Goal: Task Accomplishment & Management: Use online tool/utility

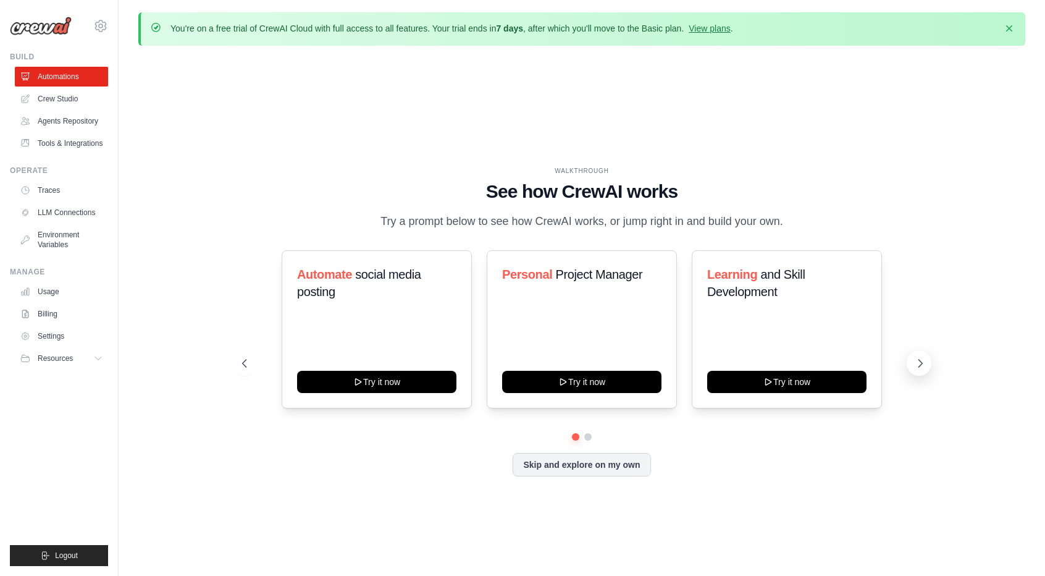
click at [918, 358] on icon at bounding box center [920, 363] width 12 height 12
click at [246, 371] on button at bounding box center [244, 363] width 25 height 25
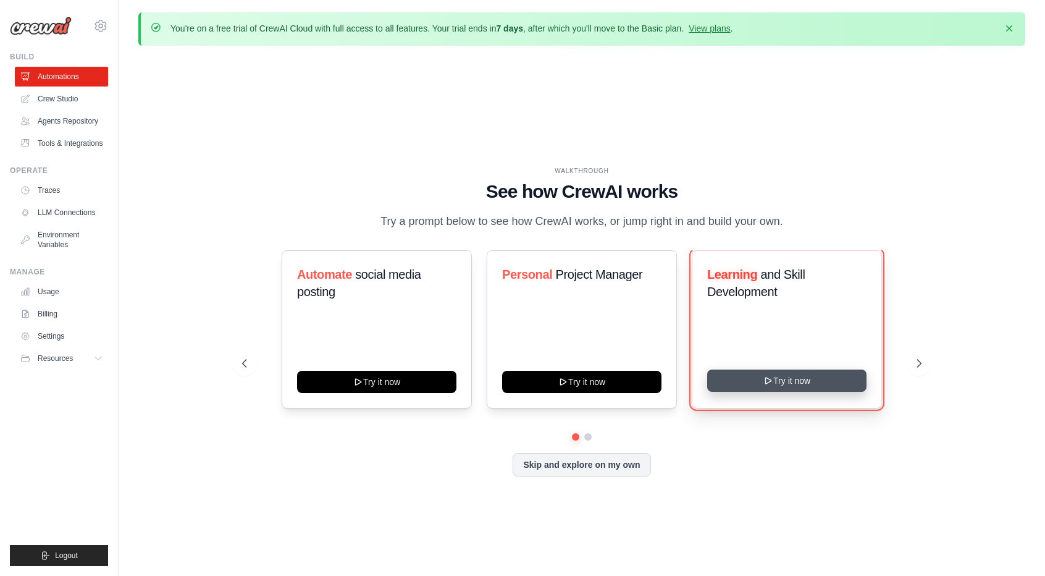
click at [757, 377] on button "Try it now" at bounding box center [786, 380] width 159 height 22
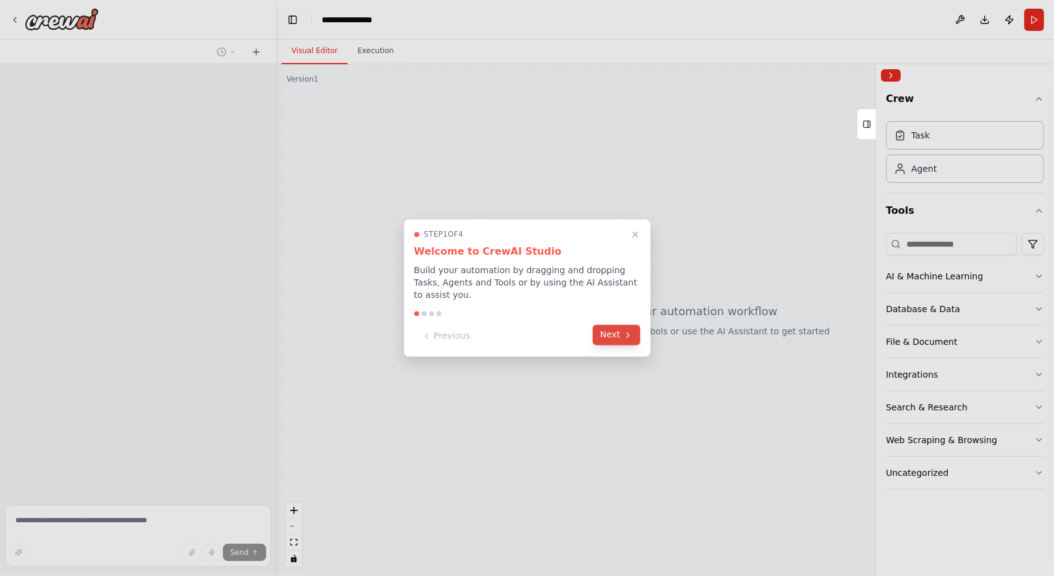
click at [603, 330] on button "Next" at bounding box center [617, 335] width 48 height 20
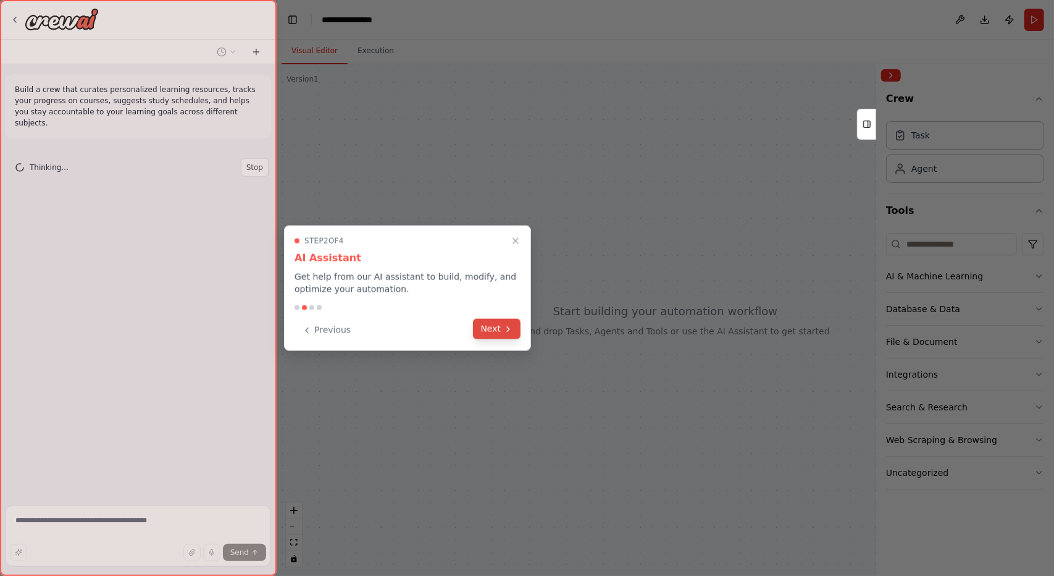
click at [486, 330] on button "Next" at bounding box center [497, 329] width 48 height 20
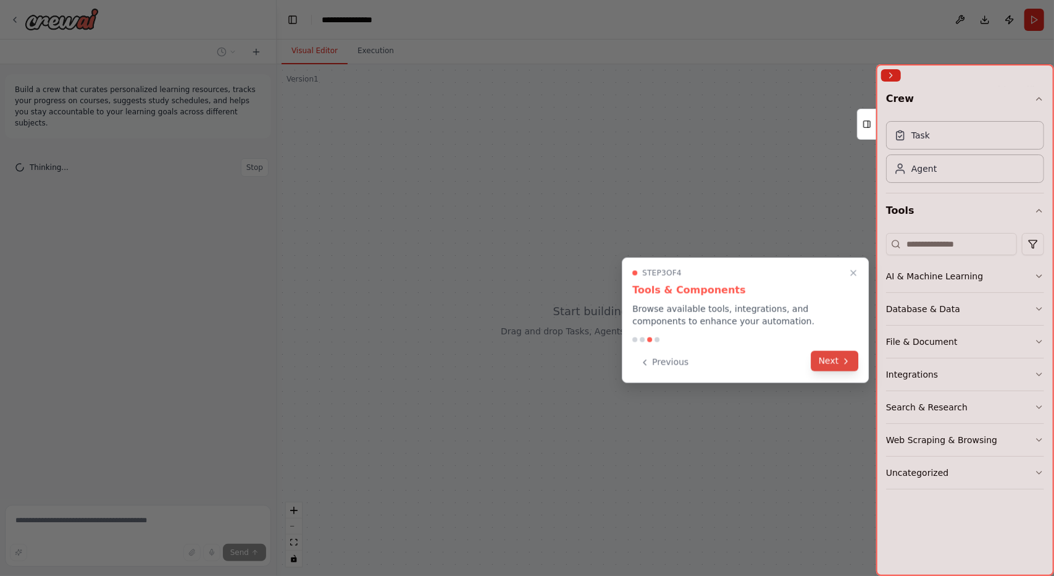
click at [851, 369] on button "Next" at bounding box center [836, 361] width 48 height 20
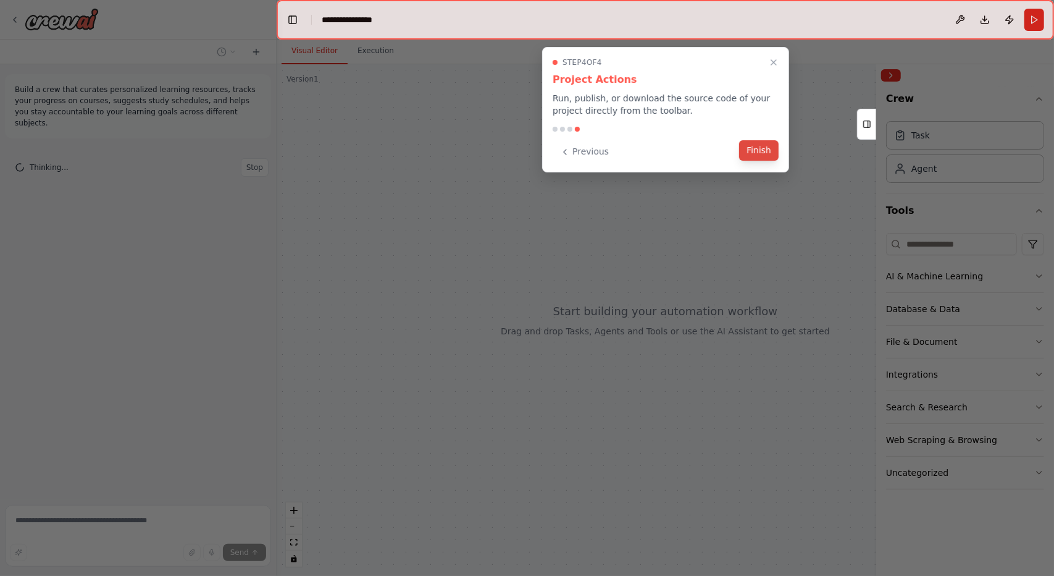
click at [754, 148] on button "Finish" at bounding box center [759, 150] width 40 height 20
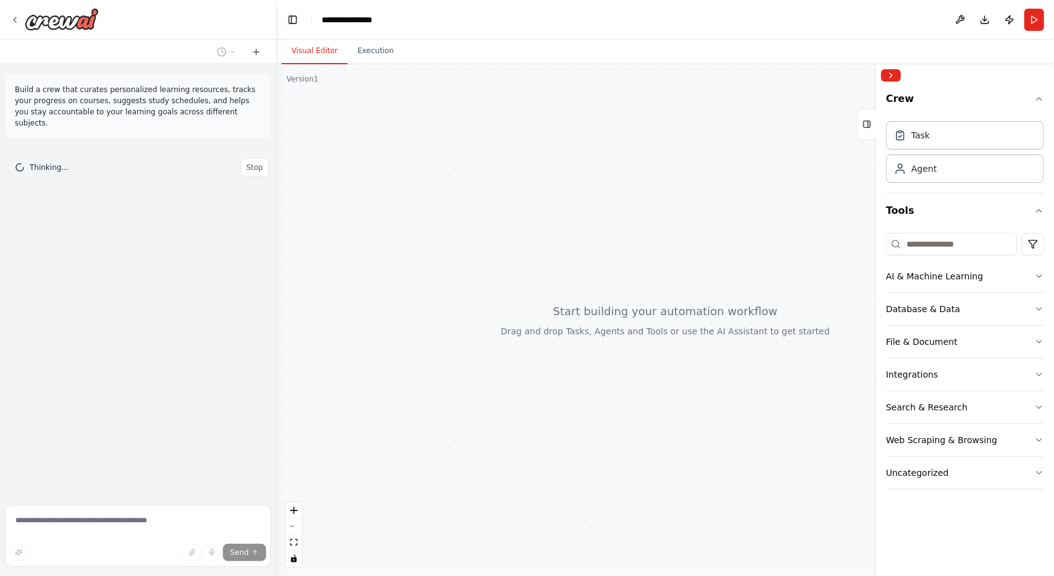
click at [936, 186] on div "Task Agent" at bounding box center [965, 154] width 158 height 77
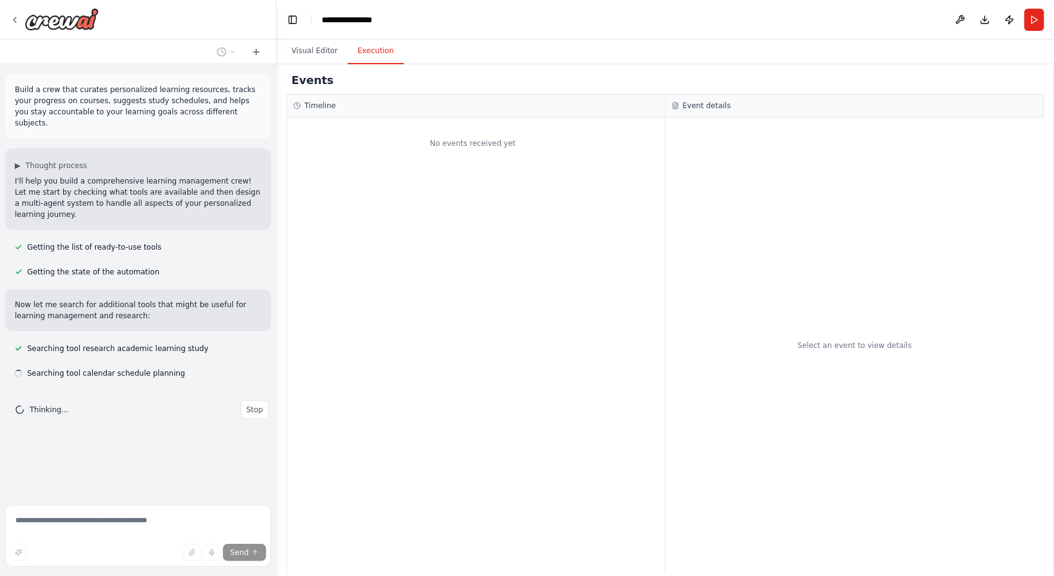
click at [372, 57] on button "Execution" at bounding box center [376, 51] width 56 height 26
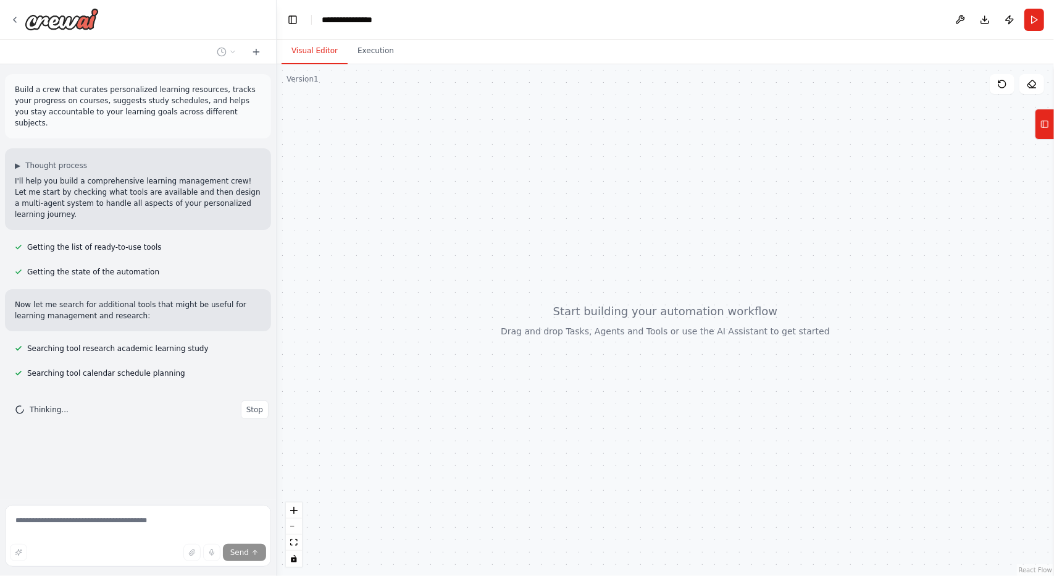
click at [316, 54] on button "Visual Editor" at bounding box center [315, 51] width 66 height 26
click at [1052, 130] on button "Tools" at bounding box center [1044, 124] width 19 height 31
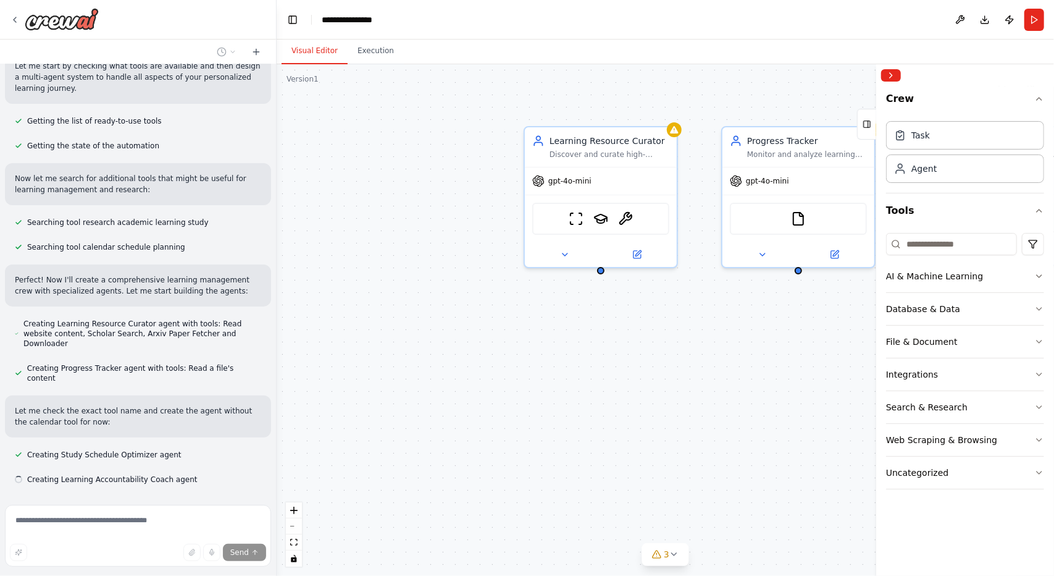
scroll to position [127, 0]
click at [924, 180] on div "Agent" at bounding box center [965, 168] width 158 height 28
drag, startPoint x: 914, startPoint y: 175, endPoint x: 579, endPoint y: 354, distance: 379.7
click at [579, 354] on div "Learning Resource Curator Discover and curate high-quality, personalized learni…" at bounding box center [666, 319] width 778 height 511
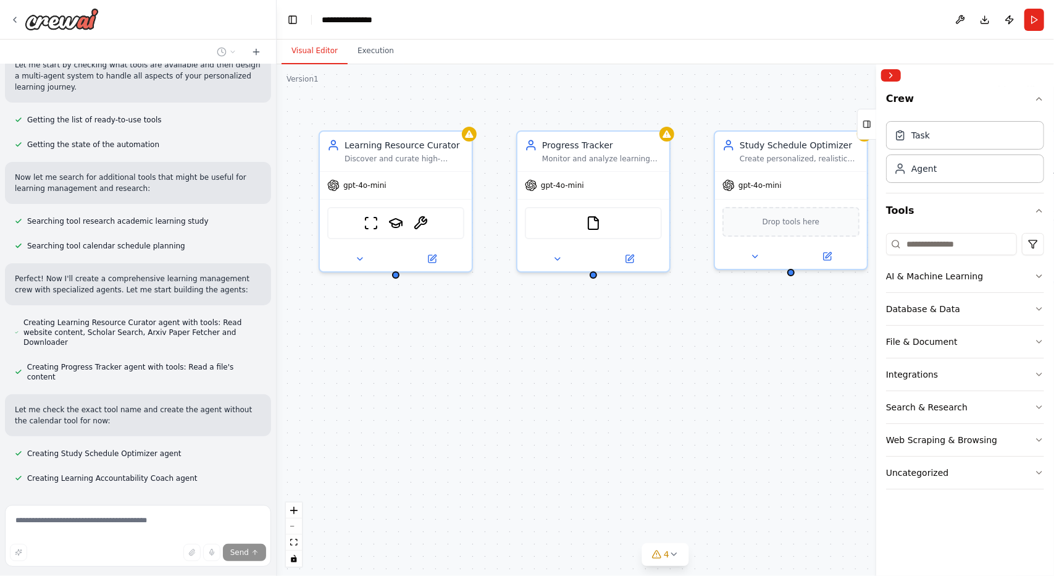
drag, startPoint x: 703, startPoint y: 435, endPoint x: 556, endPoint y: 413, distance: 148.6
click at [494, 439] on div "Learning Resource Curator Discover and curate high-quality, personalized learni…" at bounding box center [666, 319] width 778 height 511
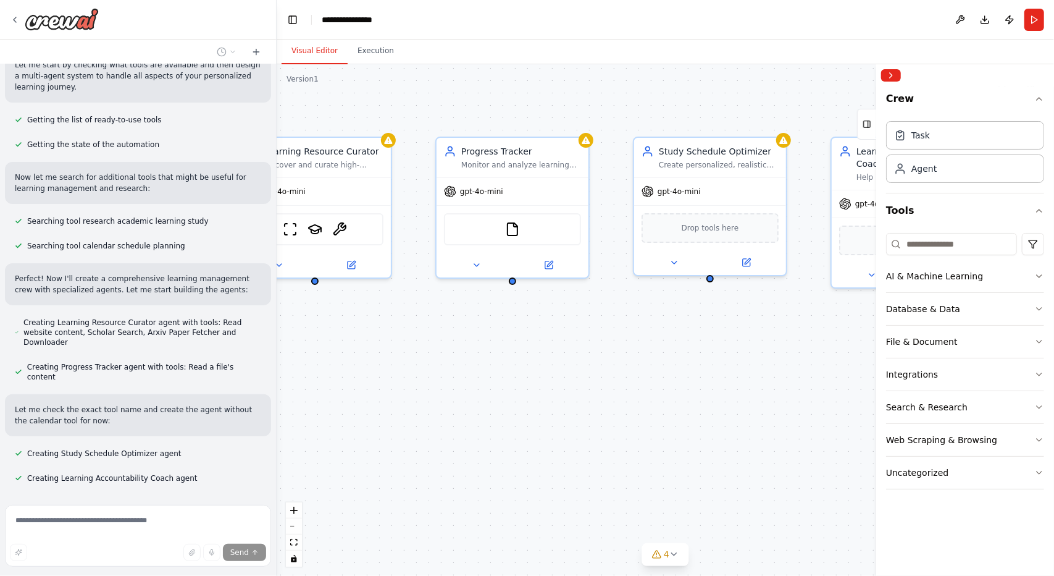
drag, startPoint x: 694, startPoint y: 376, endPoint x: 445, endPoint y: 377, distance: 248.9
click at [443, 378] on div "Learning Resource Curator Discover and curate high-quality, personalized learni…" at bounding box center [666, 319] width 778 height 511
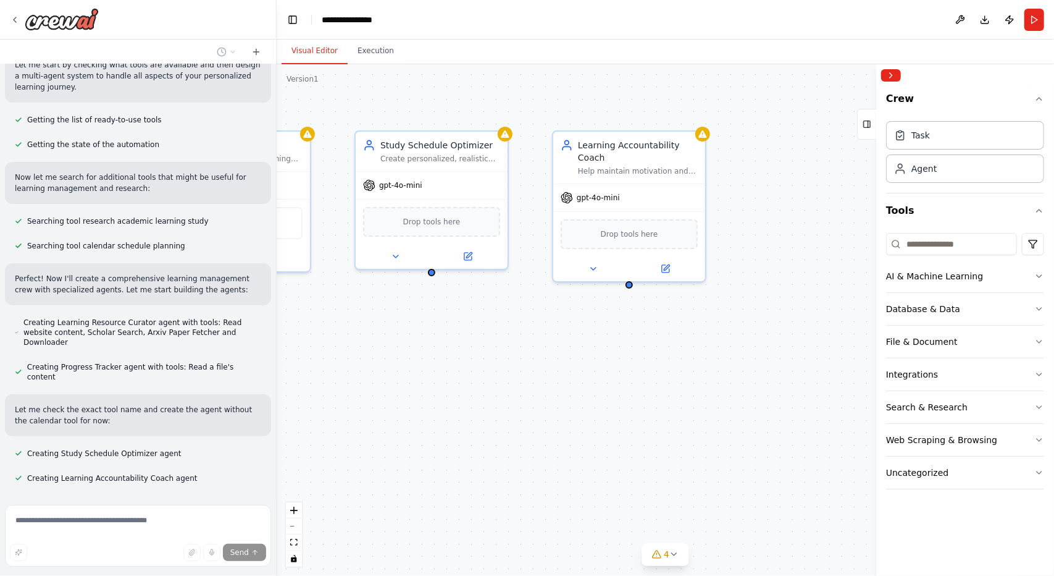
drag, startPoint x: 684, startPoint y: 377, endPoint x: 631, endPoint y: 374, distance: 53.2
click at [631, 374] on div "Learning Resource Curator Discover and curate high-quality, personalized learni…" at bounding box center [666, 319] width 778 height 511
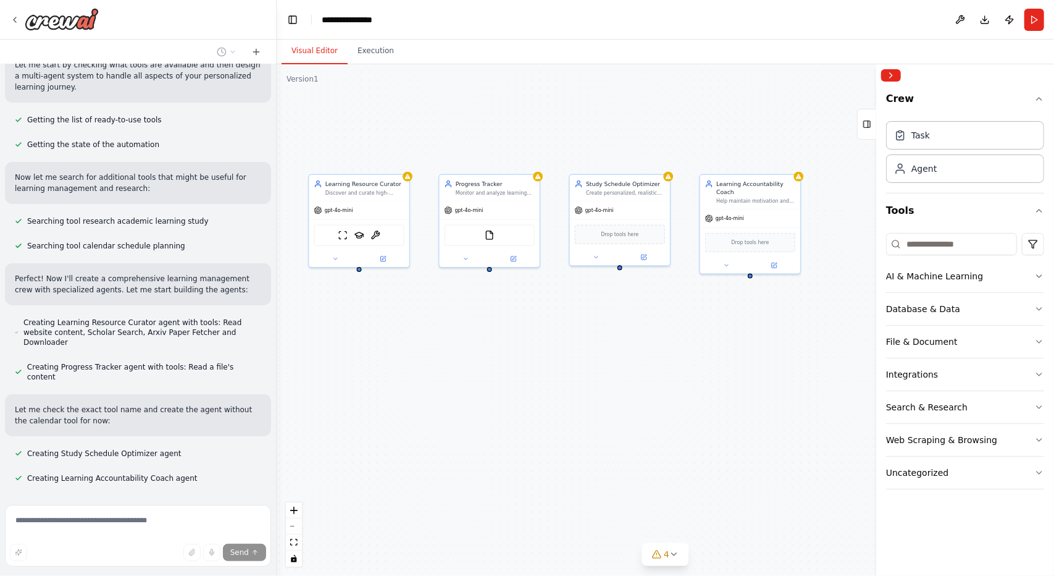
drag, startPoint x: 565, startPoint y: 393, endPoint x: 631, endPoint y: 357, distance: 75.2
click at [631, 357] on div "Learning Resource Curator Discover and curate high-quality, personalized learni…" at bounding box center [666, 319] width 778 height 511
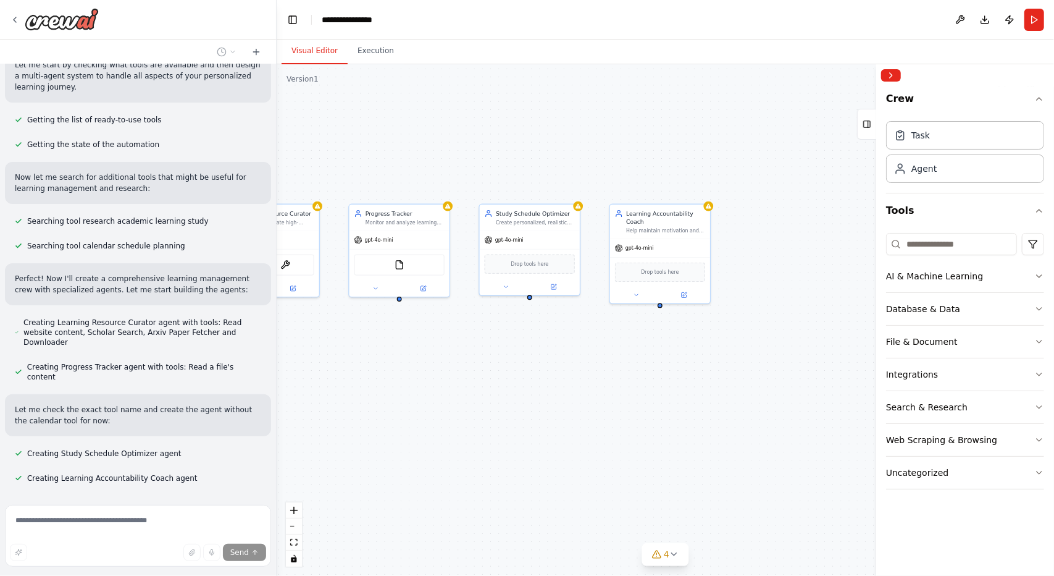
drag, startPoint x: 434, startPoint y: 396, endPoint x: 343, endPoint y: 426, distance: 94.9
click at [343, 426] on div "Learning Resource Curator Discover and curate high-quality, personalized learni…" at bounding box center [666, 319] width 778 height 511
click at [639, 243] on span "gpt-4o-mini" at bounding box center [640, 246] width 28 height 7
click at [671, 240] on div "gpt-4o-mini" at bounding box center [660, 246] width 100 height 18
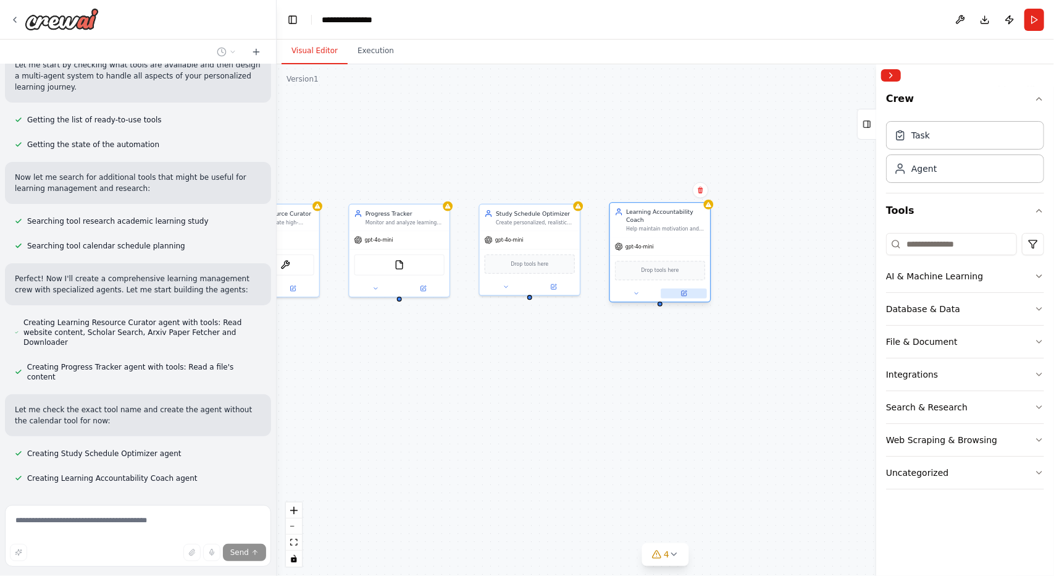
click at [685, 290] on icon at bounding box center [684, 293] width 7 height 7
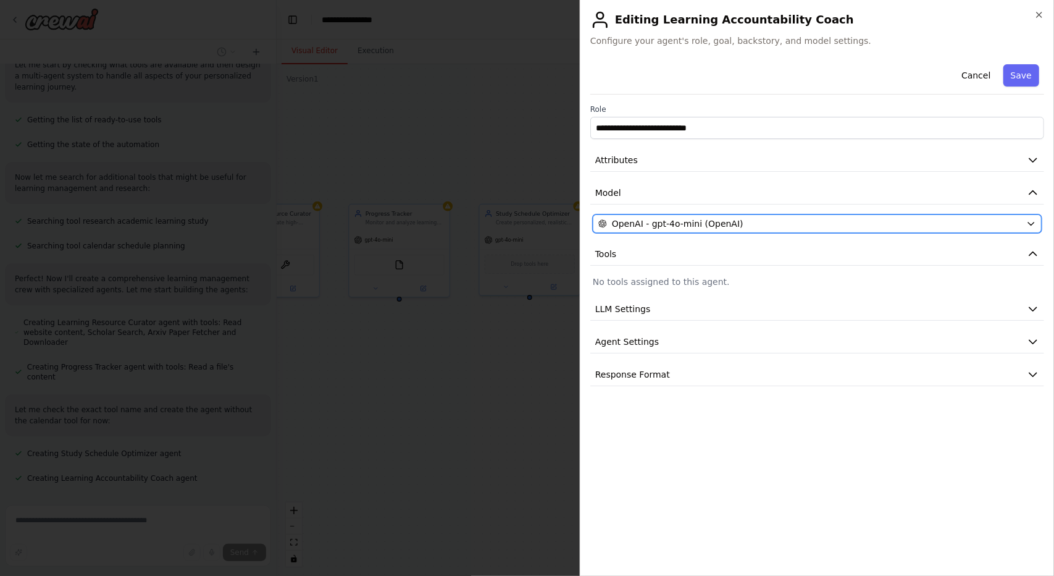
click at [768, 224] on div "OpenAI - gpt-4o-mini (OpenAI)" at bounding box center [810, 223] width 423 height 12
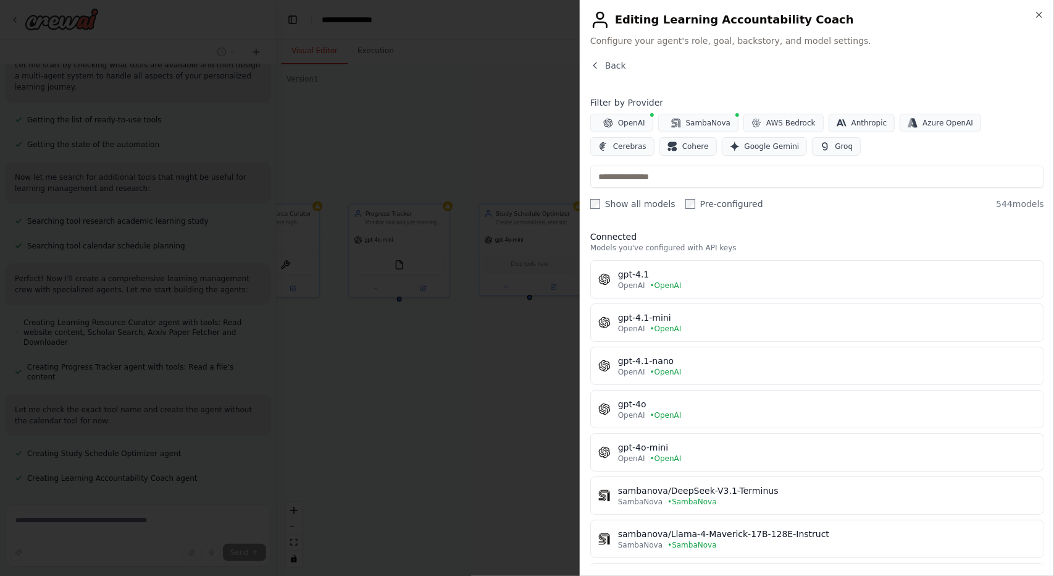
scroll to position [0, 0]
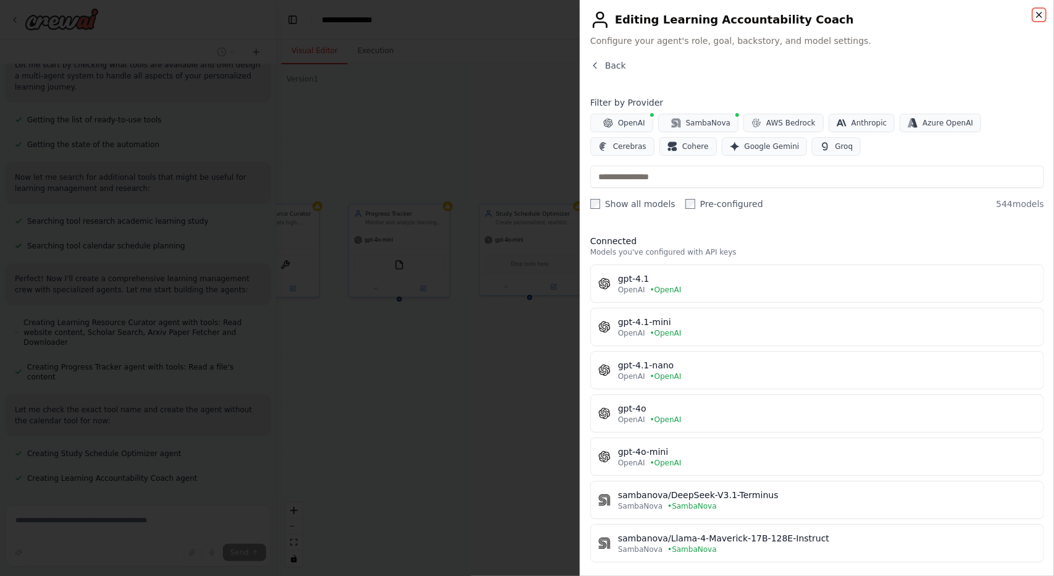
click at [1041, 15] on icon "button" at bounding box center [1040, 15] width 10 height 10
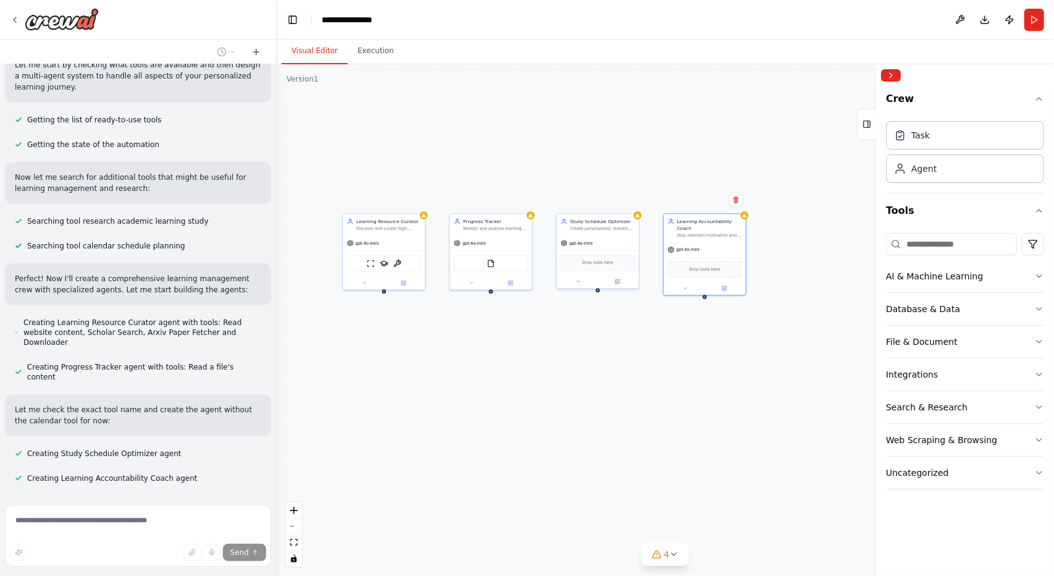
drag, startPoint x: 472, startPoint y: 393, endPoint x: 530, endPoint y: 372, distance: 61.7
click at [530, 372] on div "Learning Resource Curator Discover and curate high-quality, personalized learni…" at bounding box center [666, 319] width 778 height 511
click at [489, 442] on div "Learning Resource Curator Discover and curate high-quality, personalized learni…" at bounding box center [666, 319] width 778 height 511
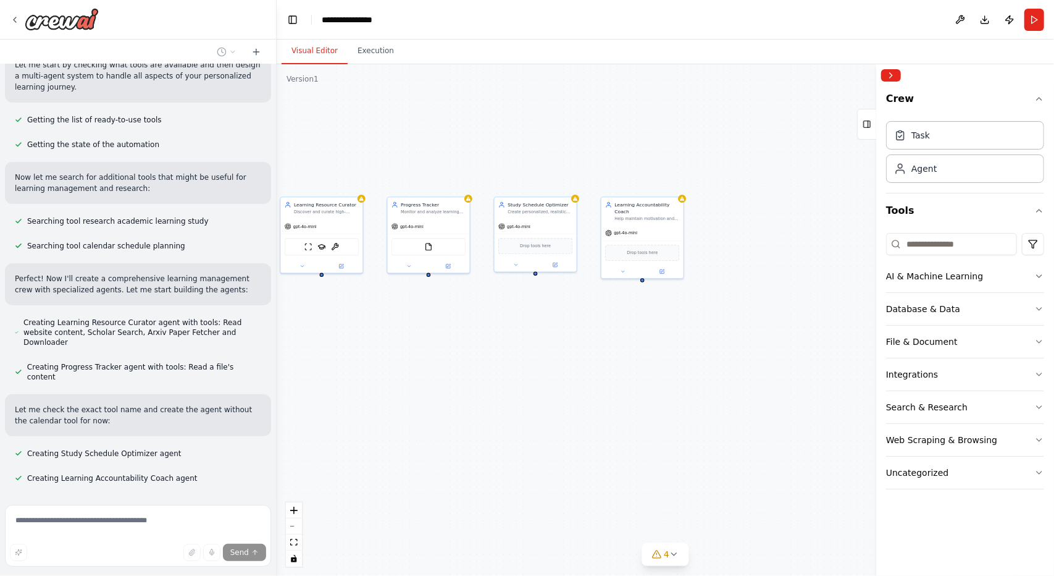
drag, startPoint x: 524, startPoint y: 434, endPoint x: 425, endPoint y: 418, distance: 100.7
click at [425, 418] on div "Learning Resource Curator Discover and curate high-quality, personalized learni…" at bounding box center [666, 319] width 778 height 511
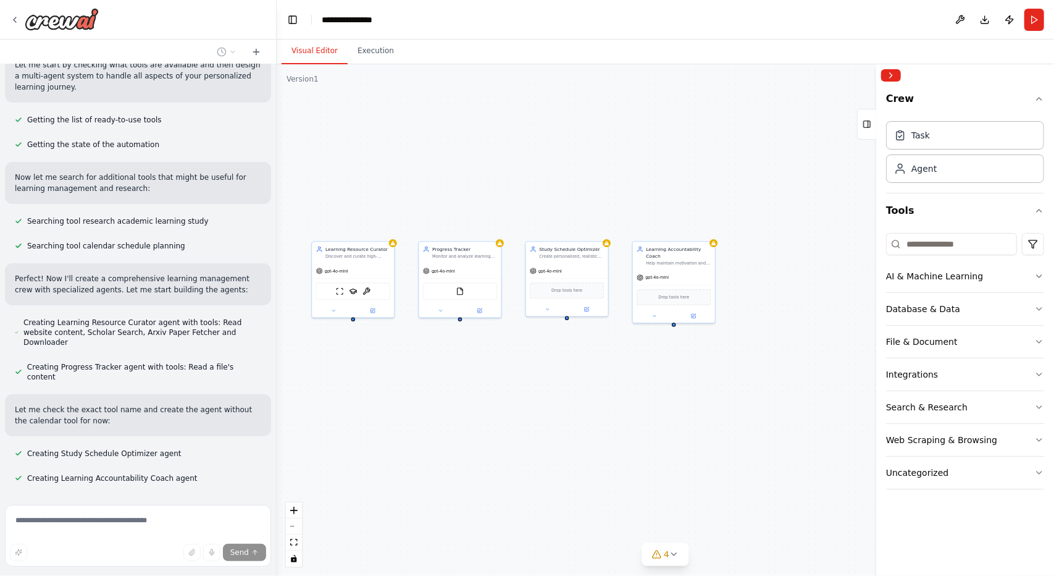
click at [468, 412] on div "Learning Resource Curator Discover and curate high-quality, personalized learni…" at bounding box center [666, 319] width 778 height 511
click at [577, 293] on div "Drop tools here" at bounding box center [567, 289] width 74 height 16
click at [581, 309] on button at bounding box center [587, 308] width 38 height 8
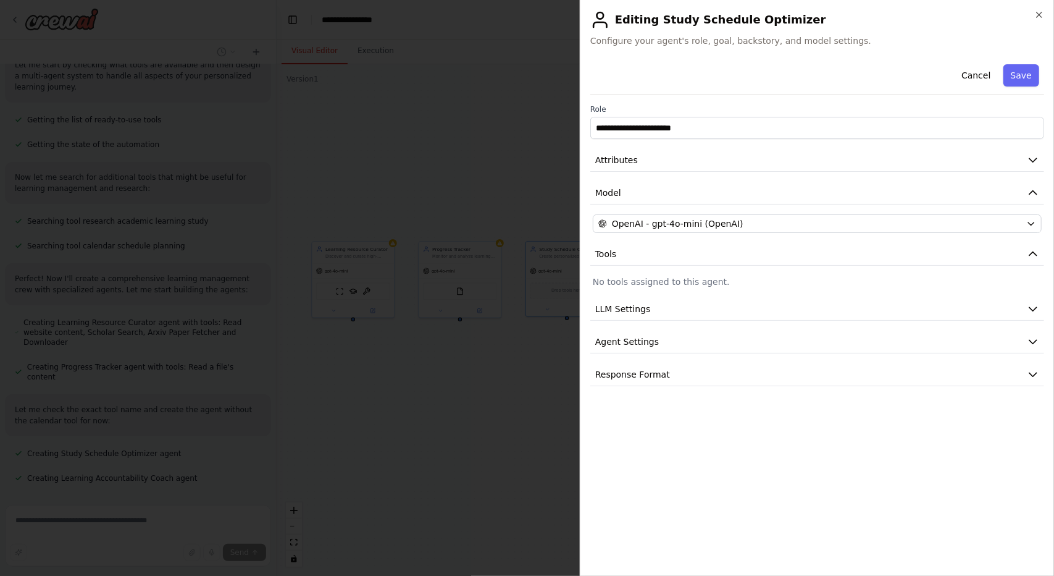
click at [691, 275] on p "No tools assigned to this agent." at bounding box center [817, 281] width 449 height 12
click at [700, 288] on div "**********" at bounding box center [818, 222] width 454 height 327
click at [684, 278] on p "No tools assigned to this agent." at bounding box center [817, 281] width 449 height 12
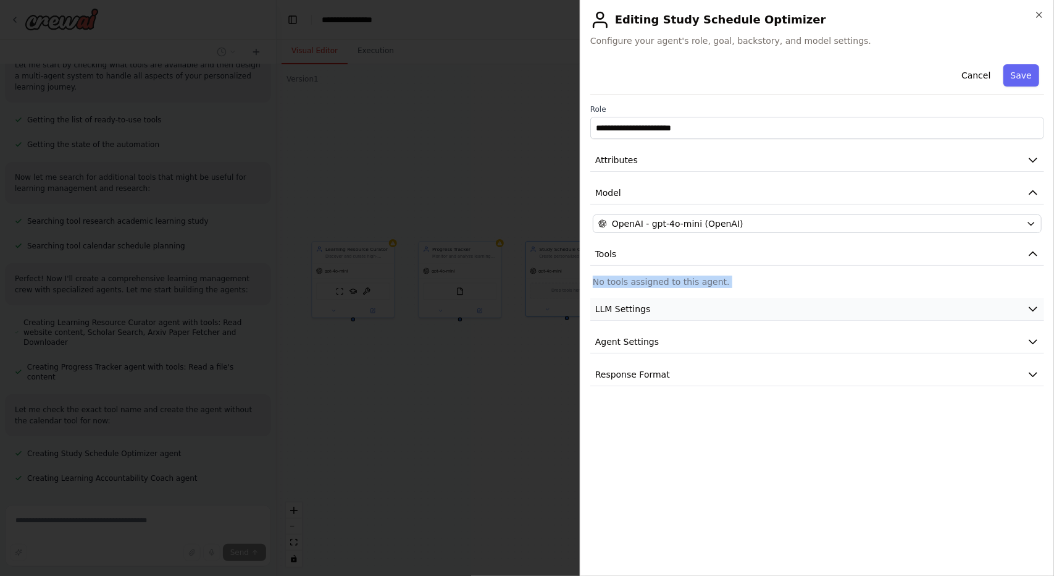
click at [662, 306] on button "LLM Settings" at bounding box center [818, 309] width 454 height 23
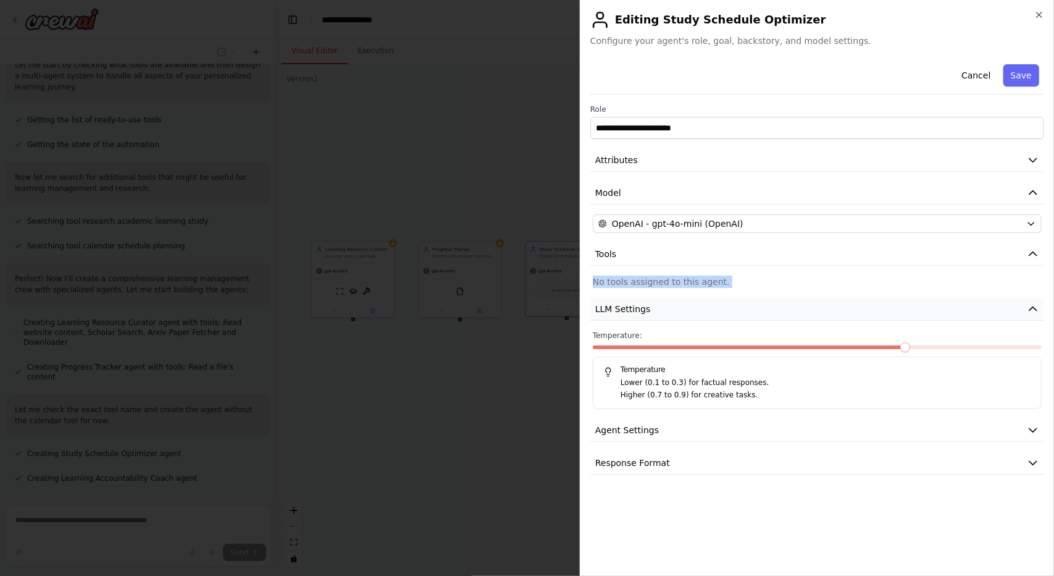
click at [662, 311] on button "LLM Settings" at bounding box center [818, 309] width 454 height 23
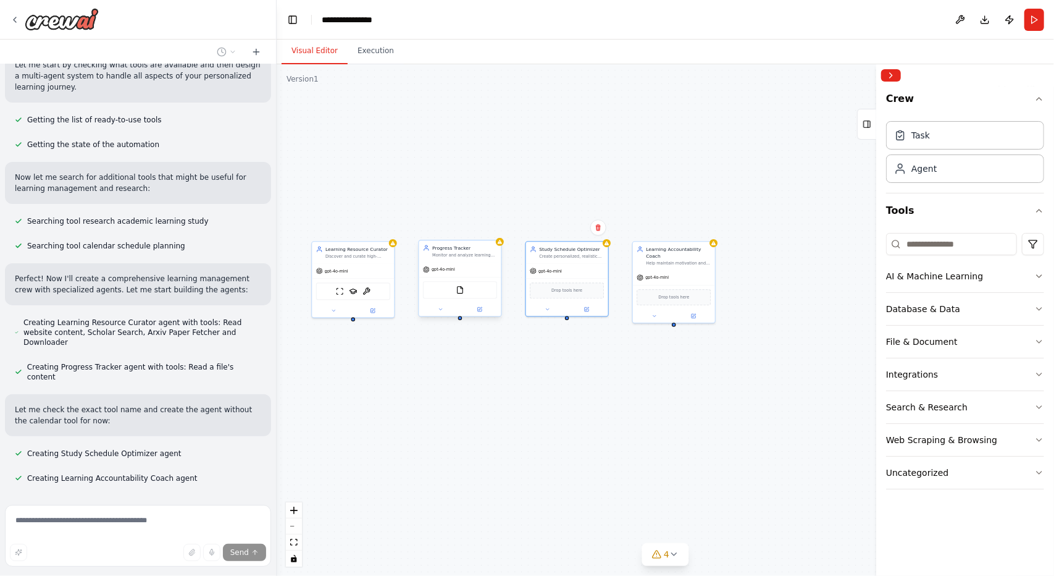
click at [481, 287] on div "FileReadTool" at bounding box center [460, 289] width 74 height 17
click at [483, 316] on div "Progress Tracker Monitor and analyze learning progress across {subject} by trac…" at bounding box center [459, 279] width 83 height 77
click at [481, 307] on icon at bounding box center [480, 308] width 3 height 3
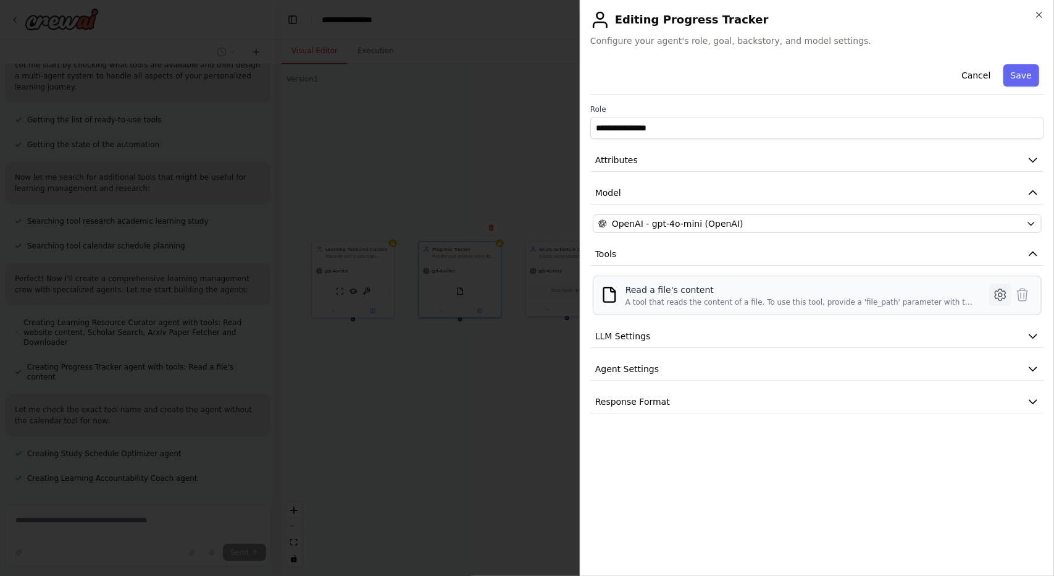
click at [1001, 293] on icon at bounding box center [1001, 295] width 4 height 4
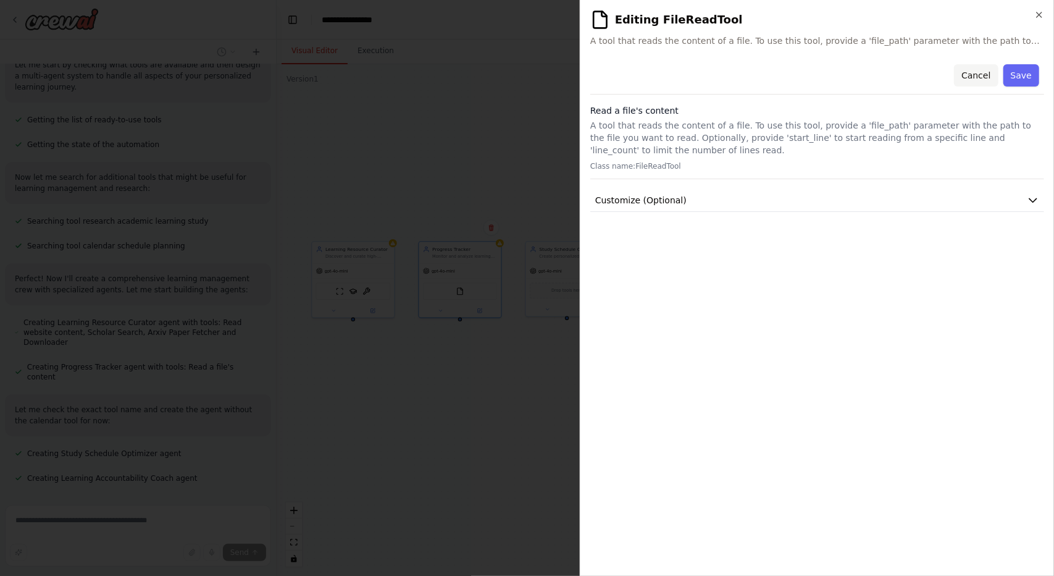
click at [973, 73] on button "Cancel" at bounding box center [976, 75] width 44 height 22
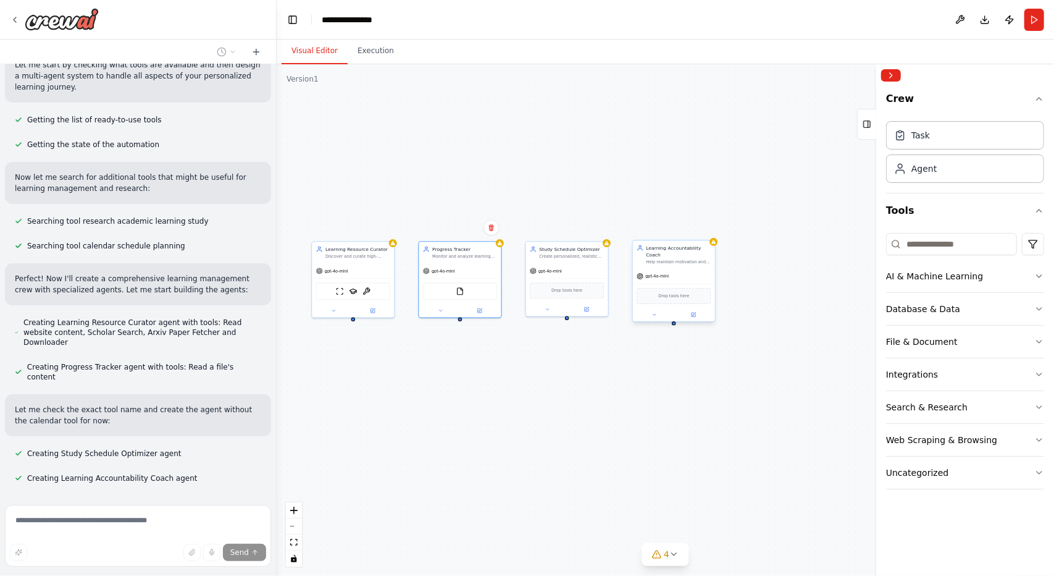
click at [673, 293] on div "Drop tools here" at bounding box center [674, 296] width 74 height 16
click at [943, 246] on input at bounding box center [951, 244] width 131 height 22
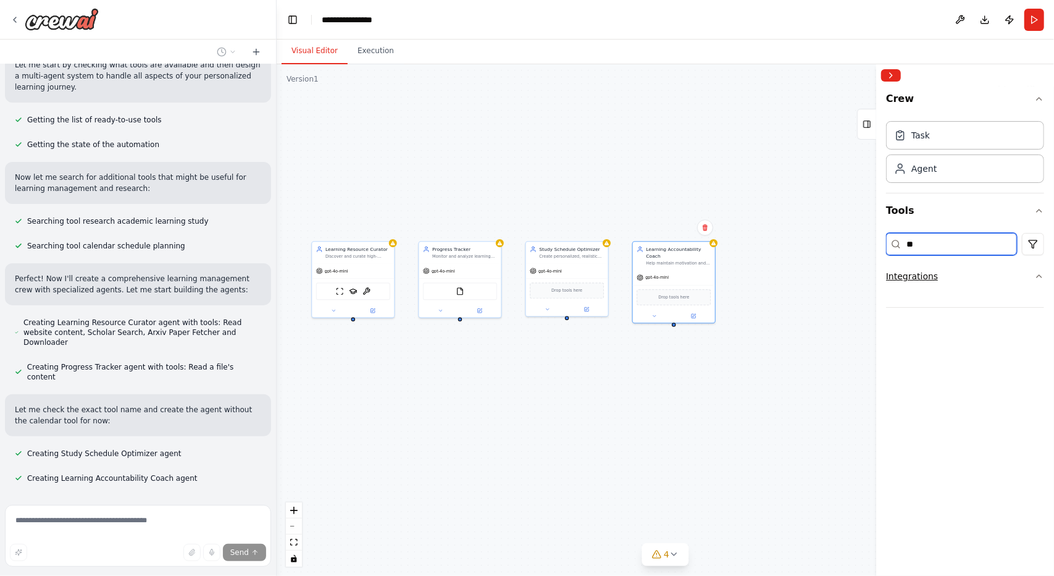
type input "*"
type input "****"
click at [894, 278] on div "Integrations" at bounding box center [912, 276] width 52 height 12
click at [915, 282] on button "Integrations" at bounding box center [965, 276] width 158 height 32
click at [955, 250] on input "****" at bounding box center [951, 244] width 131 height 22
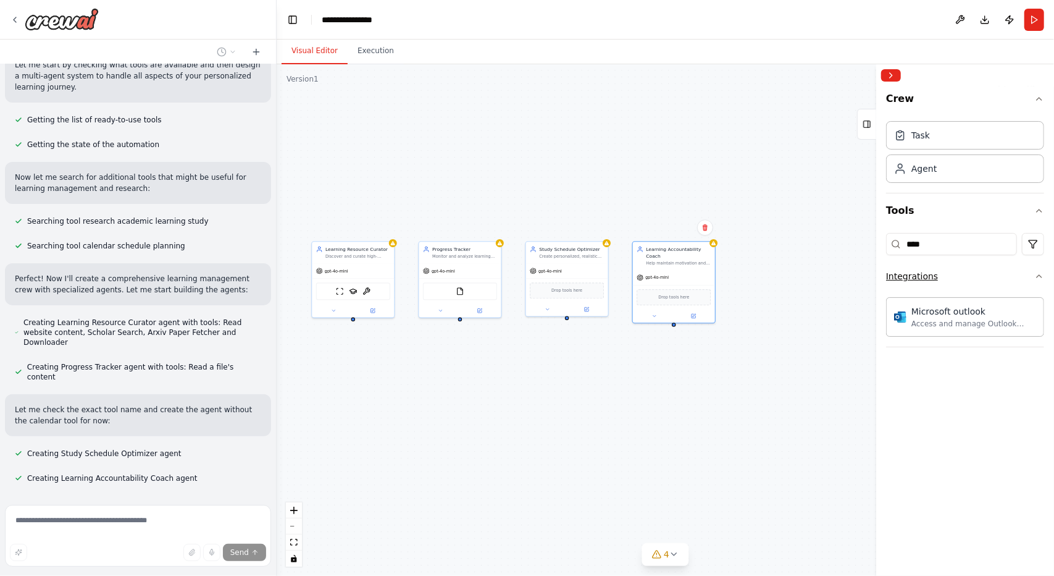
click at [1038, 269] on button "Integrations" at bounding box center [965, 276] width 158 height 32
click at [1035, 214] on button "Tools" at bounding box center [965, 210] width 158 height 35
click at [1035, 214] on icon "button" at bounding box center [1040, 211] width 10 height 10
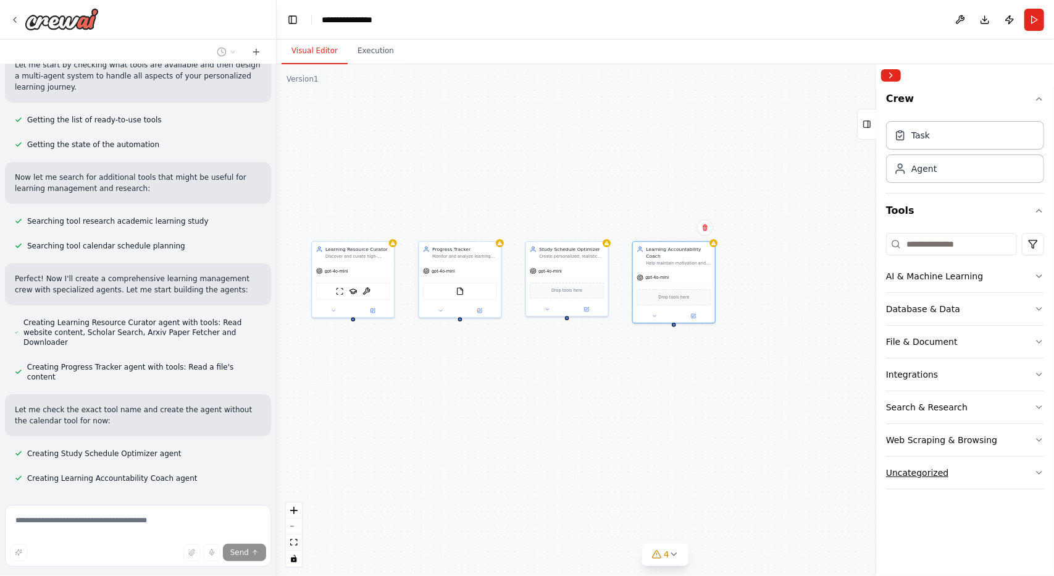
click at [935, 468] on div "Uncategorized" at bounding box center [917, 472] width 62 height 12
click at [954, 465] on button "Uncategorized" at bounding box center [965, 472] width 158 height 32
click at [917, 331] on button "File & Document" at bounding box center [965, 342] width 158 height 32
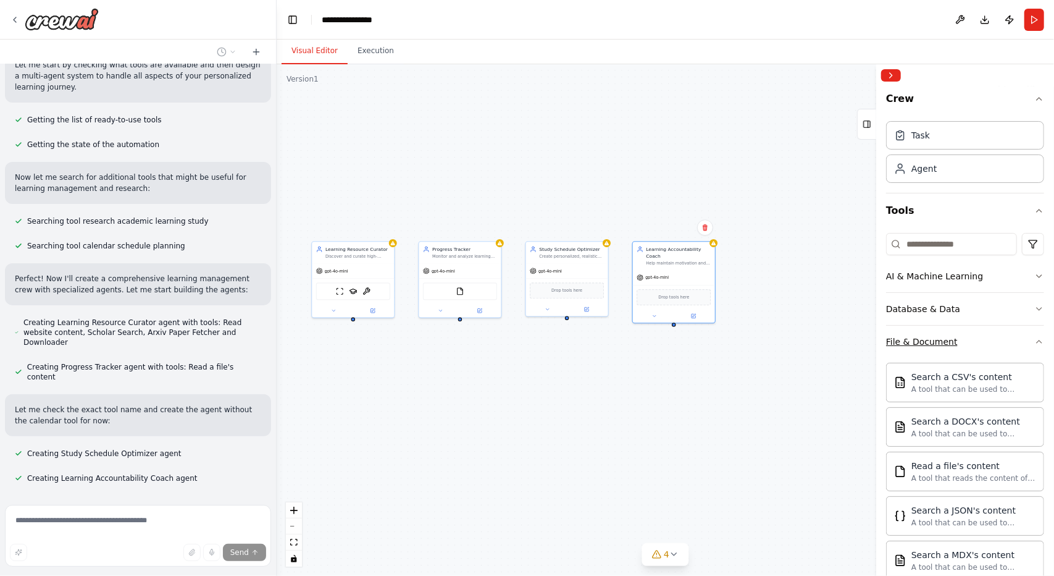
click at [919, 342] on div "File & Document" at bounding box center [922, 341] width 72 height 12
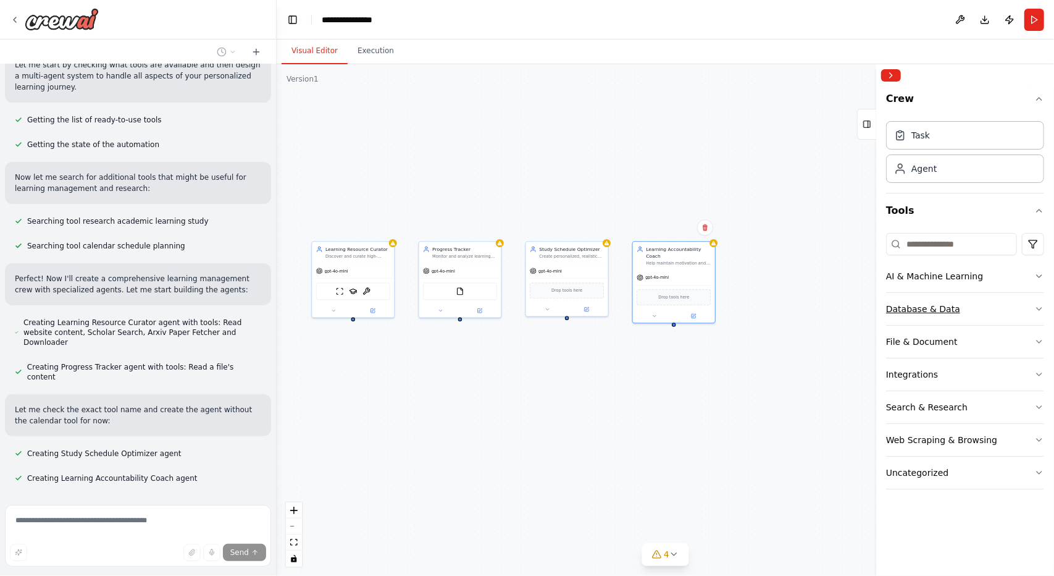
click at [933, 312] on div "Database & Data" at bounding box center [923, 309] width 74 height 12
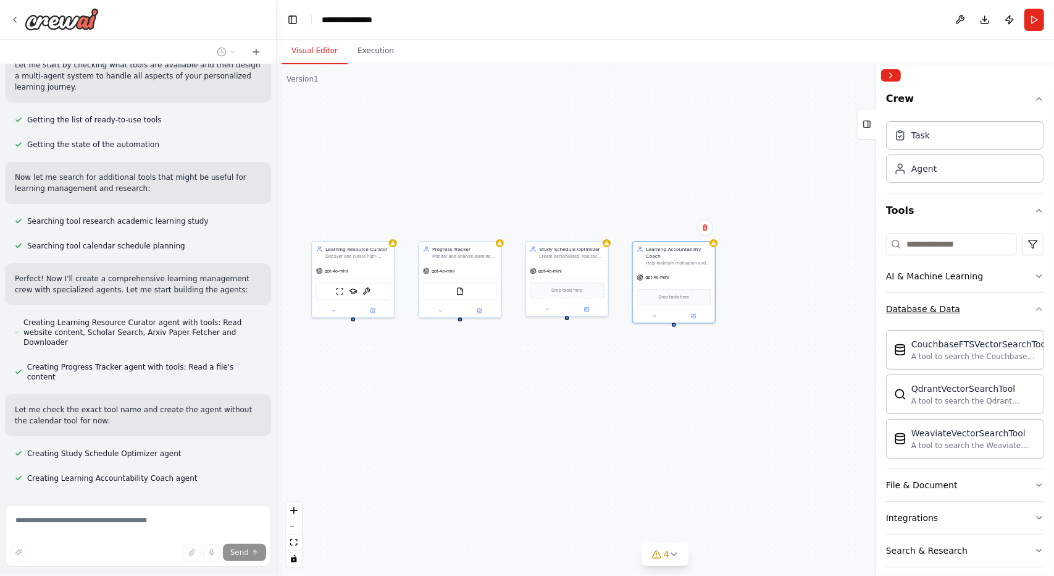
click at [912, 306] on div "Database & Data" at bounding box center [923, 309] width 74 height 12
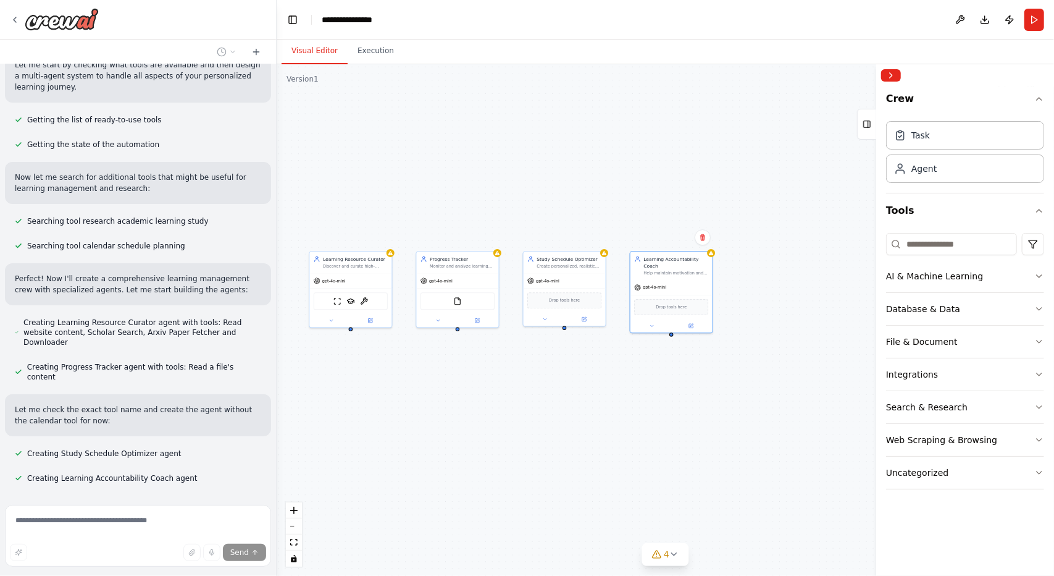
drag, startPoint x: 540, startPoint y: 406, endPoint x: 538, endPoint y: 416, distance: 10.1
click at [538, 416] on div "Learning Resource Curator Discover and curate high-quality, personalized learni…" at bounding box center [666, 319] width 778 height 511
click at [680, 554] on button "4" at bounding box center [666, 554] width 48 height 23
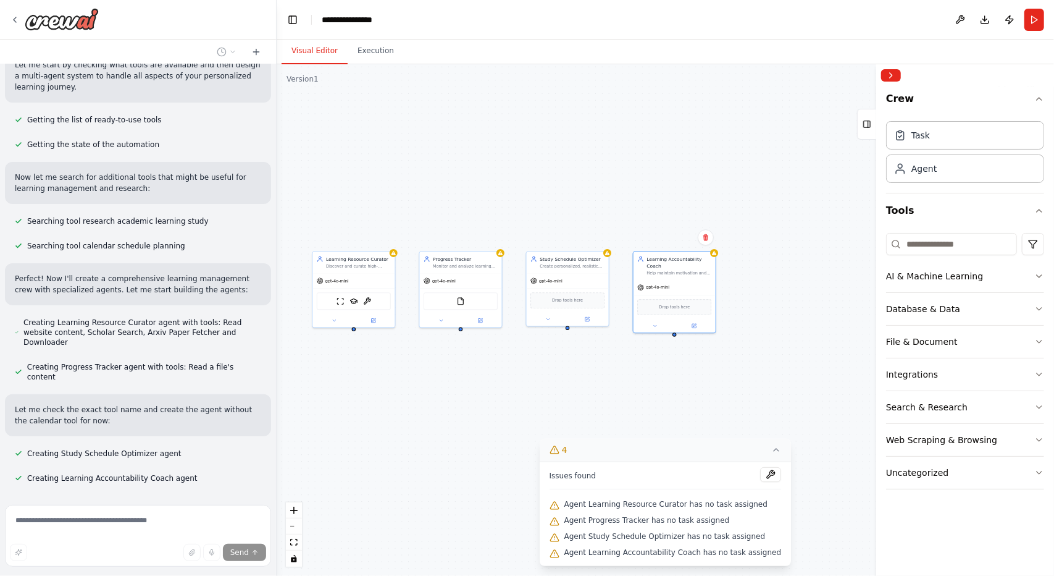
click at [771, 455] on icon at bounding box center [776, 450] width 10 height 10
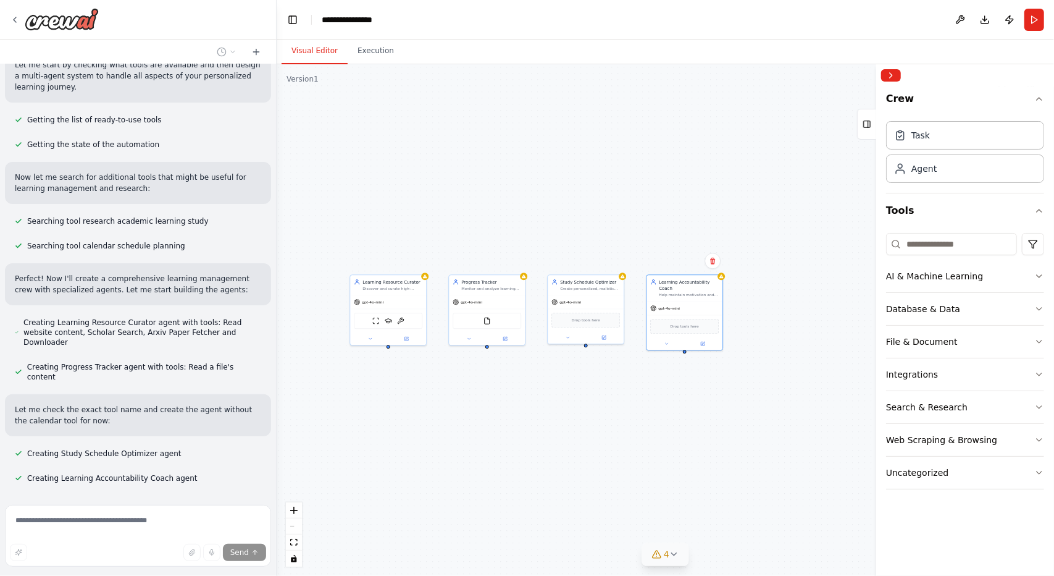
drag, startPoint x: 419, startPoint y: 393, endPoint x: 219, endPoint y: 506, distance: 230.1
click at [426, 416] on div "Learning Resource Curator Discover and curate high-quality, personalized learni…" at bounding box center [666, 319] width 778 height 511
click at [246, 510] on span "Stop" at bounding box center [254, 515] width 17 height 10
type textarea "**********"
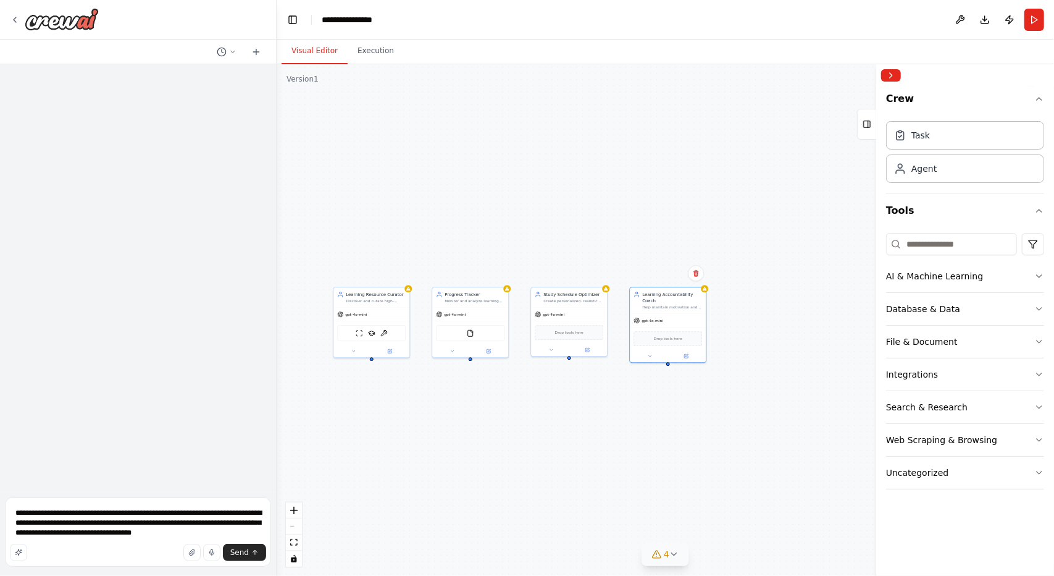
drag, startPoint x: 362, startPoint y: 442, endPoint x: 348, endPoint y: 463, distance: 25.0
click at [355, 454] on div "Learning Resource Curator Discover and curate high-quality, personalized learni…" at bounding box center [666, 319] width 778 height 511
click at [248, 553] on span "Send" at bounding box center [239, 552] width 19 height 10
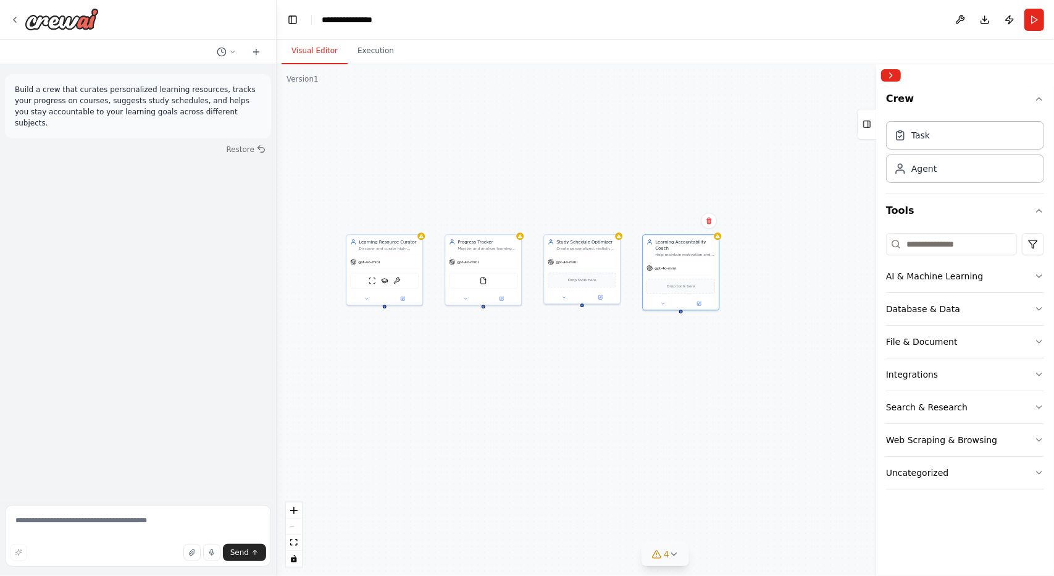
drag, startPoint x: 369, startPoint y: 454, endPoint x: 362, endPoint y: 421, distance: 33.4
click at [362, 421] on div "Learning Resource Curator Discover and curate high-quality, personalized learni…" at bounding box center [666, 319] width 778 height 511
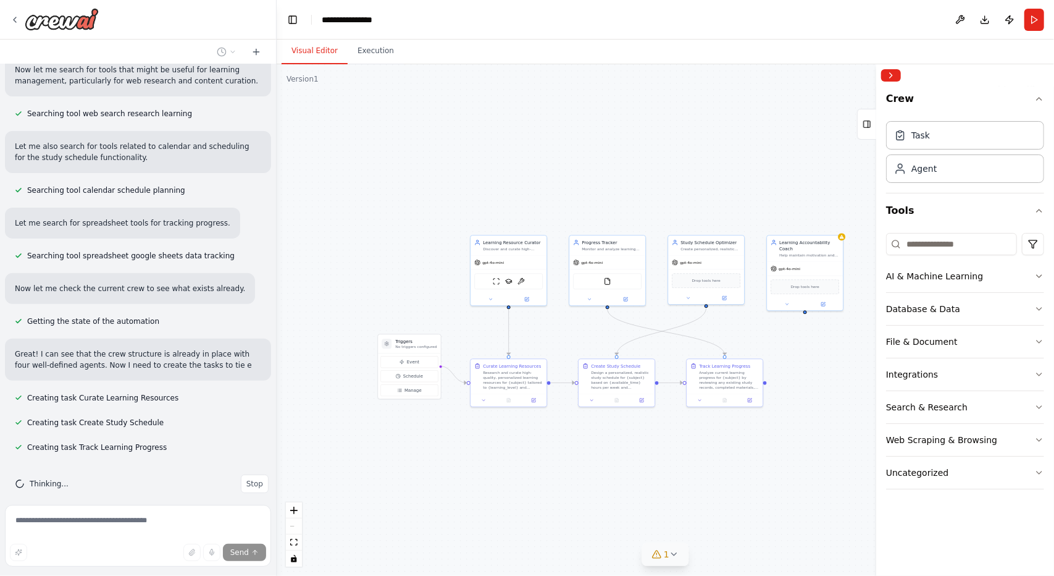
drag, startPoint x: 471, startPoint y: 460, endPoint x: 595, endPoint y: 461, distance: 124.2
click at [595, 461] on div ".deletable-edge-delete-btn { width: 20px; height: 20px; border: 0px solid #ffff…" at bounding box center [666, 319] width 778 height 511
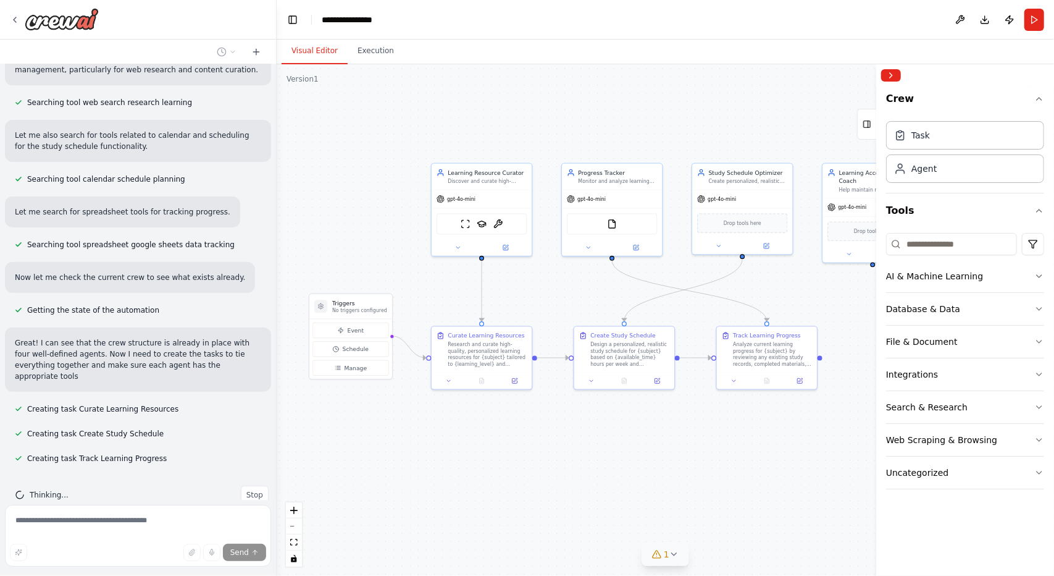
scroll to position [241, 0]
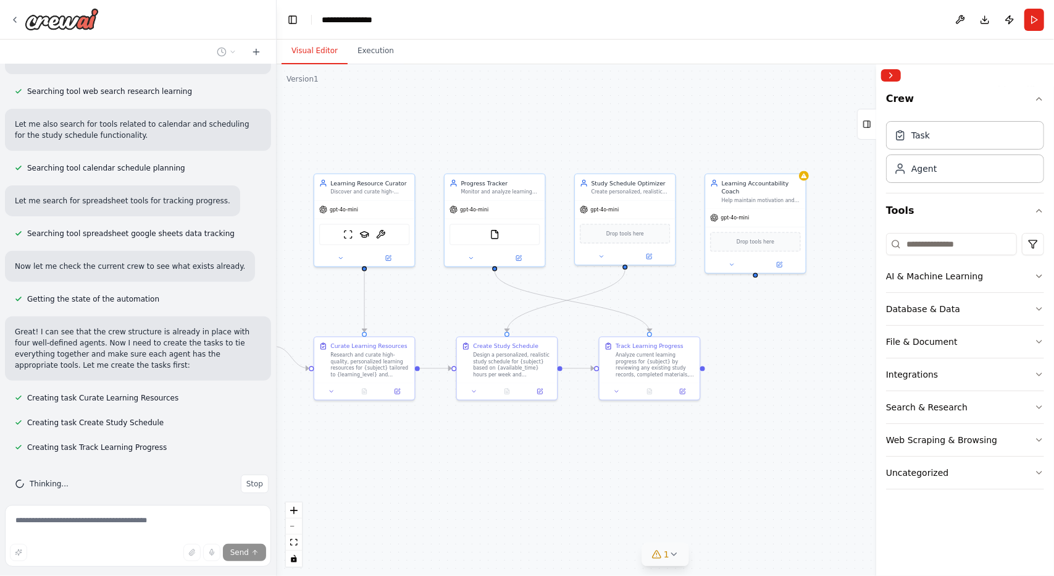
drag, startPoint x: 567, startPoint y: 440, endPoint x: 465, endPoint y: 454, distance: 102.8
click at [465, 454] on div ".deletable-edge-delete-btn { width: 20px; height: 20px; border: 0px solid #ffff…" at bounding box center [666, 319] width 778 height 511
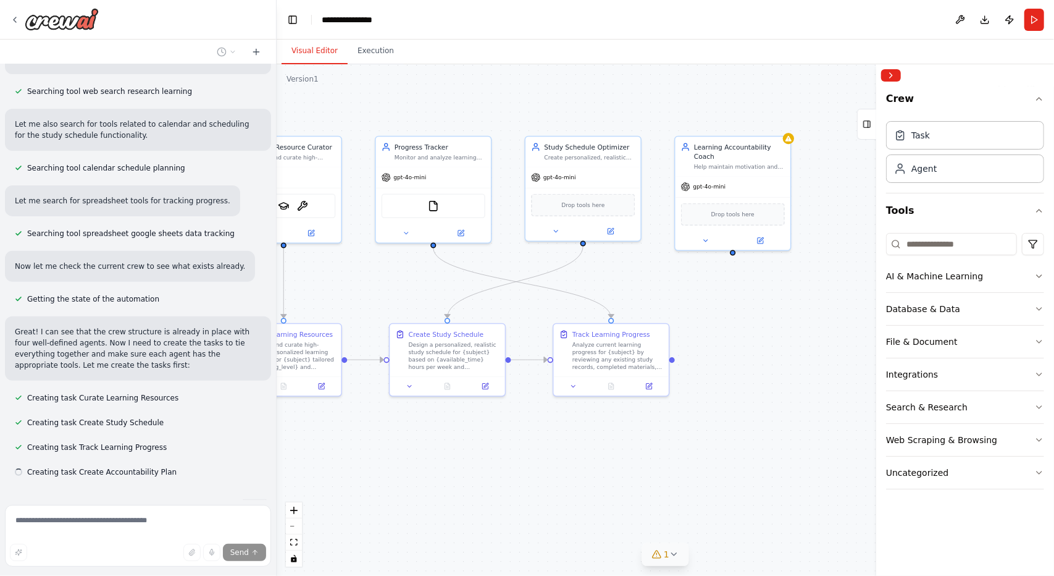
scroll to position [266, 0]
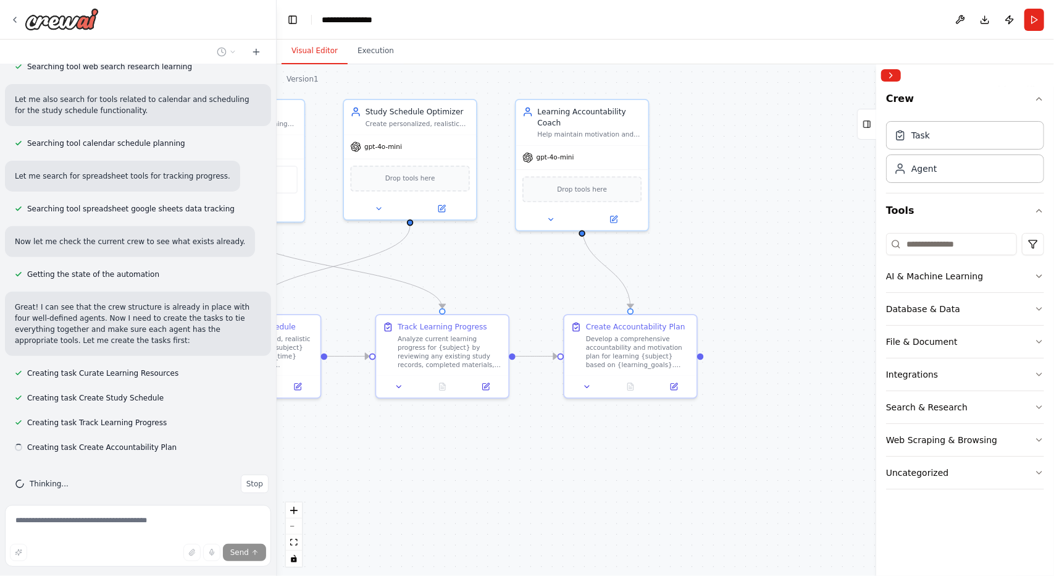
drag, startPoint x: 683, startPoint y: 435, endPoint x: 525, endPoint y: 445, distance: 158.4
click at [525, 445] on div ".deletable-edge-delete-btn { width: 20px; height: 20px; border: 0px solid #ffff…" at bounding box center [666, 319] width 778 height 511
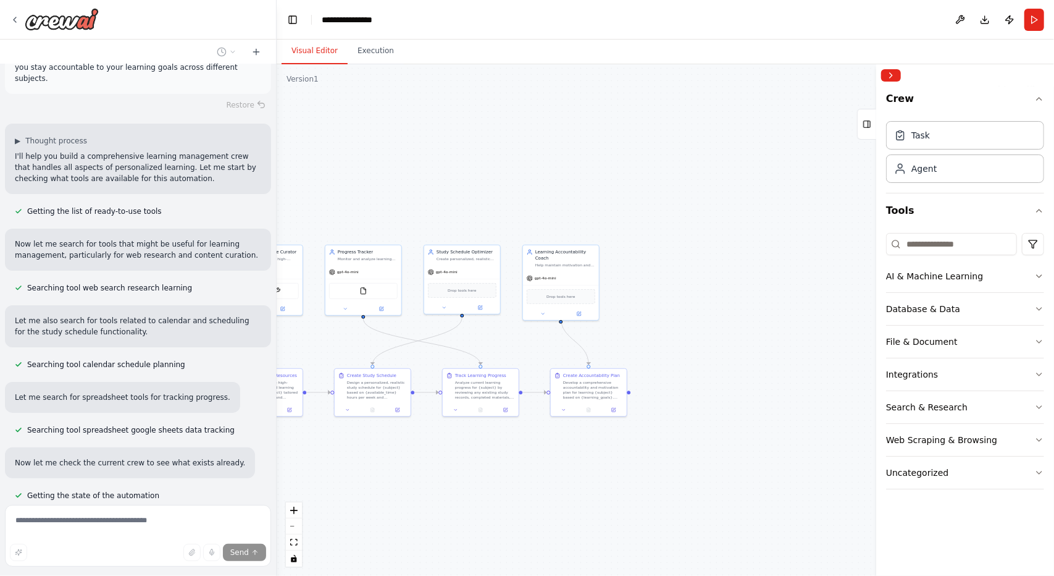
scroll to position [0, 0]
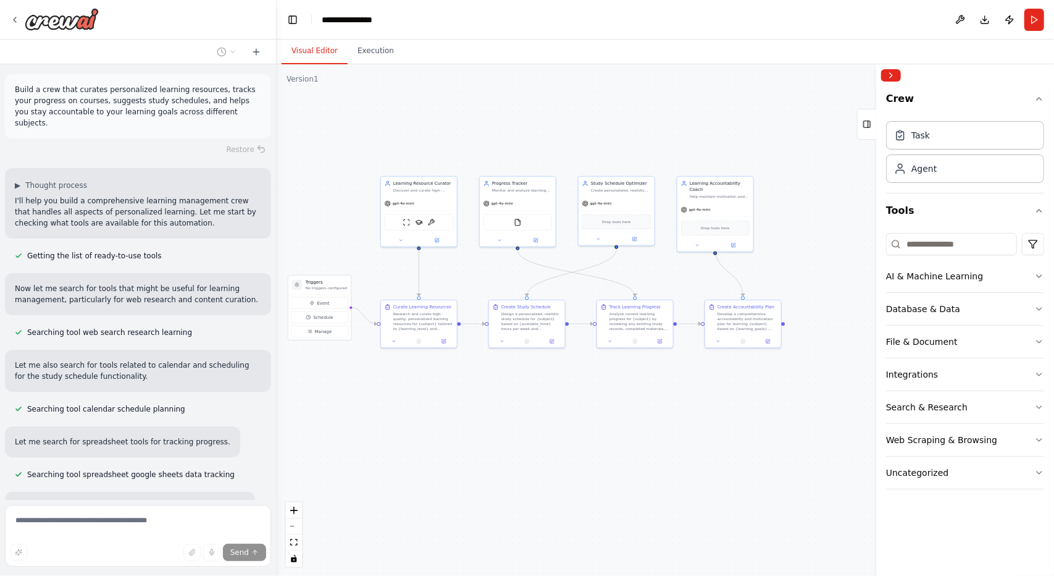
drag, startPoint x: 403, startPoint y: 473, endPoint x: 557, endPoint y: 404, distance: 169.0
click at [557, 404] on div ".deletable-edge-delete-btn { width: 20px; height: 20px; border: 0px solid #ffff…" at bounding box center [666, 319] width 778 height 511
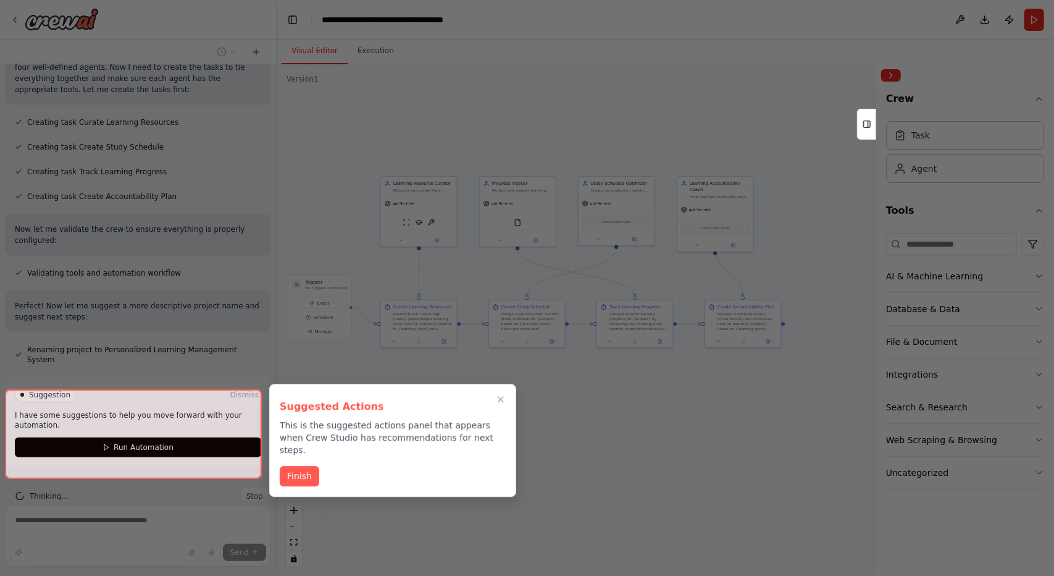
scroll to position [519, 0]
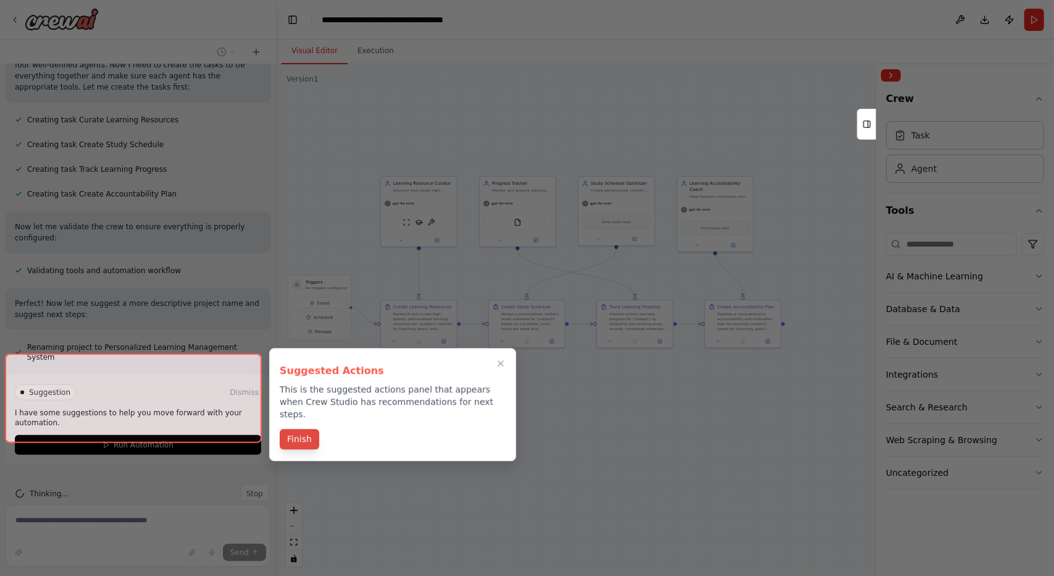
click at [301, 429] on button "Finish" at bounding box center [300, 439] width 40 height 20
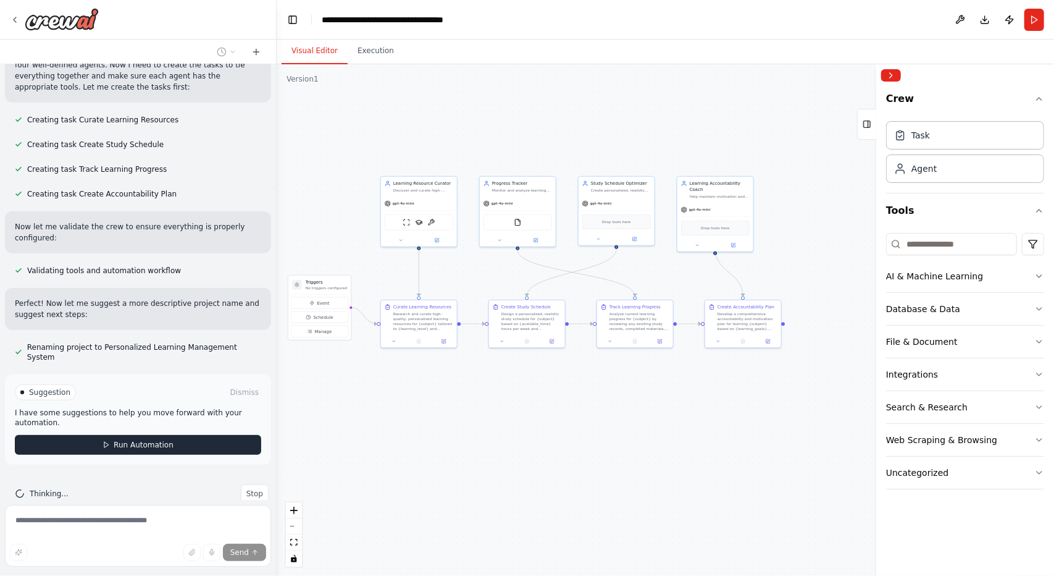
click at [221, 435] on button "Run Automation" at bounding box center [138, 445] width 246 height 20
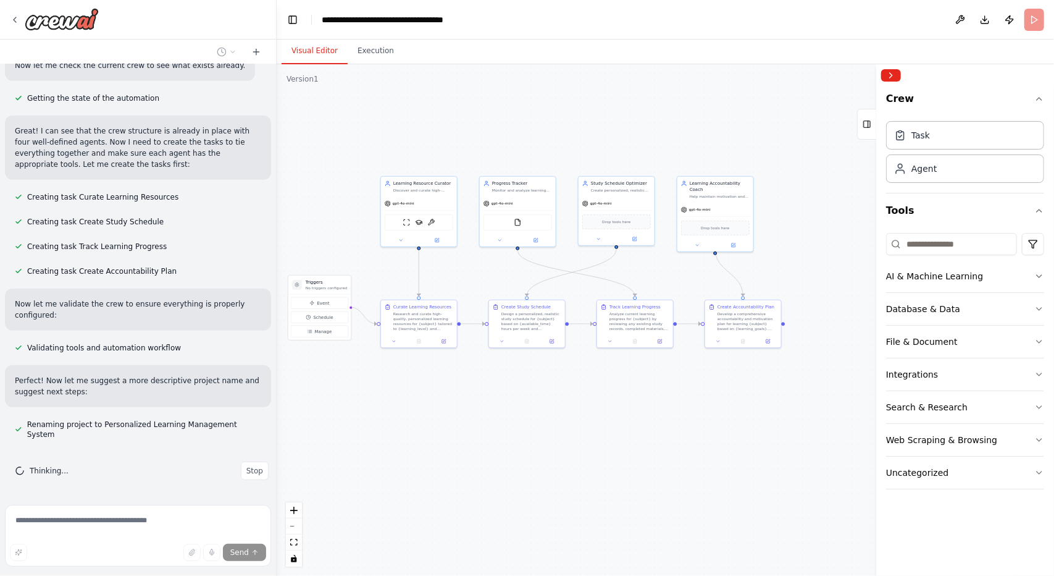
scroll to position [419, 0]
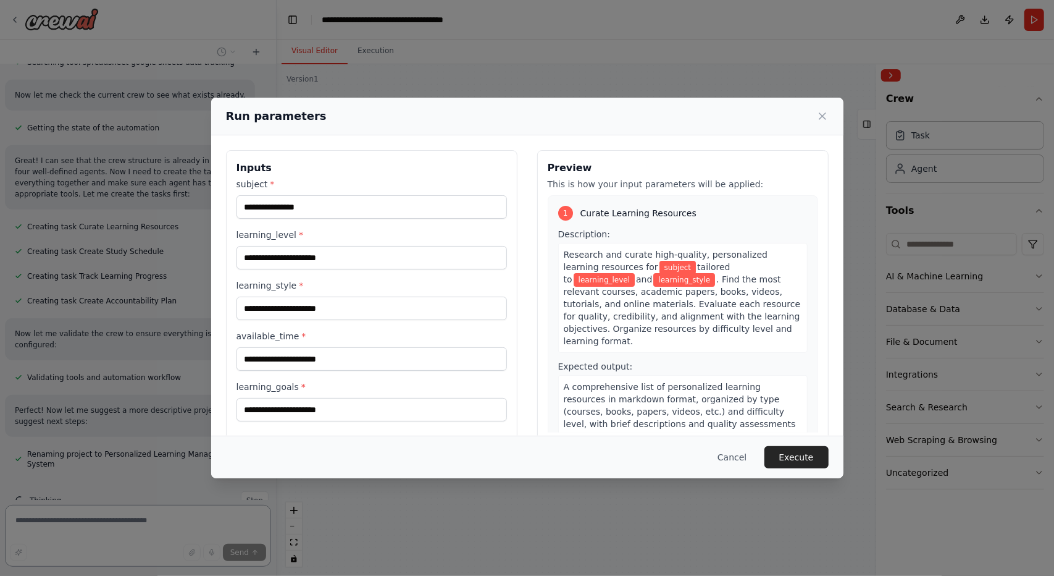
drag, startPoint x: 419, startPoint y: 439, endPoint x: 435, endPoint y: 428, distance: 18.7
click at [435, 428] on body "Build a crew that curates personalized learning resources, tracks your progress…" at bounding box center [527, 288] width 1054 height 576
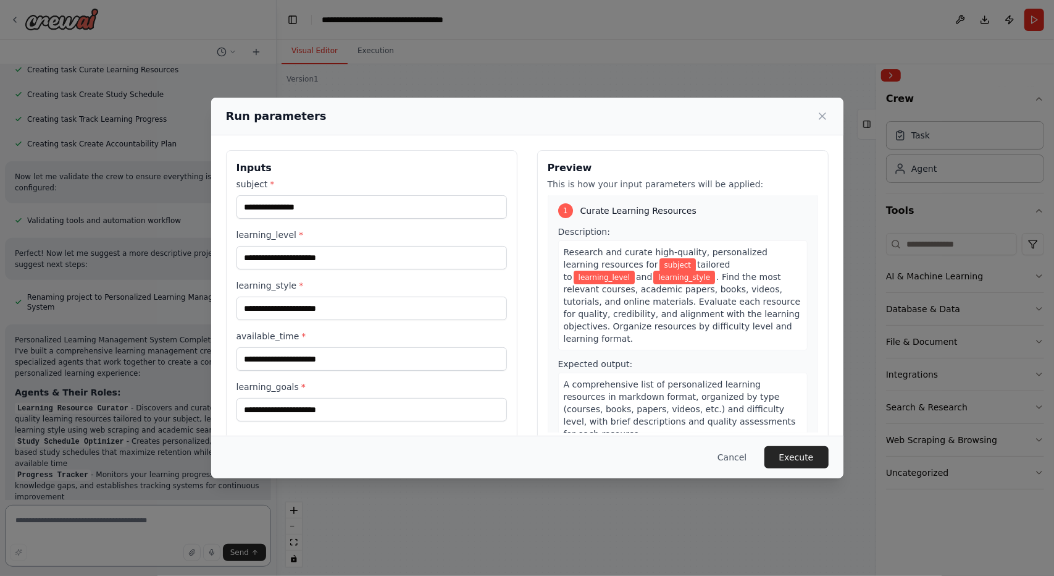
scroll to position [0, 0]
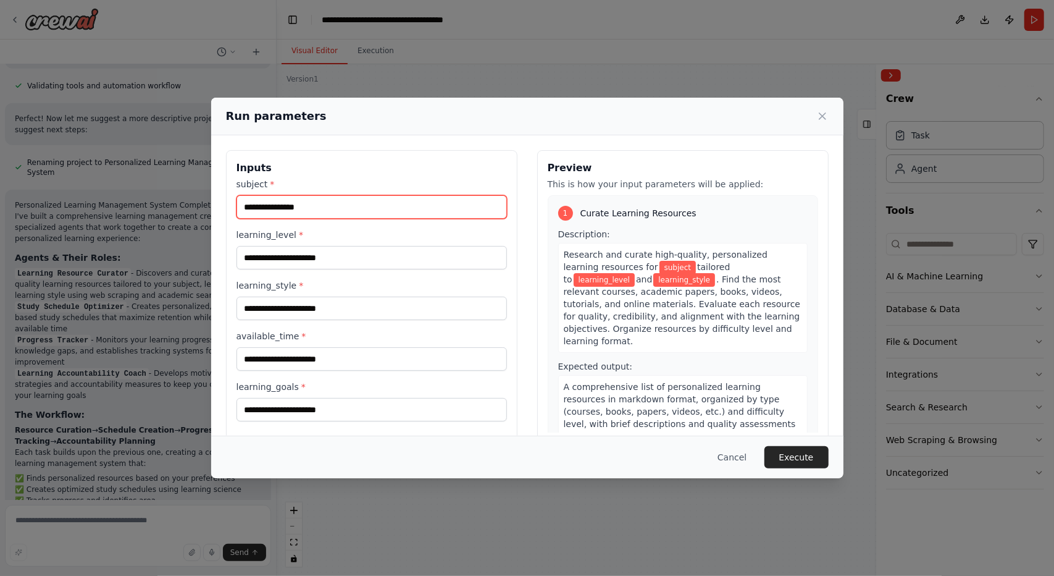
click at [358, 214] on input "subject *" at bounding box center [372, 206] width 271 height 23
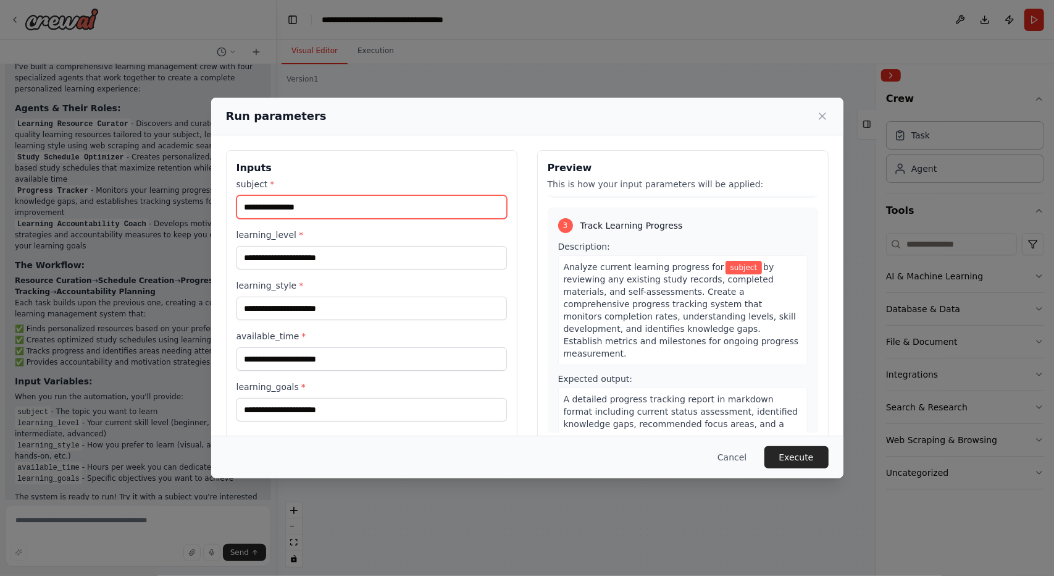
scroll to position [618, 0]
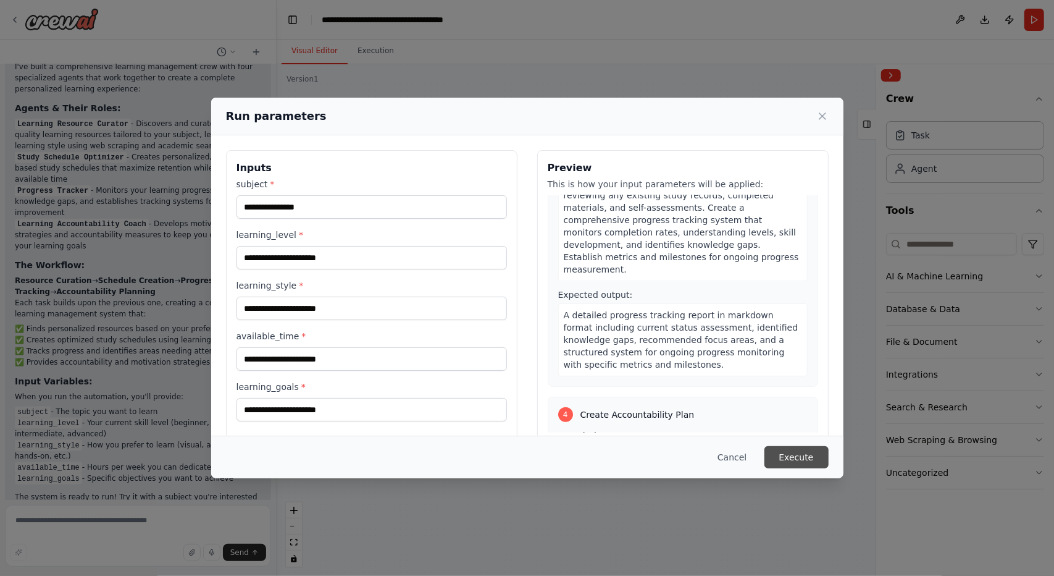
click at [799, 450] on button "Execute" at bounding box center [797, 457] width 64 height 22
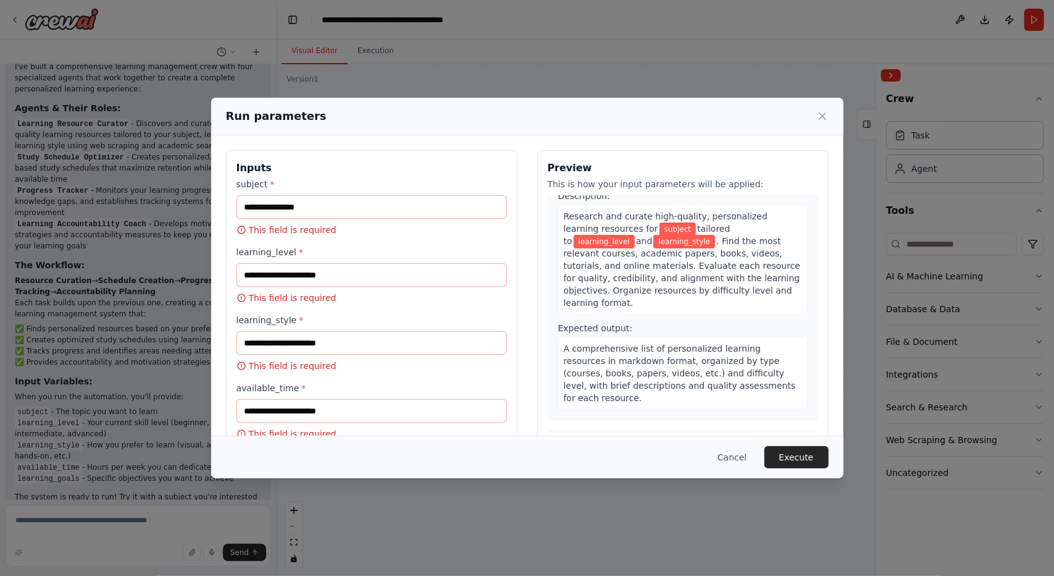
scroll to position [0, 0]
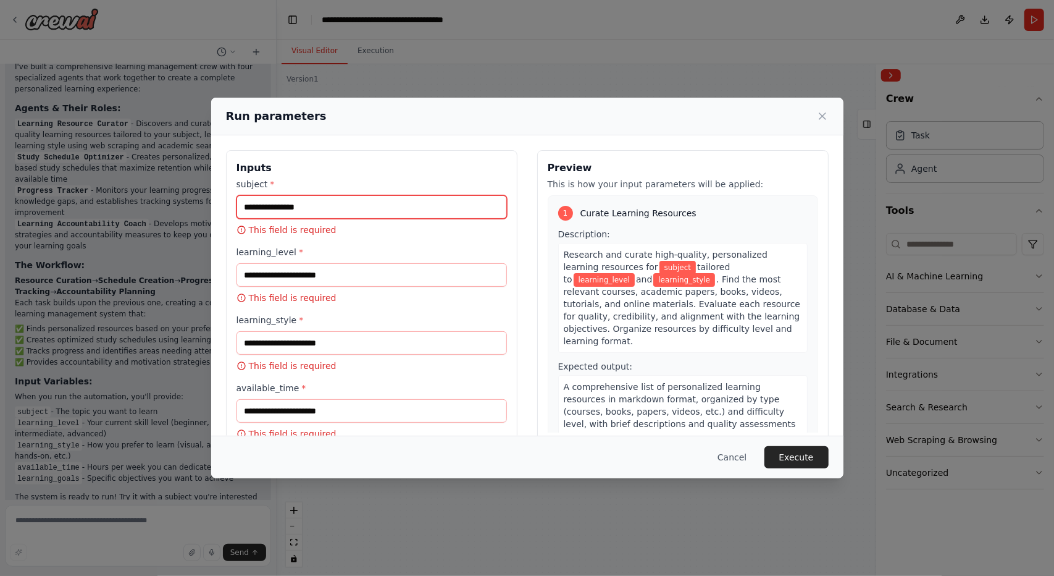
click at [398, 200] on input "subject *" at bounding box center [372, 206] width 271 height 23
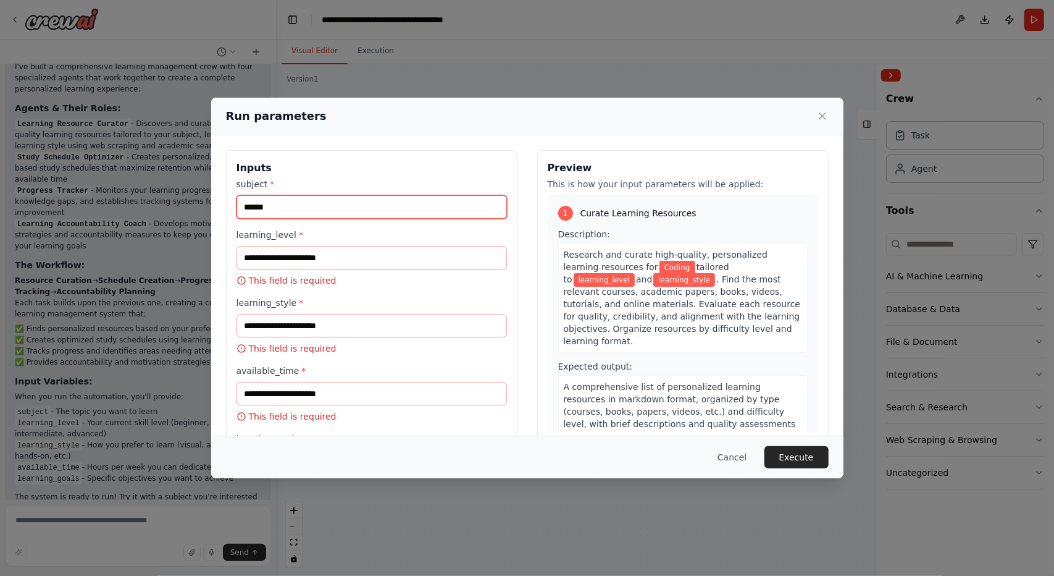
type input "******"
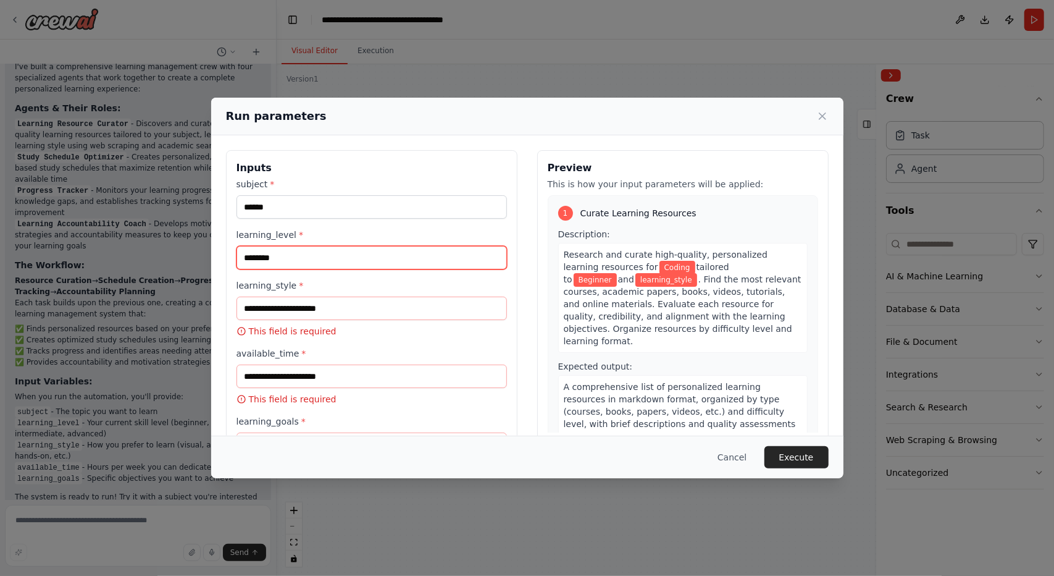
type input "********"
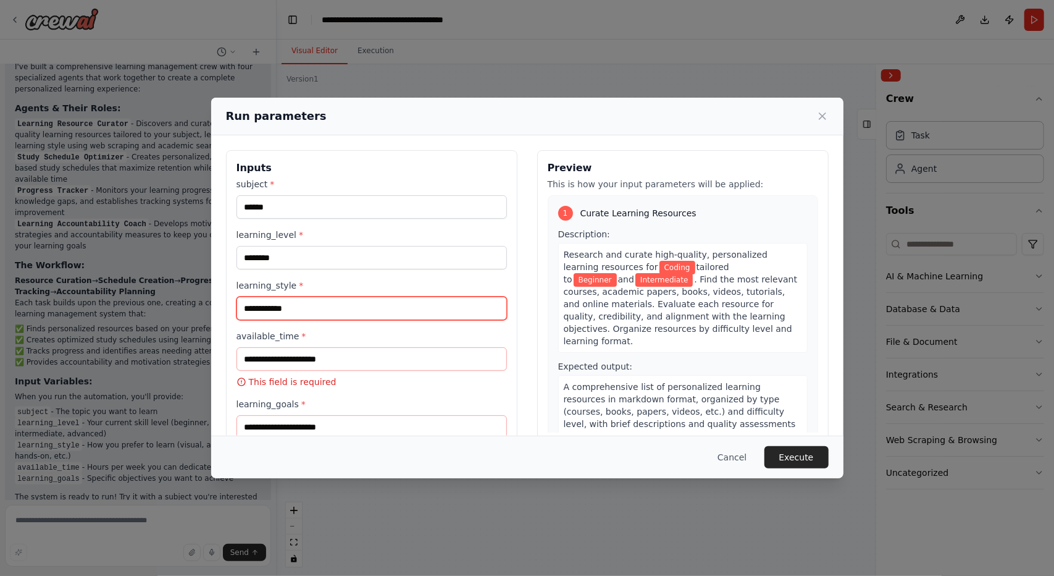
type input "**********"
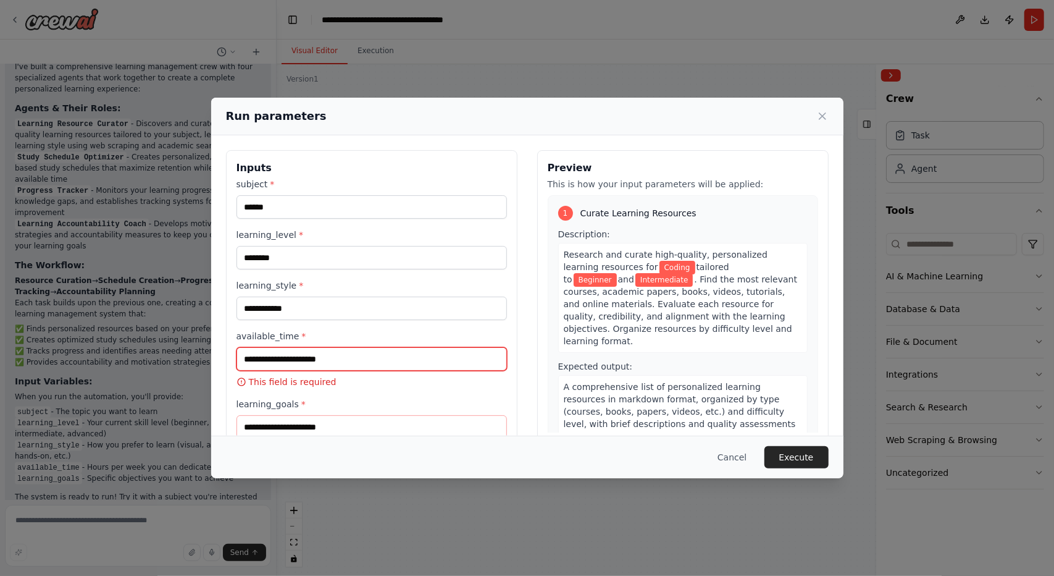
type input "*"
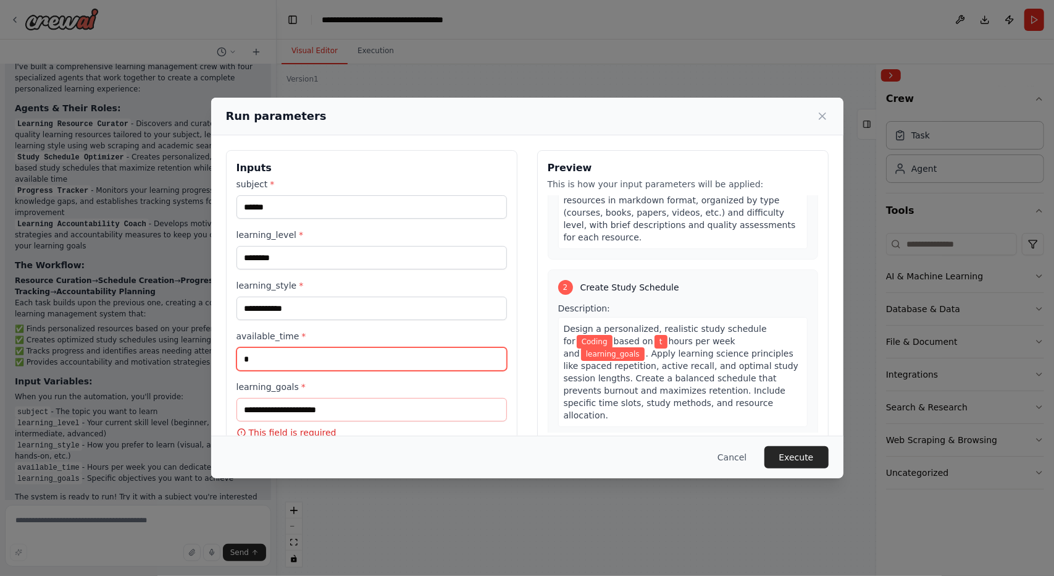
scroll to position [200, 0]
type input "*"
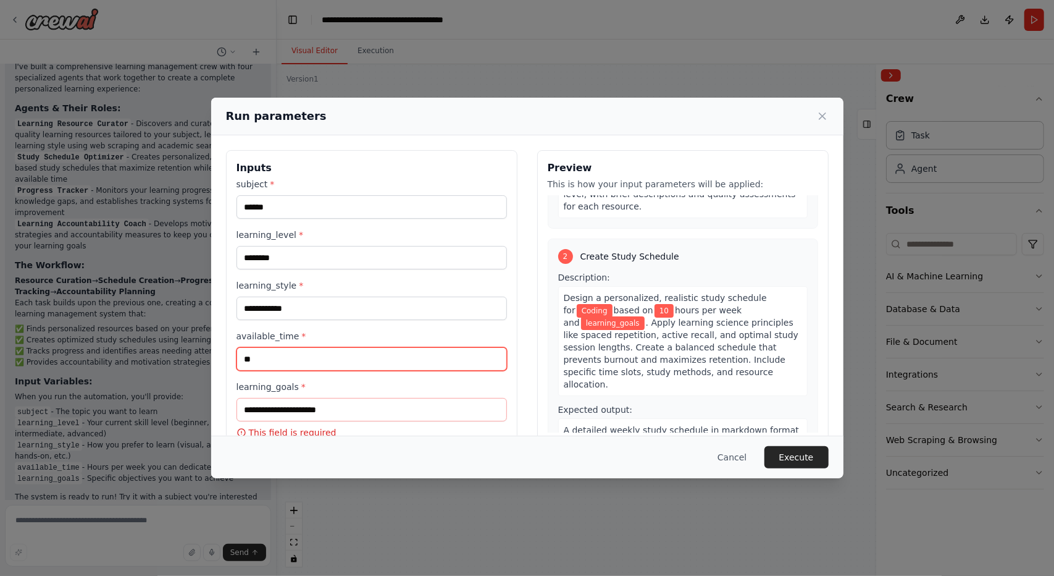
scroll to position [26, 0]
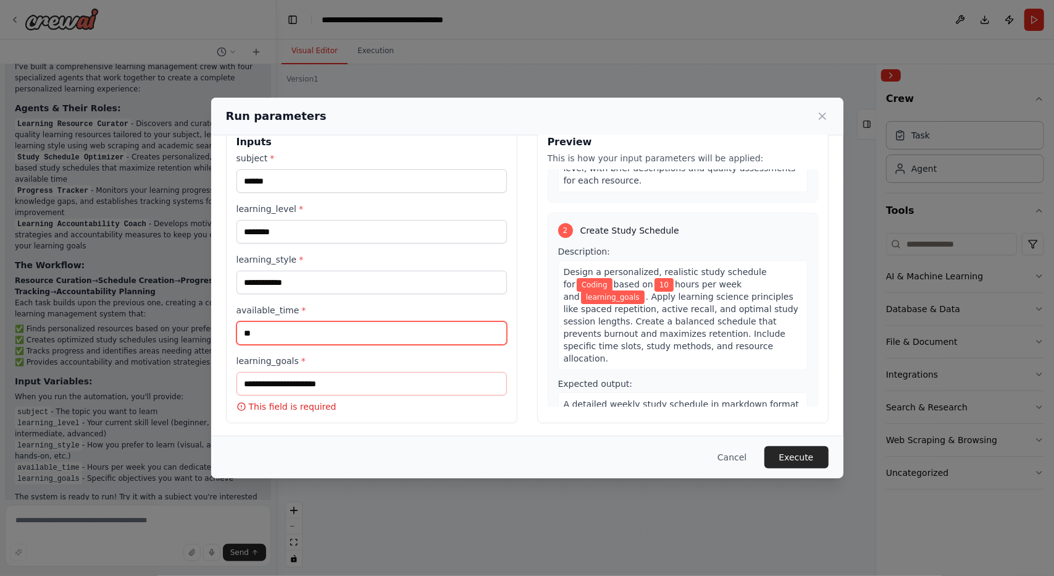
type input "**"
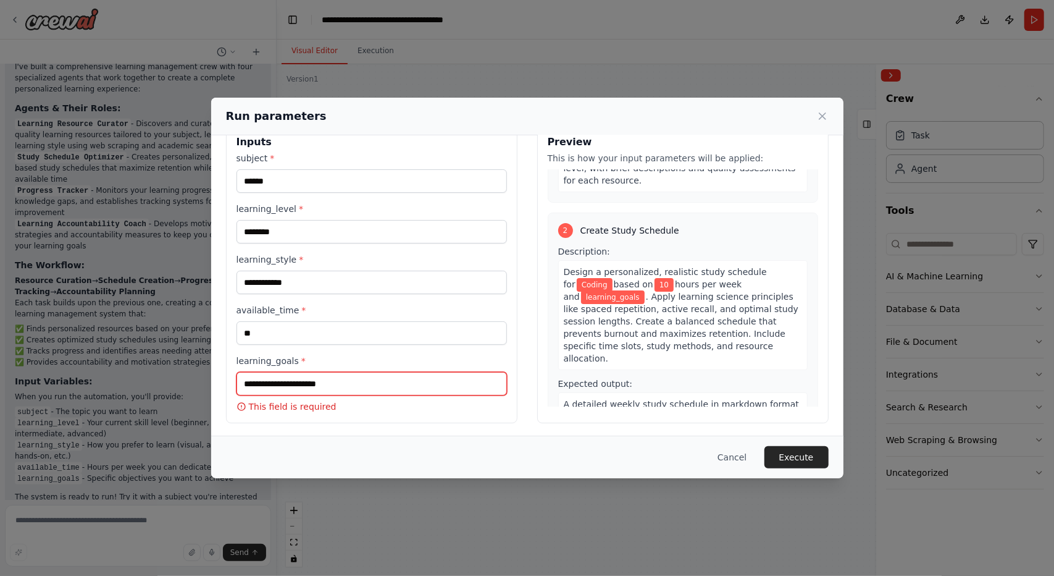
click at [415, 389] on input "learning_goals *" at bounding box center [372, 383] width 271 height 23
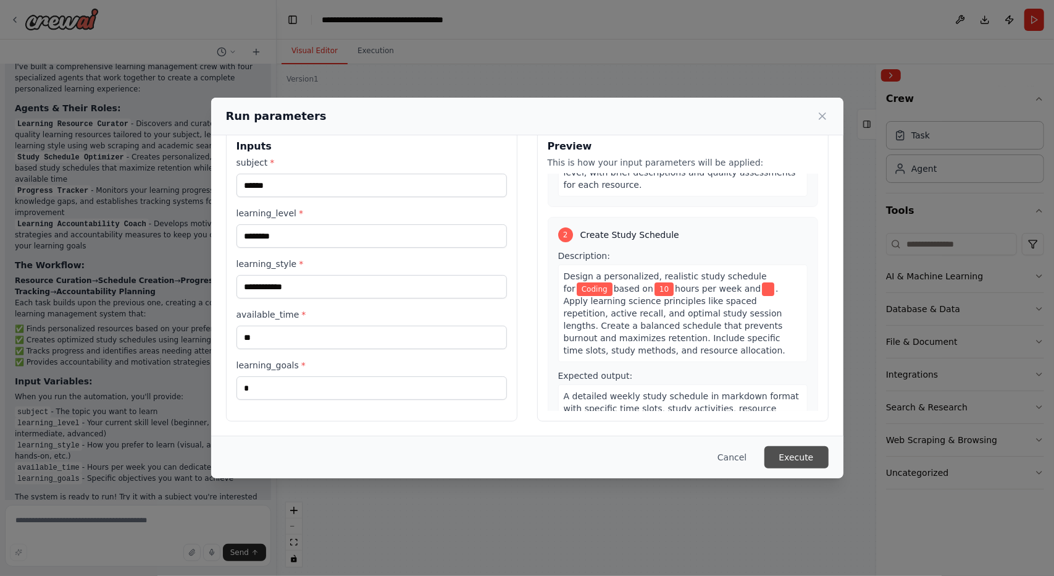
click at [800, 465] on button "Execute" at bounding box center [797, 457] width 64 height 22
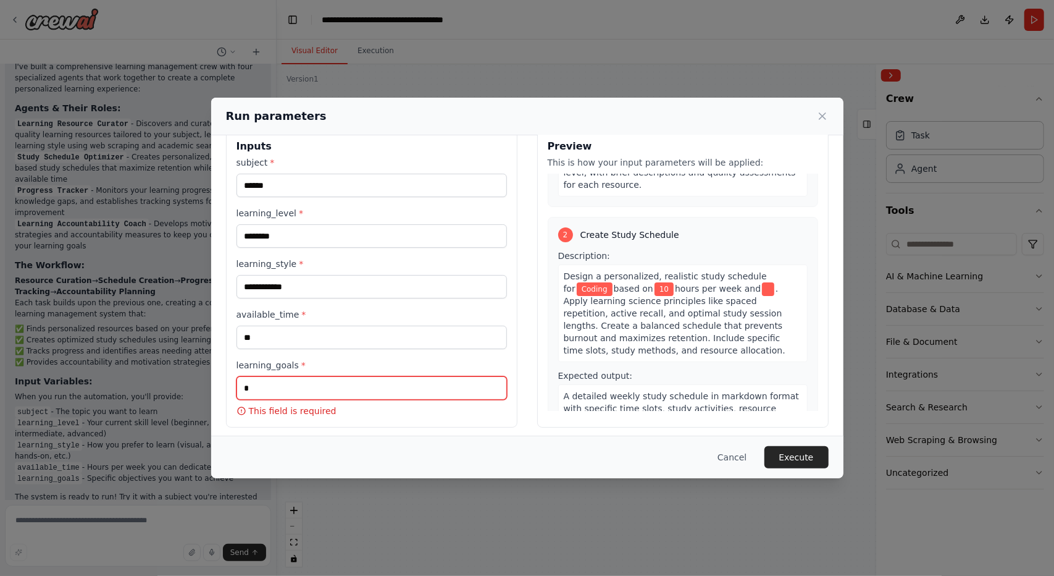
click at [445, 391] on input "learning_goals *" at bounding box center [372, 387] width 271 height 23
type input "*"
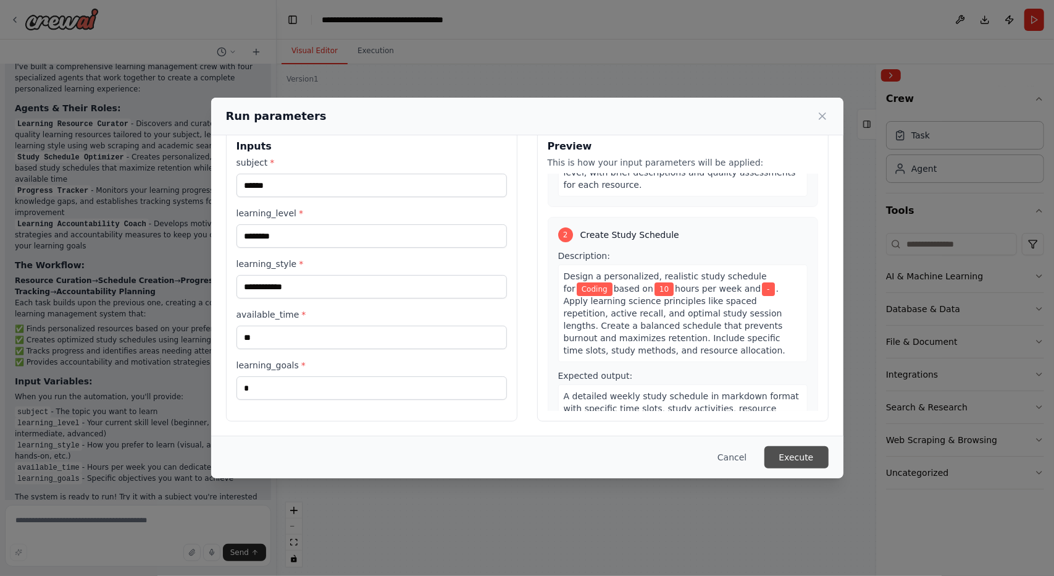
click at [815, 450] on button "Execute" at bounding box center [797, 457] width 64 height 22
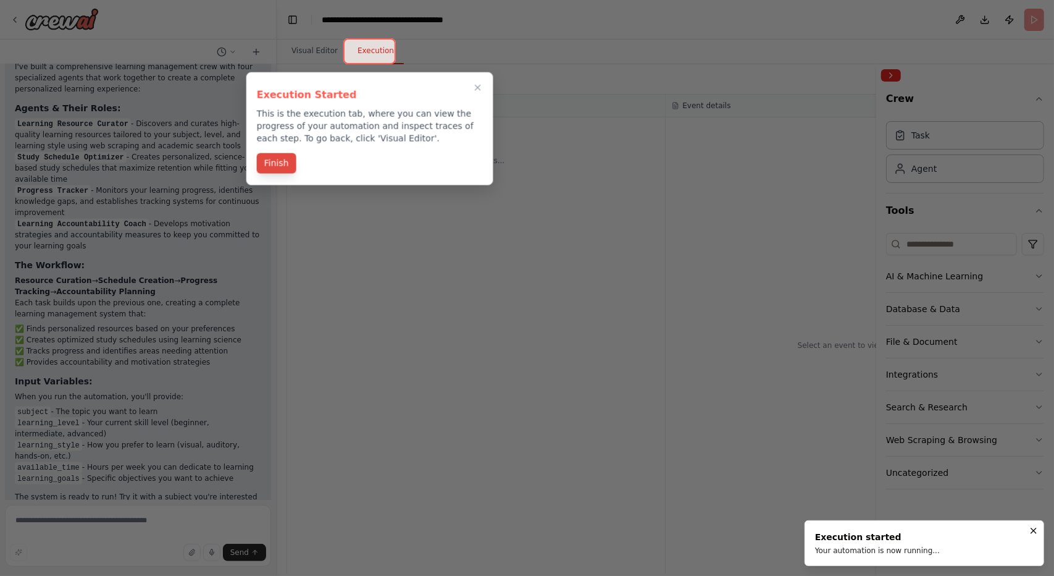
click at [271, 162] on button "Finish" at bounding box center [277, 163] width 40 height 20
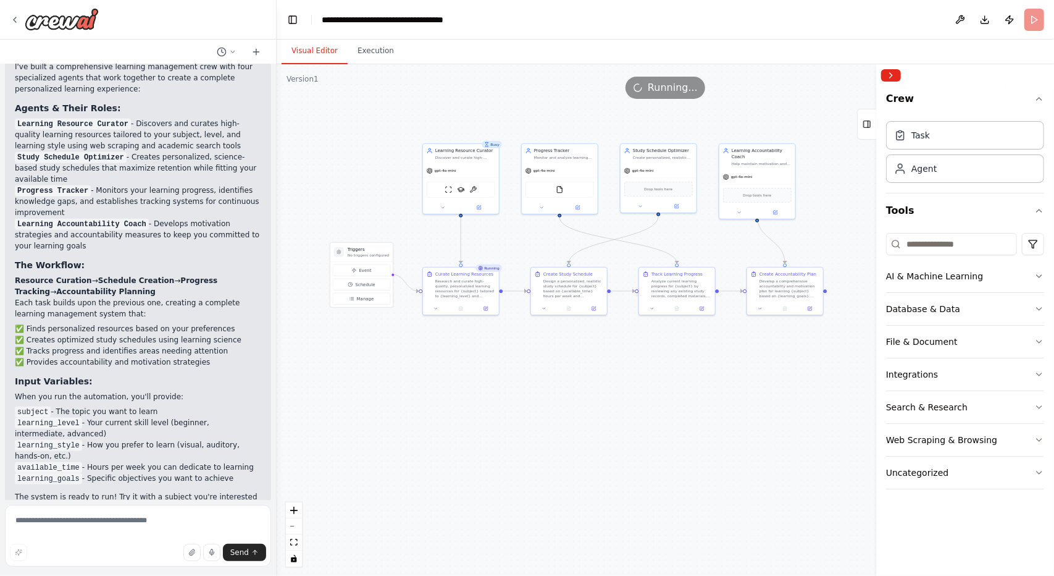
click at [317, 46] on button "Visual Editor" at bounding box center [315, 51] width 66 height 26
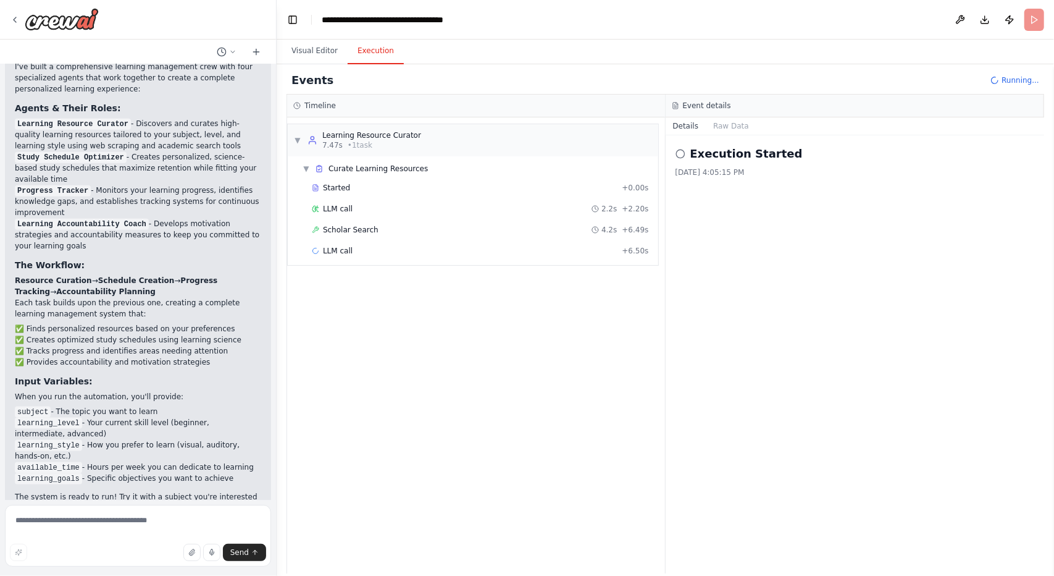
click at [380, 53] on button "Execution" at bounding box center [376, 51] width 56 height 26
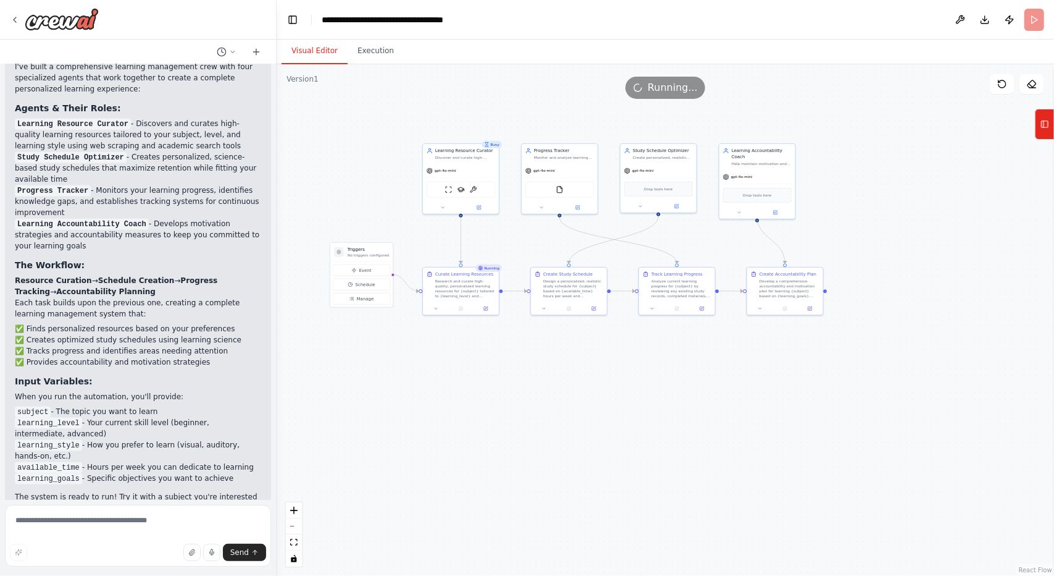
click at [297, 39] on button "Visual Editor" at bounding box center [315, 51] width 66 height 26
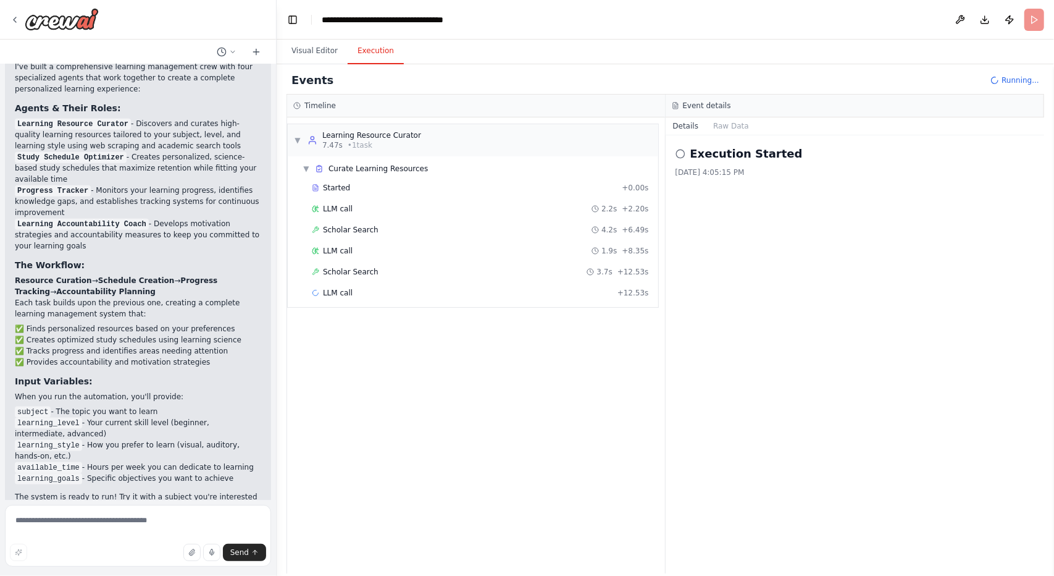
click at [372, 53] on button "Execution" at bounding box center [376, 51] width 56 height 26
click at [731, 123] on button "Raw Data" at bounding box center [731, 125] width 51 height 17
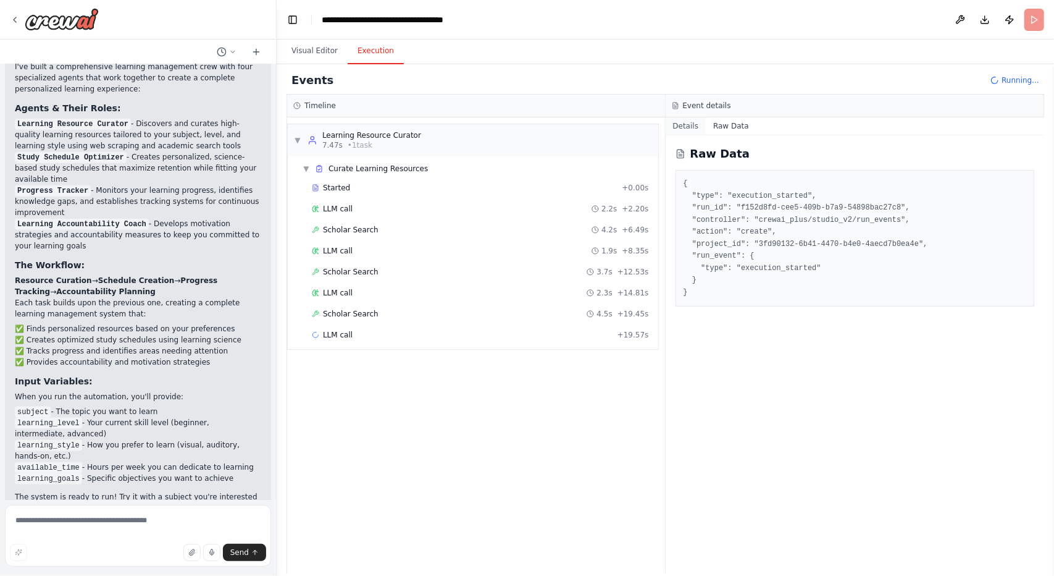
click at [702, 125] on button "Details" at bounding box center [686, 125] width 41 height 17
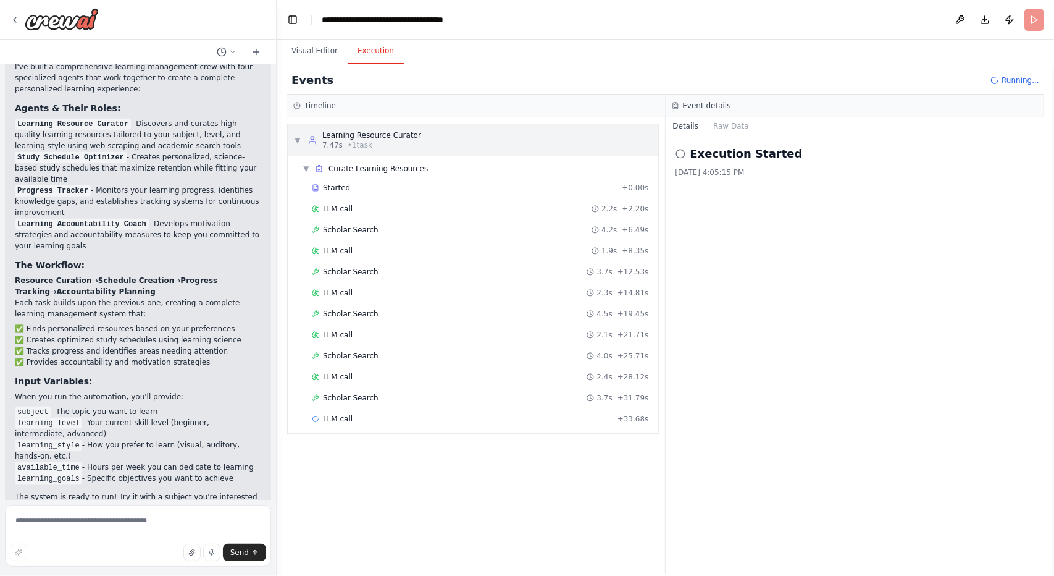
click at [300, 141] on span "▼" at bounding box center [297, 140] width 7 height 10
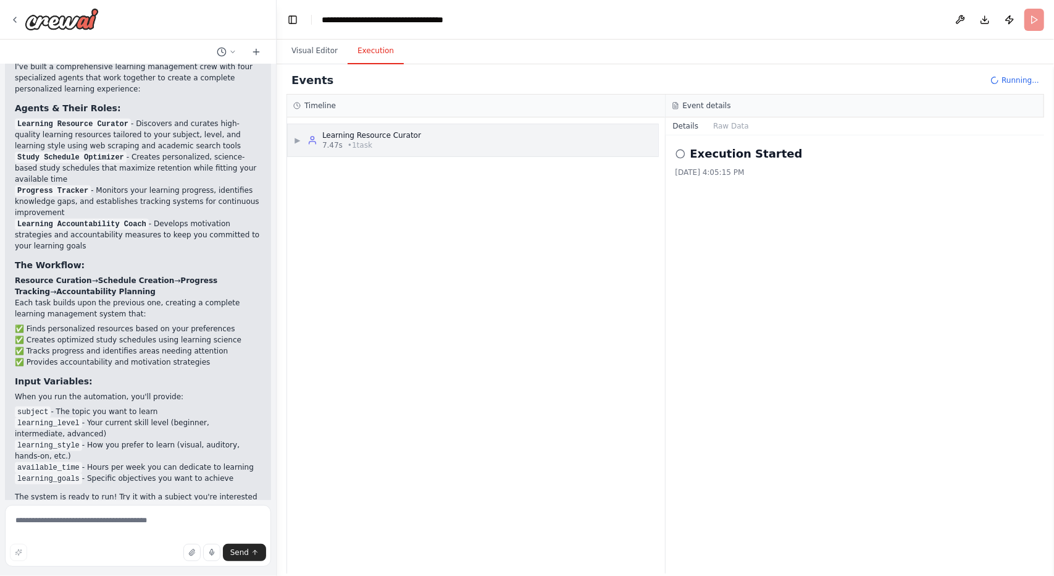
click at [300, 141] on span "▶" at bounding box center [297, 140] width 7 height 10
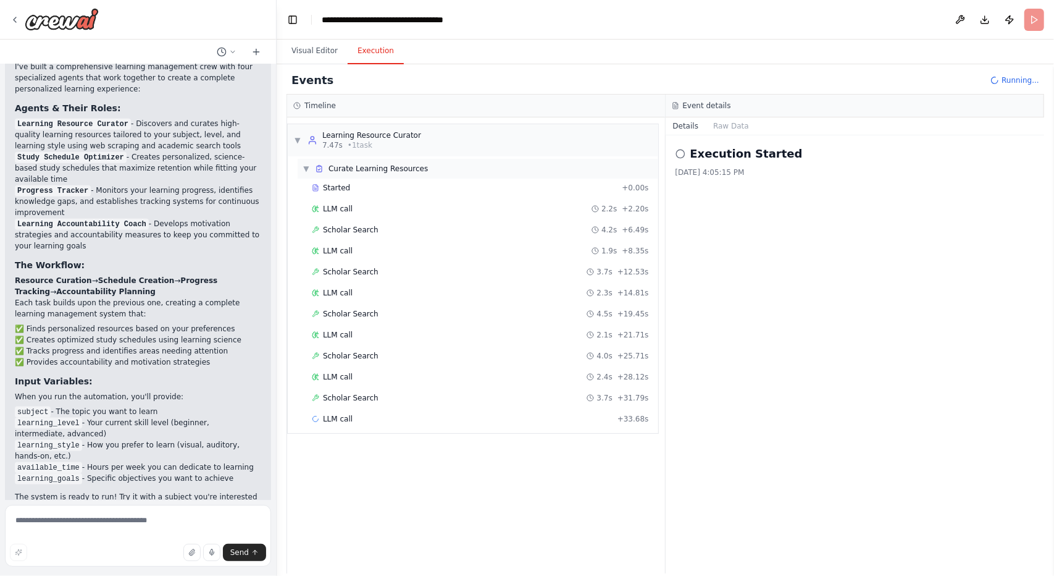
click at [305, 170] on span "▼" at bounding box center [306, 169] width 7 height 10
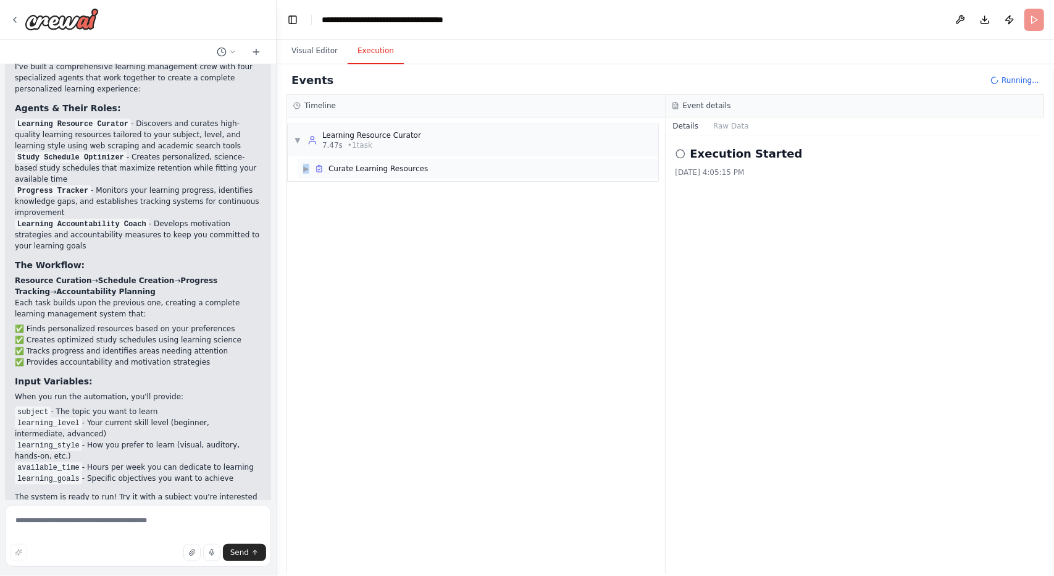
click at [305, 170] on span "▶" at bounding box center [306, 169] width 7 height 10
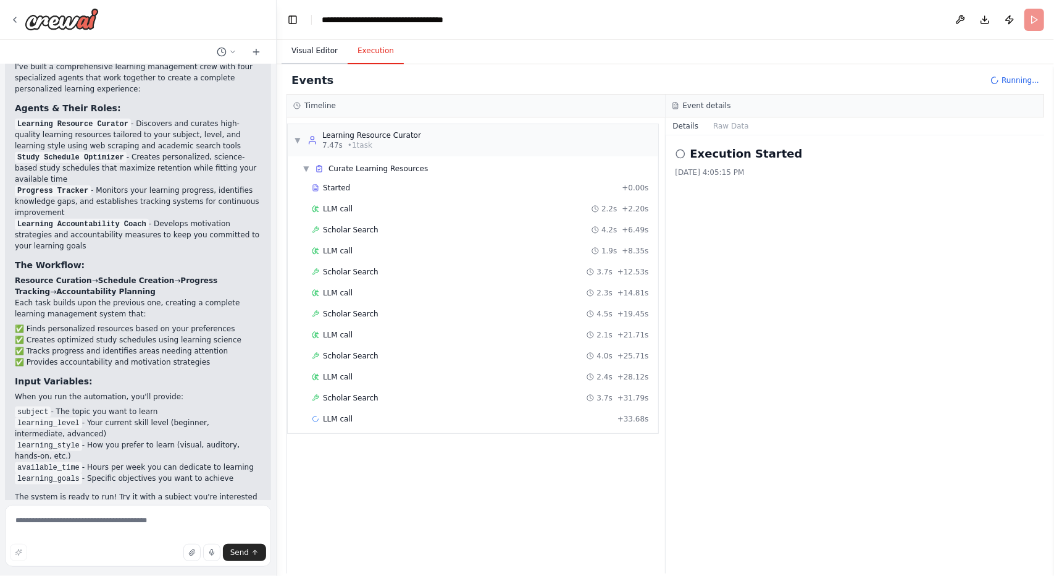
click at [319, 52] on button "Visual Editor" at bounding box center [315, 51] width 66 height 26
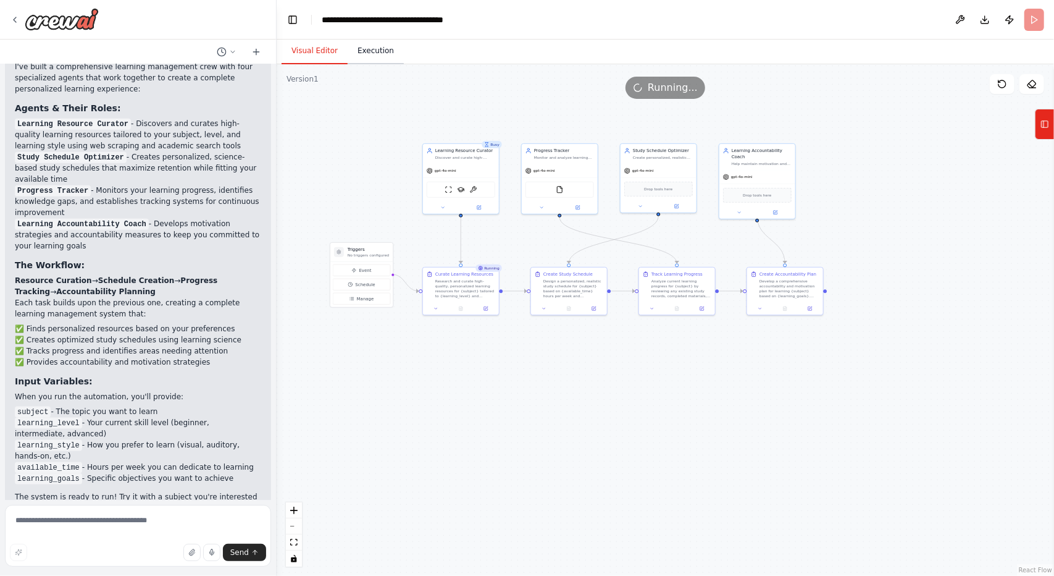
click at [377, 55] on button "Execution" at bounding box center [376, 51] width 56 height 26
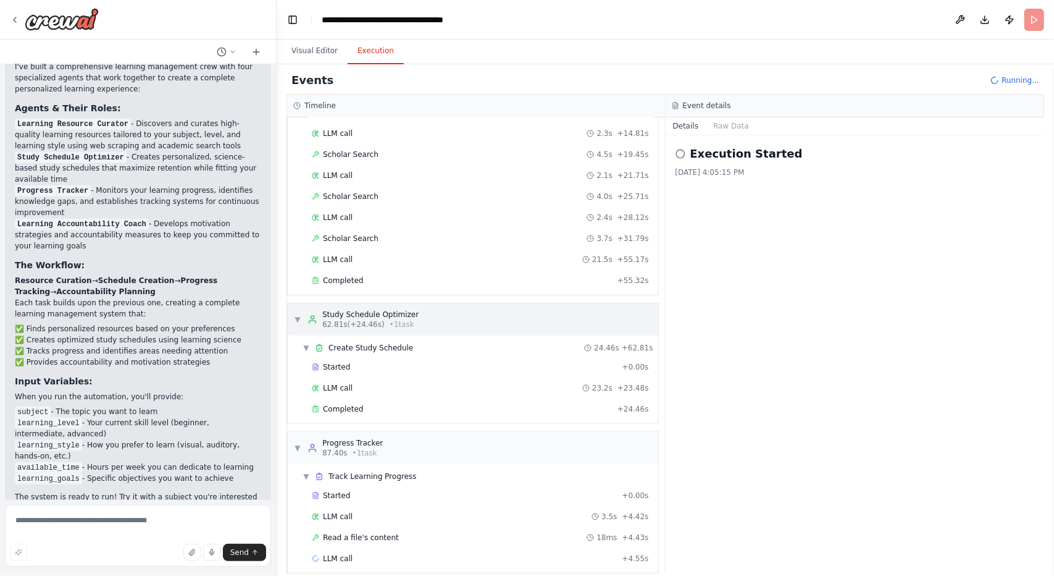
scroll to position [163, 0]
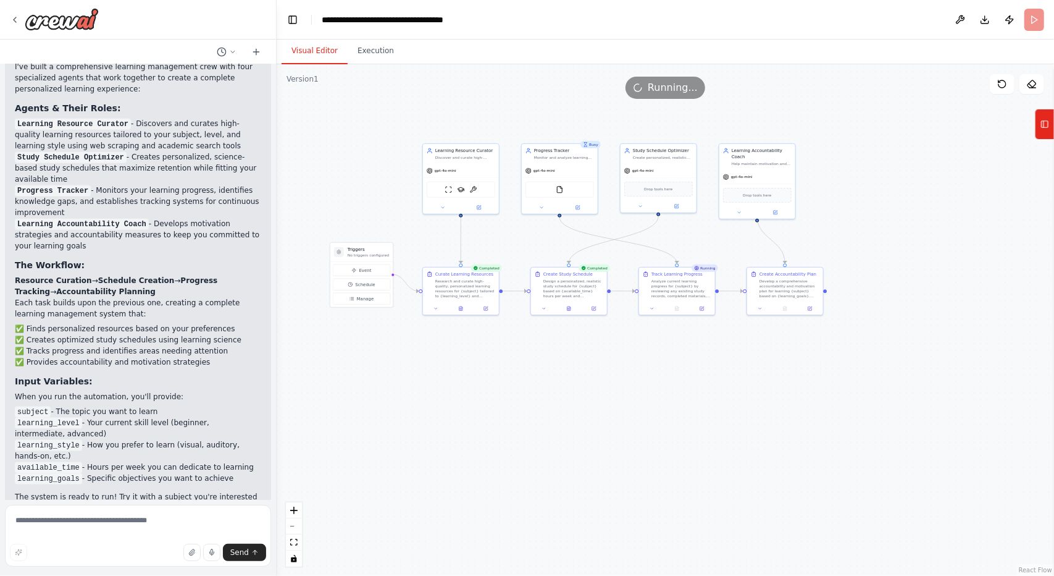
click at [319, 62] on button "Visual Editor" at bounding box center [315, 51] width 66 height 26
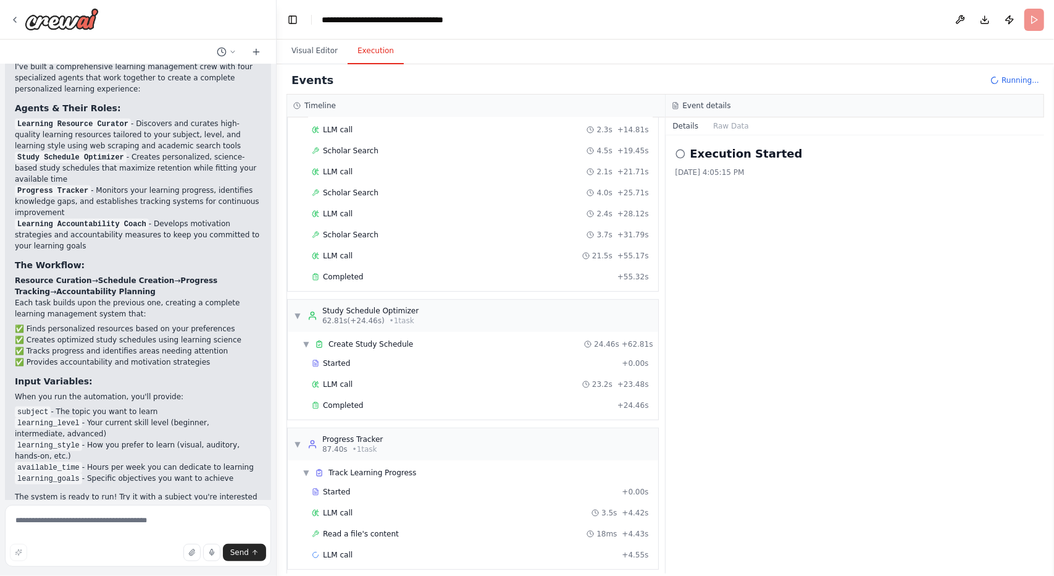
click at [355, 62] on button "Execution" at bounding box center [376, 51] width 56 height 26
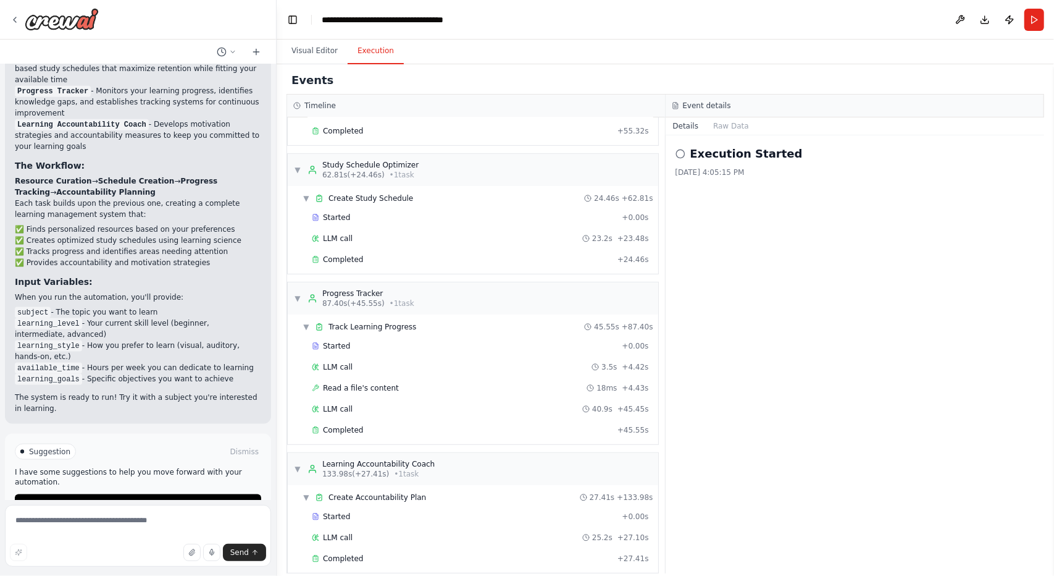
scroll to position [310, 0]
click at [304, 51] on button "Visual Editor" at bounding box center [315, 51] width 66 height 26
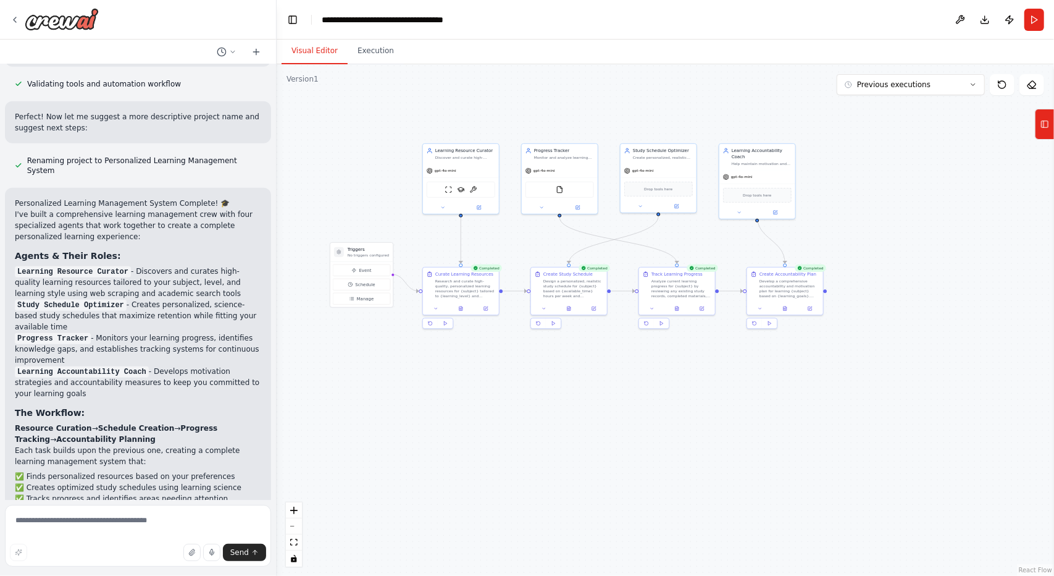
scroll to position [952, 0]
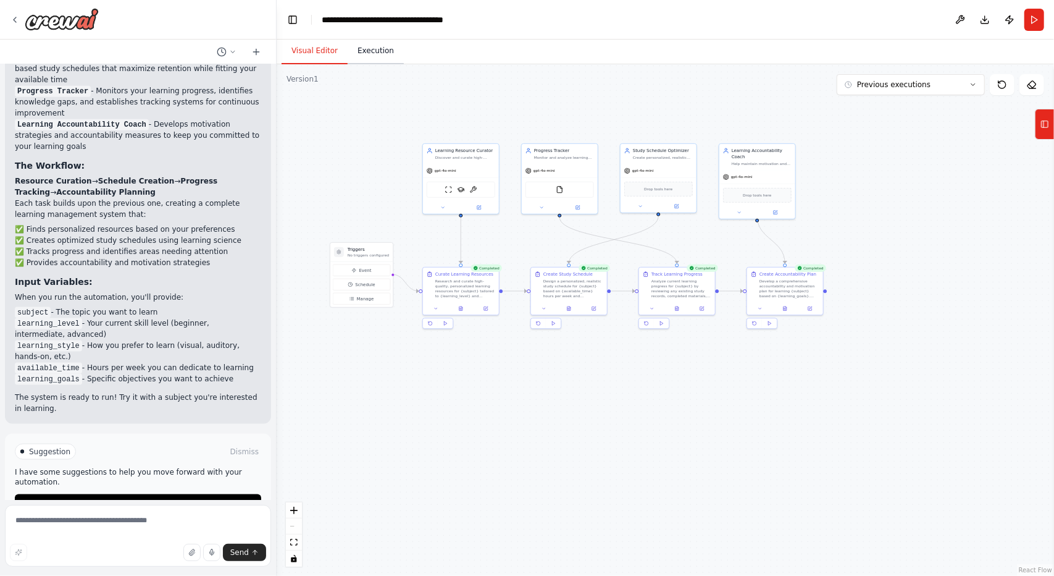
click at [380, 56] on button "Execution" at bounding box center [376, 51] width 56 height 26
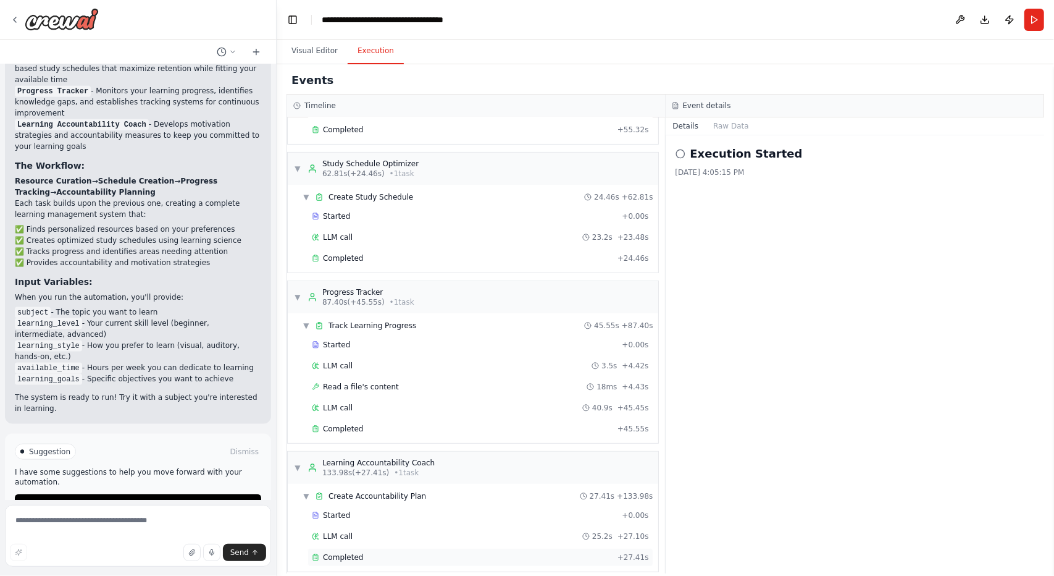
click at [385, 548] on div "Completed + 27.41s" at bounding box center [481, 557] width 346 height 19
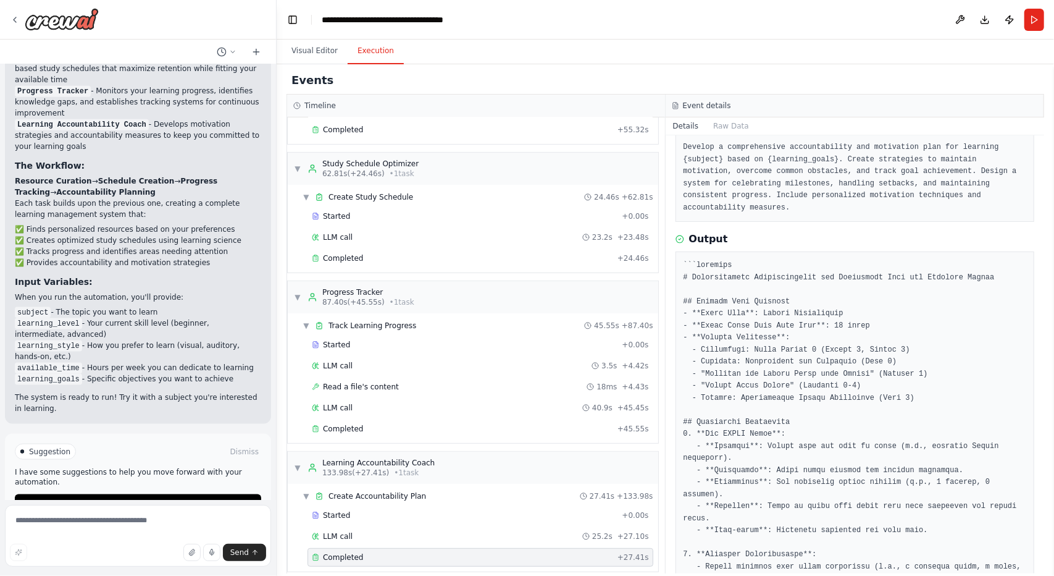
scroll to position [124, 0]
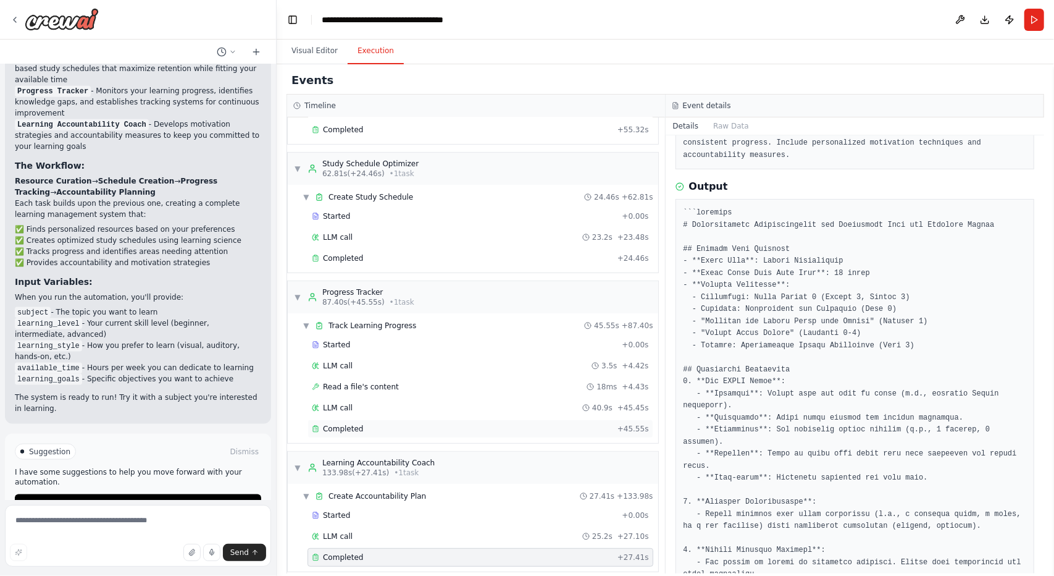
click at [371, 424] on div "Completed" at bounding box center [462, 429] width 301 height 10
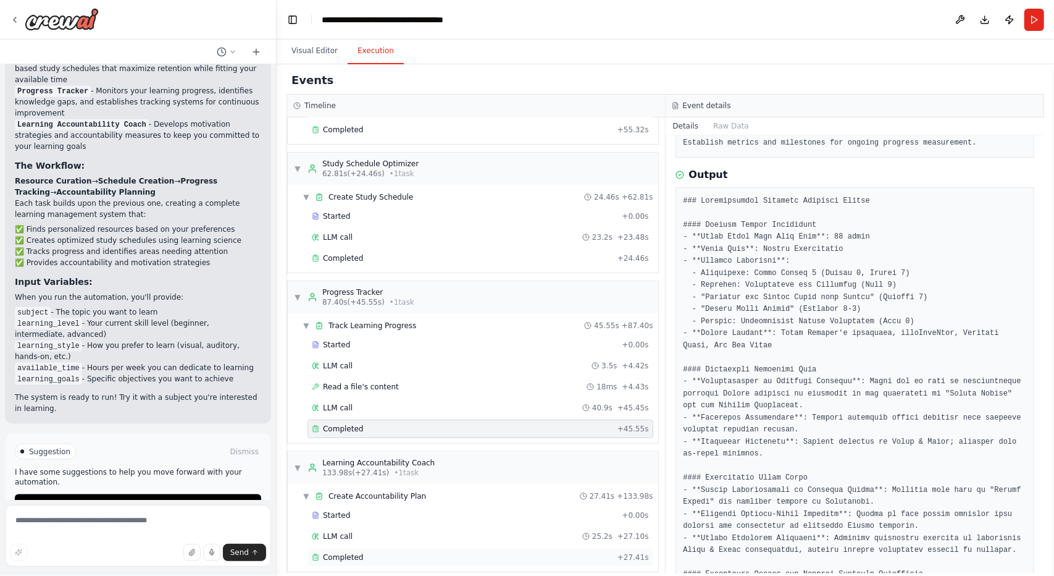
click at [465, 548] on div "Completed + 27.41s" at bounding box center [481, 557] width 346 height 19
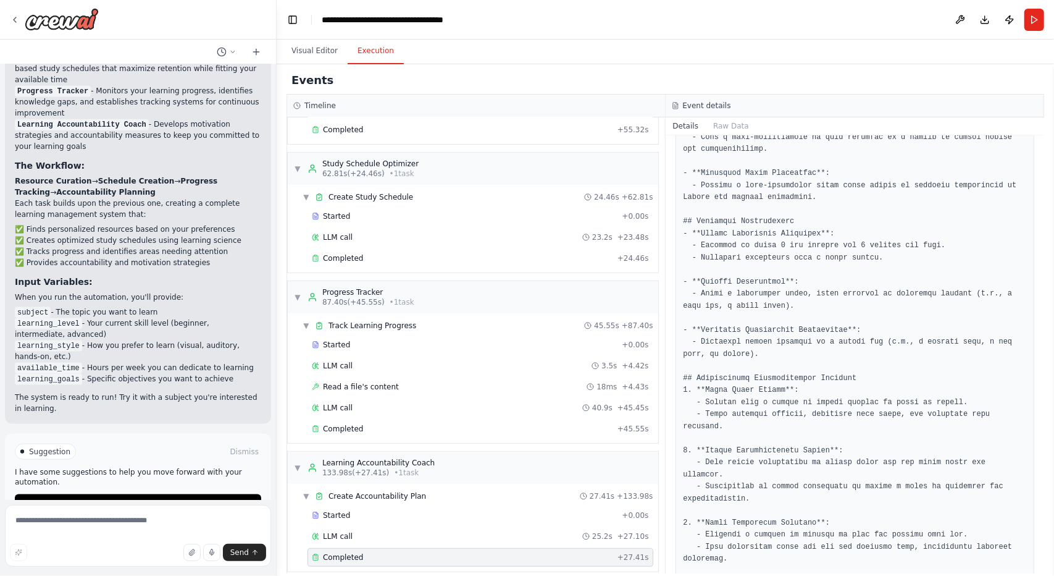
scroll to position [952, 0]
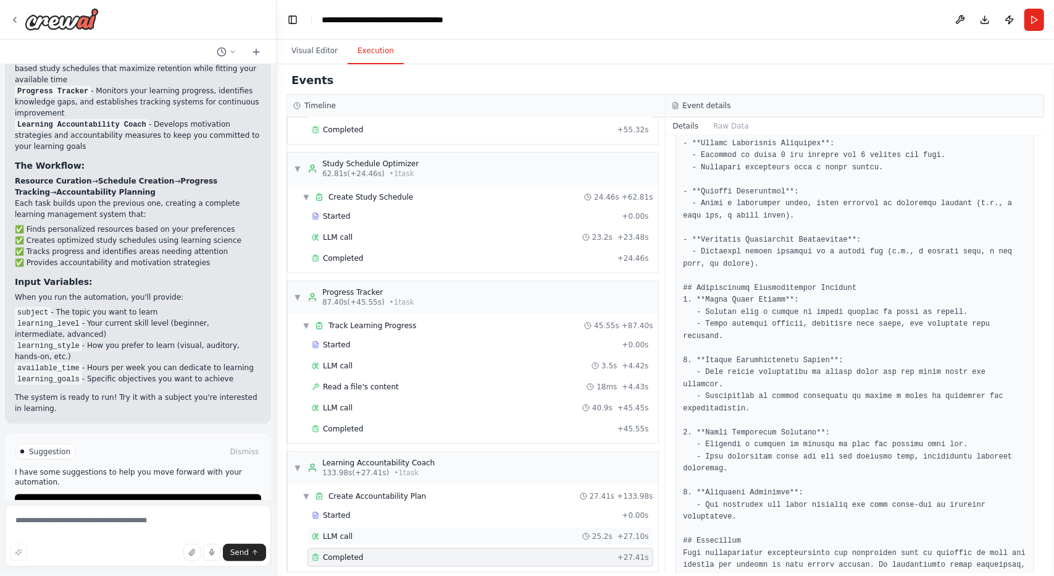
click at [419, 531] on div "LLM call 25.2s + 27.10s" at bounding box center [480, 536] width 337 height 10
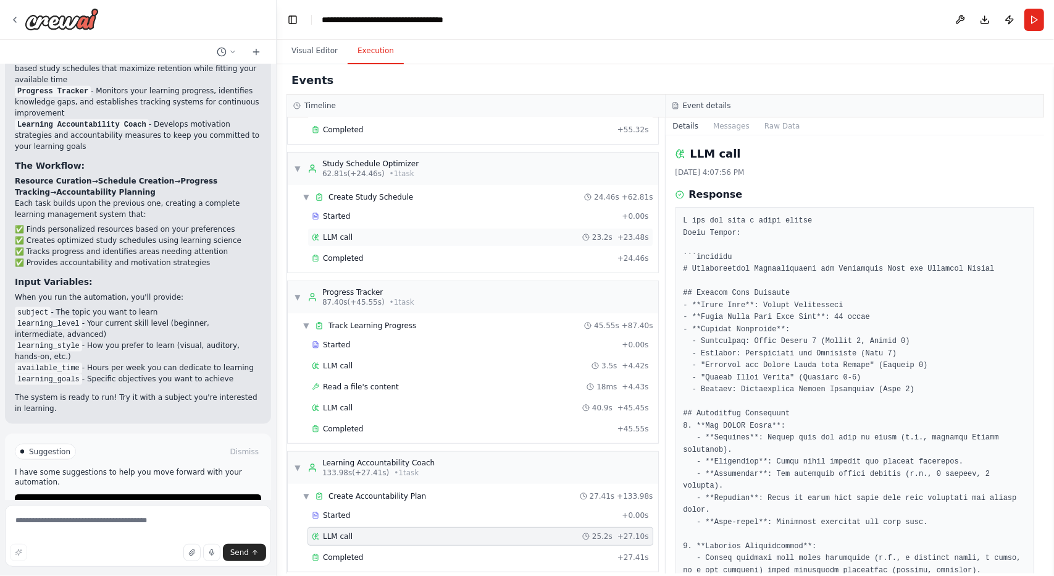
scroll to position [0, 0]
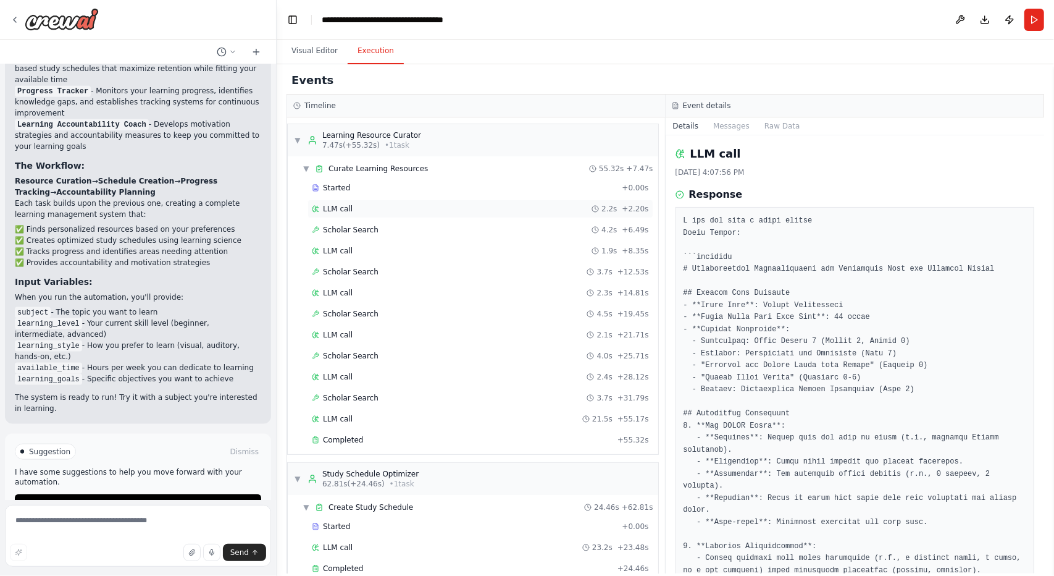
click at [385, 200] on div "LLM call 2.2s + 2.20s" at bounding box center [481, 209] width 346 height 19
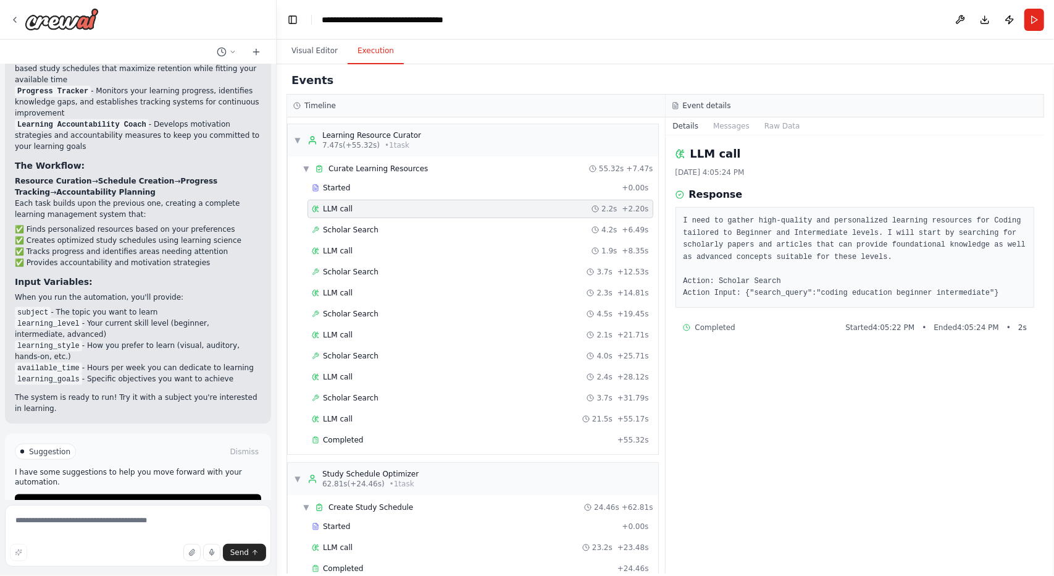
click at [385, 211] on div "LLM call 2.2s + 2.20s" at bounding box center [480, 209] width 337 height 10
click at [384, 225] on div "Scholar Search 4.2s + 6.49s" at bounding box center [480, 230] width 337 height 10
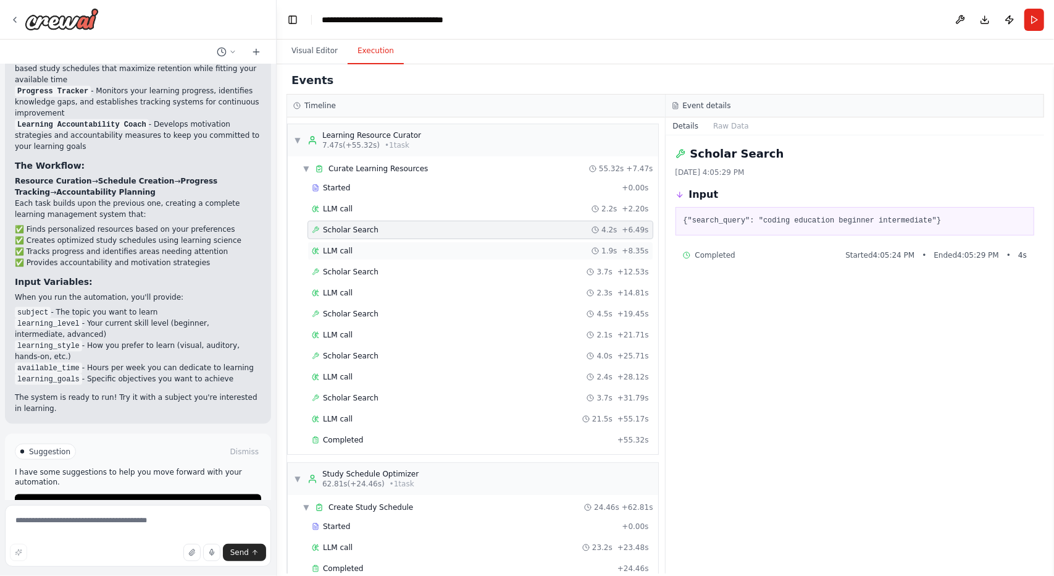
click at [378, 248] on div "LLM call 1.9s + 8.35s" at bounding box center [480, 251] width 337 height 10
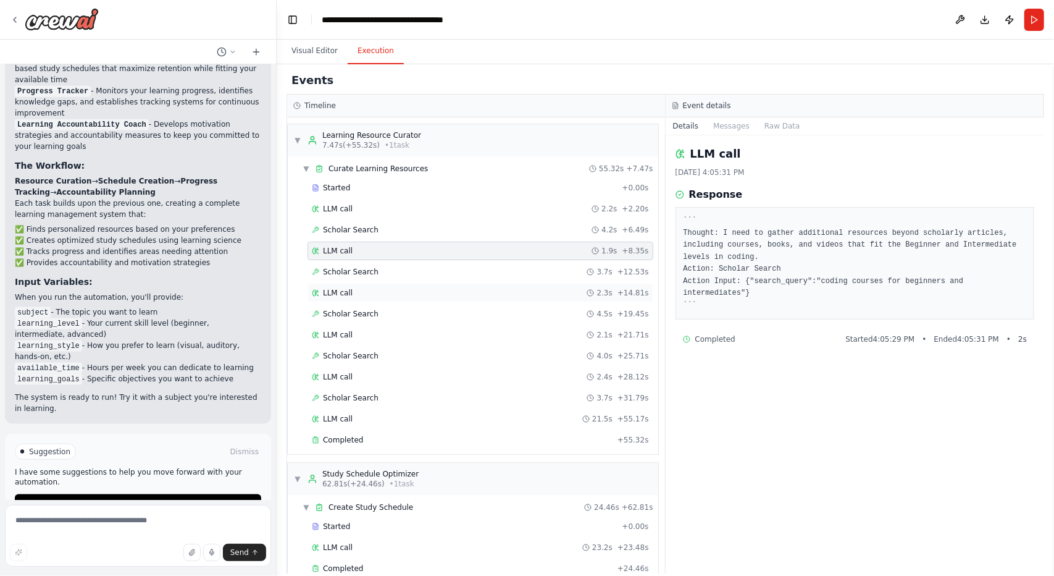
click at [411, 290] on div "LLM call 2.3s + 14.81s" at bounding box center [480, 293] width 337 height 10
click at [411, 417] on div "LLM call 21.5s + 55.17s" at bounding box center [480, 419] width 337 height 10
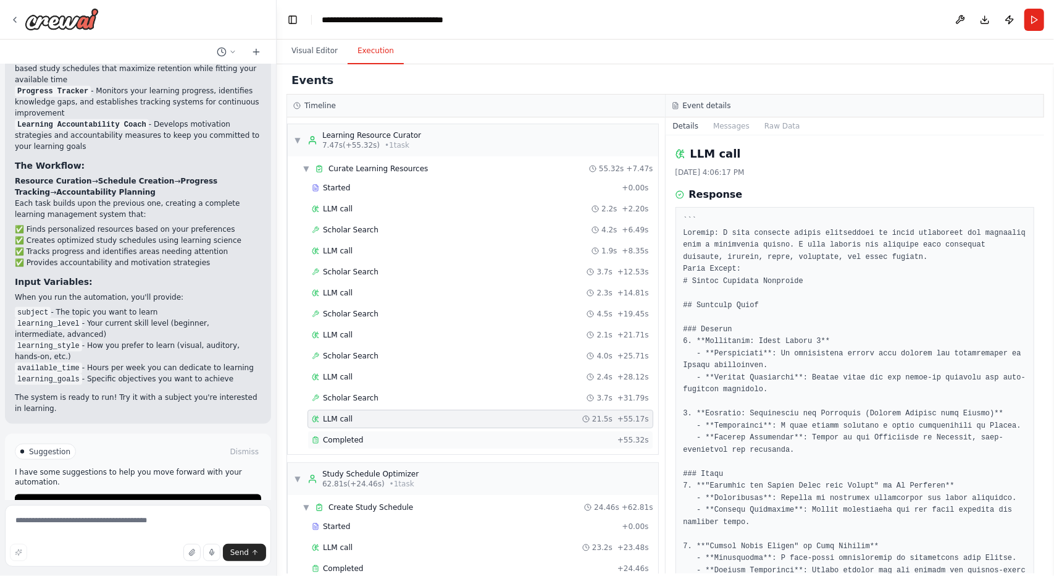
click at [411, 435] on div "Completed" at bounding box center [462, 440] width 301 height 10
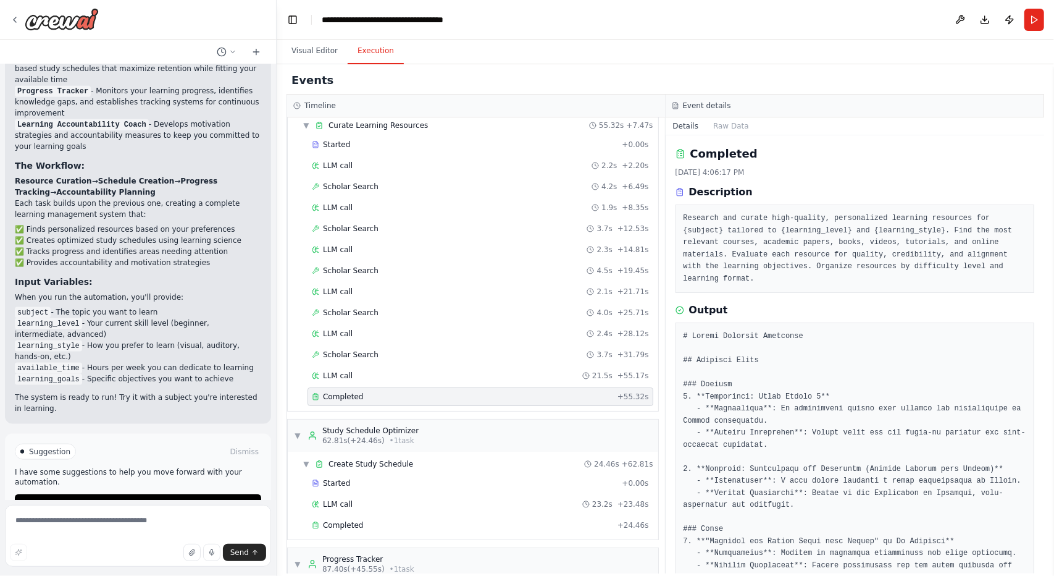
scroll to position [58, 0]
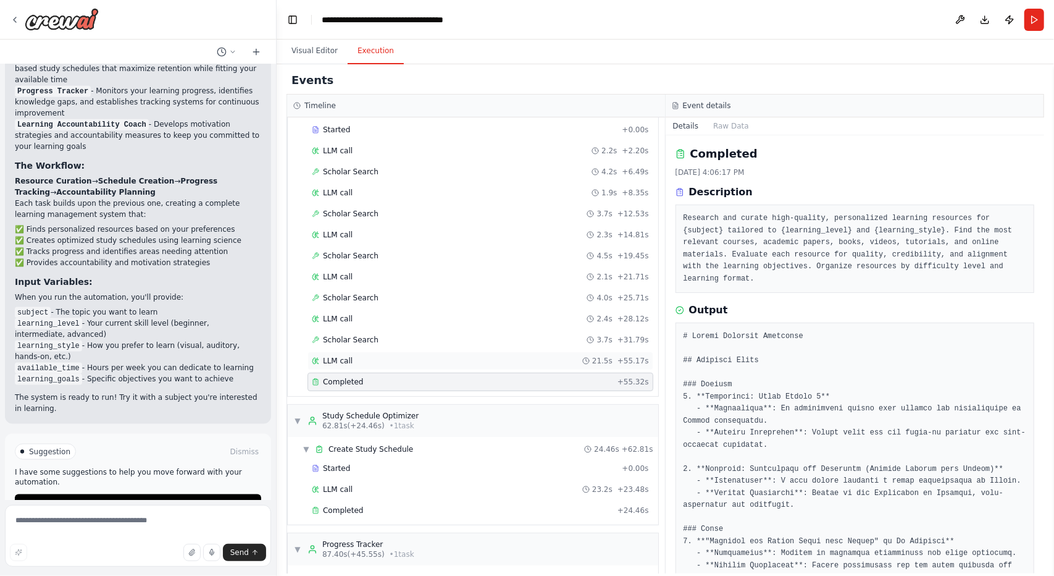
click at [400, 351] on div "LLM call 21.5s + 55.17s" at bounding box center [481, 360] width 346 height 19
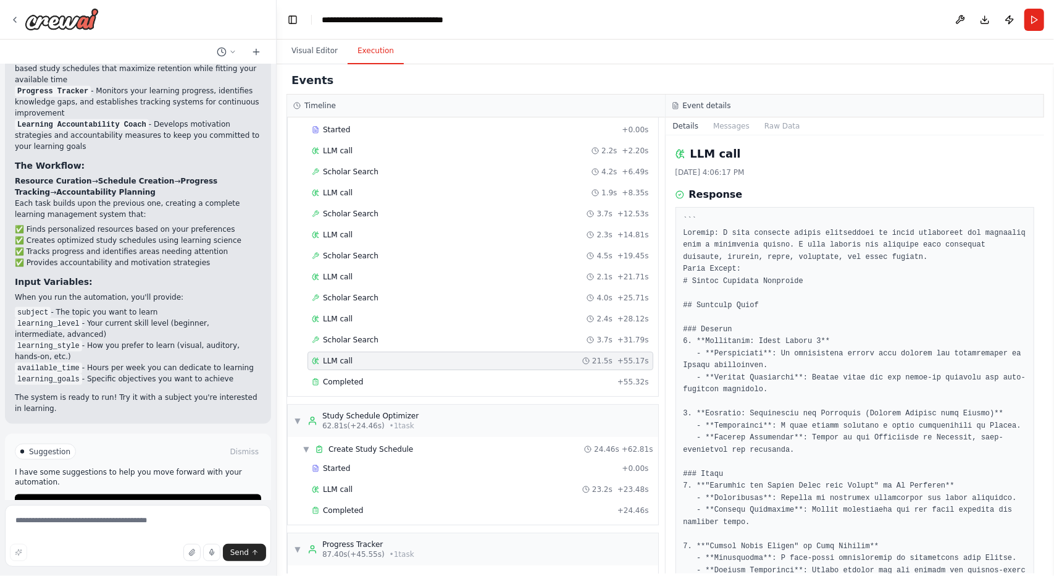
click at [400, 351] on div "LLM call 21.5s + 55.17s" at bounding box center [481, 360] width 346 height 19
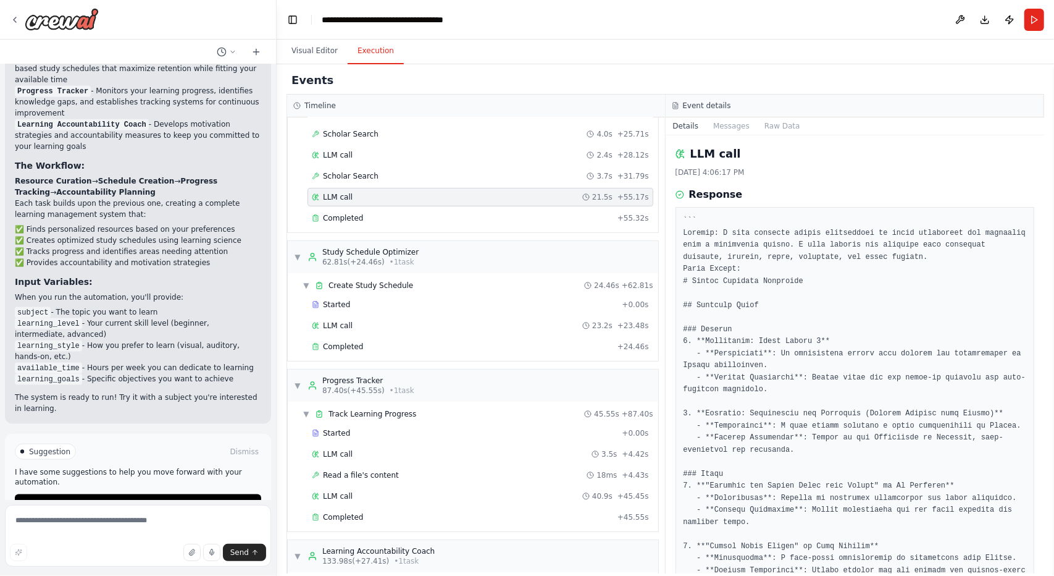
scroll to position [223, 0]
click at [439, 298] on div "Started" at bounding box center [464, 303] width 305 height 10
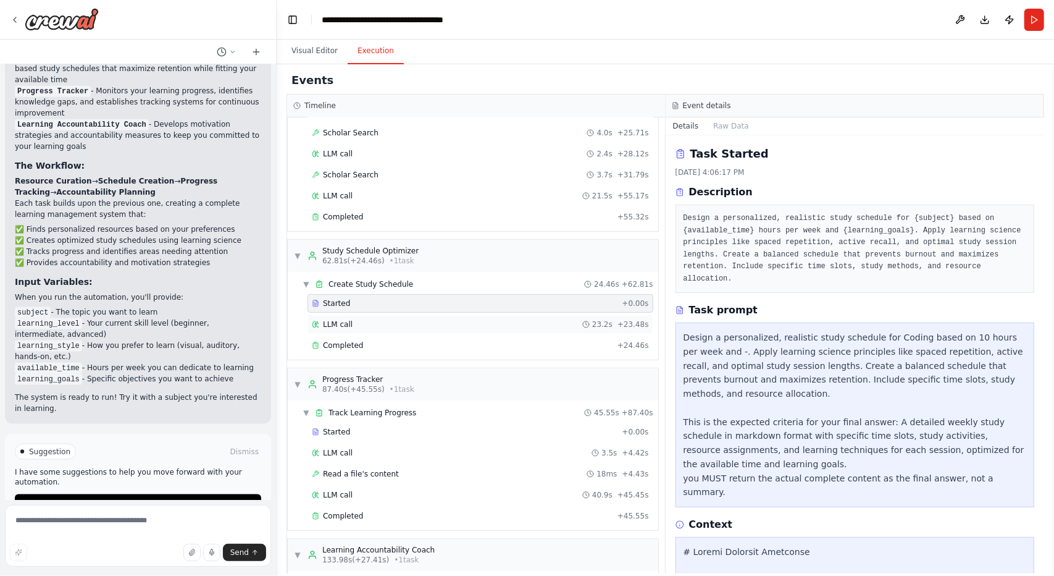
click at [410, 321] on div "LLM call 23.2s + 23.48s" at bounding box center [480, 324] width 337 height 10
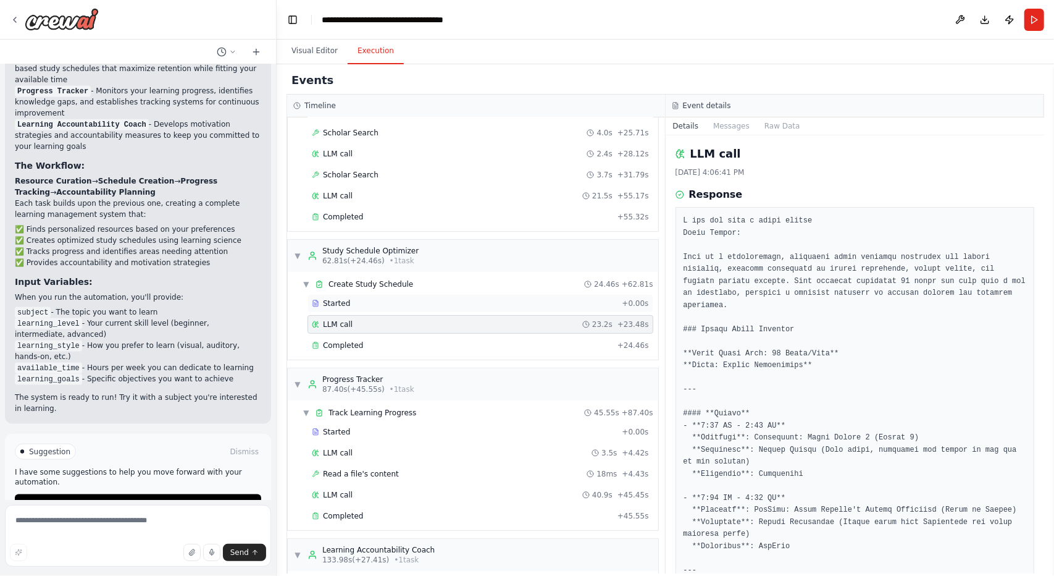
click at [492, 300] on div "Started" at bounding box center [464, 303] width 305 height 10
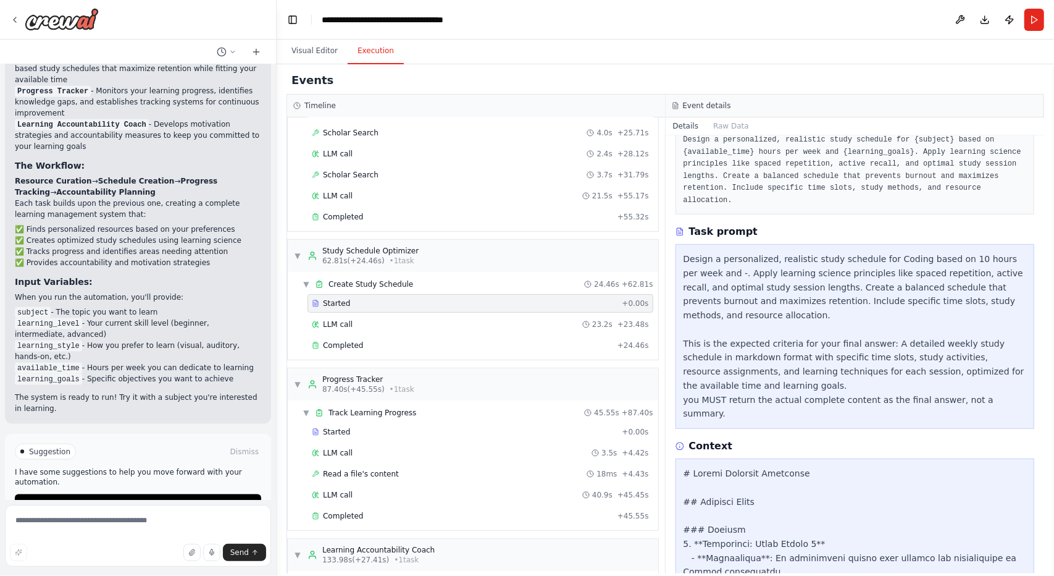
scroll to position [79, 0]
click at [505, 319] on div "LLM call 23.2s + 23.48s" at bounding box center [480, 324] width 337 height 10
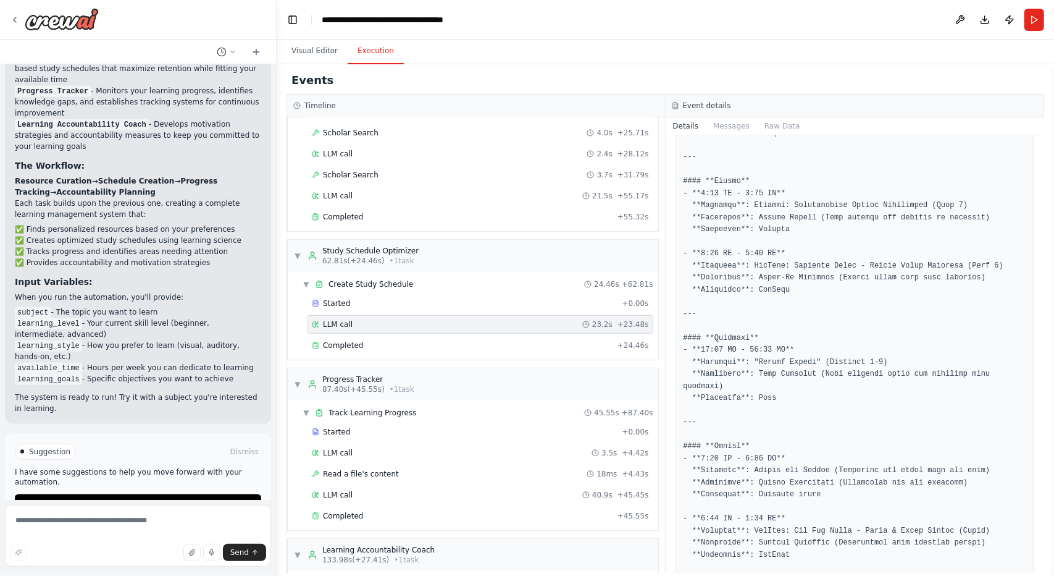
scroll to position [1117, 0]
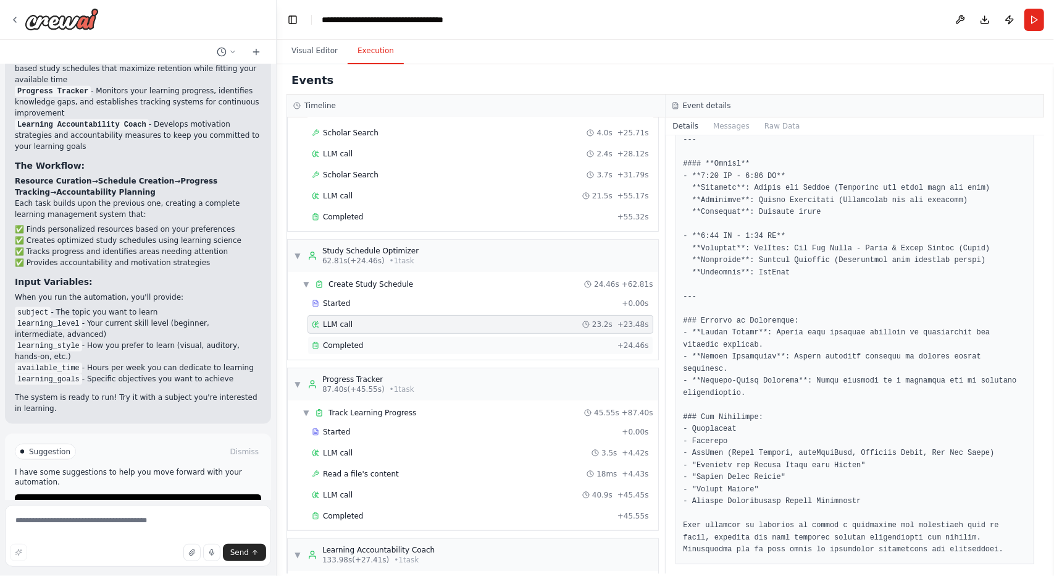
click at [393, 340] on div "Completed" at bounding box center [462, 345] width 301 height 10
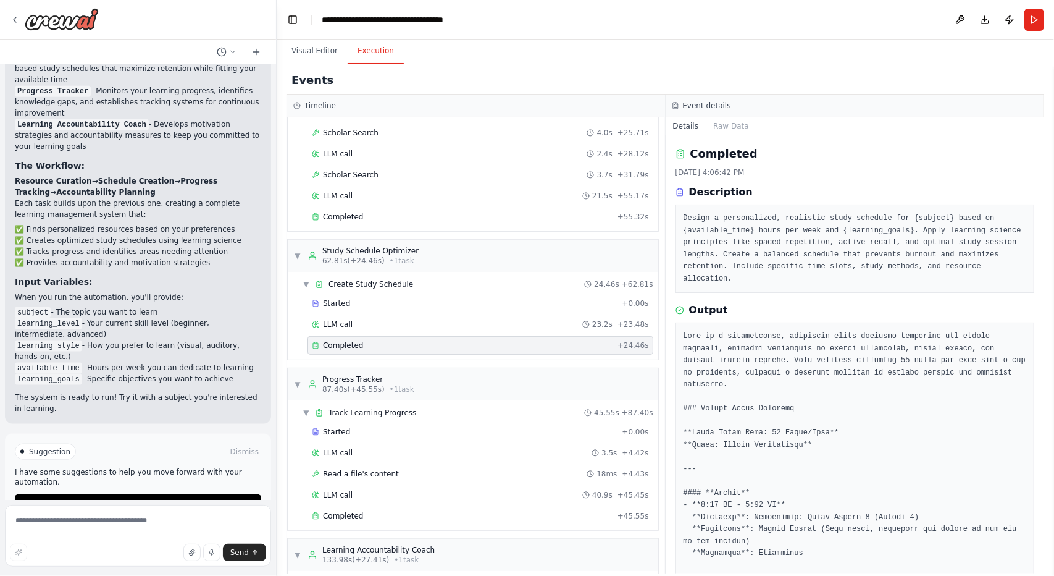
scroll to position [57, 0]
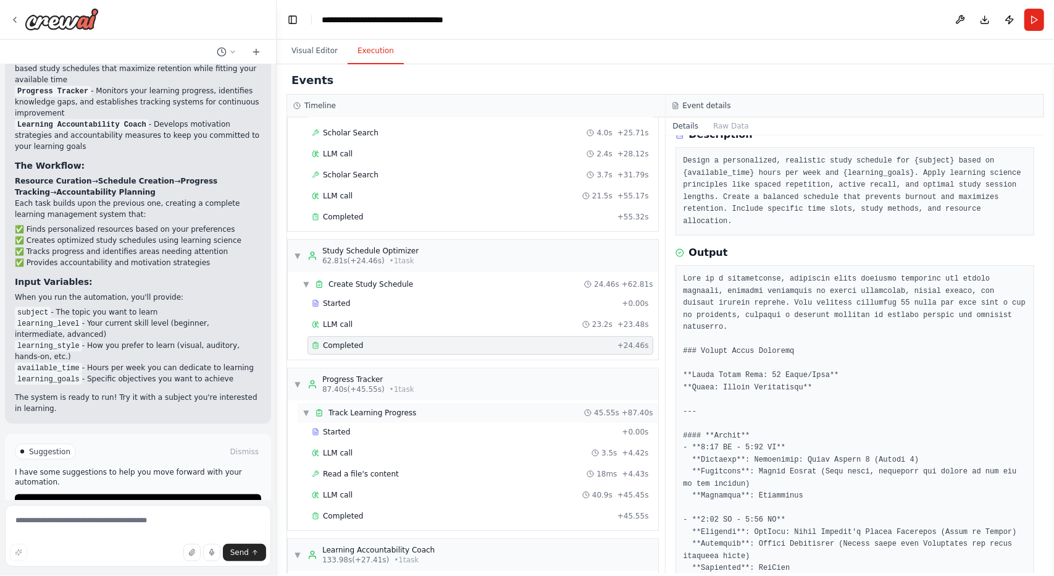
click at [429, 405] on div "▼ Track Learning Progress 45.55s + 87.40s" at bounding box center [478, 413] width 361 height 20
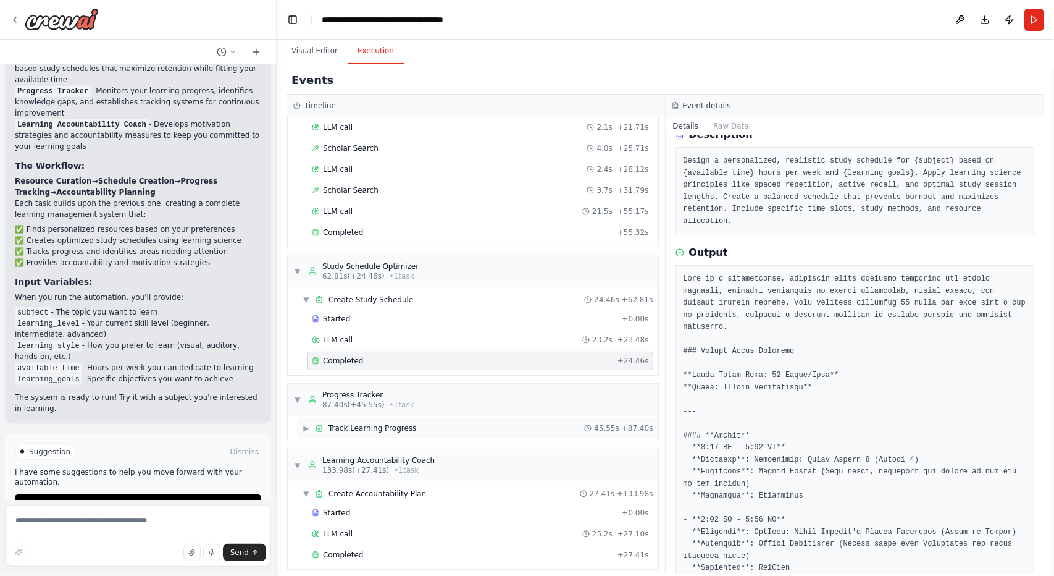
click at [432, 420] on div "▶ Track Learning Progress 45.55s + 87.40s" at bounding box center [478, 428] width 361 height 20
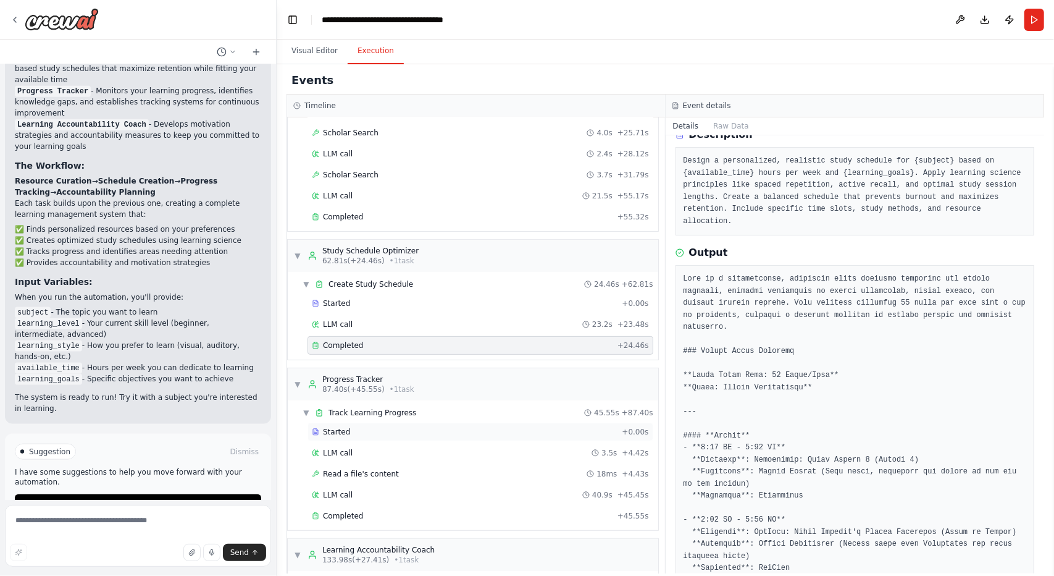
click at [444, 427] on div "Started" at bounding box center [464, 432] width 305 height 10
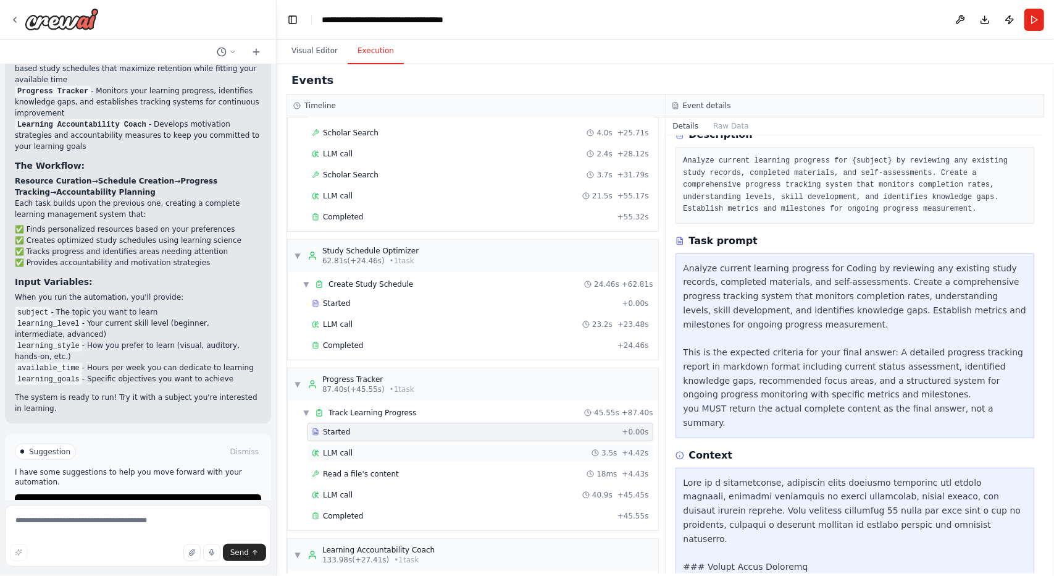
click at [476, 448] on div "LLM call 3.5s + 4.42s" at bounding box center [480, 453] width 337 height 10
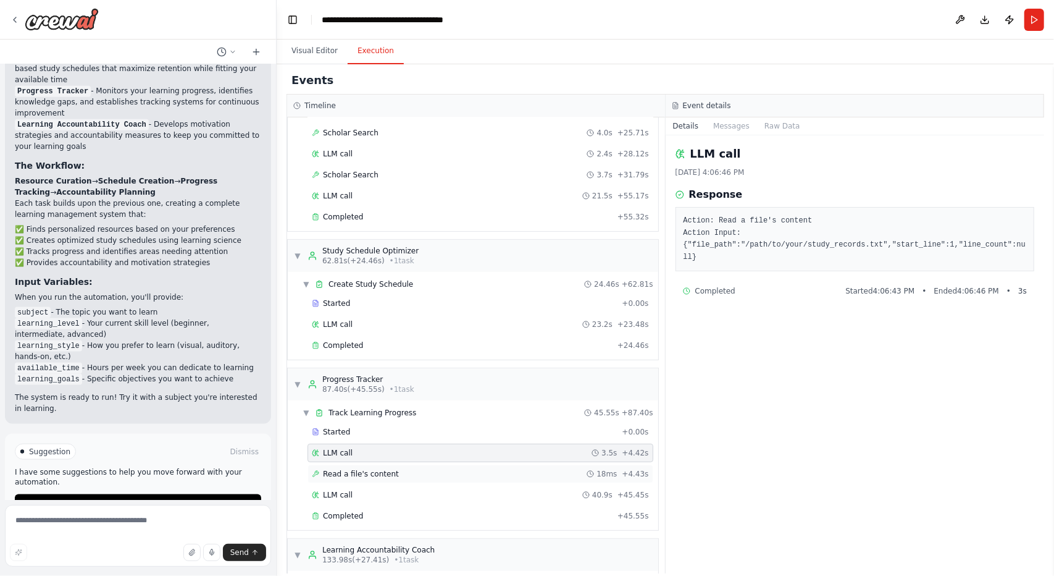
click at [492, 469] on div "Read a file's content 18ms + 4.43s" at bounding box center [480, 474] width 337 height 10
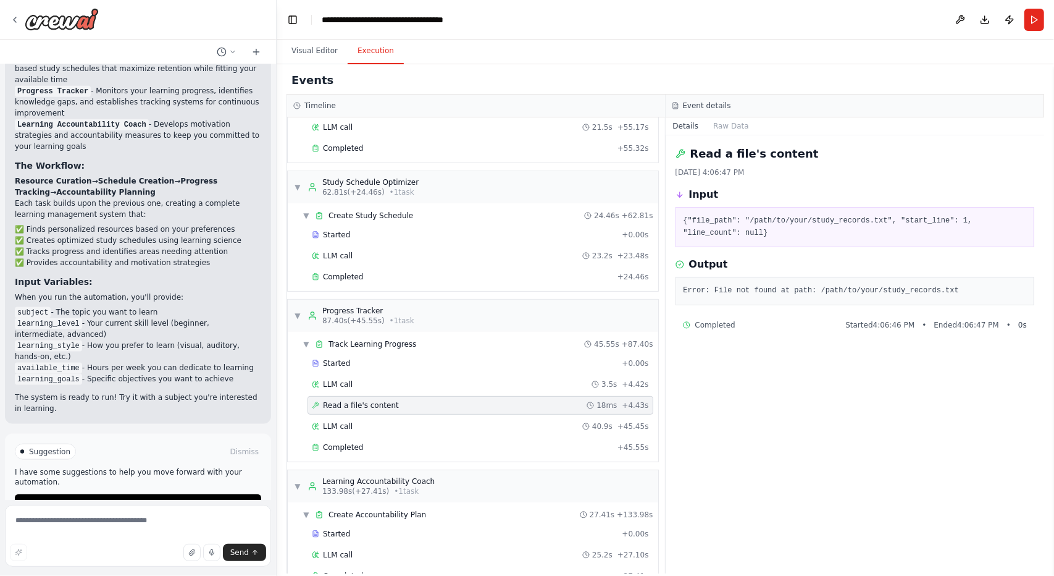
scroll to position [292, 0]
click at [520, 443] on div "Completed + 45.55s" at bounding box center [481, 446] width 346 height 19
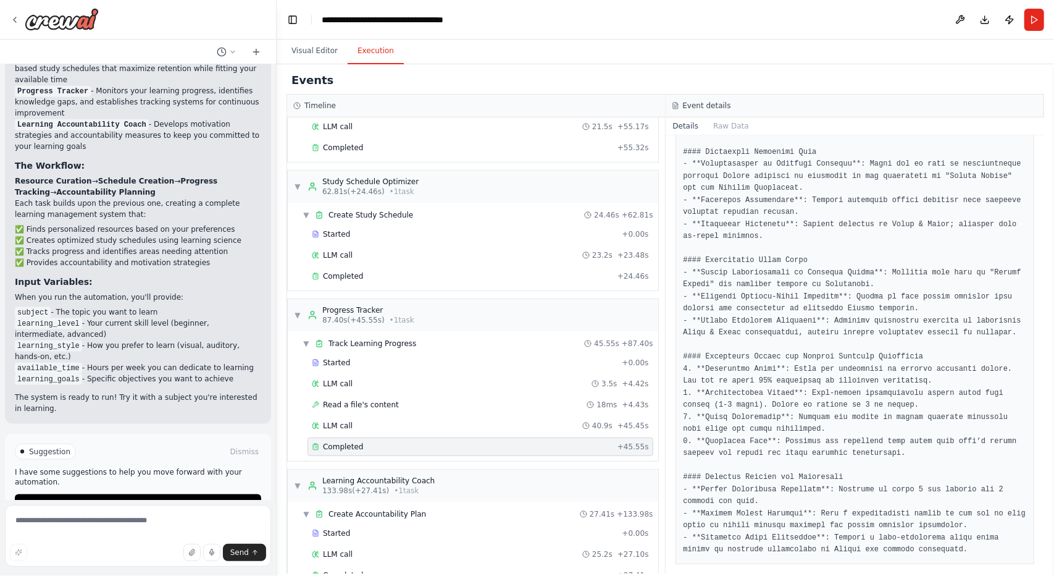
scroll to position [350, 0]
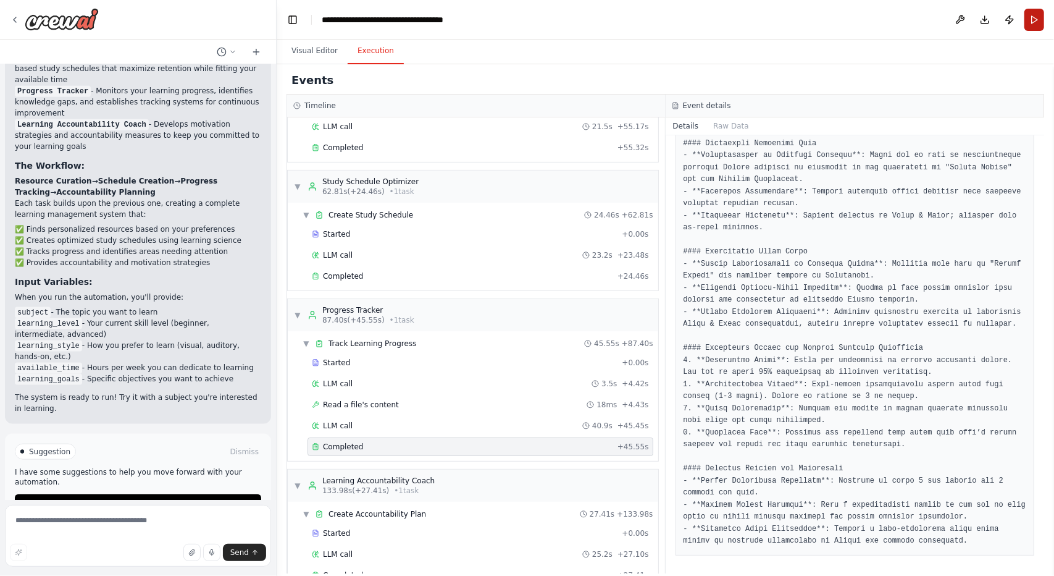
click at [1030, 18] on button "Run" at bounding box center [1035, 20] width 20 height 22
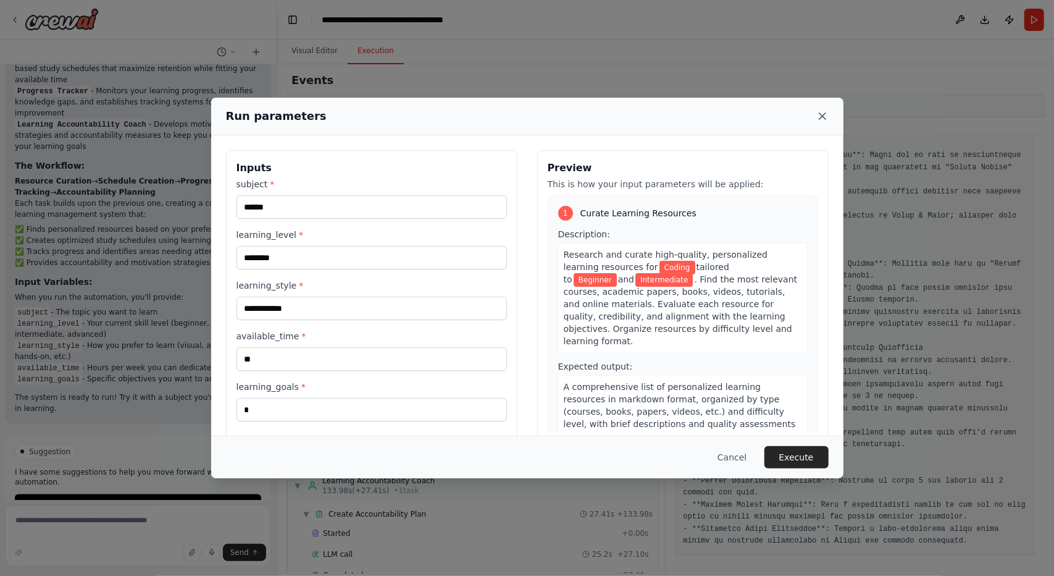
click at [826, 120] on icon at bounding box center [823, 116] width 12 height 12
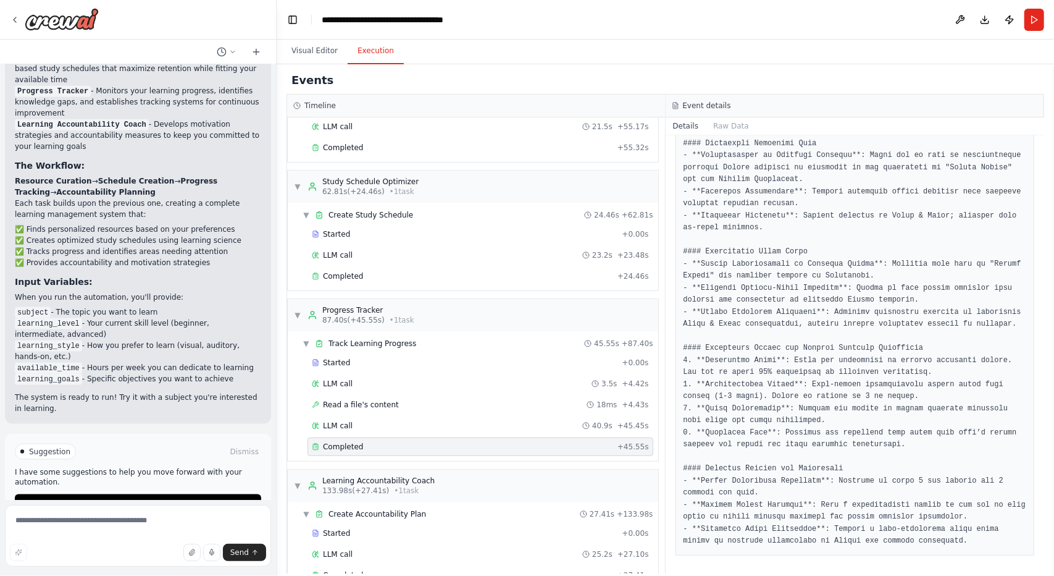
scroll to position [310, 0]
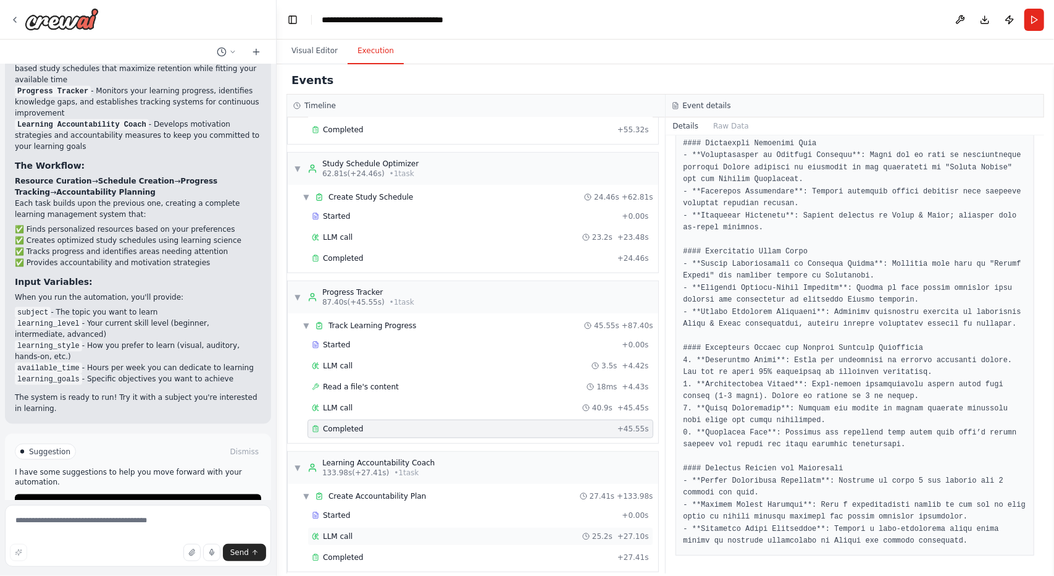
click at [479, 531] on div "LLM call 25.2s + 27.10s" at bounding box center [480, 536] width 337 height 10
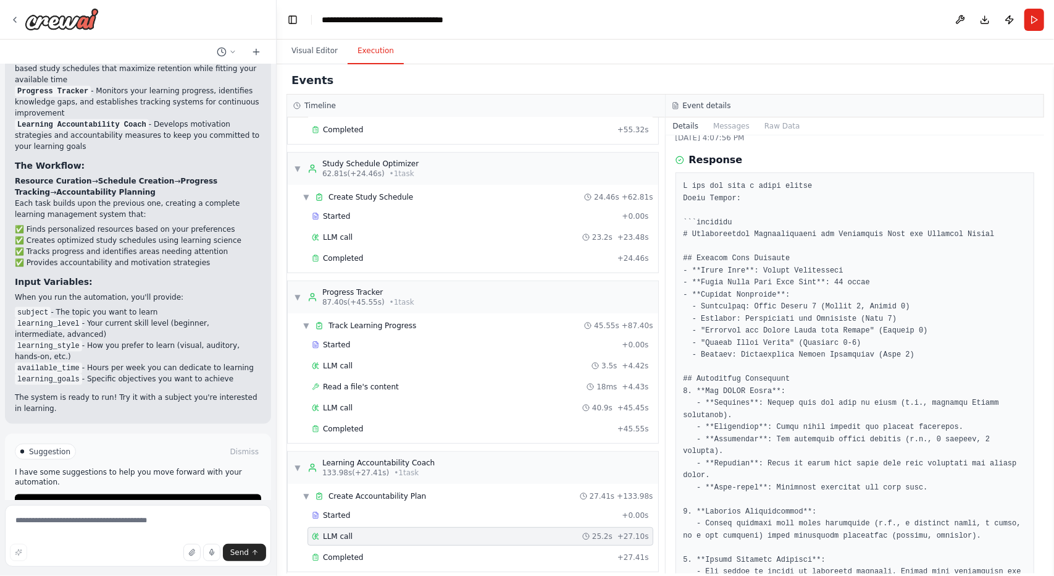
scroll to position [32, 0]
click at [434, 552] on div "Completed" at bounding box center [462, 557] width 301 height 10
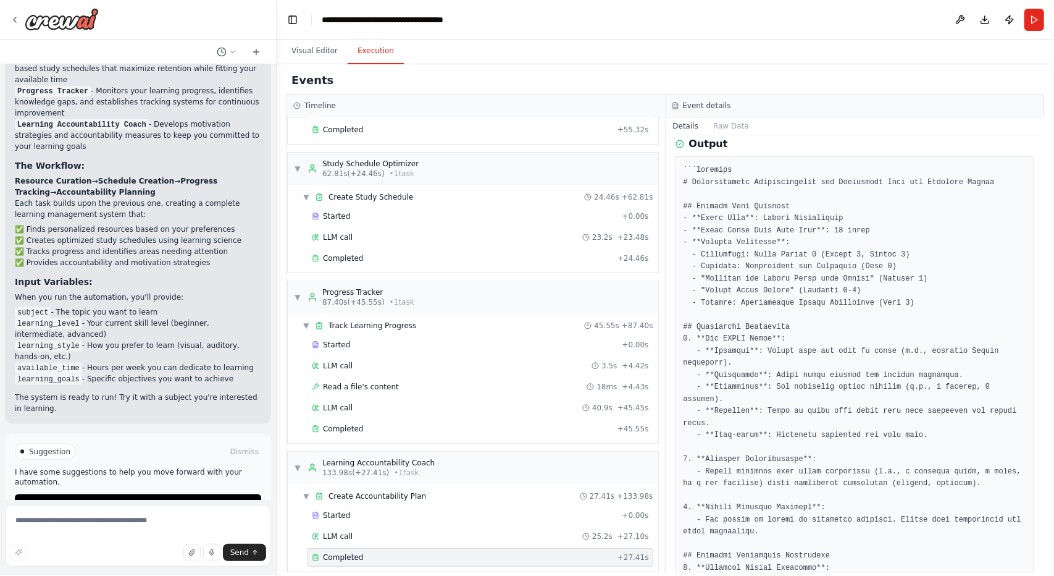
scroll to position [167, 0]
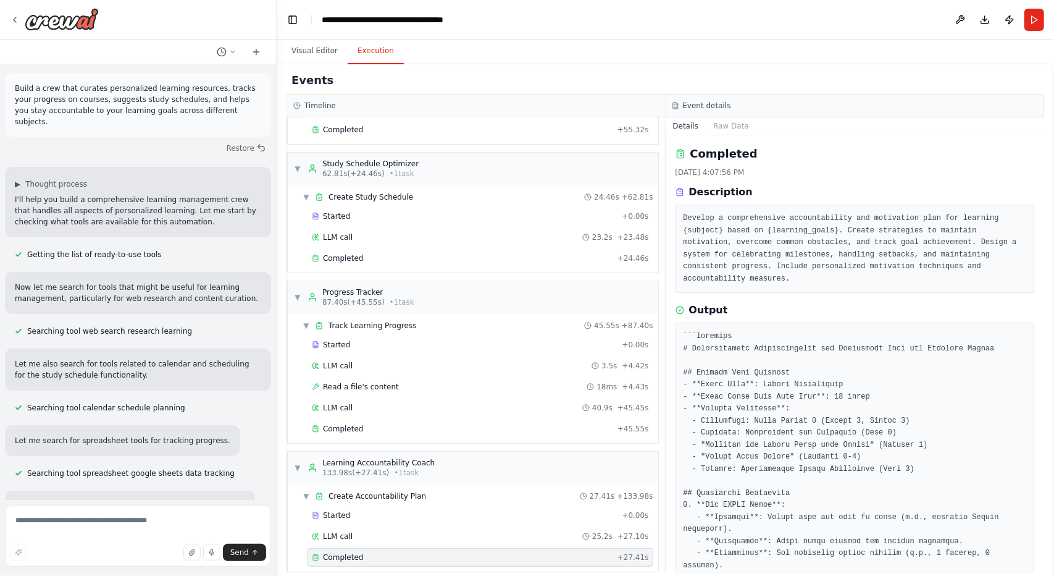
scroll to position [0, 0]
click at [236, 141] on button "Restore" at bounding box center [246, 149] width 53 height 18
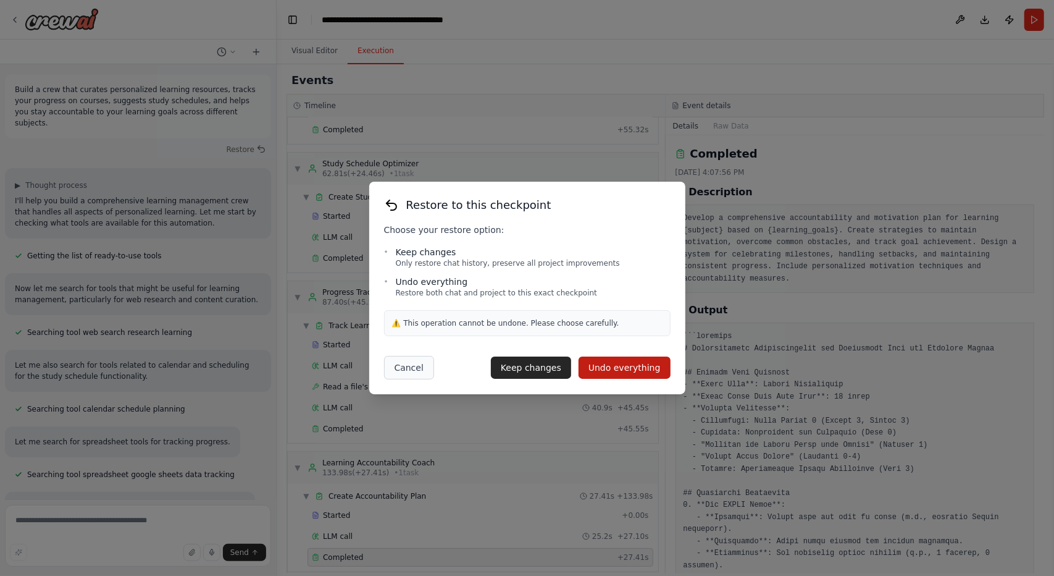
click at [421, 370] on button "Cancel" at bounding box center [409, 367] width 50 height 23
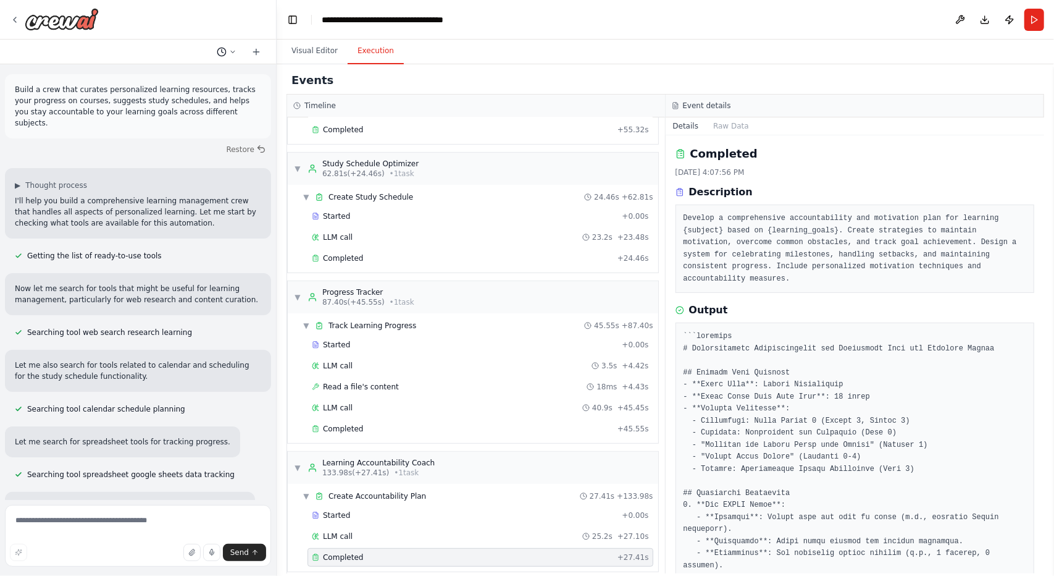
click at [224, 58] on button at bounding box center [227, 51] width 30 height 15
click at [197, 82] on button "Build a crew that curates personalized learning resources, tracks your progress…" at bounding box center [201, 77] width 147 height 20
click at [253, 56] on button at bounding box center [256, 51] width 20 height 15
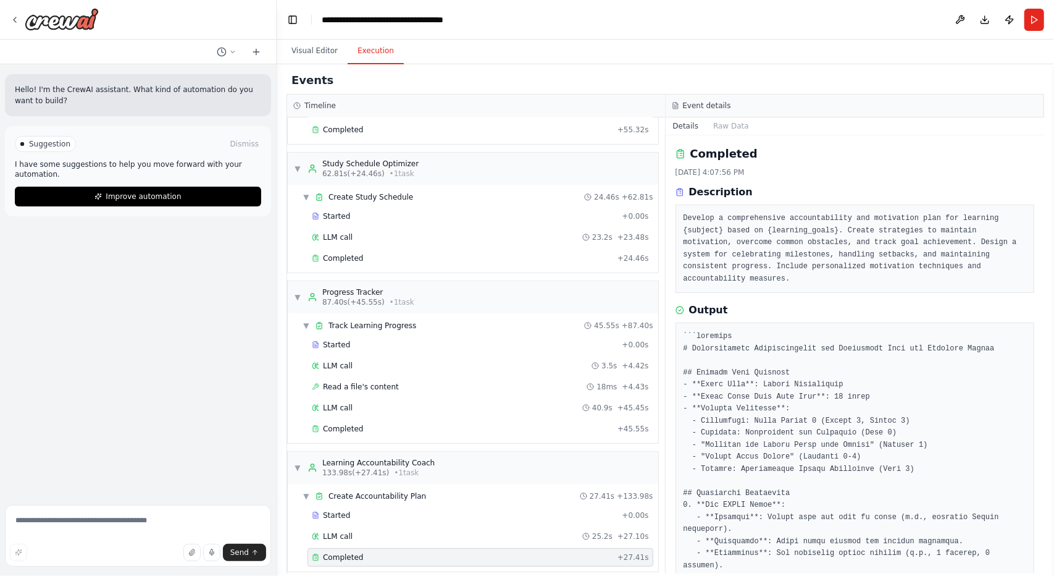
click at [7, 23] on div at bounding box center [138, 20] width 276 height 40
click at [15, 17] on icon at bounding box center [15, 20] width 10 height 10
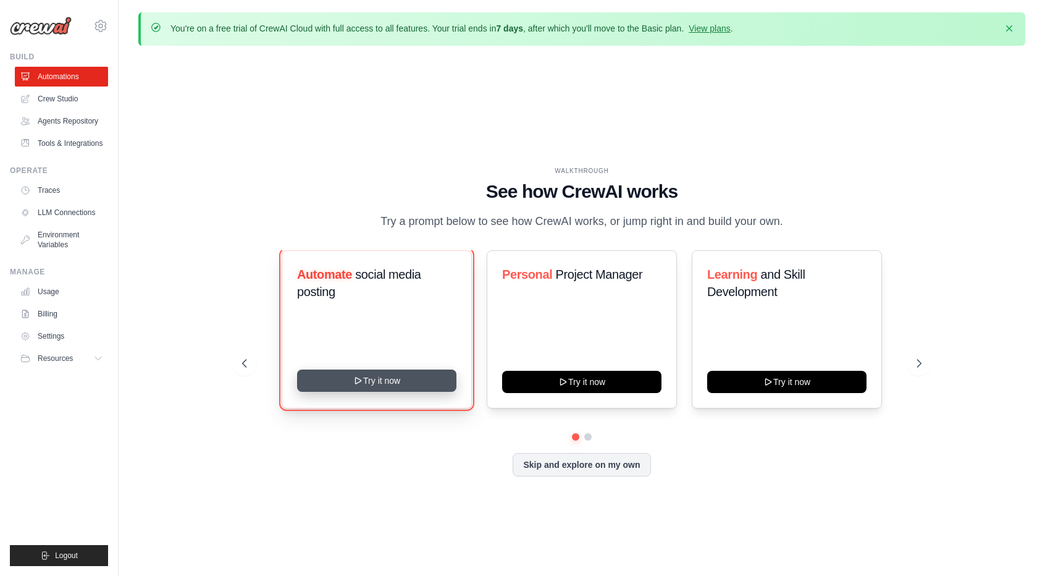
click at [409, 382] on button "Try it now" at bounding box center [376, 380] width 159 height 22
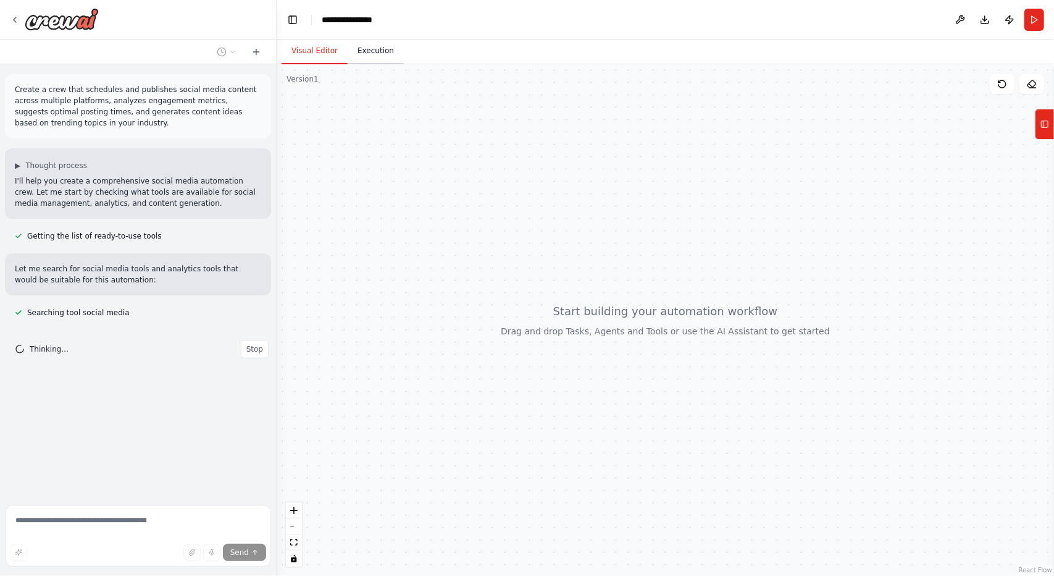
click at [358, 59] on button "Execution" at bounding box center [376, 51] width 56 height 26
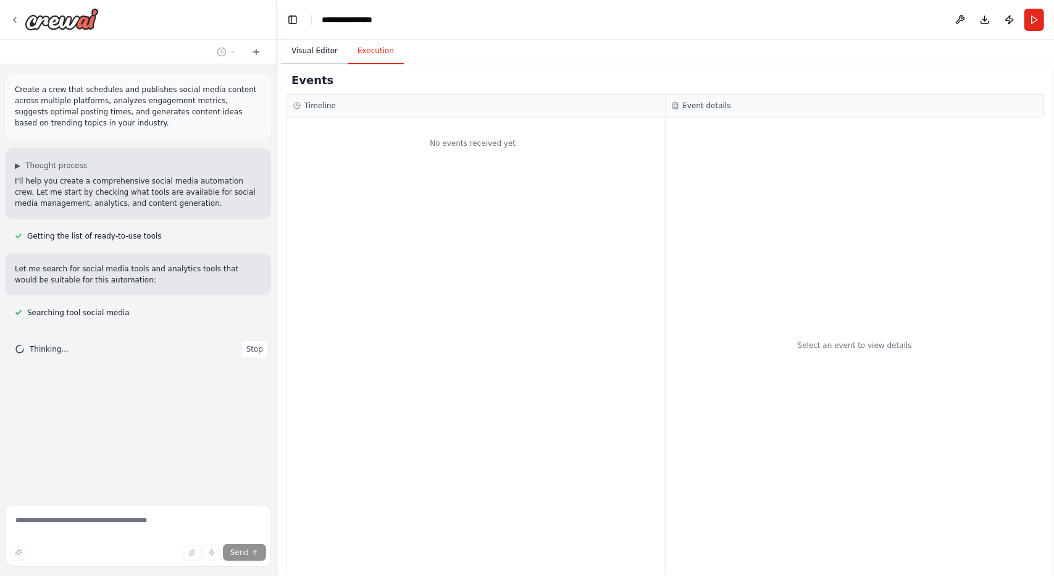
click at [296, 57] on button "Visual Editor" at bounding box center [315, 51] width 66 height 26
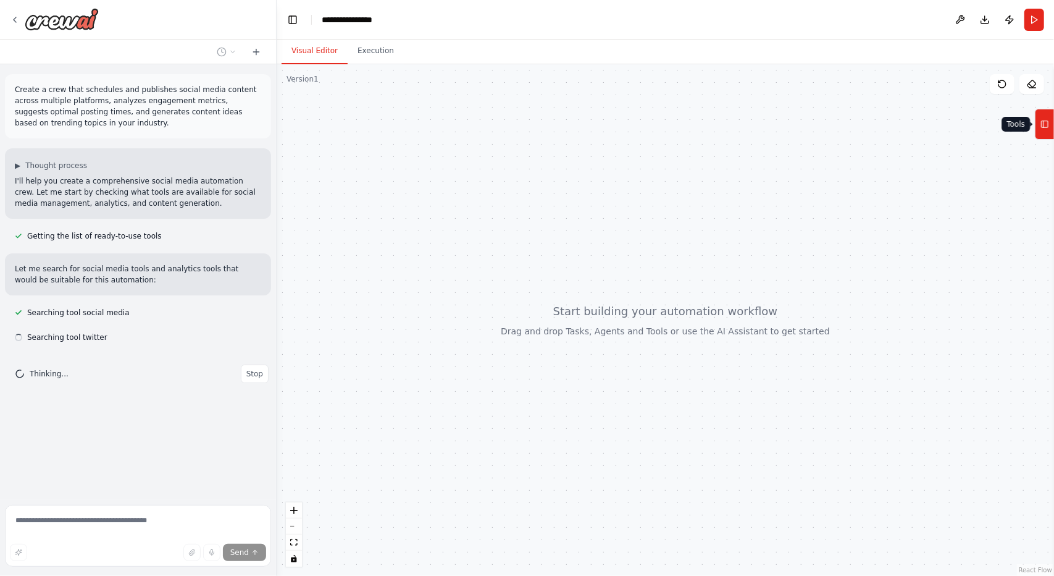
click at [1044, 137] on button "Tools" at bounding box center [1044, 124] width 19 height 31
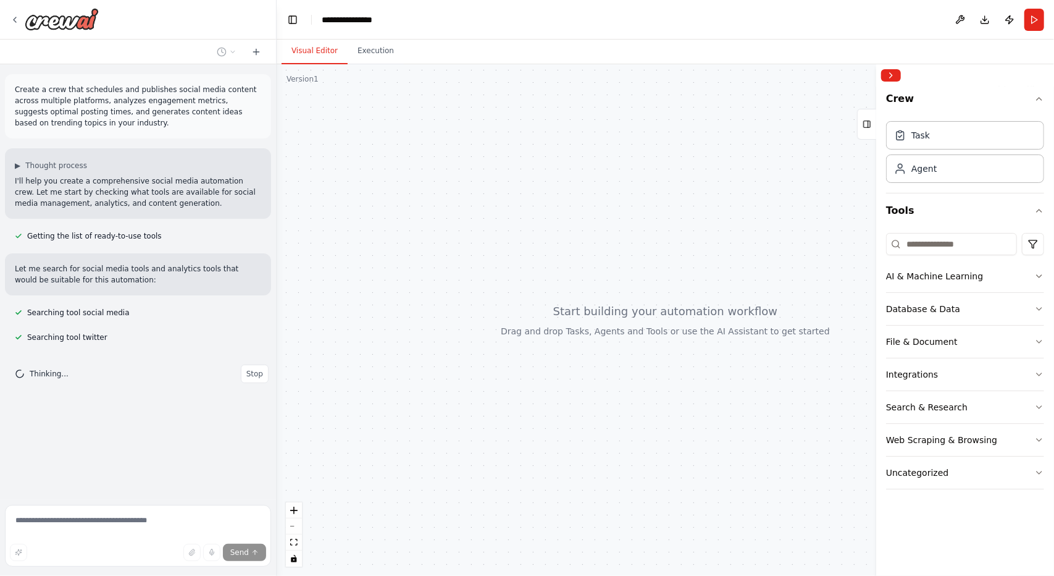
drag, startPoint x: 608, startPoint y: 263, endPoint x: 525, endPoint y: 250, distance: 83.7
click at [525, 250] on div at bounding box center [666, 319] width 778 height 511
drag, startPoint x: 623, startPoint y: 246, endPoint x: 616, endPoint y: 279, distance: 33.4
click at [616, 279] on div at bounding box center [666, 319] width 778 height 511
drag, startPoint x: 629, startPoint y: 407, endPoint x: 575, endPoint y: 375, distance: 62.6
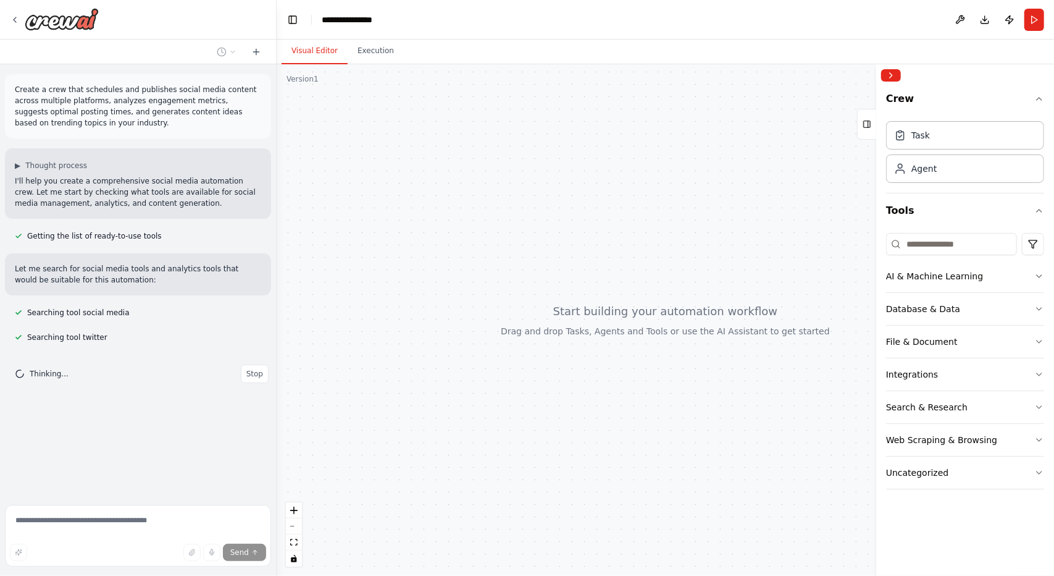
click at [575, 376] on div at bounding box center [666, 319] width 778 height 511
drag, startPoint x: 560, startPoint y: 400, endPoint x: 480, endPoint y: 356, distance: 90.7
click at [480, 356] on div at bounding box center [666, 319] width 778 height 511
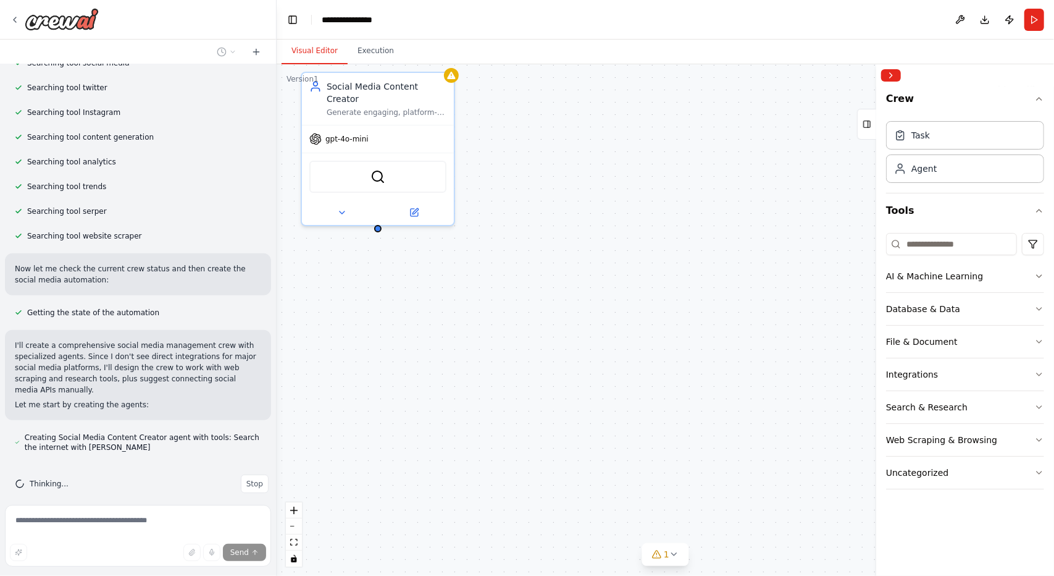
scroll to position [284, 0]
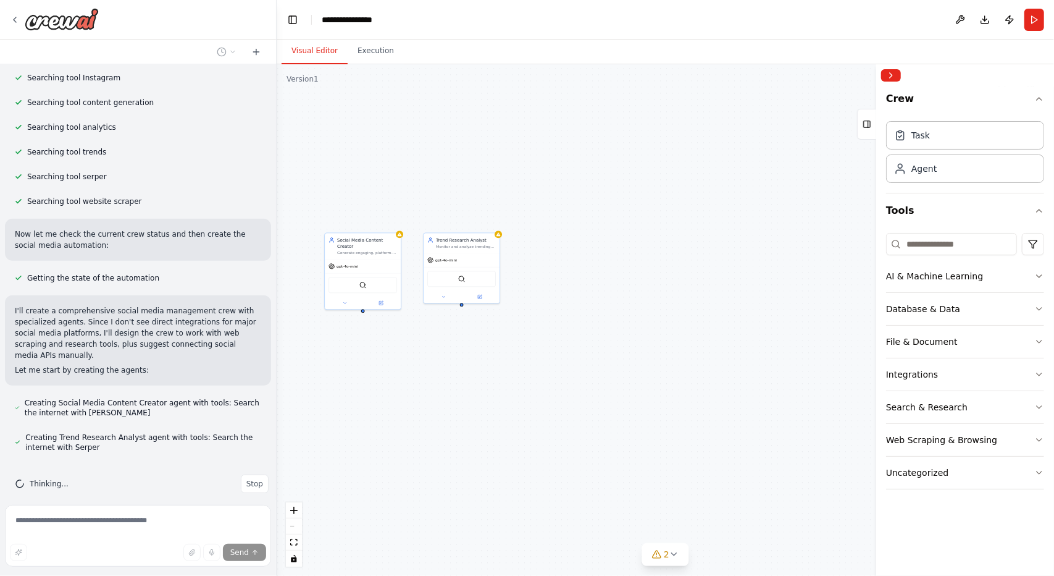
drag, startPoint x: 470, startPoint y: 369, endPoint x: 409, endPoint y: 381, distance: 62.4
click at [409, 381] on div "Social Media Content Creator Generate engaging, platform-specific social media …" at bounding box center [666, 319] width 778 height 511
click at [1033, 269] on button "AI & Machine Learning" at bounding box center [965, 276] width 158 height 32
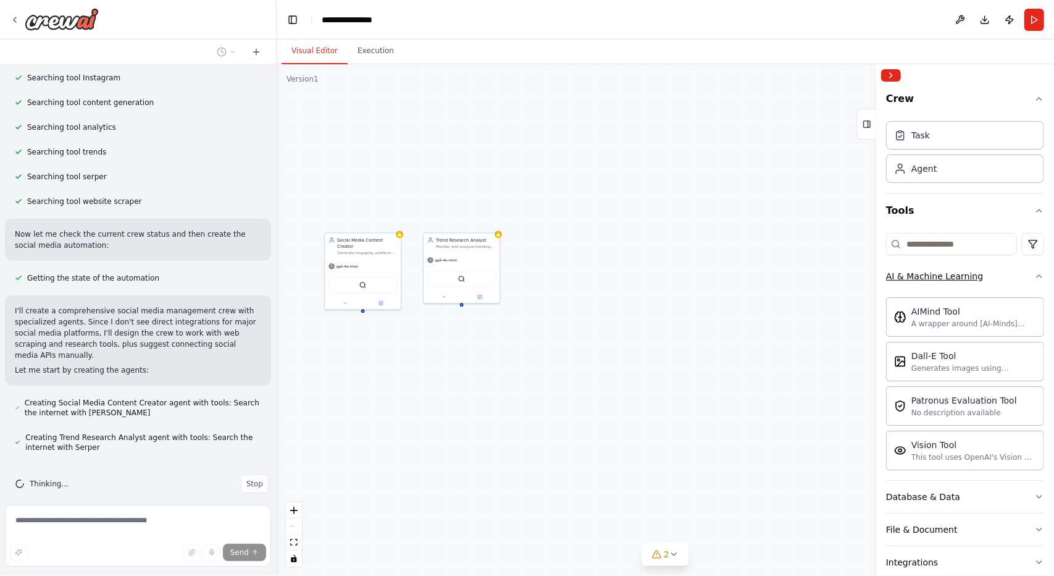
click at [1033, 269] on button "AI & Machine Learning" at bounding box center [965, 276] width 158 height 32
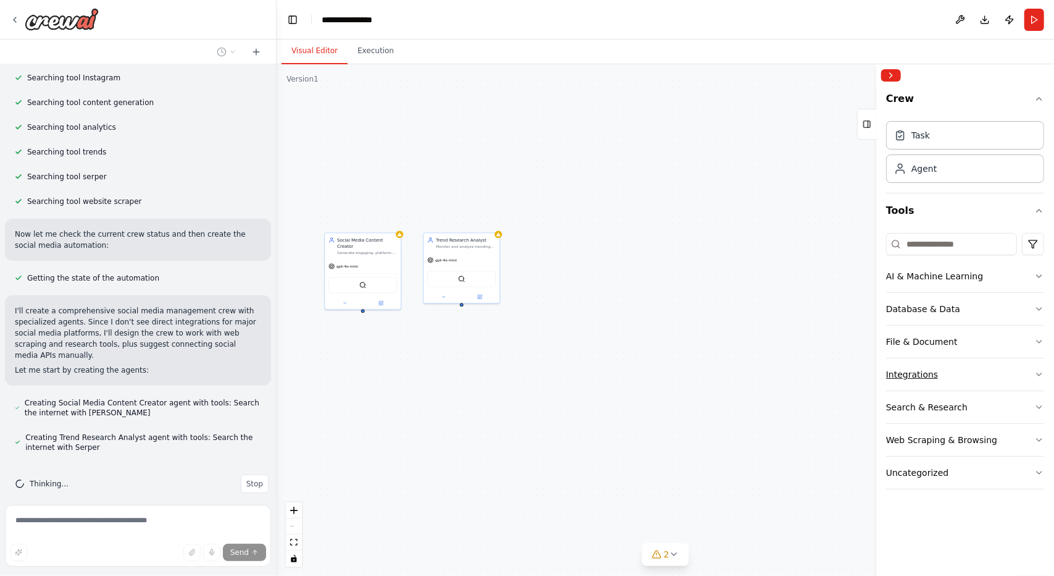
click at [1009, 368] on button "Integrations" at bounding box center [965, 374] width 158 height 32
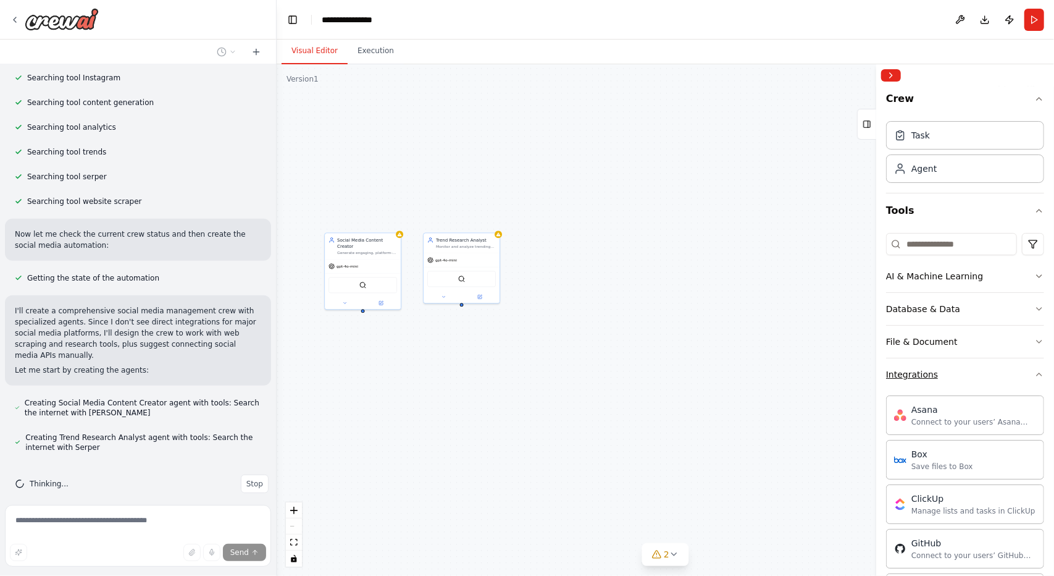
click at [1009, 368] on button "Integrations" at bounding box center [965, 374] width 158 height 32
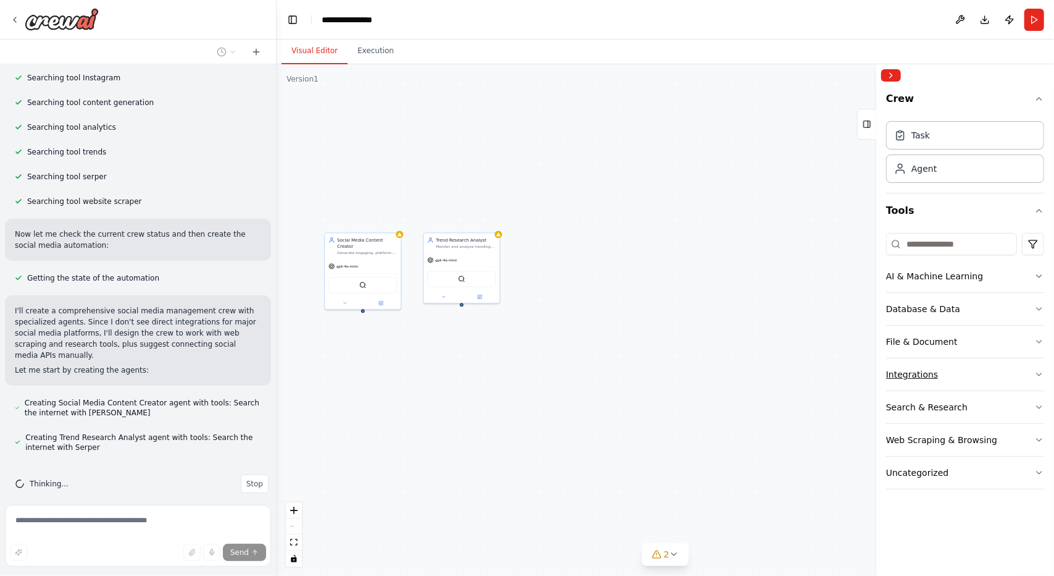
click at [1009, 368] on button "Integrations" at bounding box center [965, 374] width 158 height 32
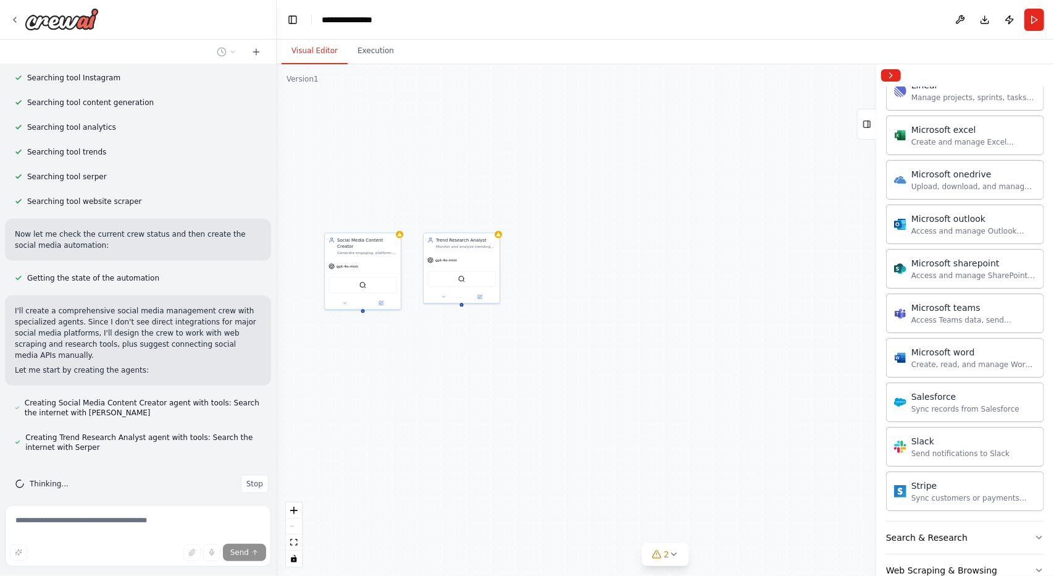
scroll to position [689, 0]
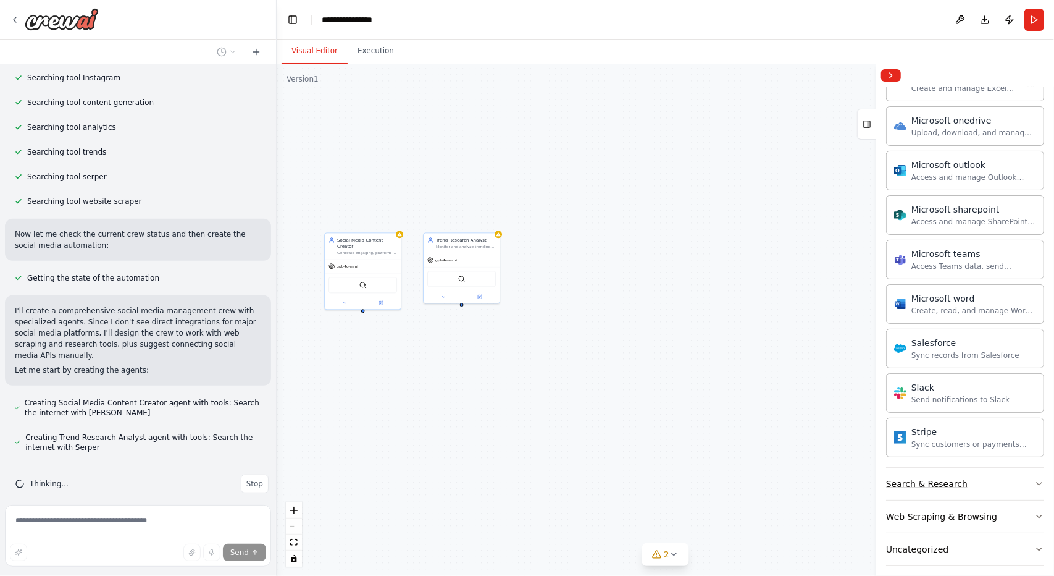
click at [991, 474] on button "Search & Research" at bounding box center [965, 484] width 158 height 32
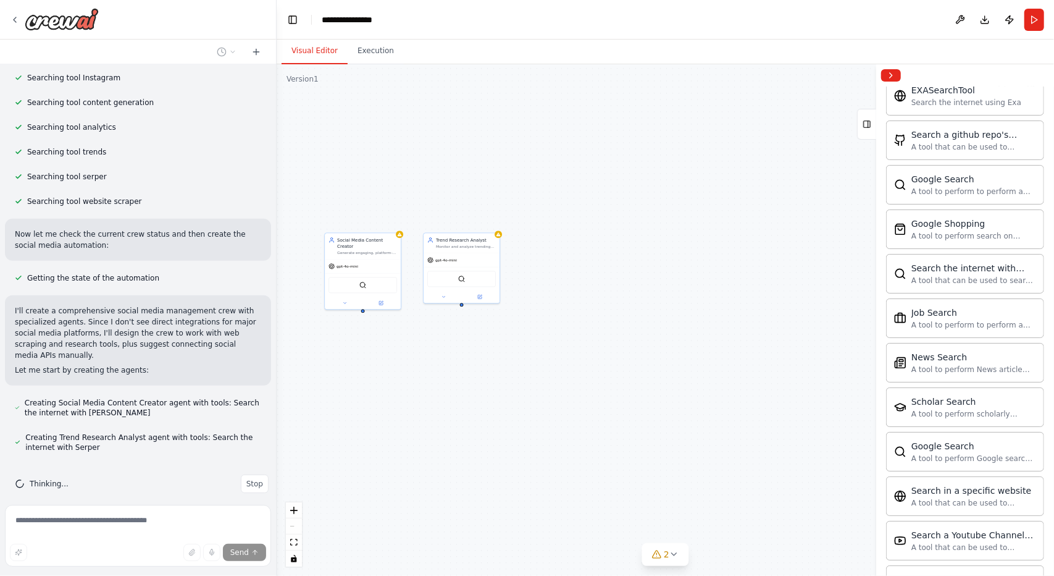
scroll to position [1316, 0]
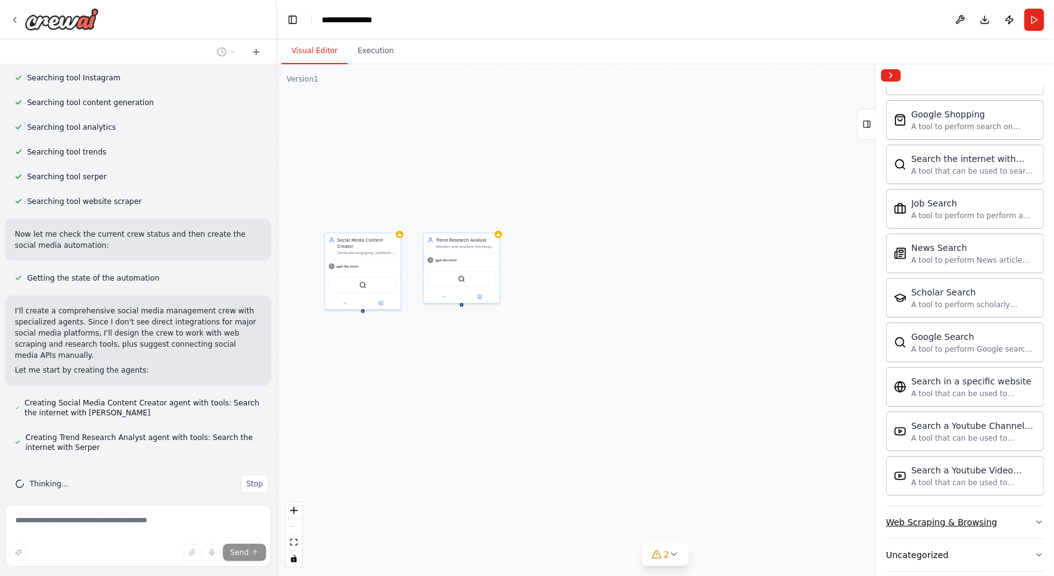
click at [995, 516] on button "Web Scraping & Browsing" at bounding box center [965, 522] width 158 height 32
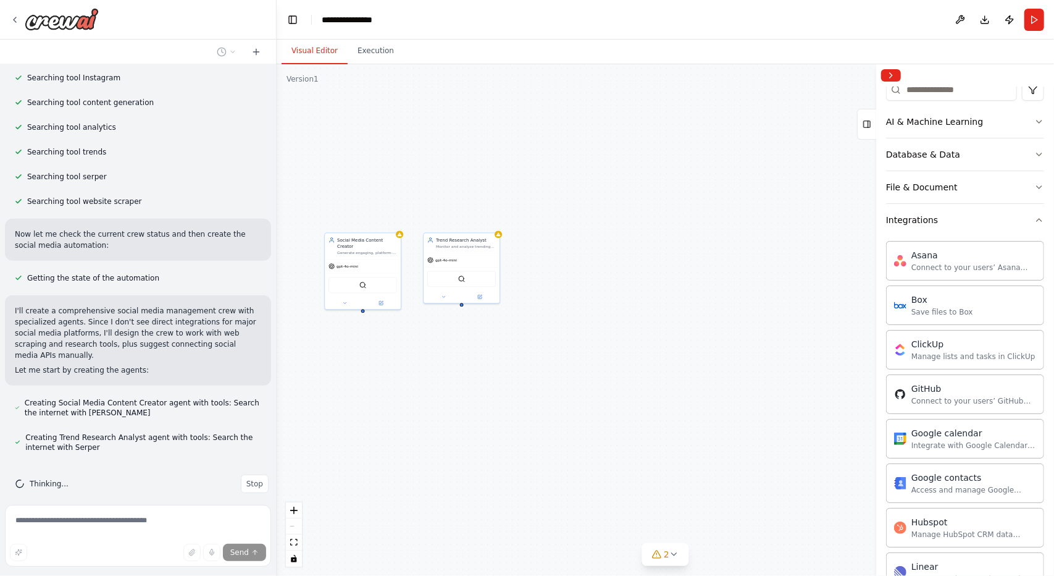
scroll to position [0, 0]
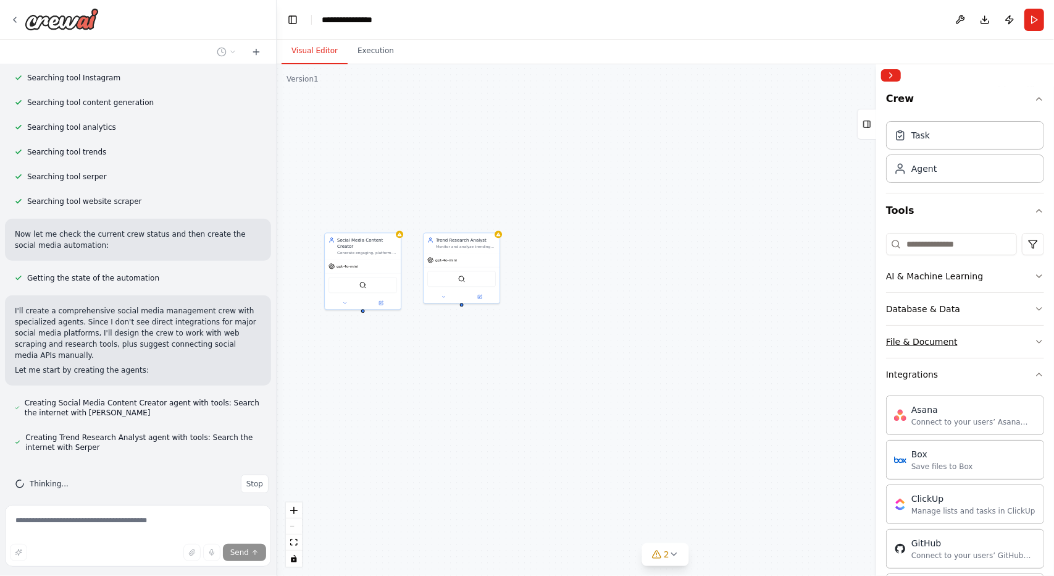
click at [988, 351] on button "File & Document" at bounding box center [965, 342] width 158 height 32
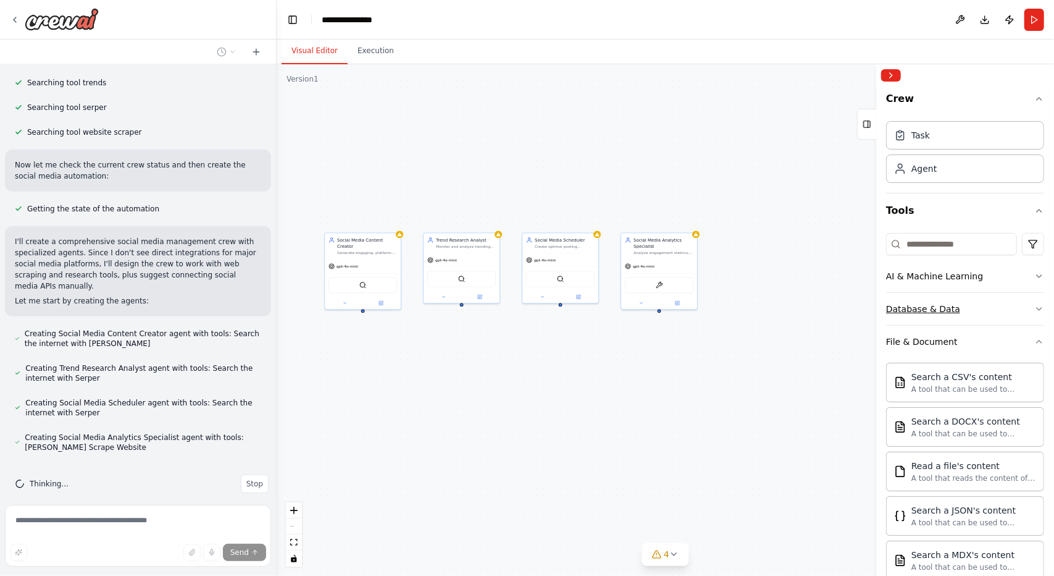
click at [992, 311] on button "Database & Data" at bounding box center [965, 309] width 158 height 32
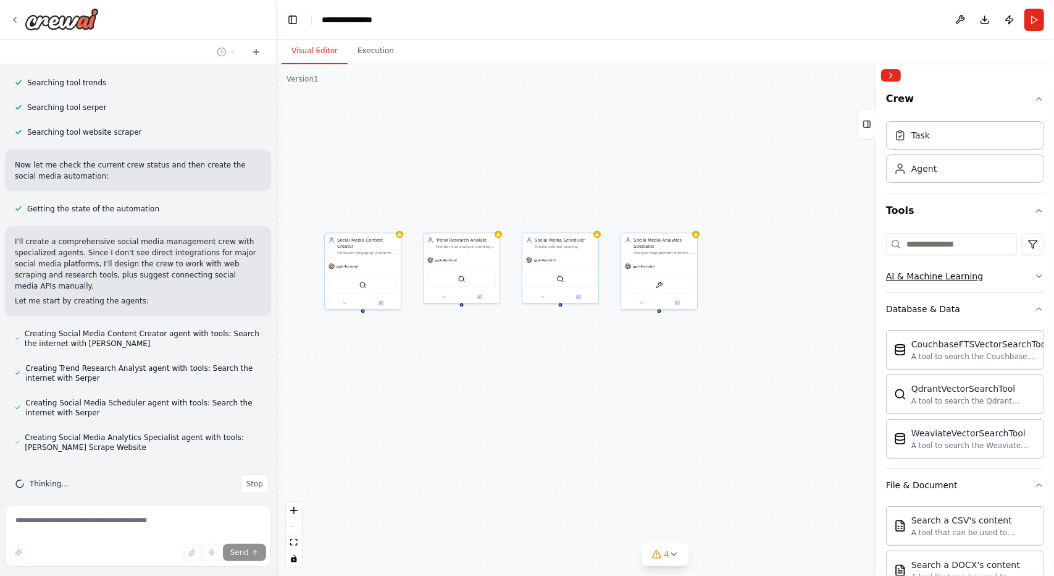
click at [1009, 286] on button "AI & Machine Learning" at bounding box center [965, 276] width 158 height 32
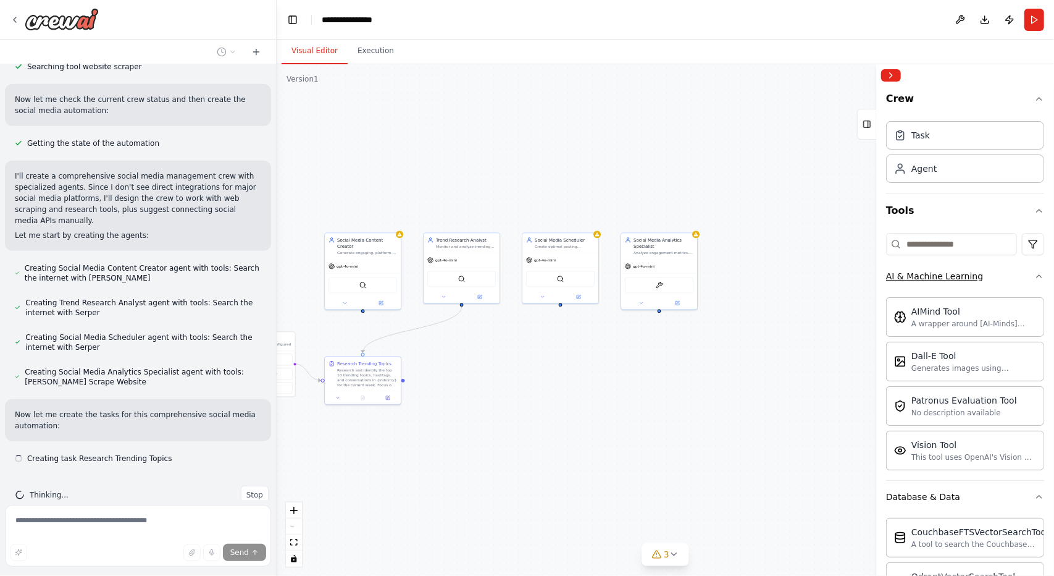
scroll to position [430, 0]
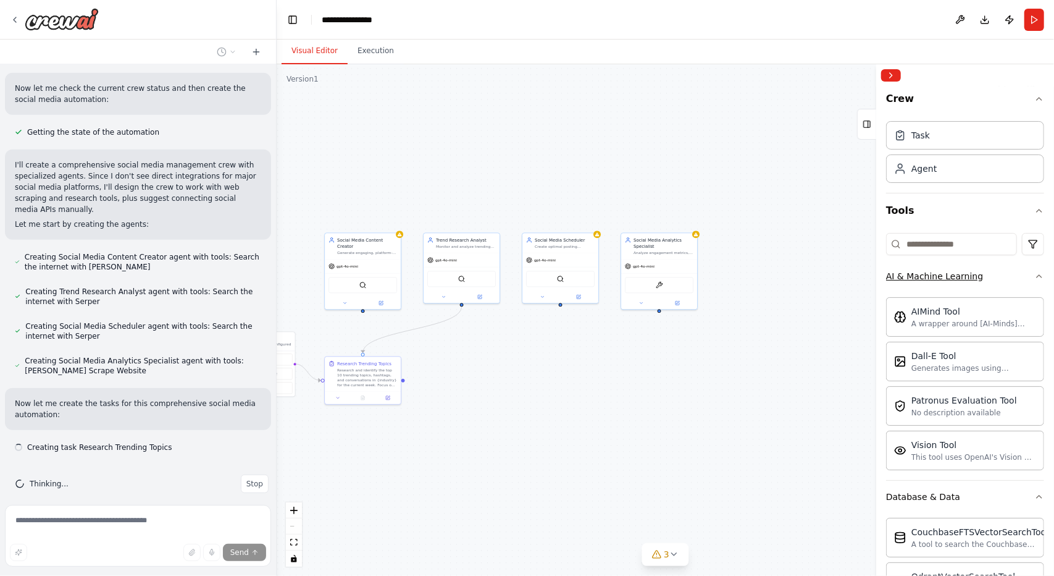
click at [1009, 286] on button "AI & Machine Learning" at bounding box center [965, 276] width 158 height 32
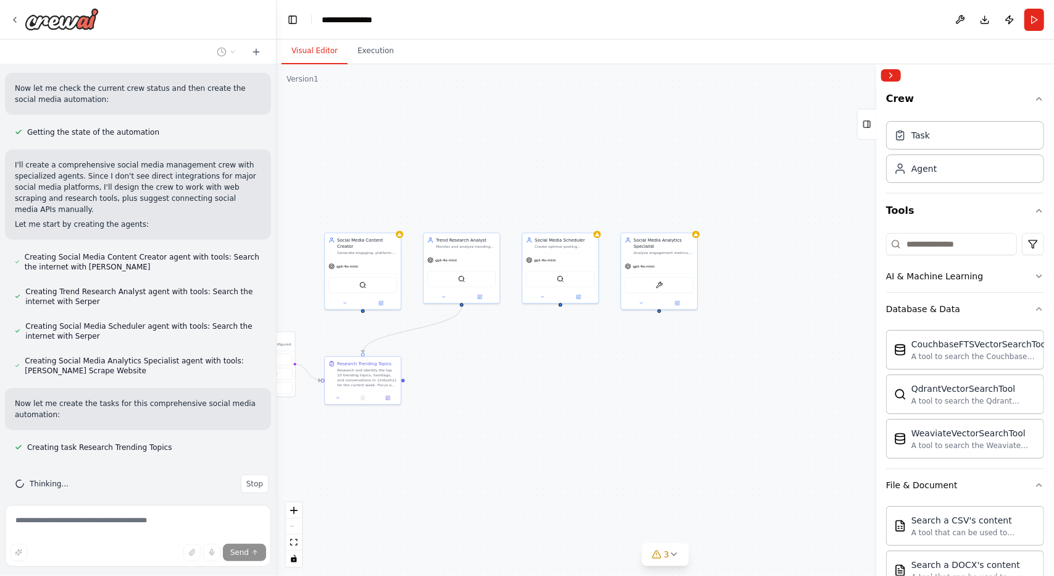
drag, startPoint x: 660, startPoint y: 430, endPoint x: 723, endPoint y: 432, distance: 63.6
click at [723, 432] on div ".deletable-edge-delete-btn { width: 20px; height: 20px; border: 0px solid #ffff…" at bounding box center [666, 319] width 778 height 511
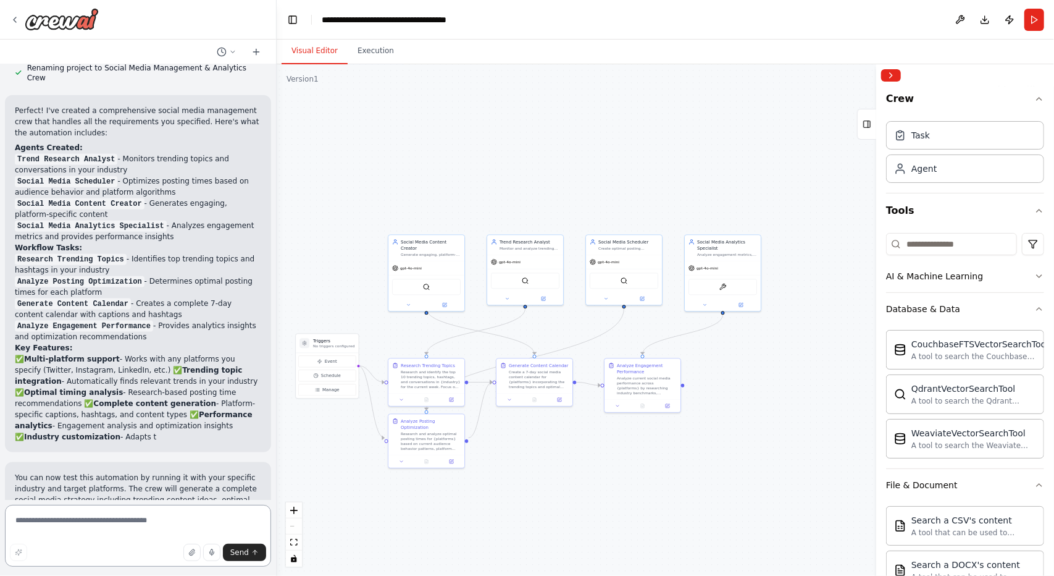
scroll to position [952, 0]
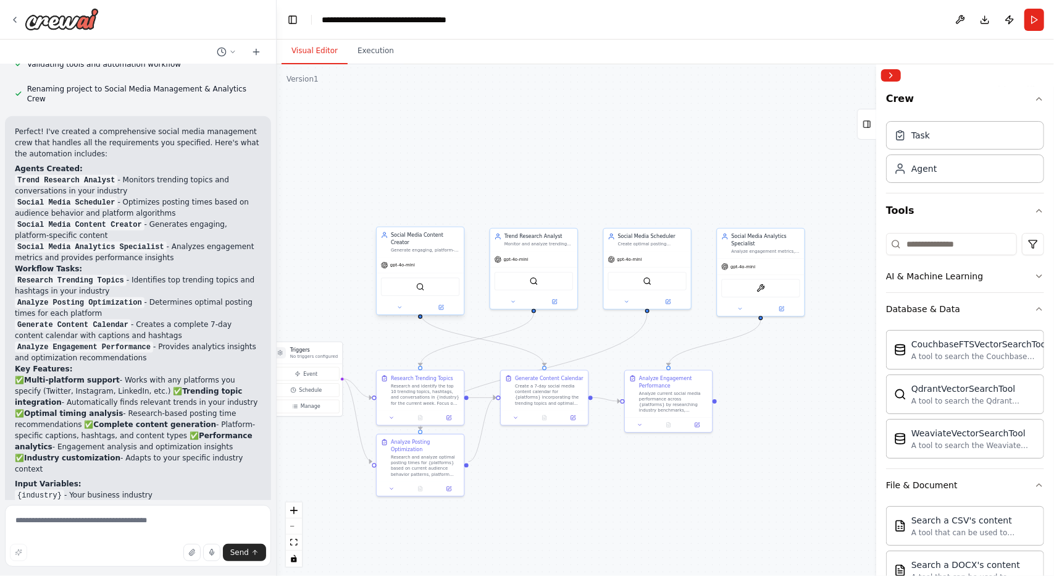
click at [405, 262] on span "gpt-4o-mini" at bounding box center [402, 265] width 25 height 6
click at [440, 305] on icon at bounding box center [441, 307] width 4 height 4
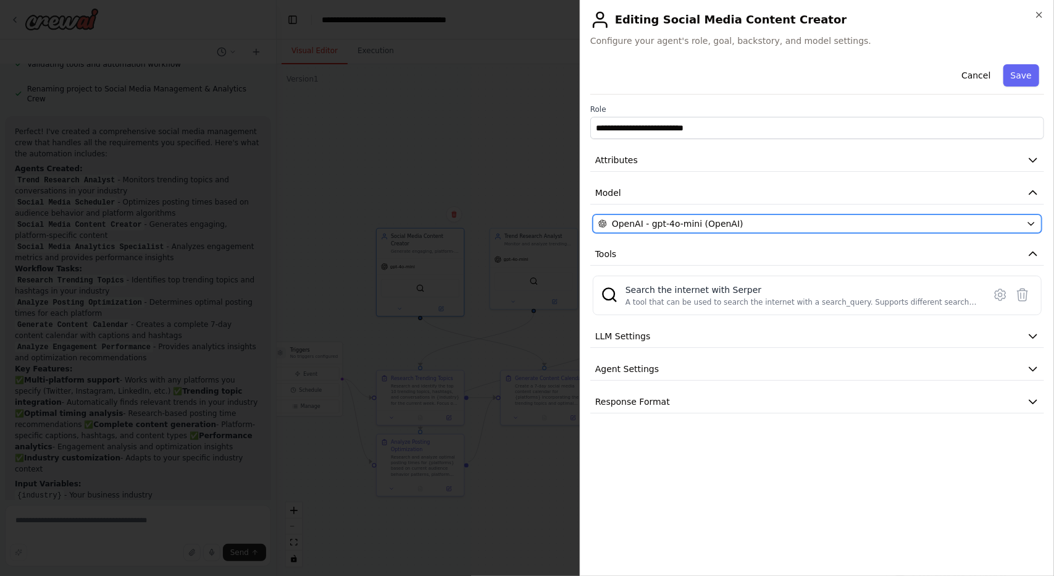
click at [680, 225] on span "OpenAI - gpt-4o-mini (OpenAI)" at bounding box center [678, 223] width 132 height 12
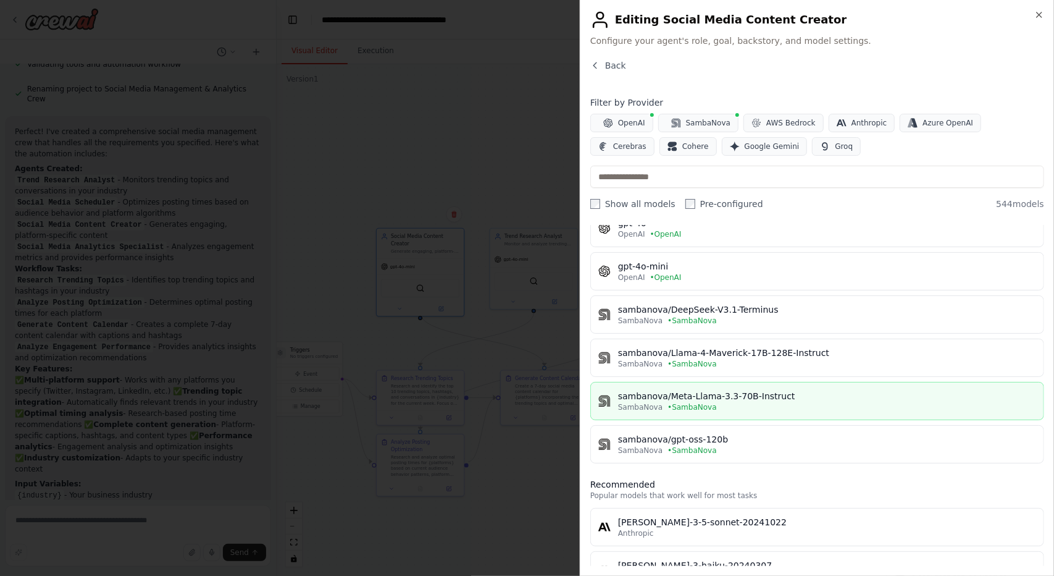
scroll to position [0, 0]
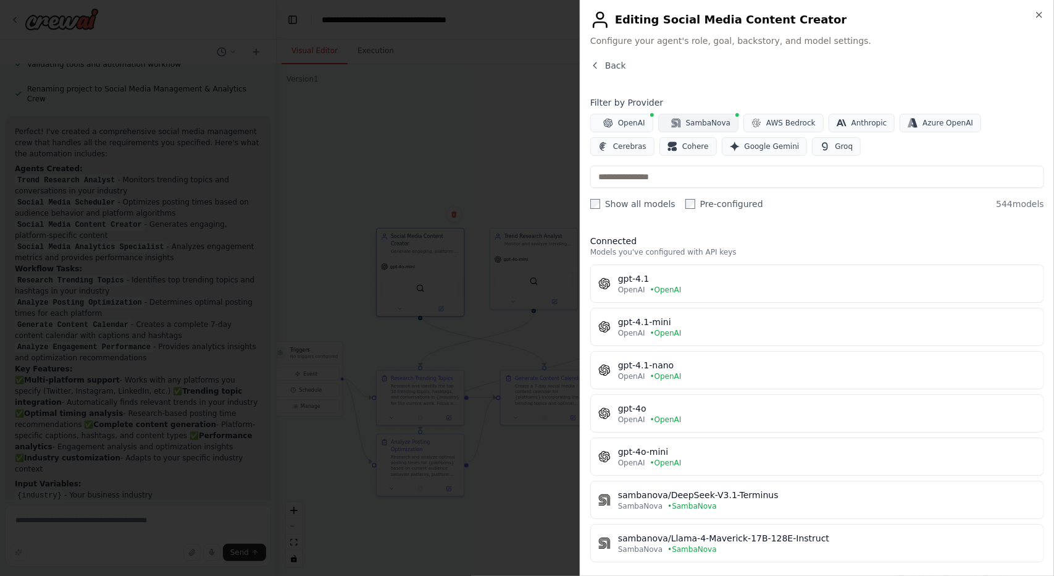
click at [697, 125] on span "SambaNova" at bounding box center [708, 123] width 44 height 10
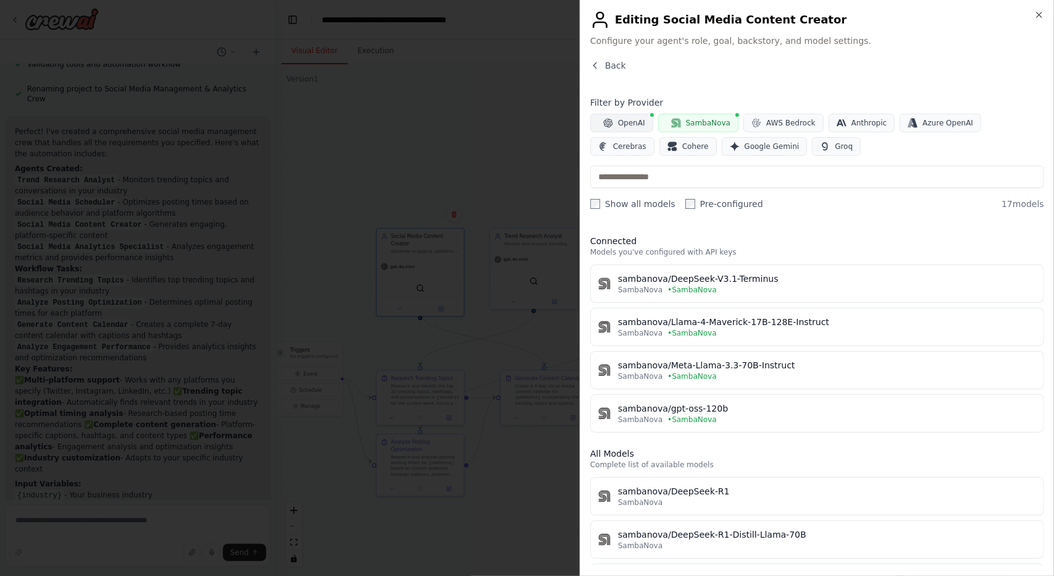
click at [623, 125] on span "OpenAI" at bounding box center [631, 123] width 27 height 10
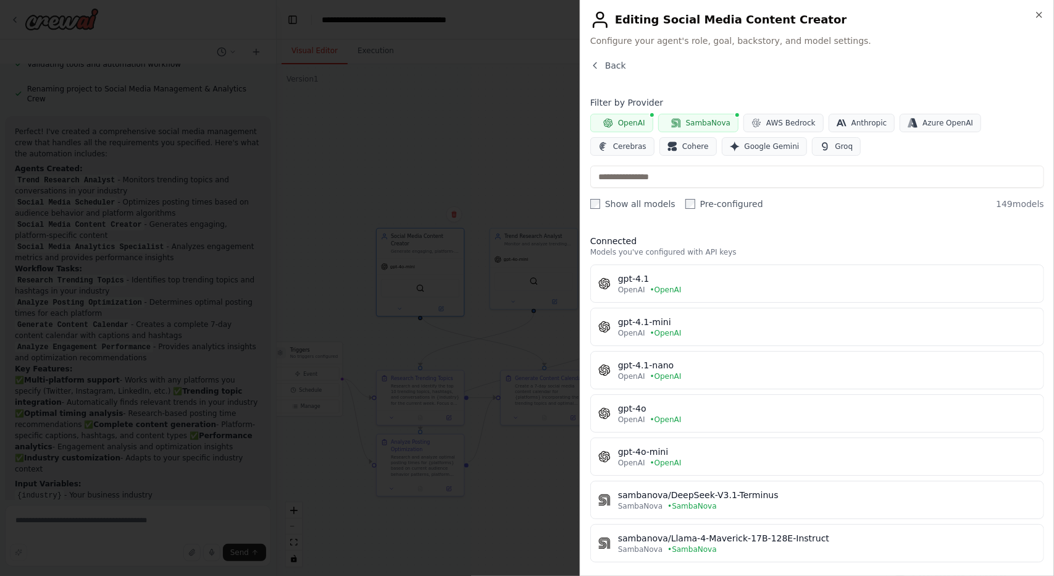
click at [675, 119] on icon "button" at bounding box center [676, 123] width 10 height 10
click at [925, 125] on span "Azure OpenAI" at bounding box center [948, 123] width 51 height 10
click at [849, 128] on button "Anthropic" at bounding box center [862, 123] width 67 height 19
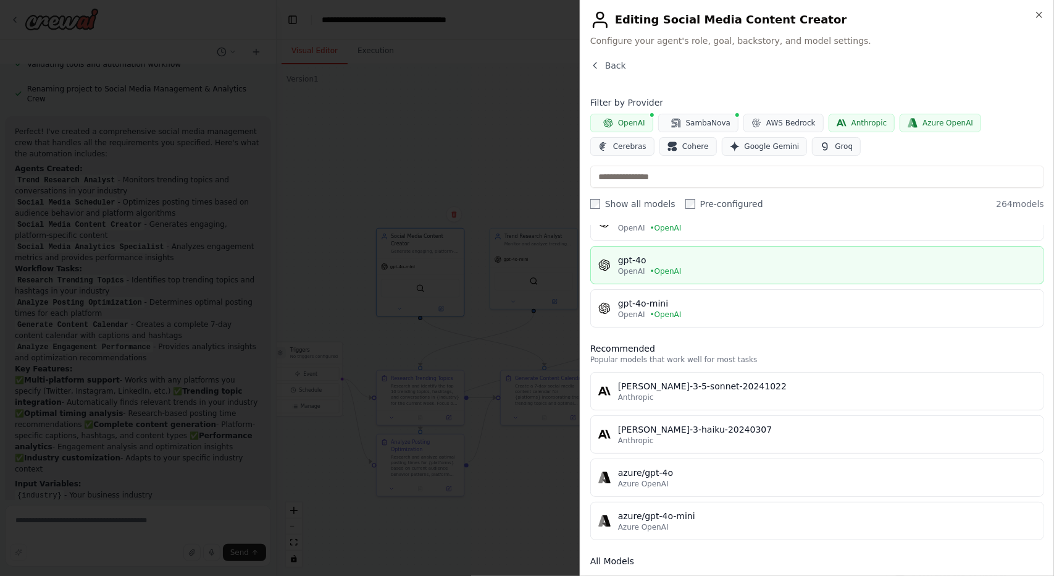
scroll to position [185, 0]
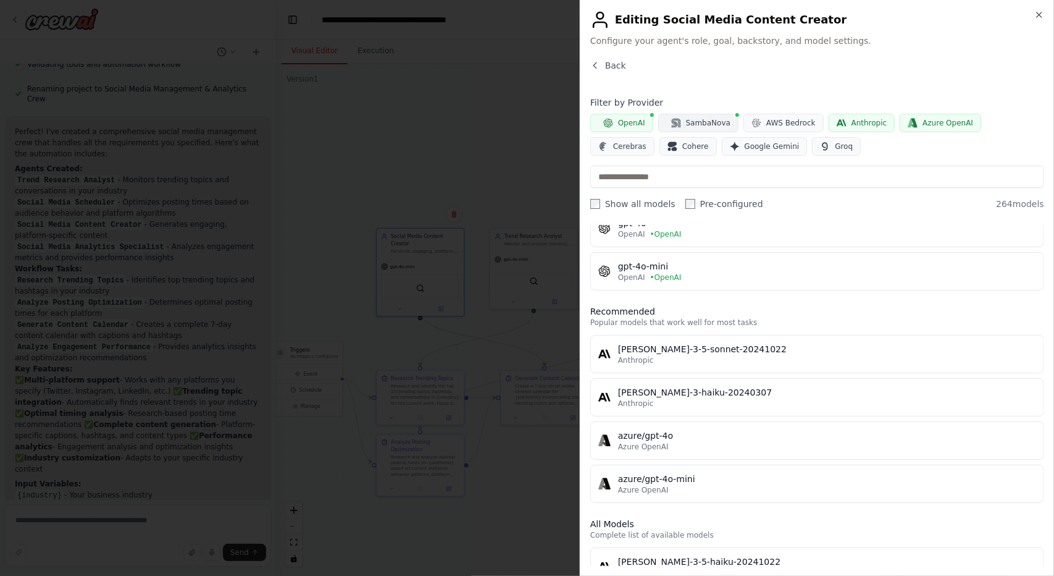
click at [692, 119] on span "SambaNova" at bounding box center [708, 123] width 44 height 10
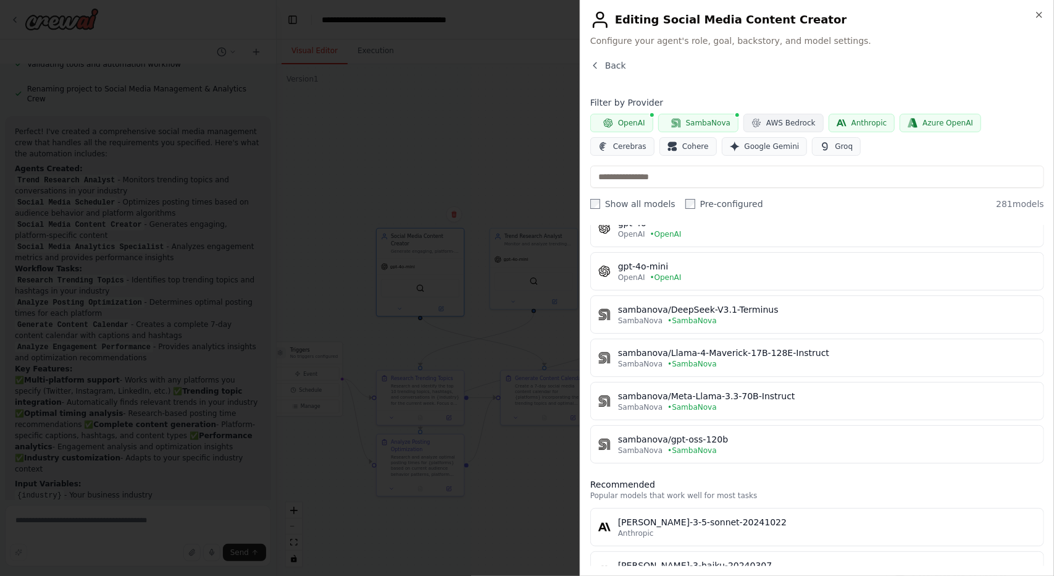
click at [752, 126] on icon "button" at bounding box center [757, 123] width 10 height 10
click at [812, 141] on button "Groq" at bounding box center [836, 146] width 49 height 19
click at [745, 149] on span "Google Gemini" at bounding box center [772, 146] width 55 height 10
click at [660, 153] on button "Cohere" at bounding box center [688, 146] width 57 height 19
click at [647, 141] on span "Cerebras" at bounding box center [629, 146] width 33 height 10
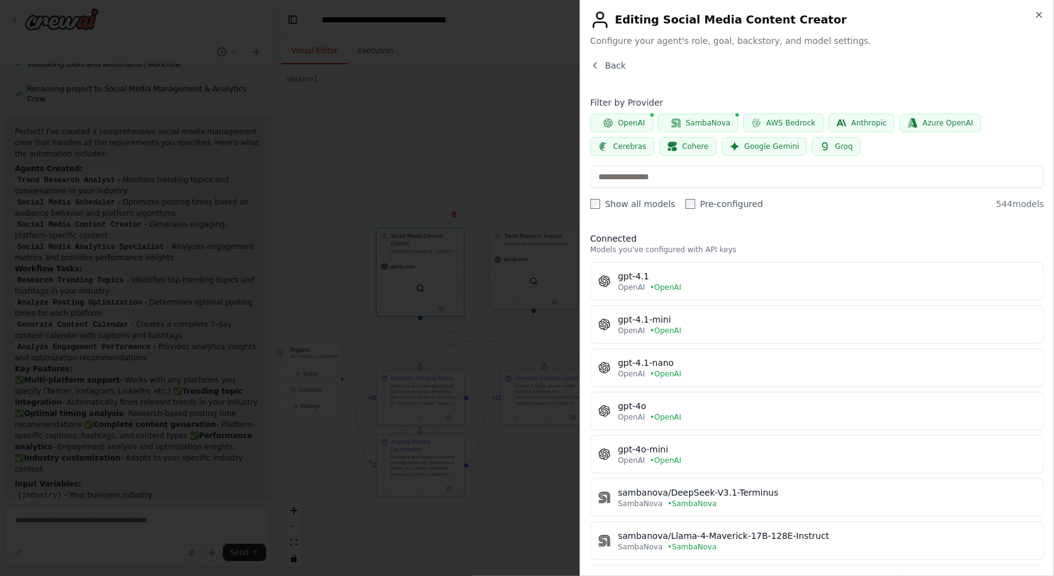
scroll to position [0, 0]
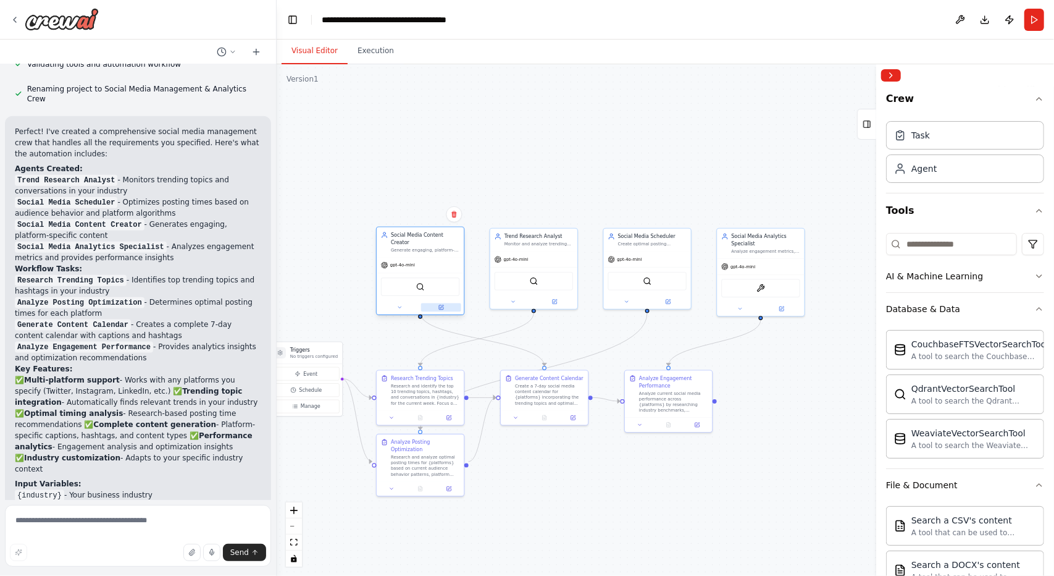
click at [441, 305] on icon at bounding box center [441, 307] width 4 height 4
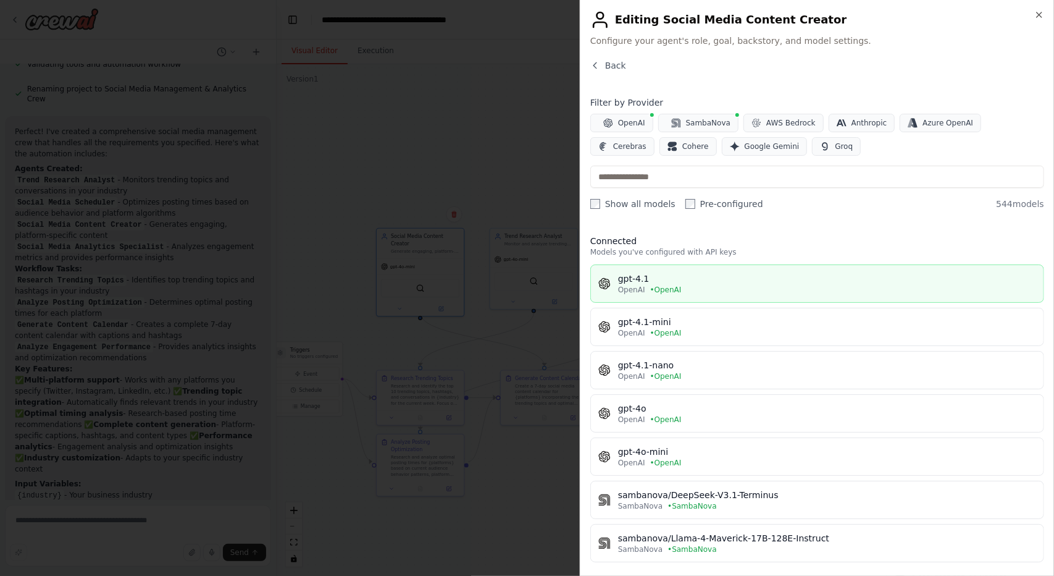
click at [691, 272] on div "gpt-4.1" at bounding box center [827, 278] width 418 height 12
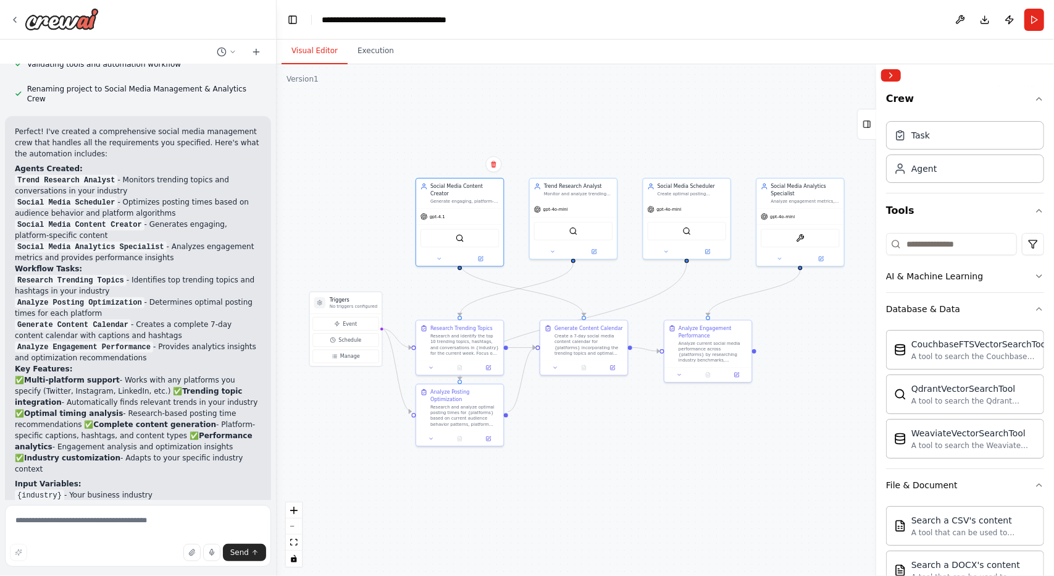
drag, startPoint x: 608, startPoint y: 528, endPoint x: 648, endPoint y: 478, distance: 63.8
click at [648, 478] on div ".deletable-edge-delete-btn { width: 20px; height: 20px; border: 0px solid #ffff…" at bounding box center [666, 319] width 778 height 511
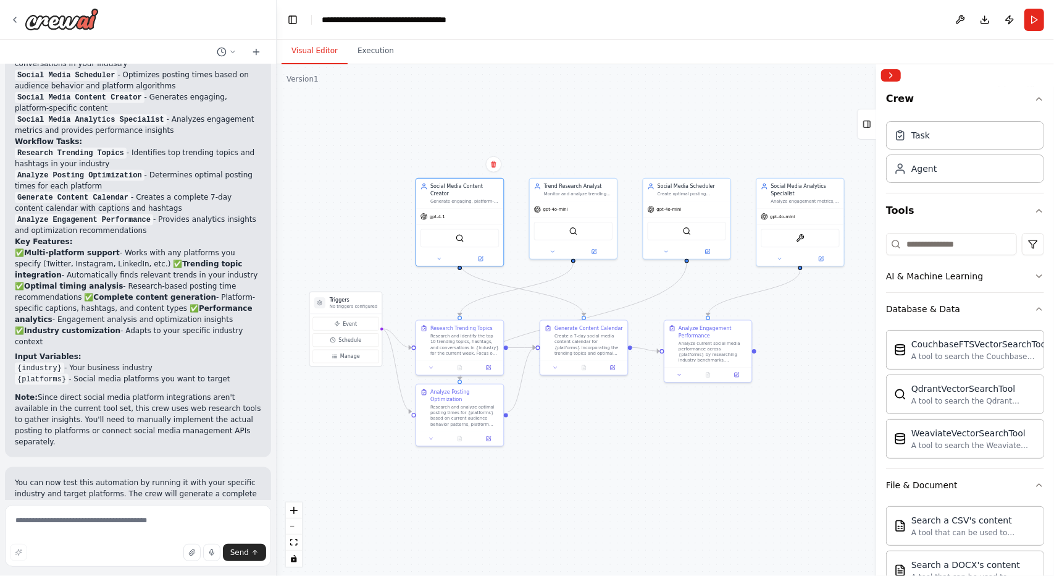
scroll to position [1176, 0]
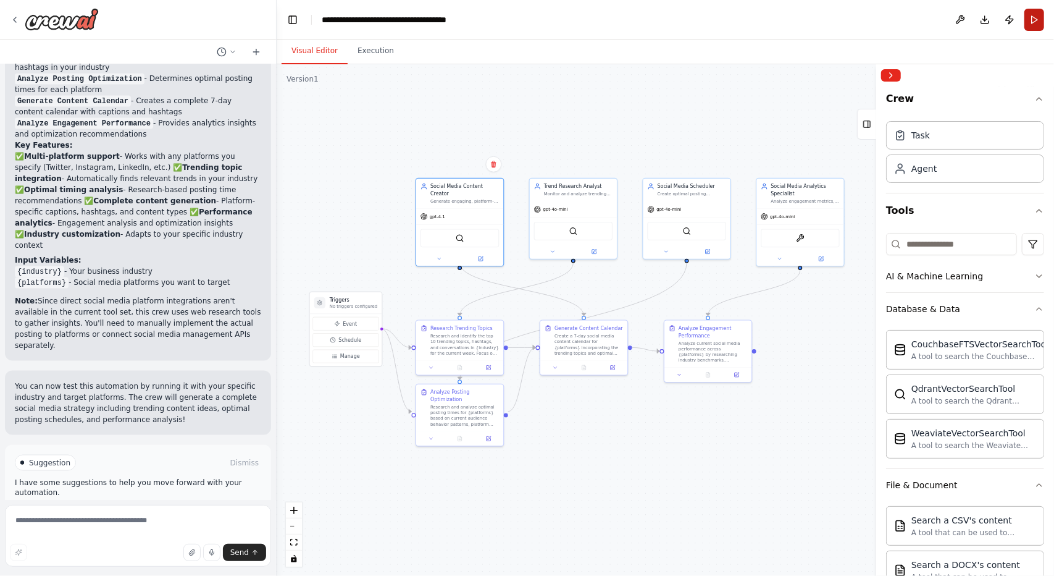
click at [1044, 12] on button "Run" at bounding box center [1035, 20] width 20 height 22
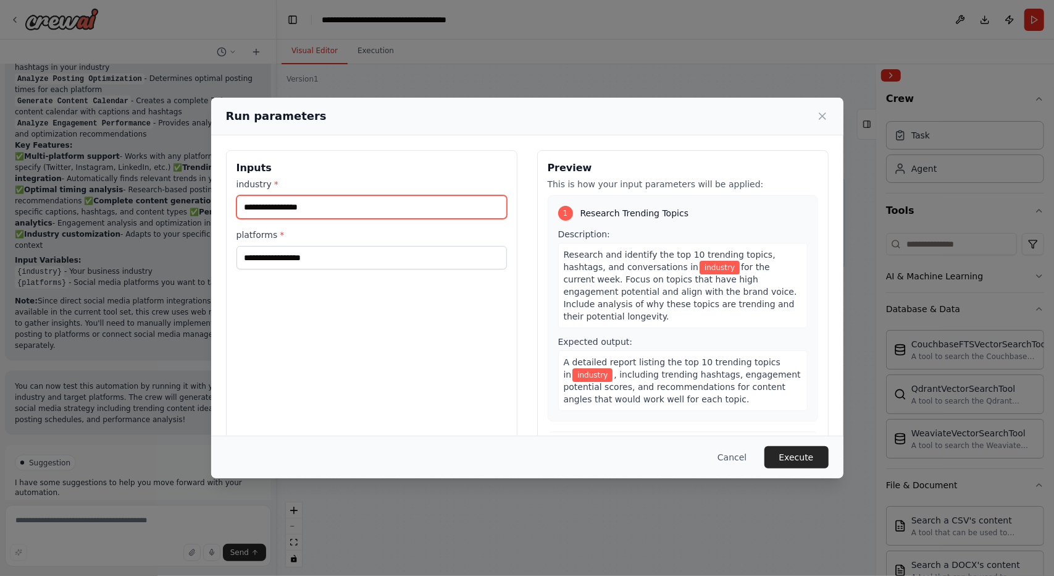
click at [343, 203] on input "industry *" at bounding box center [372, 206] width 271 height 23
type input "**"
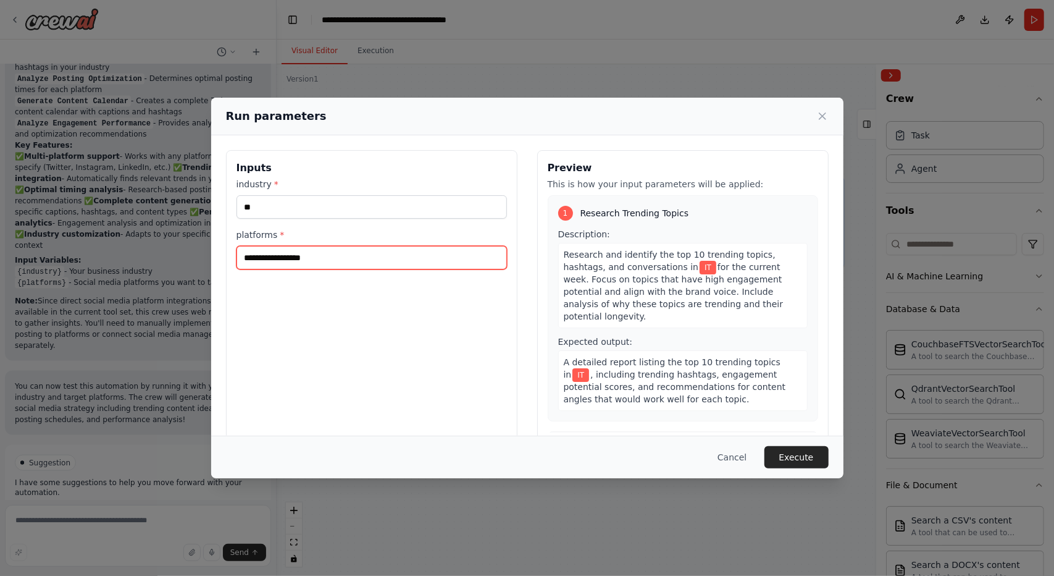
click at [332, 253] on input "platforms *" at bounding box center [372, 257] width 271 height 23
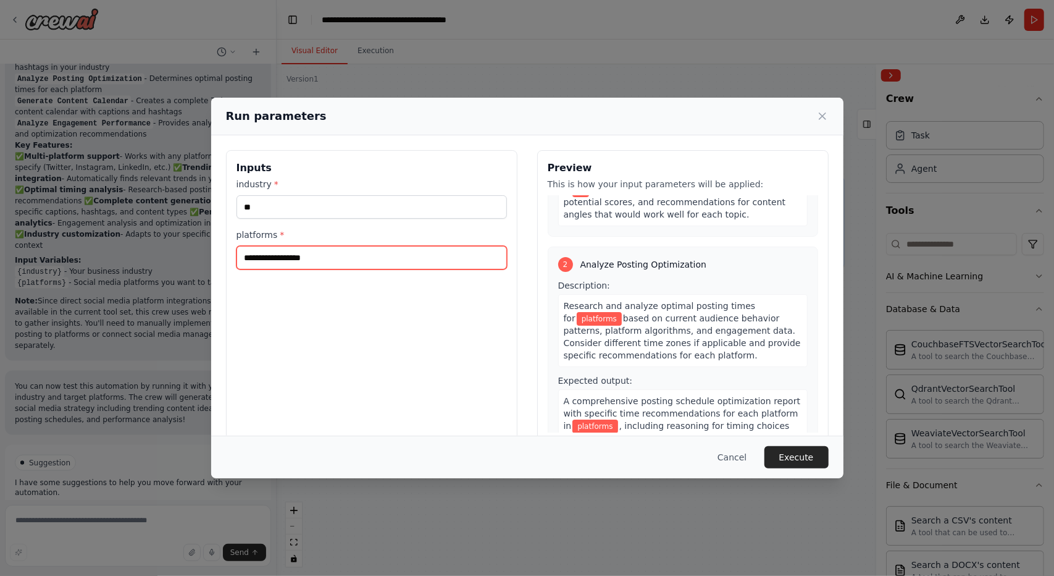
scroll to position [185, 0]
type input "*"
type input "**"
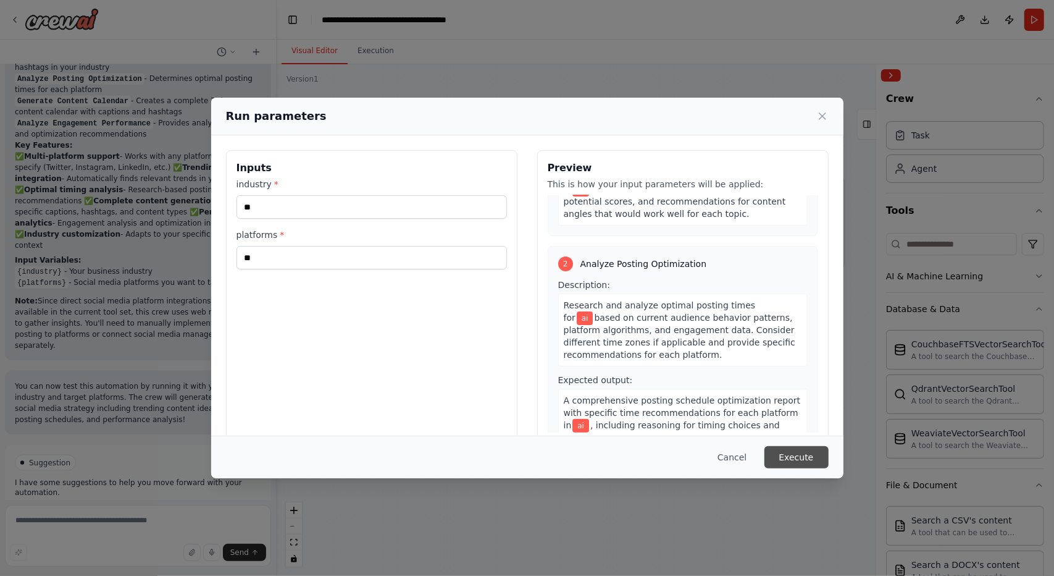
click at [799, 453] on button "Execute" at bounding box center [797, 457] width 64 height 22
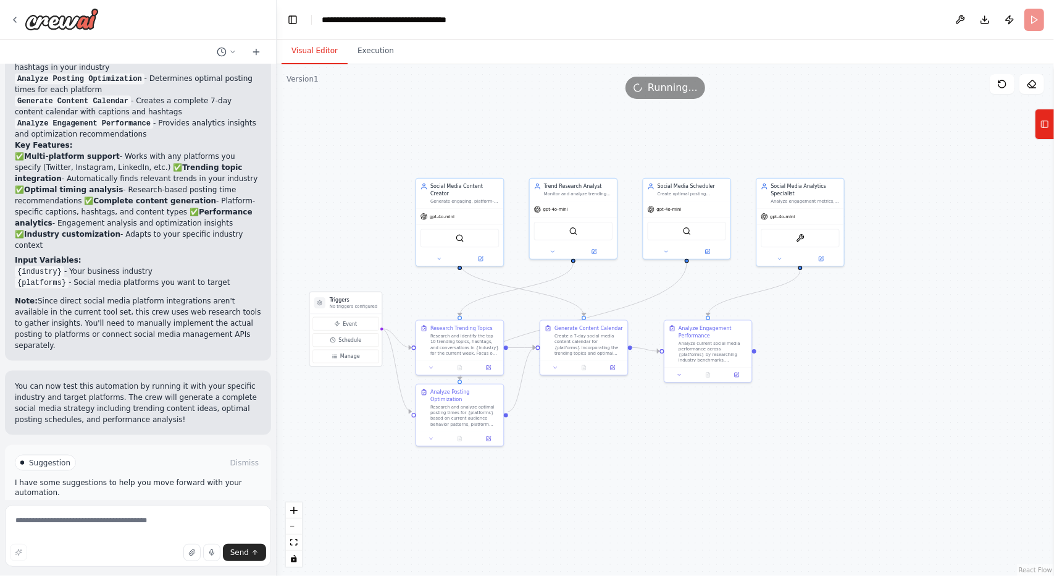
click at [320, 57] on button "Visual Editor" at bounding box center [315, 51] width 66 height 26
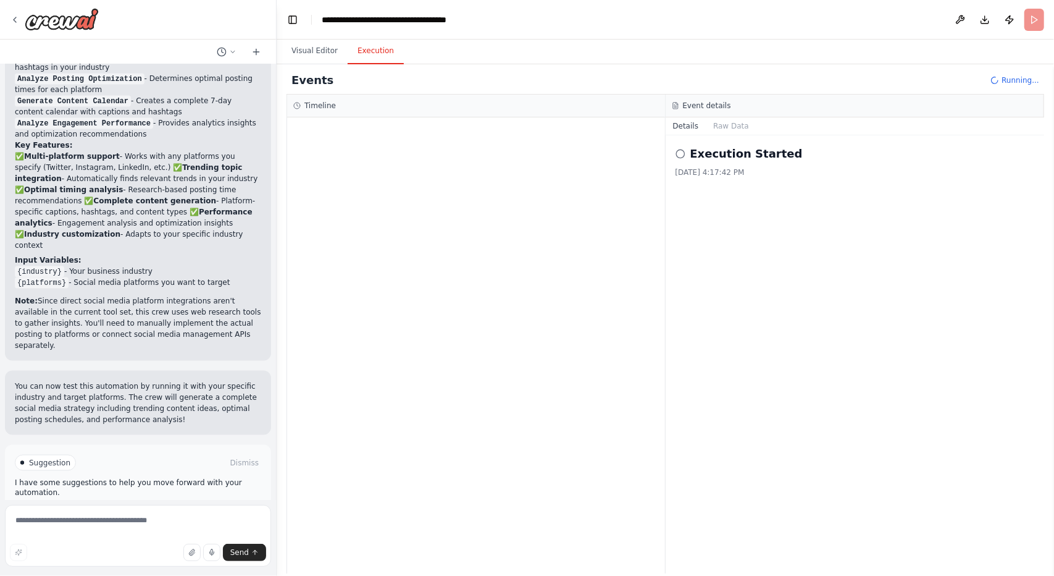
click at [373, 55] on button "Execution" at bounding box center [376, 51] width 56 height 26
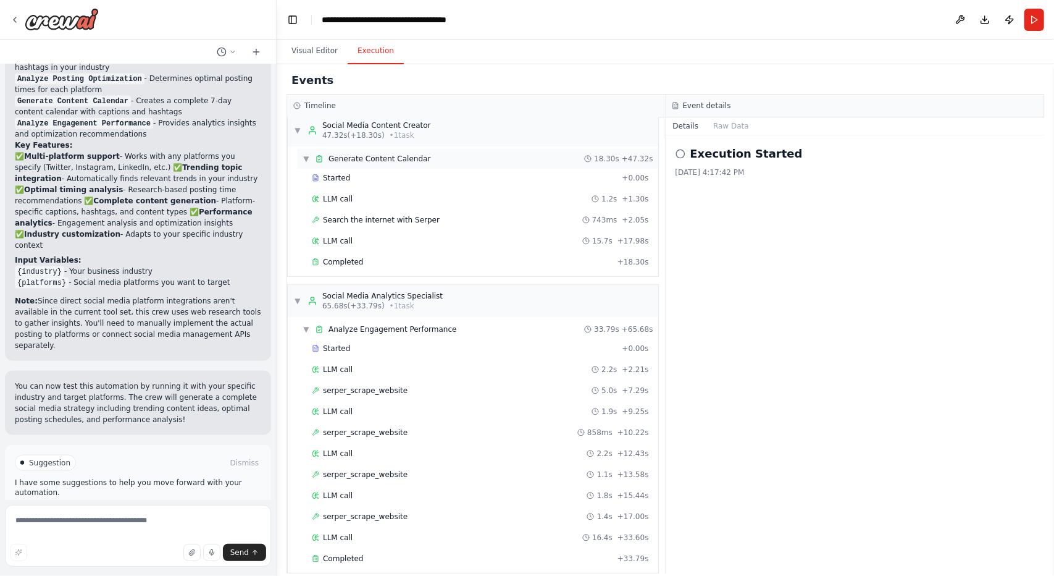
scroll to position [351, 0]
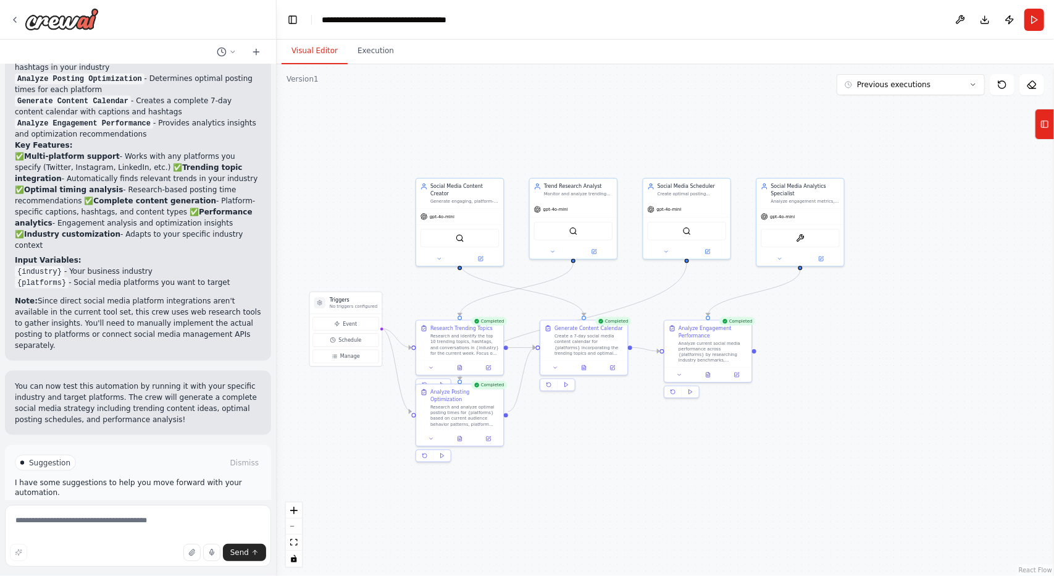
click at [310, 45] on button "Visual Editor" at bounding box center [315, 51] width 66 height 26
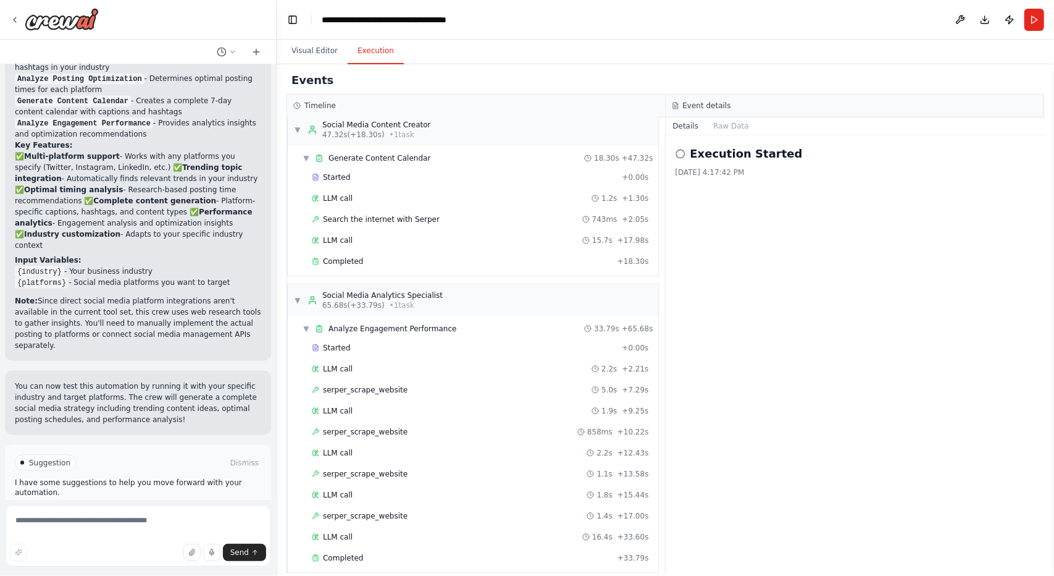
click at [368, 54] on button "Execution" at bounding box center [376, 51] width 56 height 26
click at [723, 126] on button "Raw Data" at bounding box center [731, 125] width 51 height 17
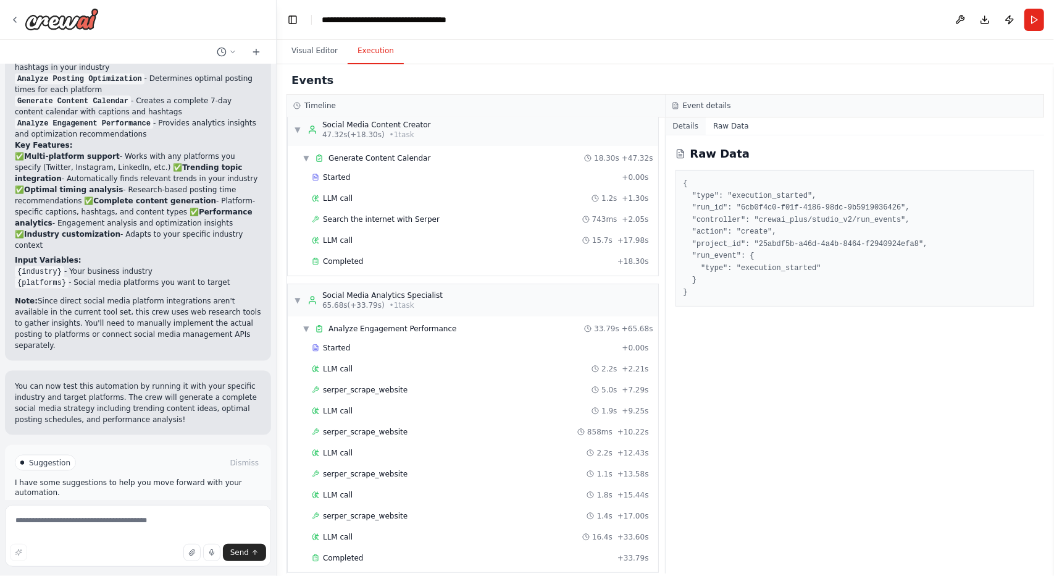
click at [685, 122] on button "Details" at bounding box center [686, 125] width 41 height 17
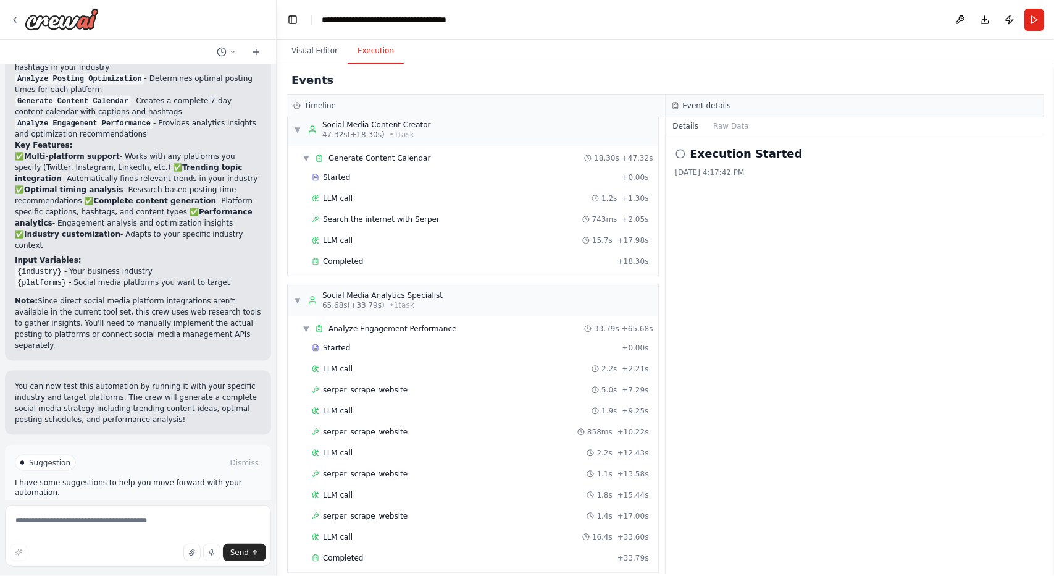
click at [694, 160] on h2 "Execution Started" at bounding box center [747, 153] width 112 height 17
click at [702, 182] on div "Execution Started 10/13/2025, 4:17:42 PM" at bounding box center [855, 354] width 379 height 438
click at [349, 552] on div "Completed + 33.79s" at bounding box center [481, 558] width 346 height 19
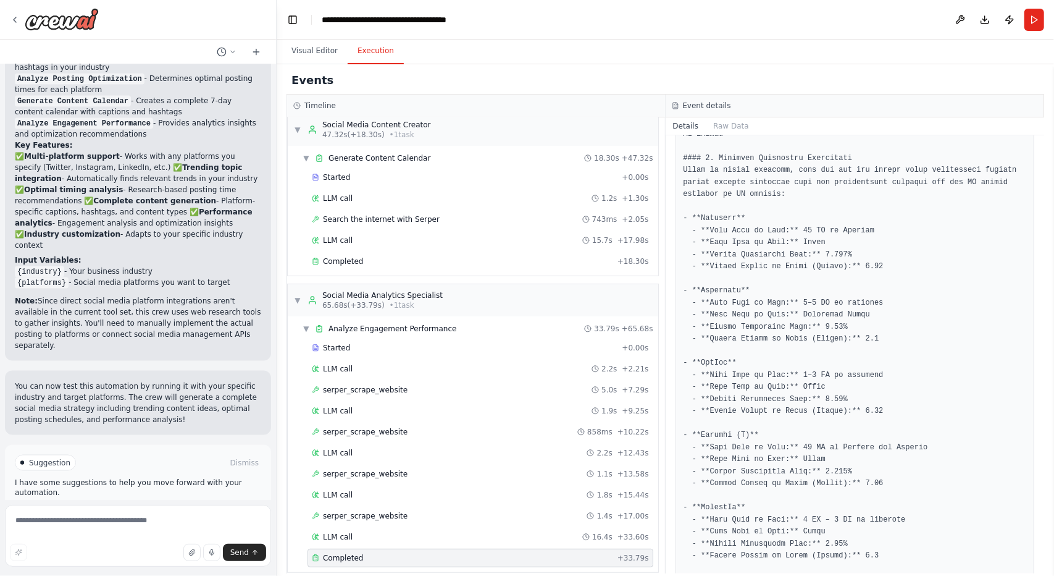
scroll to position [185, 0]
click at [724, 125] on button "Raw Data" at bounding box center [731, 125] width 51 height 17
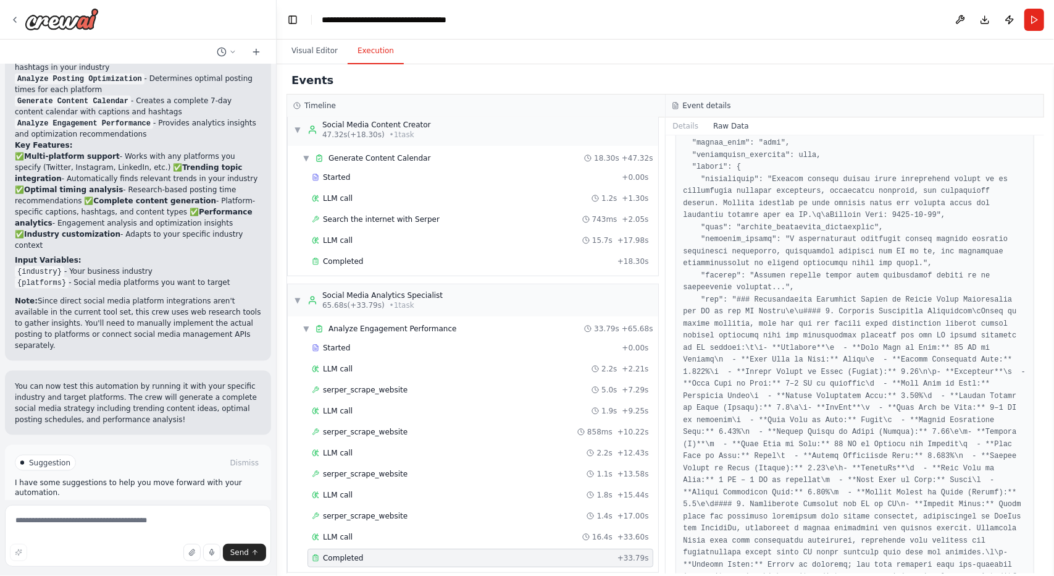
scroll to position [90, 0]
click at [695, 127] on button "Details" at bounding box center [686, 125] width 41 height 17
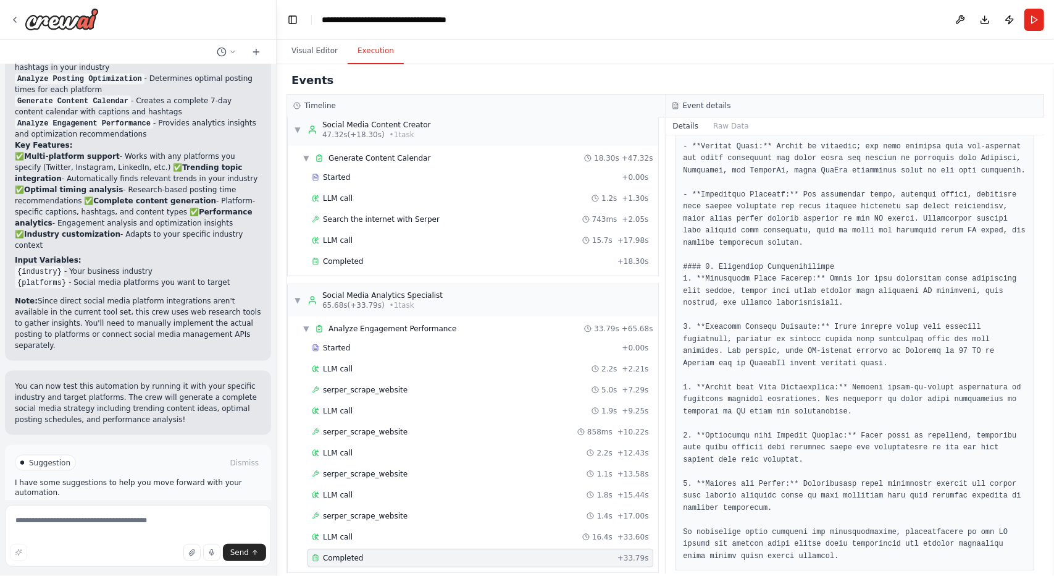
scroll to position [711, 0]
click at [966, 25] on button at bounding box center [961, 20] width 20 height 22
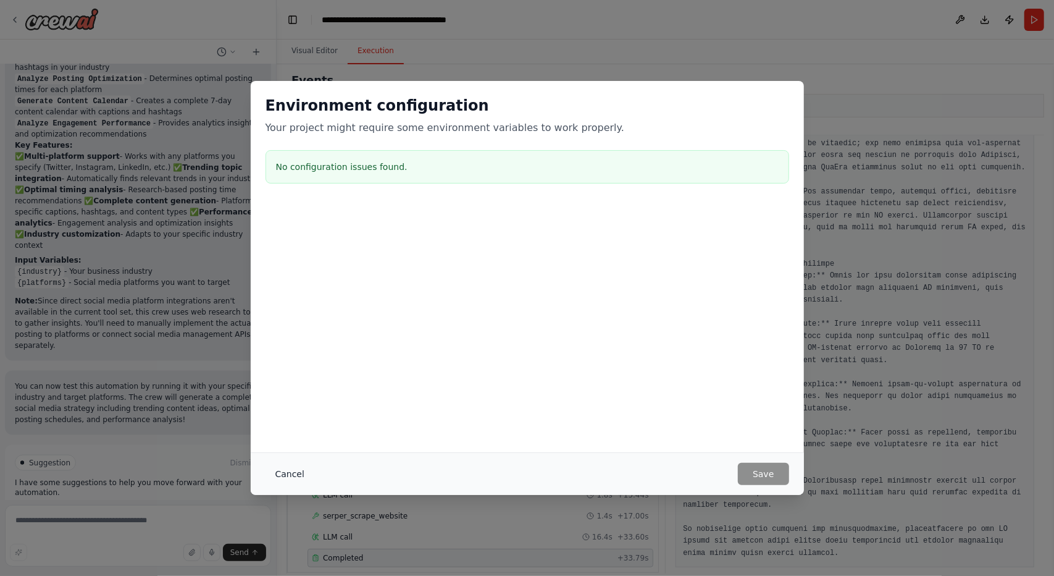
click at [282, 477] on button "Cancel" at bounding box center [290, 474] width 49 height 22
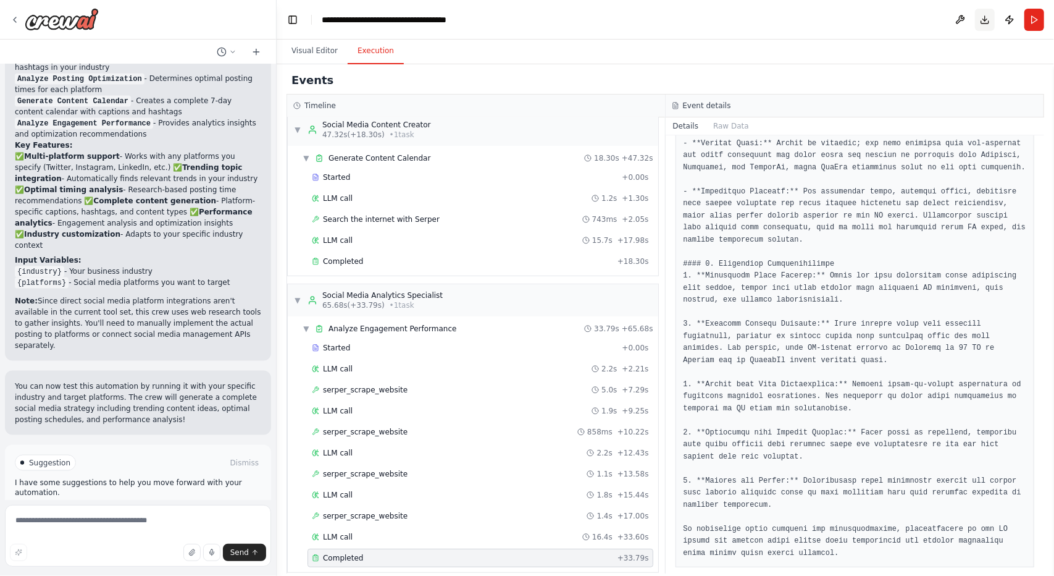
click at [983, 24] on button "Download" at bounding box center [985, 20] width 20 height 22
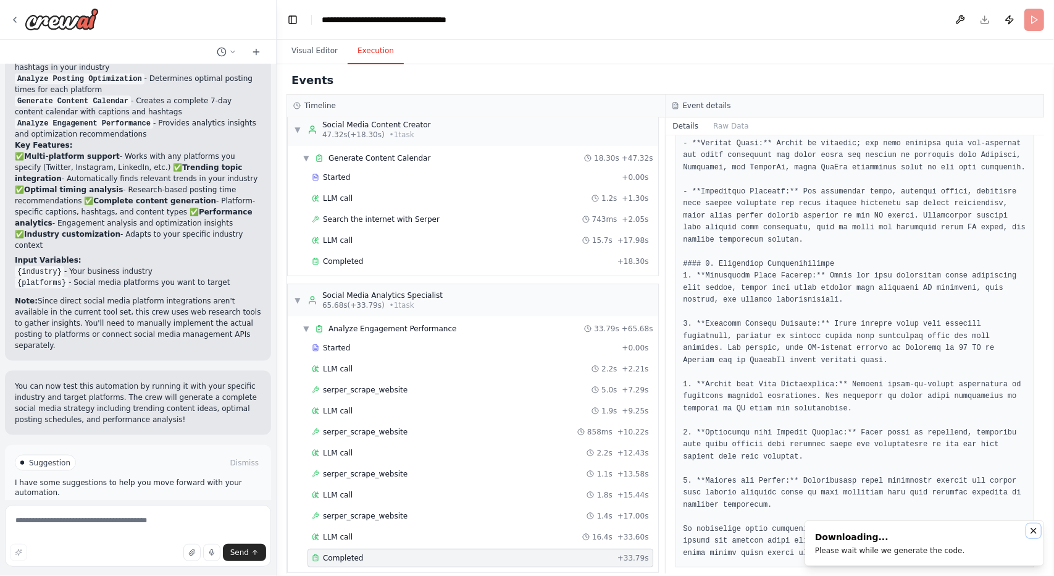
click at [1034, 533] on icon "Notifications (F8)" at bounding box center [1034, 531] width 10 height 10
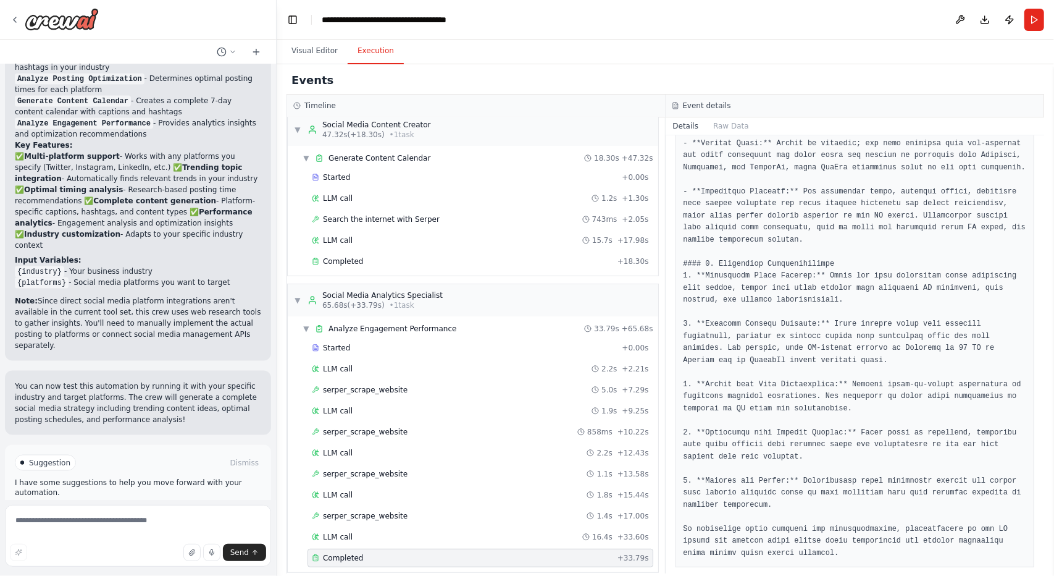
click at [338, 494] on div "Started + 0.00s LLM call 2.2s + 2.21s serper_scrape_website 5.0s + 7.29s LLM ca…" at bounding box center [478, 453] width 361 height 231
click at [348, 507] on div "serper_scrape_website 1.4s + 17.00s" at bounding box center [481, 516] width 346 height 19
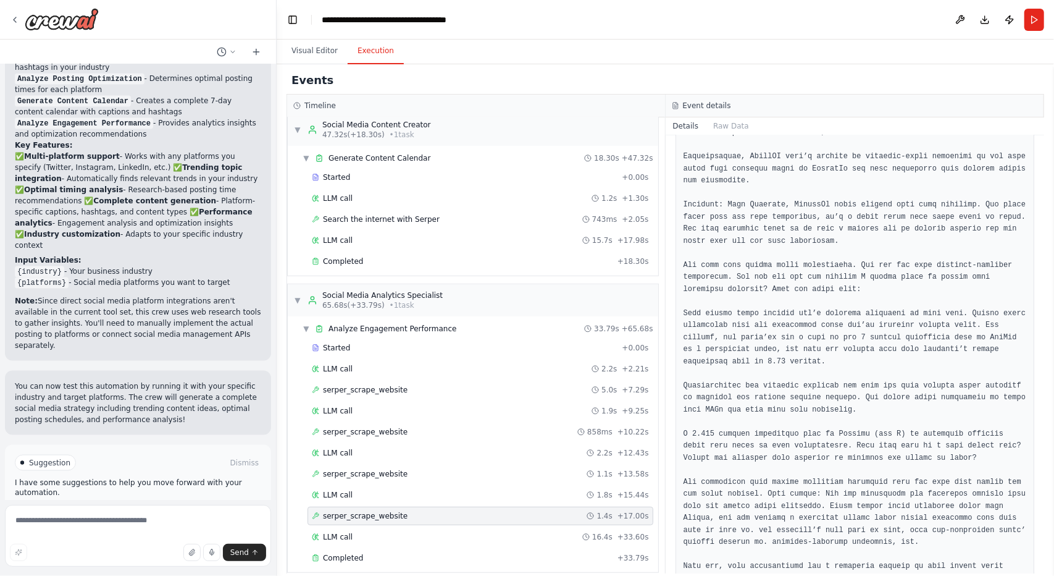
scroll to position [2945, 0]
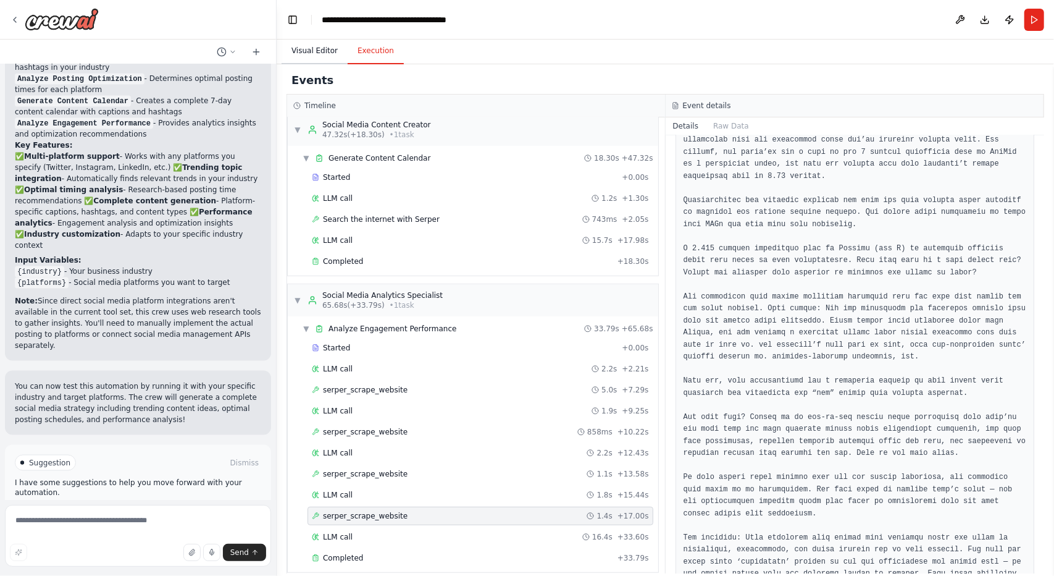
click at [300, 49] on button "Visual Editor" at bounding box center [315, 51] width 66 height 26
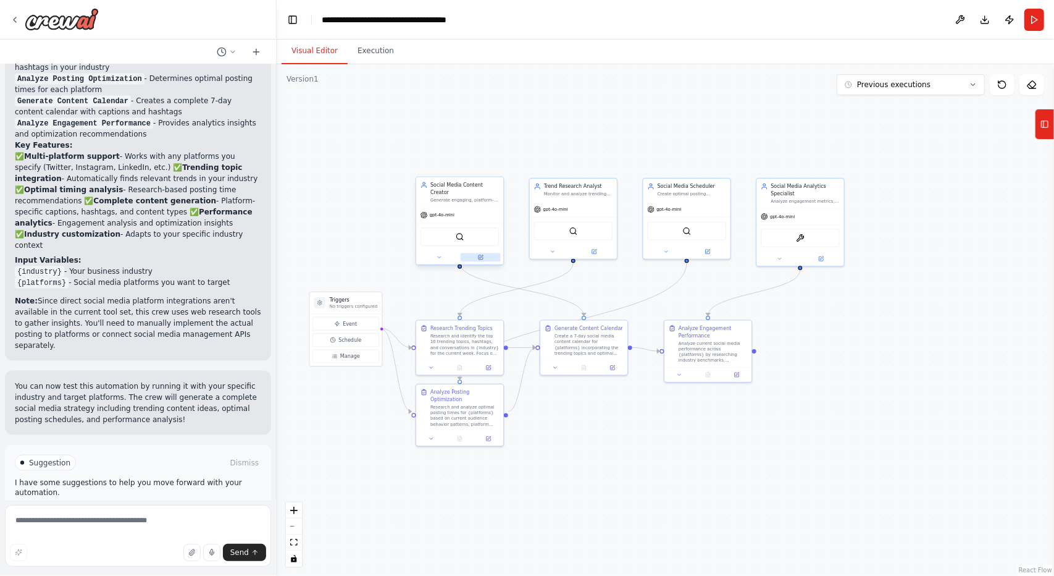
click at [485, 253] on button at bounding box center [481, 257] width 40 height 9
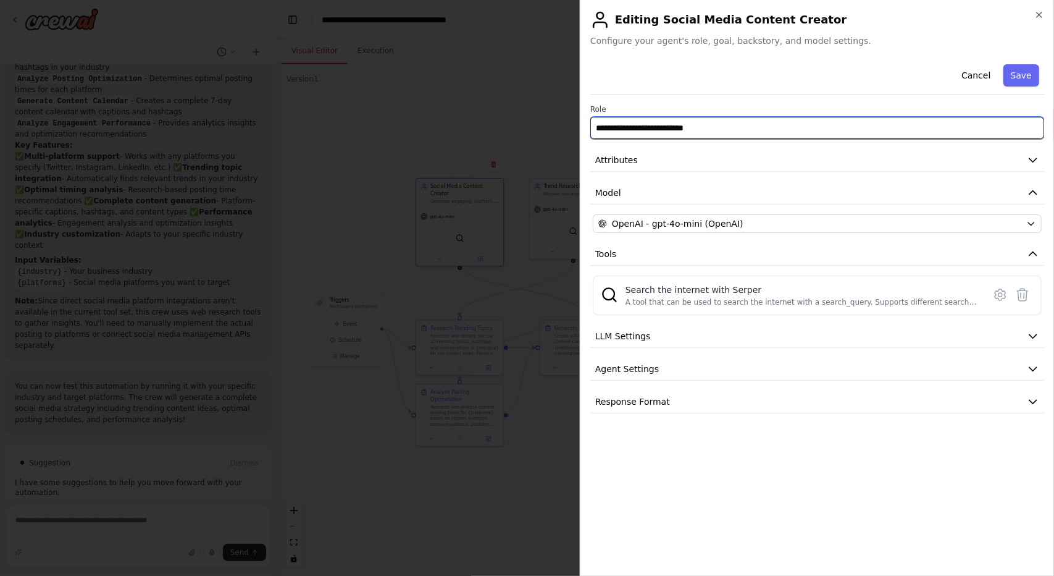
click at [818, 133] on input "**********" at bounding box center [818, 128] width 454 height 22
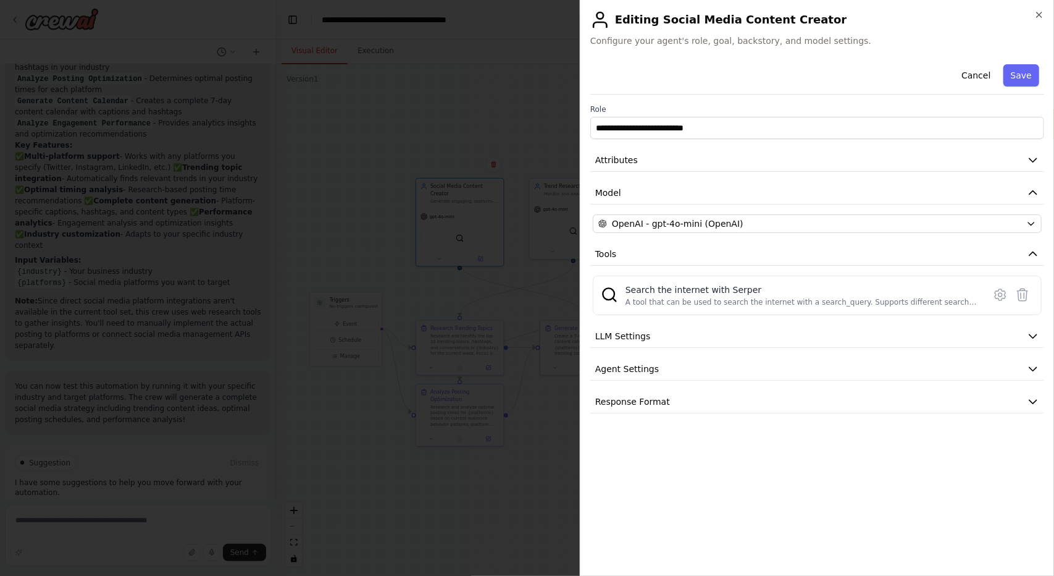
click at [1041, 166] on button "Attributes" at bounding box center [818, 160] width 454 height 23
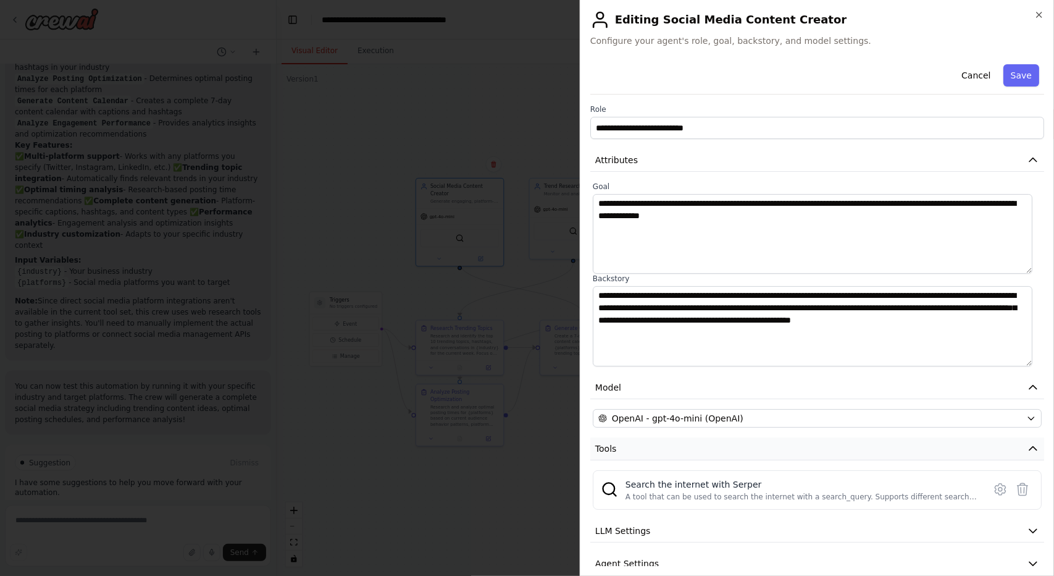
scroll to position [49, 0]
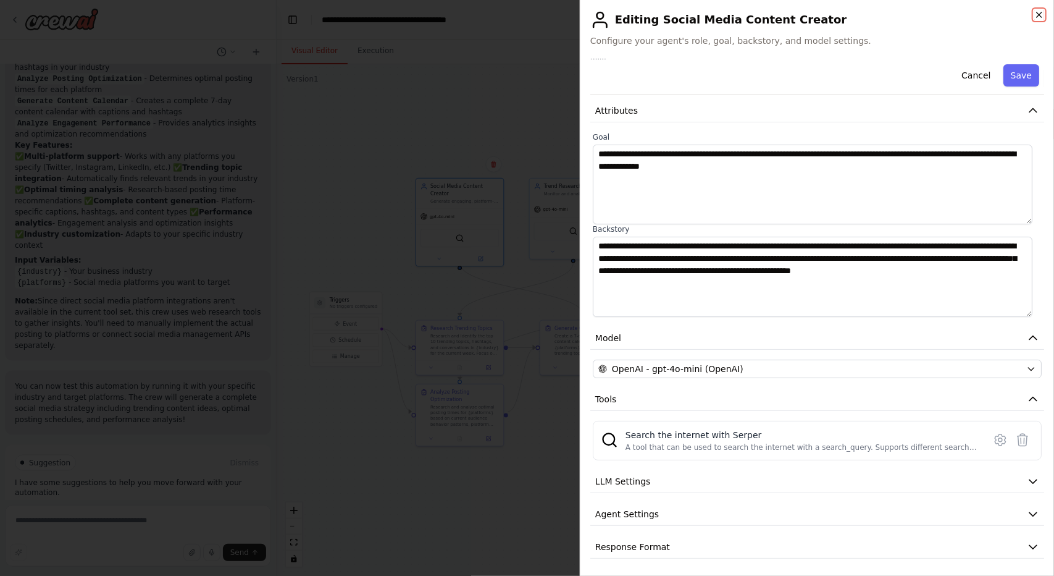
click at [1036, 13] on icon "button" at bounding box center [1040, 15] width 10 height 10
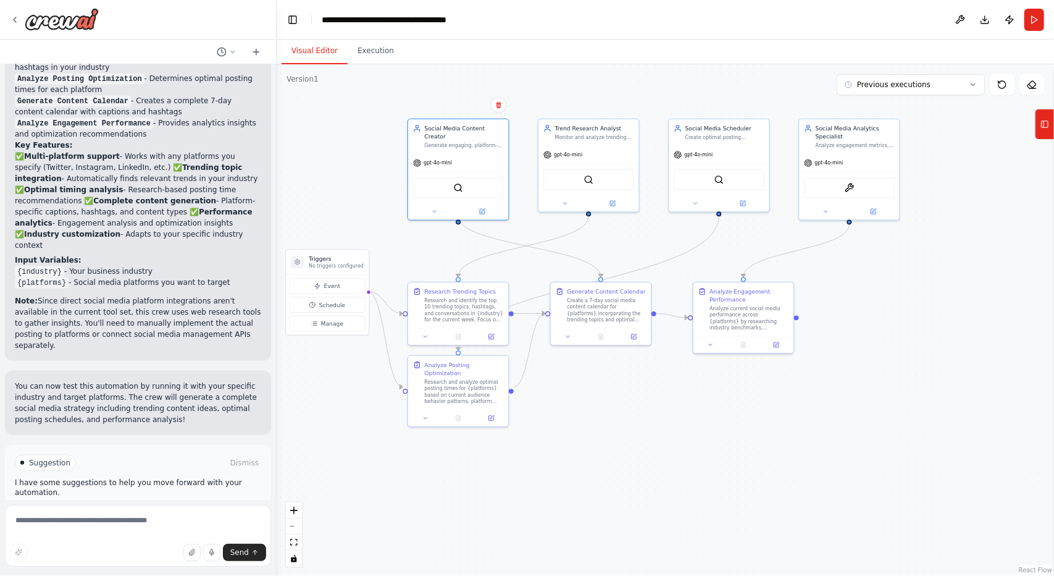
drag, startPoint x: 844, startPoint y: 372, endPoint x: 912, endPoint y: 332, distance: 79.2
click at [912, 332] on div ".deletable-edge-delete-btn { width: 20px; height: 20px; border: 0px solid #ffff…" at bounding box center [666, 319] width 778 height 511
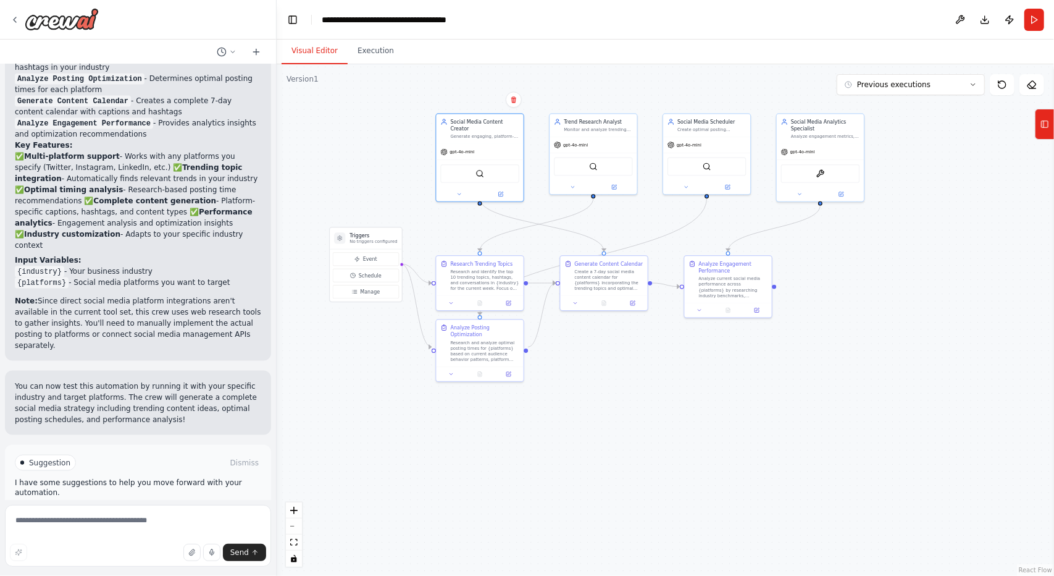
drag, startPoint x: 527, startPoint y: 447, endPoint x: 561, endPoint y: 413, distance: 48.0
click at [561, 413] on div ".deletable-edge-delete-btn { width: 20px; height: 20px; border: 0px solid #ffff…" at bounding box center [666, 319] width 778 height 511
click at [371, 51] on button "Execution" at bounding box center [376, 51] width 56 height 26
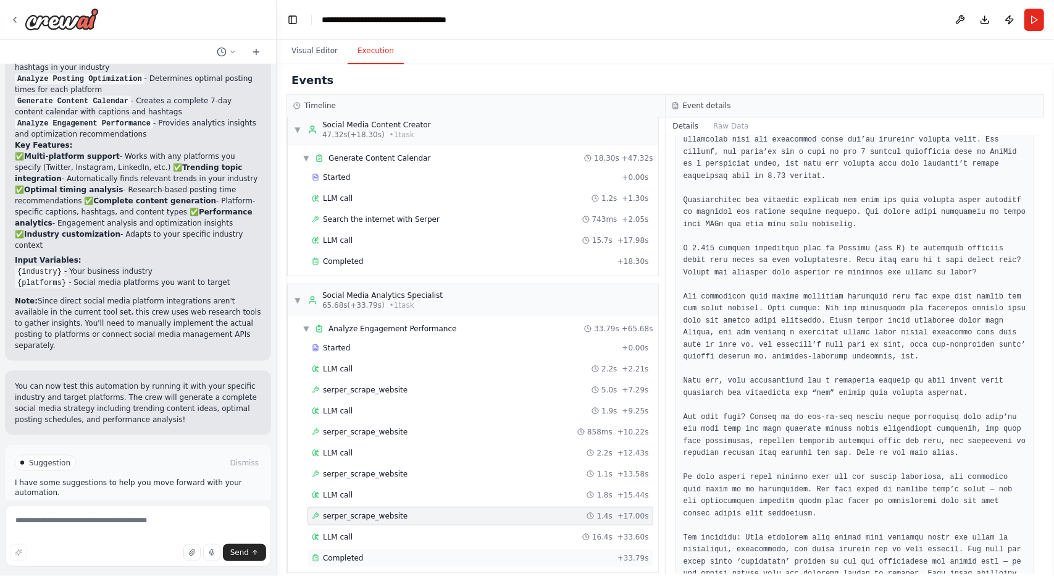
click at [338, 552] on div "Completed + 33.79s" at bounding box center [481, 558] width 346 height 19
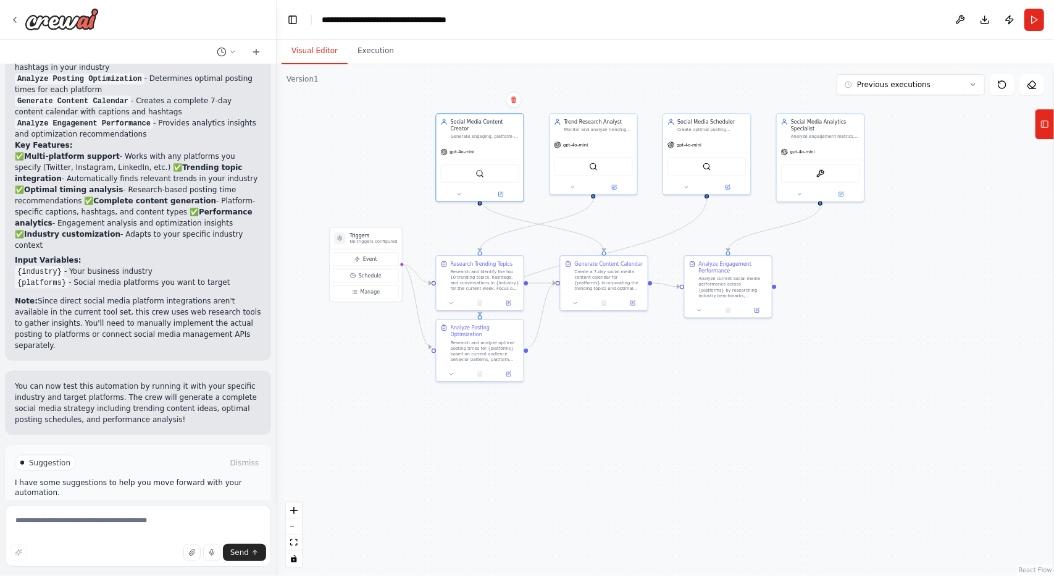
click at [308, 57] on button "Visual Editor" at bounding box center [315, 51] width 66 height 26
click at [511, 190] on div at bounding box center [480, 193] width 87 height 14
click at [511, 188] on button at bounding box center [501, 192] width 40 height 9
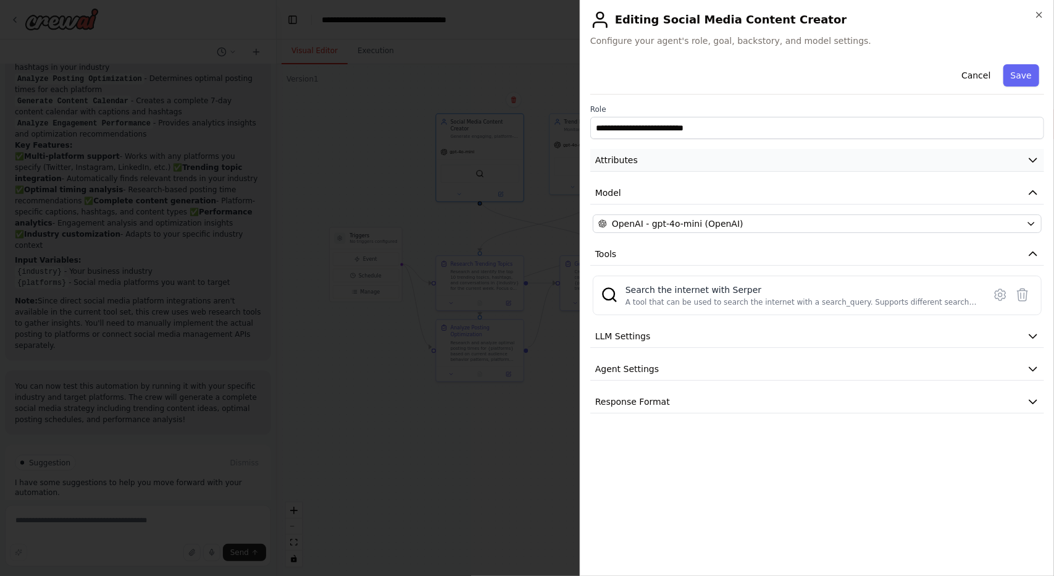
click at [925, 169] on button "Attributes" at bounding box center [818, 160] width 454 height 23
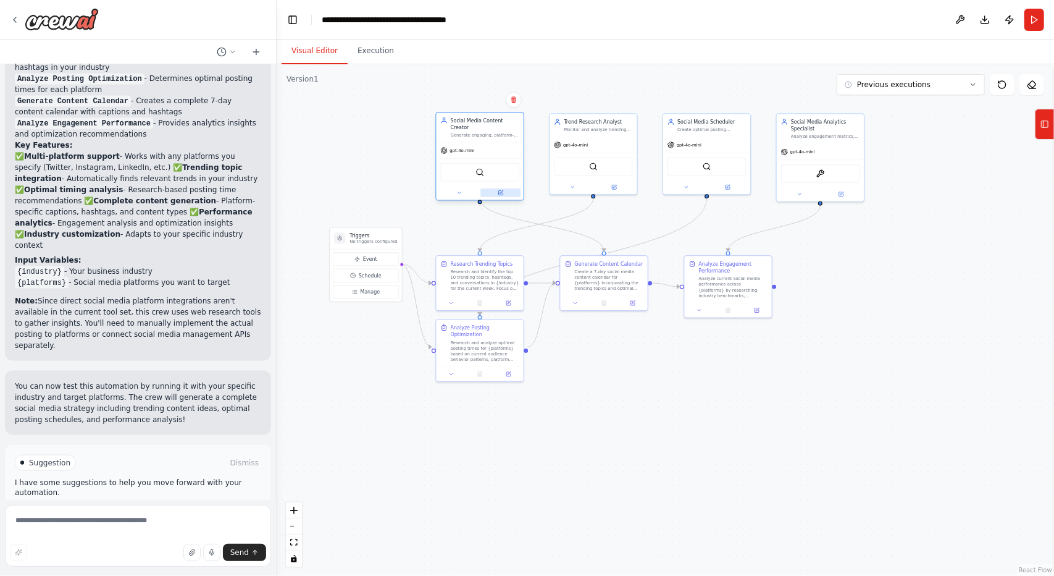
click at [499, 190] on icon at bounding box center [501, 193] width 6 height 6
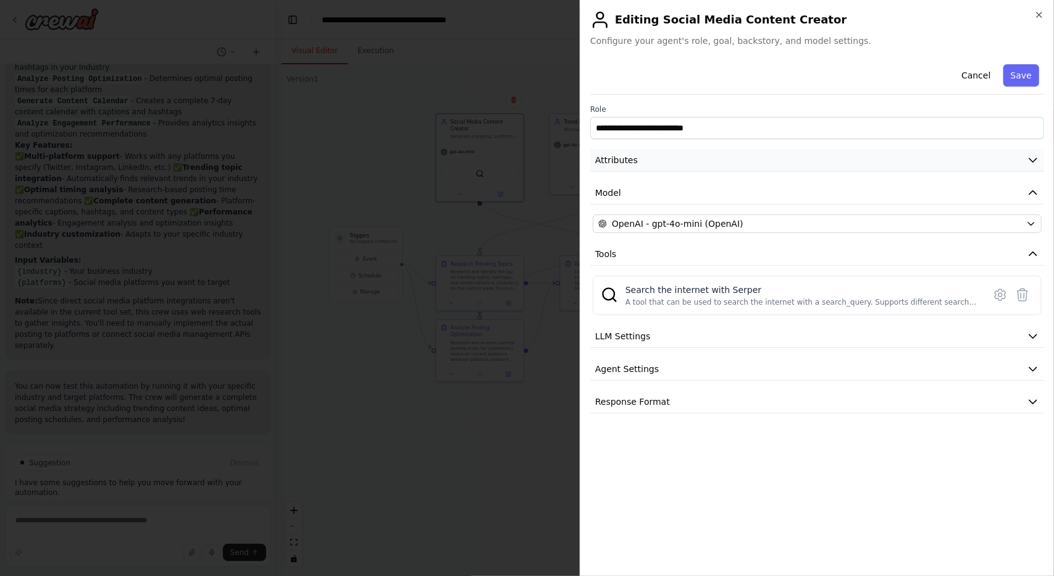
click at [759, 156] on button "Attributes" at bounding box center [818, 160] width 454 height 23
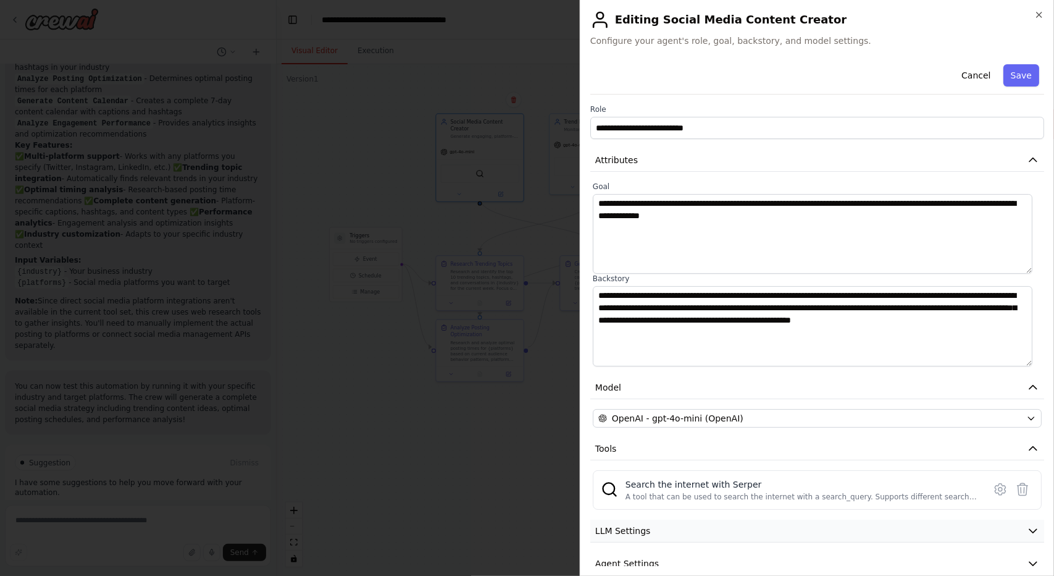
click at [802, 533] on button "LLM Settings" at bounding box center [818, 530] width 454 height 23
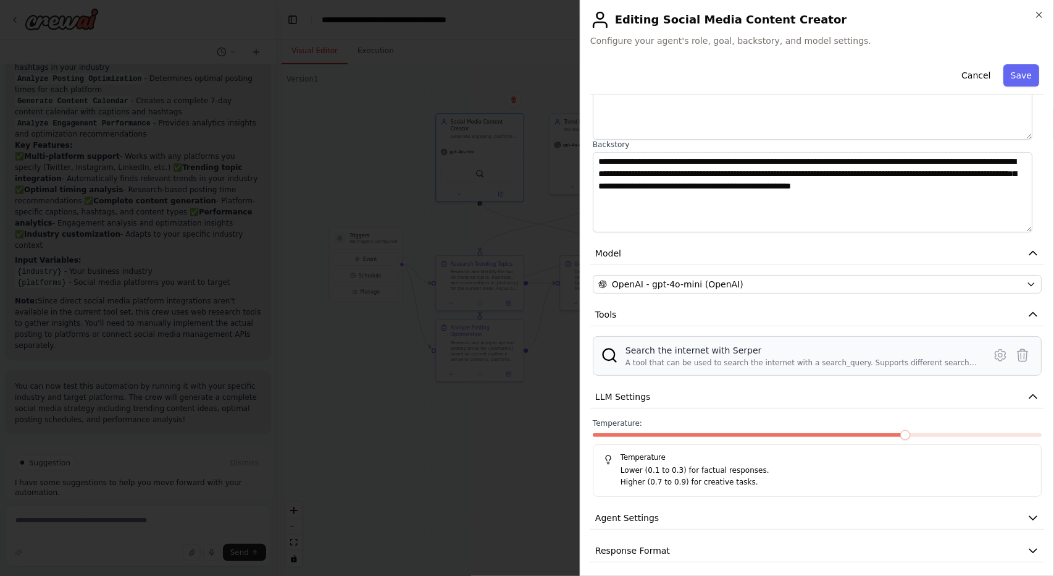
scroll to position [137, 0]
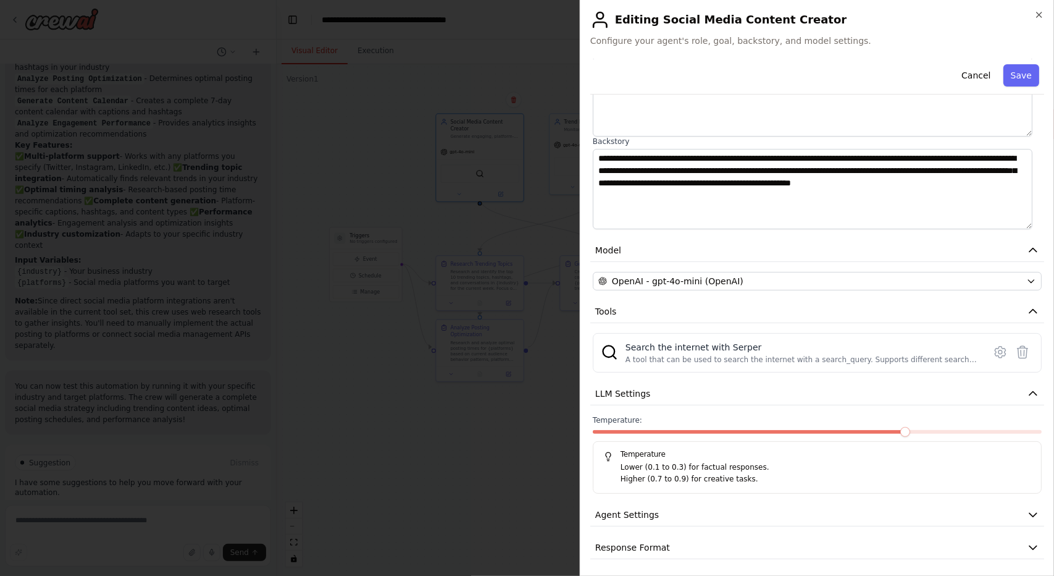
click at [830, 463] on p "Lower (0.1 to 0.3) for factual responses." at bounding box center [826, 467] width 411 height 12
click at [802, 503] on button "Agent Settings" at bounding box center [818, 514] width 454 height 23
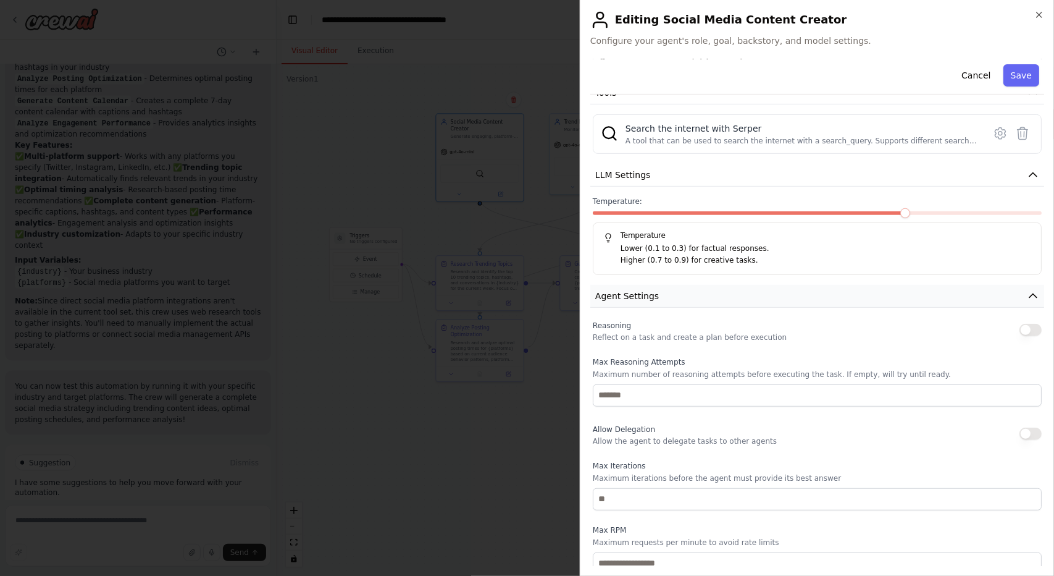
scroll to position [468, 0]
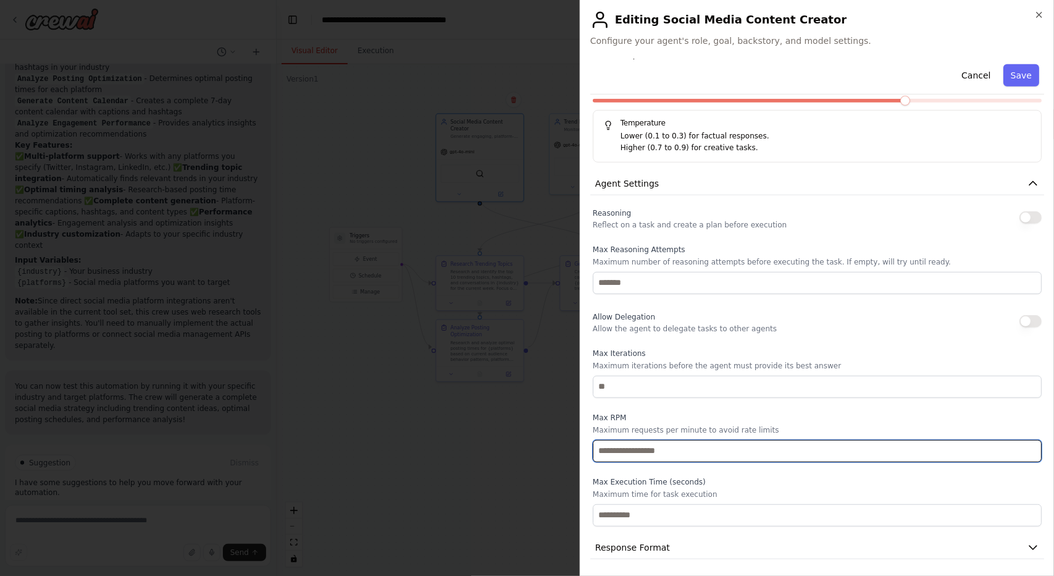
click at [789, 443] on input "number" at bounding box center [817, 451] width 449 height 22
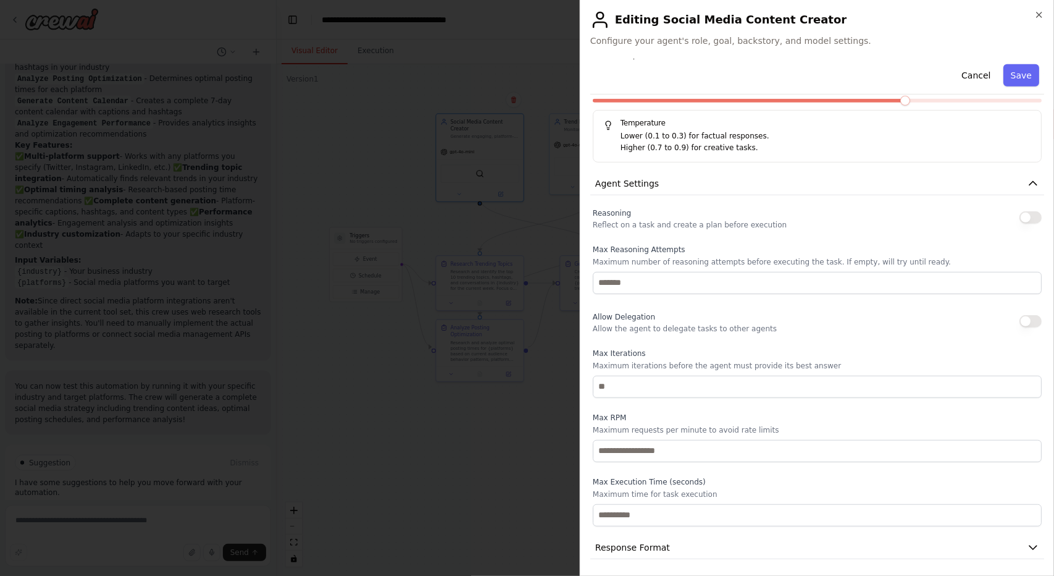
click at [820, 425] on p "Maximum requests per minute to avoid rate limits" at bounding box center [817, 430] width 449 height 10
click at [1047, 19] on div "**********" at bounding box center [817, 288] width 474 height 576
click at [1036, 13] on icon "button" at bounding box center [1040, 15] width 10 height 10
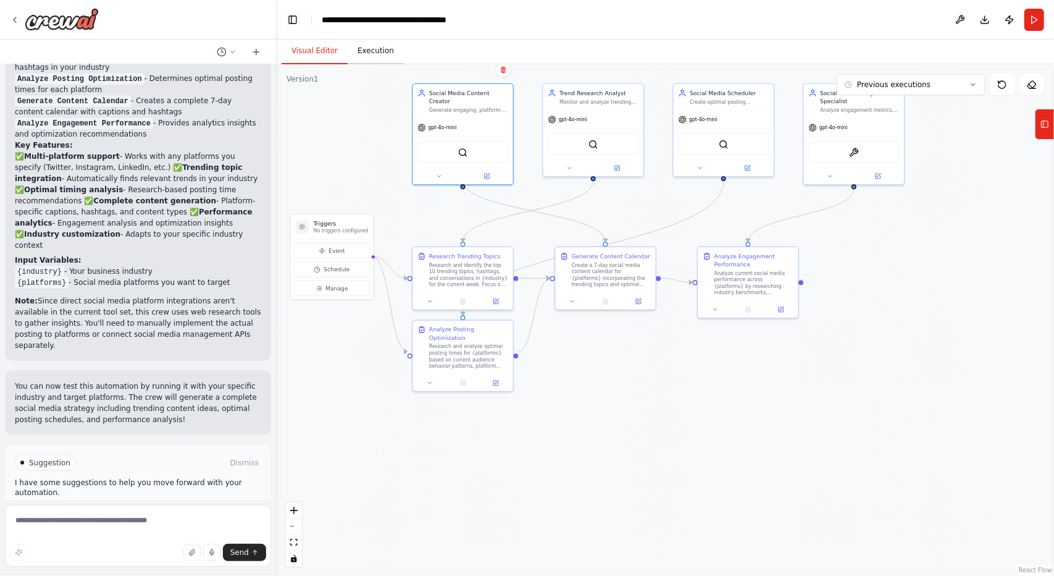
click at [373, 54] on button "Execution" at bounding box center [376, 51] width 56 height 26
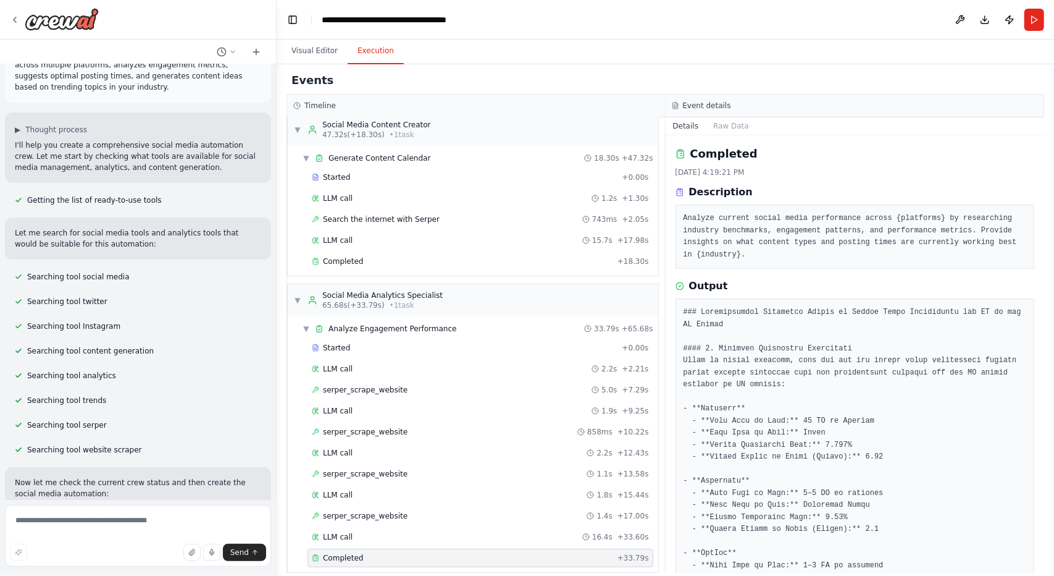
scroll to position [0, 0]
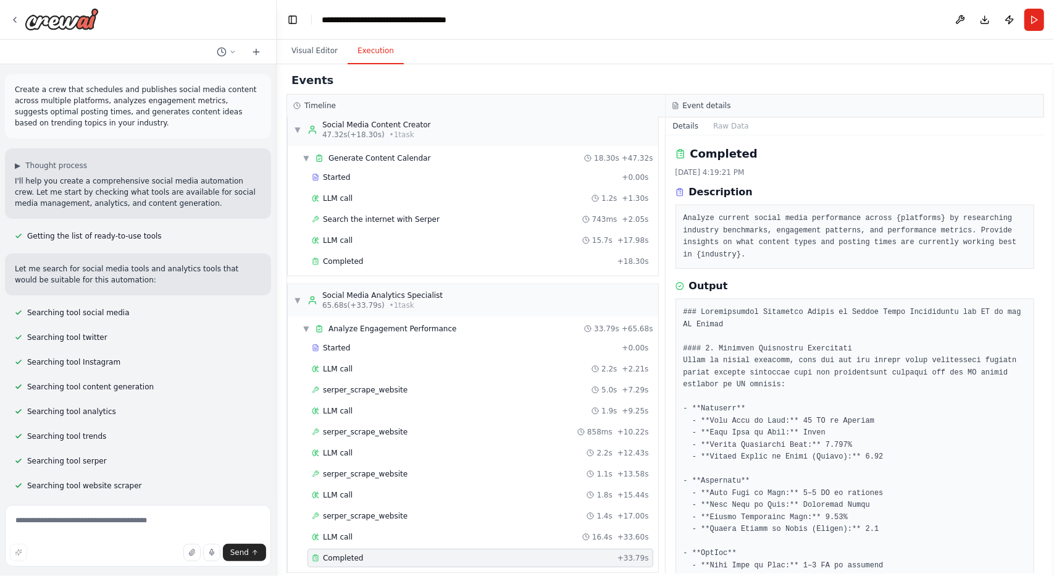
click at [71, 114] on p "Create a crew that schedules and publishes social media content across multiple…" at bounding box center [138, 106] width 246 height 44
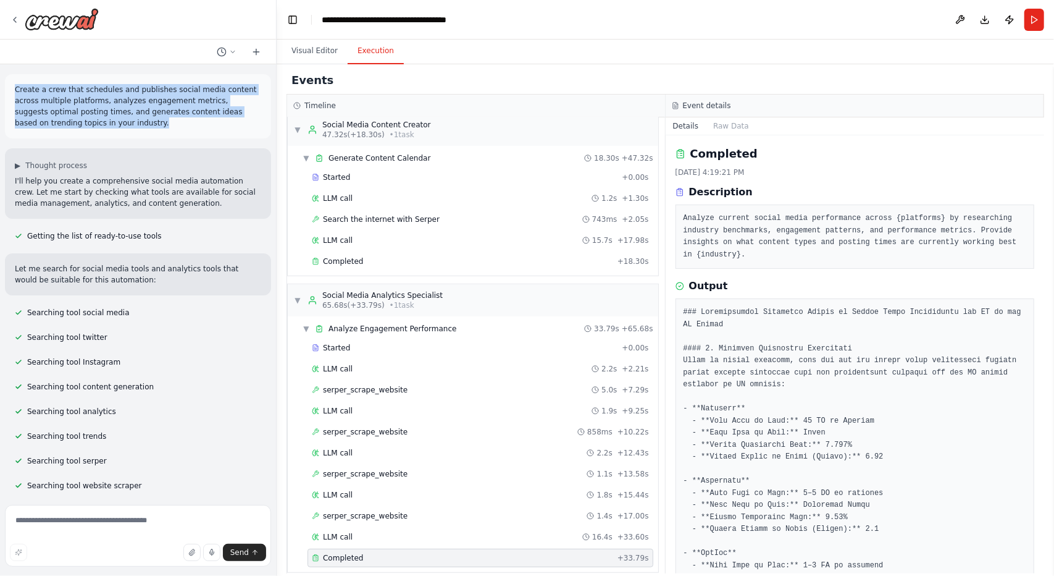
drag, startPoint x: 64, startPoint y: 125, endPoint x: 12, endPoint y: 81, distance: 68.3
click at [12, 81] on div "Create a crew that schedules and publishes social media content across multiple…" at bounding box center [138, 106] width 266 height 64
copy p "Create a crew that schedules and publishes social media content across multiple…"
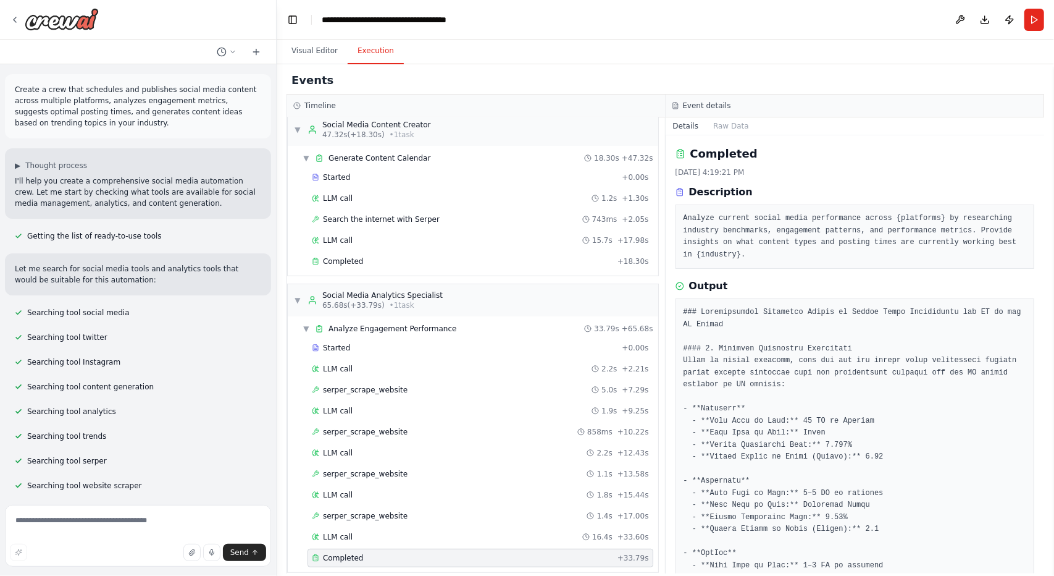
click at [418, 410] on div "Started + 0.00s LLM call 2.2s + 2.21s serper_scrape_website 5.0s + 7.29s LLM ca…" at bounding box center [478, 453] width 361 height 231
click at [431, 385] on div "serper_scrape_website 5.0s + 7.29s" at bounding box center [481, 389] width 346 height 19
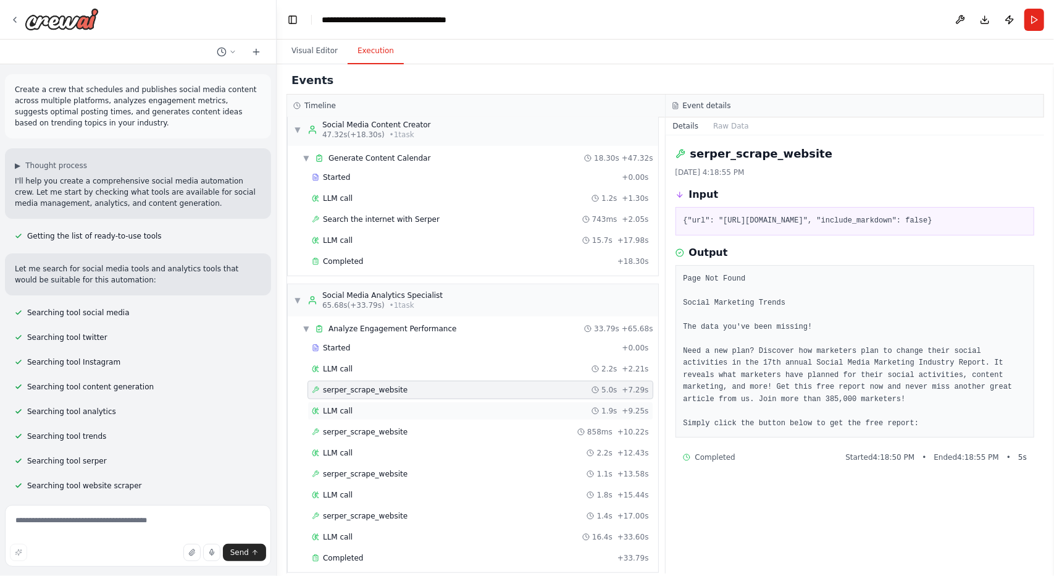
click at [441, 406] on div "LLM call 1.9s + 9.25s" at bounding box center [480, 411] width 337 height 10
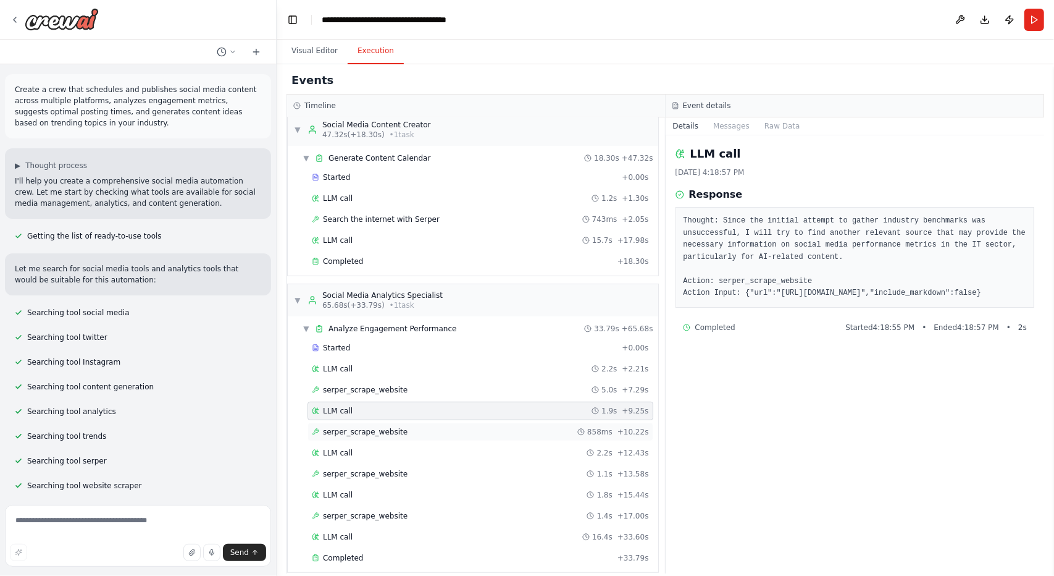
click at [439, 429] on div "serper_scrape_website 858ms + 10.22s" at bounding box center [481, 431] width 346 height 19
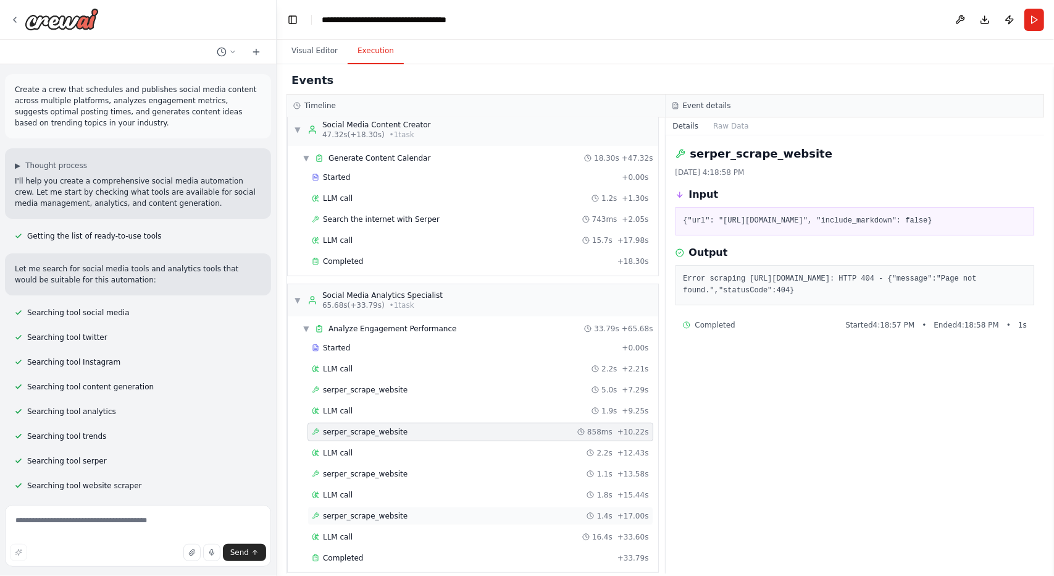
click at [447, 511] on div "serper_scrape_website 1.4s + 17.00s" at bounding box center [480, 516] width 337 height 10
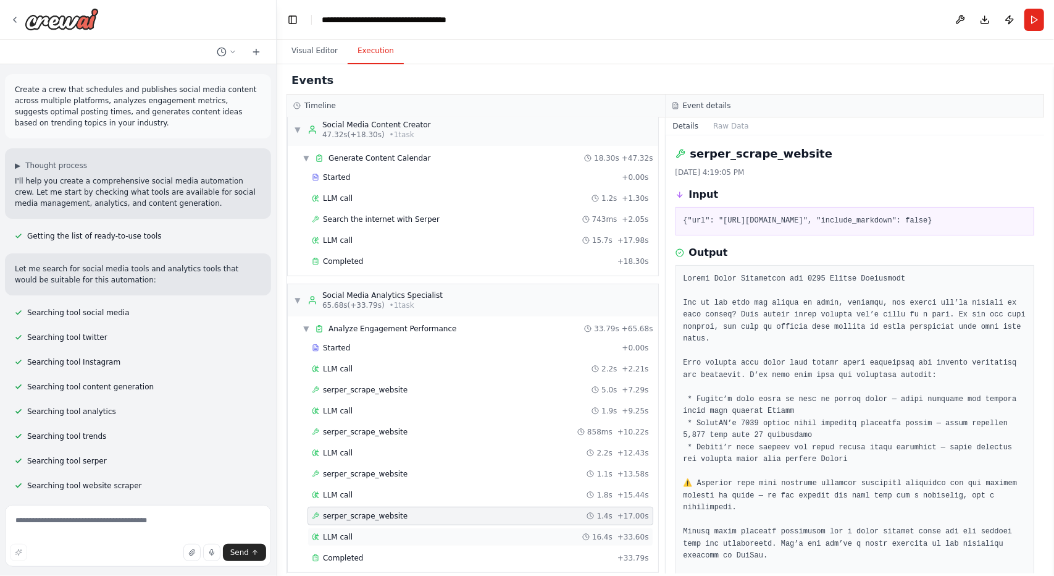
click at [431, 528] on div "LLM call 16.4s + 33.60s" at bounding box center [481, 537] width 346 height 19
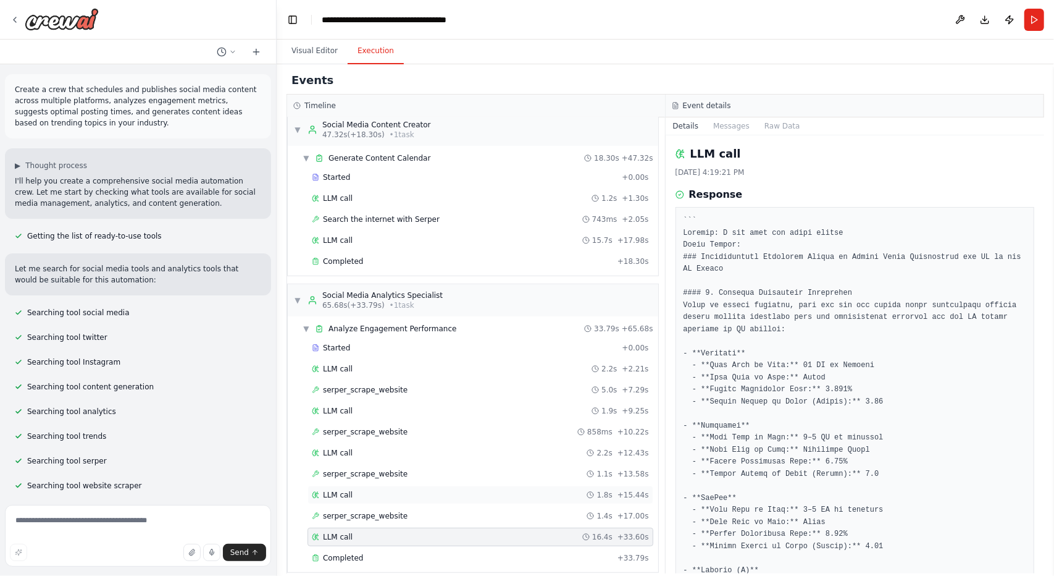
click at [403, 490] on div "LLM call 1.8s + 15.44s" at bounding box center [480, 495] width 337 height 10
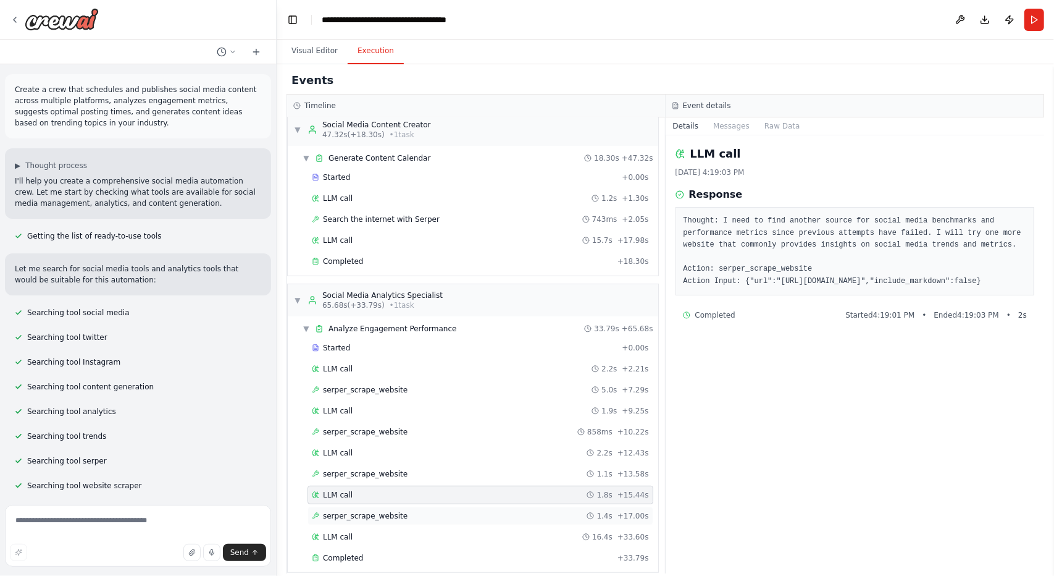
click at [373, 511] on span "serper_scrape_website" at bounding box center [365, 516] width 85 height 10
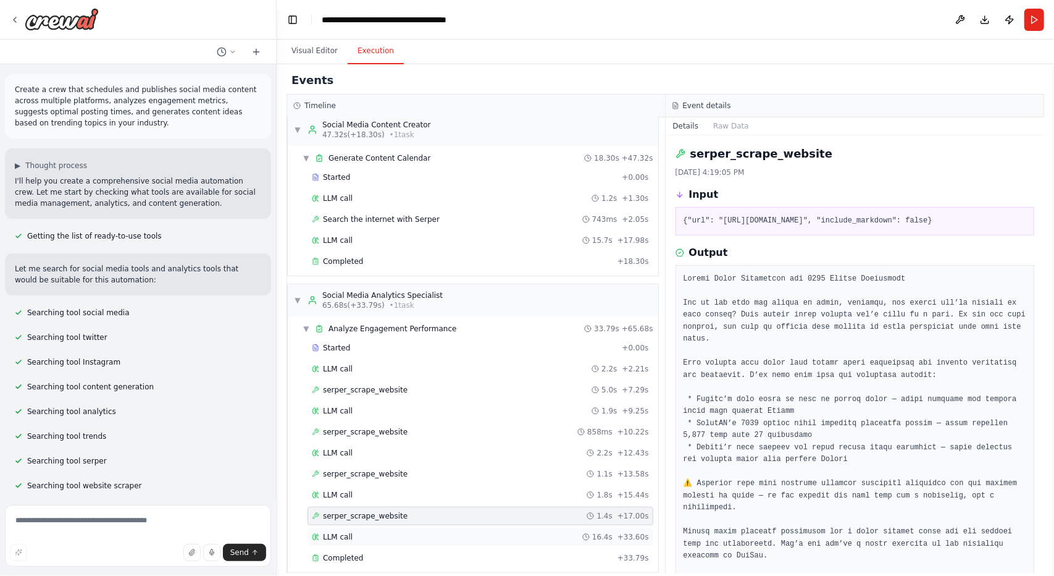
click at [393, 532] on div "LLM call 16.4s + 33.60s" at bounding box center [480, 537] width 337 height 10
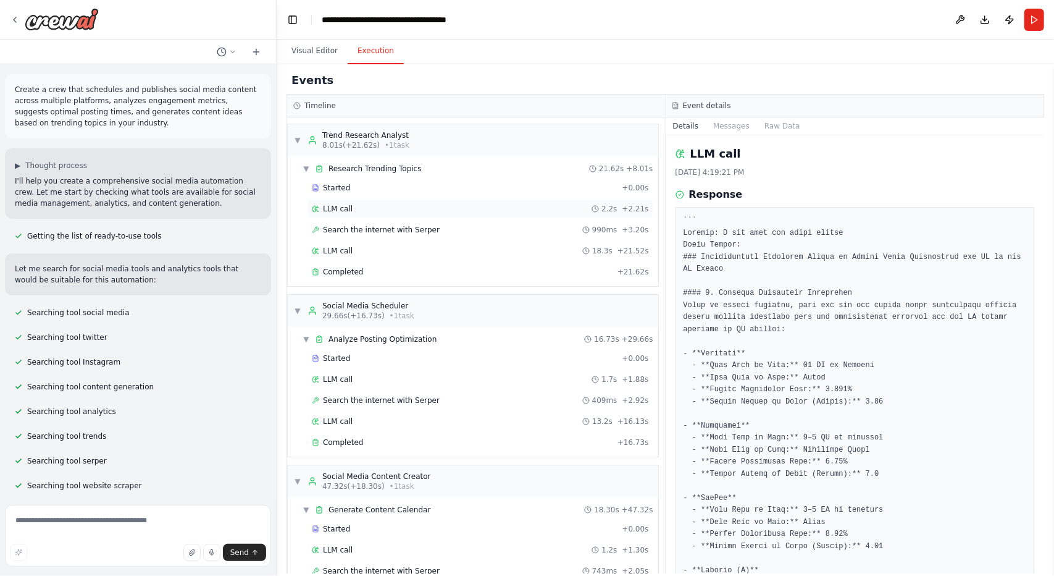
click at [338, 214] on div "LLM call 2.2s + 2.21s" at bounding box center [481, 209] width 346 height 19
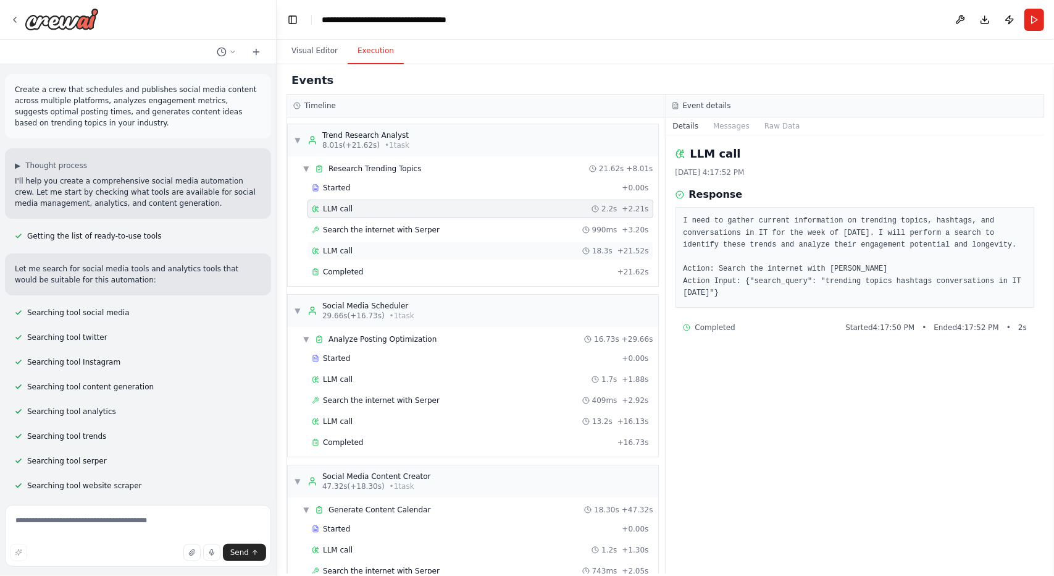
click at [352, 243] on div "LLM call 18.3s + 21.52s" at bounding box center [481, 251] width 346 height 19
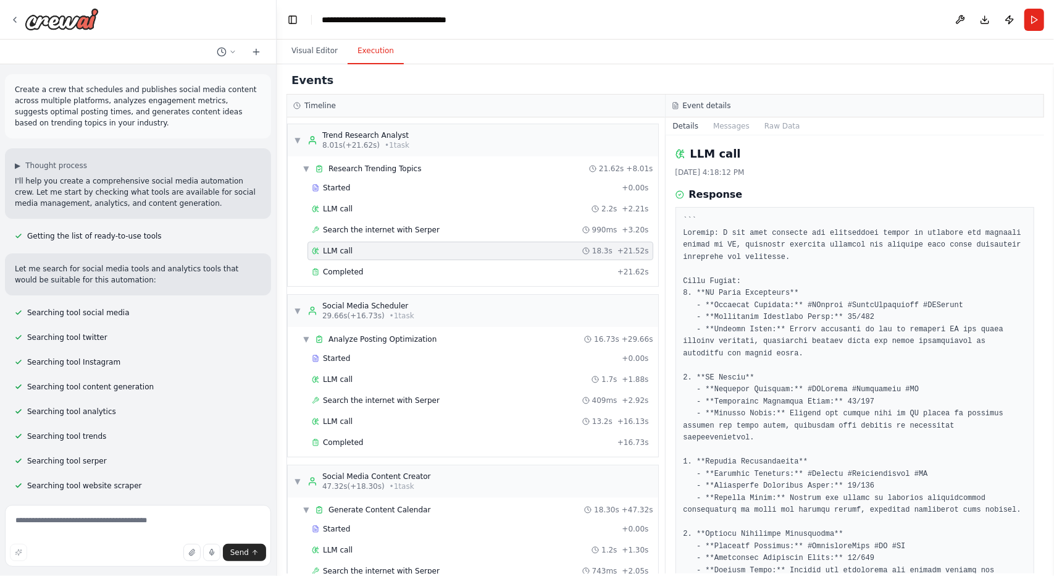
drag, startPoint x: 281, startPoint y: 258, endPoint x: 289, endPoint y: 270, distance: 14.7
click at [281, 258] on div "Events Timeline ▼ Trend Research Analyst 8.01s (+21.62s) • 1 task ▼ Research Tr…" at bounding box center [666, 319] width 778 height 511
click at [290, 205] on div "▼ Research Trending Topics 21.62s + 8.01s Started + 0.00s LLM call 2.2s + 2.21s…" at bounding box center [473, 221] width 371 height 130
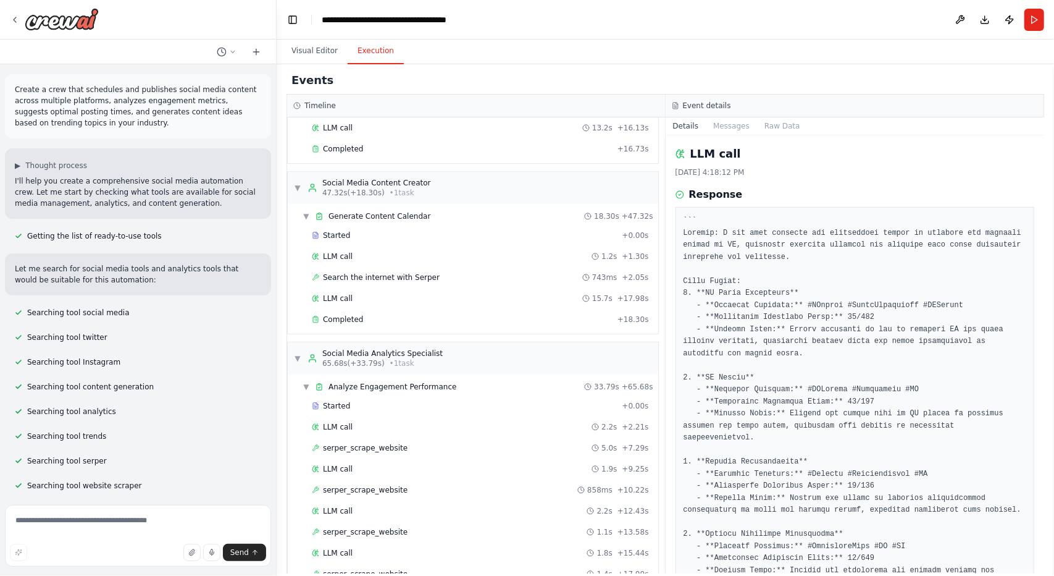
scroll to position [351, 0]
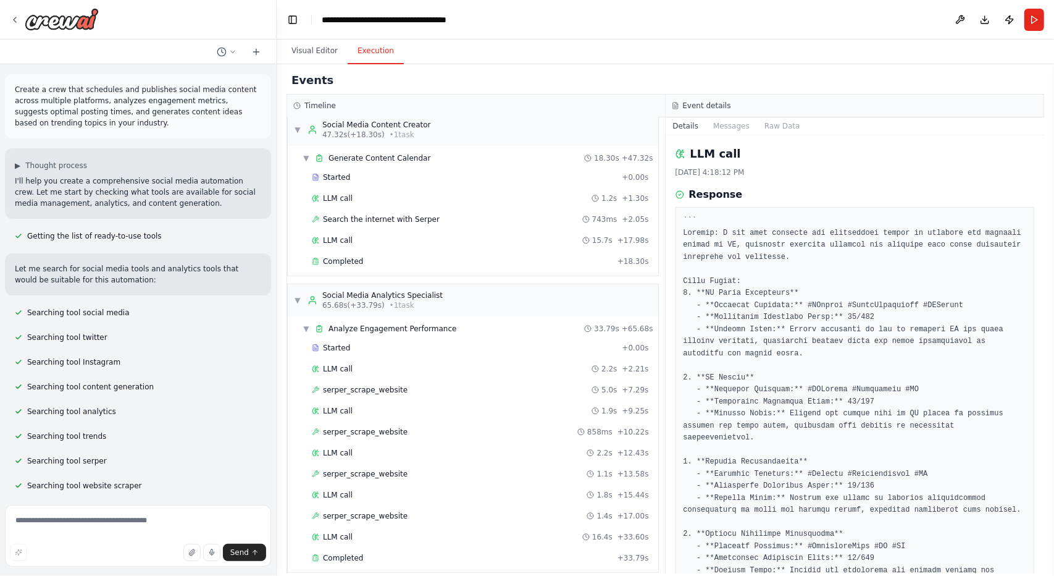
click at [385, 390] on div "Started + 0.00s LLM call 2.2s + 2.21s serper_scrape_website 5.0s + 7.29s LLM ca…" at bounding box center [478, 453] width 361 height 231
click at [393, 385] on span "serper_scrape_website" at bounding box center [365, 390] width 85 height 10
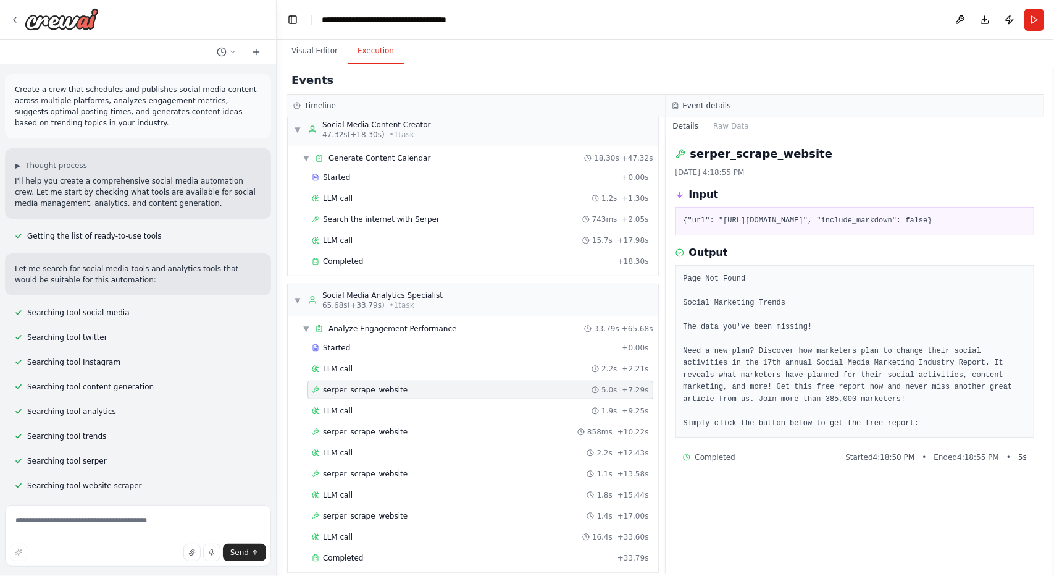
click at [719, 430] on pre "Page Not Found Social Marketing Trends The data you've been missing! Need a new…" at bounding box center [855, 351] width 343 height 157
click at [794, 430] on pre "Page Not Found Social Marketing Trends The data you've been missing! Need a new…" at bounding box center [855, 351] width 343 height 157
click at [894, 462] on span "Started 4:18:50 PM" at bounding box center [880, 457] width 69 height 10
click at [729, 223] on pre "{"url": "https://www.socialmediaexaminer.com/social-media-benchmarks/", "includ…" at bounding box center [855, 221] width 343 height 12
click at [518, 389] on div "serper_scrape_website 5.0s + 7.29s" at bounding box center [481, 389] width 346 height 19
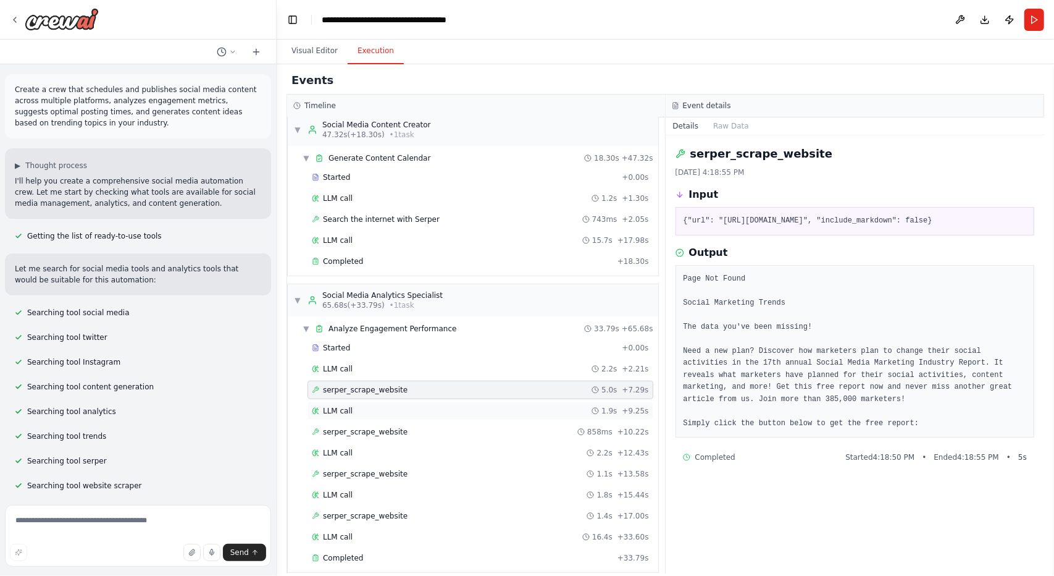
click at [516, 406] on div "LLM call 1.9s + 9.25s" at bounding box center [480, 411] width 337 height 10
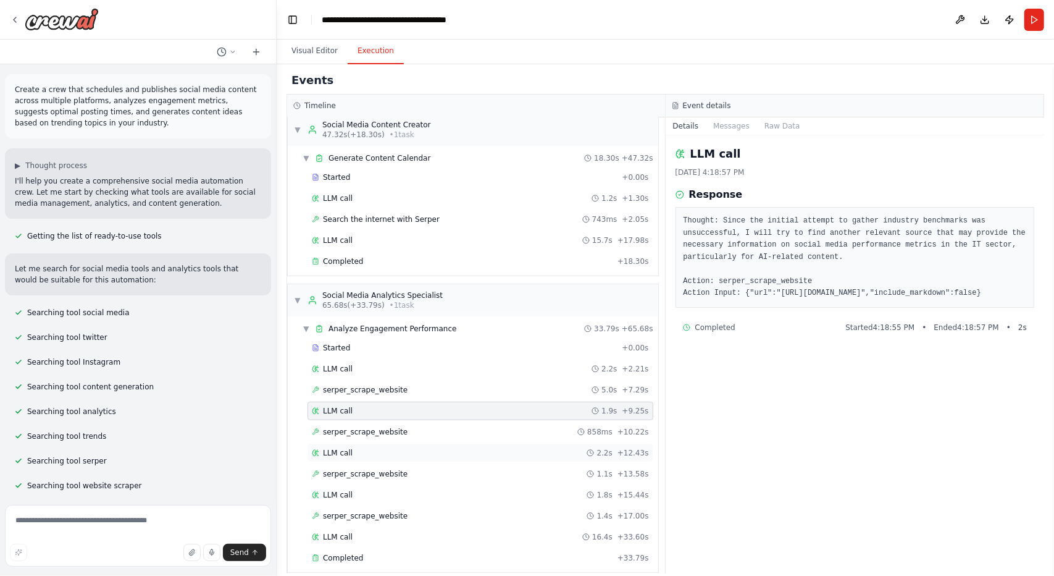
click at [500, 444] on div "LLM call 2.2s + 12.43s" at bounding box center [481, 453] width 346 height 19
click at [510, 407] on div "LLM call 1.9s + 9.25s" at bounding box center [481, 410] width 346 height 19
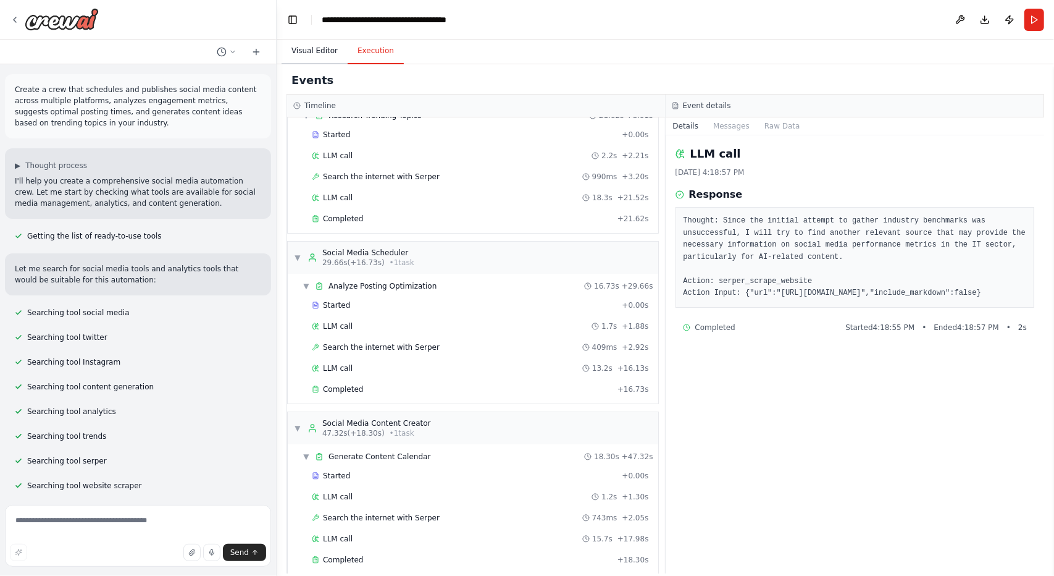
scroll to position [0, 0]
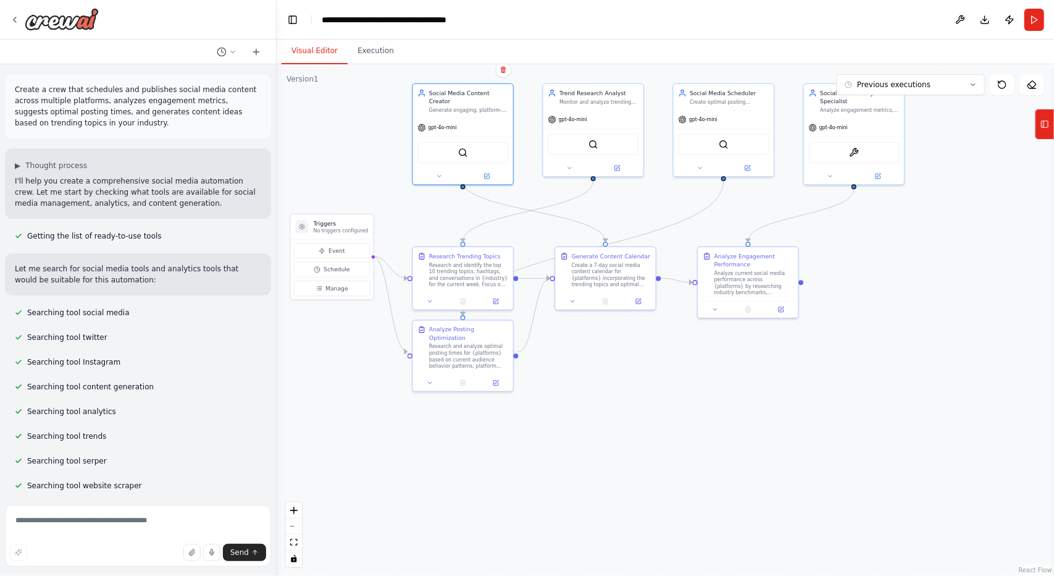
click at [305, 59] on button "Visual Editor" at bounding box center [315, 51] width 66 height 26
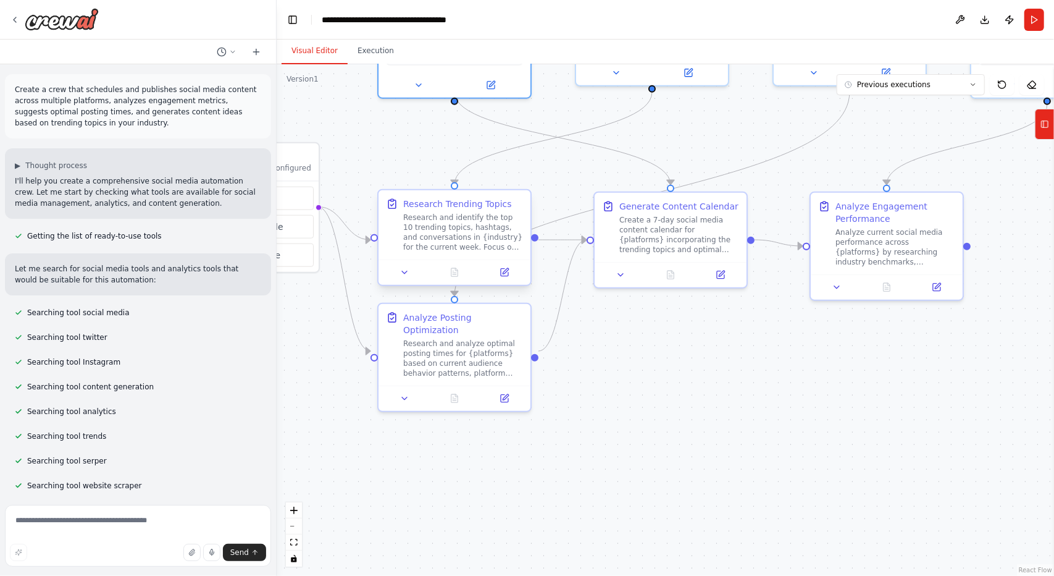
click at [437, 224] on div "Research and identify the top 10 trending topics, hashtags, and conversations i…" at bounding box center [463, 232] width 120 height 40
click at [502, 280] on div at bounding box center [455, 271] width 152 height 25
click at [511, 269] on button at bounding box center [504, 272] width 43 height 15
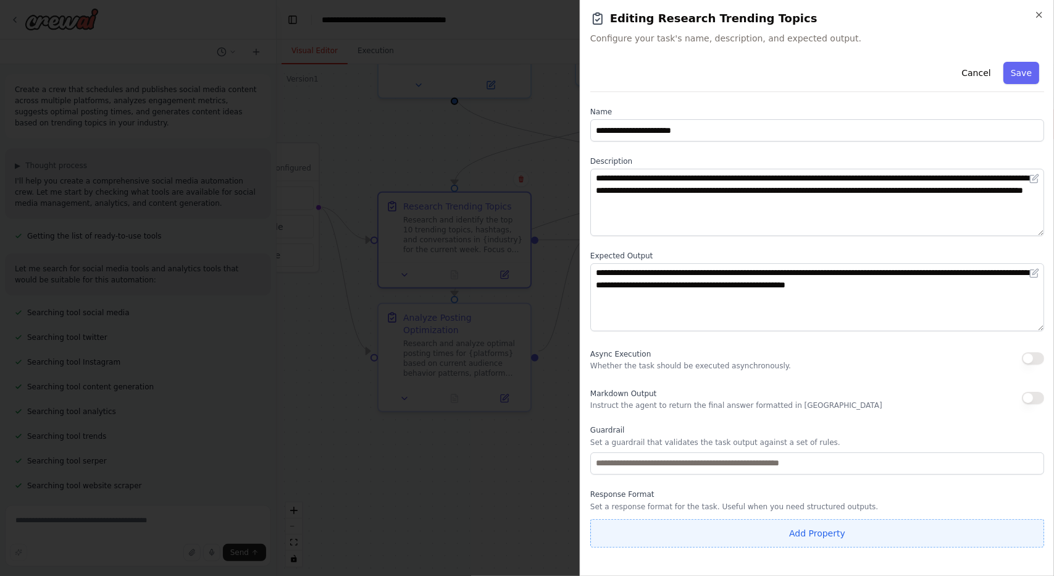
click at [678, 527] on button "Add Property" at bounding box center [818, 533] width 454 height 28
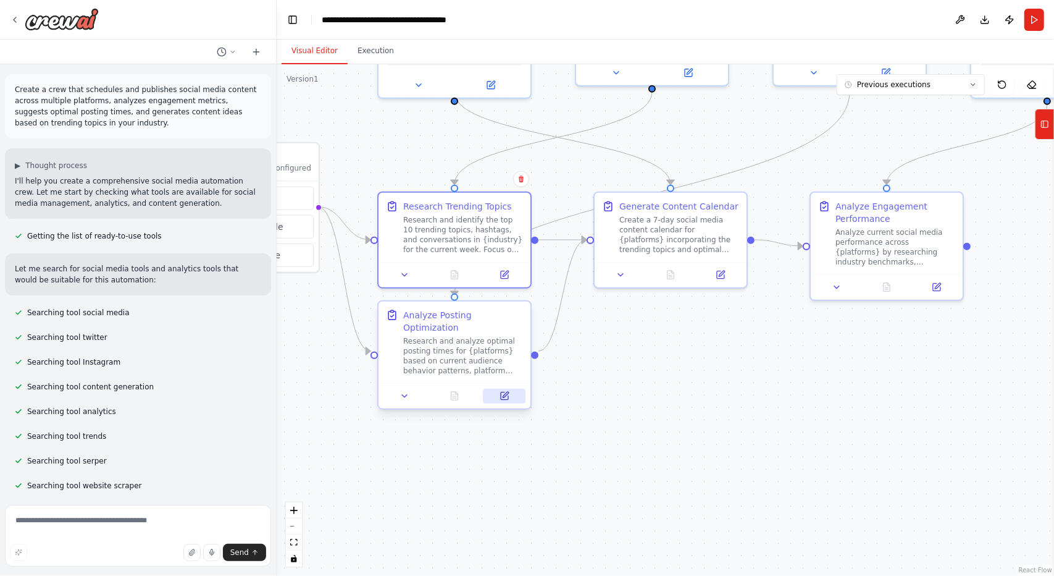
click at [508, 392] on icon at bounding box center [506, 395] width 6 height 6
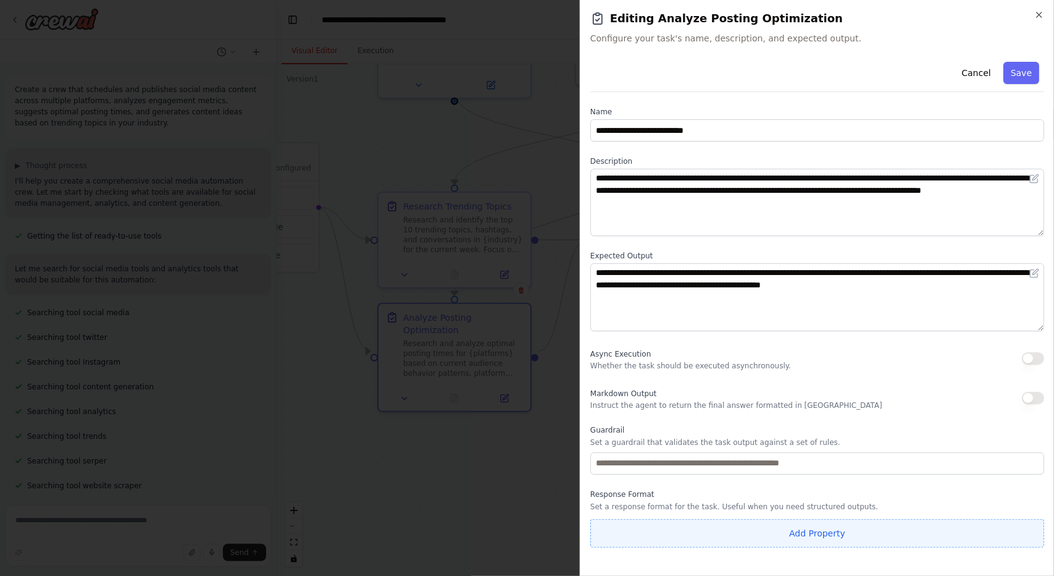
click at [951, 525] on button "Add Property" at bounding box center [818, 533] width 454 height 28
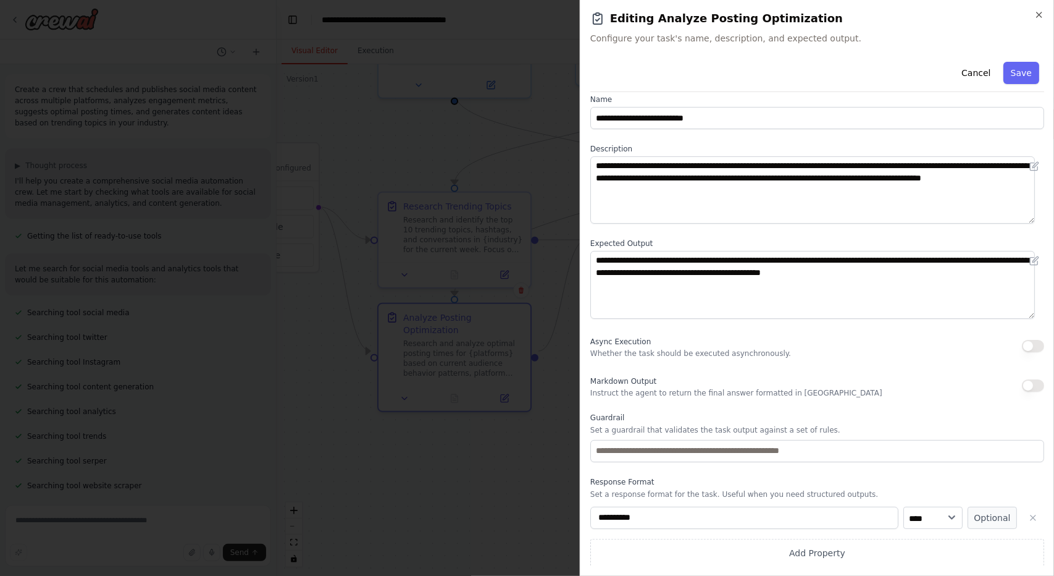
scroll to position [12, 0]
click at [1022, 521] on button "button" at bounding box center [1033, 518] width 22 height 22
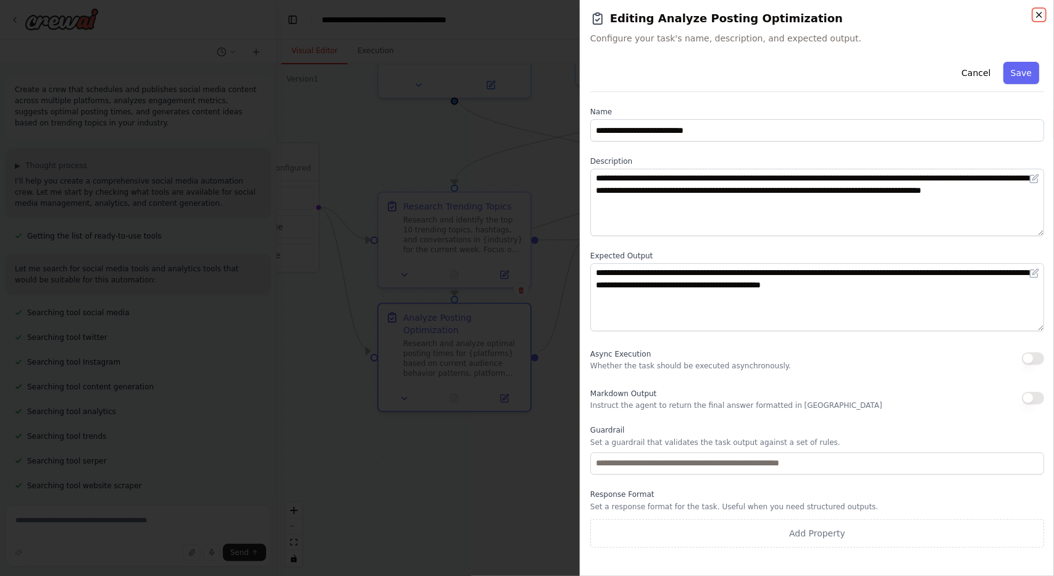
click at [1039, 12] on icon "button" at bounding box center [1040, 15] width 10 height 10
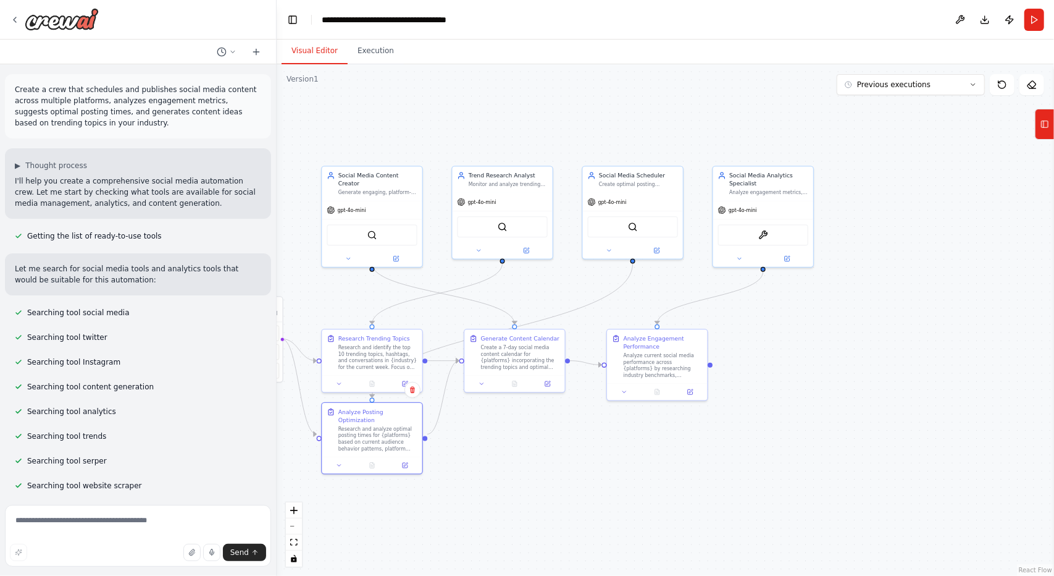
drag, startPoint x: 853, startPoint y: 284, endPoint x: 759, endPoint y: 376, distance: 131.9
click at [759, 376] on div ".deletable-edge-delete-btn { width: 20px; height: 20px; border: 0px solid #ffff…" at bounding box center [666, 319] width 778 height 511
click at [788, 259] on icon at bounding box center [787, 256] width 5 height 5
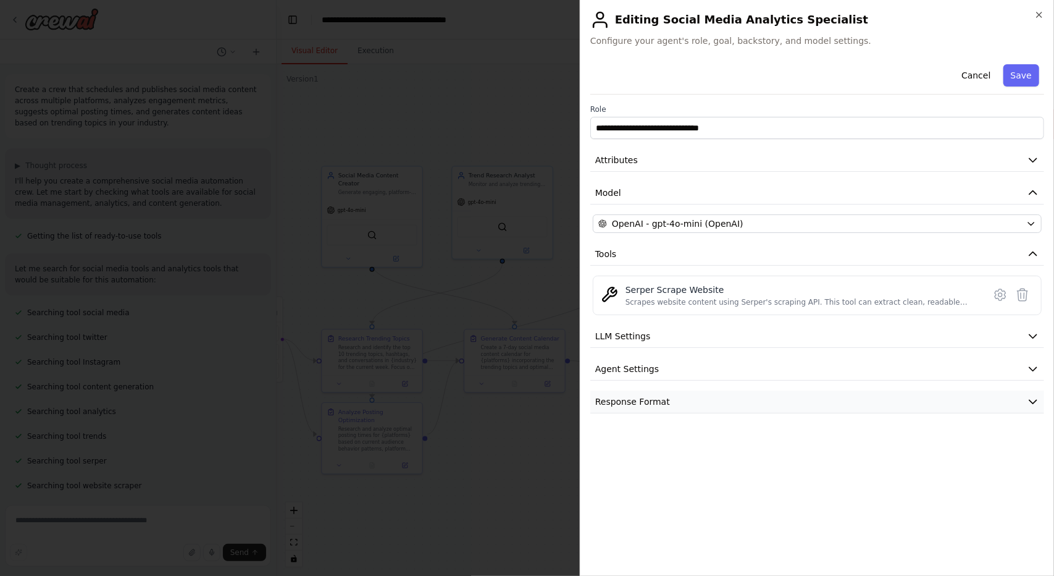
click at [720, 390] on button "Response Format" at bounding box center [818, 401] width 454 height 23
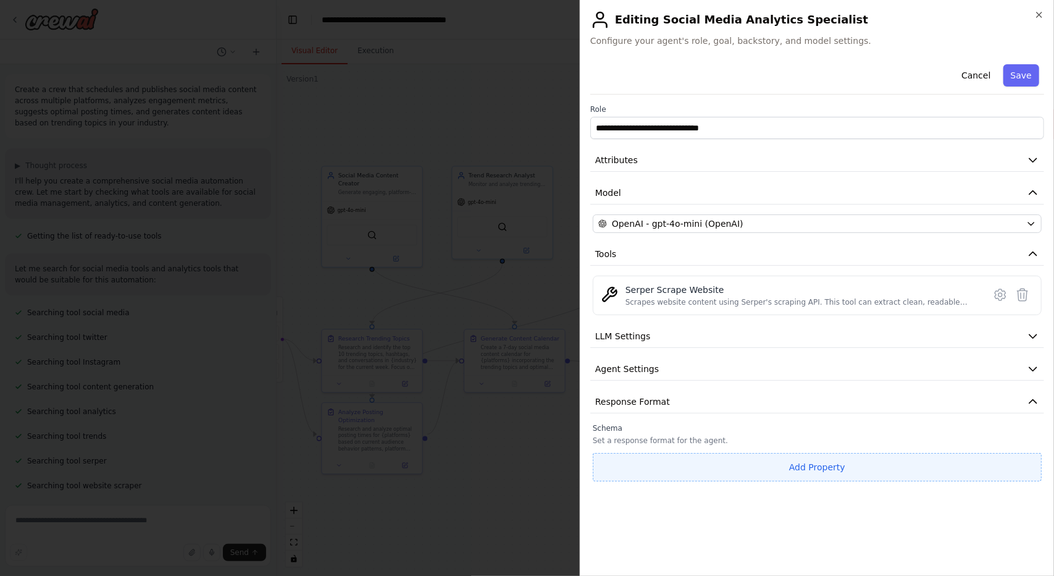
click at [770, 458] on button "Add Property" at bounding box center [817, 467] width 449 height 28
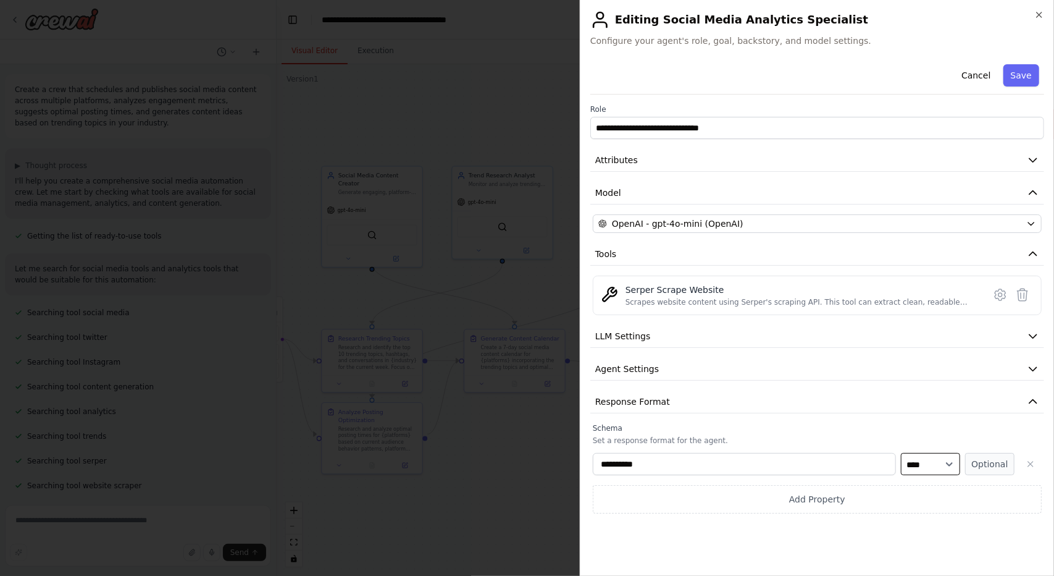
click at [922, 455] on select "**** ******* ******* **** ******" at bounding box center [930, 464] width 59 height 22
click at [1030, 461] on icon "button" at bounding box center [1030, 463] width 5 height 5
click at [1028, 256] on icon "button" at bounding box center [1033, 254] width 12 height 12
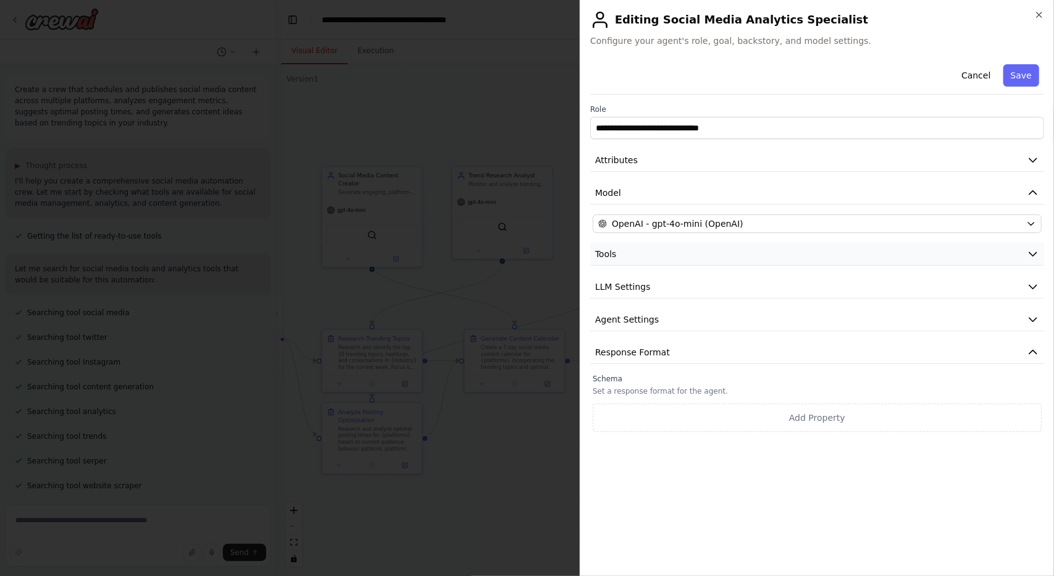
click at [1028, 256] on icon "button" at bounding box center [1033, 254] width 12 height 12
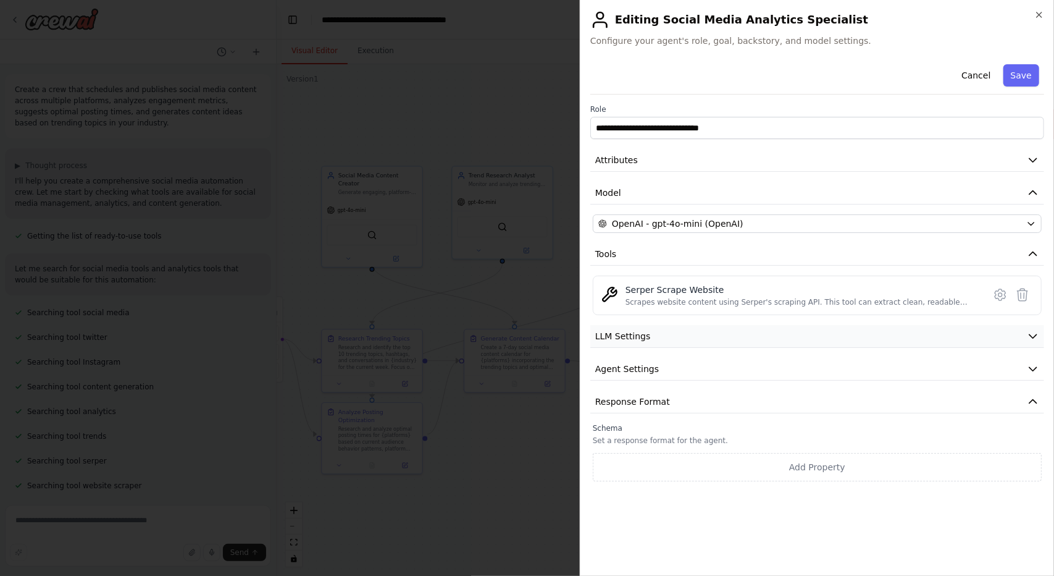
click at [1032, 335] on icon "button" at bounding box center [1033, 337] width 7 height 4
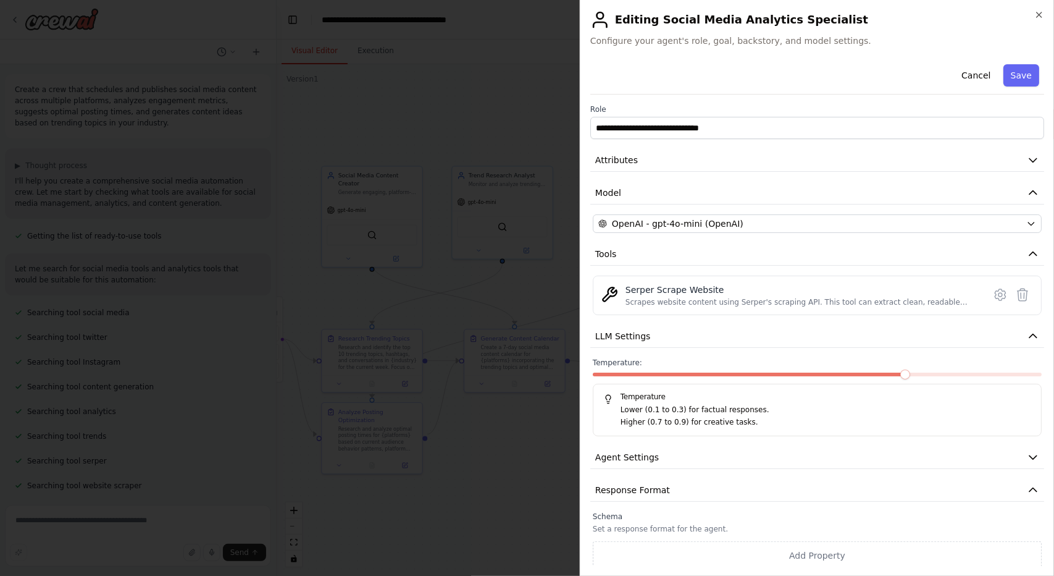
scroll to position [1, 0]
click at [906, 371] on span at bounding box center [906, 374] width 10 height 10
click at [862, 371] on span at bounding box center [862, 374] width 10 height 10
click at [901, 369] on span at bounding box center [906, 374] width 10 height 10
click at [725, 369] on span at bounding box center [730, 374] width 10 height 10
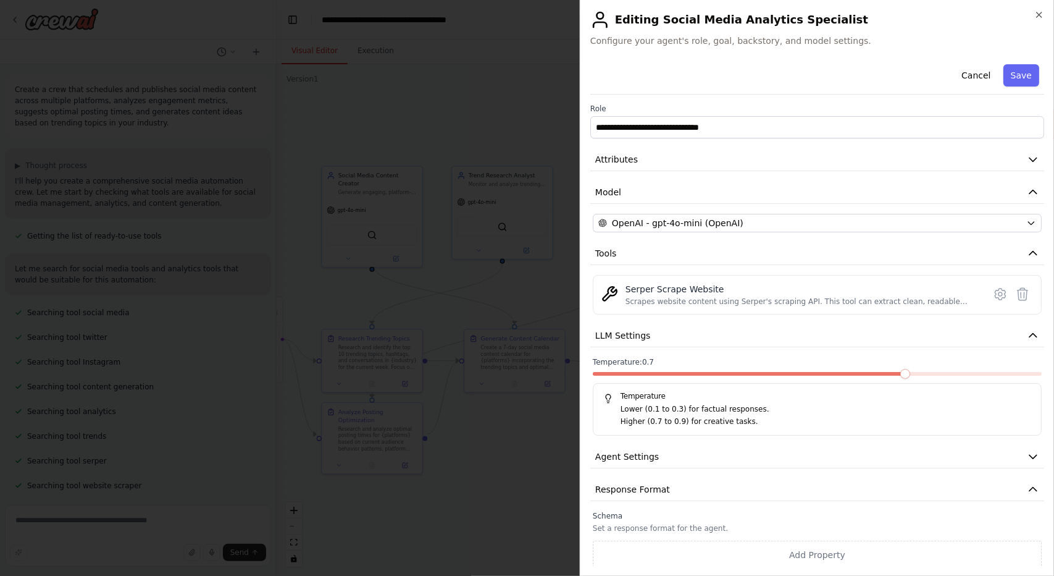
click at [910, 372] on span at bounding box center [906, 374] width 10 height 10
click at [846, 453] on button "Agent Settings" at bounding box center [818, 456] width 454 height 23
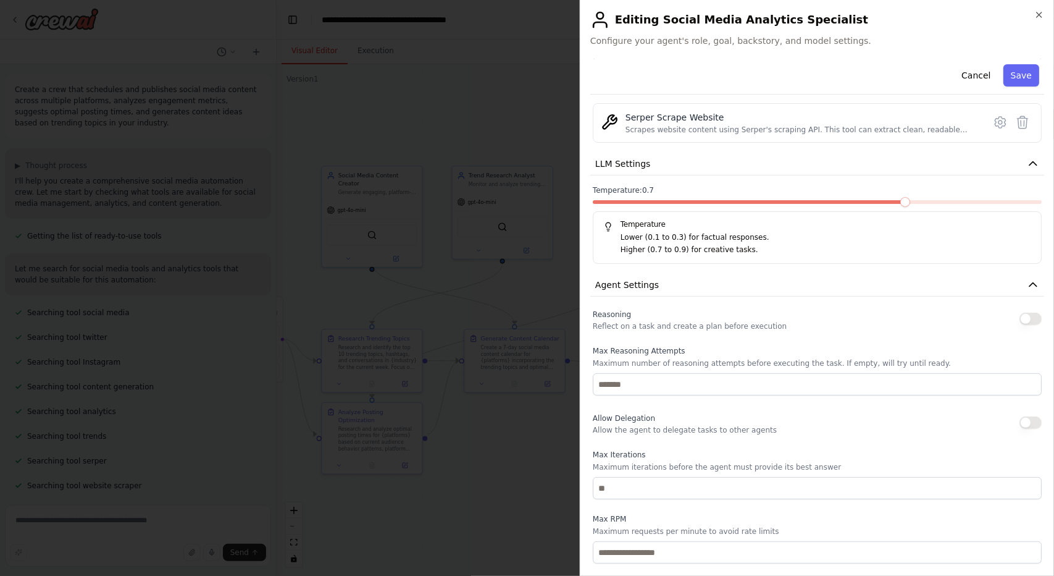
scroll to position [332, 0]
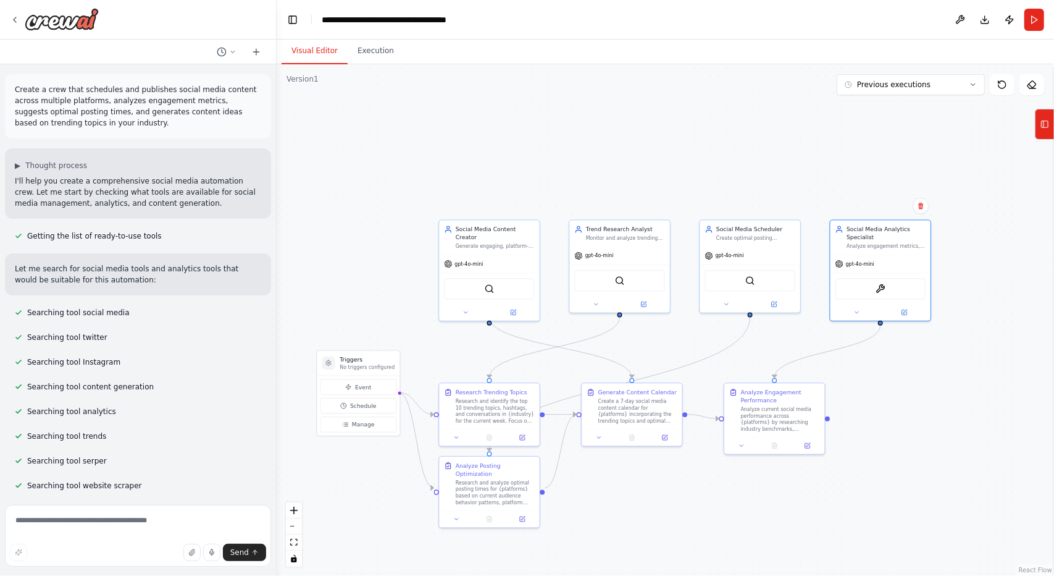
drag, startPoint x: 761, startPoint y: 335, endPoint x: 928, endPoint y: 391, distance: 175.8
click at [928, 391] on div ".deletable-edge-delete-btn { width: 20px; height: 20px; border: 0px solid #ffff…" at bounding box center [666, 319] width 778 height 511
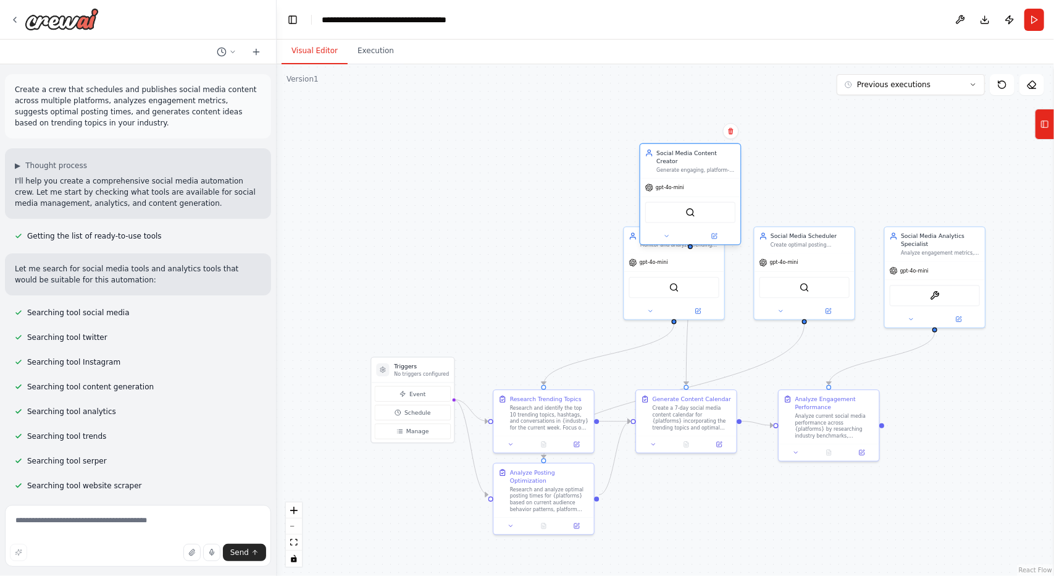
drag, startPoint x: 537, startPoint y: 248, endPoint x: 674, endPoint y: 205, distance: 143.0
click at [683, 167] on div "Social Media Content Creator Generate engaging, platform-specific social media …" at bounding box center [691, 161] width 100 height 34
drag, startPoint x: 650, startPoint y: 284, endPoint x: 522, endPoint y: 288, distance: 127.9
click at [522, 288] on div "SerperDevTool" at bounding box center [543, 294] width 90 height 21
drag, startPoint x: 687, startPoint y: 198, endPoint x: 668, endPoint y: 292, distance: 95.8
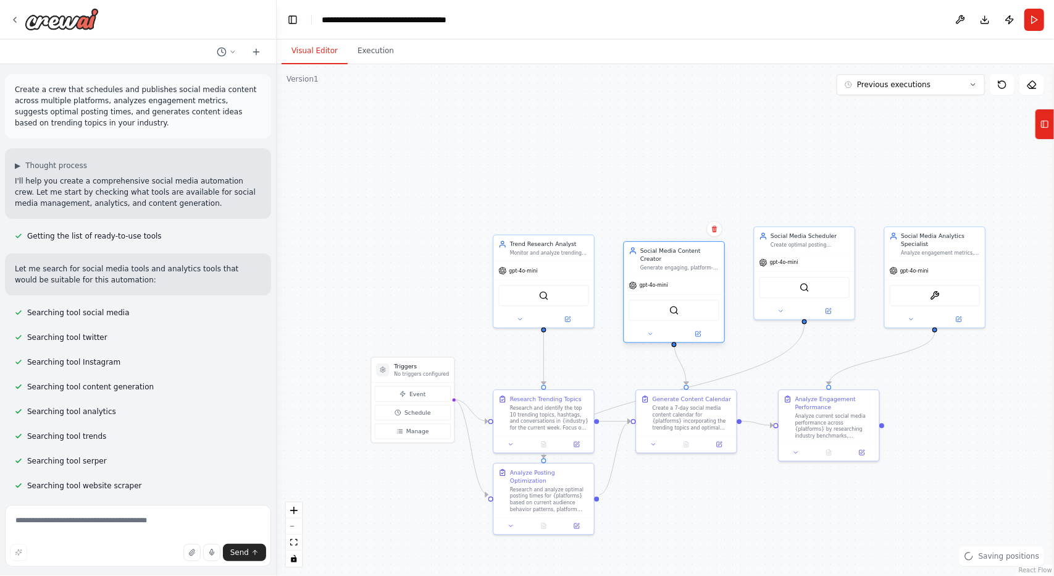
click at [668, 300] on div "SerperDevTool" at bounding box center [674, 310] width 90 height 21
click at [792, 294] on div "SerperDevTool" at bounding box center [805, 285] width 90 height 21
drag, startPoint x: 698, startPoint y: 417, endPoint x: 695, endPoint y: 434, distance: 17.0
click at [695, 434] on div "Create a 7-day social media content calendar for {platforms} incorporating the …" at bounding box center [688, 432] width 79 height 26
click at [751, 514] on div ".deletable-edge-delete-btn { width: 20px; height: 20px; border: 0px solid #ffff…" at bounding box center [666, 319] width 778 height 511
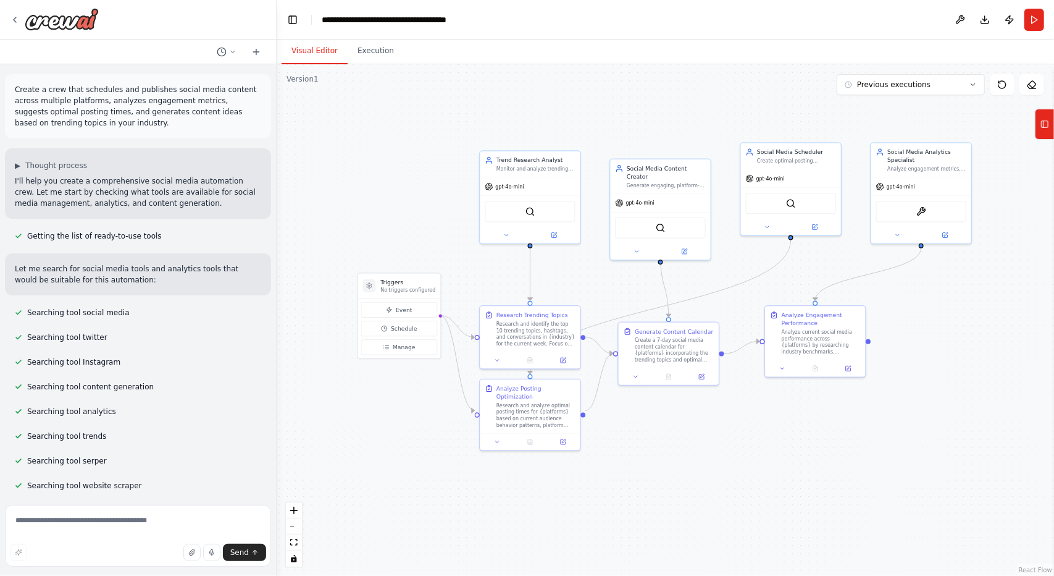
drag, startPoint x: 742, startPoint y: 529, endPoint x: 729, endPoint y: 445, distance: 85.1
click at [729, 445] on div ".deletable-edge-delete-btn { width: 20px; height: 20px; border: 0px solid #ffff…" at bounding box center [666, 319] width 778 height 511
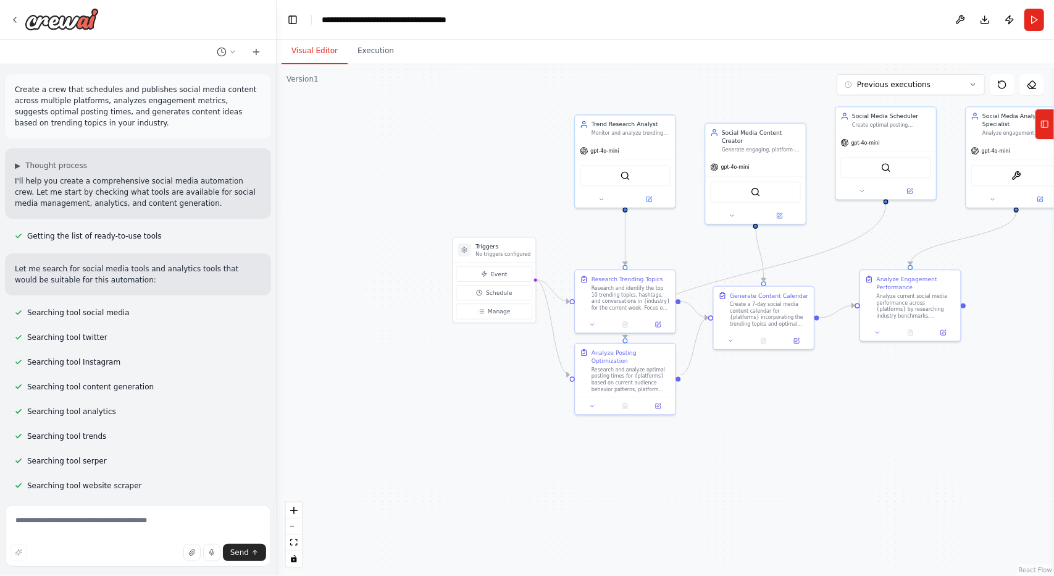
drag, startPoint x: 718, startPoint y: 477, endPoint x: 815, endPoint y: 442, distance: 103.4
click at [815, 442] on div ".deletable-edge-delete-btn { width: 20px; height: 20px; border: 0px solid #ffff…" at bounding box center [666, 319] width 778 height 511
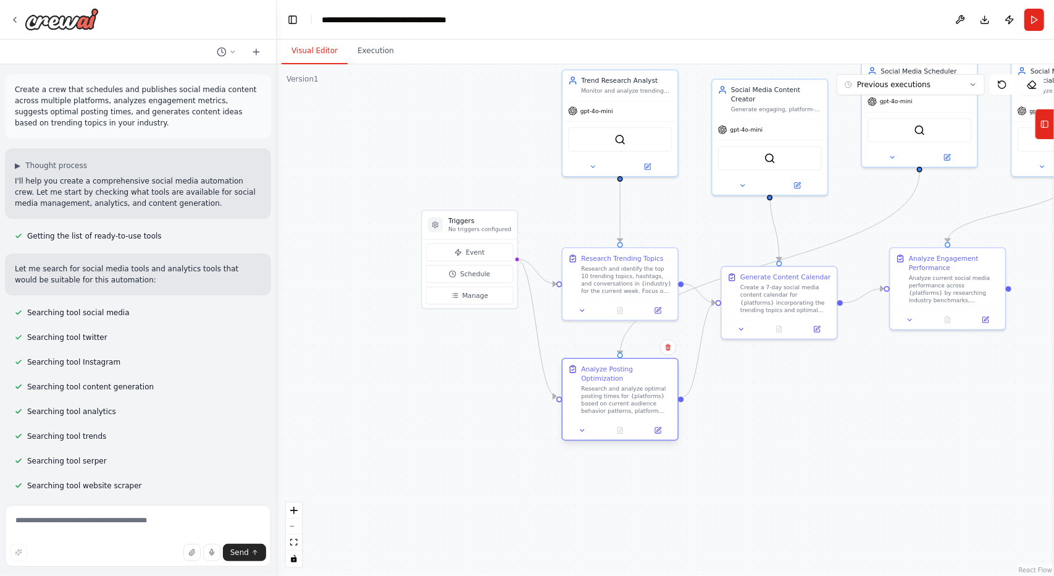
drag, startPoint x: 644, startPoint y: 374, endPoint x: 645, endPoint y: 405, distance: 31.5
click at [645, 405] on div "Analyze Posting Optimization Research and analyze optimal posting times for {pl…" at bounding box center [620, 390] width 115 height 62
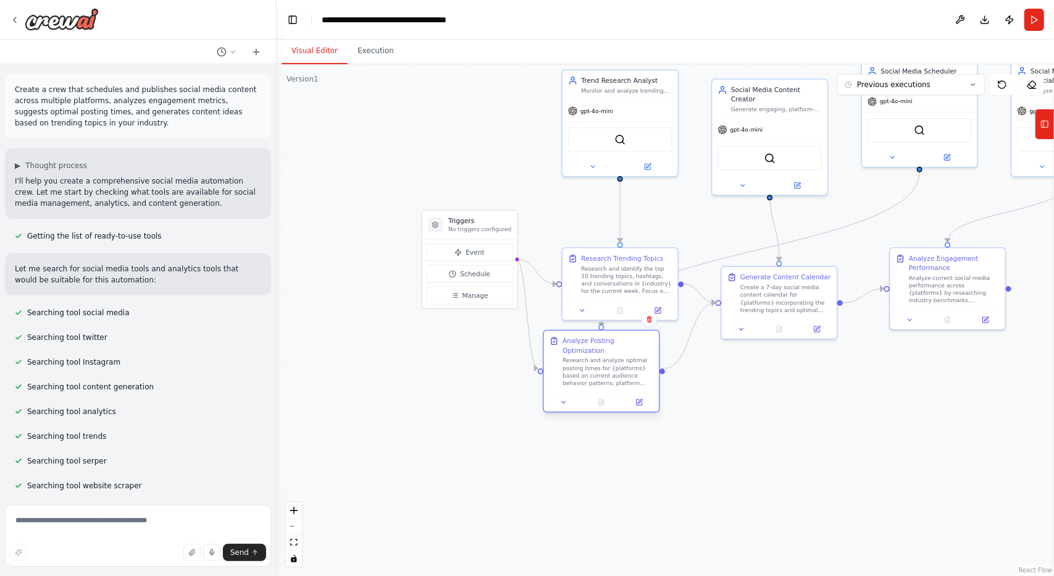
drag, startPoint x: 641, startPoint y: 401, endPoint x: 624, endPoint y: 376, distance: 30.2
click at [624, 376] on div "Research and analyze optimal posting times for {platforms} based on current aud…" at bounding box center [608, 371] width 91 height 30
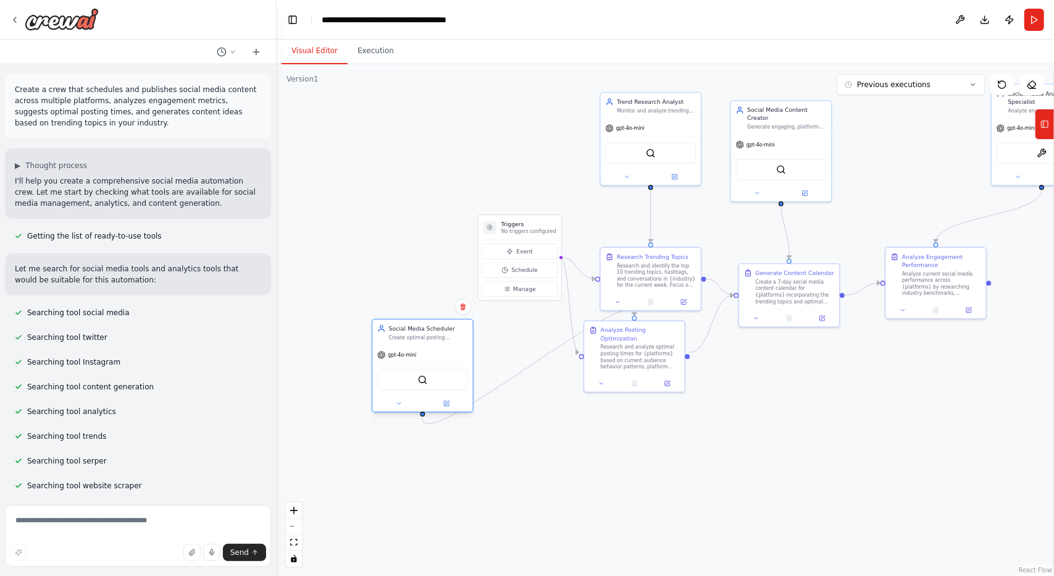
drag, startPoint x: 910, startPoint y: 119, endPoint x: 421, endPoint y: 352, distance: 541.2
click at [421, 352] on div "gpt-4o-mini" at bounding box center [422, 355] width 100 height 18
drag, startPoint x: 657, startPoint y: 377, endPoint x: 663, endPoint y: 418, distance: 40.6
click at [663, 418] on div "Research and analyze optimal posting times for {platforms} based on current aud…" at bounding box center [656, 421] width 79 height 26
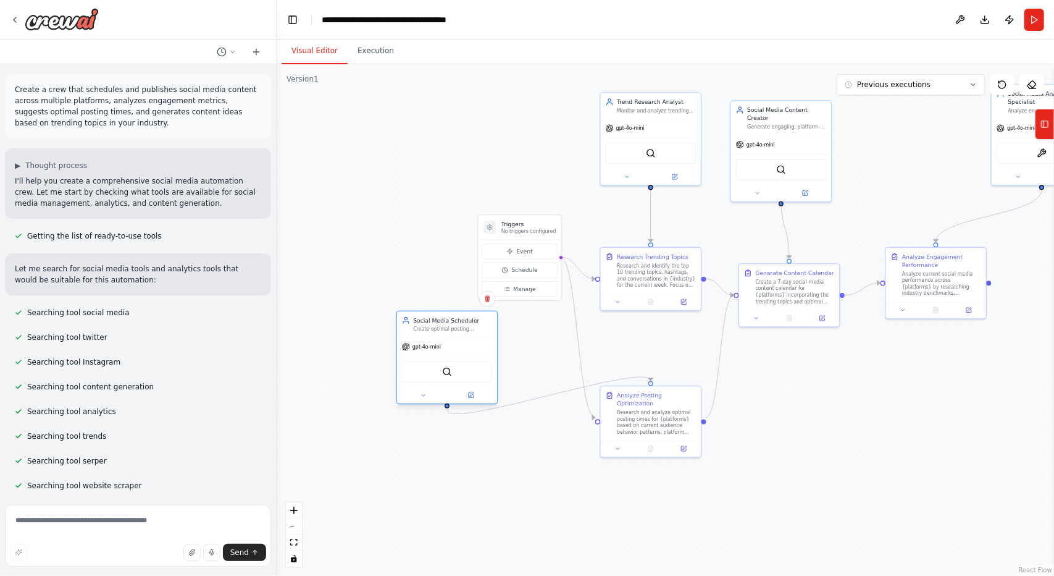
drag, startPoint x: 422, startPoint y: 382, endPoint x: 450, endPoint y: 377, distance: 27.6
click at [450, 377] on div "SerperDevTool" at bounding box center [447, 371] width 90 height 21
drag, startPoint x: 636, startPoint y: 418, endPoint x: 639, endPoint y: 458, distance: 39.7
click at [639, 458] on div "Research and analyze optimal posting times for {platforms} based on current aud…" at bounding box center [656, 461] width 79 height 26
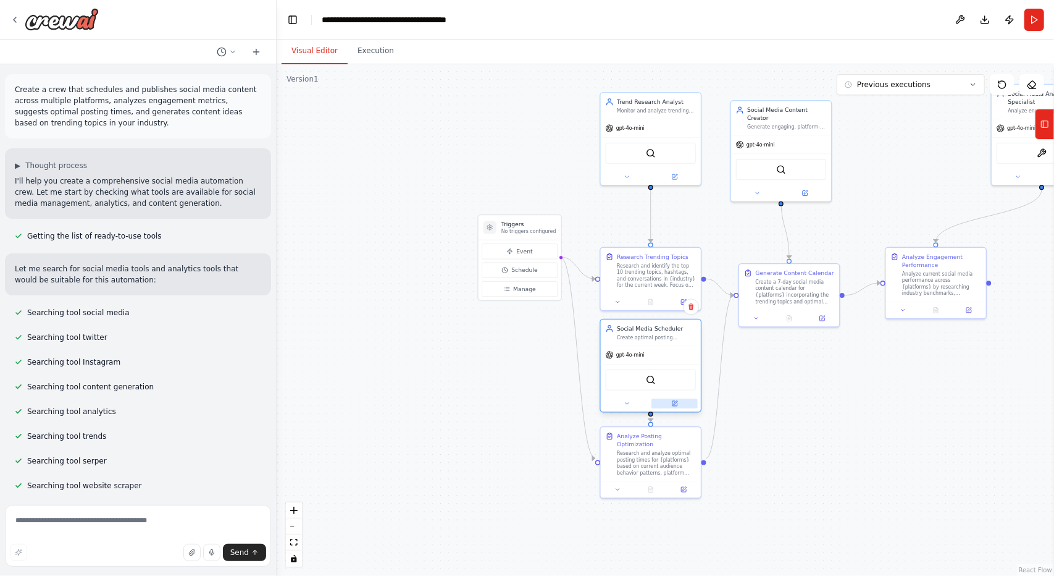
drag, startPoint x: 471, startPoint y: 389, endPoint x: 673, endPoint y: 398, distance: 202.8
click at [673, 398] on div at bounding box center [651, 403] width 100 height 16
drag, startPoint x: 652, startPoint y: 461, endPoint x: 655, endPoint y: 496, distance: 35.3
click at [655, 496] on div "Research and analyze optimal posting times for {platforms} based on current aud…" at bounding box center [656, 494] width 79 height 26
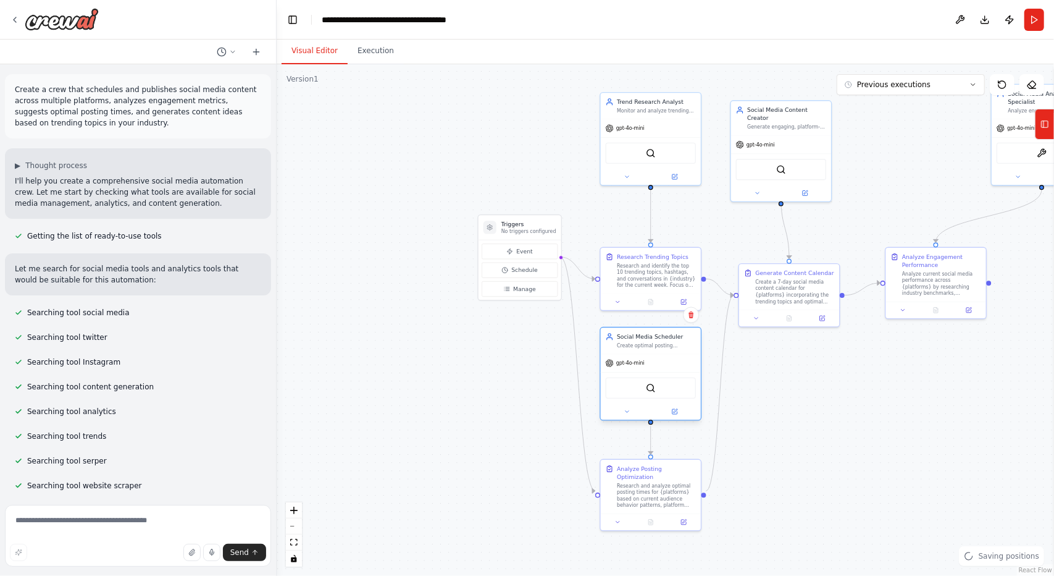
drag, startPoint x: 670, startPoint y: 365, endPoint x: 666, endPoint y: 379, distance: 14.1
click at [666, 379] on div "SerperDevTool" at bounding box center [651, 388] width 100 height 32
click at [830, 429] on div ".deletable-edge-delete-btn { width: 20px; height: 20px; border: 0px solid #ffff…" at bounding box center [666, 319] width 778 height 511
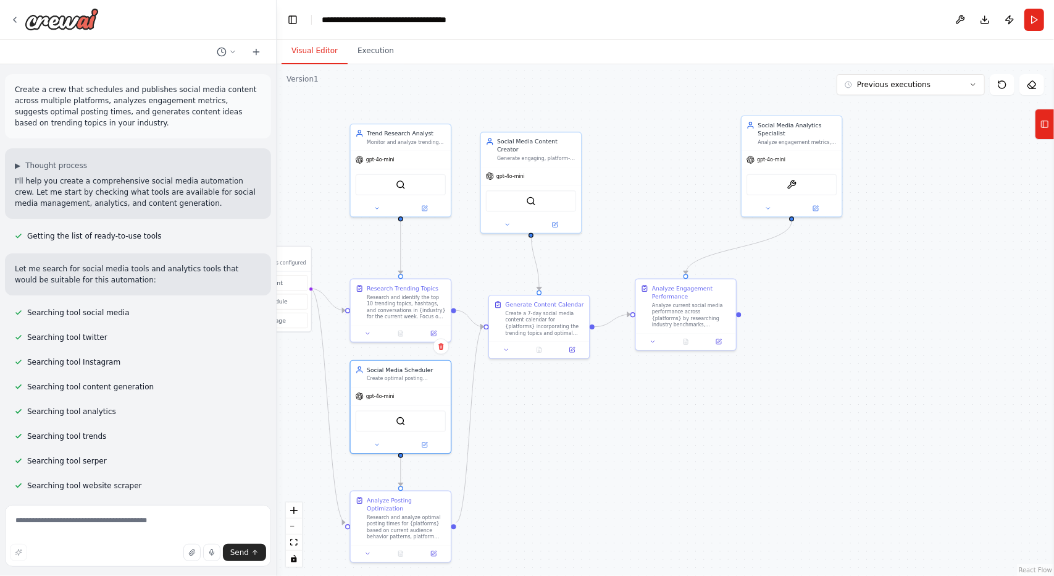
drag, startPoint x: 841, startPoint y: 429, endPoint x: 647, endPoint y: 416, distance: 193.8
click at [642, 456] on div ".deletable-edge-delete-btn { width: 20px; height: 20px; border: 0px solid #ffff…" at bounding box center [666, 319] width 778 height 511
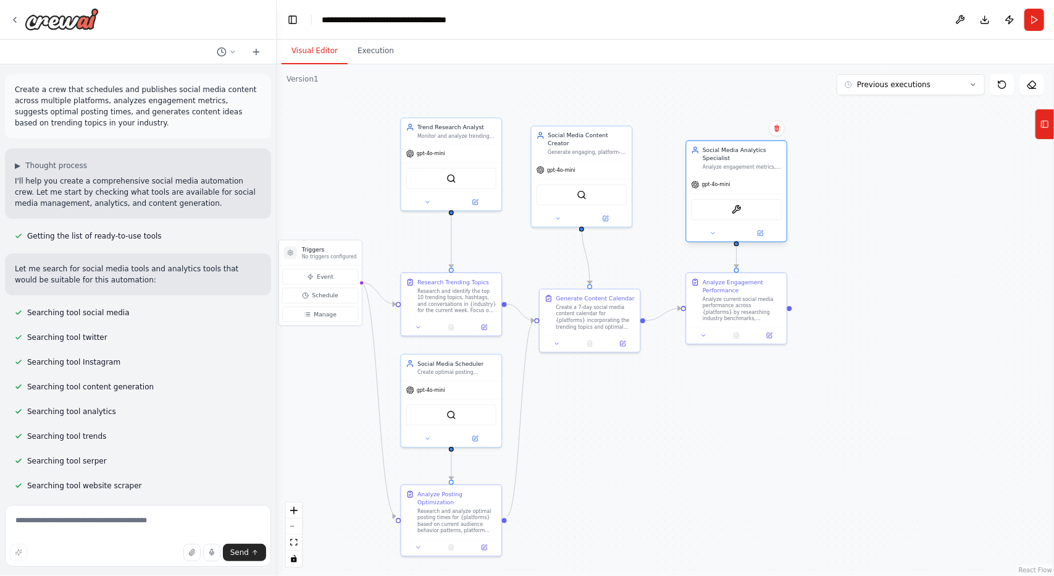
drag, startPoint x: 841, startPoint y: 154, endPoint x: 738, endPoint y: 188, distance: 108.6
click at [738, 188] on div "gpt-4o-mini" at bounding box center [737, 184] width 100 height 18
click at [669, 443] on div ".deletable-edge-delete-btn { width: 20px; height: 20px; border: 0px solid #ffff…" at bounding box center [666, 319] width 778 height 511
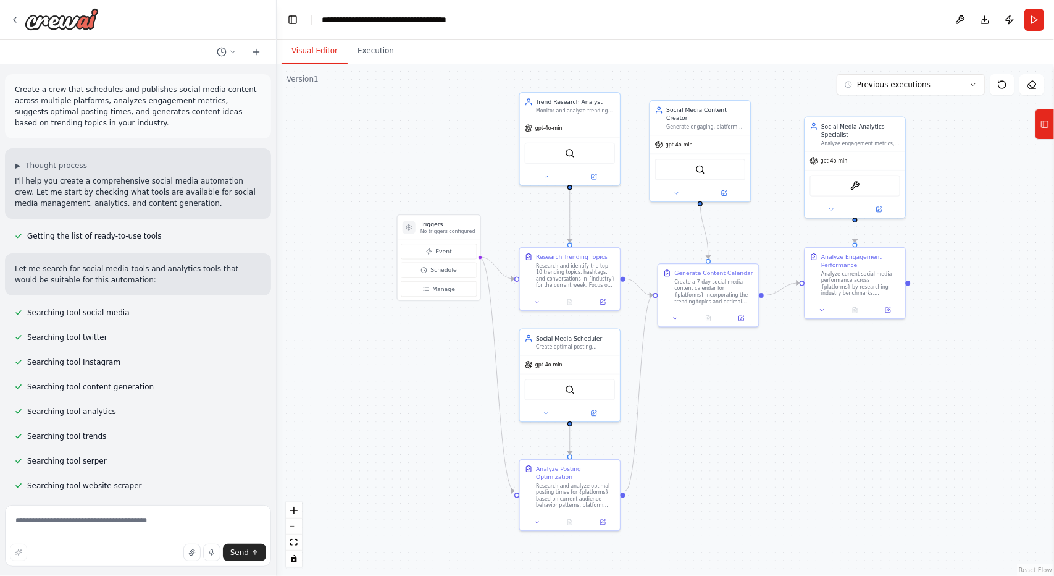
drag, startPoint x: 709, startPoint y: 447, endPoint x: 742, endPoint y: 443, distance: 33.6
click at [742, 443] on div ".deletable-edge-delete-btn { width: 20px; height: 20px; border: 0px solid #ffff…" at bounding box center [666, 319] width 778 height 511
drag, startPoint x: 1054, startPoint y: 127, endPoint x: 1018, endPoint y: 167, distance: 54.3
click at [1054, 127] on button "Tools" at bounding box center [1044, 124] width 19 height 31
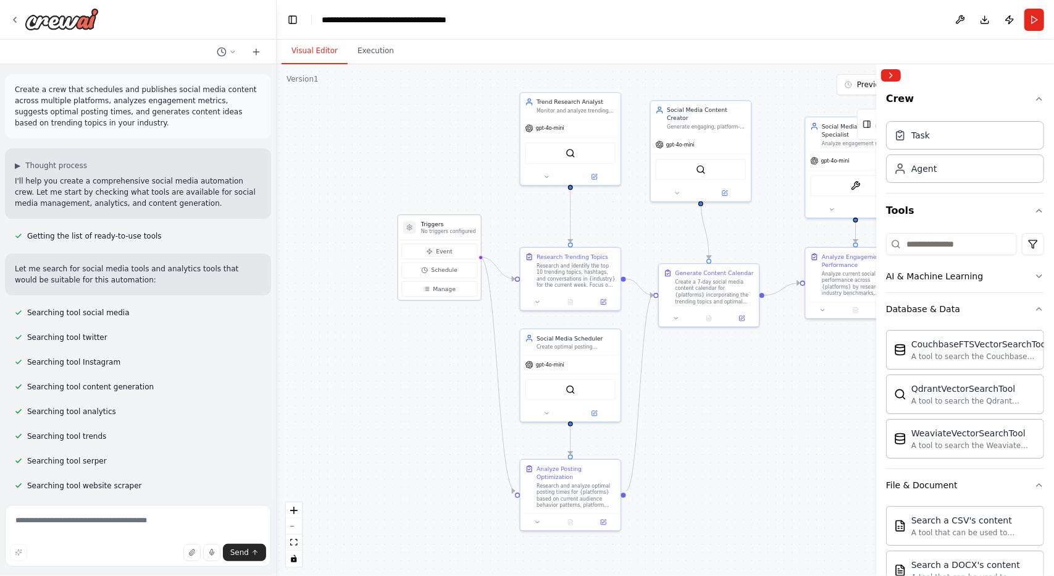
click at [437, 234] on p "No triggers configured" at bounding box center [448, 231] width 55 height 7
drag, startPoint x: 419, startPoint y: 233, endPoint x: 414, endPoint y: 247, distance: 14.5
click at [414, 247] on p "No triggers configured" at bounding box center [424, 248] width 55 height 7
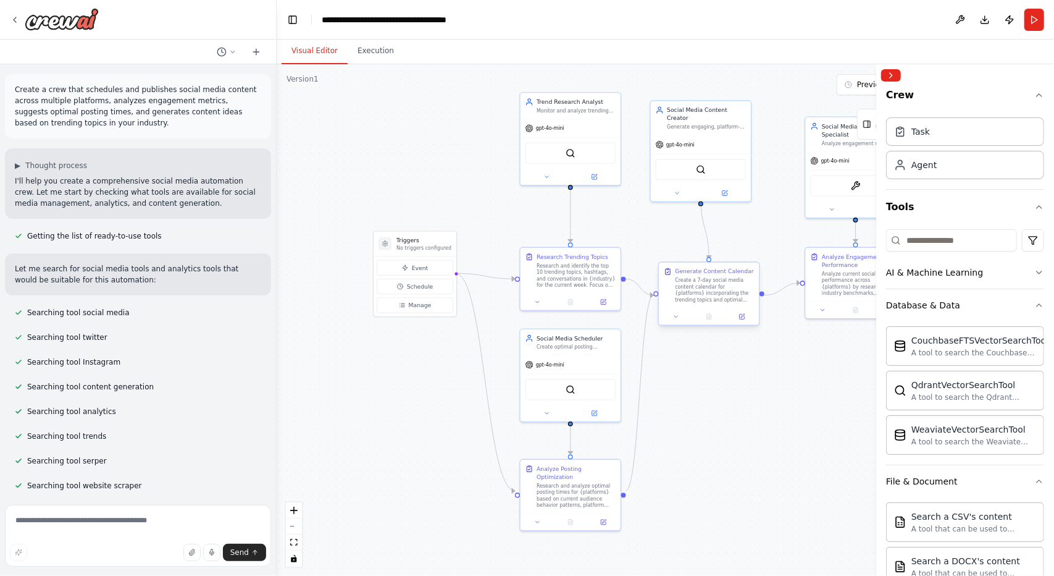
scroll to position [0, 0]
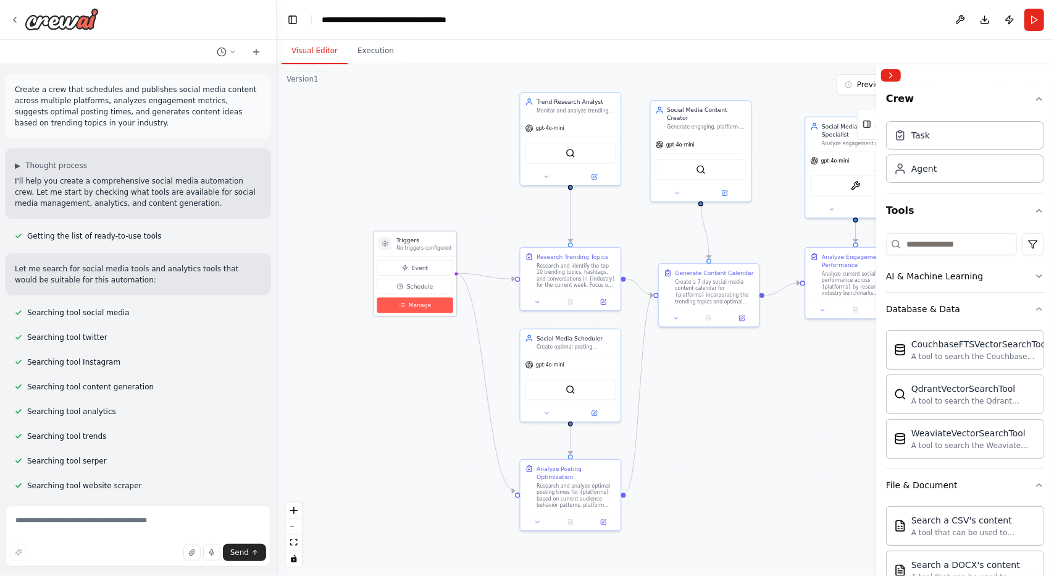
drag, startPoint x: 406, startPoint y: 246, endPoint x: 387, endPoint y: 303, distance: 59.4
click at [369, 314] on div ".deletable-edge-delete-btn { width: 20px; height: 20px; border: 0px solid #ffff…" at bounding box center [666, 319] width 778 height 511
click at [396, 298] on button "Manage" at bounding box center [415, 305] width 76 height 15
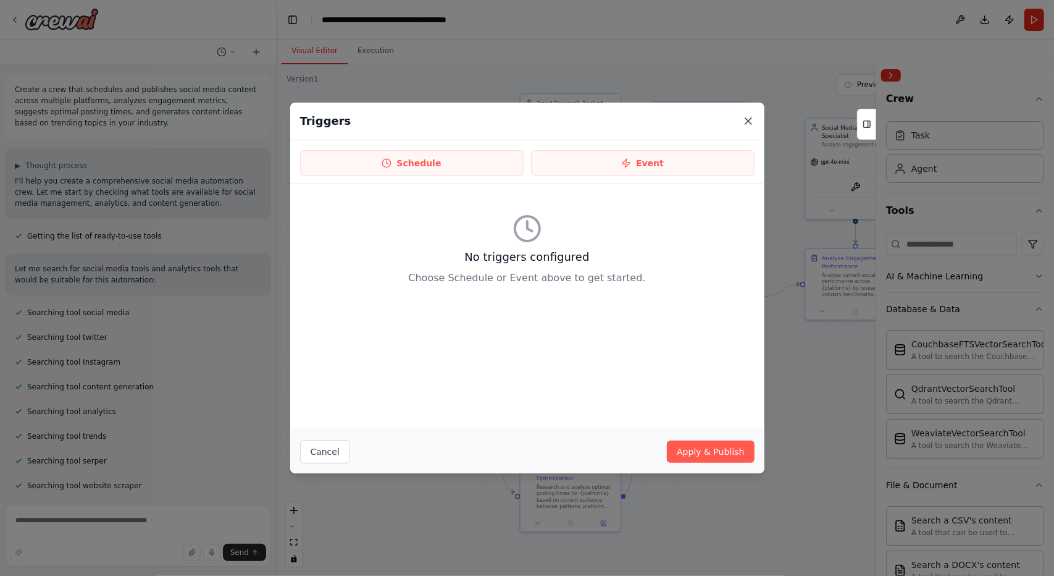
click at [746, 122] on icon at bounding box center [748, 121] width 12 height 12
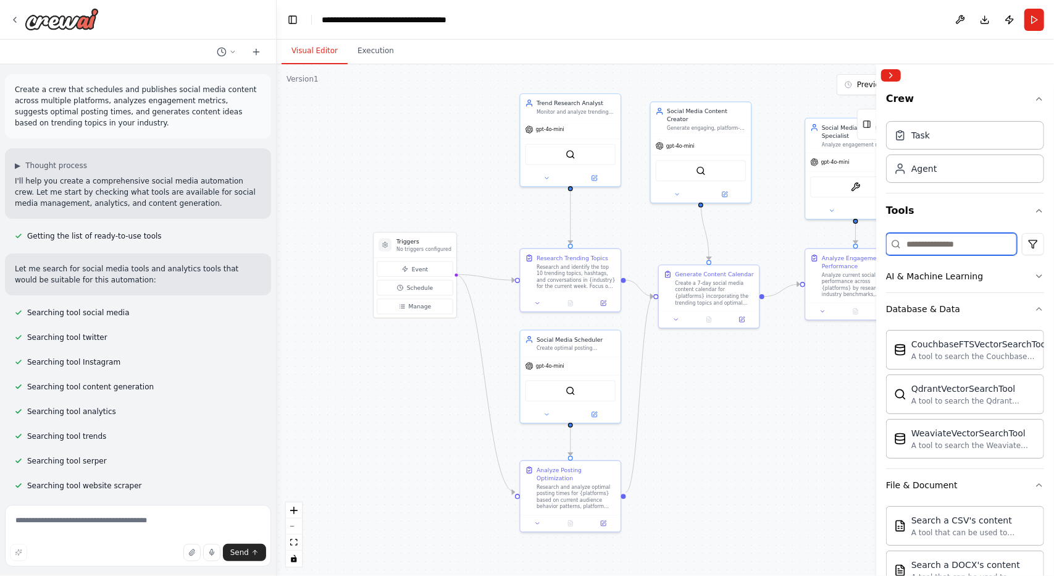
click at [952, 240] on input at bounding box center [951, 244] width 131 height 22
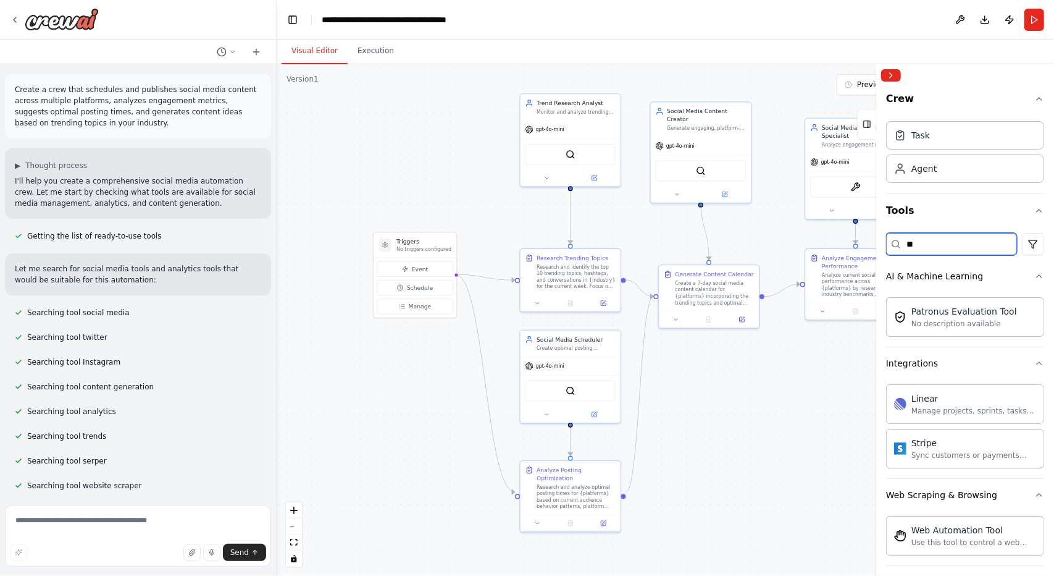
type input "*"
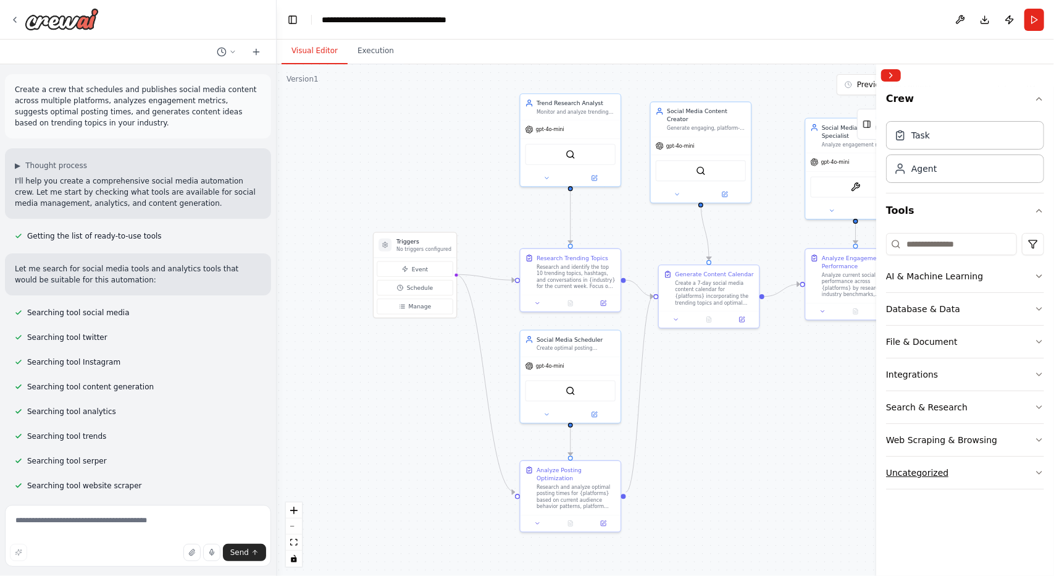
click at [950, 469] on button "Uncategorized" at bounding box center [965, 472] width 158 height 32
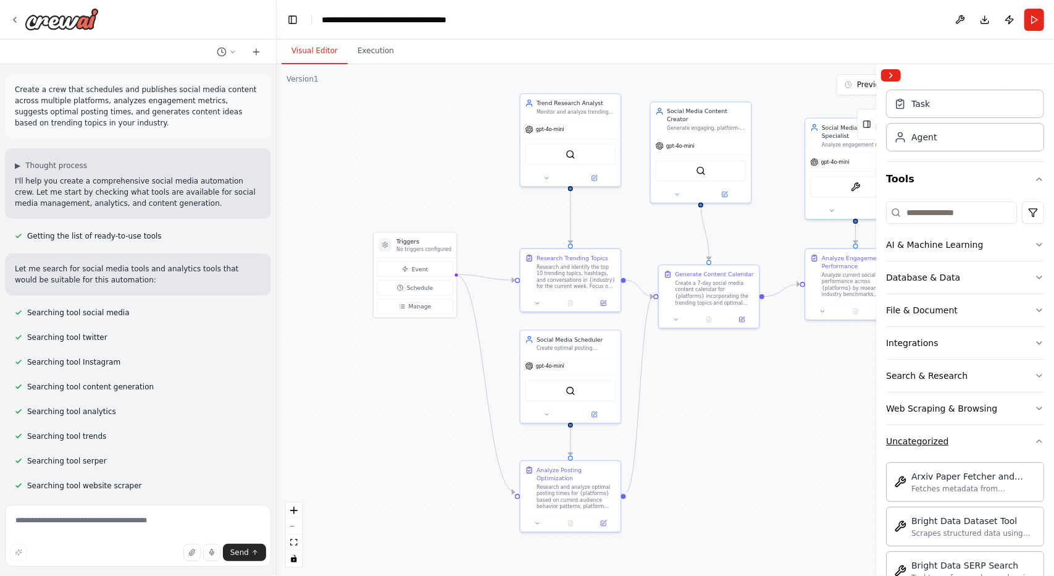
scroll to position [32, 0]
click at [957, 372] on div "Search & Research" at bounding box center [927, 375] width 82 height 12
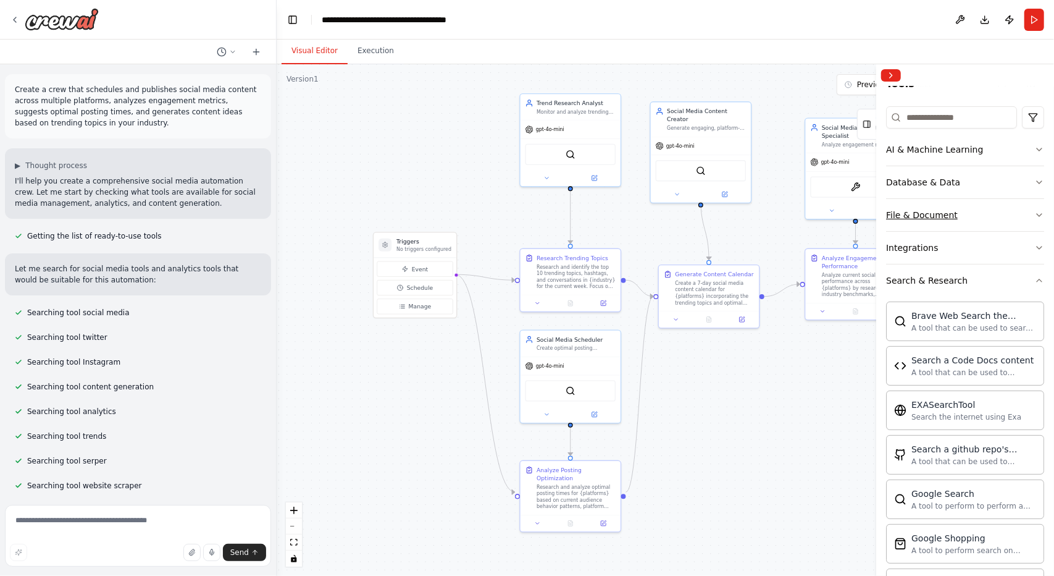
scroll to position [0, 0]
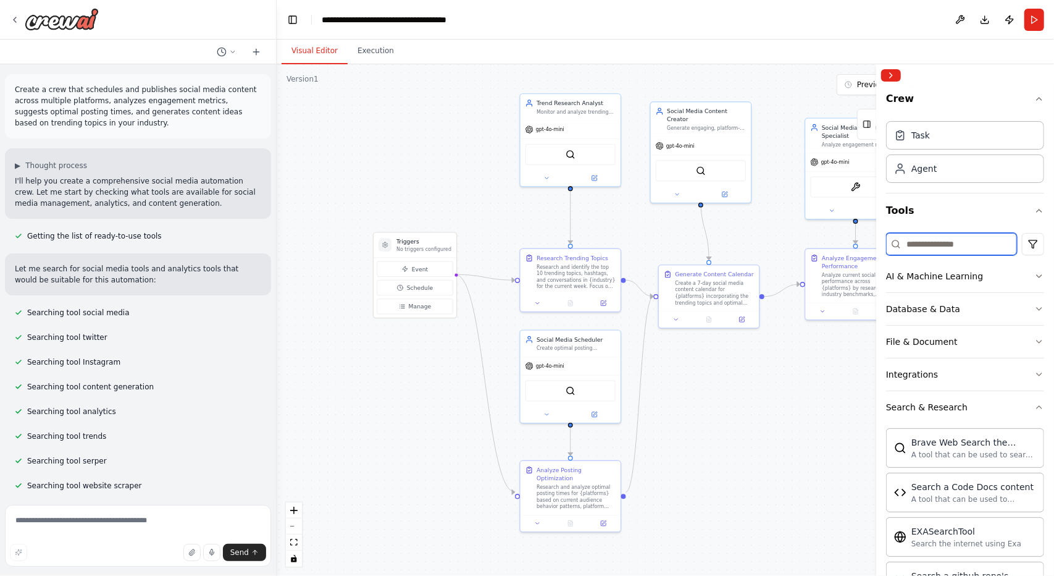
click at [952, 246] on input at bounding box center [951, 244] width 131 height 22
click at [986, 146] on div "Task" at bounding box center [965, 134] width 158 height 28
click at [421, 172] on button at bounding box center [415, 176] width 28 height 10
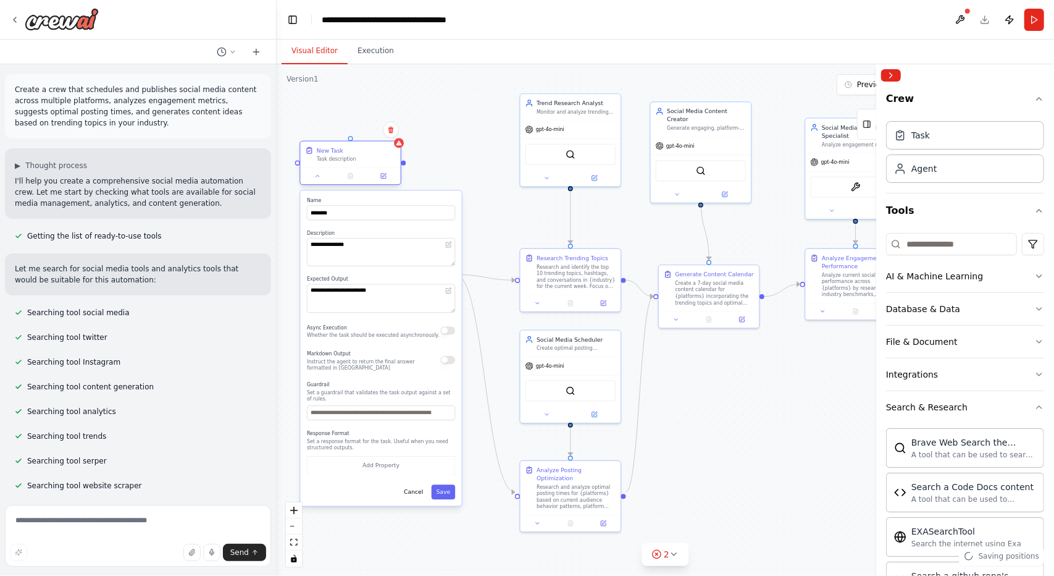
drag, startPoint x: 430, startPoint y: 158, endPoint x: 329, endPoint y: 159, distance: 101.3
click at [329, 159] on div "Task description" at bounding box center [356, 159] width 79 height 7
click at [432, 140] on div ".deletable-edge-delete-btn { width: 20px; height: 20px; border: 0px solid #ffff…" at bounding box center [666, 319] width 778 height 511
click at [316, 168] on div "New Task Task description" at bounding box center [351, 162] width 102 height 44
click at [395, 135] on button at bounding box center [391, 130] width 16 height 16
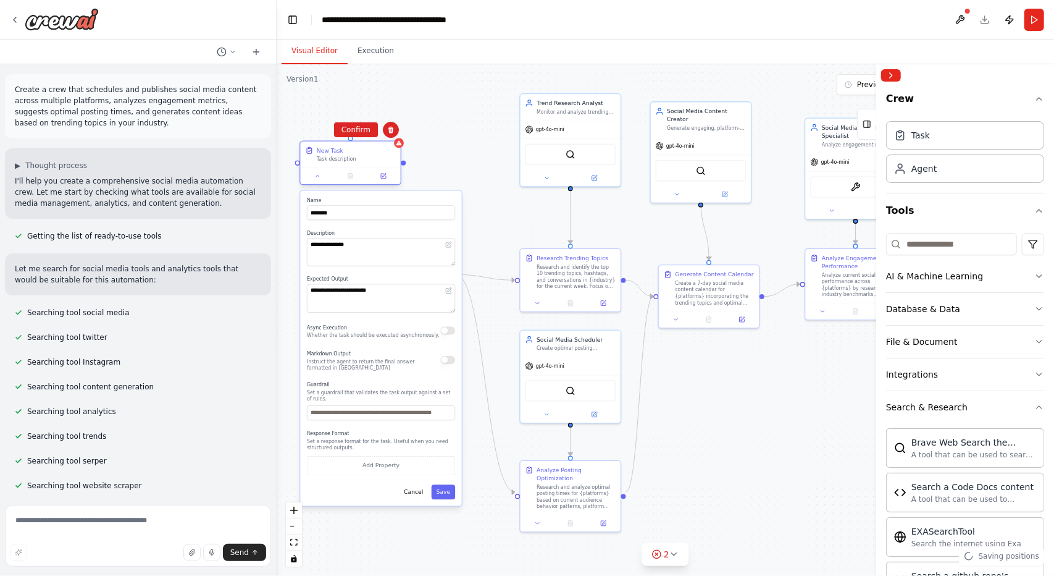
click at [372, 140] on div "New Task Task description" at bounding box center [351, 162] width 102 height 44
click at [372, 134] on button "Confirm" at bounding box center [356, 129] width 44 height 15
click at [372, 134] on button "Confirm" at bounding box center [356, 130] width 44 height 15
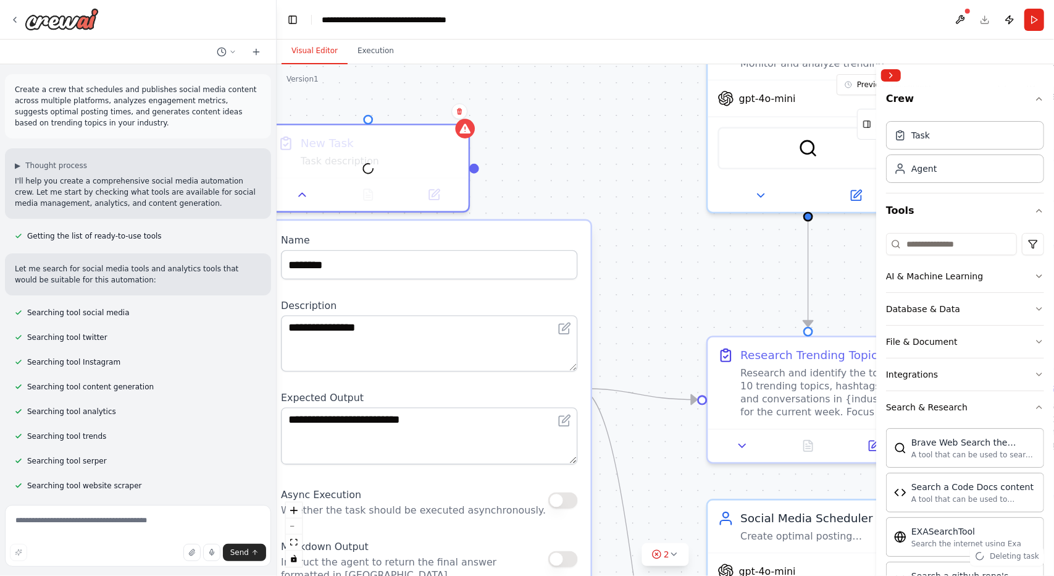
drag, startPoint x: 509, startPoint y: 161, endPoint x: 559, endPoint y: 128, distance: 60.1
click at [559, 128] on div ".deletable-edge-delete-btn { width: 20px; height: 20px; border: 0px solid #ffff…" at bounding box center [666, 319] width 778 height 511
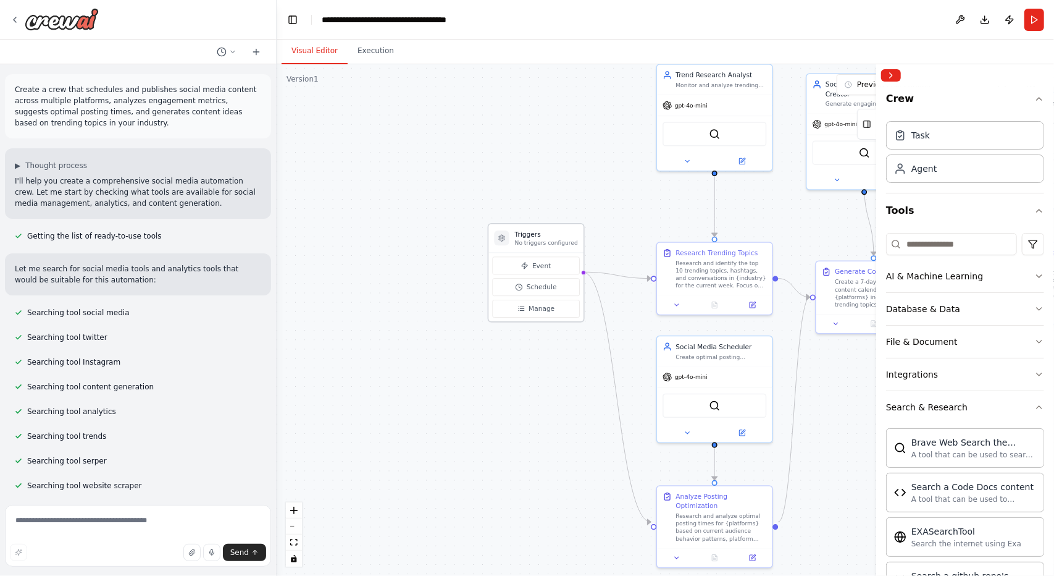
click at [525, 253] on div "Event Schedule Manage" at bounding box center [536, 287] width 95 height 69
drag, startPoint x: 539, startPoint y: 239, endPoint x: 498, endPoint y: 251, distance: 43.2
click at [506, 246] on p "No triggers configured" at bounding box center [537, 242] width 63 height 7
click at [497, 251] on p "No triggers configured" at bounding box center [508, 251] width 63 height 7
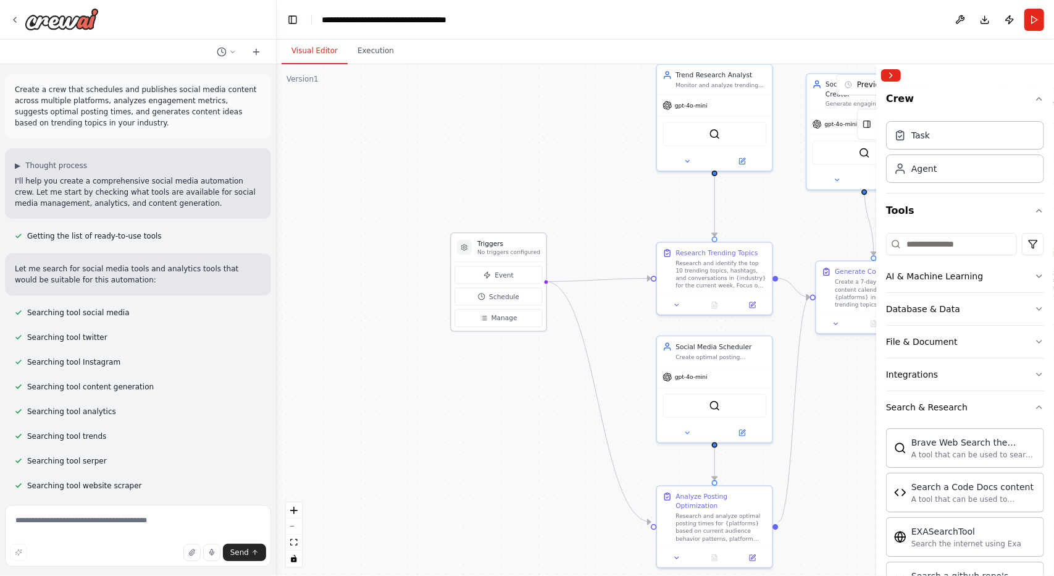
click at [458, 254] on div at bounding box center [464, 247] width 15 height 15
click at [516, 276] on button "Event" at bounding box center [499, 275] width 88 height 18
click at [511, 297] on span "Schedule" at bounding box center [504, 296] width 30 height 9
select select "******"
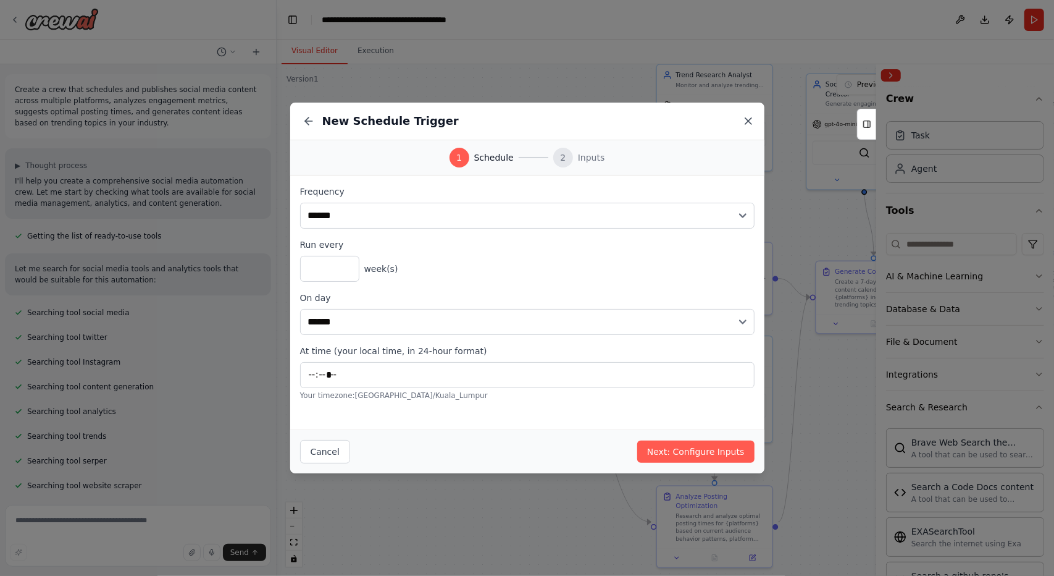
click at [750, 120] on icon at bounding box center [748, 121] width 12 height 12
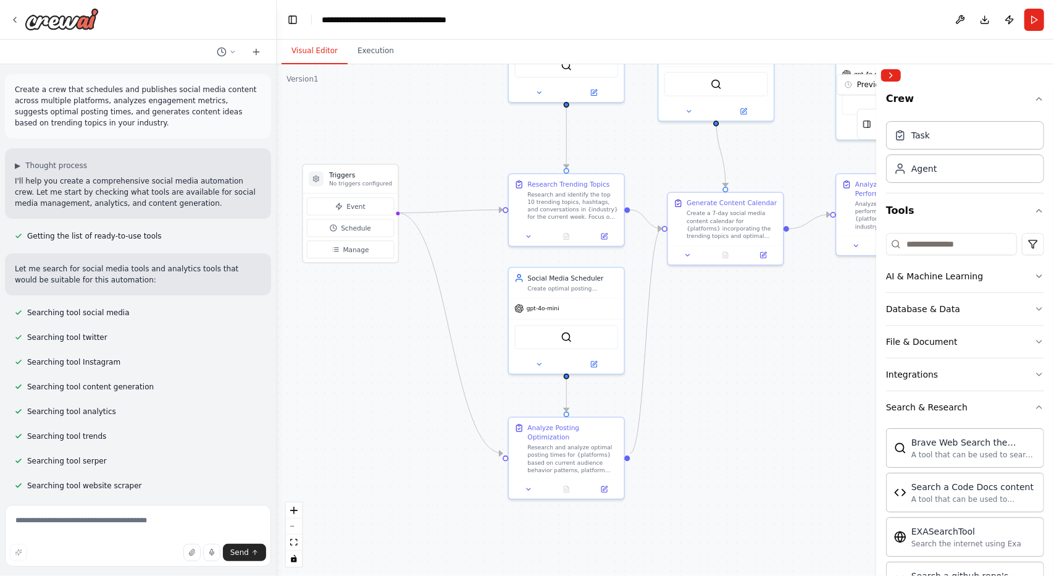
drag, startPoint x: 434, startPoint y: 159, endPoint x: 285, endPoint y: 93, distance: 162.9
click at [285, 93] on div ".deletable-edge-delete-btn { width: 20px; height: 20px; border: 0px solid #ffff…" at bounding box center [666, 319] width 778 height 511
click at [252, 48] on button at bounding box center [256, 51] width 20 height 15
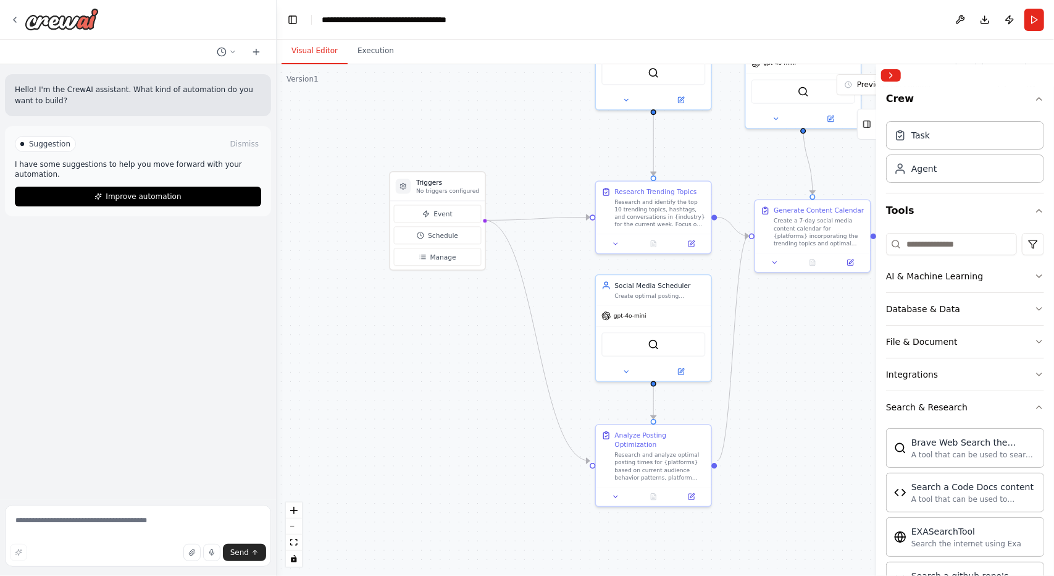
drag, startPoint x: 388, startPoint y: 114, endPoint x: 479, endPoint y: 128, distance: 91.9
click at [479, 128] on div ".deletable-edge-delete-btn { width: 20px; height: 20px; border: 0px solid #ffff…" at bounding box center [666, 319] width 778 height 511
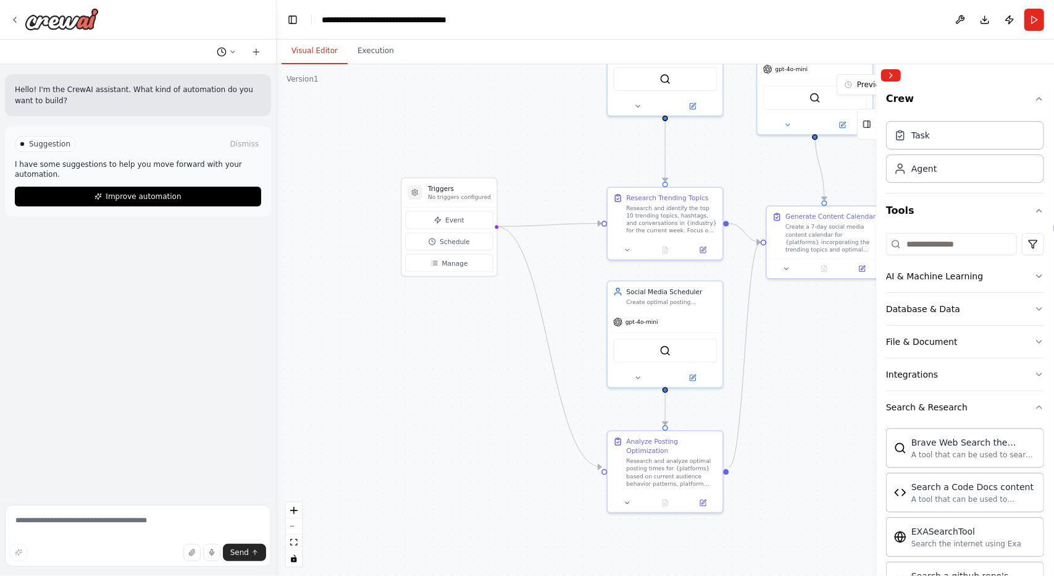
click at [241, 52] on button at bounding box center [227, 51] width 30 height 15
click at [205, 98] on span "Create a crew that schedules and publishes social media content across multiple…" at bounding box center [173, 97] width 80 height 10
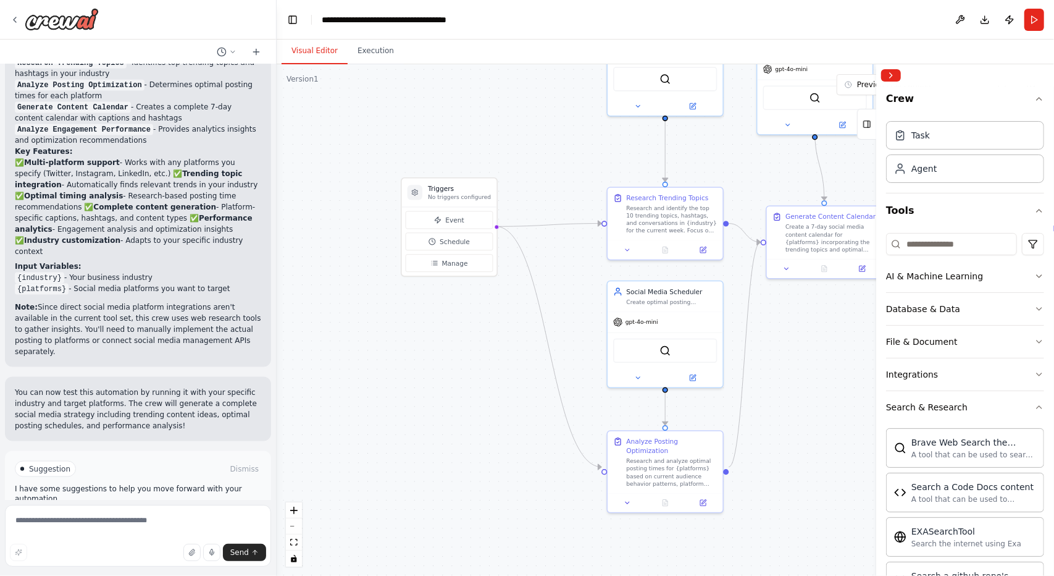
scroll to position [1176, 0]
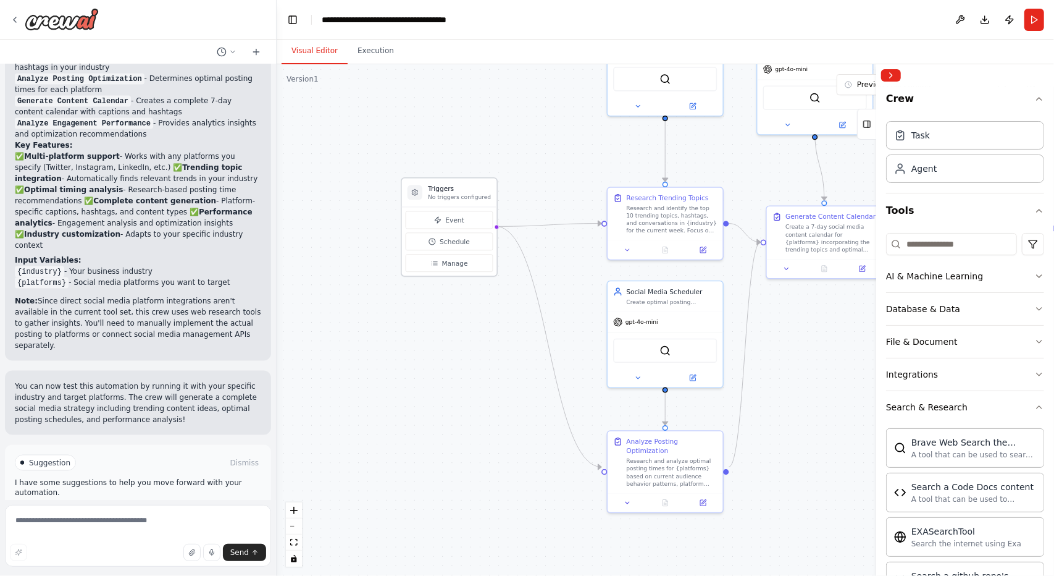
drag, startPoint x: 440, startPoint y: 195, endPoint x: 445, endPoint y: 185, distance: 11.9
click at [441, 193] on p "No triggers configured" at bounding box center [459, 196] width 63 height 7
click at [445, 185] on h3 "Triggers" at bounding box center [459, 188] width 63 height 9
click at [417, 196] on icon at bounding box center [414, 191] width 7 height 7
drag, startPoint x: 413, startPoint y: 363, endPoint x: 442, endPoint y: 408, distance: 54.0
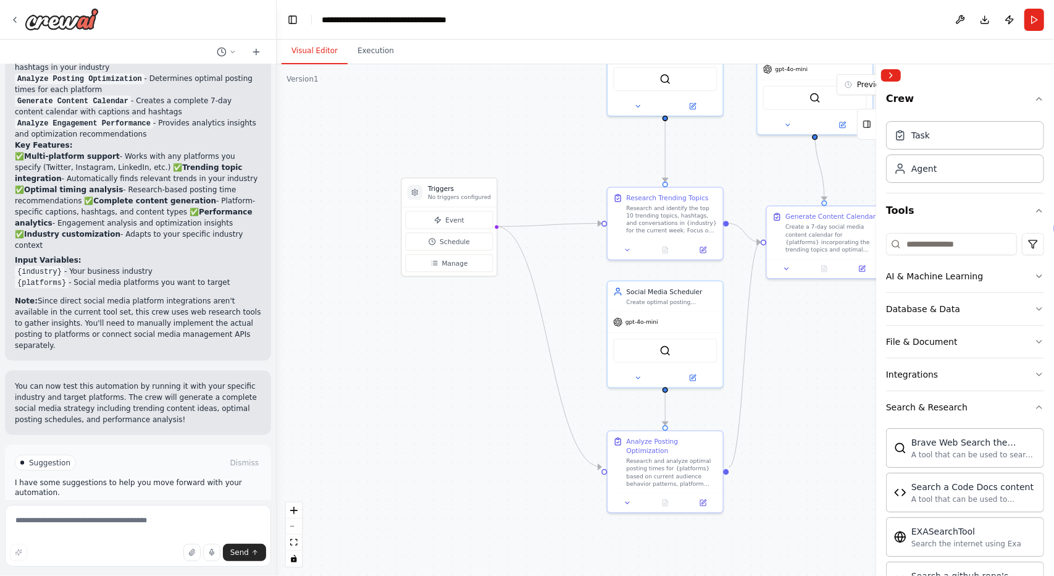
click at [442, 408] on div ".deletable-edge-delete-btn { width: 20px; height: 20px; border: 0px solid #ffff…" at bounding box center [666, 319] width 778 height 511
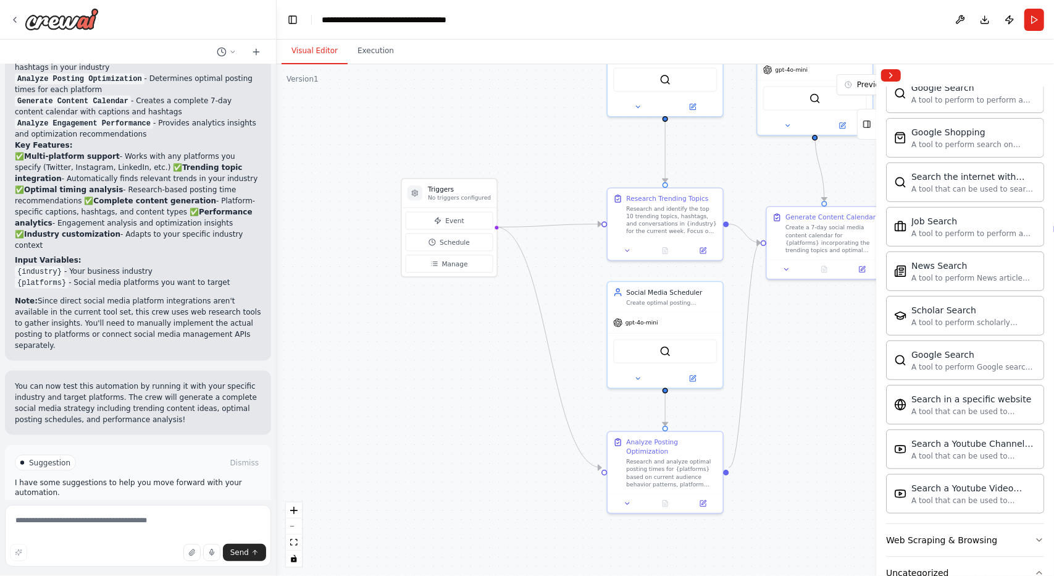
scroll to position [0, 0]
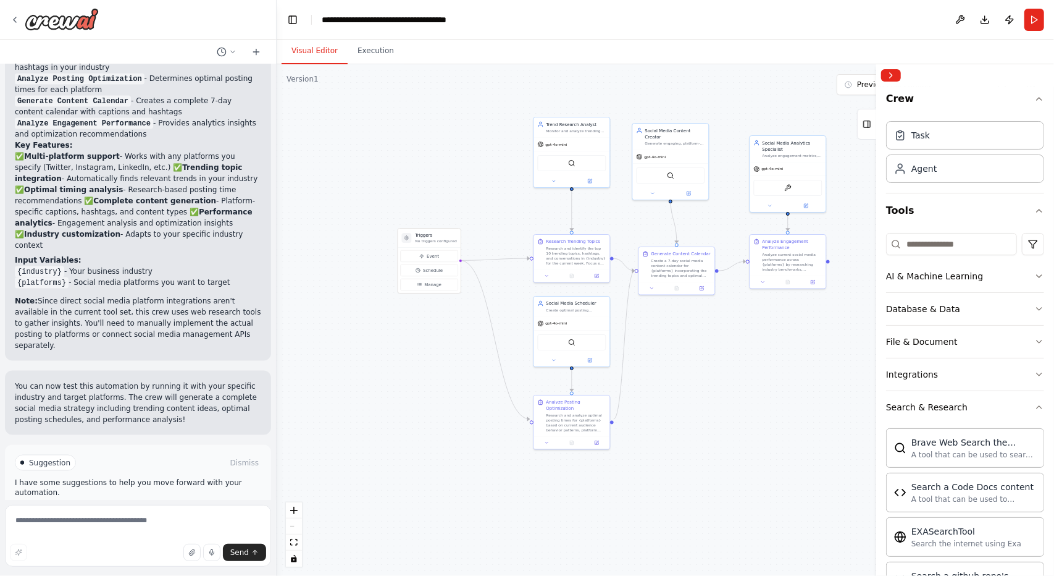
drag, startPoint x: 751, startPoint y: 377, endPoint x: 727, endPoint y: 392, distance: 28.6
click at [727, 392] on div ".deletable-edge-delete-btn { width: 20px; height: 20px; border: 0px solid #ffff…" at bounding box center [666, 319] width 778 height 511
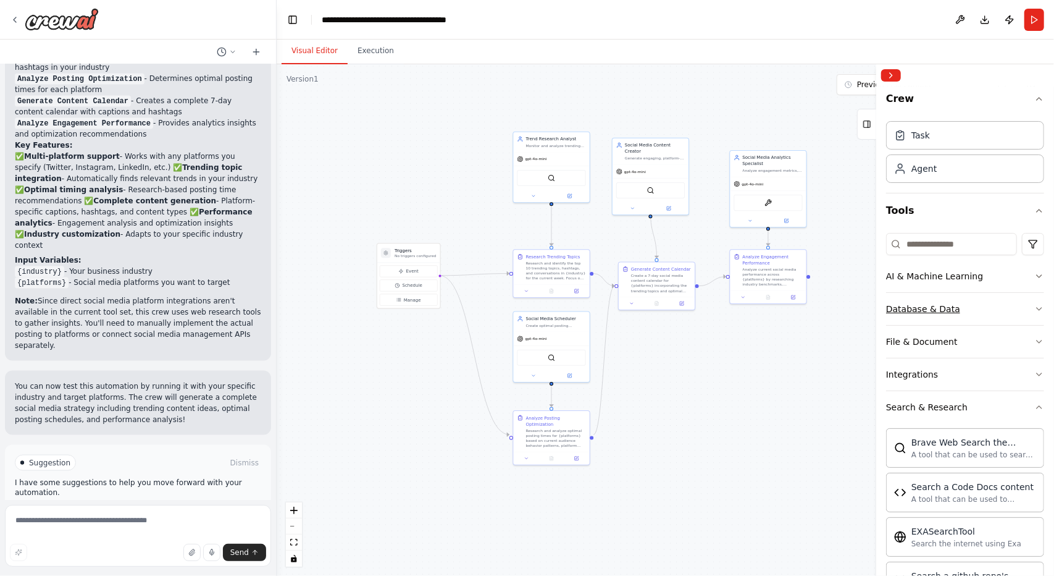
click at [929, 307] on div "Database & Data" at bounding box center [923, 309] width 74 height 12
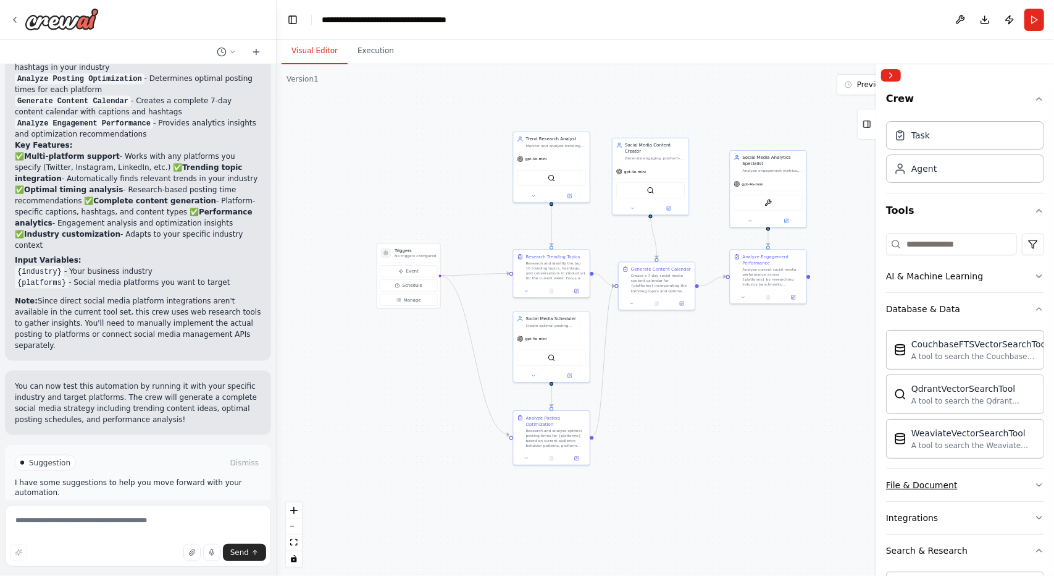
click at [967, 496] on button "File & Document" at bounding box center [965, 485] width 158 height 32
click at [222, 52] on polyline at bounding box center [223, 50] width 2 height 3
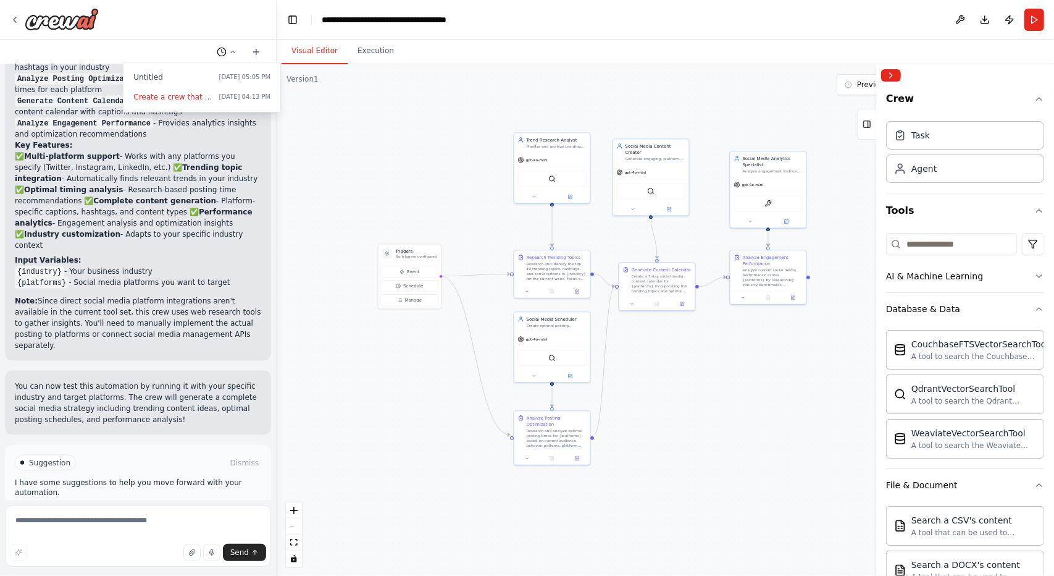
click at [222, 52] on div at bounding box center [138, 288] width 277 height 576
click at [18, 15] on icon at bounding box center [15, 20] width 10 height 10
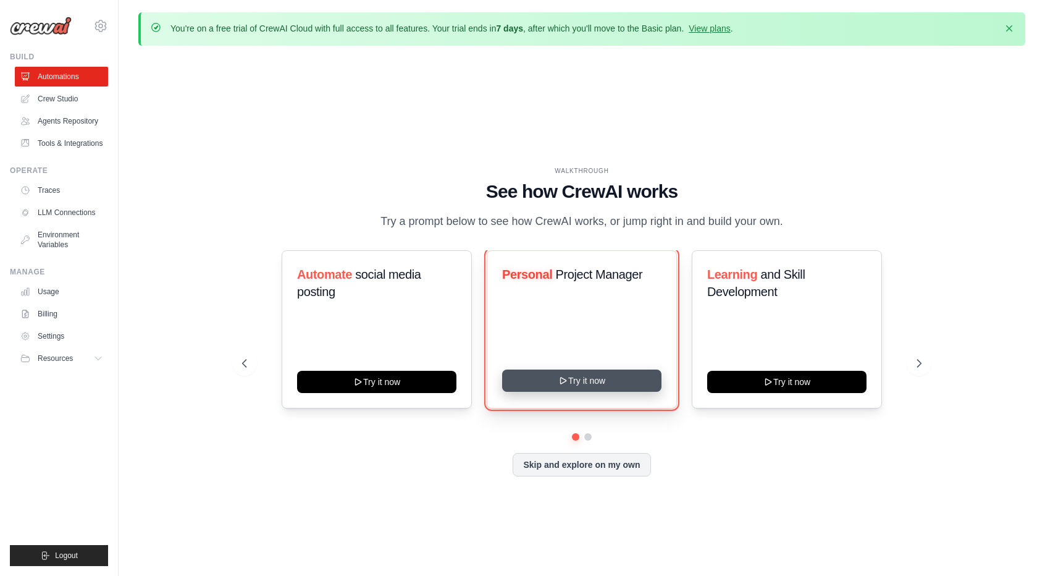
click at [594, 382] on button "Try it now" at bounding box center [581, 380] width 159 height 22
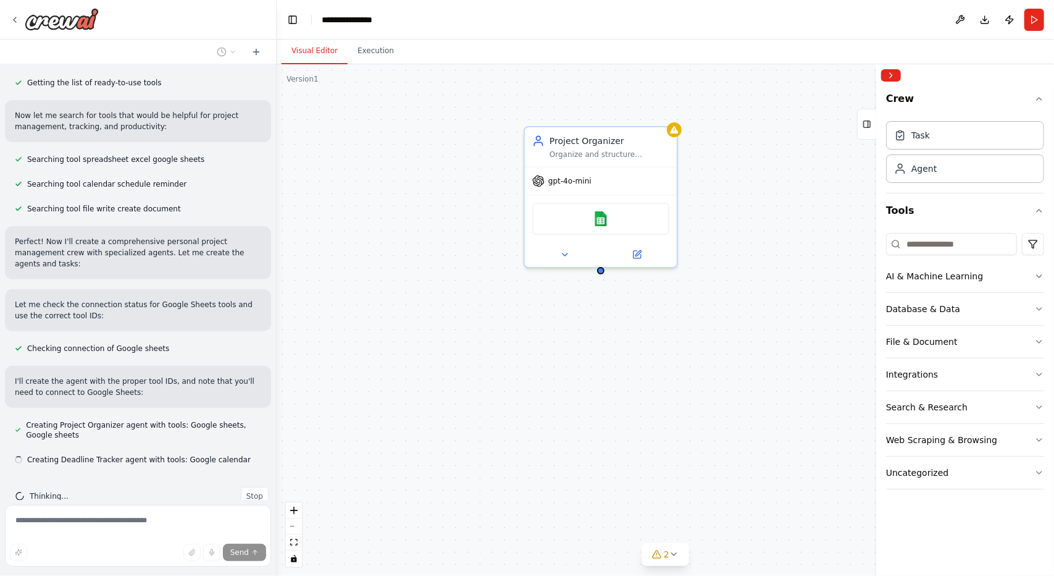
scroll to position [190, 0]
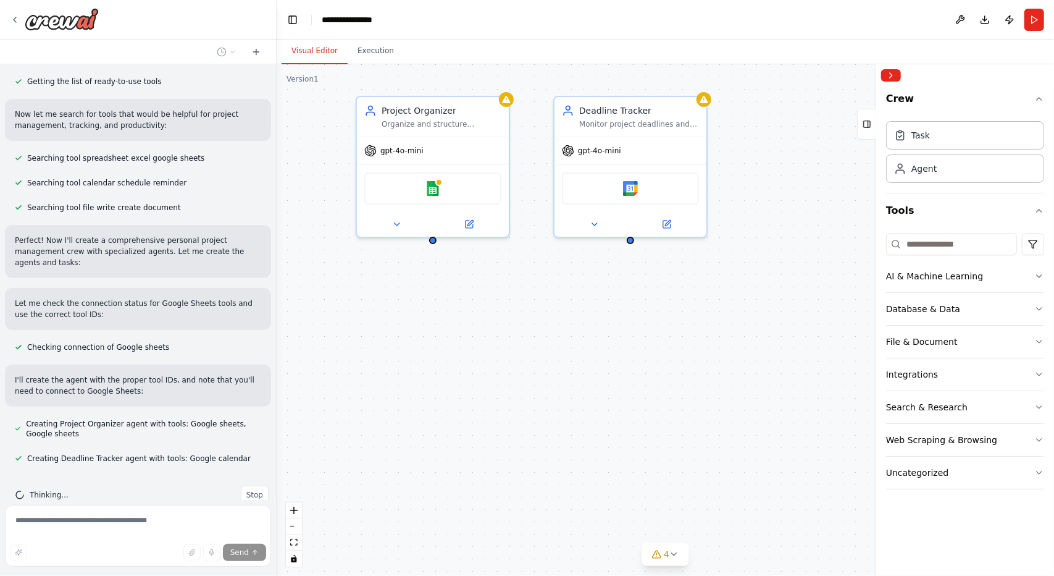
drag, startPoint x: 697, startPoint y: 427, endPoint x: 529, endPoint y: 397, distance: 170.7
click at [529, 397] on div "Project Organizer Organize and structure personal projects by creating comprehe…" at bounding box center [666, 319] width 778 height 511
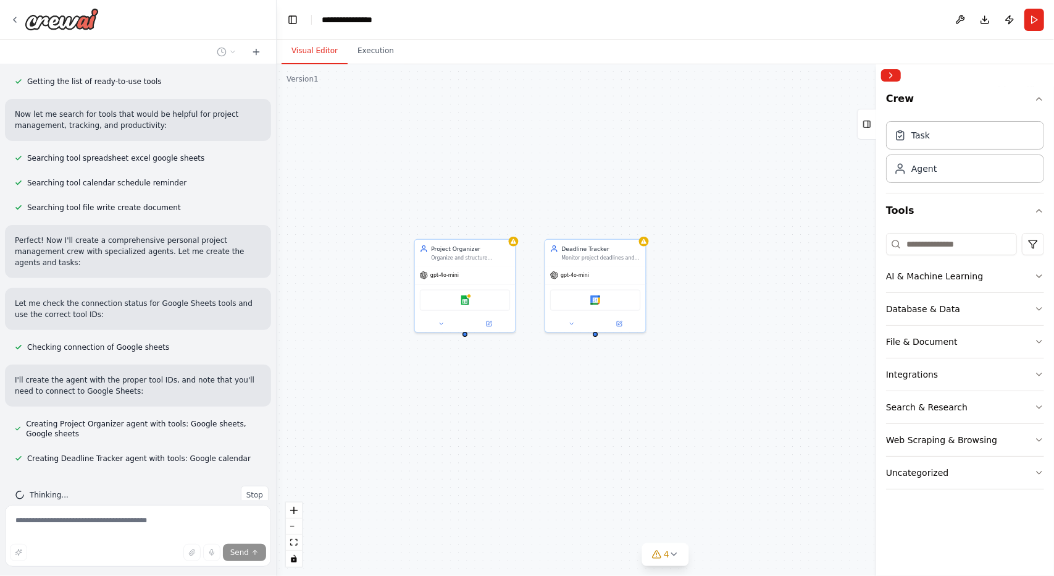
drag, startPoint x: 628, startPoint y: 376, endPoint x: 633, endPoint y: 418, distance: 42.4
click at [631, 418] on div "Project Organizer Organize and structure personal projects by creating comprehe…" at bounding box center [666, 319] width 778 height 511
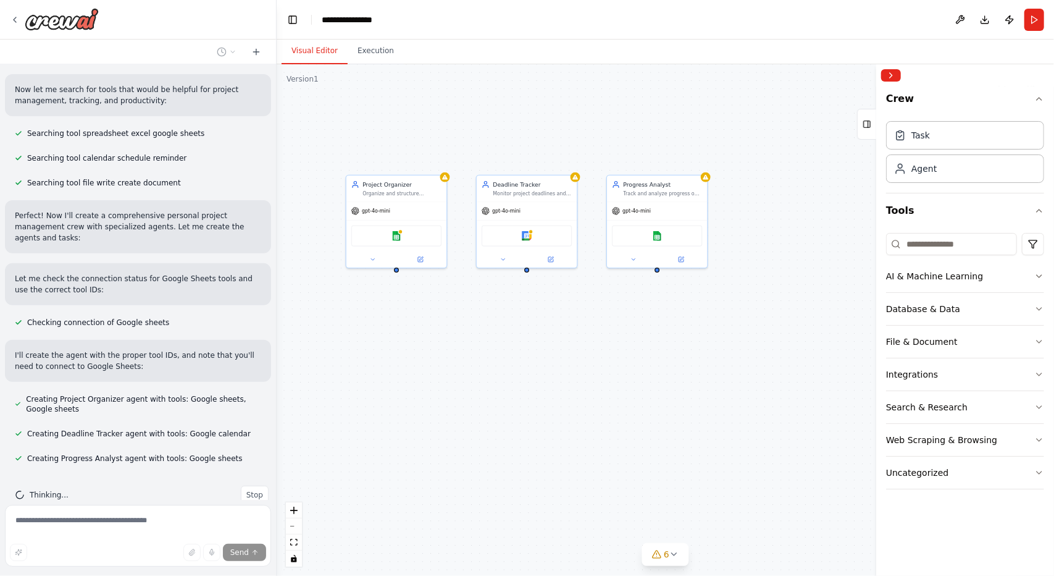
drag, startPoint x: 686, startPoint y: 427, endPoint x: 613, endPoint y: 363, distance: 97.6
click at [613, 363] on div "Project Organizer Organize and structure personal projects by creating comprehe…" at bounding box center [666, 319] width 778 height 511
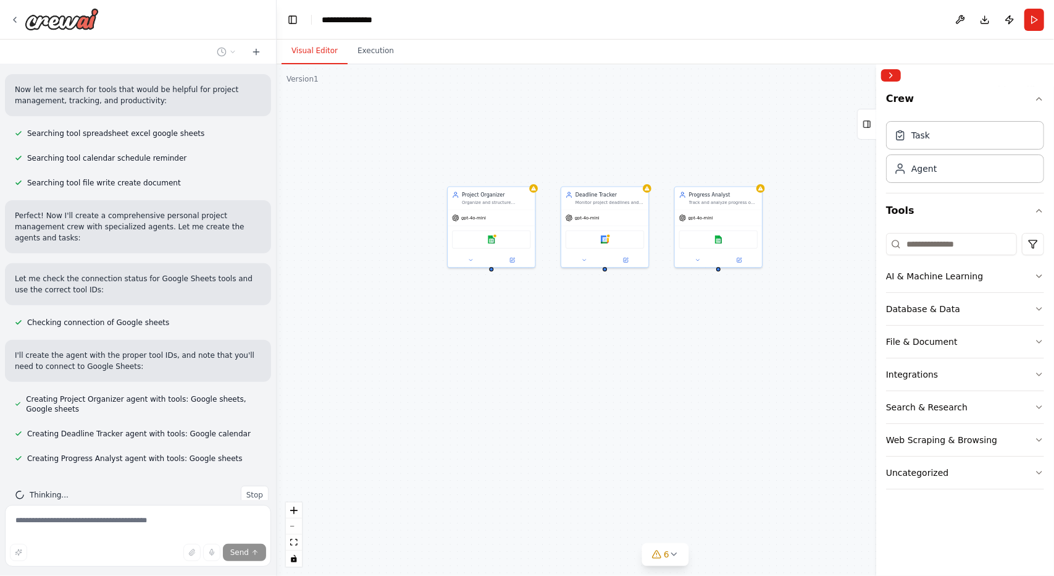
drag, startPoint x: 656, startPoint y: 410, endPoint x: 734, endPoint y: 411, distance: 78.5
click at [718, 419] on div "Project Organizer Organize and structure personal projects by creating comprehe…" at bounding box center [666, 319] width 778 height 511
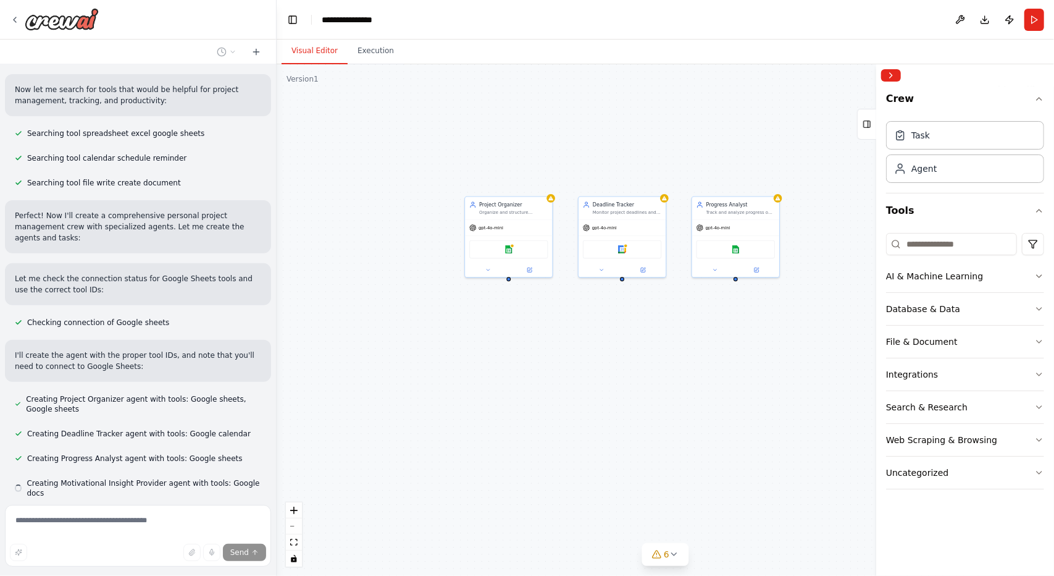
scroll to position [240, 0]
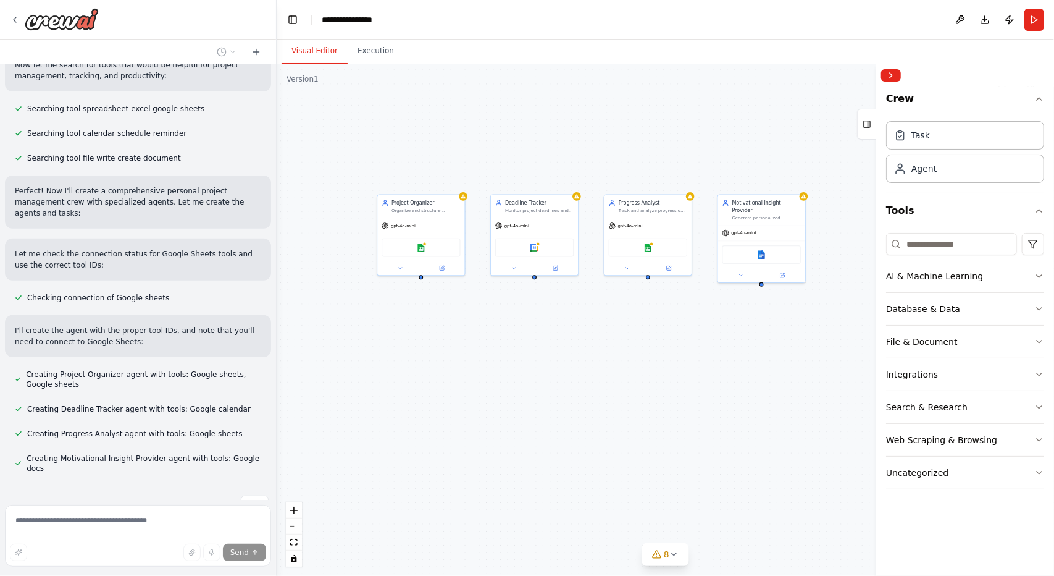
drag, startPoint x: 652, startPoint y: 439, endPoint x: 565, endPoint y: 437, distance: 87.7
click at [565, 437] on div "Project Organizer Organize and structure personal projects by creating comprehe…" at bounding box center [666, 319] width 778 height 511
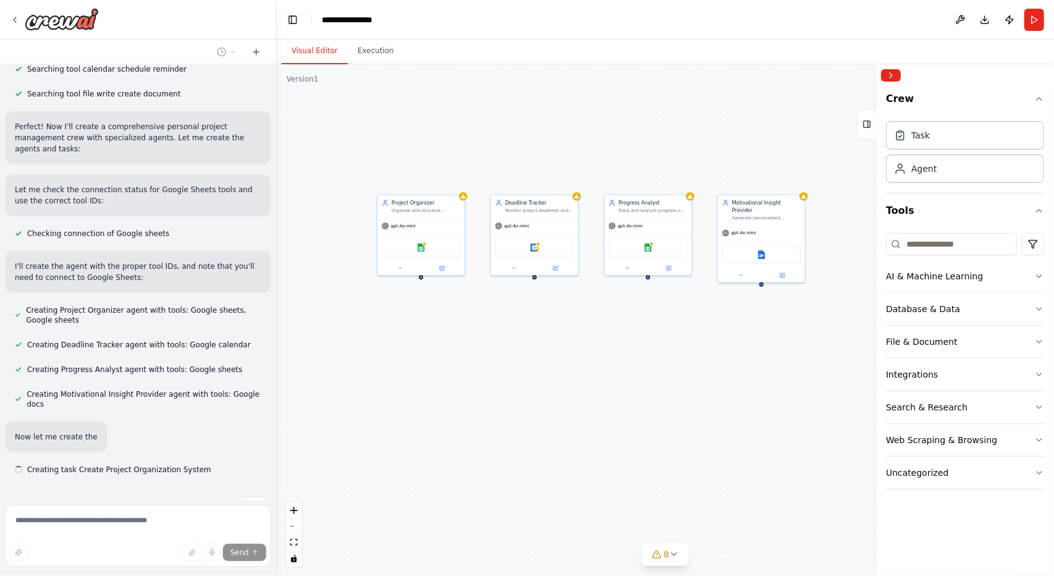
scroll to position [305, 0]
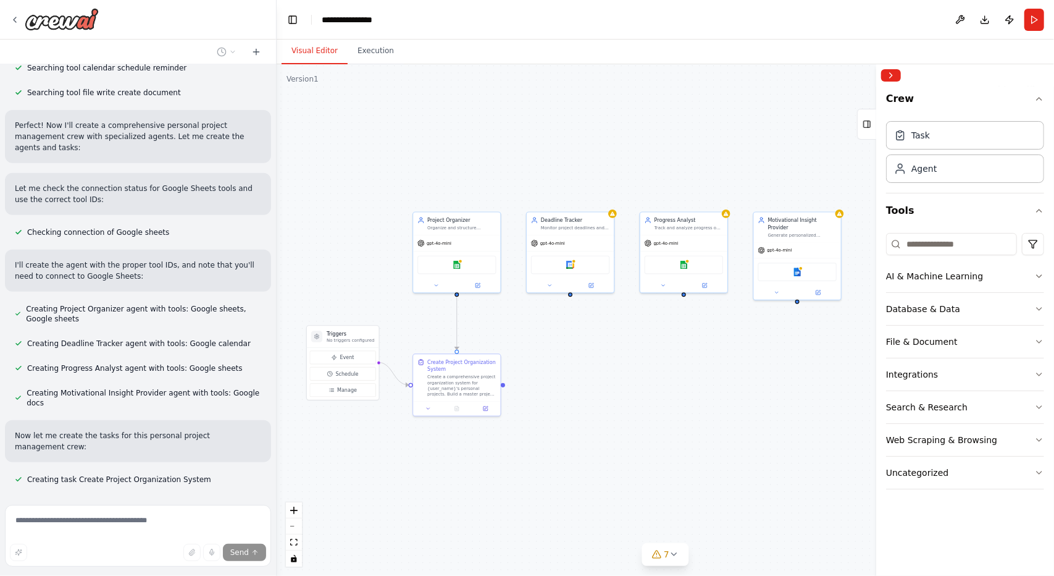
drag, startPoint x: 577, startPoint y: 456, endPoint x: 610, endPoint y: 475, distance: 37.9
click at [610, 475] on div ".deletable-edge-delete-btn { width: 20px; height: 20px; border: 0px solid #ffff…" at bounding box center [666, 319] width 778 height 511
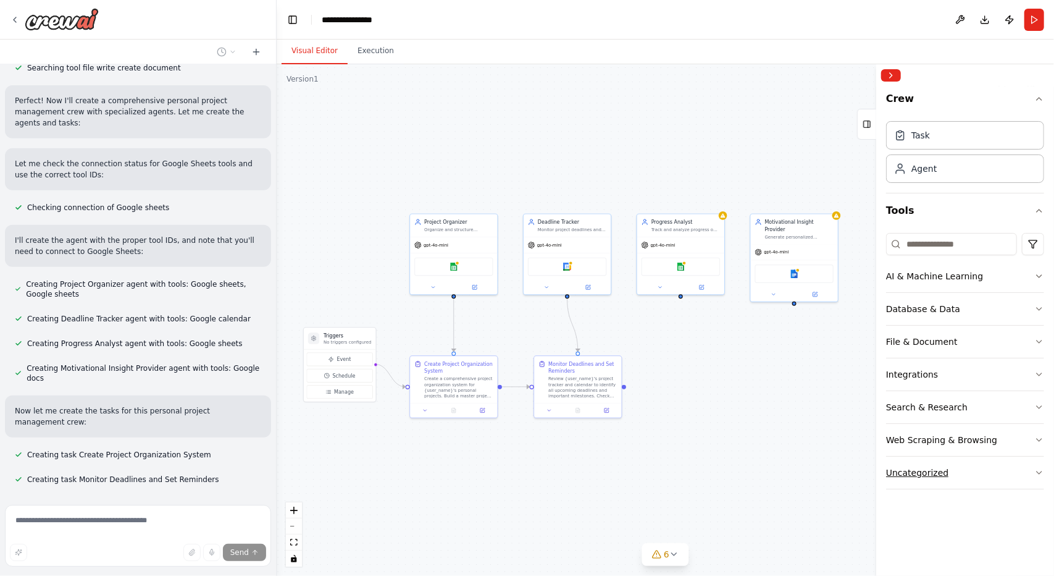
click at [952, 469] on button "Uncategorized" at bounding box center [965, 472] width 158 height 32
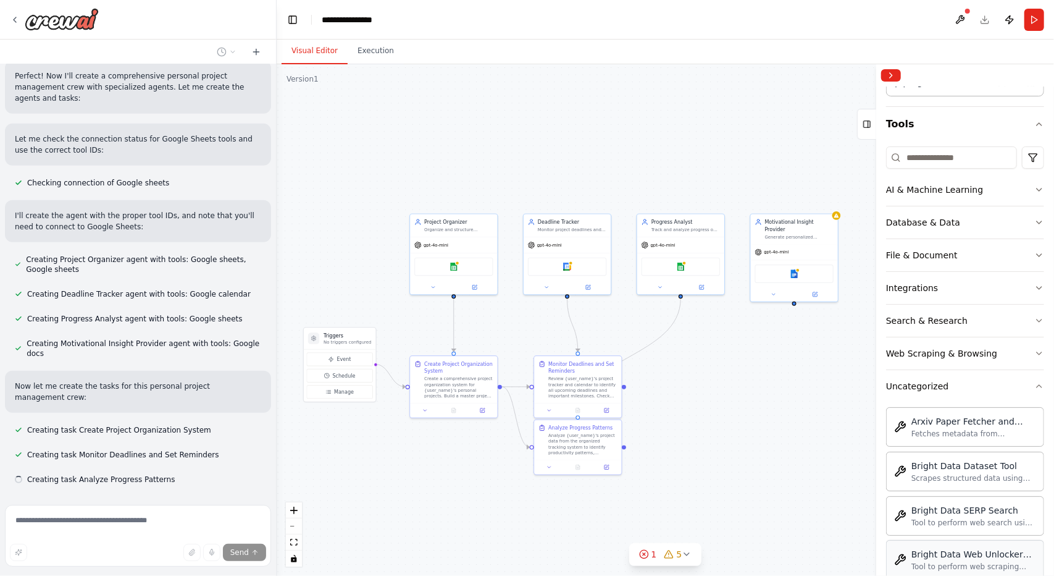
scroll to position [0, 0]
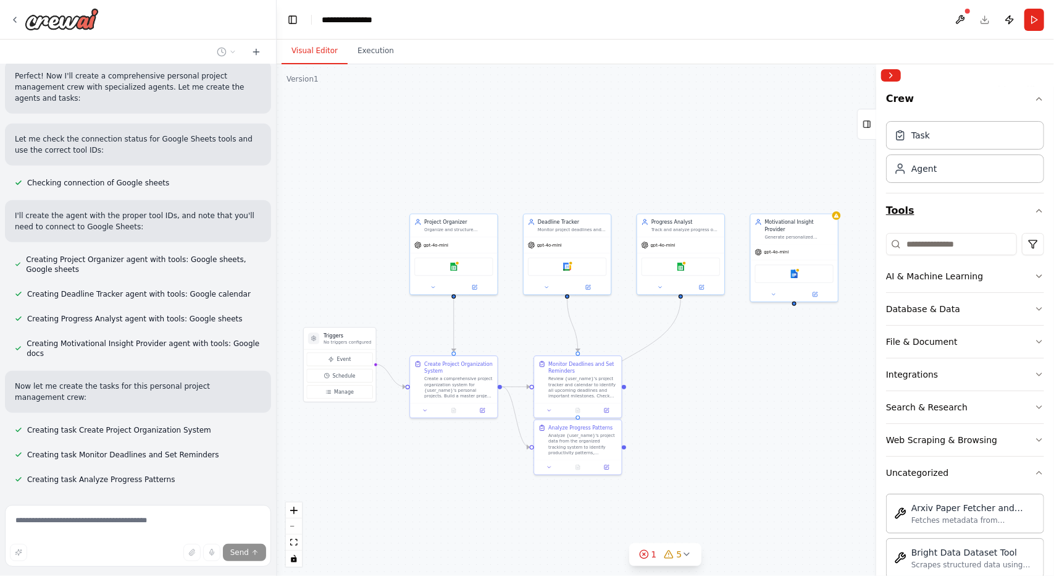
click at [1020, 212] on button "Tools" at bounding box center [965, 210] width 158 height 35
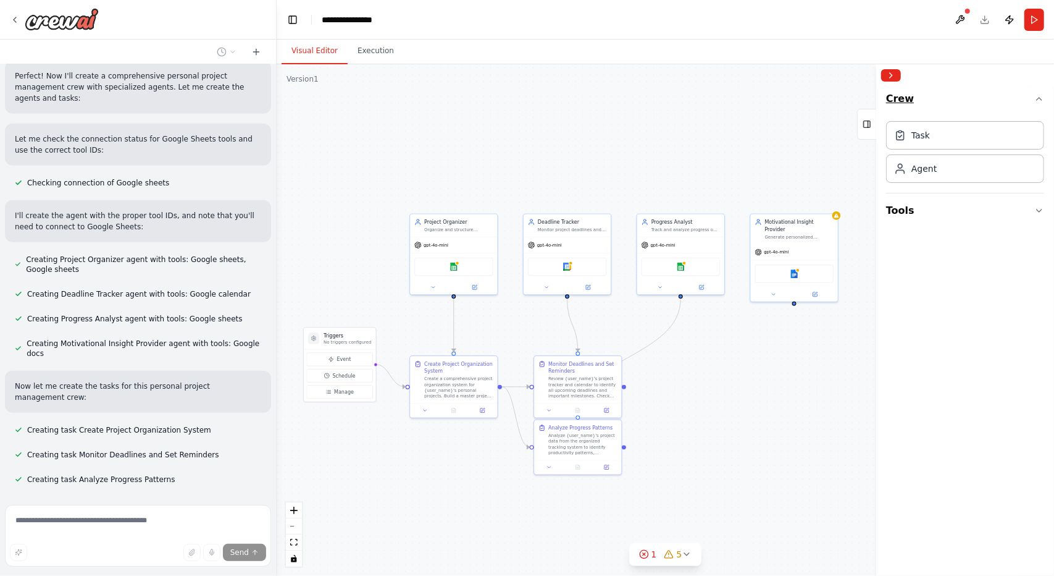
scroll to position [379, 0]
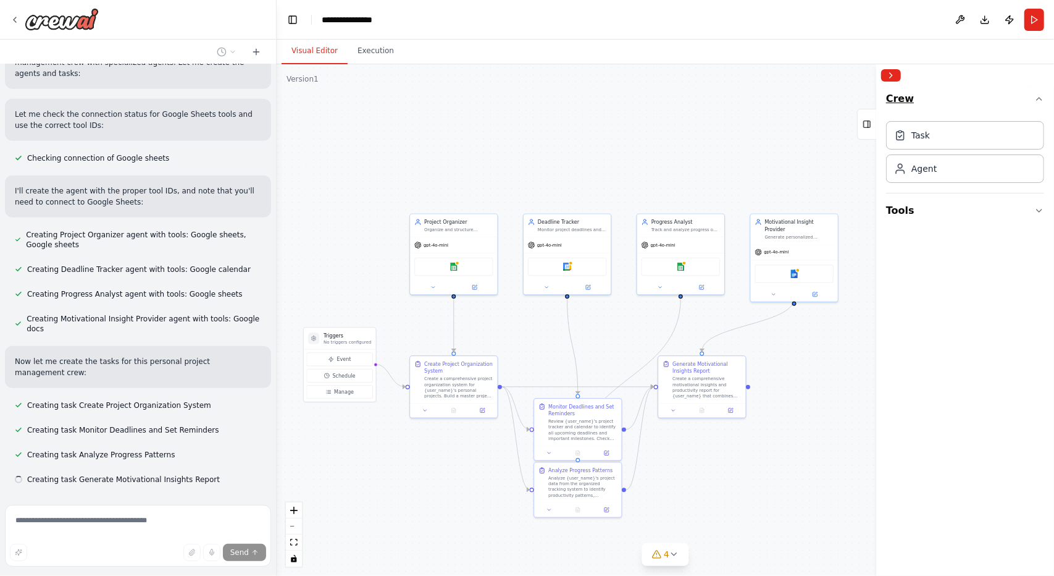
click at [1032, 91] on button "Crew" at bounding box center [965, 101] width 158 height 30
click at [982, 208] on button "Tools" at bounding box center [965, 210] width 158 height 35
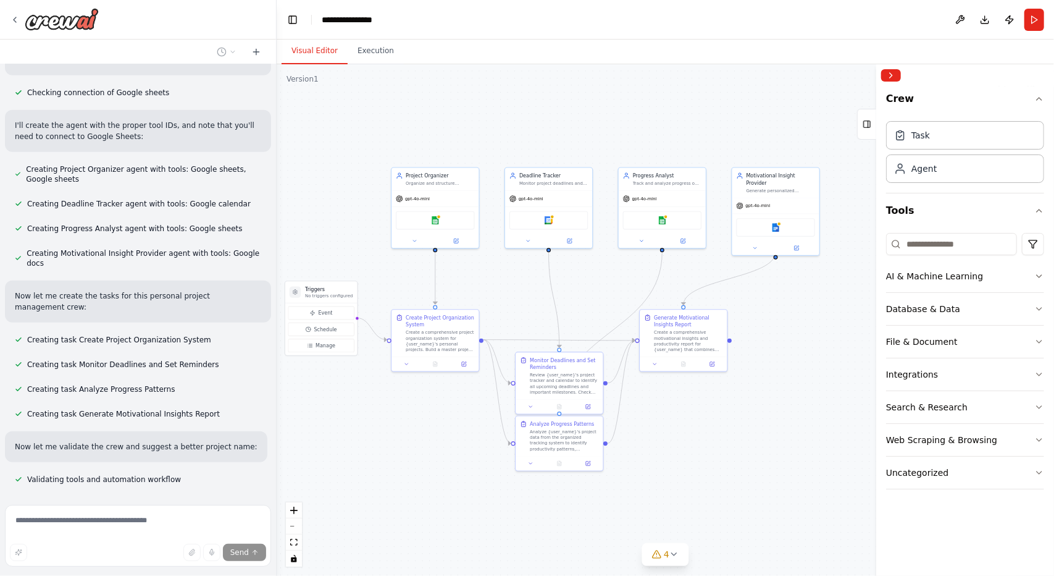
scroll to position [469, 0]
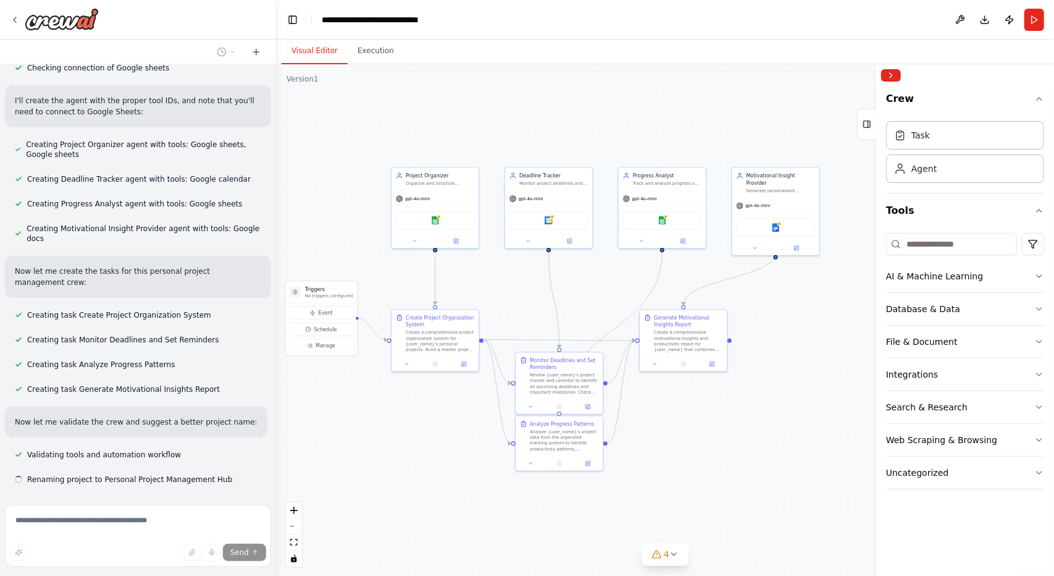
drag, startPoint x: 713, startPoint y: 458, endPoint x: 694, endPoint y: 412, distance: 49.9
click at [694, 412] on div ".deletable-edge-delete-btn { width: 20px; height: 20px; border: 0px solid #ffff…" at bounding box center [666, 319] width 778 height 511
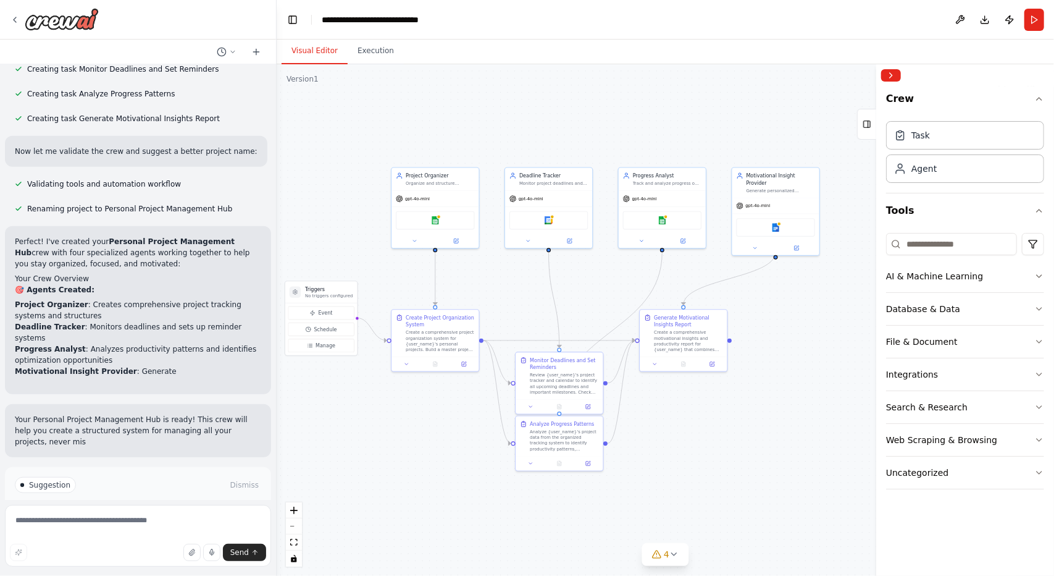
click at [156, 477] on div "Suggestion Dismiss I have some suggestions to help you move forward with your a…" at bounding box center [138, 512] width 246 height 70
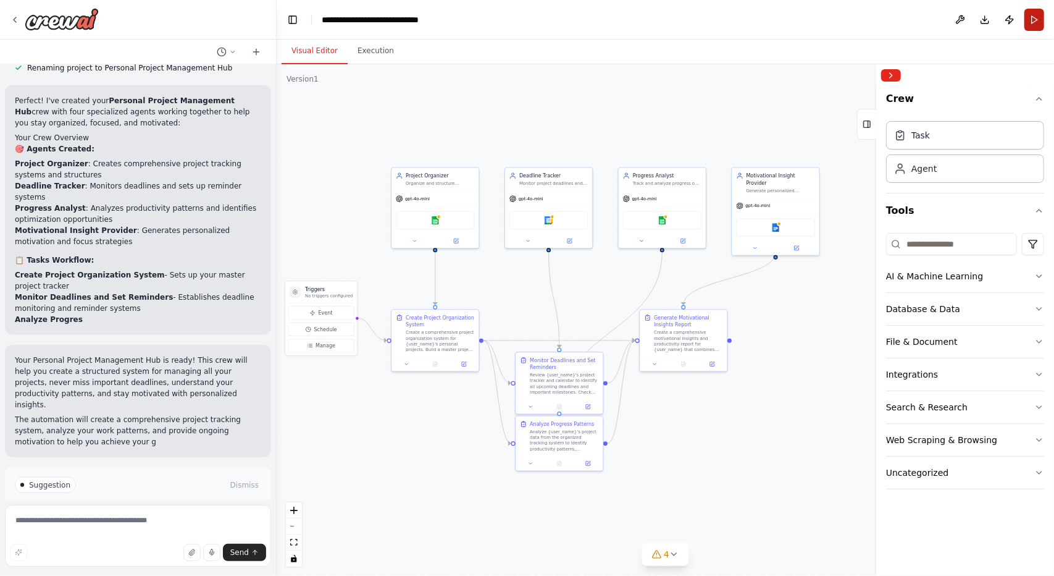
scroll to position [881, 0]
click at [1029, 13] on button "Run" at bounding box center [1035, 20] width 20 height 22
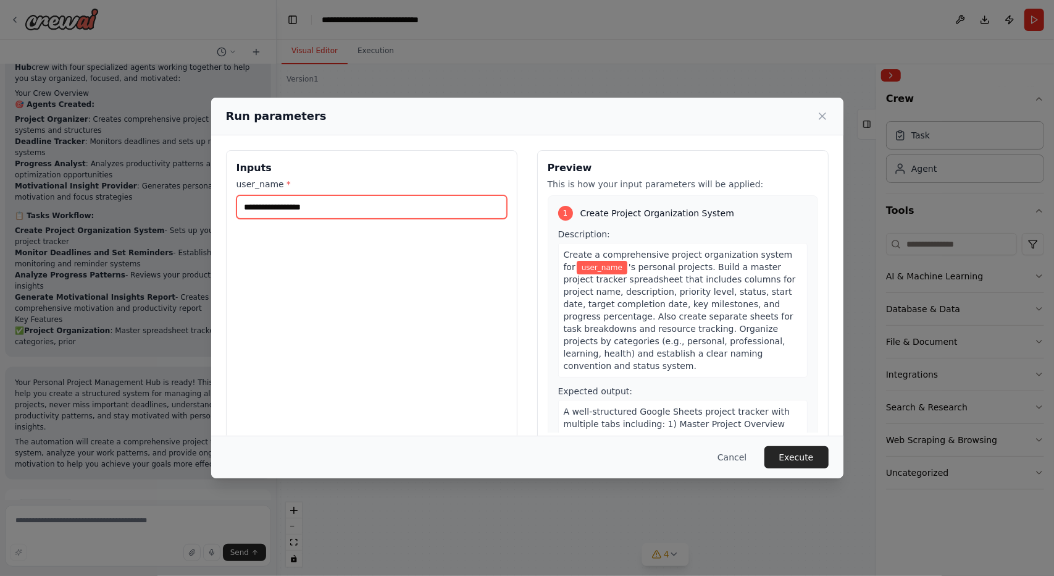
click at [358, 206] on input "user_name *" at bounding box center [372, 206] width 271 height 23
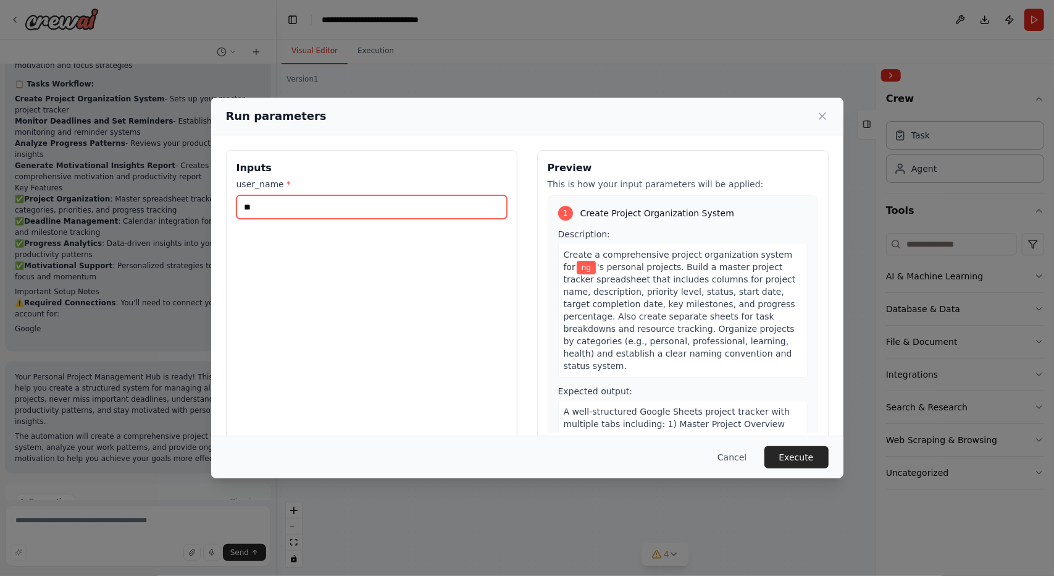
type input "**"
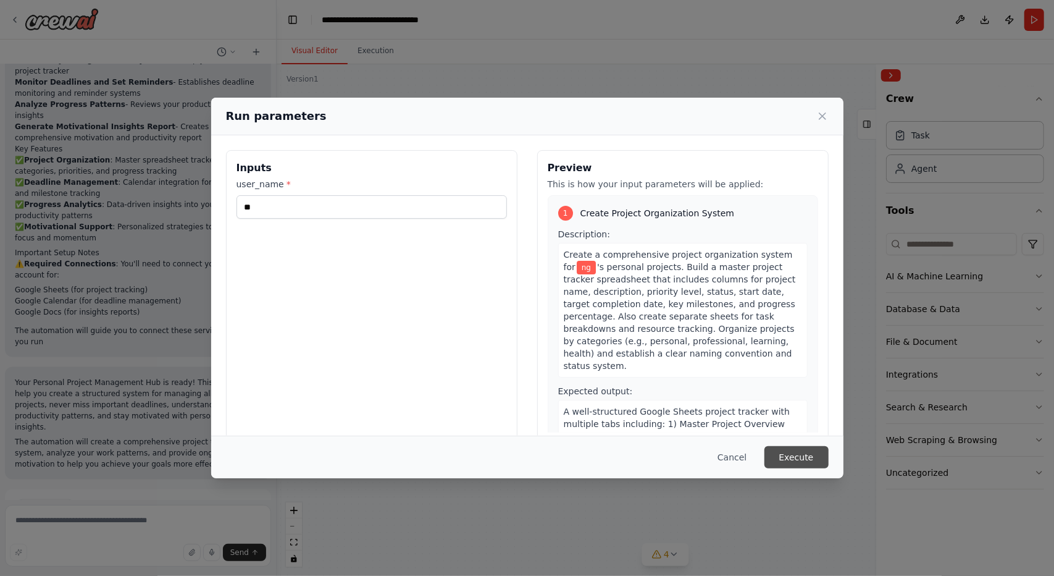
scroll to position [1107, 0]
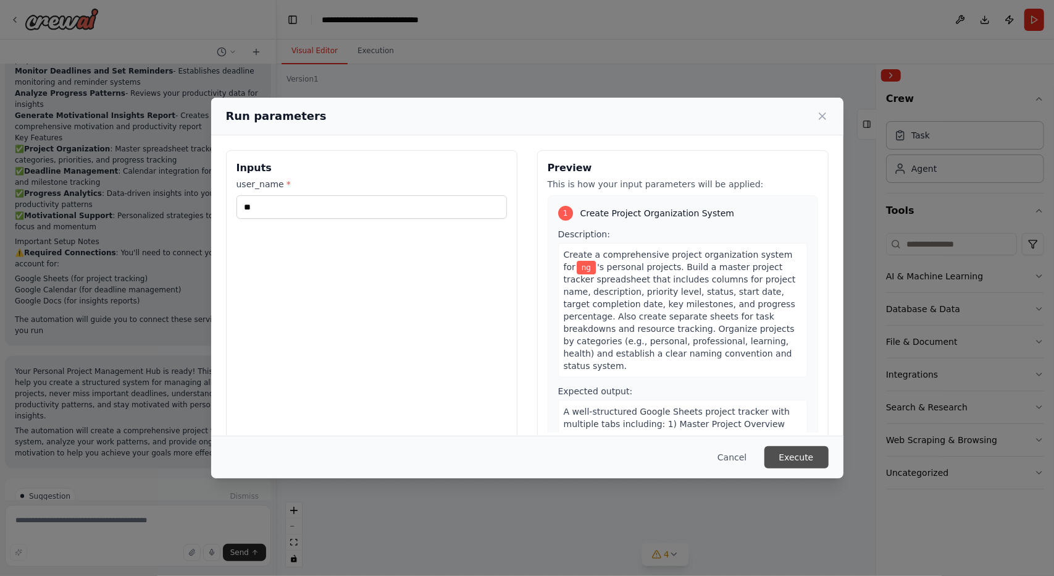
click at [803, 455] on button "Execute" at bounding box center [797, 457] width 64 height 22
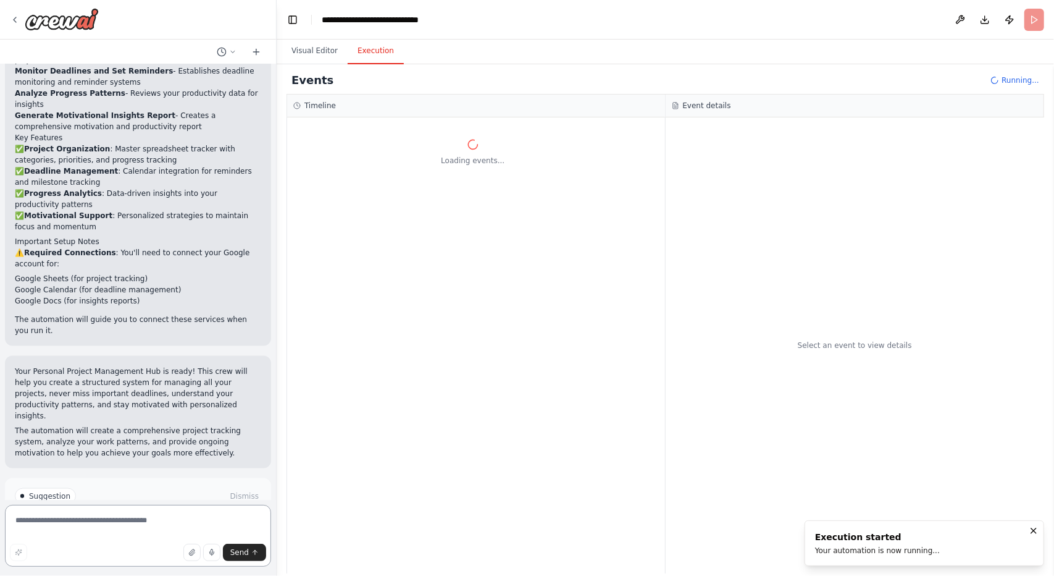
click at [120, 512] on textarea at bounding box center [138, 536] width 266 height 62
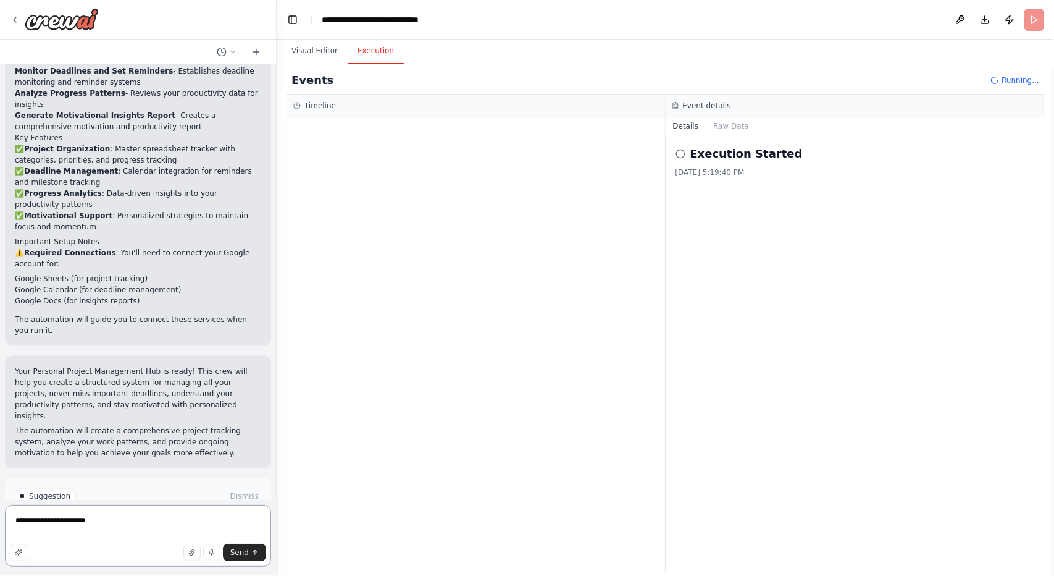
type textarea "**********"
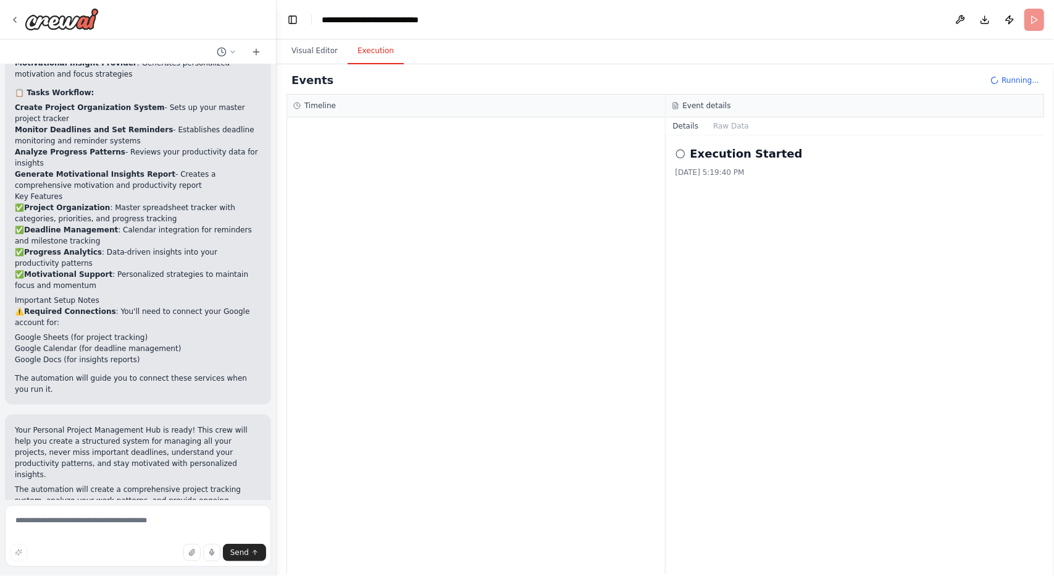
scroll to position [1116, 0]
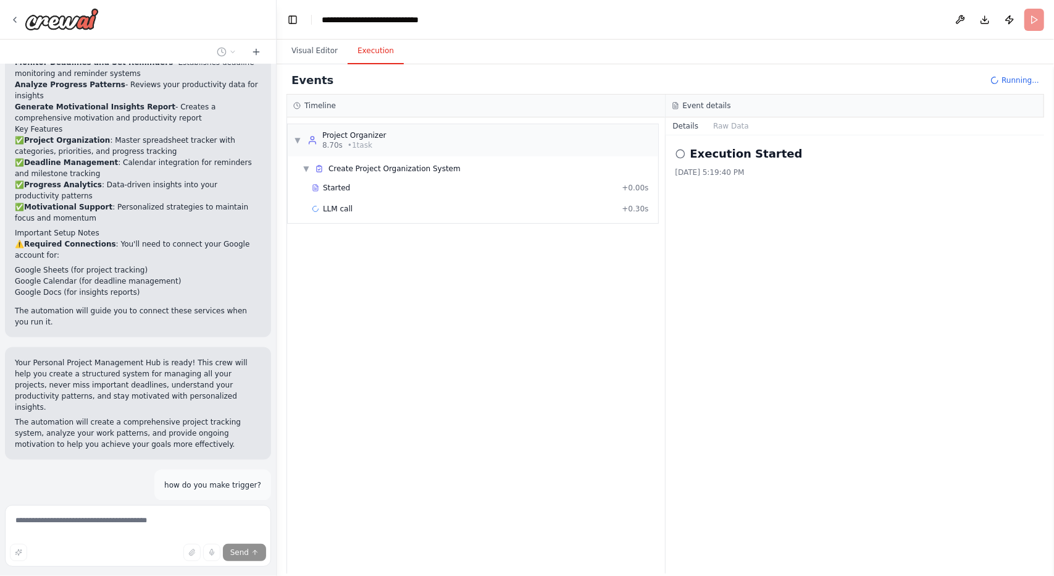
click at [311, 35] on header "**********" at bounding box center [666, 20] width 778 height 40
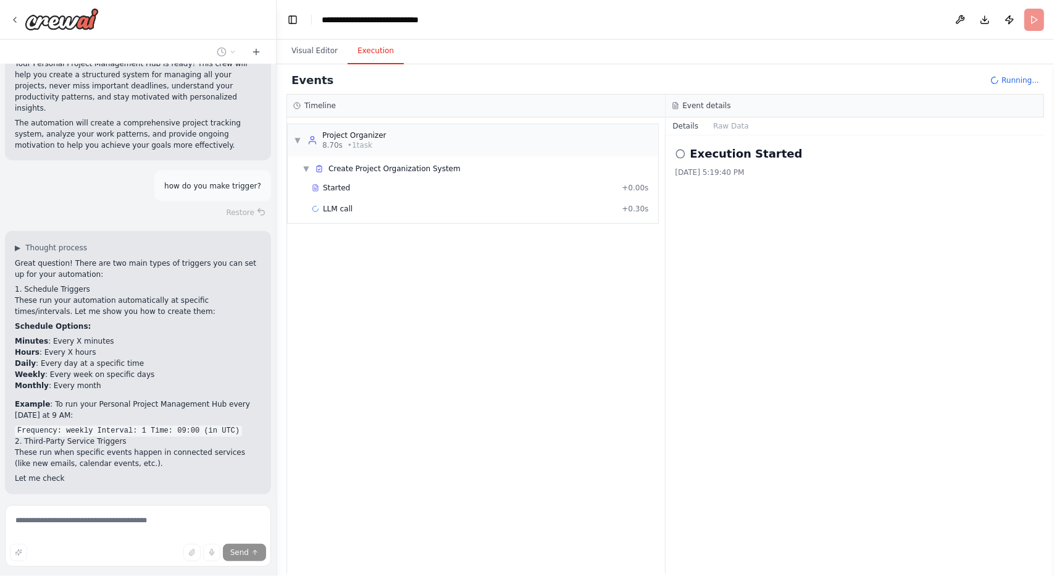
scroll to position [1429, 0]
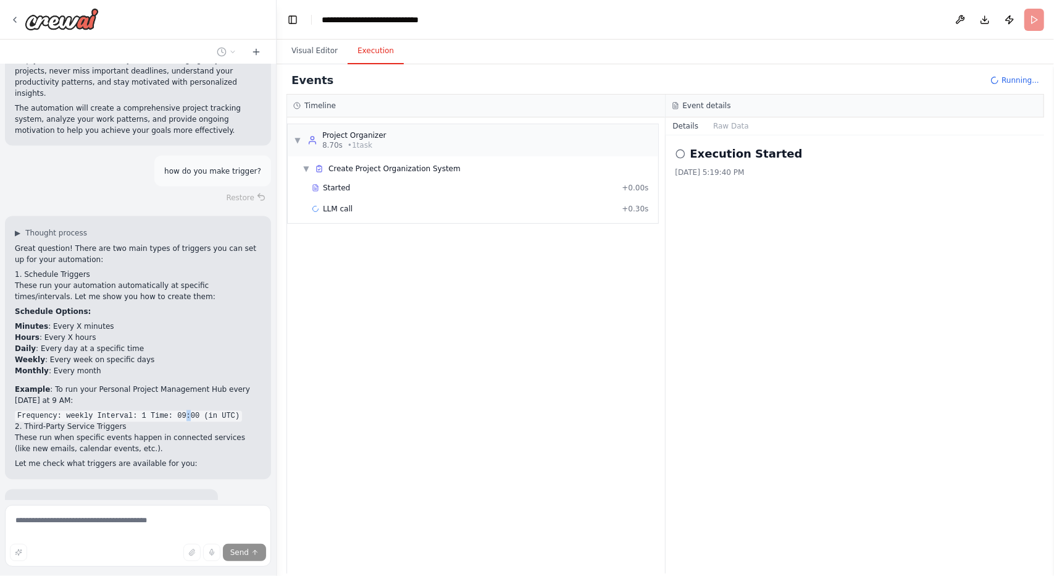
click at [174, 411] on code "Frequency: weekly Interval: 1 Time: 09:00 (in UTC)" at bounding box center [128, 416] width 227 height 11
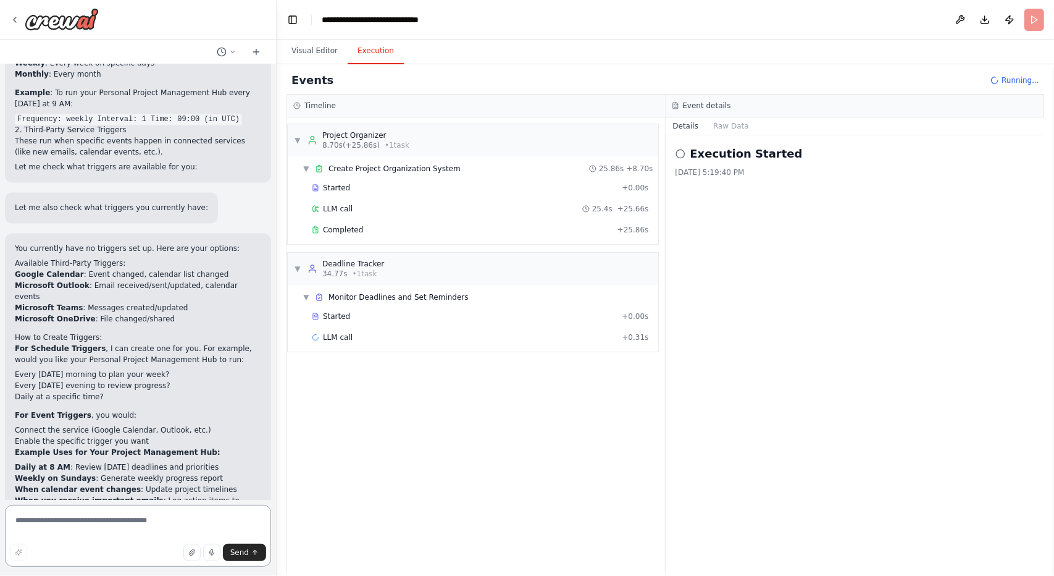
scroll to position [1738, 0]
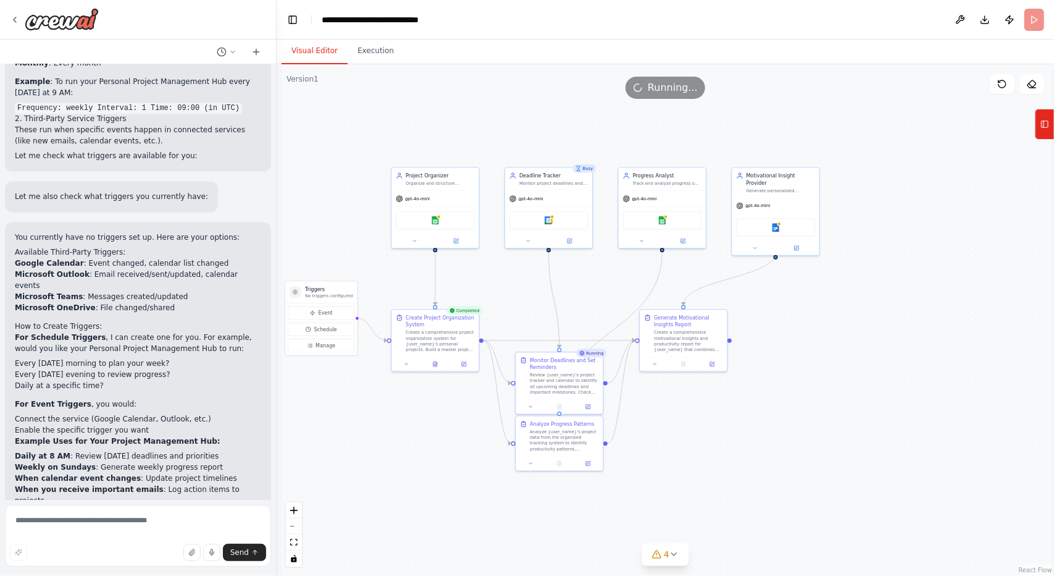
click at [312, 51] on button "Visual Editor" at bounding box center [315, 51] width 66 height 26
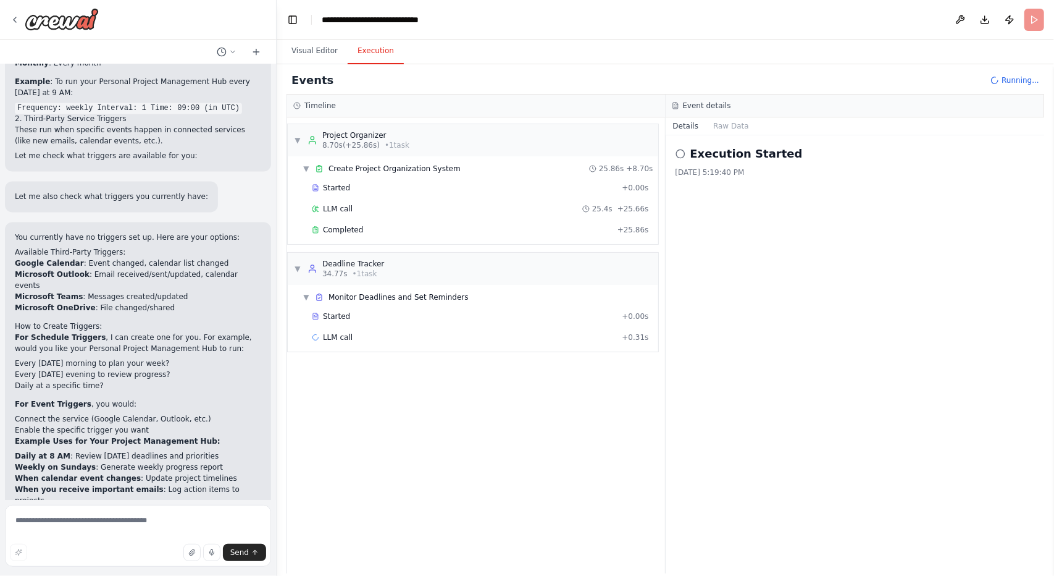
click at [378, 52] on button "Execution" at bounding box center [376, 51] width 56 height 26
click at [308, 57] on button "Visual Editor" at bounding box center [315, 51] width 66 height 26
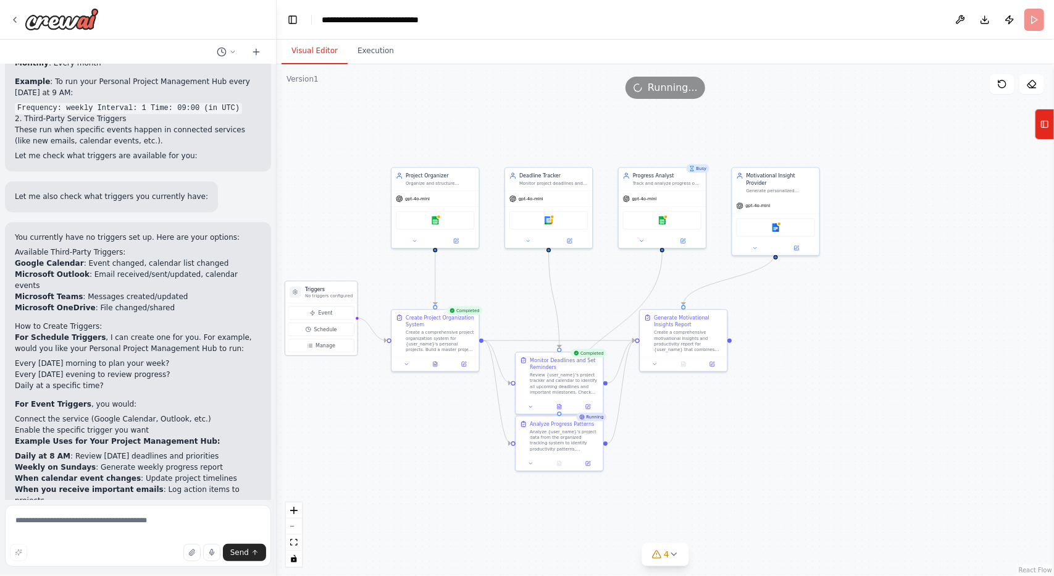
click at [330, 291] on h3 "Triggers" at bounding box center [329, 288] width 48 height 7
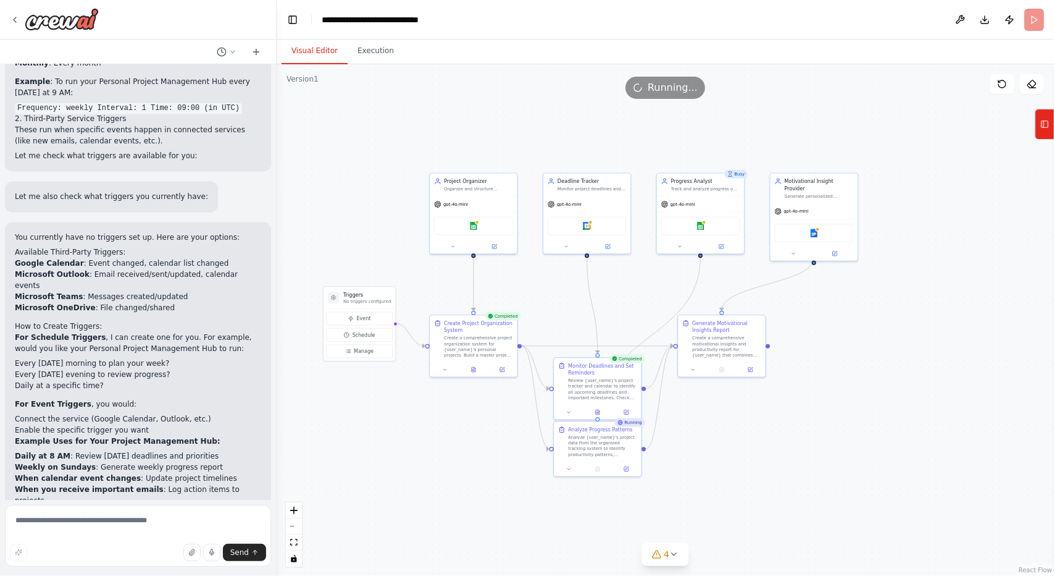
drag, startPoint x: 346, startPoint y: 397, endPoint x: 384, endPoint y: 402, distance: 38.7
click at [384, 402] on div ".deletable-edge-delete-btn { width: 20px; height: 20px; border: 0px solid #ffff…" at bounding box center [666, 319] width 778 height 511
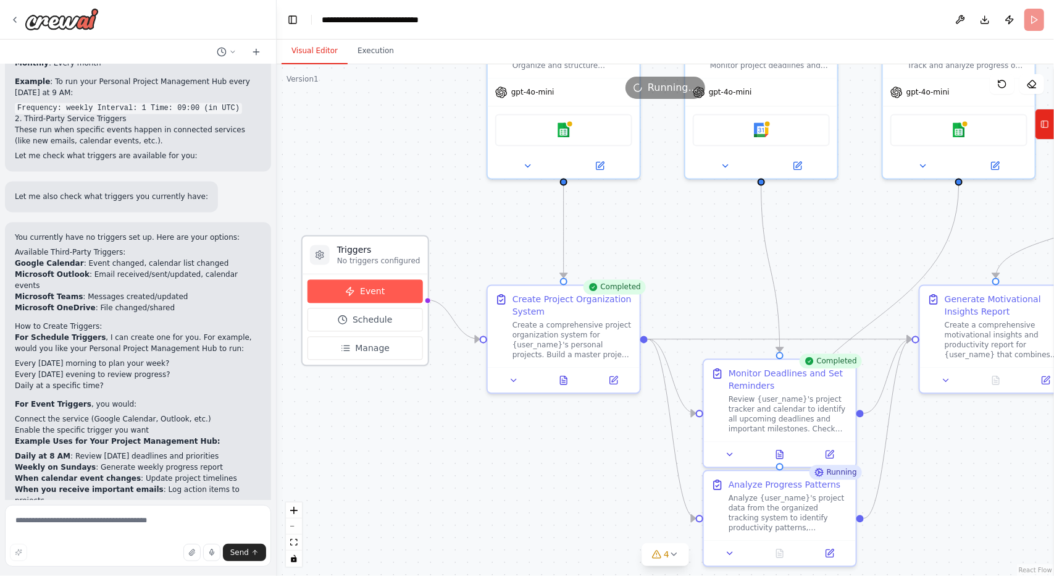
click at [371, 296] on span "Event" at bounding box center [372, 291] width 25 height 12
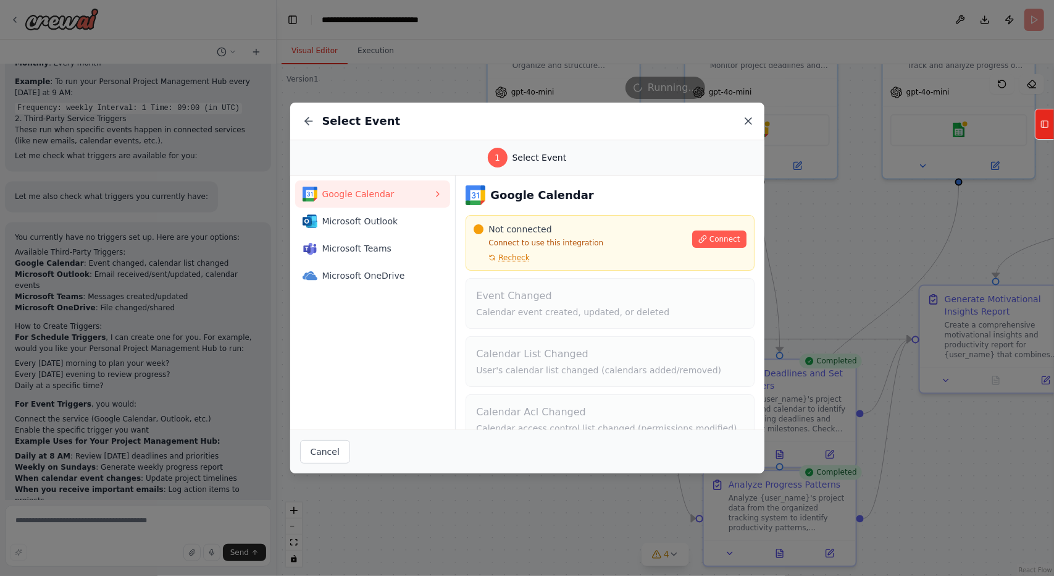
click at [747, 118] on icon at bounding box center [748, 121] width 12 height 12
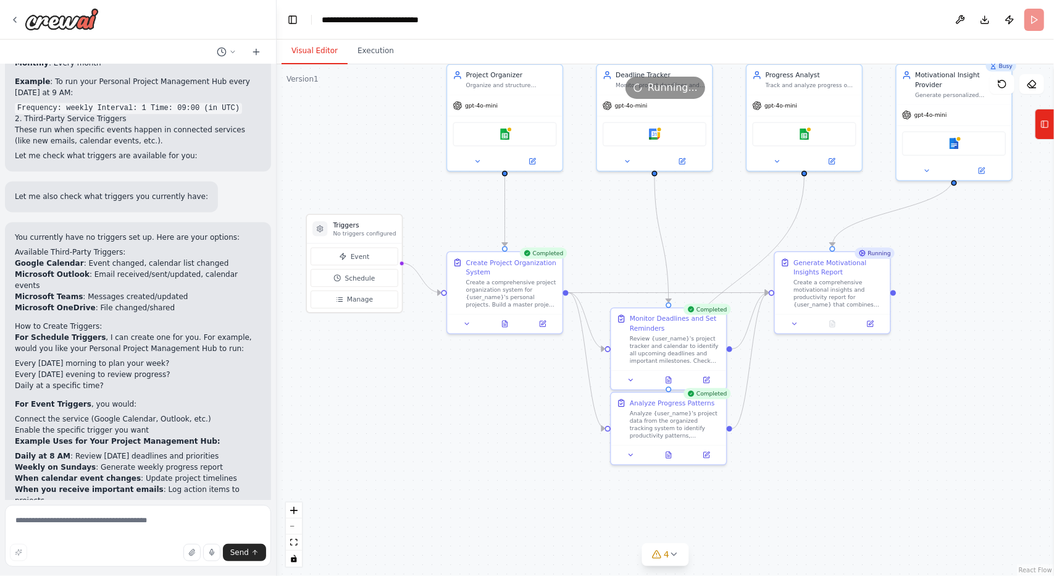
drag, startPoint x: 700, startPoint y: 259, endPoint x: 624, endPoint y: 234, distance: 79.9
click at [624, 234] on div ".deletable-edge-delete-btn { width: 20px; height: 20px; border: 0px solid #ffff…" at bounding box center [666, 319] width 778 height 511
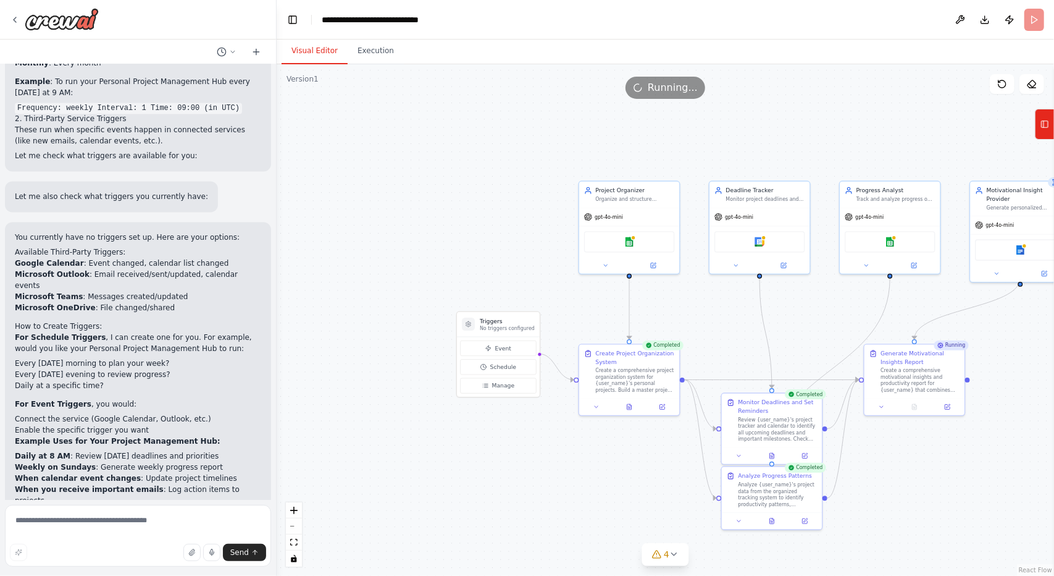
drag, startPoint x: 742, startPoint y: 224, endPoint x: 866, endPoint y: 319, distance: 155.9
click at [866, 319] on div ".deletable-edge-delete-btn { width: 20px; height: 20px; border: 0px solid #ffff…" at bounding box center [666, 319] width 778 height 511
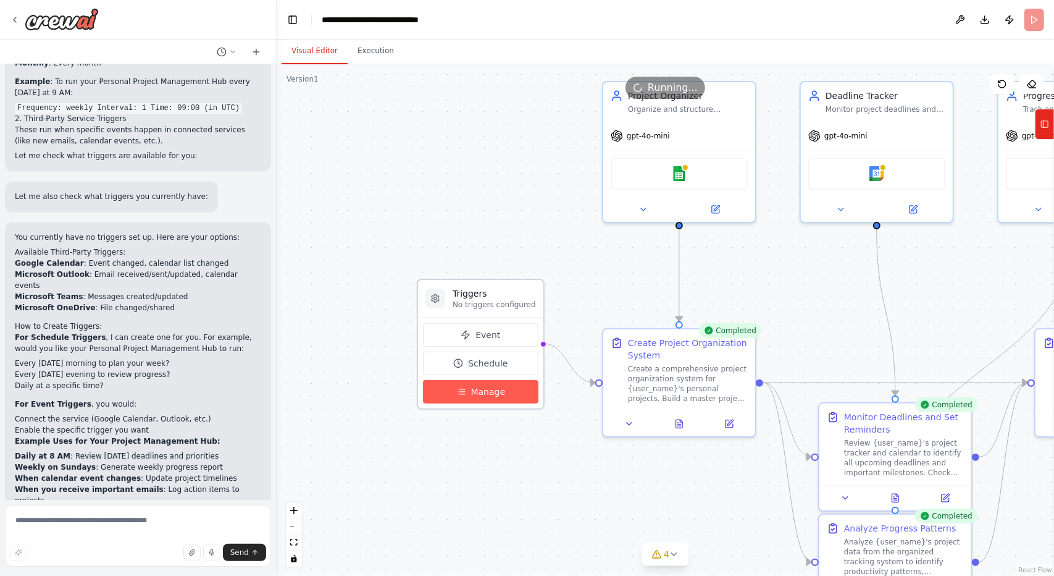
click at [492, 393] on span "Manage" at bounding box center [488, 391] width 35 height 12
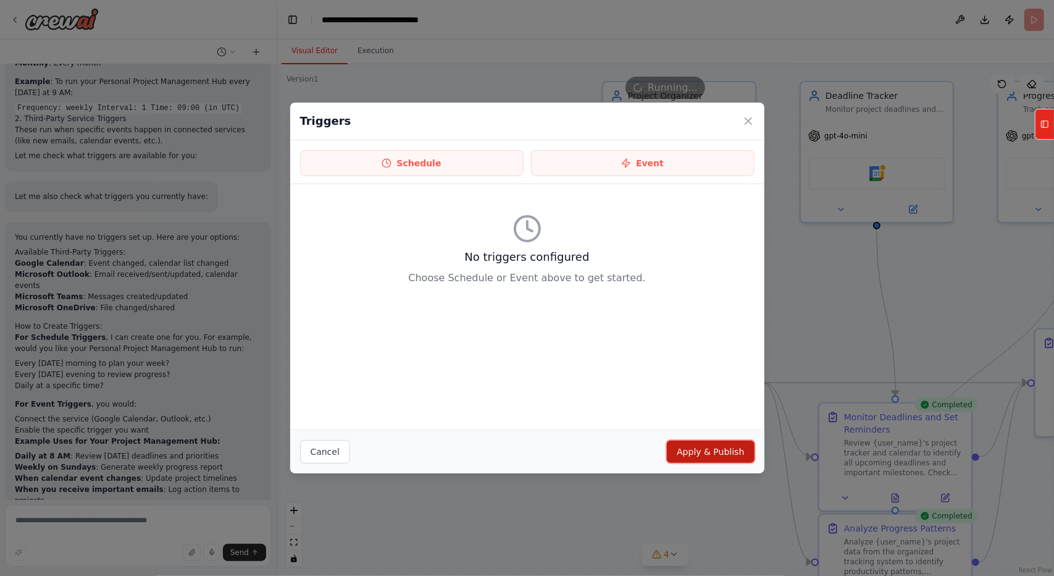
click at [731, 452] on button "Apply & Publish" at bounding box center [710, 451] width 87 height 22
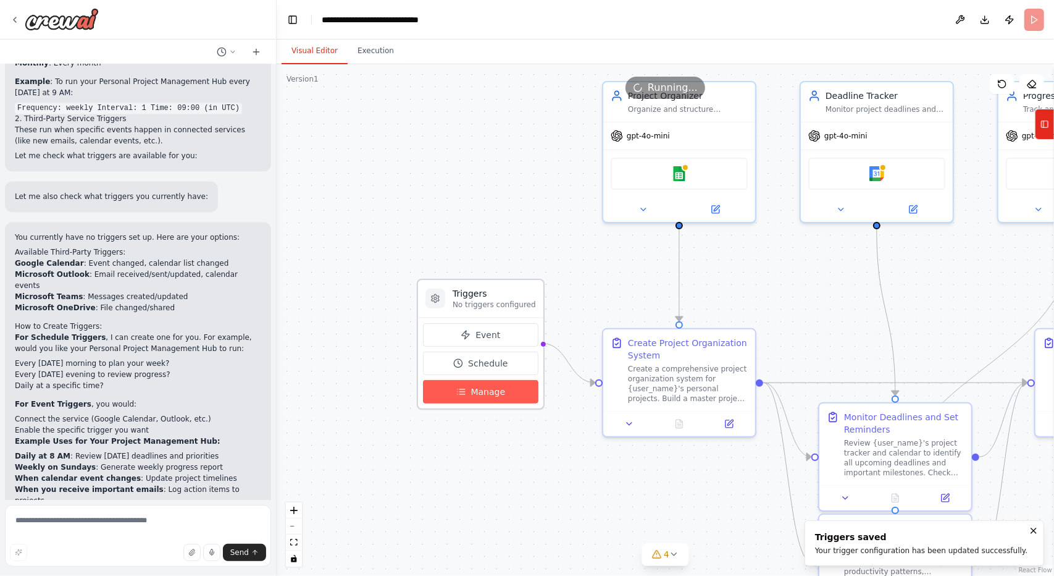
click at [519, 400] on button "Manage" at bounding box center [481, 391] width 116 height 23
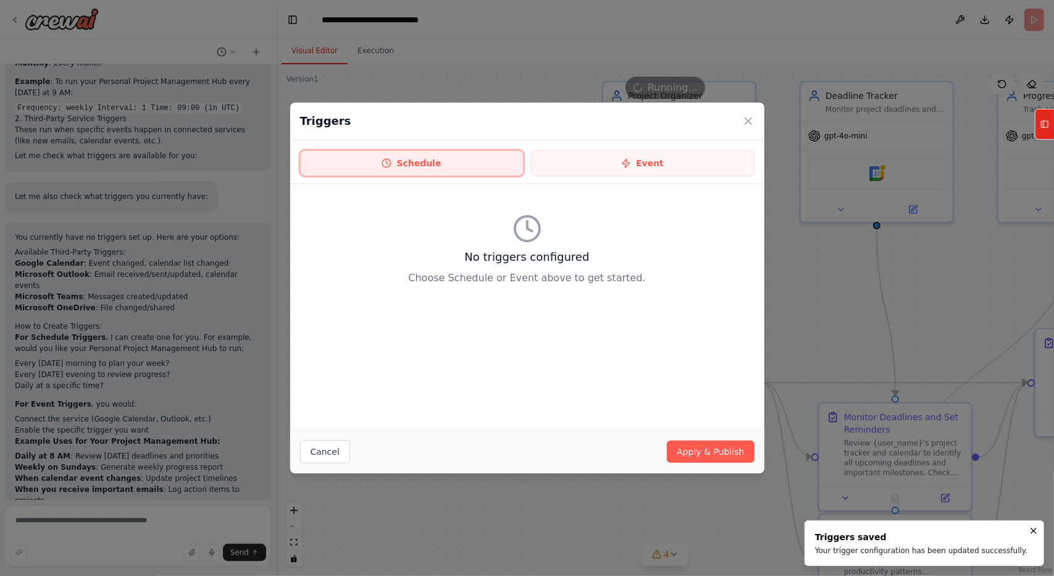
click at [472, 165] on button "Schedule" at bounding box center [412, 163] width 224 height 26
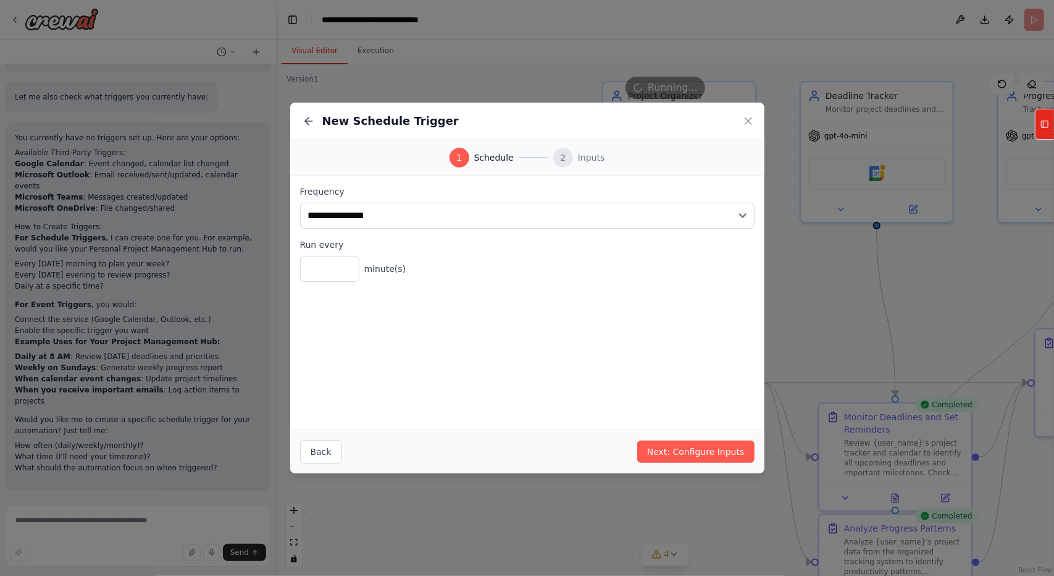
scroll to position [1837, 0]
click at [319, 134] on div "New Schedule Trigger" at bounding box center [527, 122] width 474 height 38
click at [304, 124] on icon at bounding box center [309, 121] width 12 height 12
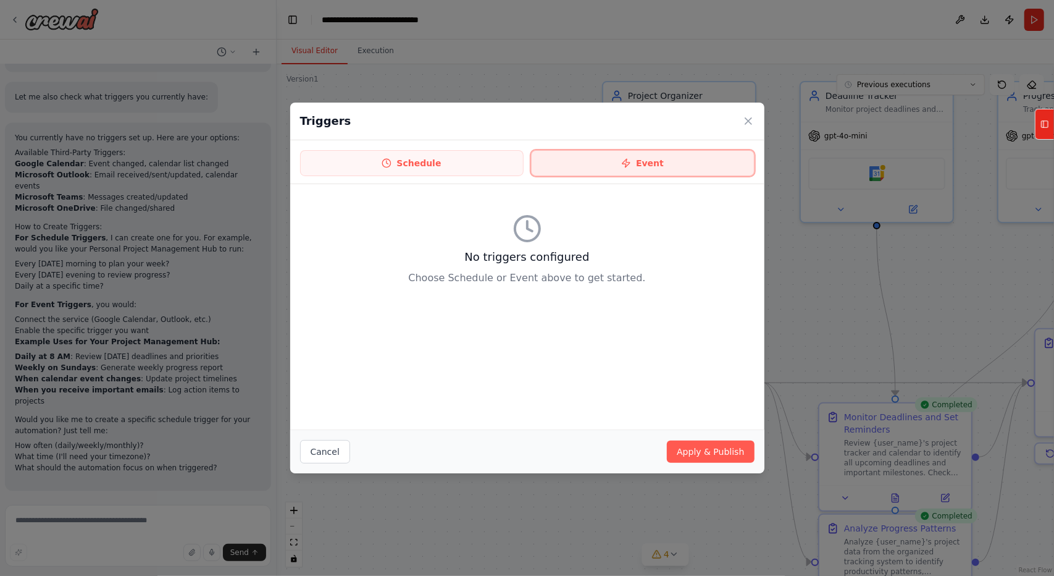
click at [679, 164] on button "Event" at bounding box center [643, 163] width 224 height 26
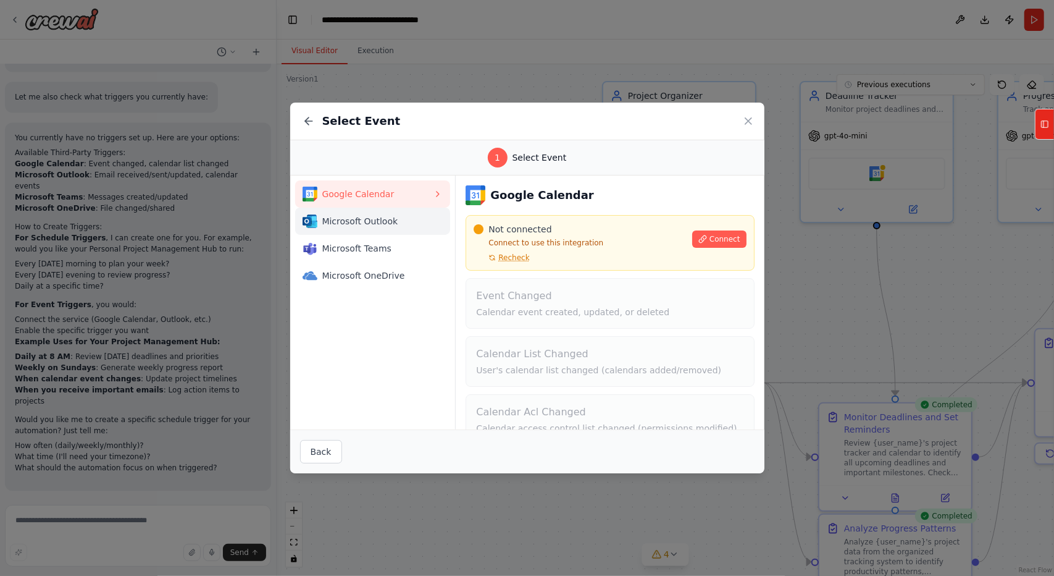
click at [387, 221] on span "Microsoft Outlook" at bounding box center [377, 221] width 111 height 12
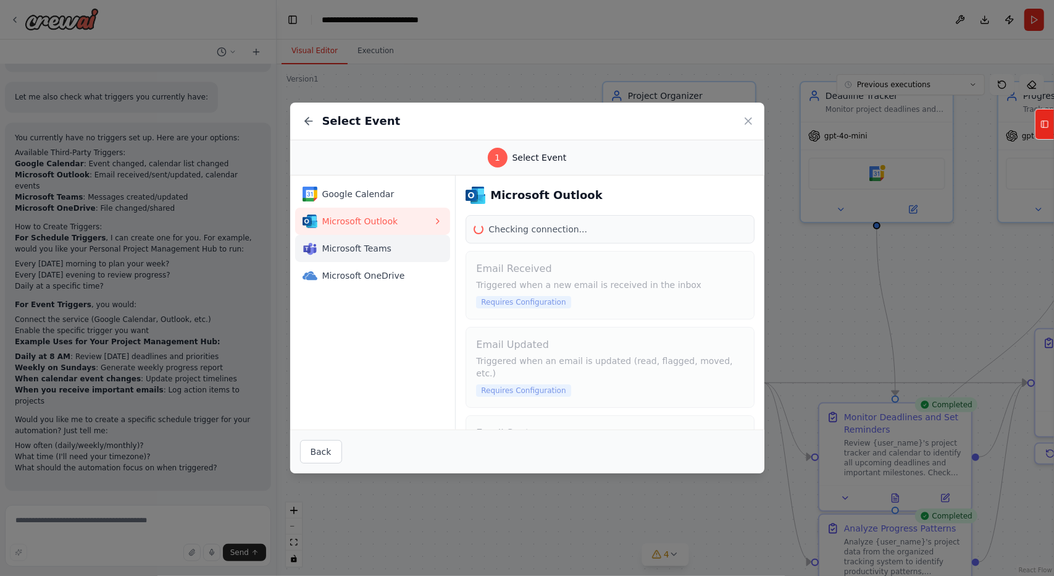
click at [378, 241] on div "Microsoft Teams" at bounding box center [368, 248] width 131 height 15
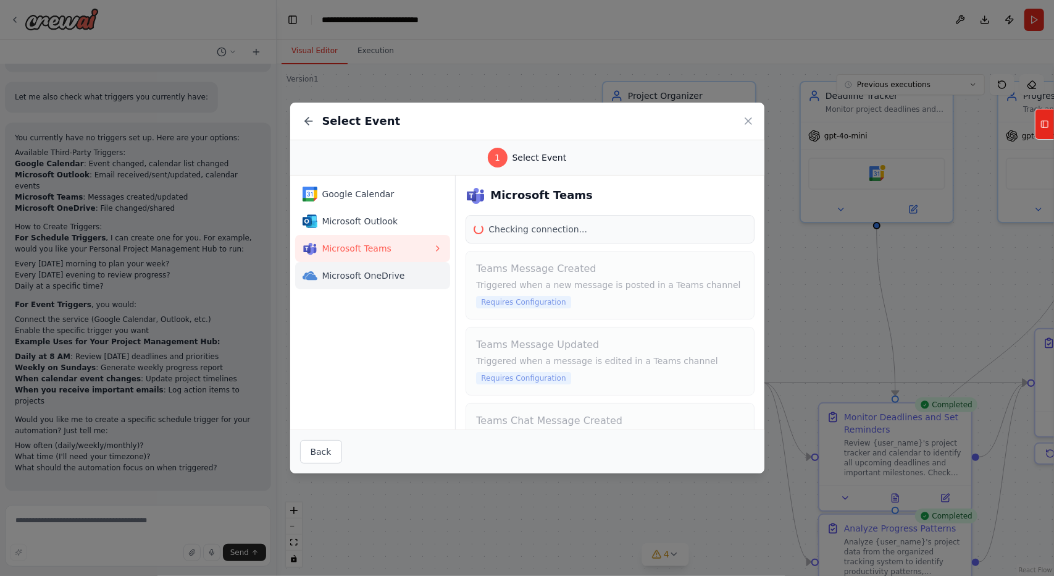
click at [380, 275] on span "Microsoft OneDrive" at bounding box center [377, 275] width 111 height 12
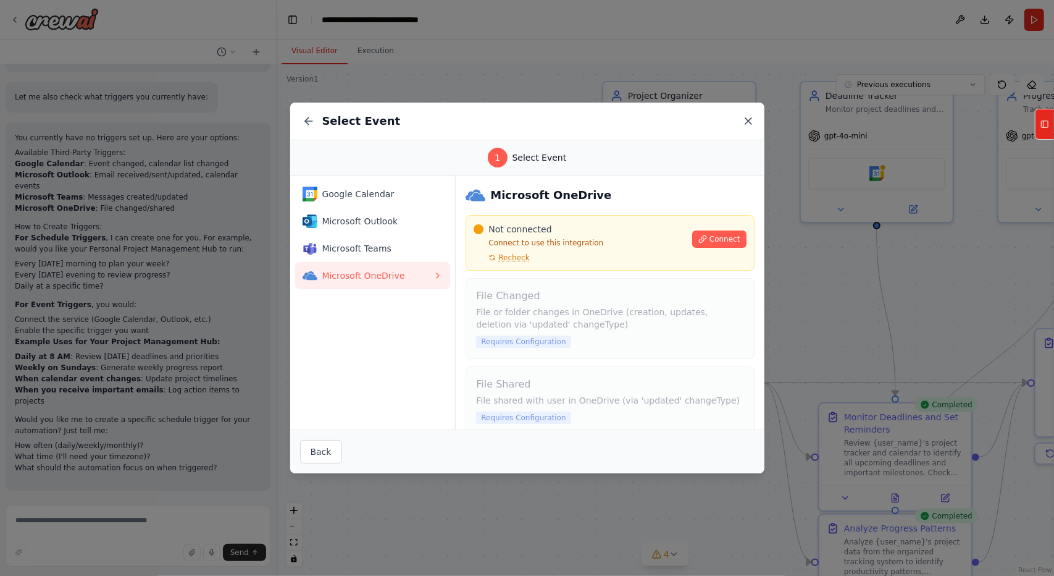
click at [742, 118] on icon at bounding box center [748, 121] width 12 height 12
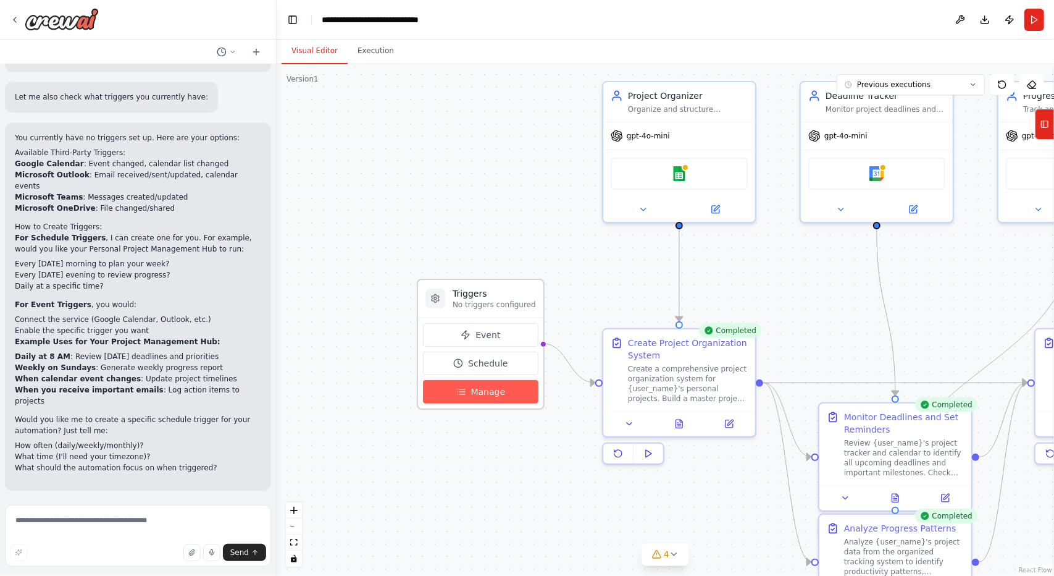
click at [477, 390] on span "Manage" at bounding box center [488, 391] width 35 height 12
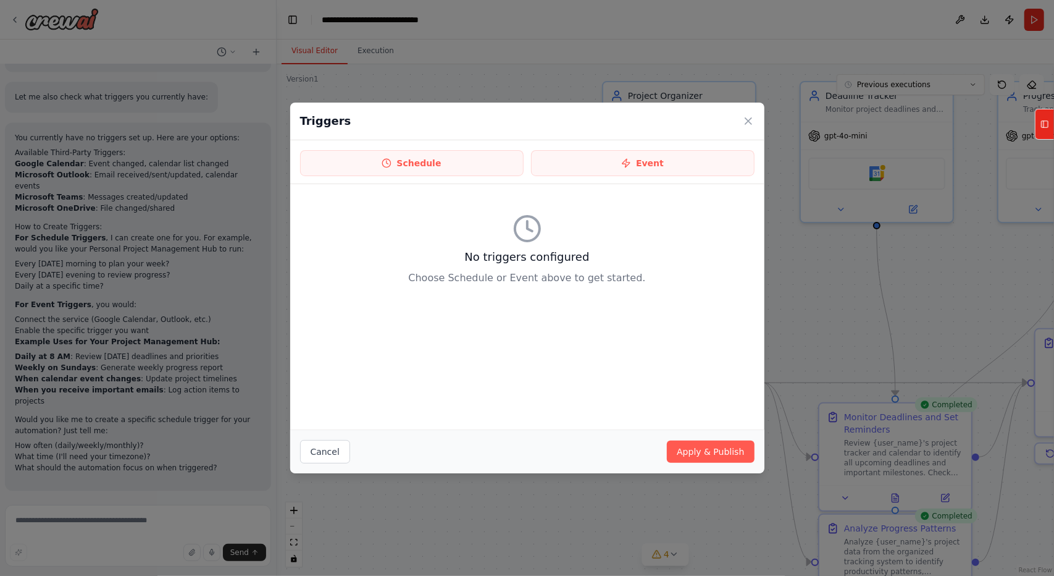
click at [493, 285] on div "No triggers configured Choose Schedule or Event above to get started." at bounding box center [527, 249] width 455 height 111
click at [493, 284] on p "Choose Schedule or Event above to get started." at bounding box center [527, 278] width 455 height 15
click at [493, 279] on p "Choose Schedule or Event above to get started." at bounding box center [527, 278] width 455 height 15
click at [751, 118] on icon at bounding box center [749, 121] width 6 height 6
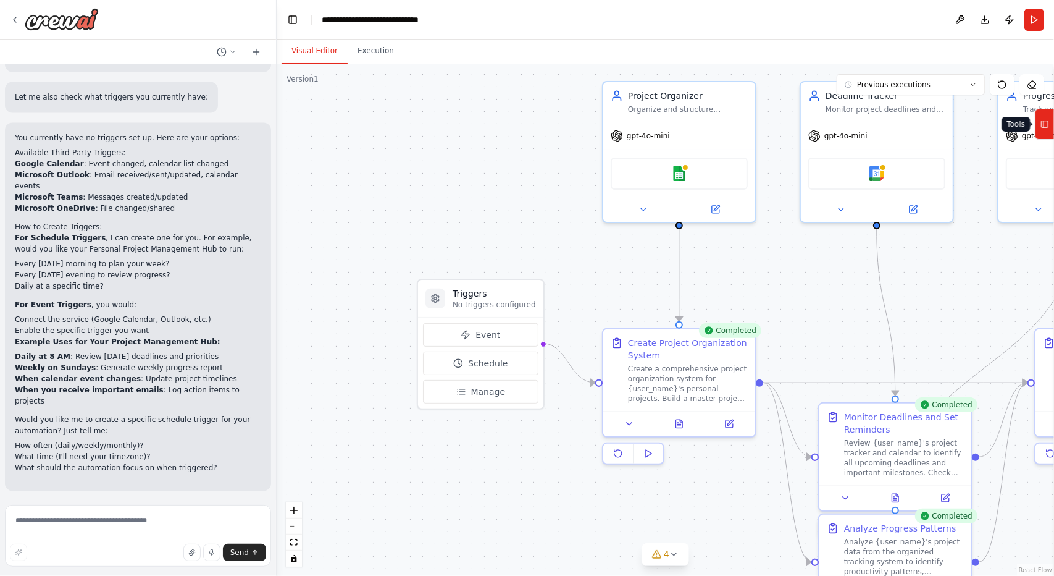
click at [1043, 127] on rect at bounding box center [1045, 124] width 7 height 7
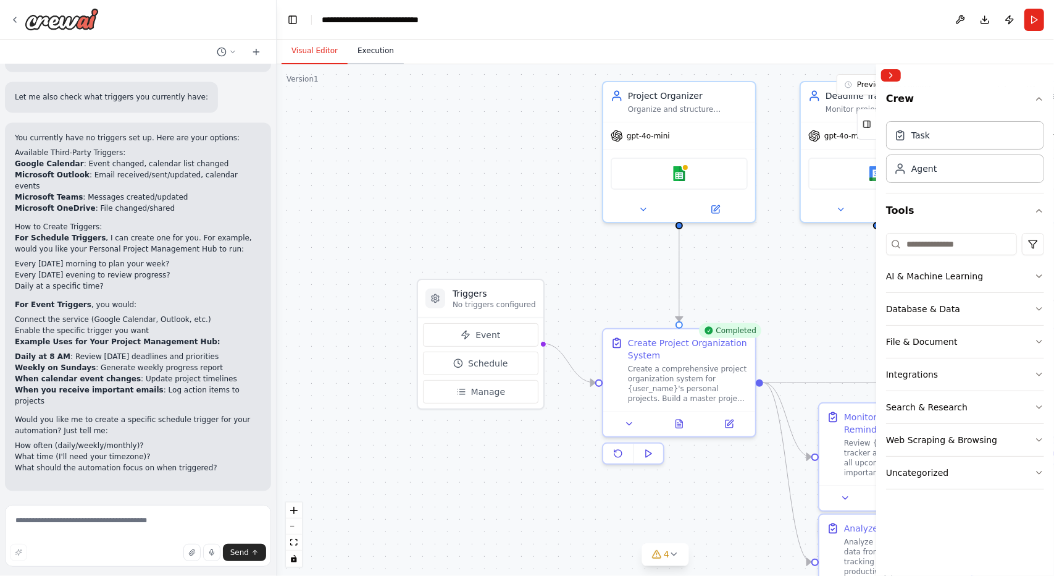
click at [385, 62] on button "Execution" at bounding box center [376, 51] width 56 height 26
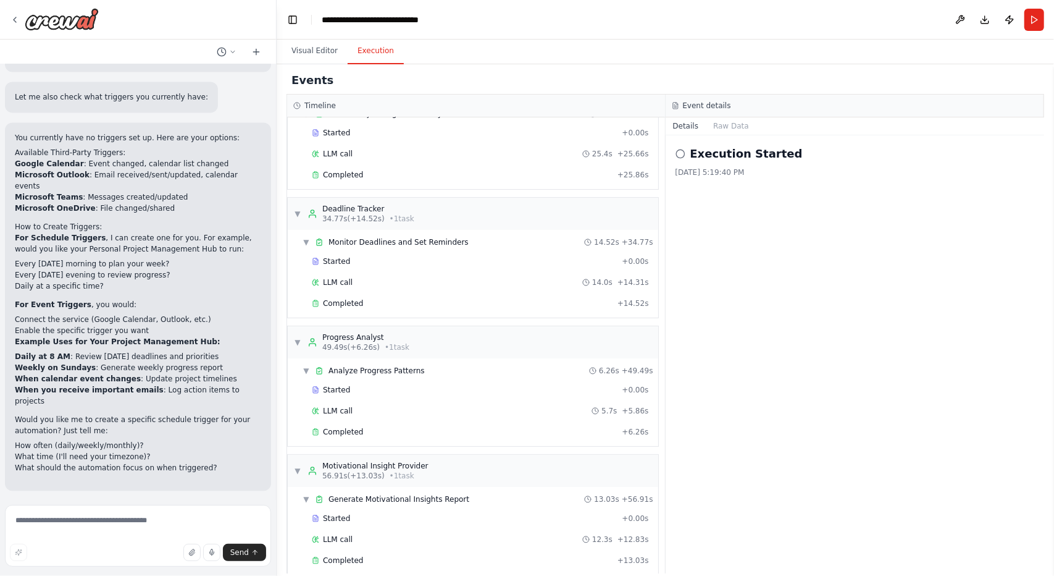
scroll to position [63, 0]
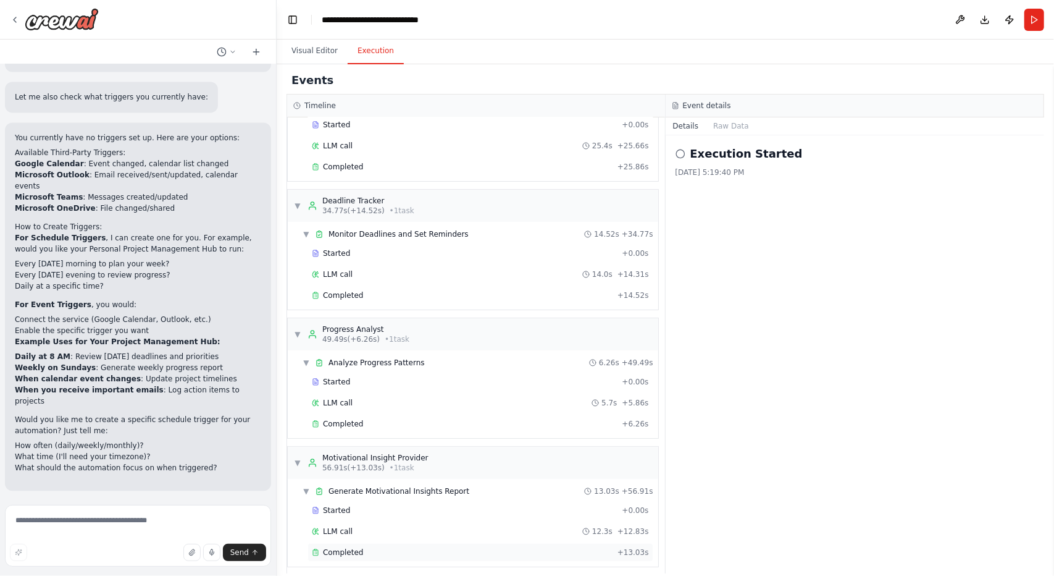
click at [387, 543] on div "Completed + 13.03s" at bounding box center [481, 552] width 346 height 19
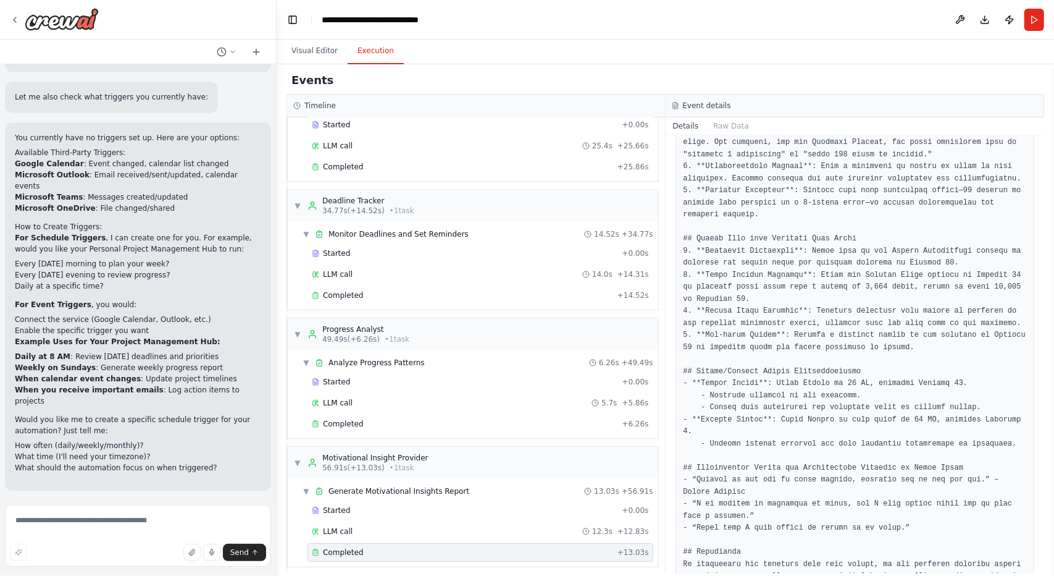
scroll to position [759, 0]
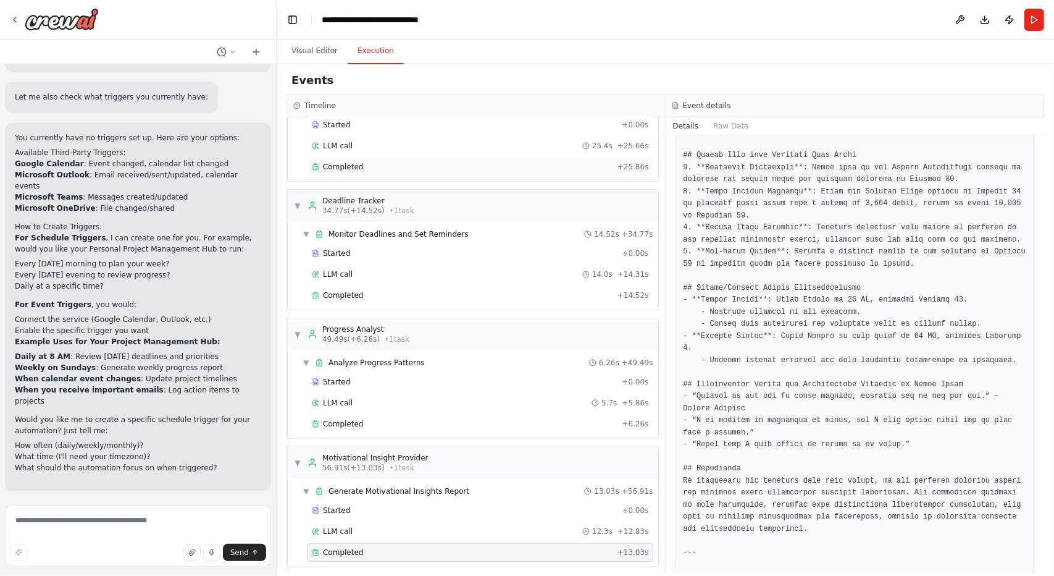
click at [395, 172] on div "Completed + 25.86s" at bounding box center [481, 167] width 346 height 19
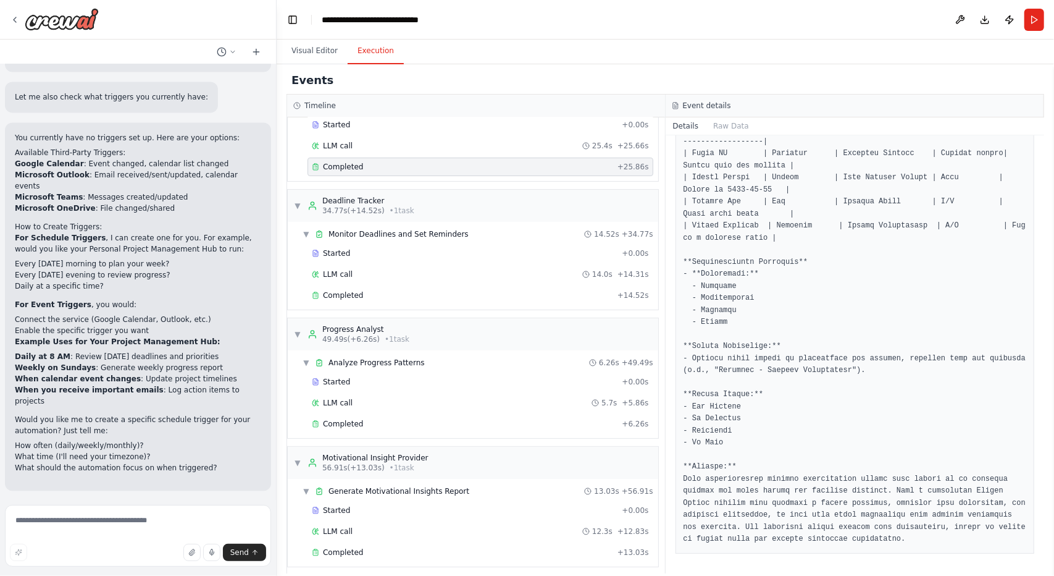
scroll to position [711, 0]
click at [414, 286] on div "Completed + 14.52s" at bounding box center [481, 295] width 346 height 19
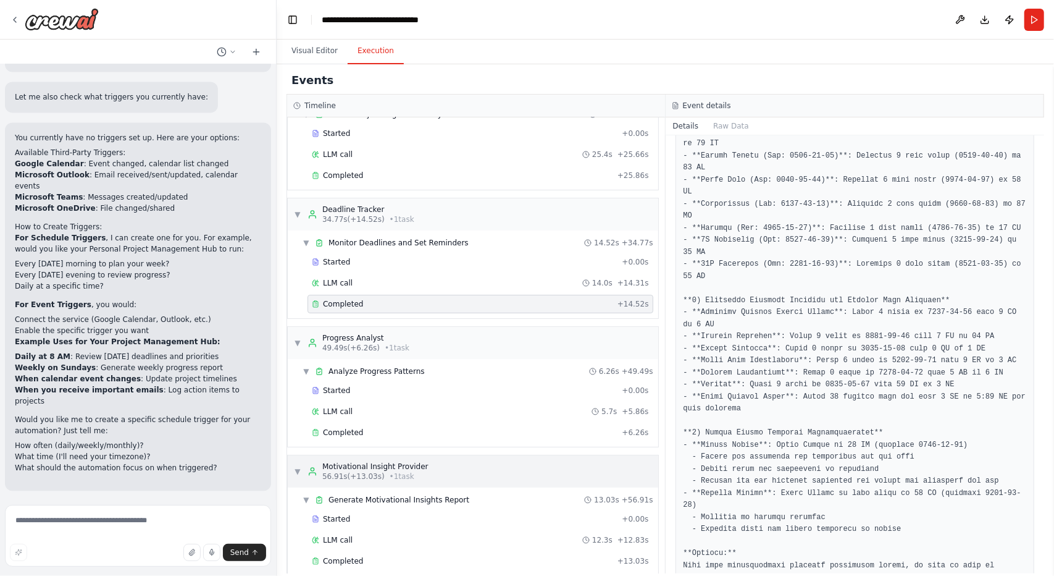
scroll to position [63, 0]
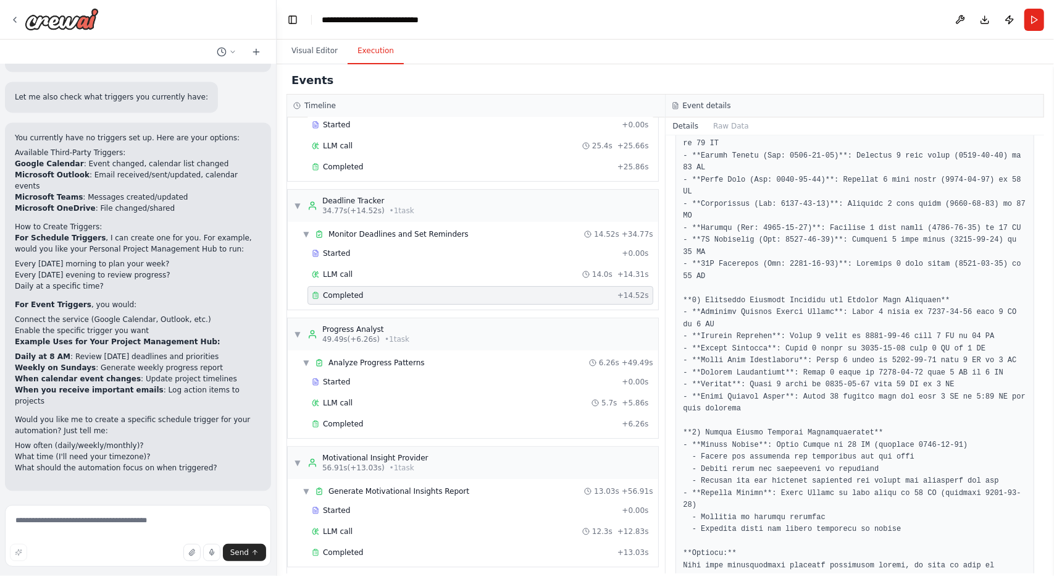
click at [236, 561] on button "Improve automation" at bounding box center [138, 571] width 246 height 20
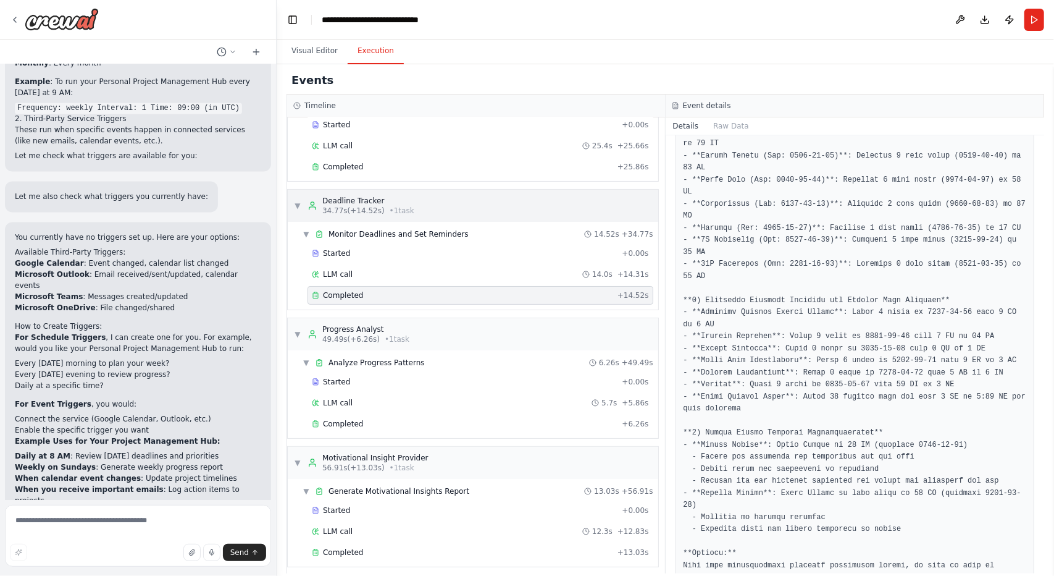
scroll to position [1785, 0]
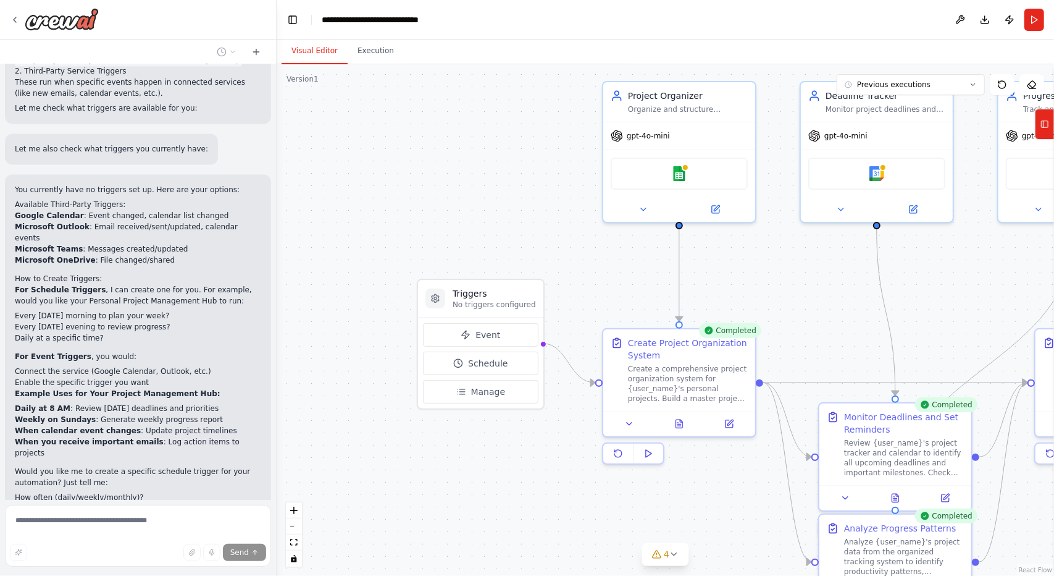
click at [298, 49] on button "Visual Editor" at bounding box center [315, 51] width 66 height 26
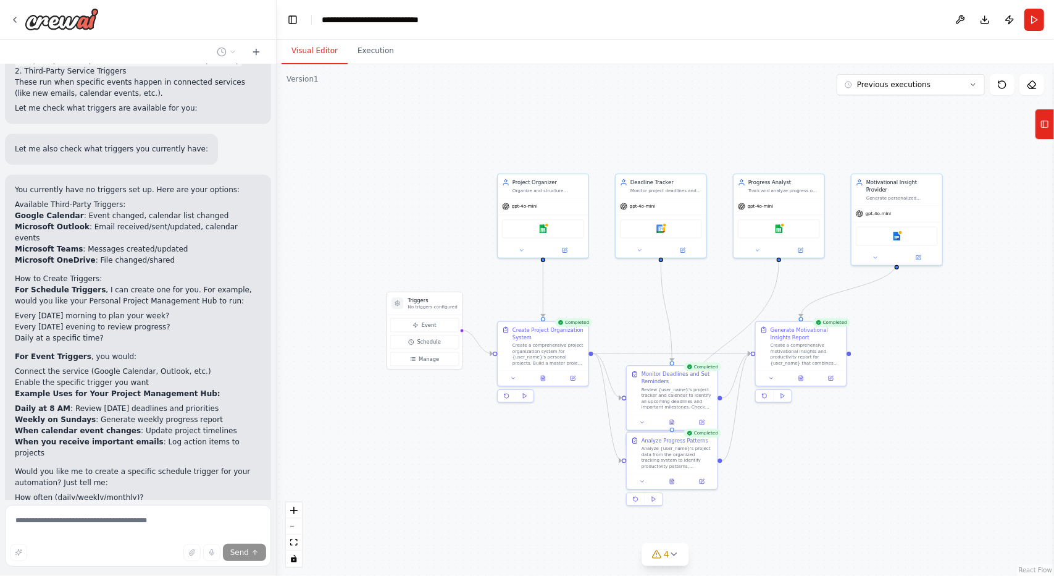
drag, startPoint x: 719, startPoint y: 275, endPoint x: 648, endPoint y: 316, distance: 81.9
click at [648, 316] on div ".deletable-edge-delete-btn { width: 20px; height: 20px; border: 0px solid #ffff…" at bounding box center [666, 319] width 778 height 511
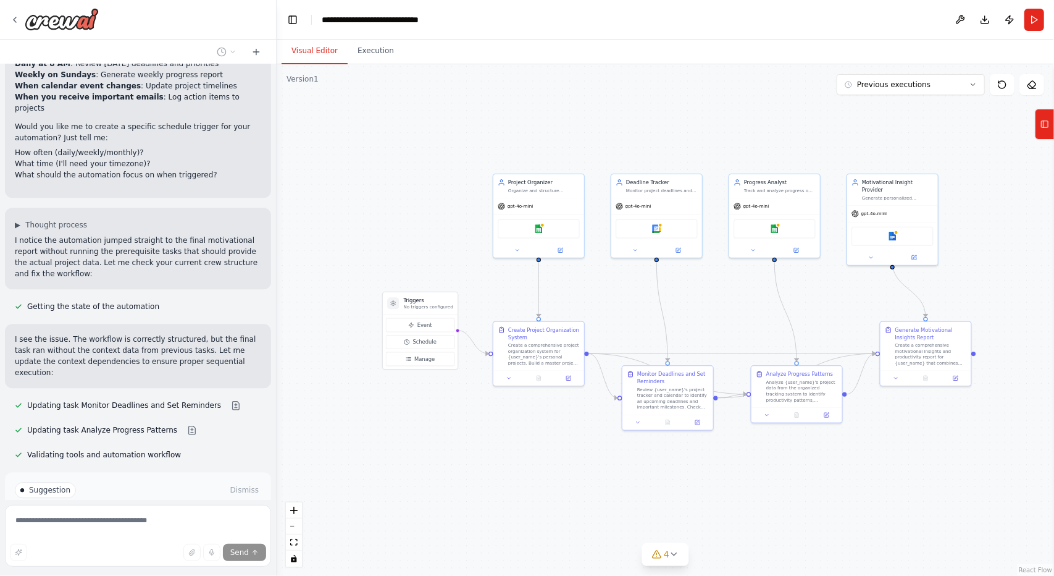
scroll to position [2138, 0]
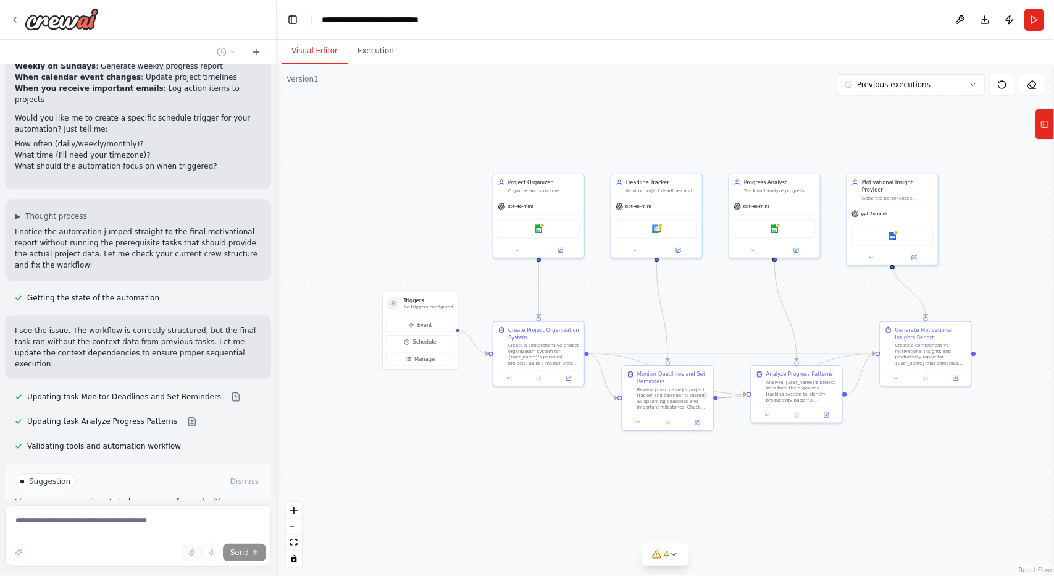
click at [153, 524] on button "Run Automation" at bounding box center [138, 534] width 246 height 20
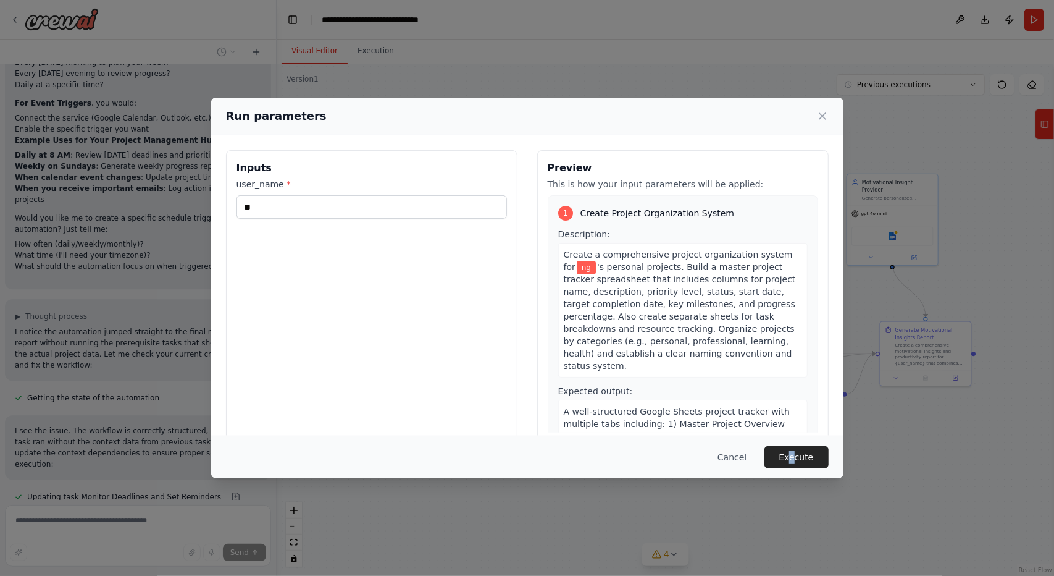
drag, startPoint x: 799, startPoint y: 484, endPoint x: 792, endPoint y: 458, distance: 27.6
click at [792, 458] on div "Run parameters Inputs user_name * ** Preview This is how your input parameters …" at bounding box center [527, 288] width 1054 height 576
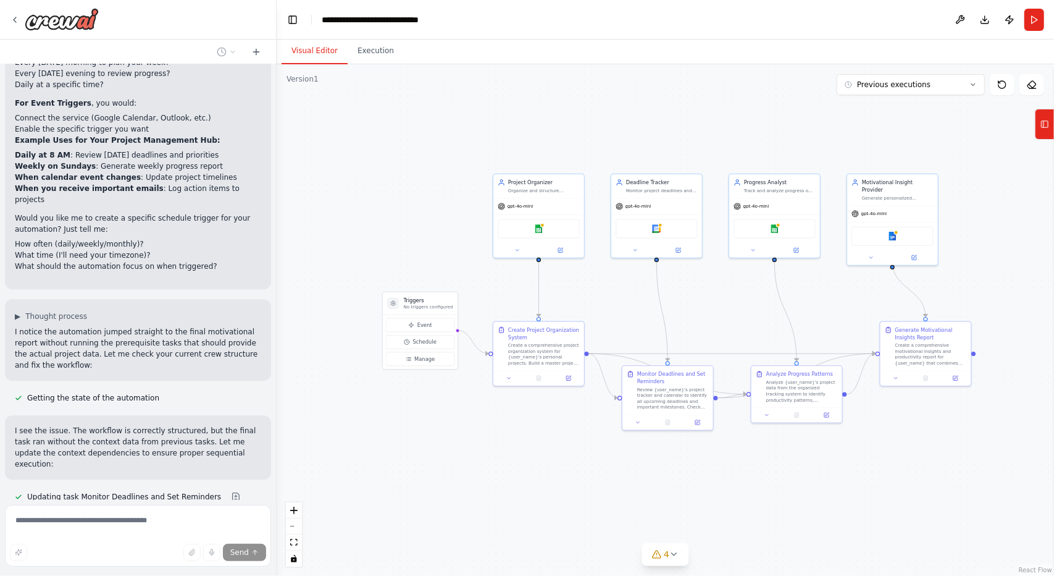
click at [792, 458] on div ".deletable-edge-delete-btn { width: 20px; height: 20px; border: 0px solid #ffff…" at bounding box center [666, 319] width 778 height 511
click at [673, 556] on icon at bounding box center [675, 554] width 10 height 10
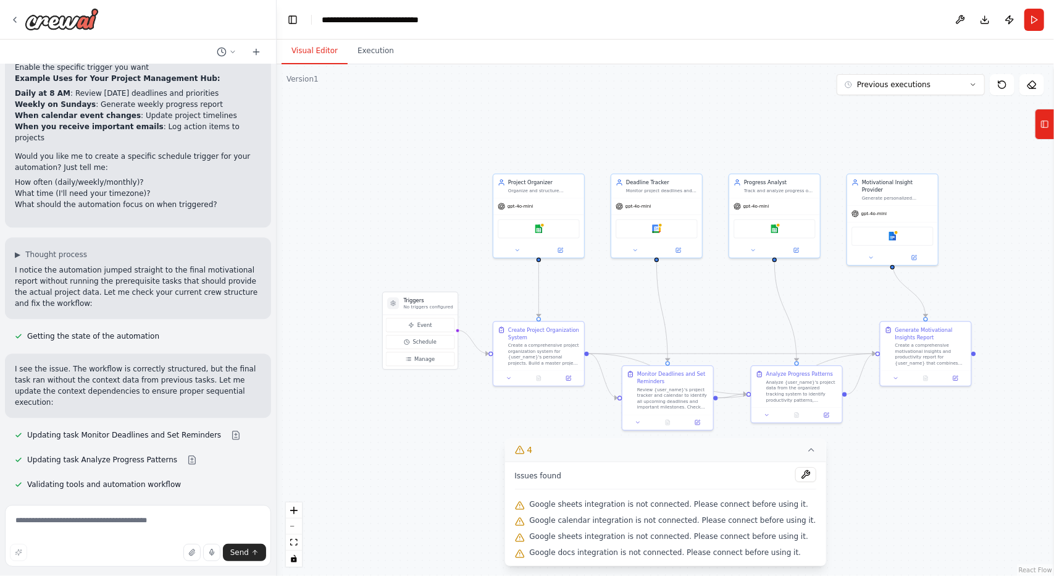
click at [818, 533] on div ".deletable-edge-delete-btn { width: 20px; height: 20px; border: 0px solid #ffff…" at bounding box center [666, 319] width 778 height 511
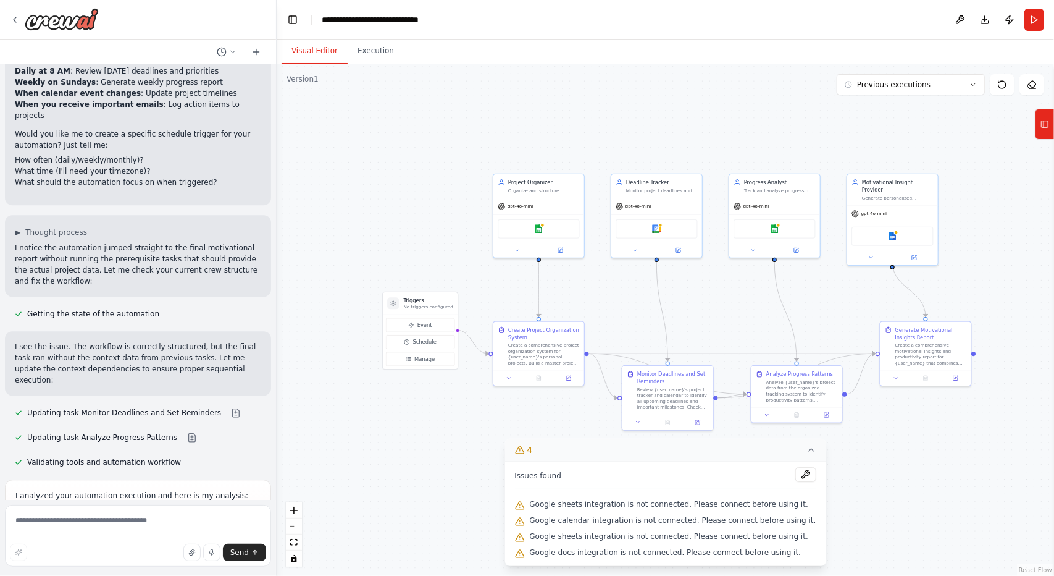
click at [830, 524] on div ".deletable-edge-delete-btn { width: 20px; height: 20px; border: 0px solid #ffff…" at bounding box center [666, 319] width 778 height 511
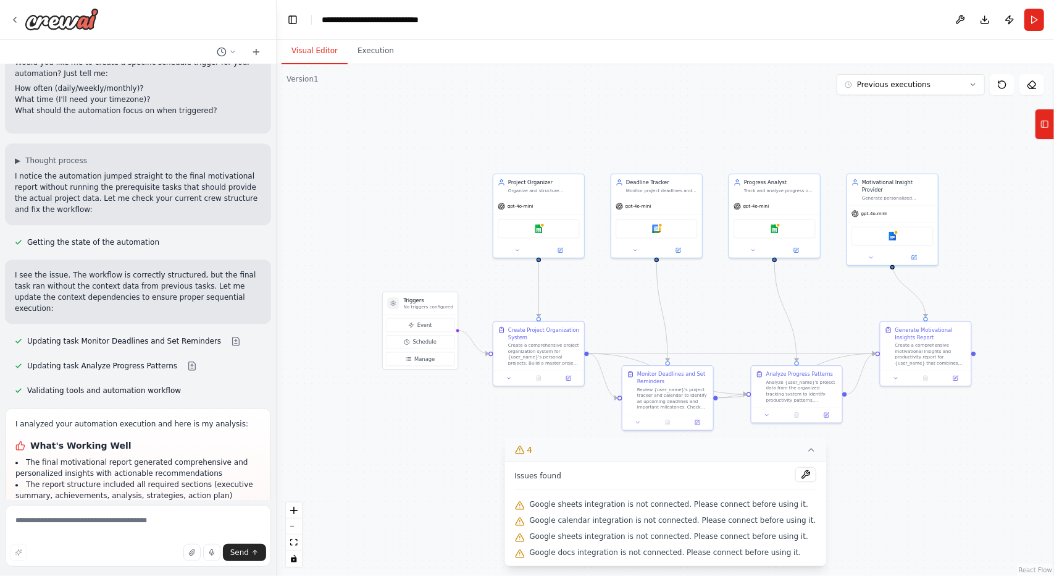
click at [807, 450] on icon at bounding box center [812, 450] width 10 height 10
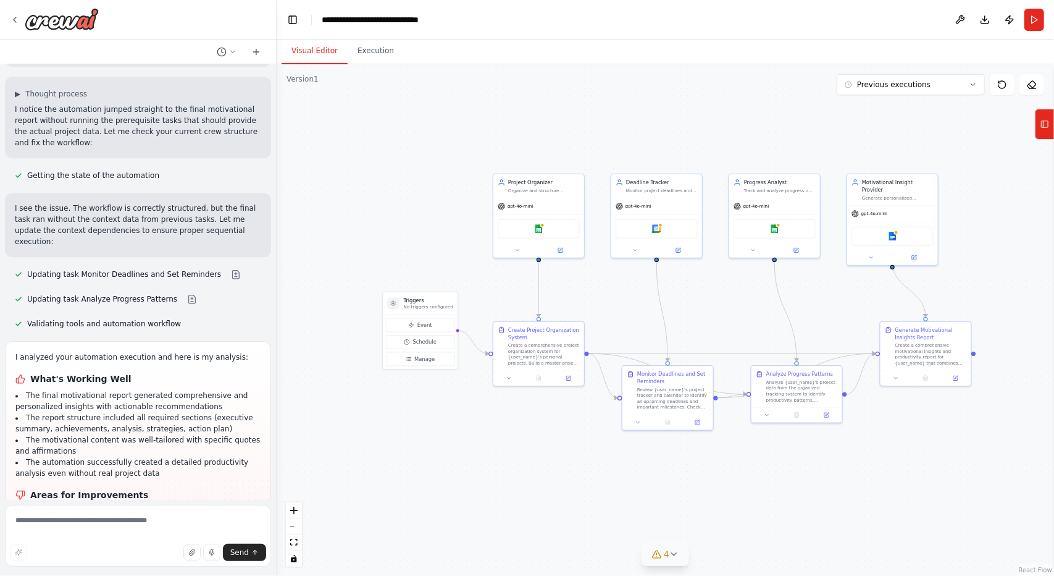
scroll to position [2272, 0]
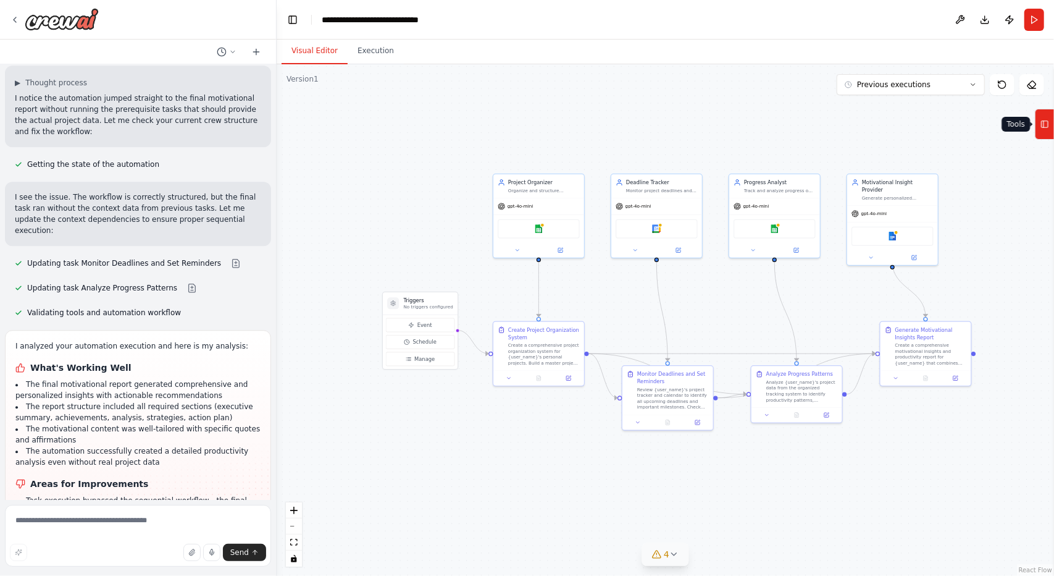
click at [1045, 127] on rect at bounding box center [1045, 124] width 7 height 7
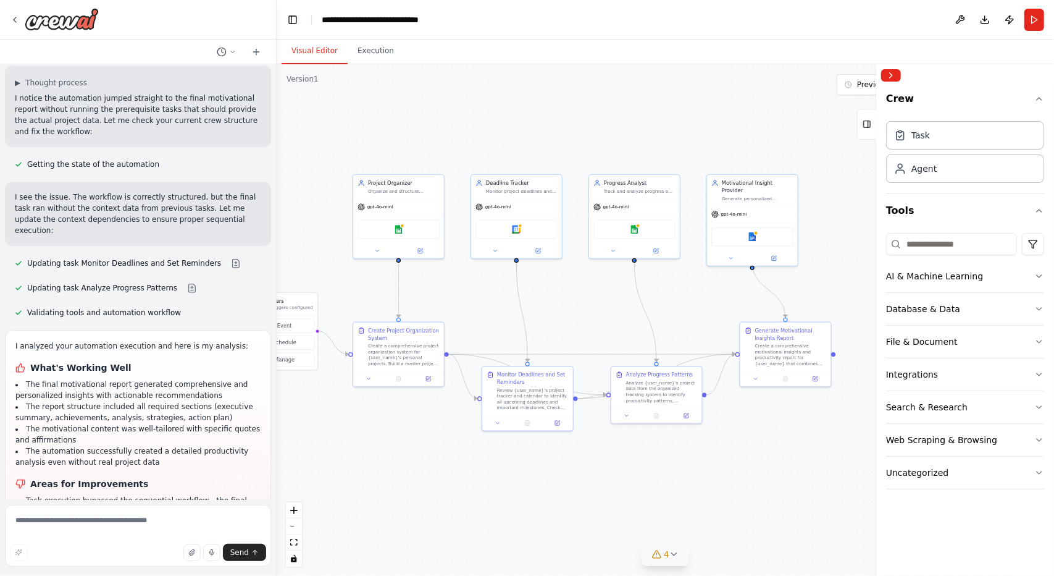
drag, startPoint x: 687, startPoint y: 143, endPoint x: 547, endPoint y: 144, distance: 140.2
click at [547, 144] on div ".deletable-edge-delete-btn { width: 20px; height: 20px; border: 0px solid #ffff…" at bounding box center [666, 319] width 778 height 511
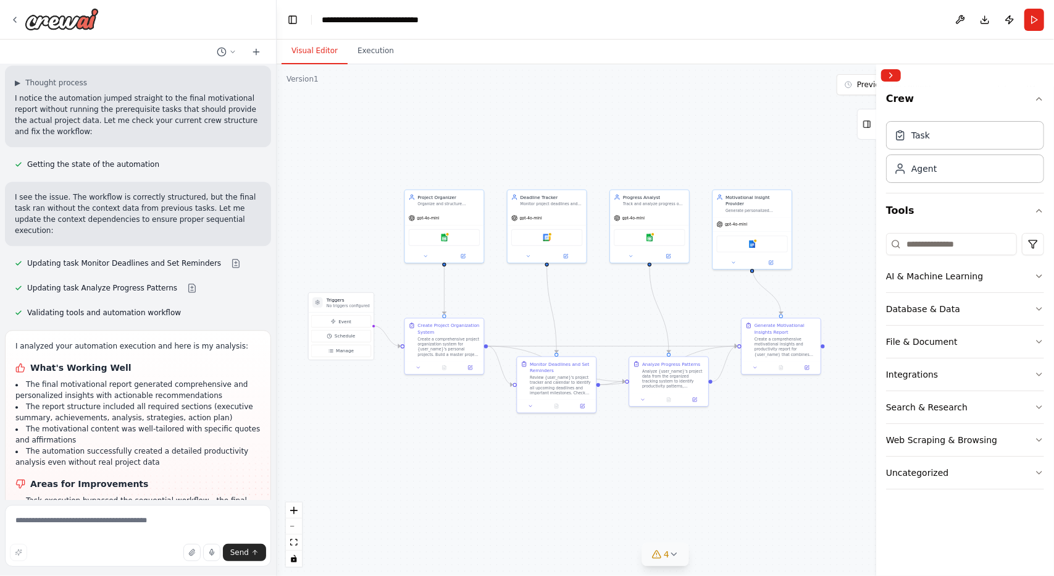
drag, startPoint x: 732, startPoint y: 432, endPoint x: 763, endPoint y: 463, distance: 44.1
click at [763, 463] on div ".deletable-edge-delete-btn { width: 20px; height: 20px; border: 0px solid #ffff…" at bounding box center [666, 319] width 778 height 511
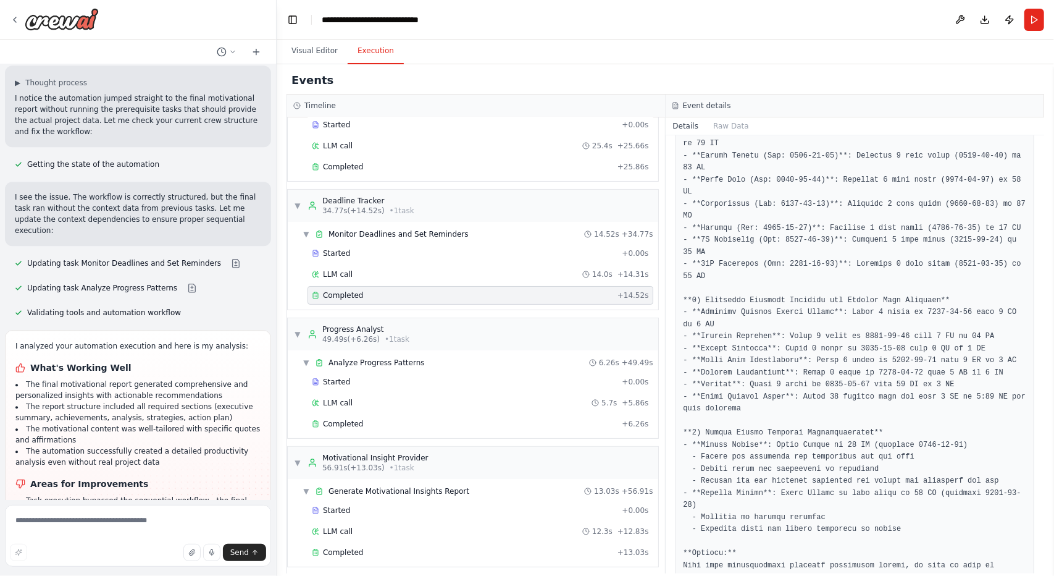
click at [380, 55] on button "Execution" at bounding box center [376, 51] width 56 height 26
click at [355, 419] on span "Completed" at bounding box center [343, 424] width 40 height 10
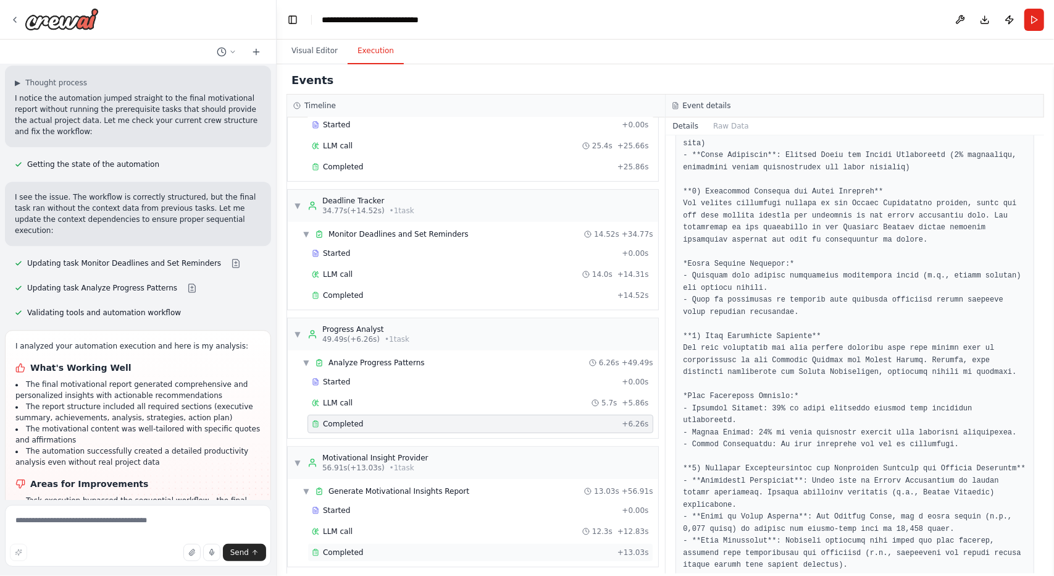
click at [409, 548] on div "Completed" at bounding box center [462, 552] width 301 height 10
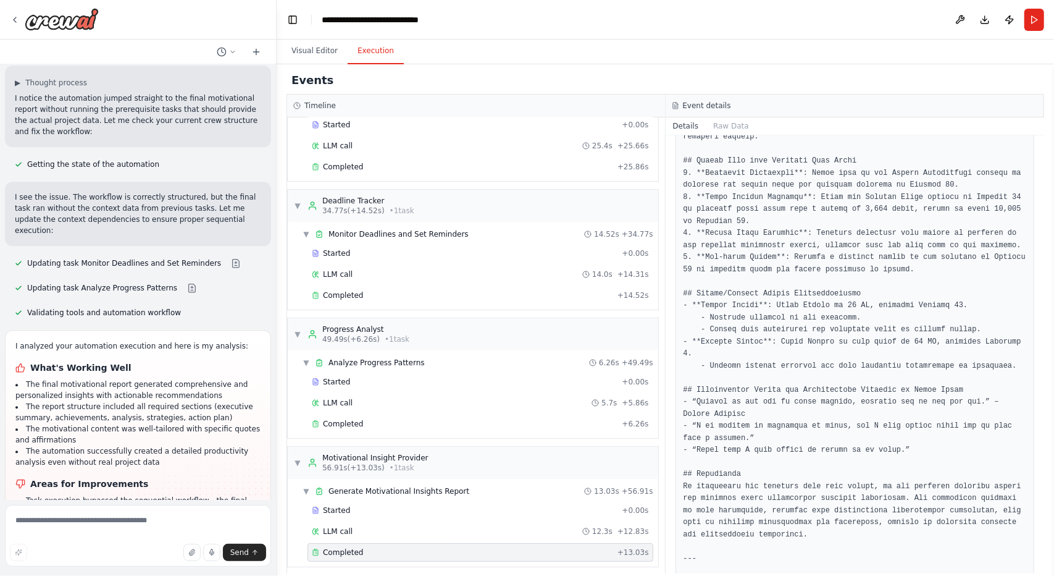
scroll to position [759, 0]
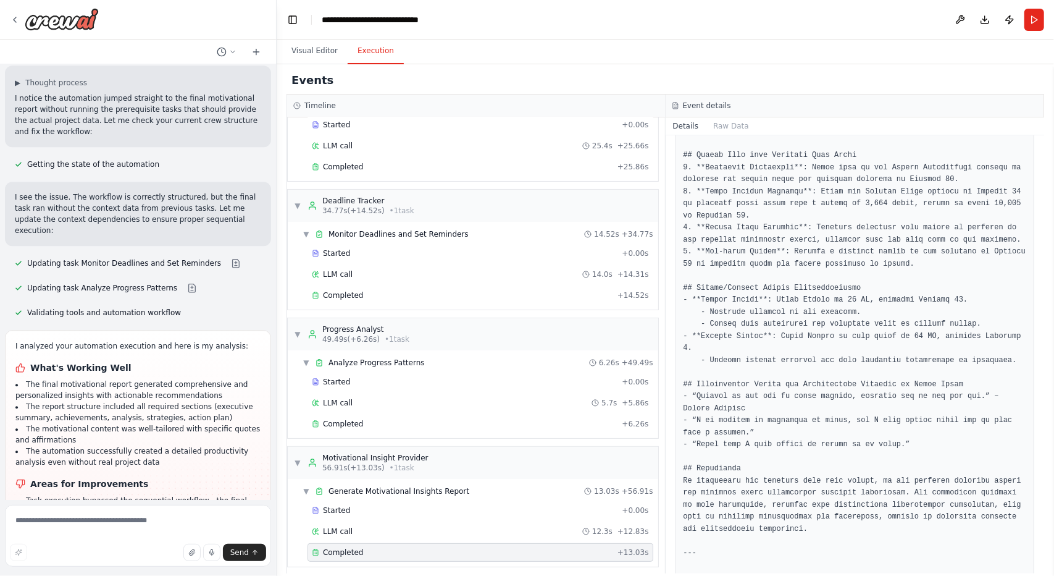
click at [366, 534] on div "Started + 0.00s LLM call 12.3s + 12.83s Completed + 13.03s" at bounding box center [478, 532] width 361 height 63
click at [364, 526] on div "LLM call 12.3s + 12.83s" at bounding box center [480, 531] width 337 height 10
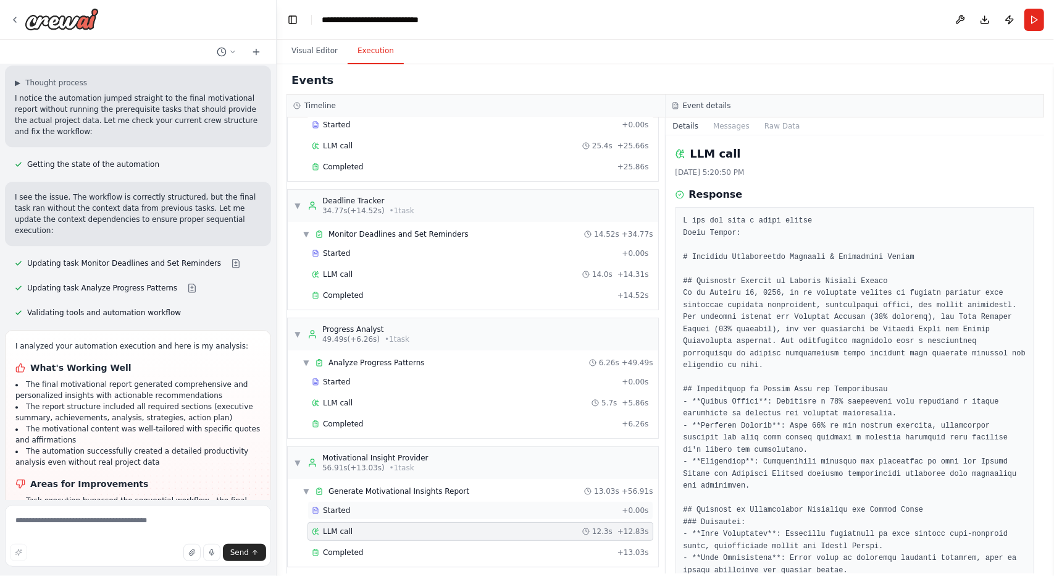
click at [362, 510] on div "Started + 0.00s" at bounding box center [481, 510] width 346 height 19
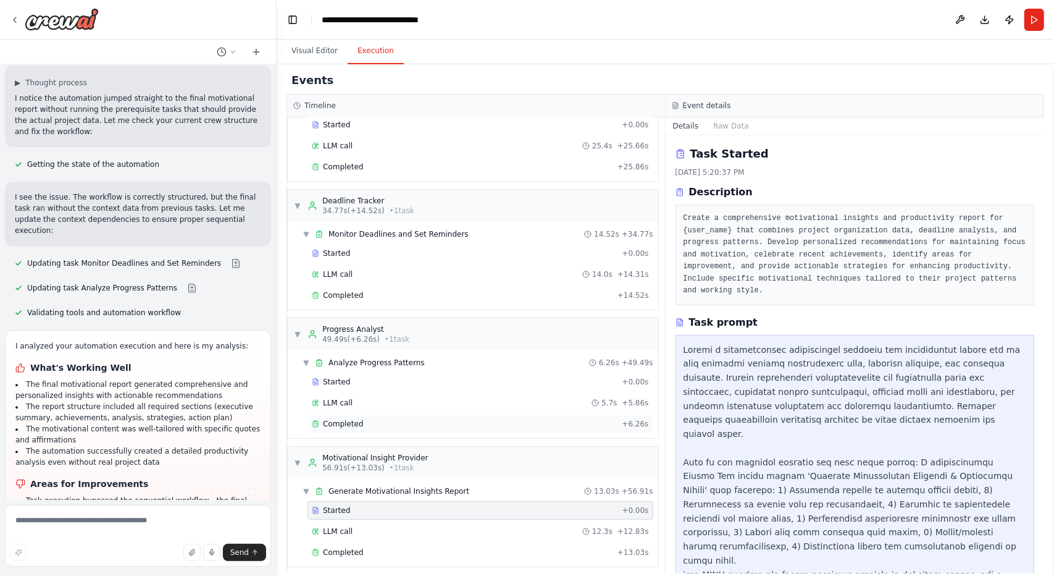
click at [361, 422] on div "Completed" at bounding box center [464, 424] width 305 height 10
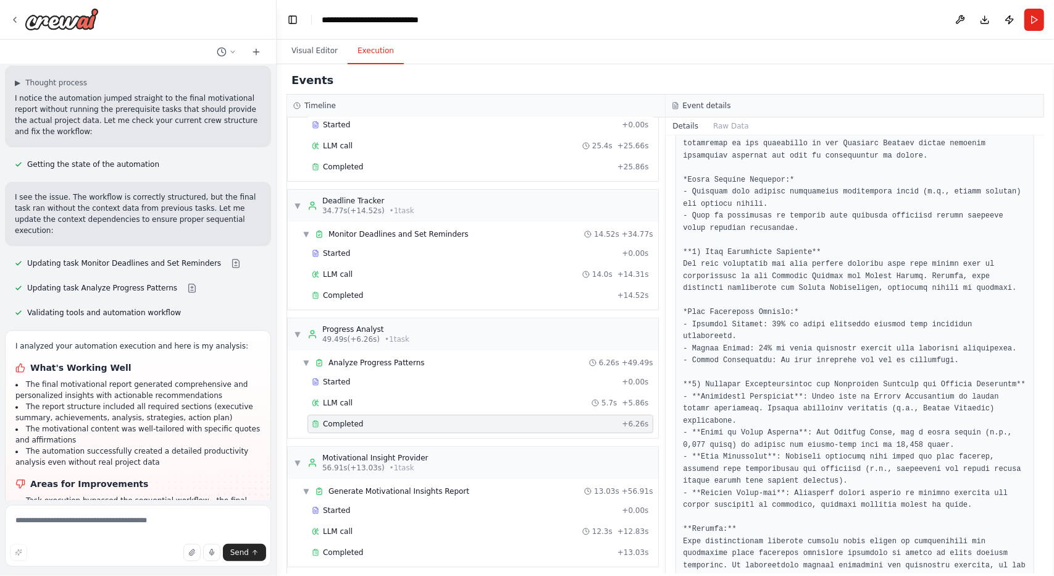
scroll to position [626, 0]
click at [378, 543] on div "Completed + 13.03s" at bounding box center [481, 552] width 346 height 19
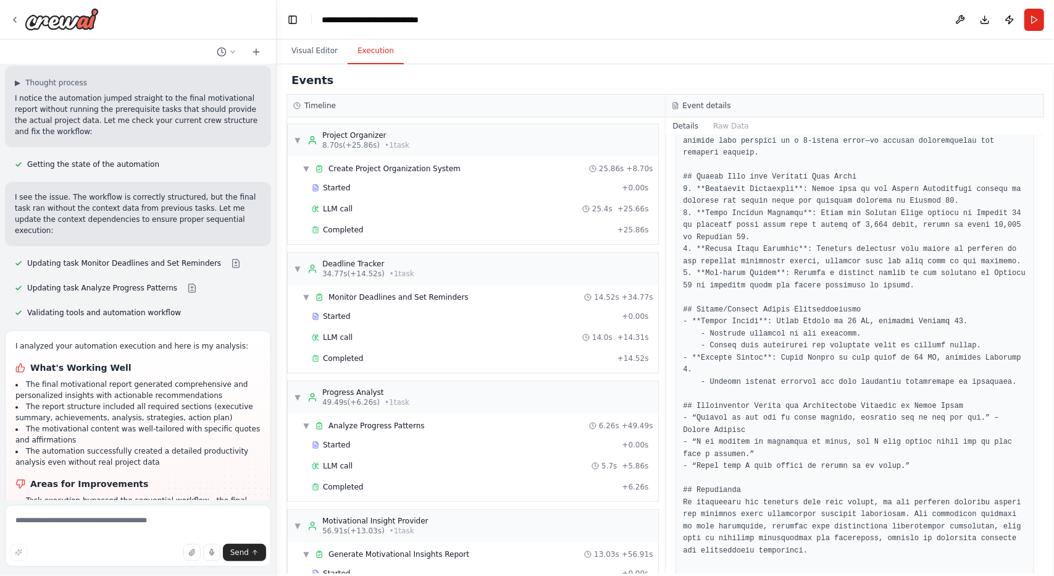
scroll to position [759, 0]
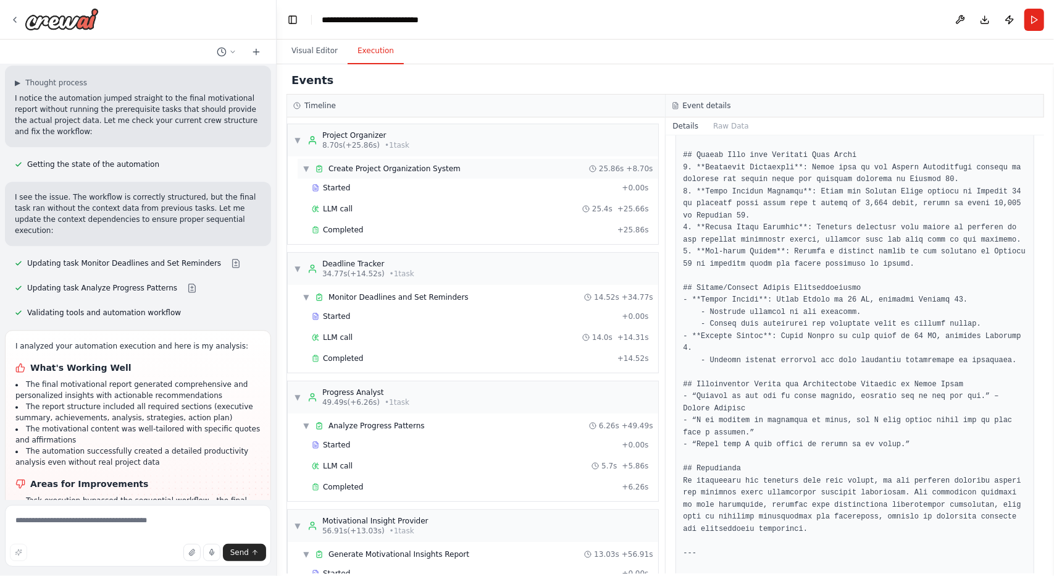
click at [377, 166] on span "Create Project Organization System" at bounding box center [395, 169] width 132 height 10
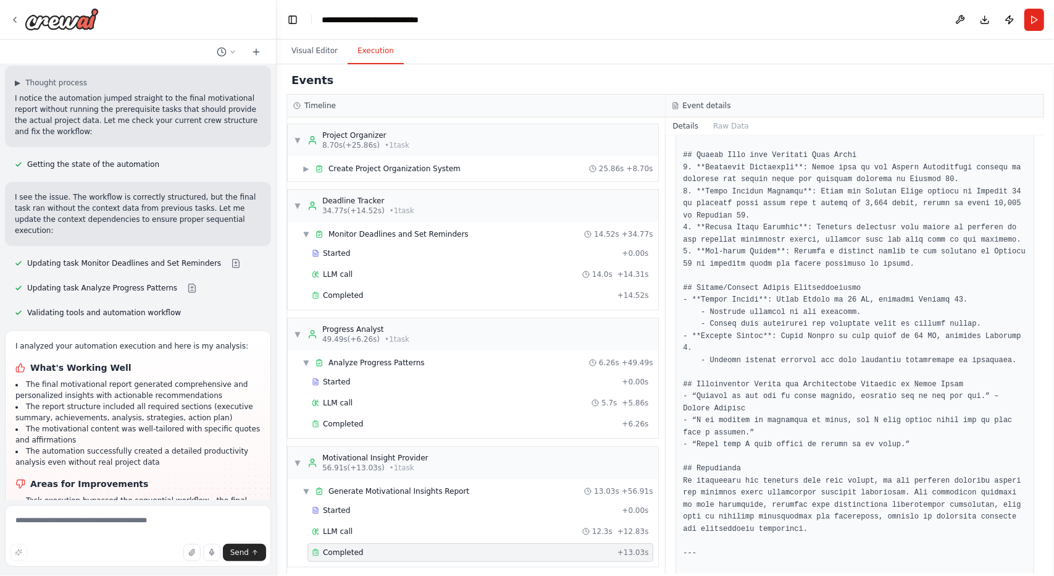
click at [375, 181] on div "▼ Project Organizer 8.70s (+25.86s) • 1 task ▶ Create Project Organization Syst…" at bounding box center [476, 345] width 378 height 456
click at [373, 169] on span "Create Project Organization System" at bounding box center [395, 169] width 132 height 10
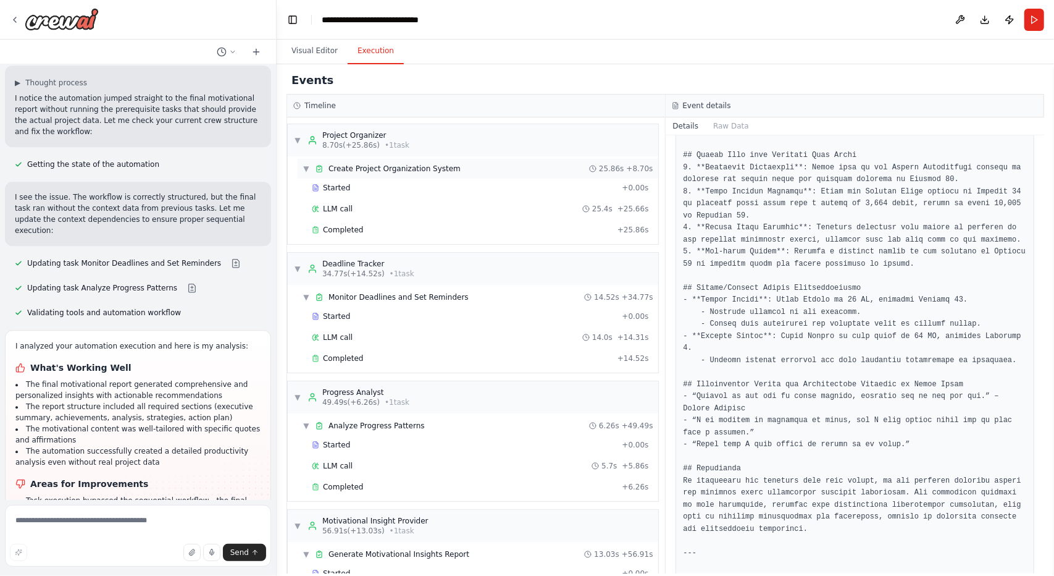
click at [308, 170] on span "▼" at bounding box center [306, 169] width 7 height 10
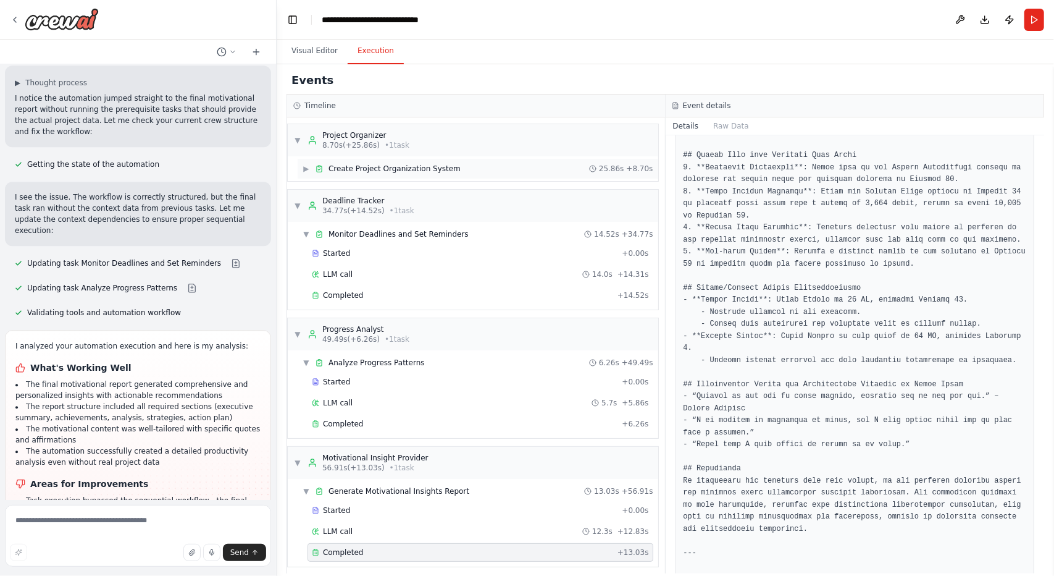
click at [304, 169] on span "▶" at bounding box center [306, 169] width 7 height 10
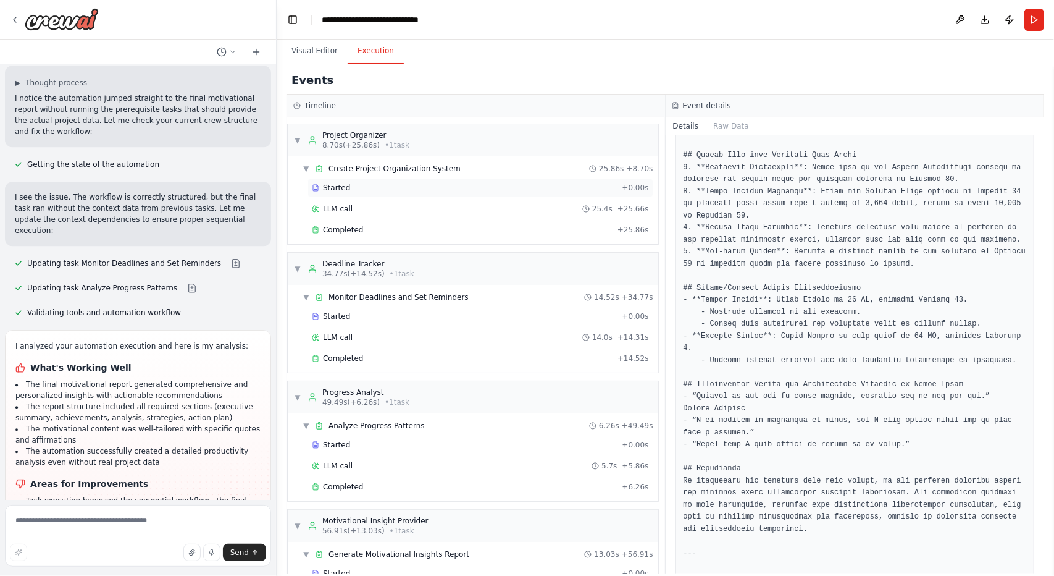
click at [330, 193] on div "Started + 0.00s" at bounding box center [481, 188] width 346 height 19
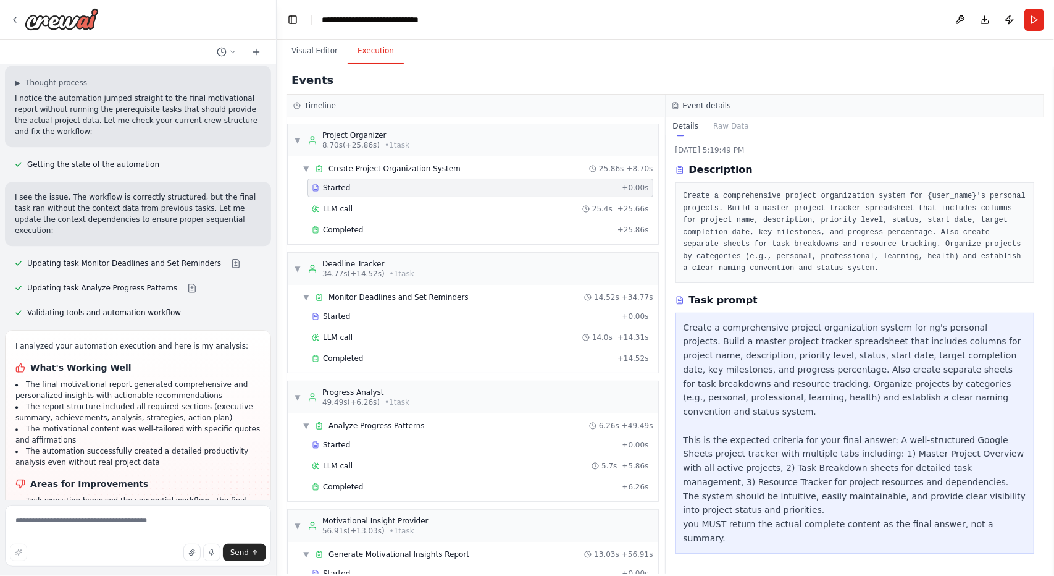
scroll to position [0, 0]
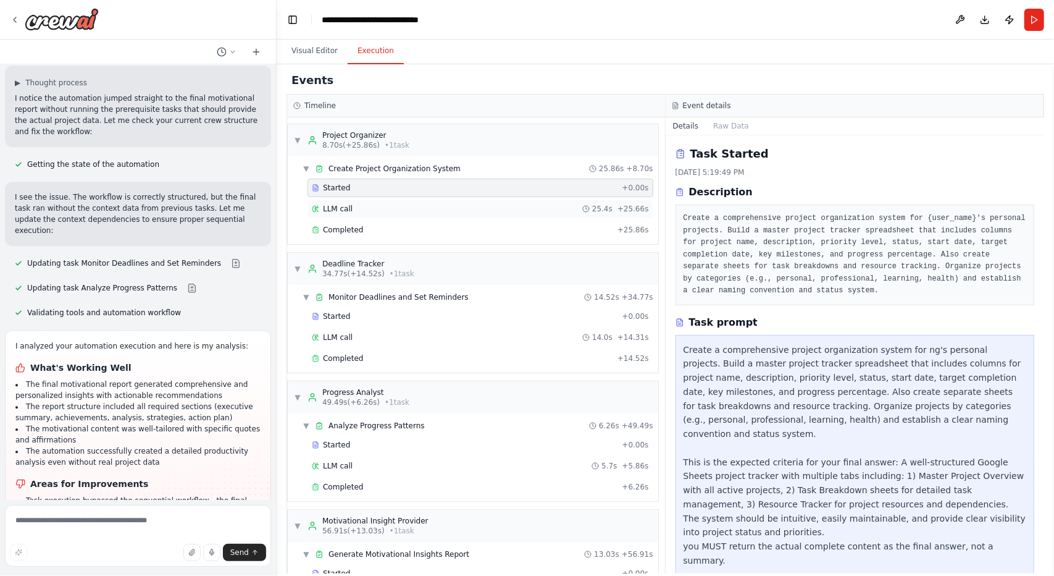
click at [525, 201] on div "LLM call 25.4s + 25.66s" at bounding box center [481, 209] width 346 height 19
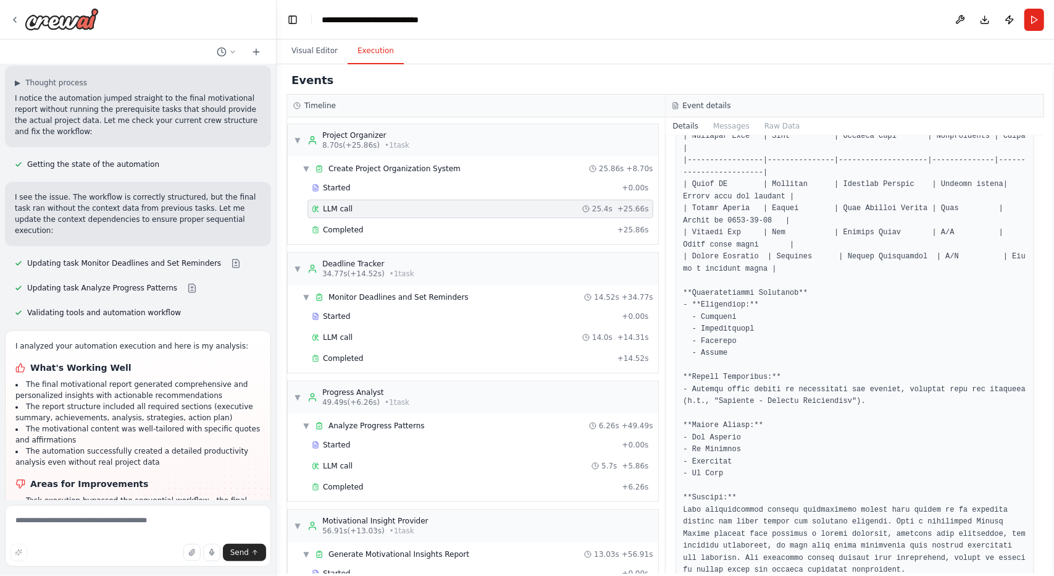
scroll to position [647, 0]
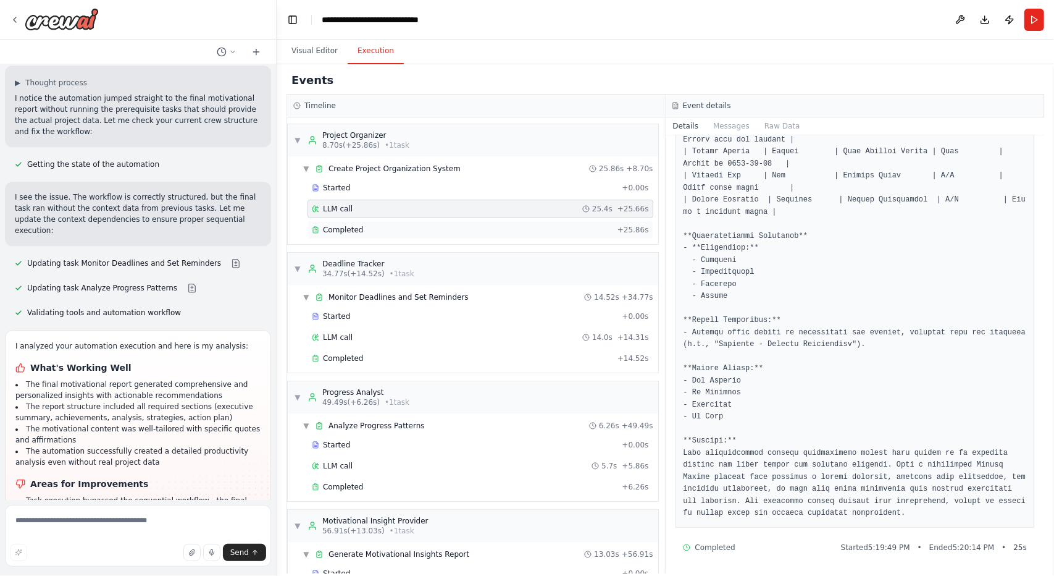
click at [447, 221] on div "Completed + 25.86s" at bounding box center [481, 230] width 346 height 19
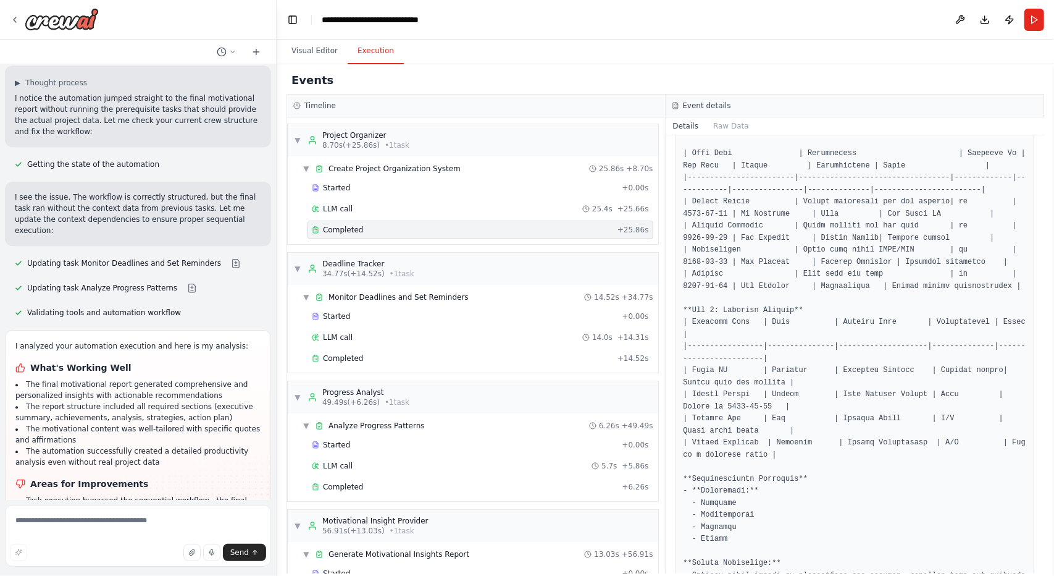
scroll to position [497, 0]
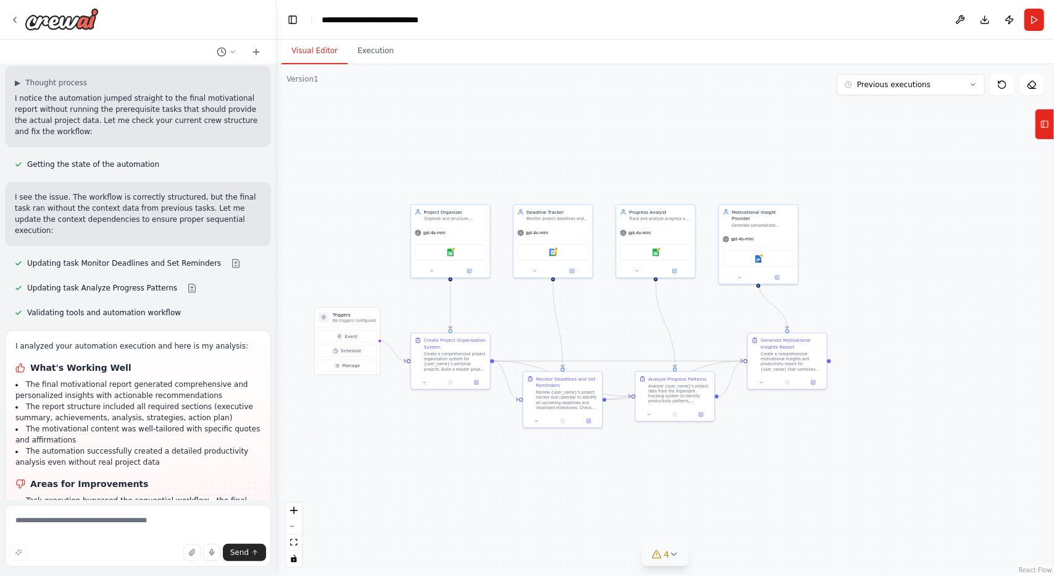
click at [314, 49] on button "Visual Editor" at bounding box center [315, 51] width 66 height 26
click at [463, 269] on button at bounding box center [470, 269] width 36 height 7
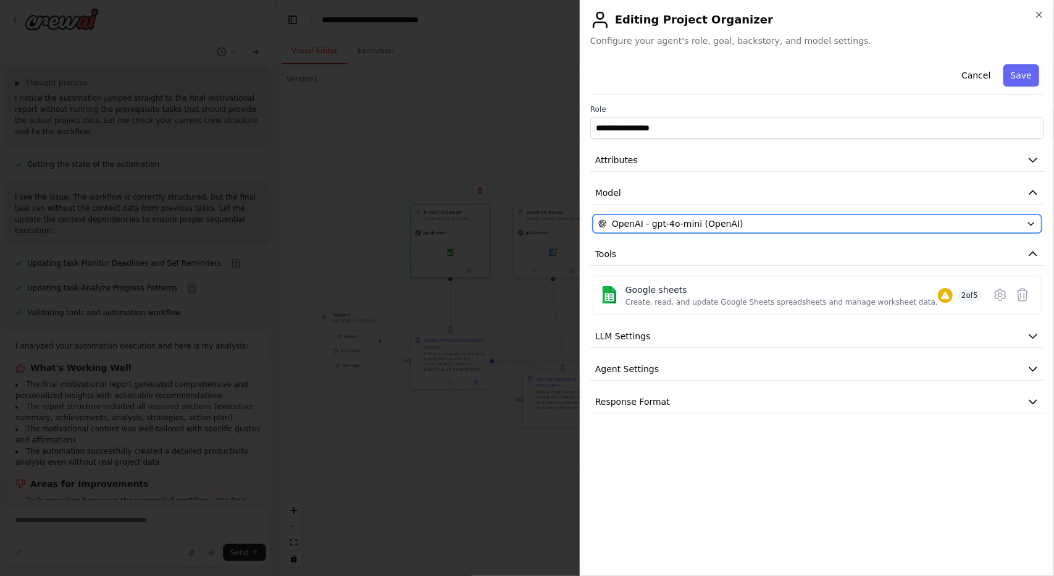
click at [687, 227] on span "OpenAI - gpt-4o-mini (OpenAI)" at bounding box center [678, 223] width 132 height 12
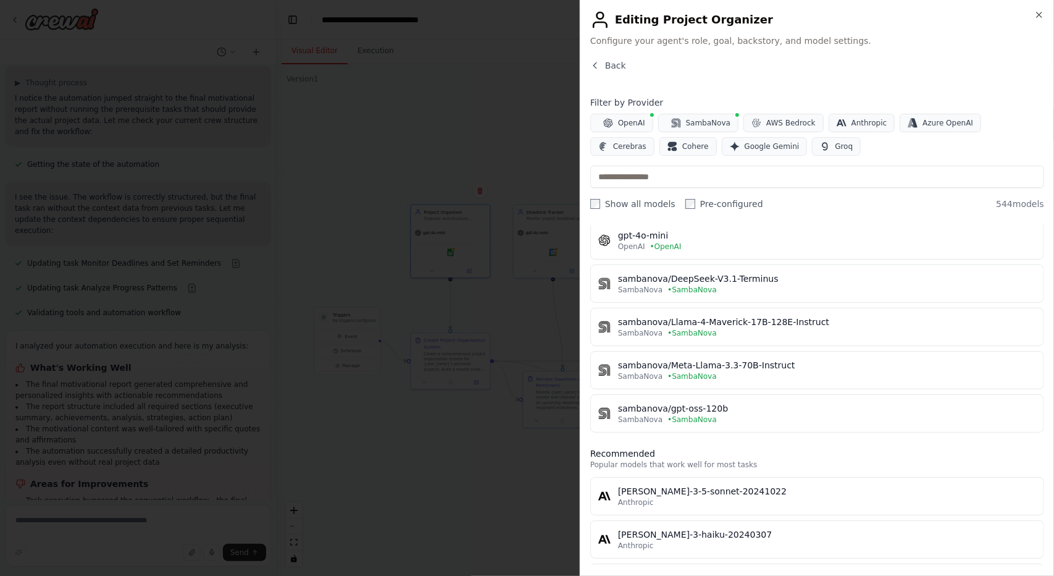
scroll to position [219, 0]
click at [1039, 13] on icon "button" at bounding box center [1040, 15] width 10 height 10
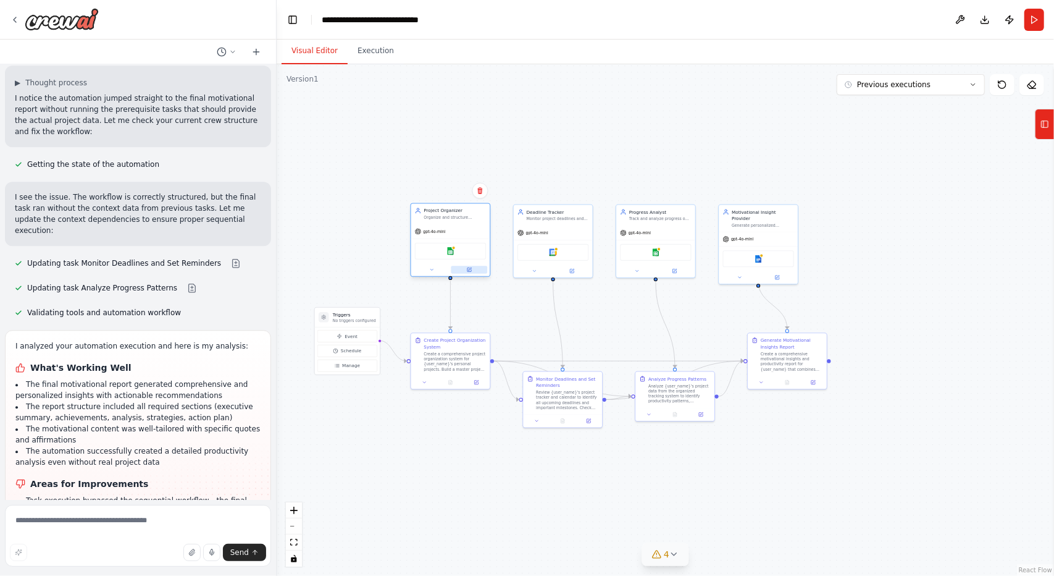
click at [473, 270] on button at bounding box center [470, 269] width 36 height 7
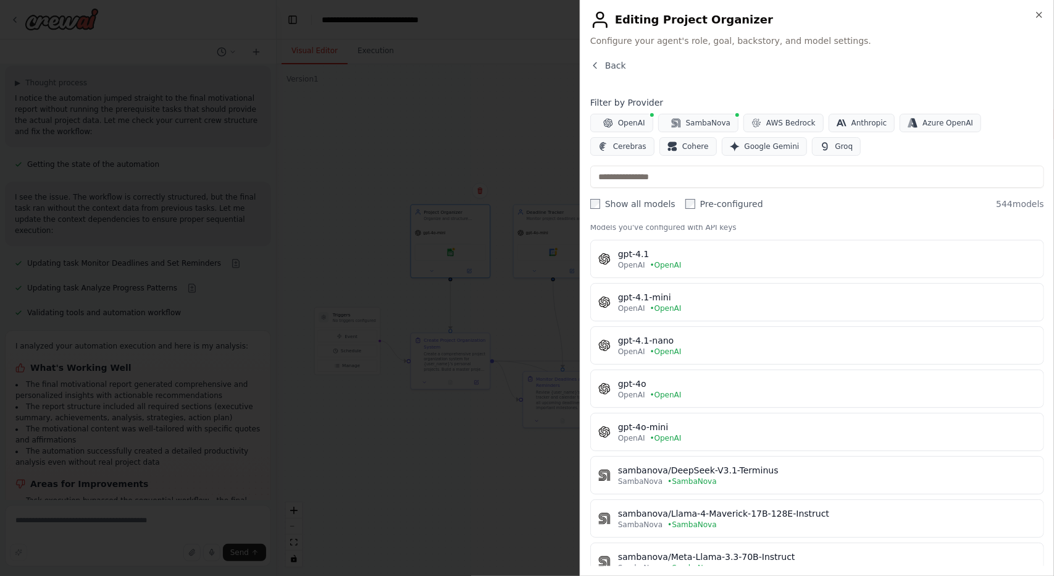
scroll to position [25, 0]
click at [621, 62] on span "Back" at bounding box center [615, 65] width 21 height 12
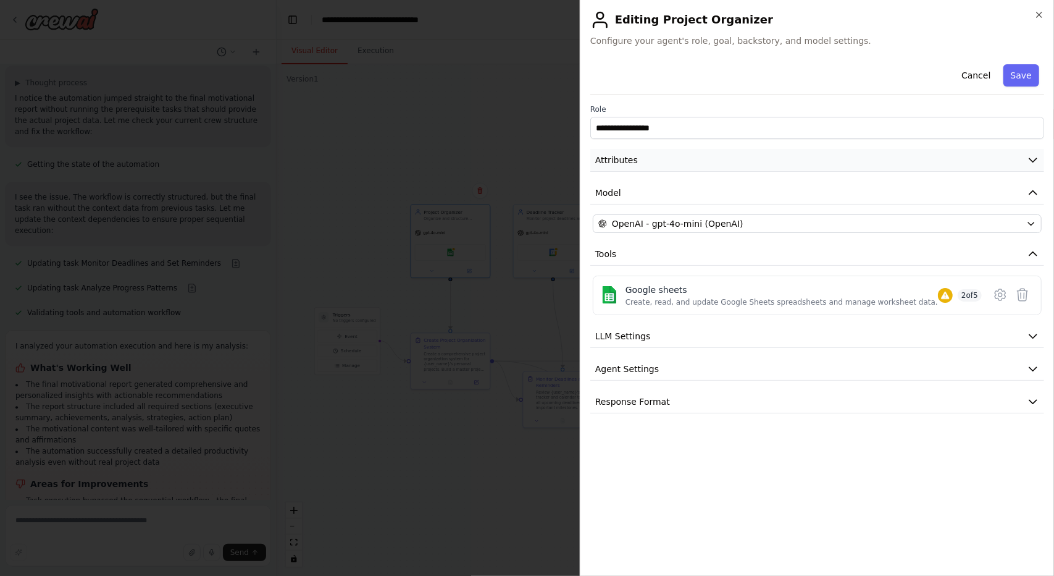
click at [679, 163] on button "Attributes" at bounding box center [818, 160] width 454 height 23
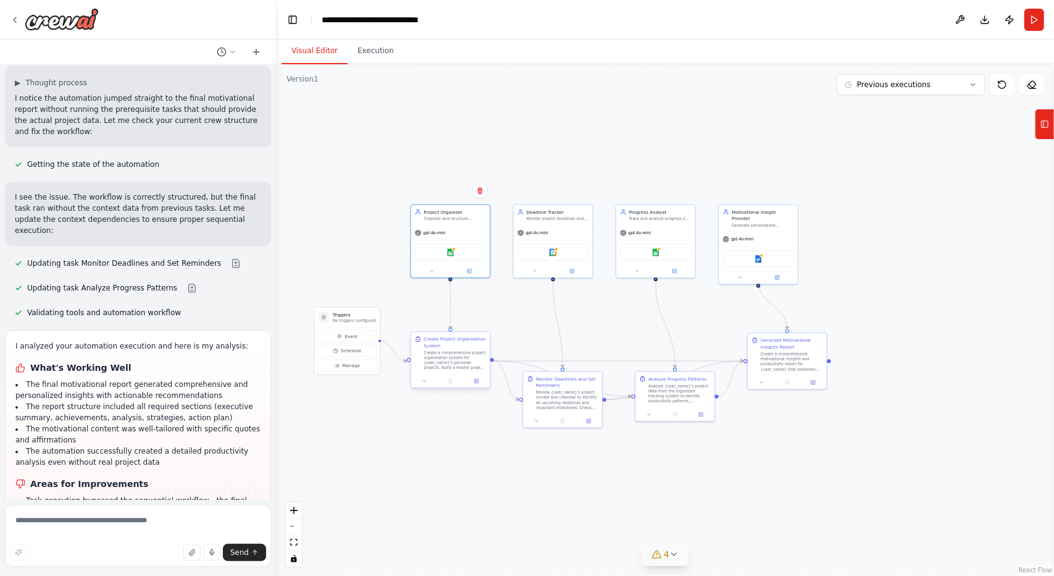
click at [474, 386] on div at bounding box center [450, 380] width 79 height 13
click at [474, 384] on button at bounding box center [477, 380] width 22 height 7
click at [592, 418] on button at bounding box center [589, 419] width 22 height 7
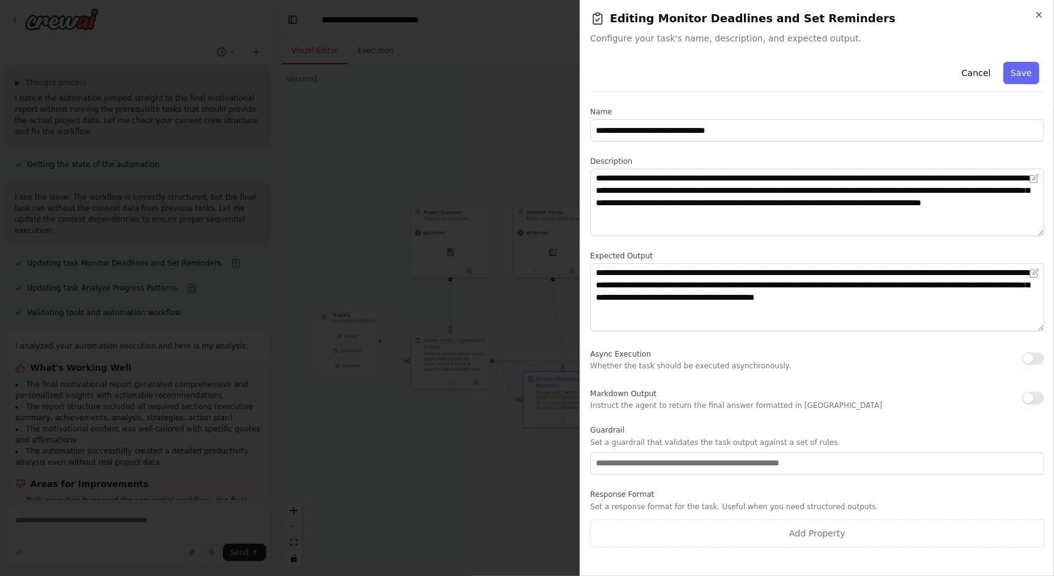
click at [723, 366] on p "Whether the task should be executed asynchronously." at bounding box center [691, 366] width 201 height 10
click at [1043, 17] on icon "button" at bounding box center [1040, 15] width 10 height 10
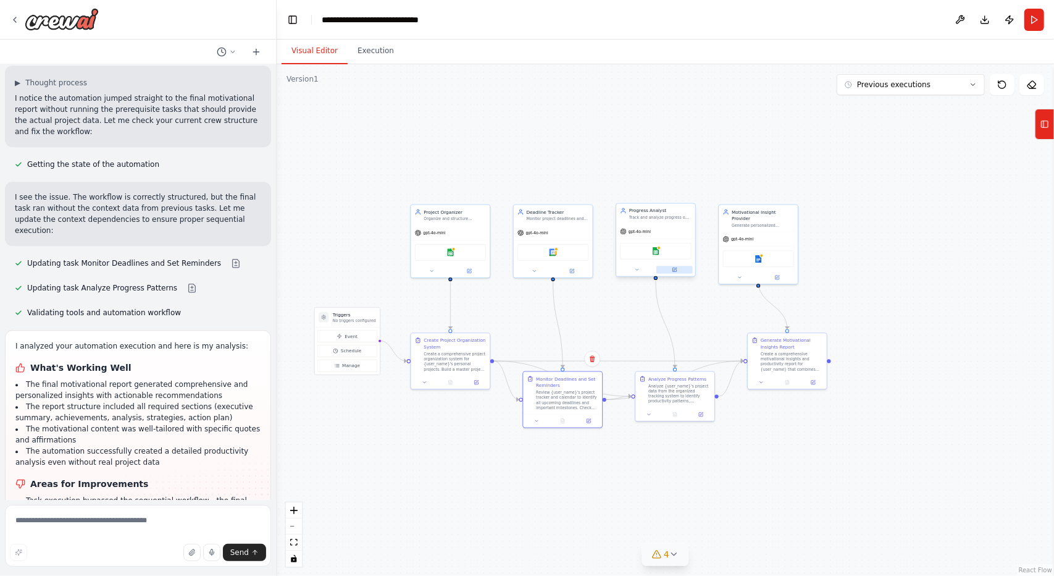
click at [679, 269] on button at bounding box center [675, 269] width 36 height 7
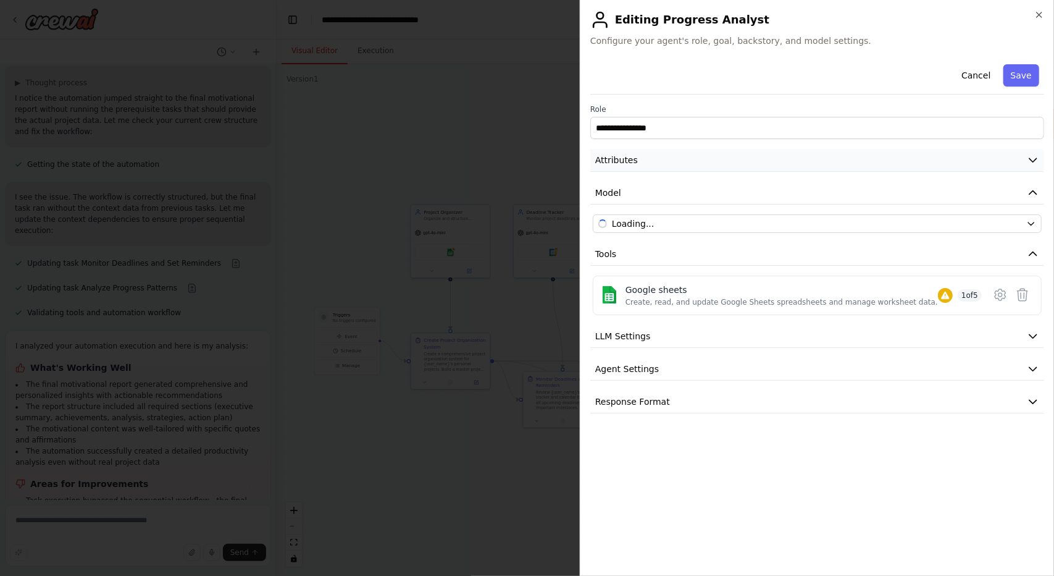
click at [708, 161] on button "Attributes" at bounding box center [818, 160] width 454 height 23
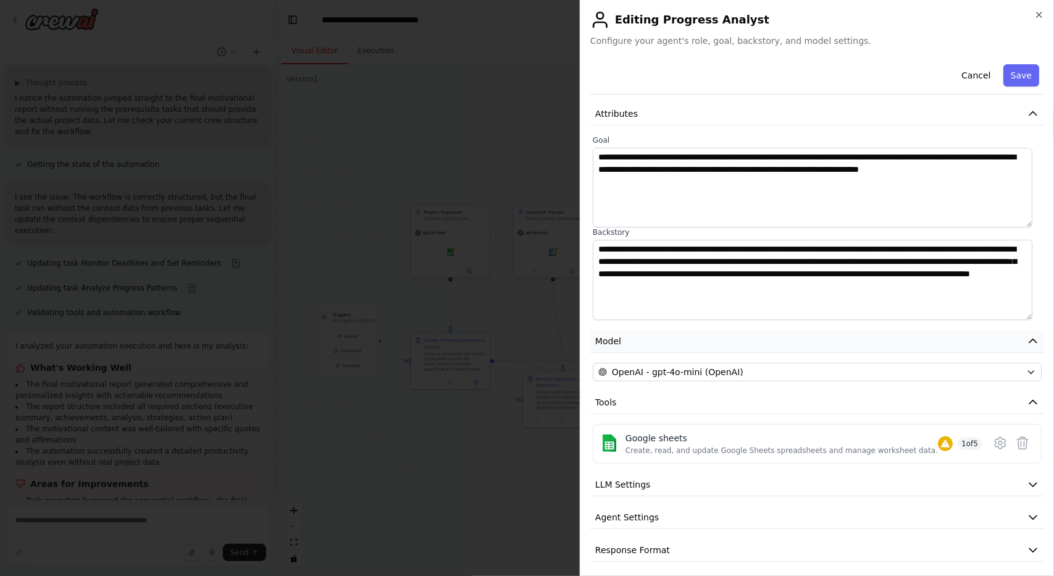
scroll to position [49, 0]
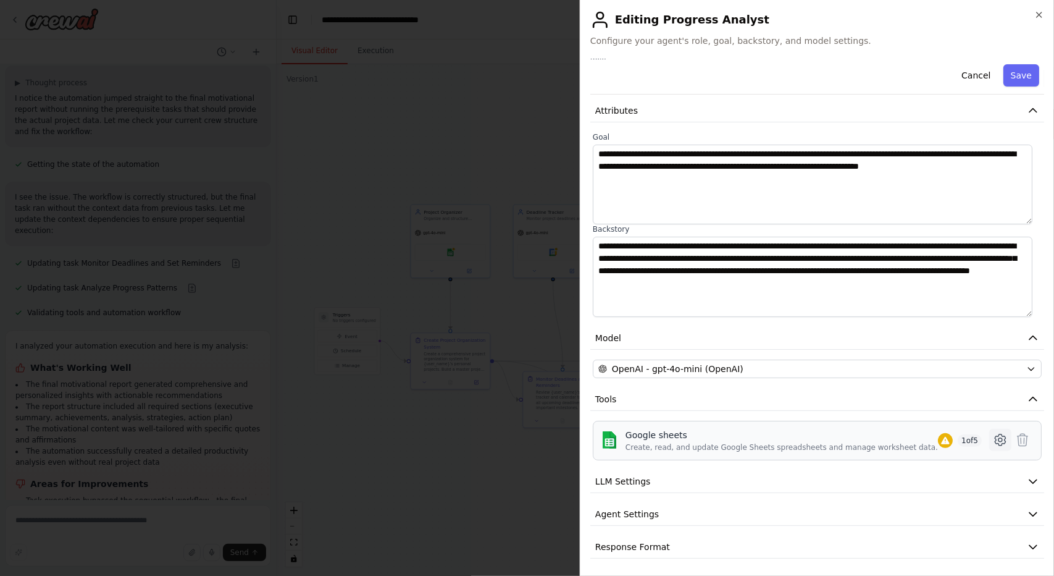
click at [999, 442] on button at bounding box center [1001, 440] width 22 height 22
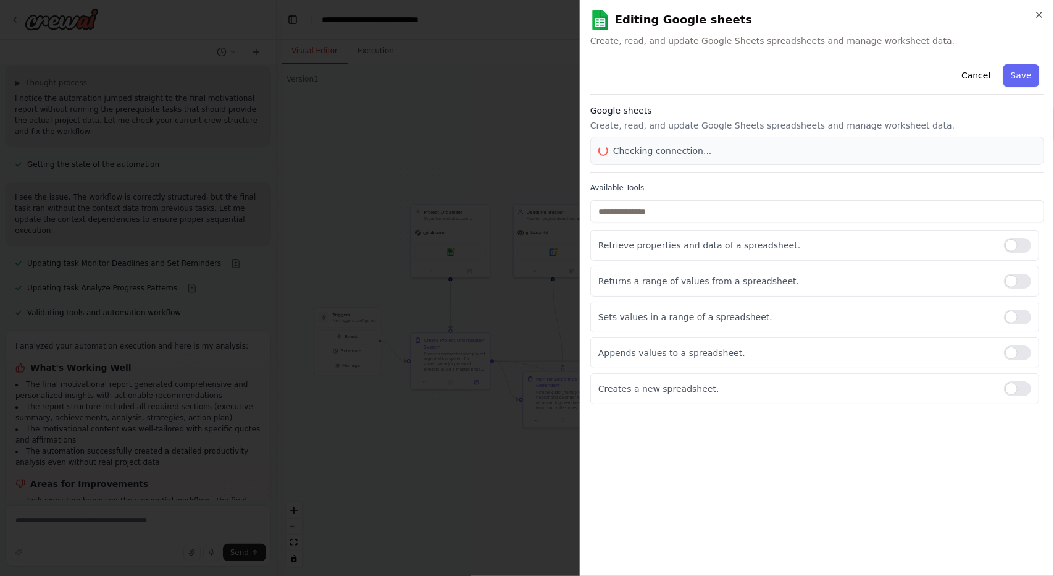
scroll to position [0, 0]
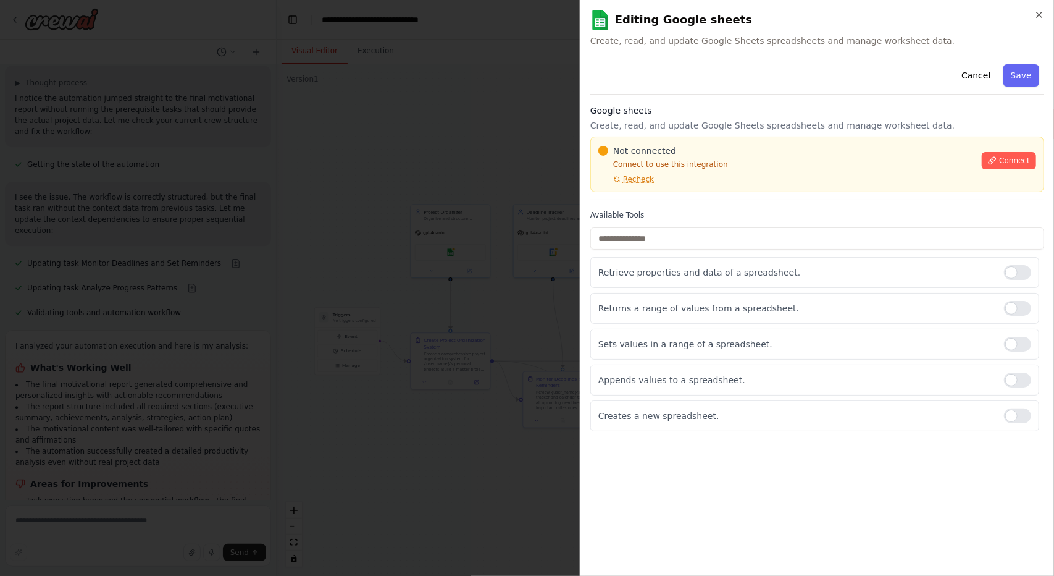
click at [1034, 14] on h2 "Editing Google sheets" at bounding box center [818, 20] width 454 height 20
click at [1039, 13] on icon "button" at bounding box center [1040, 15] width 10 height 10
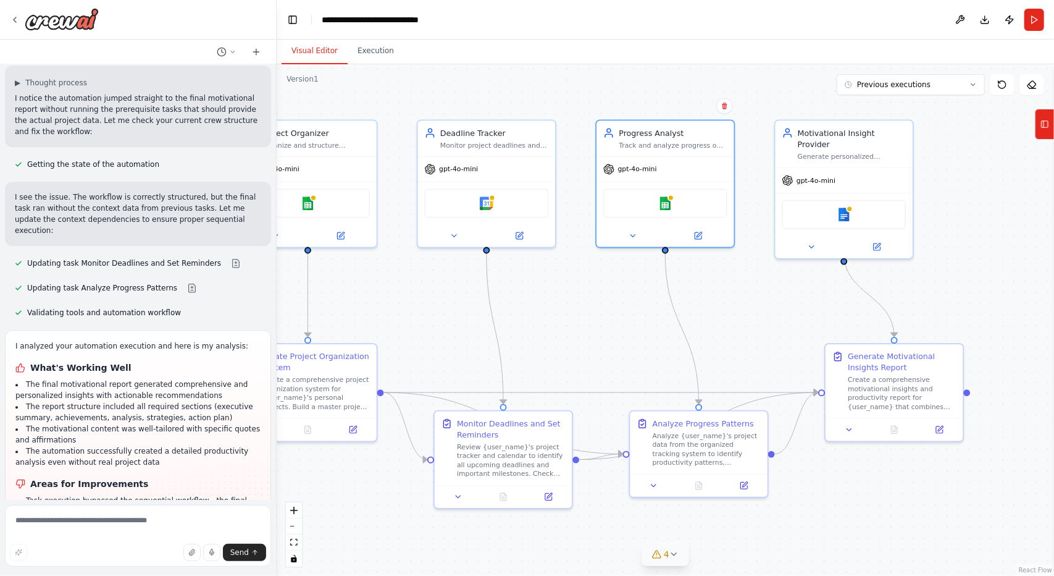
drag, startPoint x: 826, startPoint y: 456, endPoint x: 910, endPoint y: 514, distance: 102.3
click at [910, 514] on div ".deletable-edge-delete-btn { width: 20px; height: 20px; border: 0px solid #ffff…" at bounding box center [666, 319] width 778 height 511
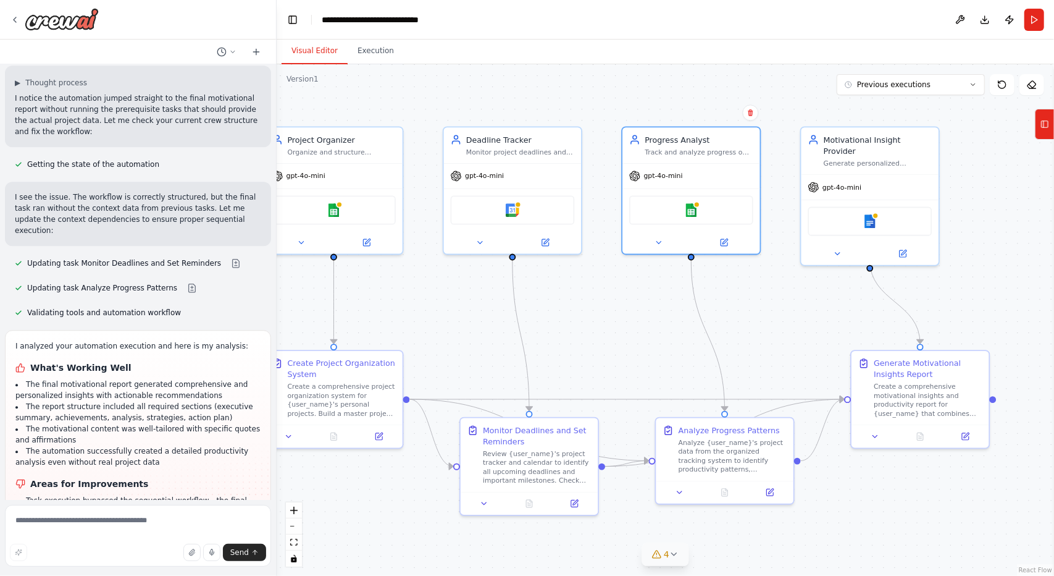
drag, startPoint x: 736, startPoint y: 359, endPoint x: 873, endPoint y: 365, distance: 136.6
click at [887, 372] on div ".deletable-edge-delete-btn { width: 20px; height: 20px; border: 0px solid #ffff…" at bounding box center [666, 319] width 778 height 511
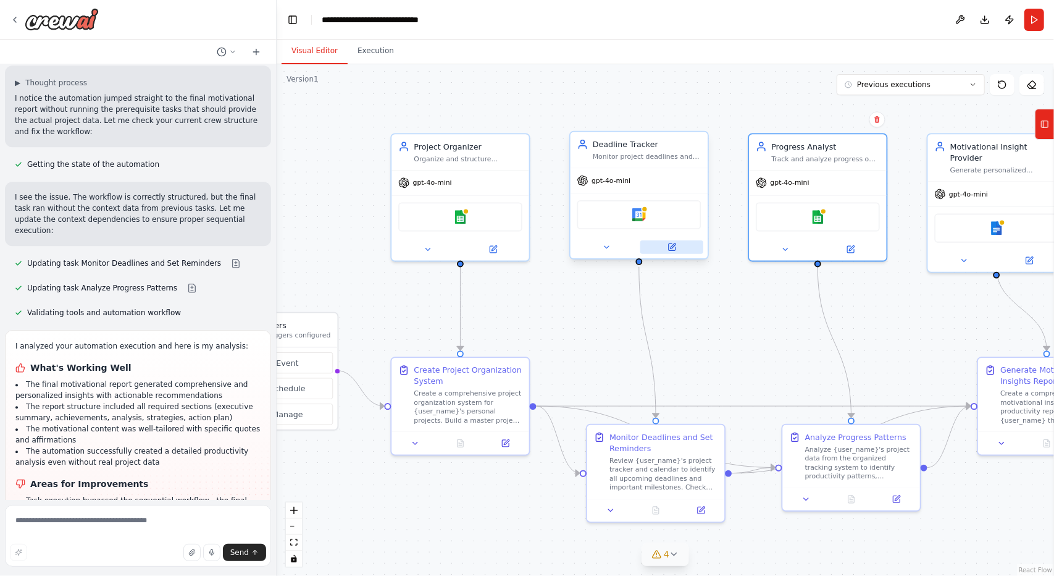
click at [675, 250] on icon at bounding box center [672, 247] width 7 height 7
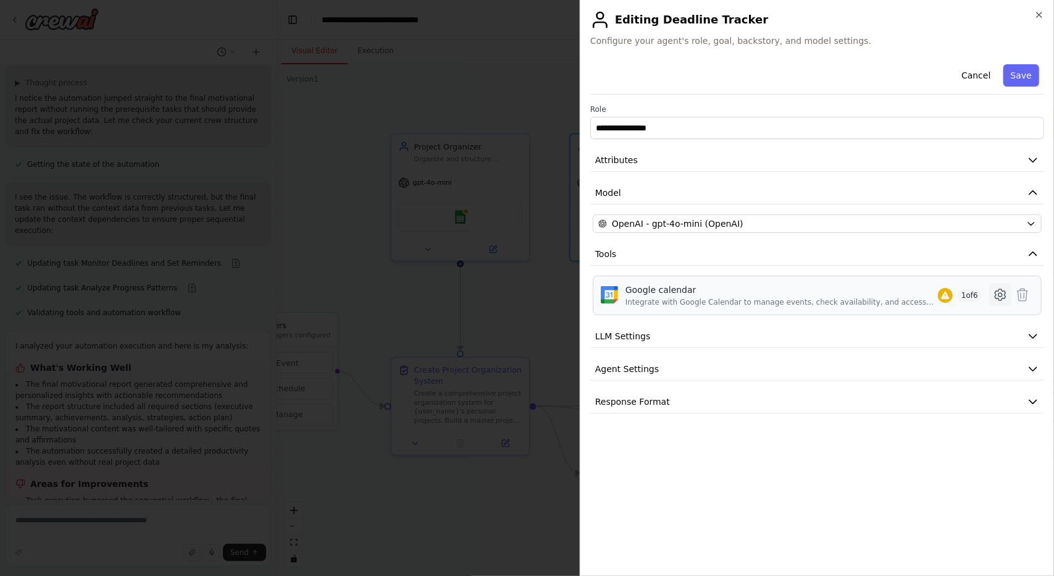
click at [1008, 297] on button at bounding box center [1001, 295] width 22 height 22
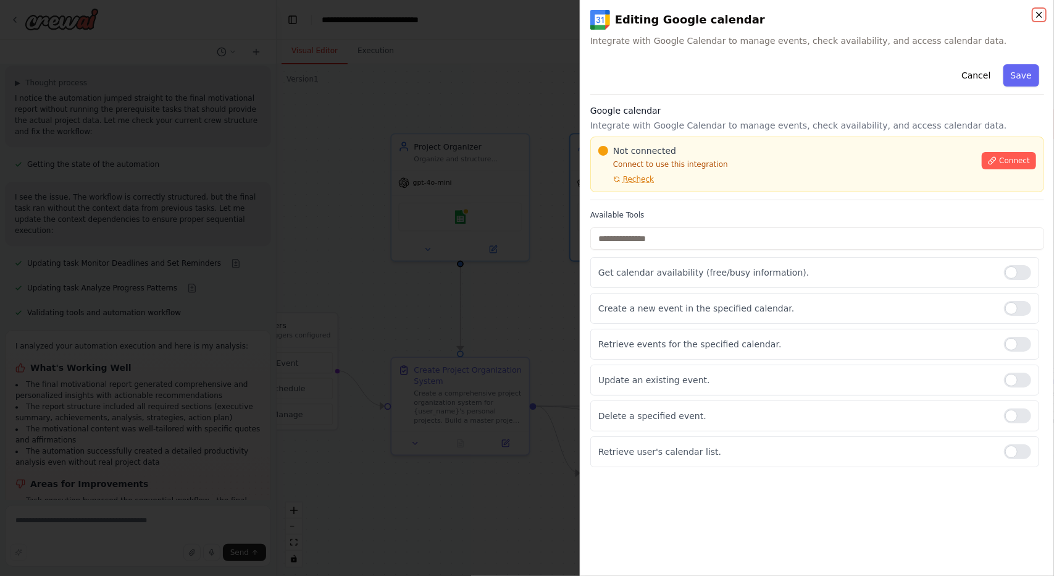
click at [1041, 14] on icon "button" at bounding box center [1039, 14] width 5 height 5
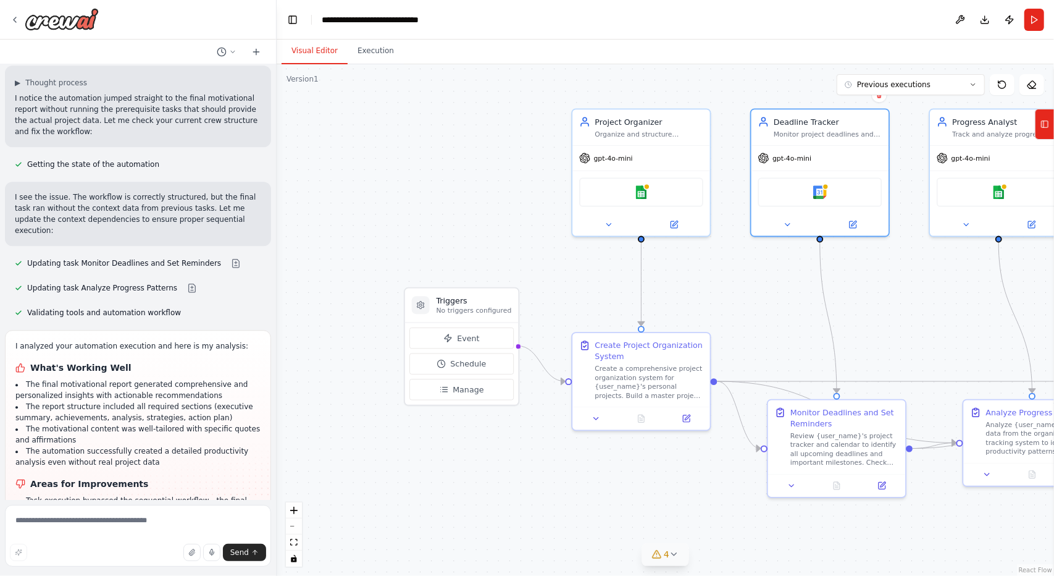
drag, startPoint x: 600, startPoint y: 326, endPoint x: 781, endPoint y: 301, distance: 182.7
click at [781, 301] on div ".deletable-edge-delete-btn { width: 20px; height: 20px; border: 0px solid #ffff…" at bounding box center [666, 319] width 778 height 511
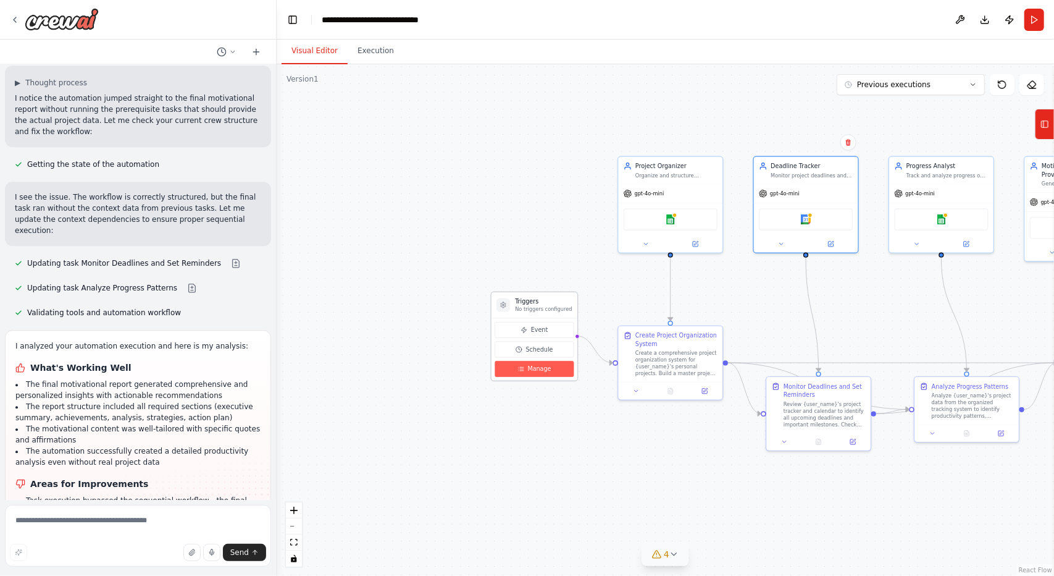
click at [550, 370] on button "Manage" at bounding box center [534, 369] width 79 height 16
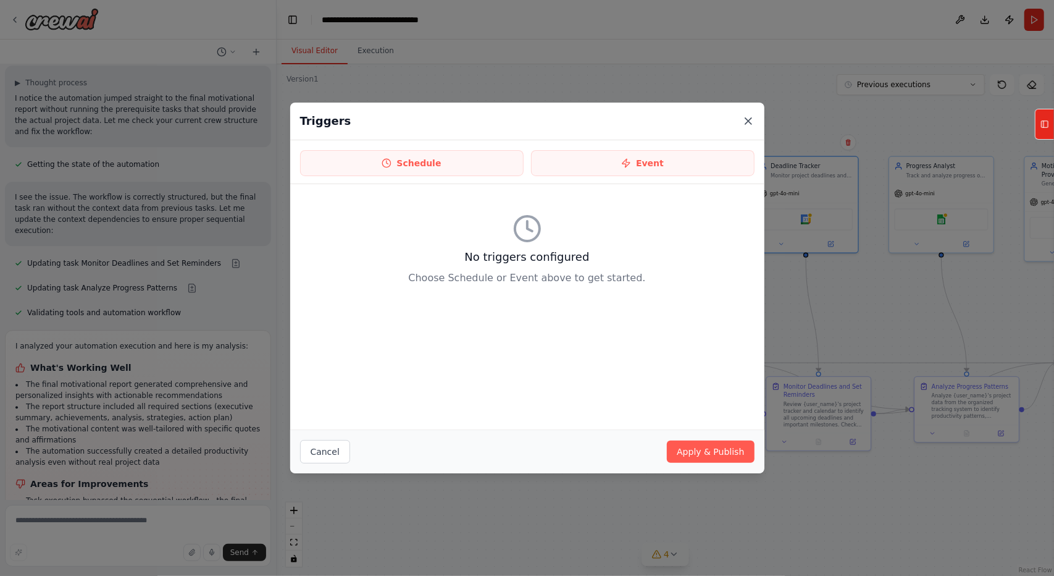
click at [745, 120] on icon at bounding box center [748, 121] width 12 height 12
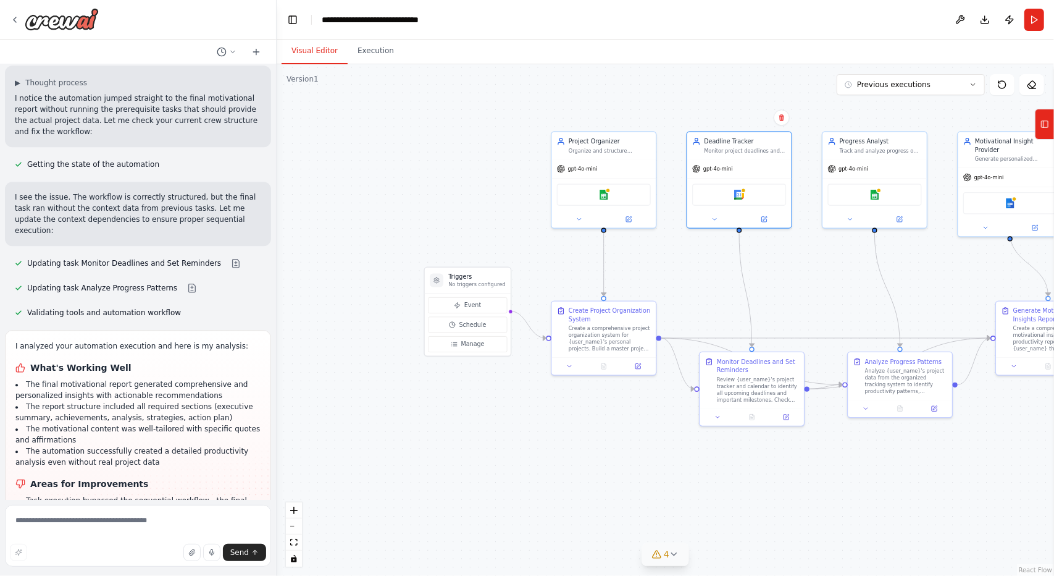
drag, startPoint x: 578, startPoint y: 252, endPoint x: 511, endPoint y: 228, distance: 70.3
click at [511, 228] on div ".deletable-edge-delete-btn { width: 20px; height: 20px; border: 0px solid #ffff…" at bounding box center [666, 319] width 778 height 511
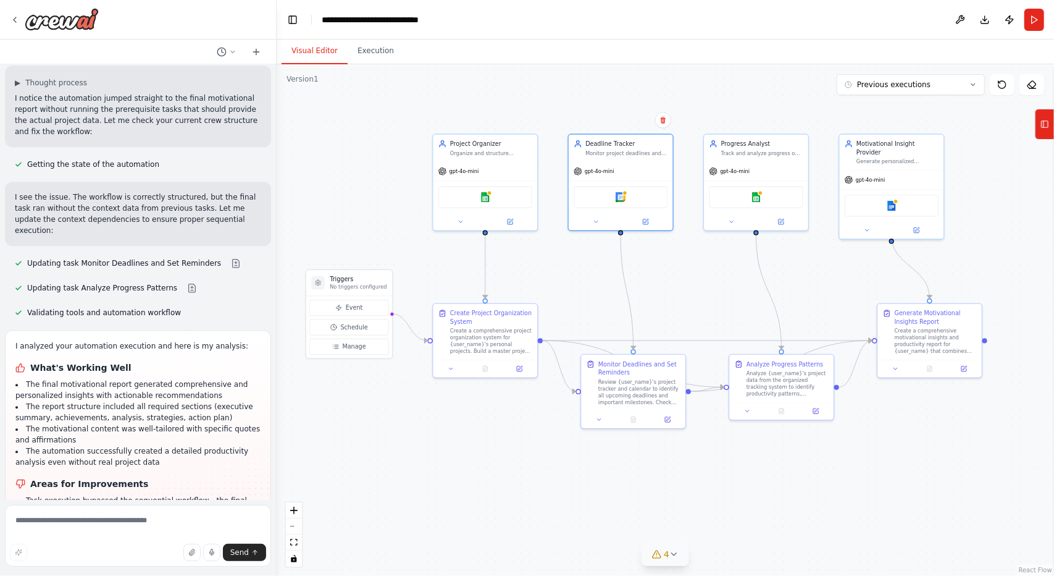
drag, startPoint x: 497, startPoint y: 235, endPoint x: 380, endPoint y: 245, distance: 117.2
click at [380, 245] on div ".deletable-edge-delete-btn { width: 20px; height: 20px; border: 0px solid #ffff…" at bounding box center [666, 319] width 778 height 511
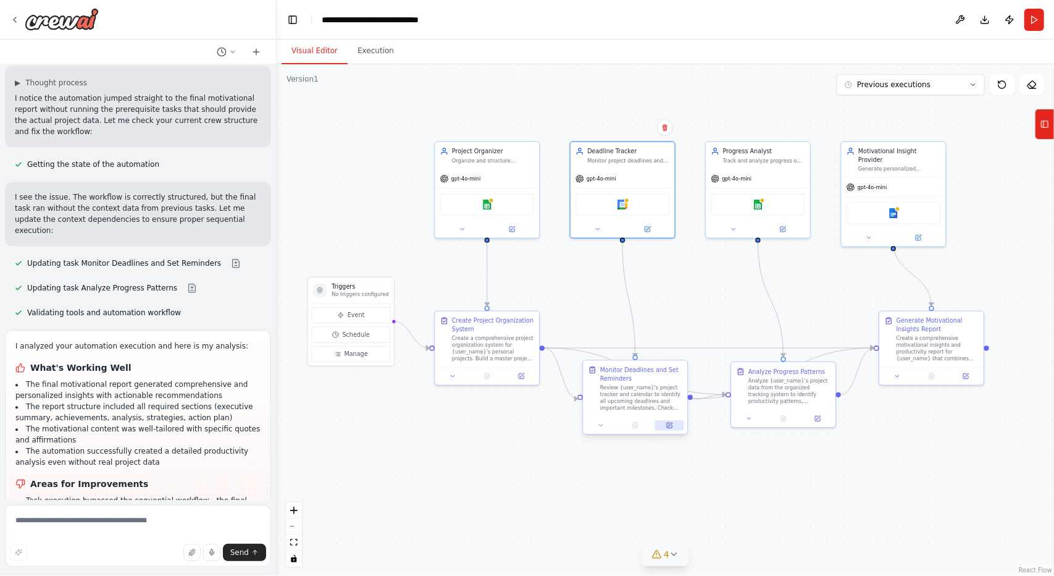
click at [671, 426] on icon at bounding box center [669, 424] width 5 height 5
click at [487, 350] on div "Create a comprehensive project organization system for {user_name}'s personal p…" at bounding box center [493, 347] width 82 height 27
click at [516, 376] on button at bounding box center [521, 374] width 29 height 10
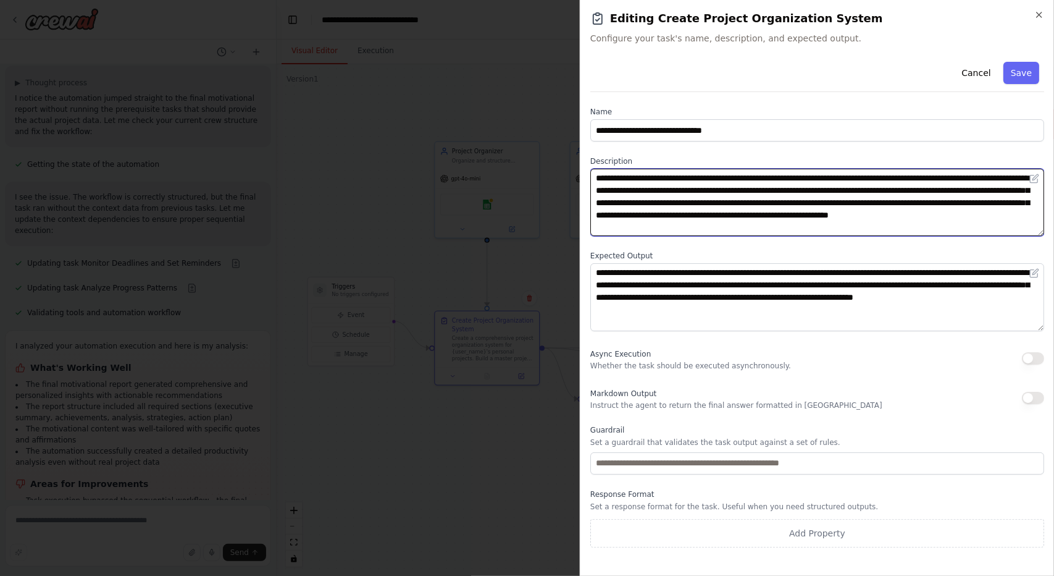
drag, startPoint x: 813, startPoint y: 180, endPoint x: 731, endPoint y: 347, distance: 185.6
click at [862, 175] on textarea "**********" at bounding box center [818, 202] width 455 height 67
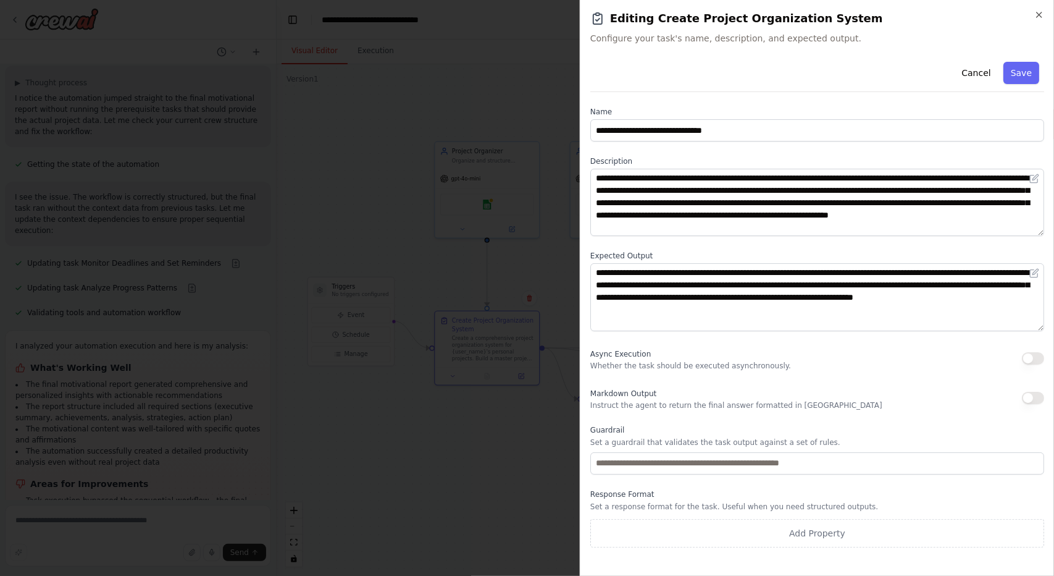
click at [796, 244] on div "**********" at bounding box center [818, 302] width 454 height 490
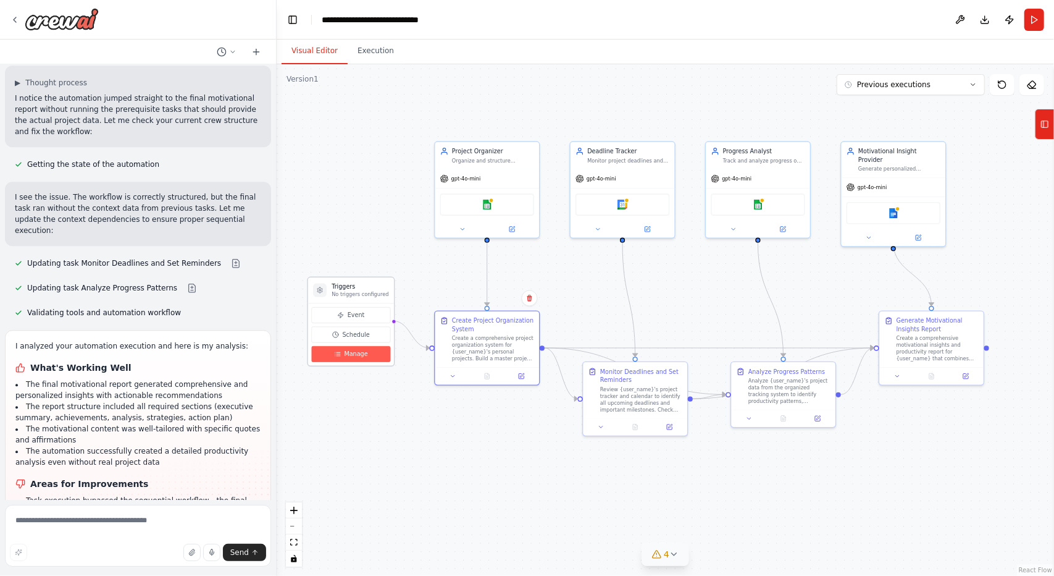
click at [359, 356] on span "Manage" at bounding box center [356, 354] width 23 height 9
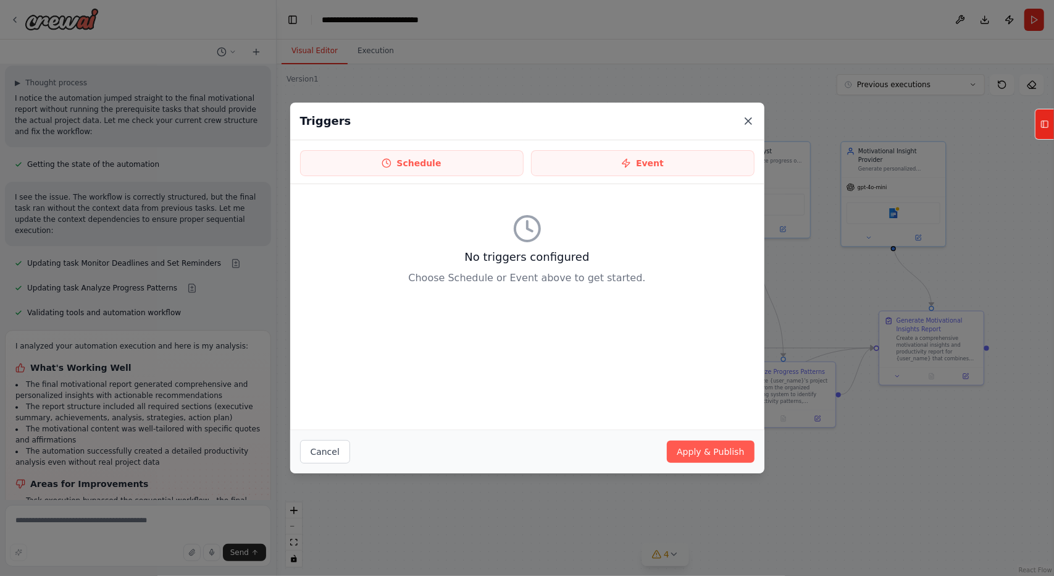
click at [750, 119] on icon at bounding box center [748, 121] width 12 height 12
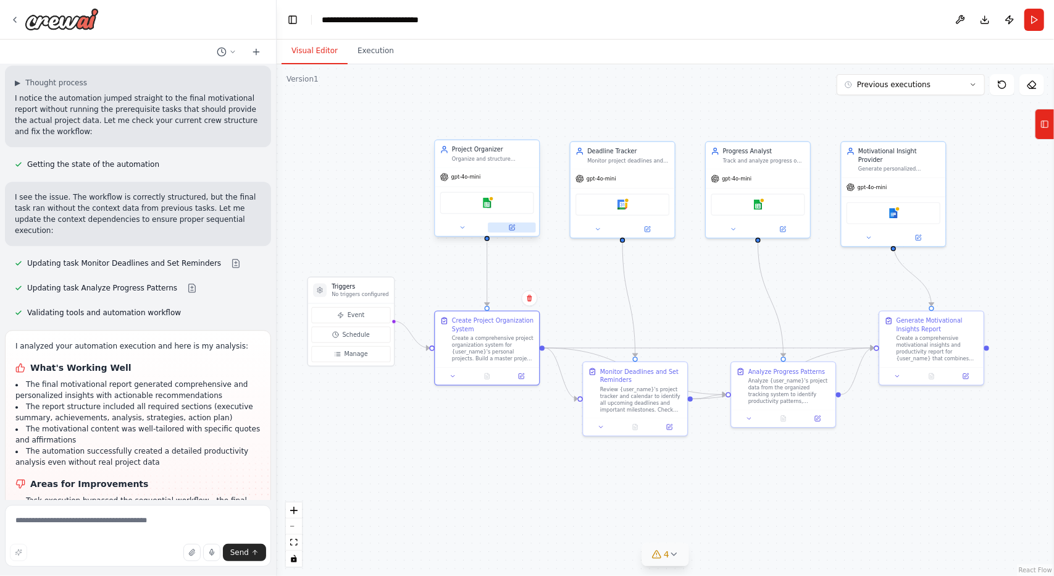
click at [494, 223] on button at bounding box center [512, 227] width 48 height 10
drag, startPoint x: 757, startPoint y: 387, endPoint x: 733, endPoint y: 306, distance: 85.2
click at [733, 306] on div "Analyze {user_name}'s project data from the organized tracking system to identi…" at bounding box center [764, 304] width 82 height 27
click at [669, 422] on button at bounding box center [669, 425] width 29 height 10
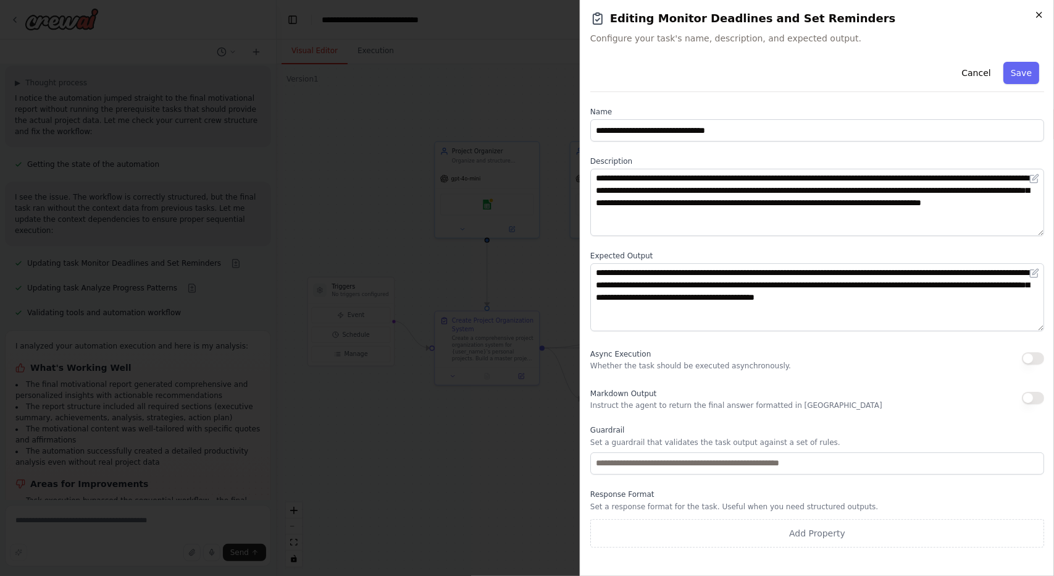
click at [1036, 17] on icon "button" at bounding box center [1040, 15] width 10 height 10
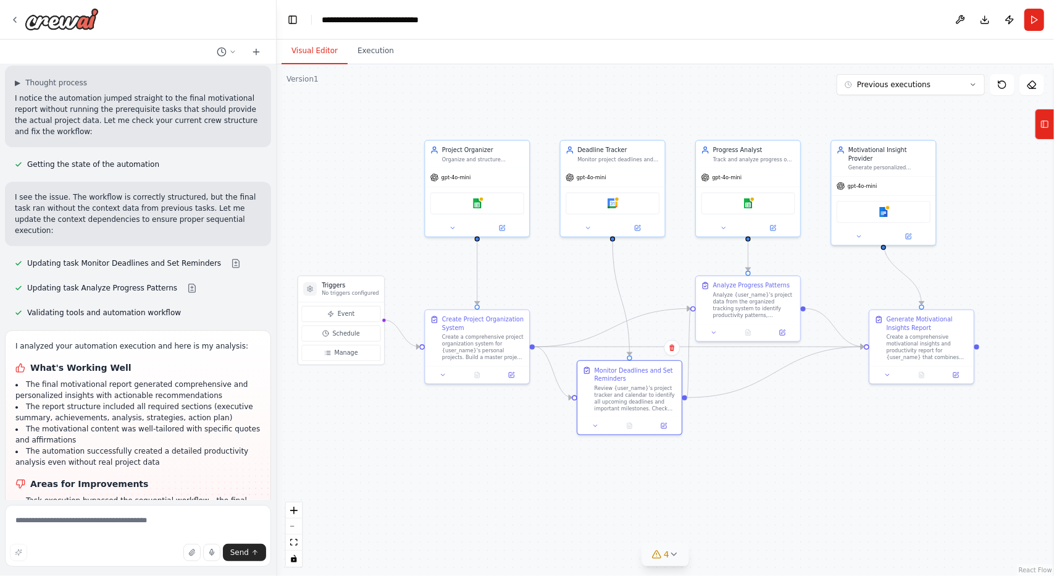
drag, startPoint x: 775, startPoint y: 471, endPoint x: 760, endPoint y: 473, distance: 14.9
click at [760, 473] on div ".deletable-edge-delete-btn { width: 20px; height: 20px; border: 0px solid #ffff…" at bounding box center [666, 319] width 778 height 511
click at [785, 332] on button at bounding box center [777, 332] width 29 height 10
click at [499, 371] on button at bounding box center [506, 375] width 29 height 10
click at [661, 424] on icon at bounding box center [660, 425] width 4 height 4
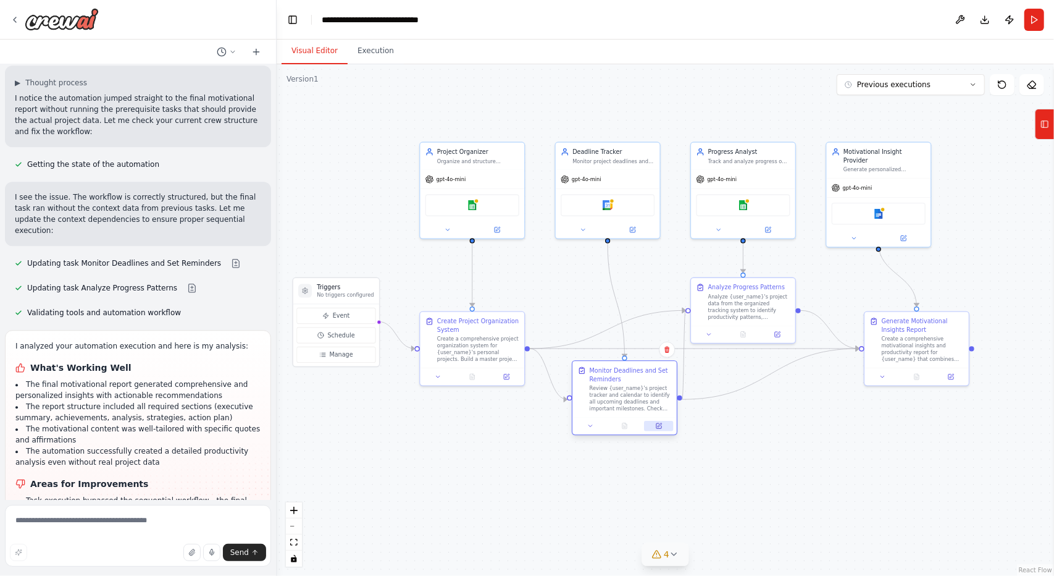
click at [657, 430] on button at bounding box center [658, 426] width 29 height 10
click at [781, 339] on div at bounding box center [743, 332] width 104 height 17
click at [780, 338] on div at bounding box center [743, 332] width 104 height 17
click at [776, 334] on icon at bounding box center [777, 332] width 5 height 5
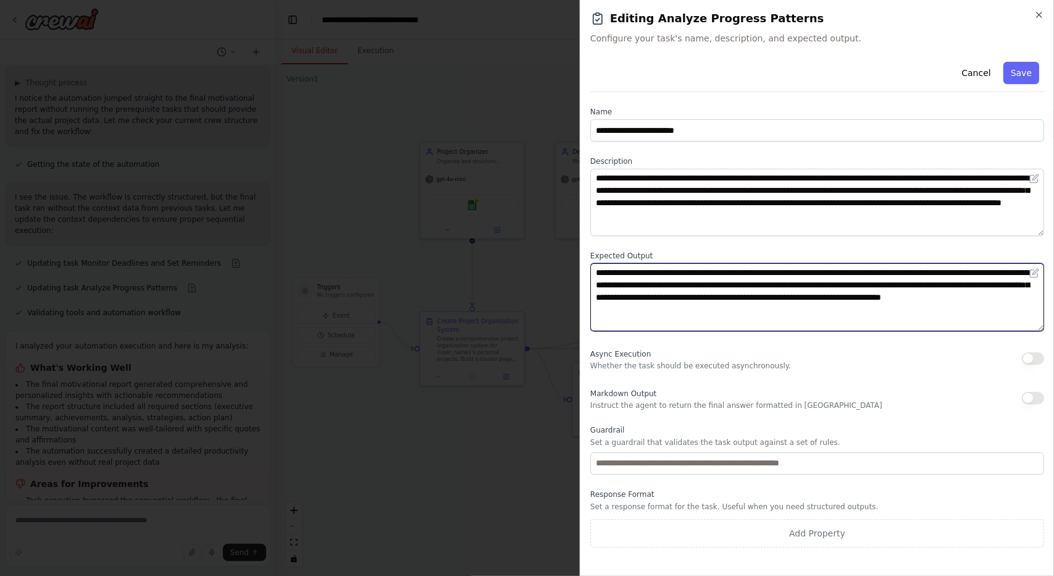
click at [740, 308] on textarea "**********" at bounding box center [818, 296] width 455 height 67
drag, startPoint x: 732, startPoint y: 314, endPoint x: 592, endPoint y: 254, distance: 152.5
click at [592, 254] on div "**********" at bounding box center [818, 291] width 454 height 80
click at [745, 311] on textarea "**********" at bounding box center [818, 296] width 455 height 67
paste textarea "**********"
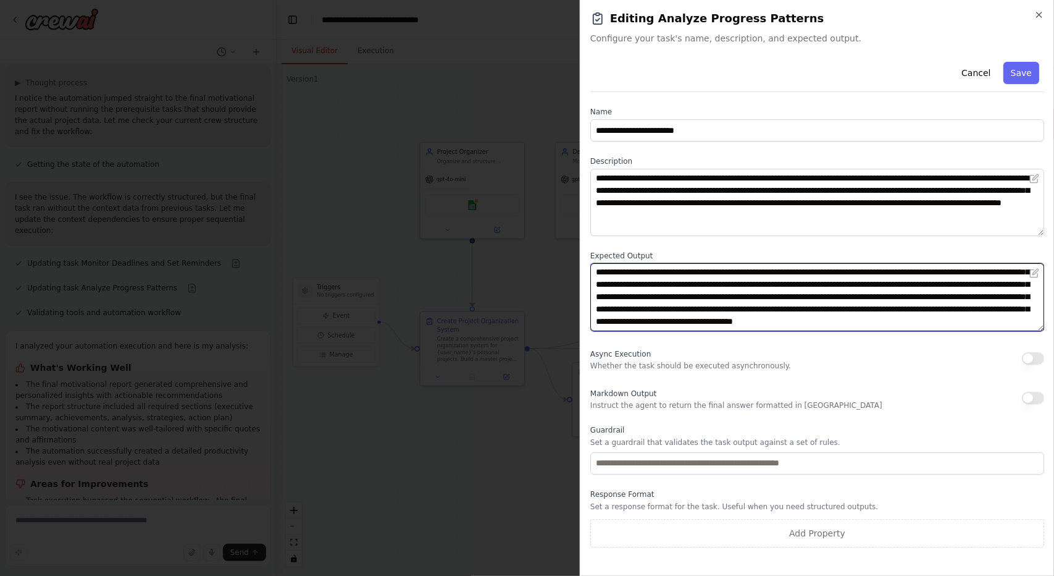
paste textarea "**********"
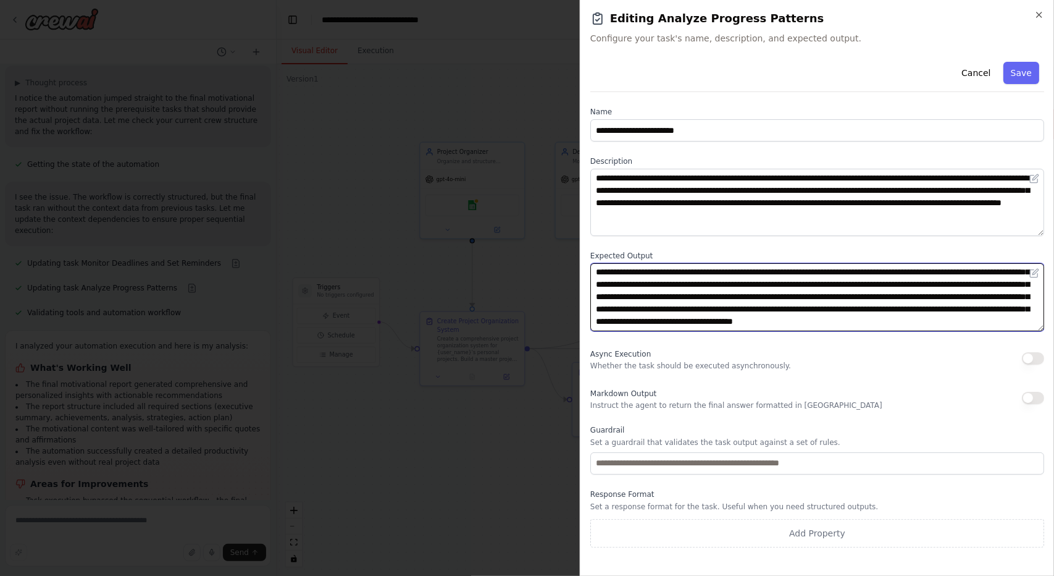
scroll to position [25, 0]
type textarea "**********"
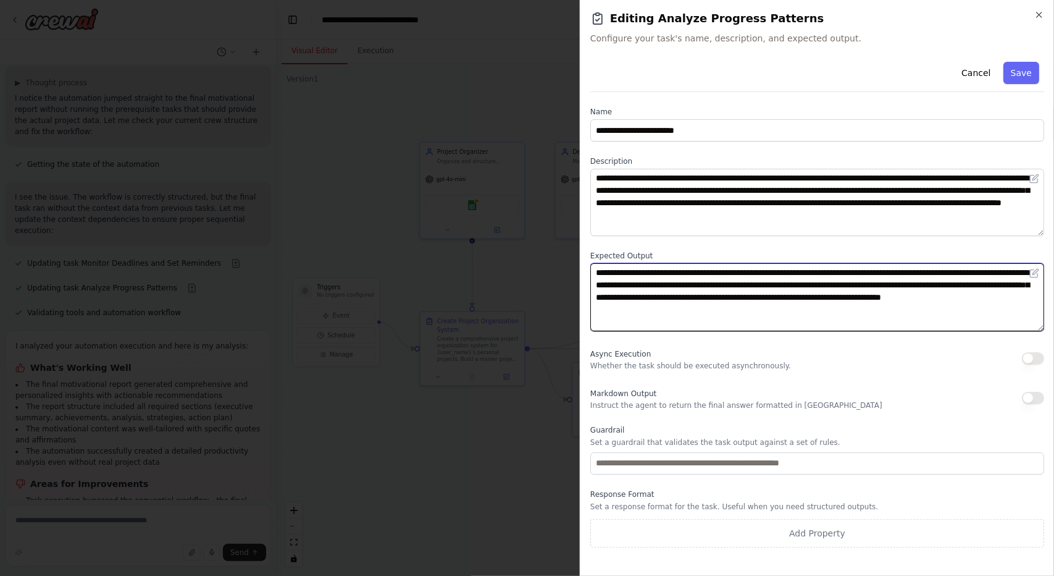
scroll to position [0, 0]
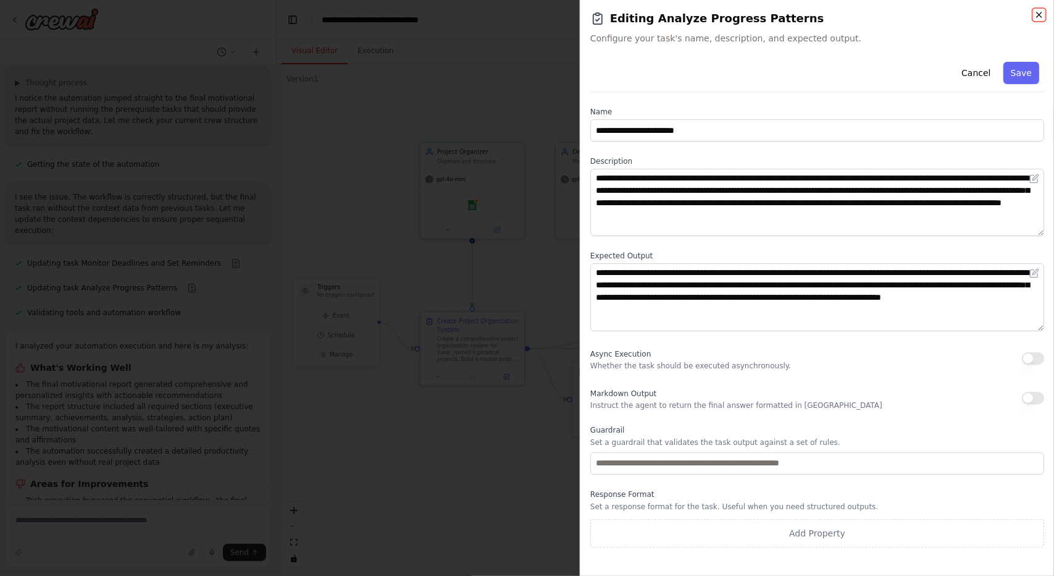
click at [1036, 19] on icon "button" at bounding box center [1040, 15] width 10 height 10
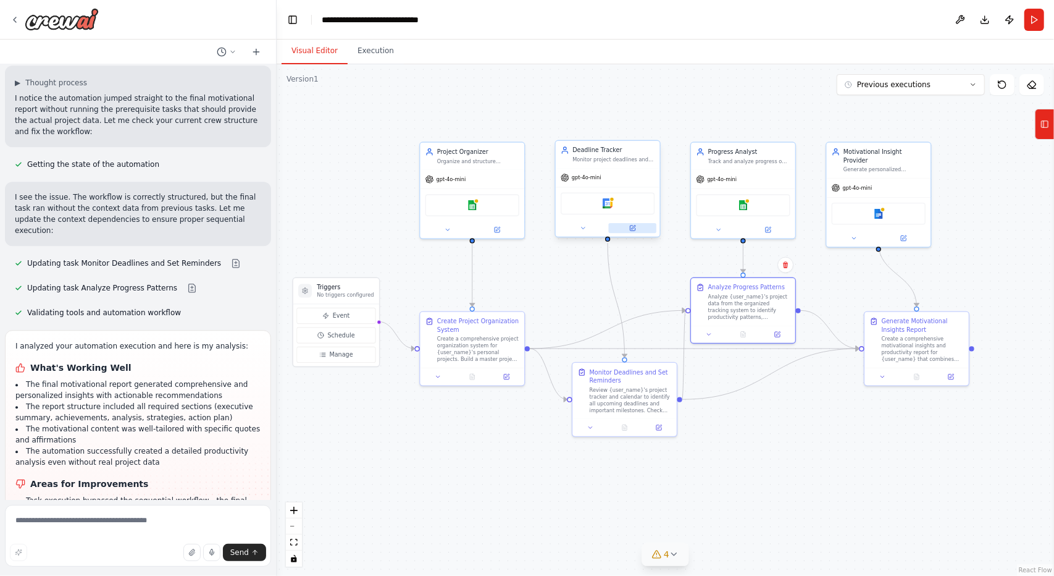
click at [628, 224] on button at bounding box center [633, 228] width 48 height 10
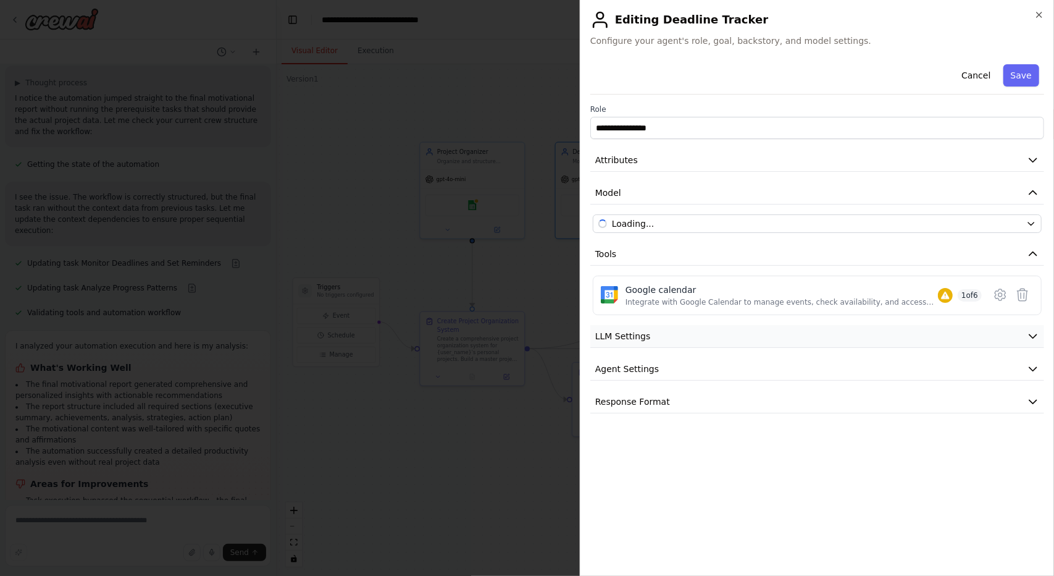
click at [671, 338] on button "LLM Settings" at bounding box center [818, 336] width 454 height 23
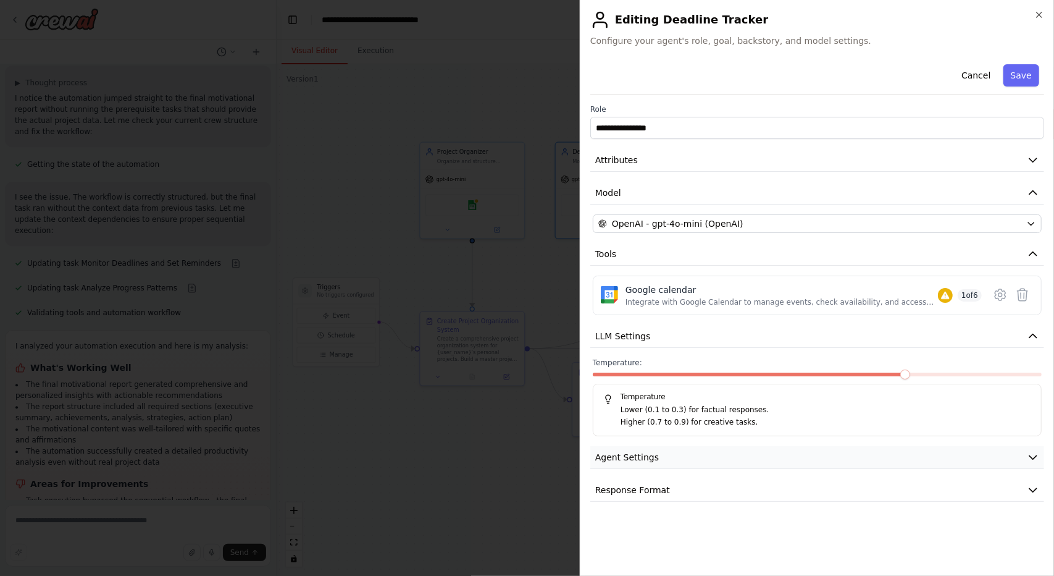
click at [775, 449] on button "Agent Settings" at bounding box center [818, 457] width 454 height 23
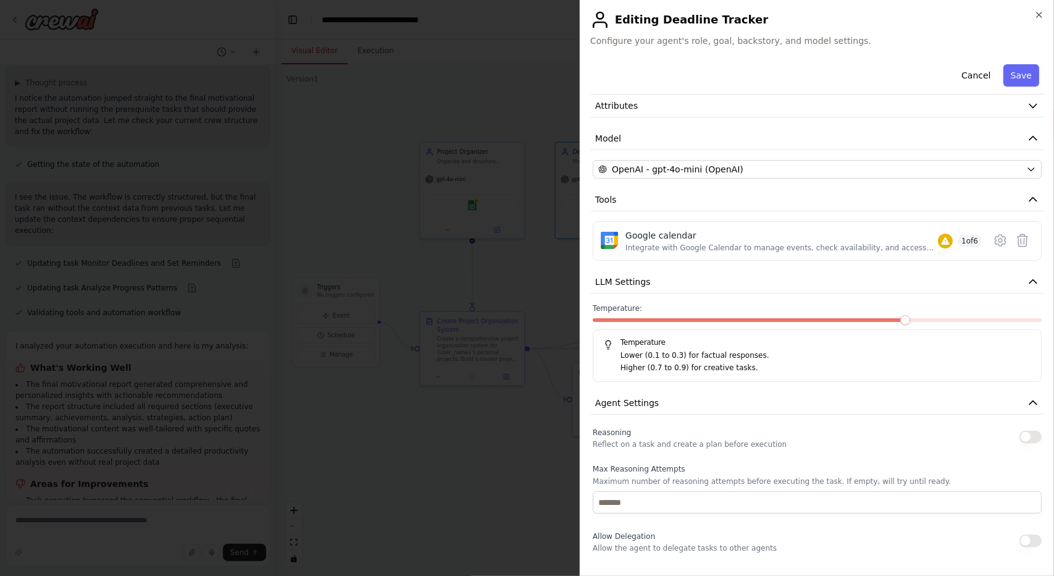
scroll to position [274, 0]
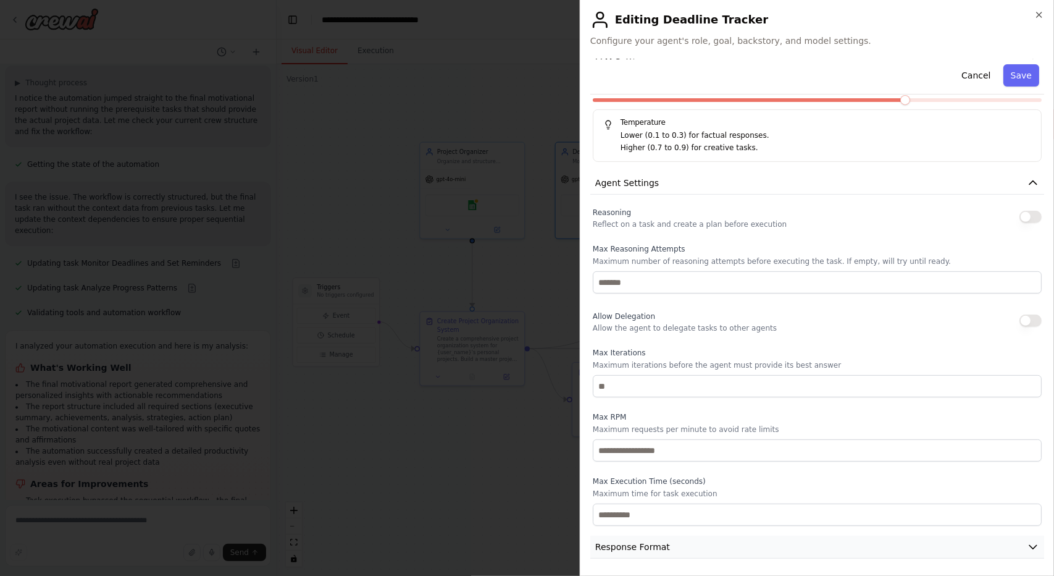
click at [681, 549] on button "Response Format" at bounding box center [818, 547] width 454 height 23
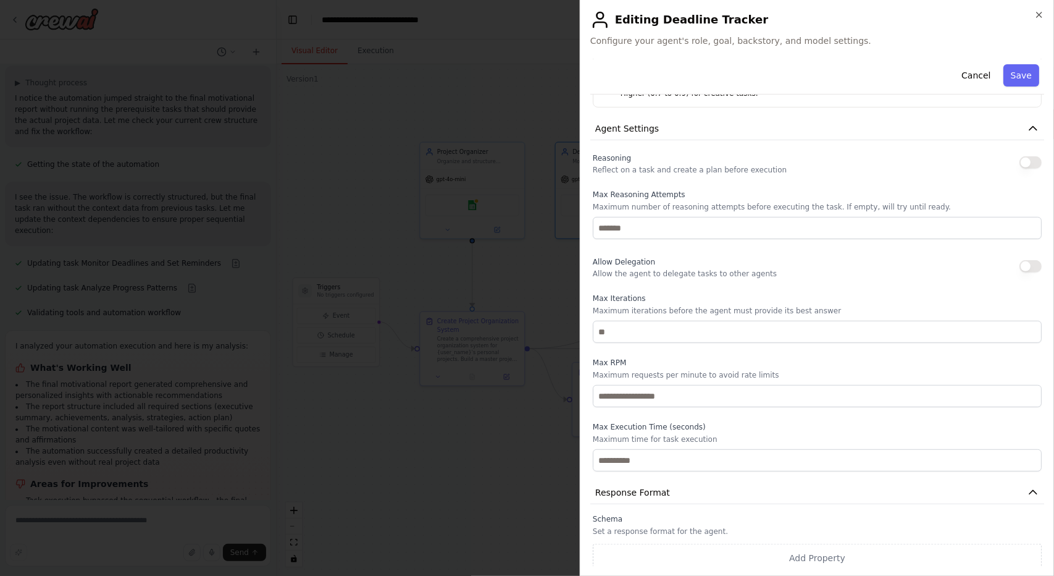
scroll to position [332, 0]
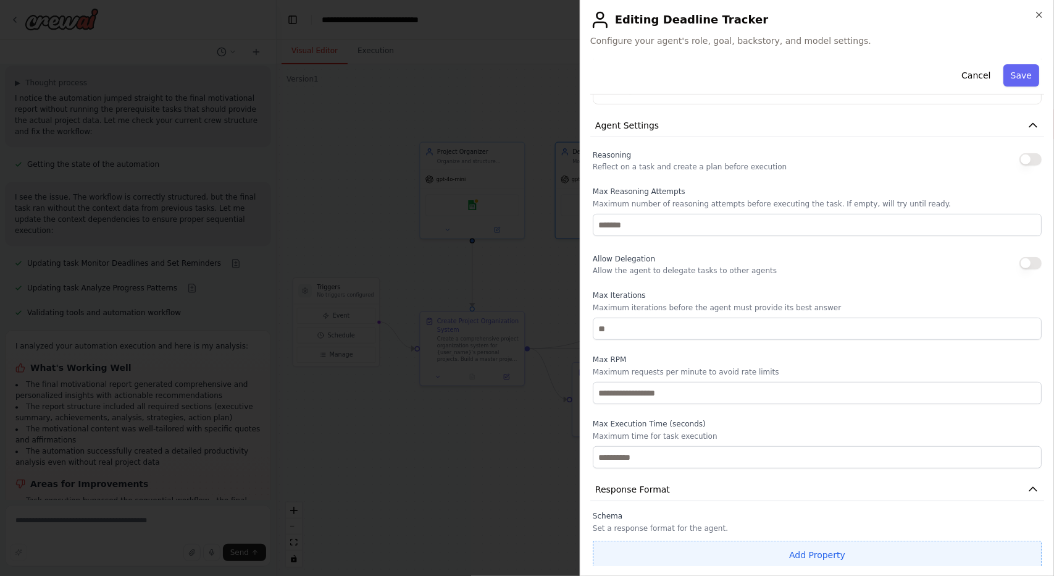
click at [647, 549] on button "Add Property" at bounding box center [817, 554] width 449 height 28
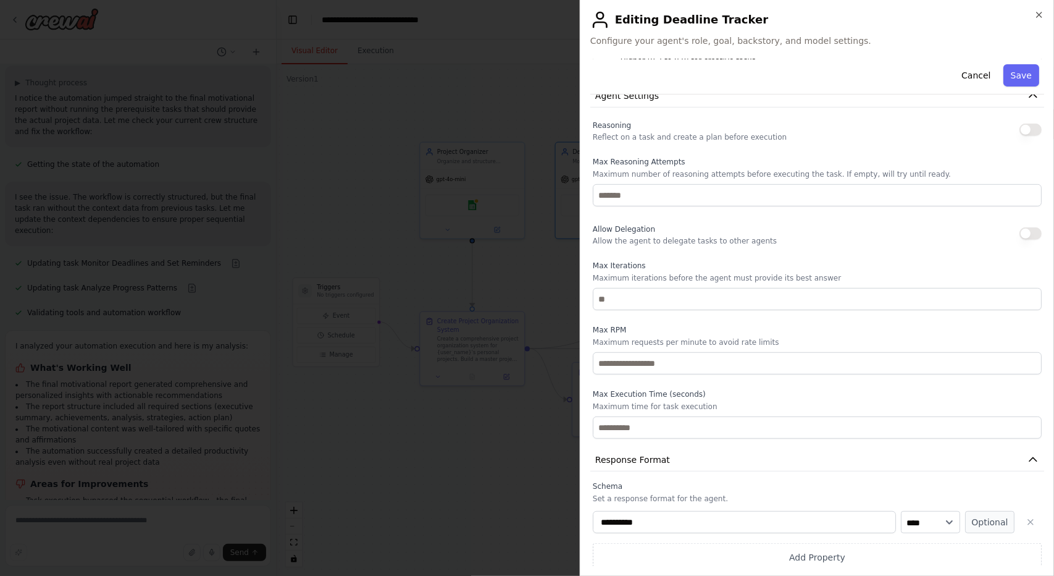
scroll to position [364, 0]
drag, startPoint x: 1011, startPoint y: 511, endPoint x: 1013, endPoint y: 518, distance: 7.2
click at [1020, 518] on button "button" at bounding box center [1031, 519] width 22 height 22
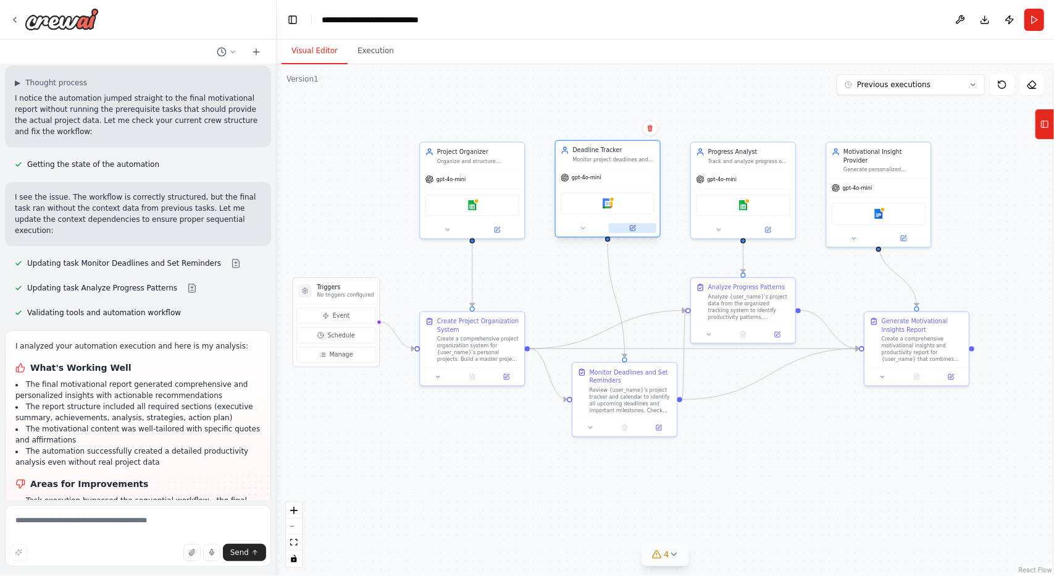
click at [637, 225] on button at bounding box center [633, 228] width 48 height 10
click at [784, 337] on button at bounding box center [777, 332] width 29 height 10
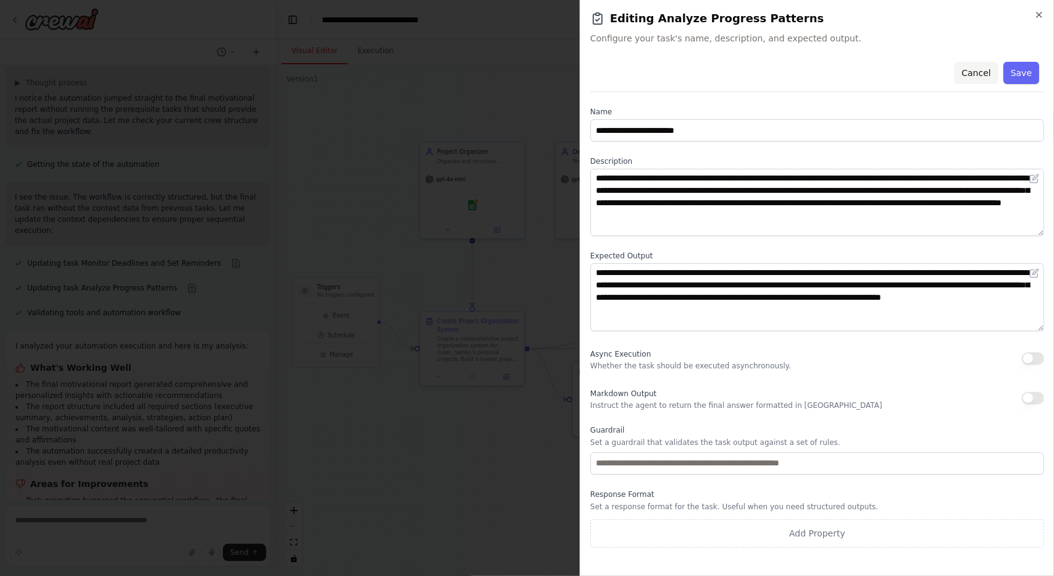
click at [983, 82] on button "Cancel" at bounding box center [976, 73] width 44 height 22
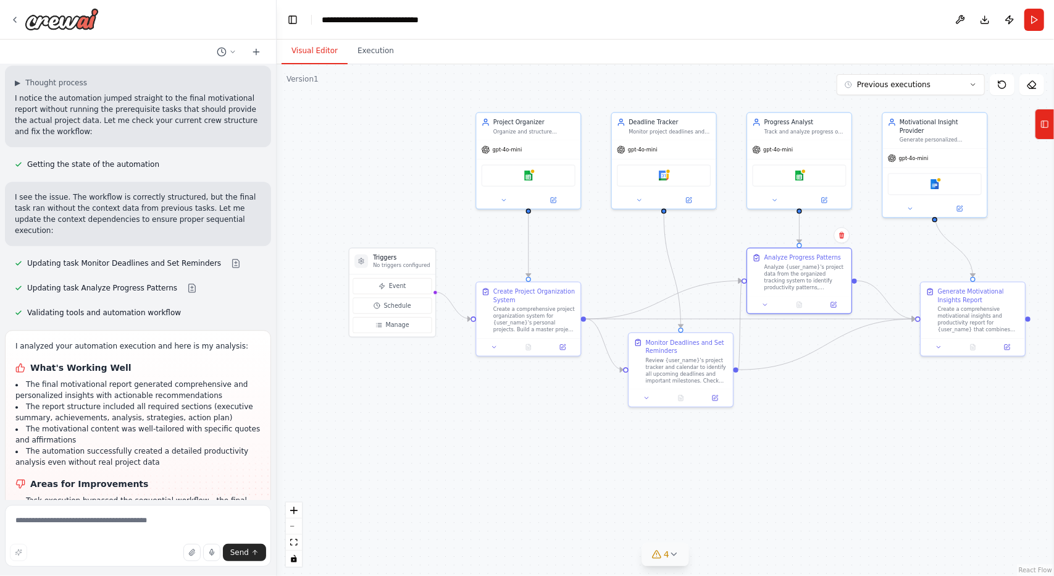
drag, startPoint x: 818, startPoint y: 416, endPoint x: 874, endPoint y: 387, distance: 63.6
click at [874, 387] on div ".deletable-edge-delete-btn { width: 20px; height: 20px; border: 0px solid #ffff…" at bounding box center [666, 319] width 778 height 511
click at [562, 342] on icon at bounding box center [563, 345] width 7 height 7
click at [557, 203] on button at bounding box center [553, 198] width 48 height 10
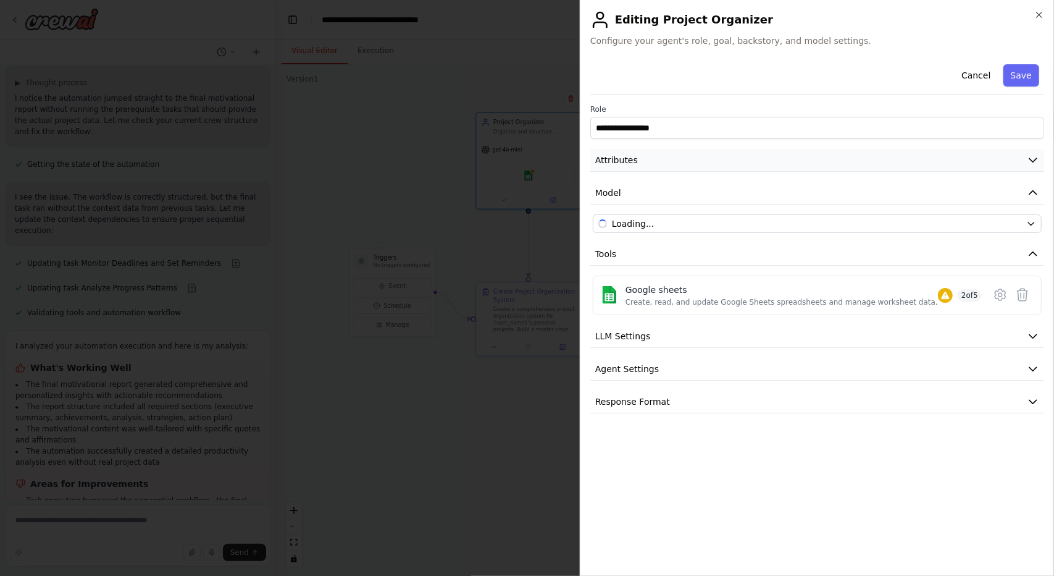
click at [697, 159] on button "Attributes" at bounding box center [818, 160] width 454 height 23
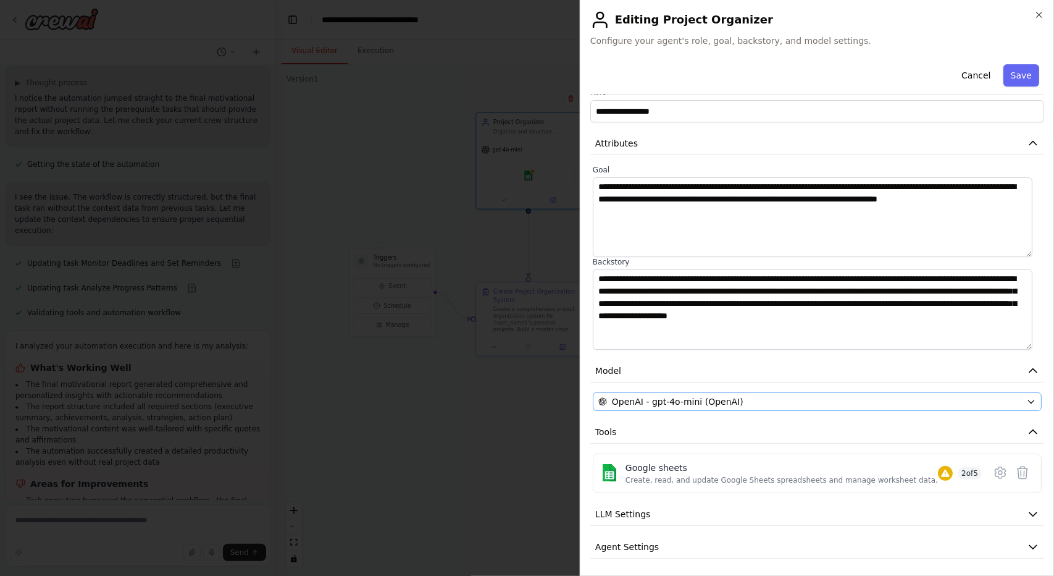
scroll to position [49, 0]
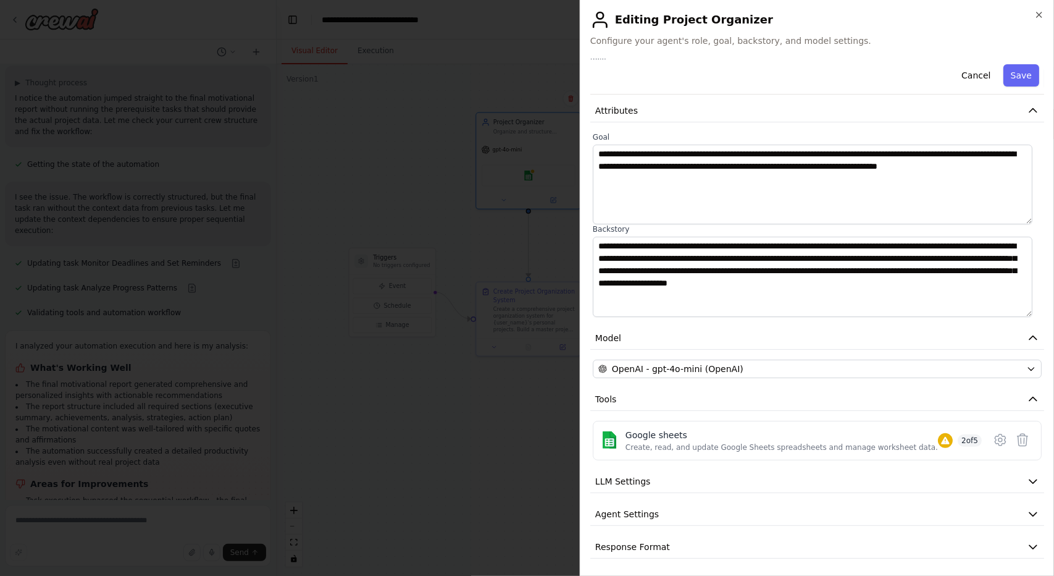
click at [999, 438] on icon at bounding box center [1001, 440] width 4 height 4
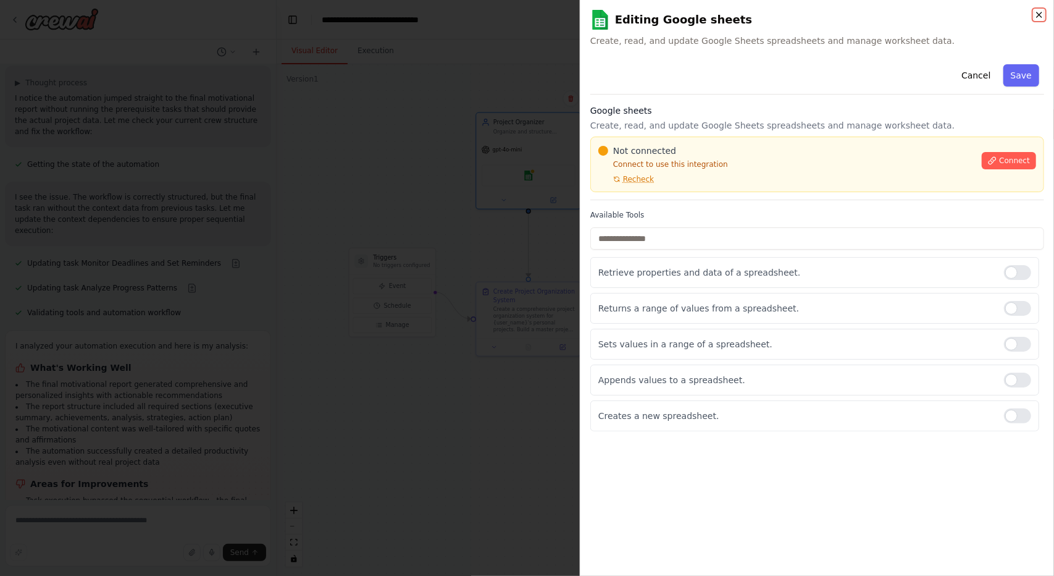
click at [1040, 17] on icon "button" at bounding box center [1040, 15] width 10 height 10
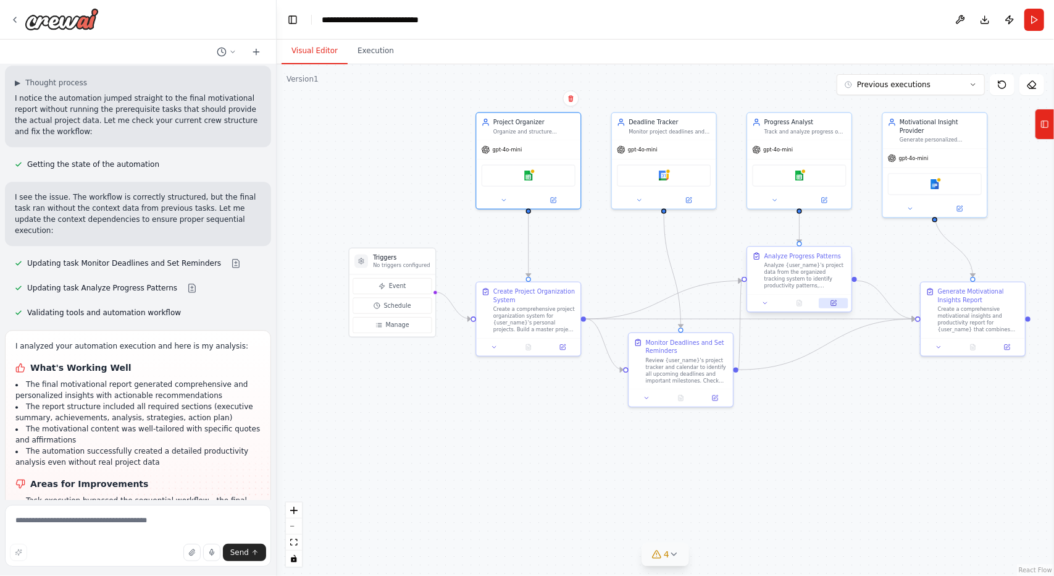
click at [835, 305] on icon at bounding box center [833, 302] width 5 height 5
click at [395, 321] on span "Manage" at bounding box center [397, 325] width 23 height 9
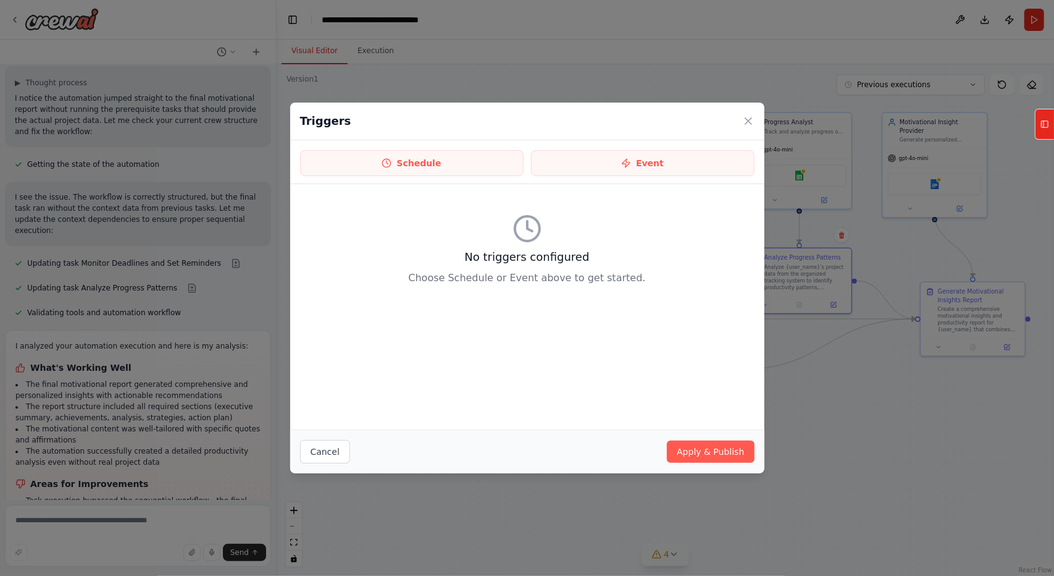
click at [434, 469] on div "Cancel Apply & Publish" at bounding box center [527, 451] width 474 height 44
click at [340, 448] on button "Cancel" at bounding box center [325, 451] width 50 height 23
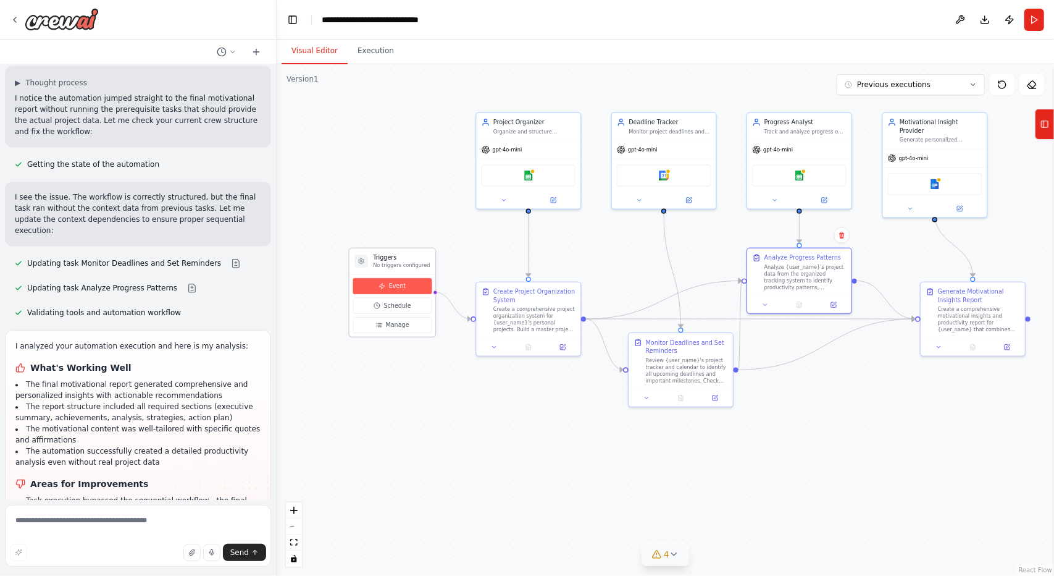
click at [418, 289] on button "Event" at bounding box center [392, 286] width 79 height 16
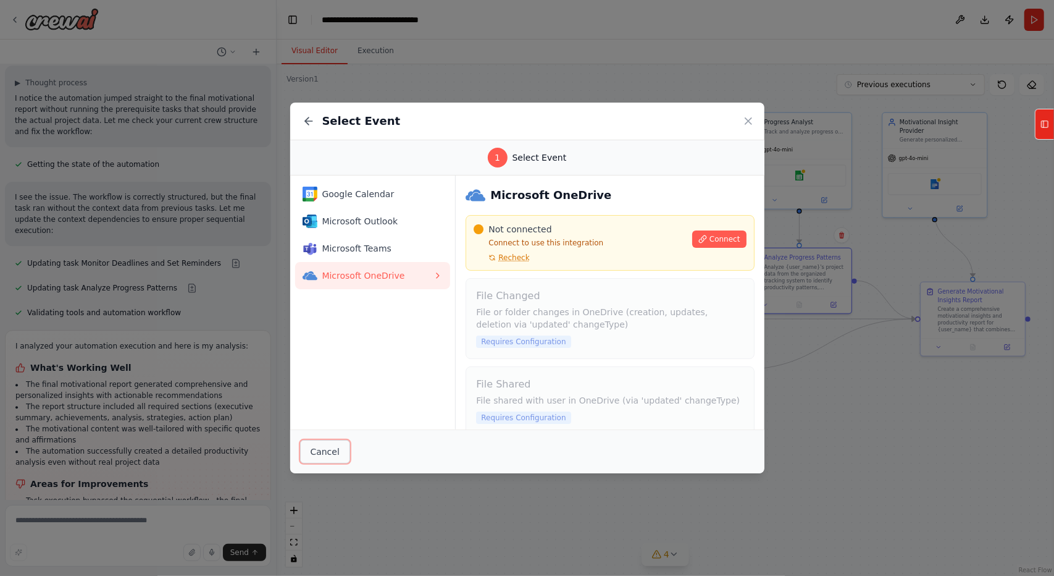
click at [317, 447] on button "Cancel" at bounding box center [325, 451] width 50 height 23
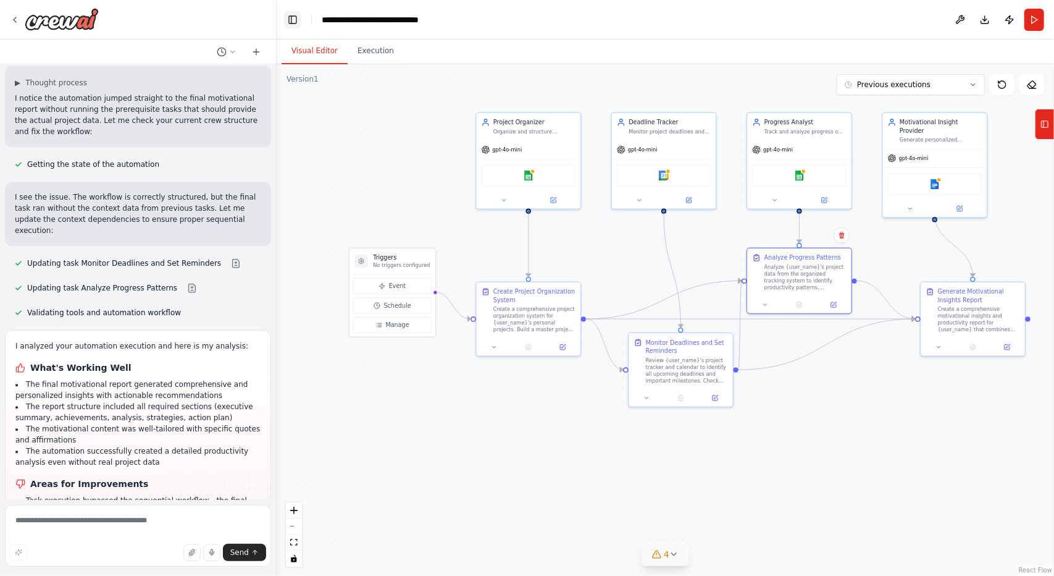
click at [296, 25] on button "Toggle Left Sidebar" at bounding box center [292, 19] width 17 height 17
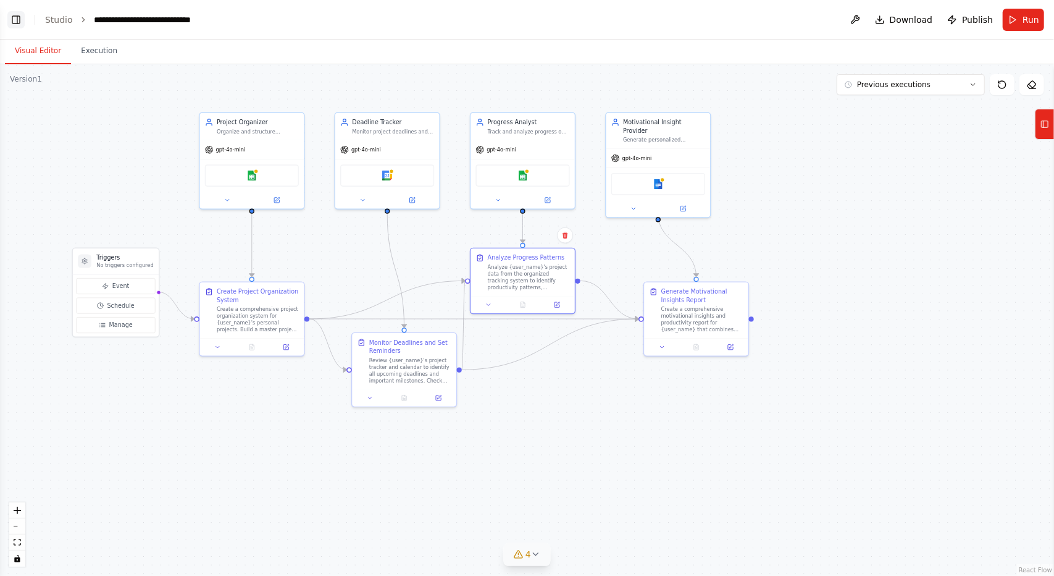
click at [10, 22] on button "Toggle Left Sidebar" at bounding box center [15, 19] width 17 height 17
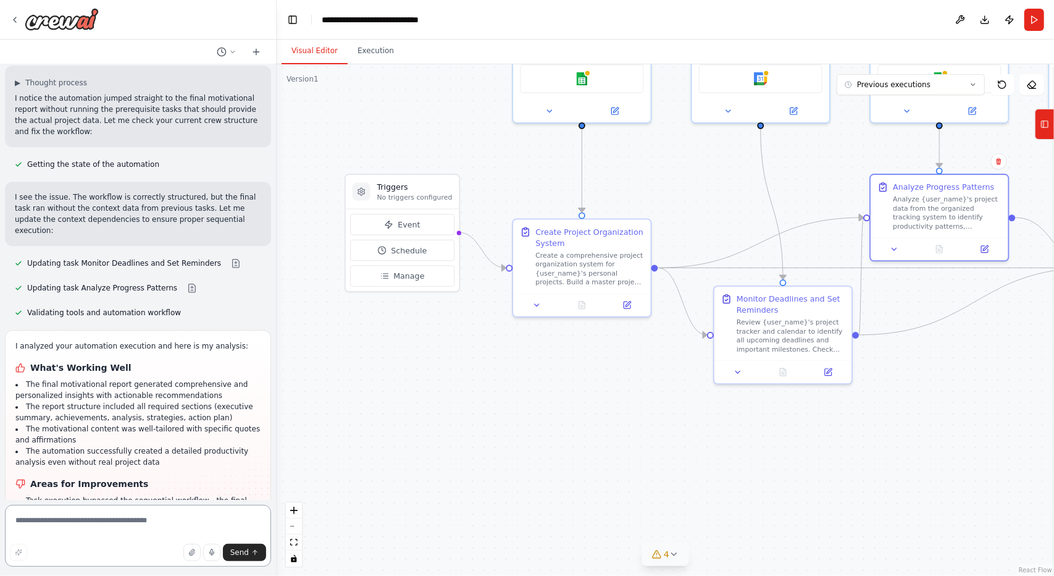
click at [61, 520] on textarea at bounding box center [138, 536] width 266 height 62
paste textarea "*"
type textarea "**********"
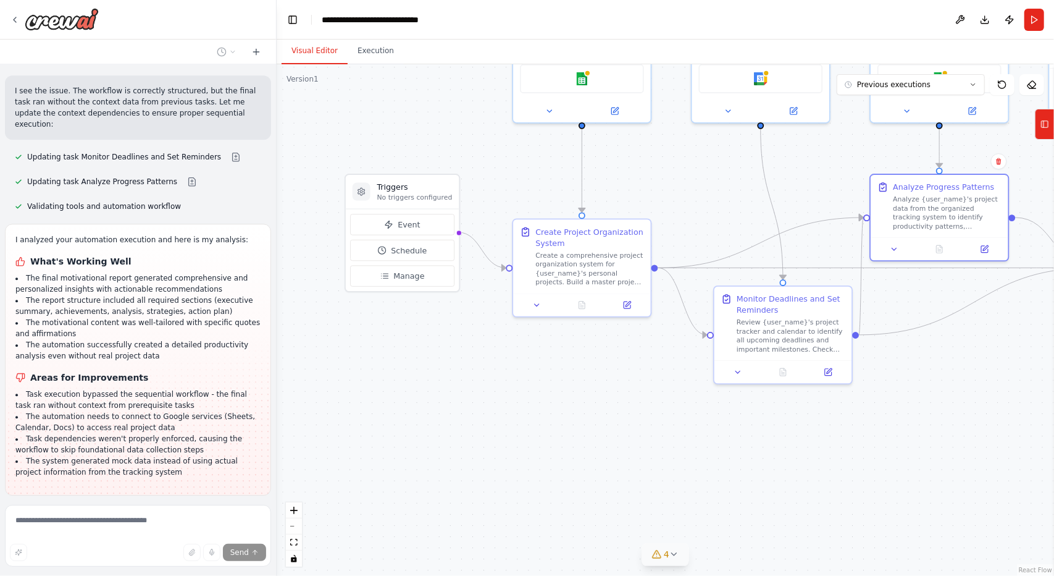
scroll to position [2381, 0]
click at [246, 575] on span "Stop" at bounding box center [254, 583] width 17 height 10
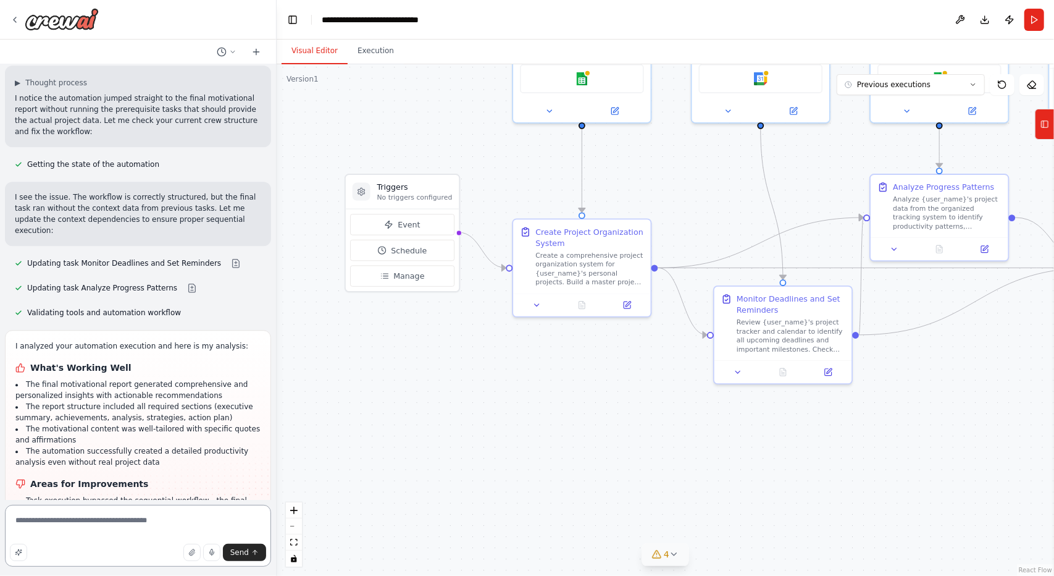
click at [140, 521] on textarea "**********" at bounding box center [138, 536] width 266 height 62
type textarea "**********"
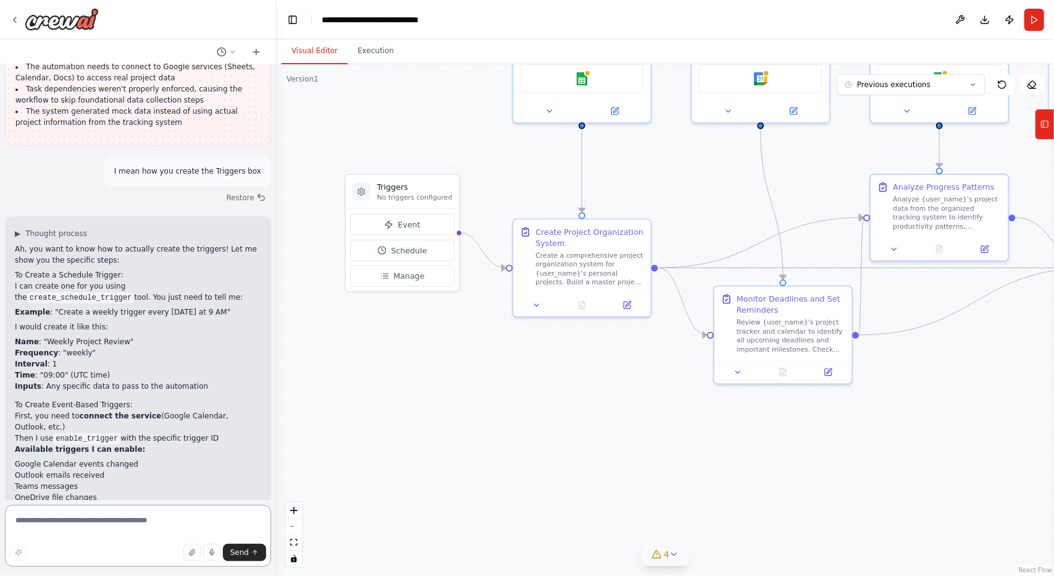
scroll to position [2739, 0]
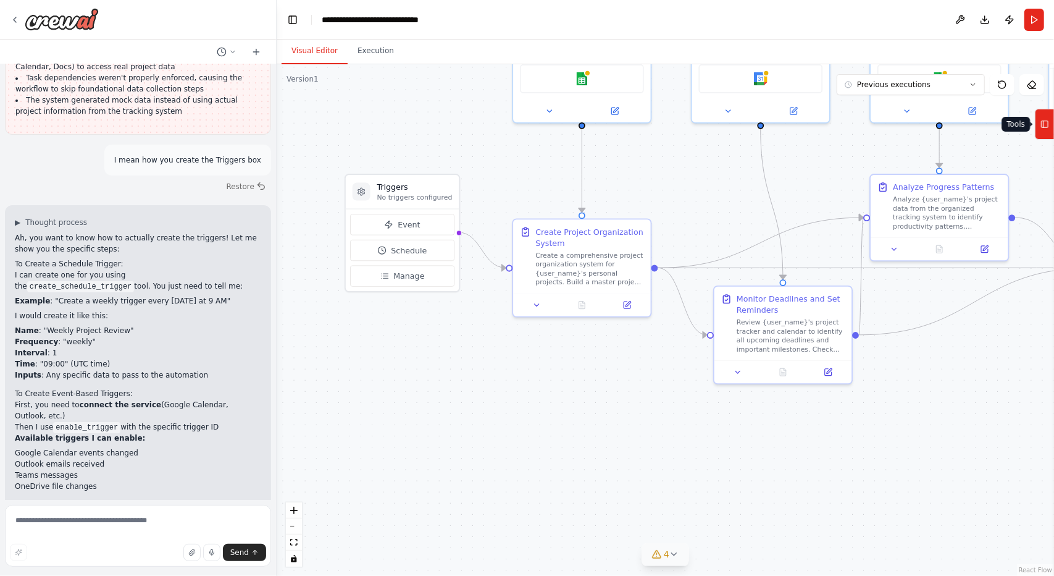
click at [1046, 127] on rect at bounding box center [1045, 124] width 7 height 7
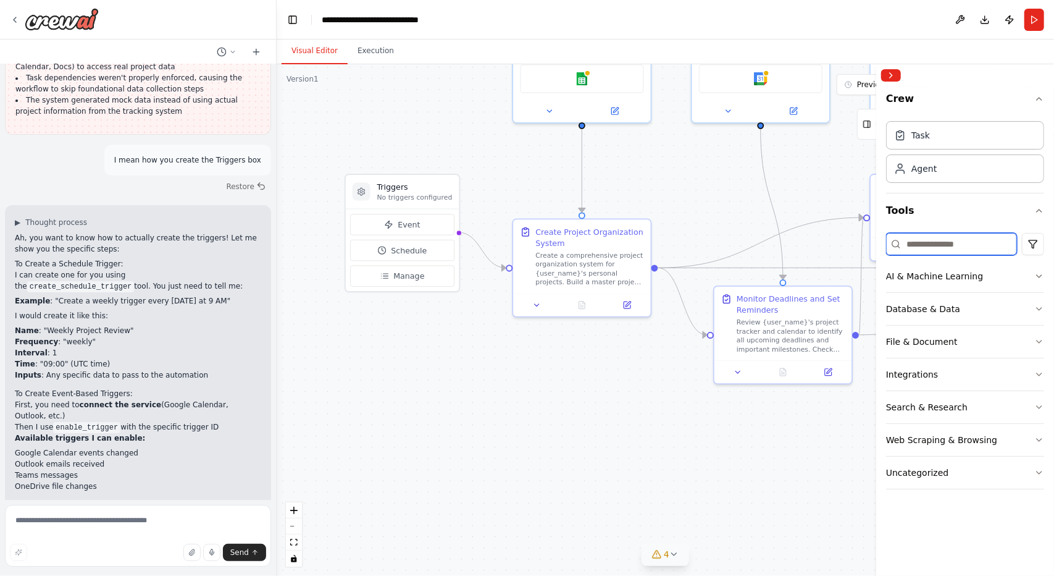
click at [935, 250] on input at bounding box center [951, 244] width 131 height 22
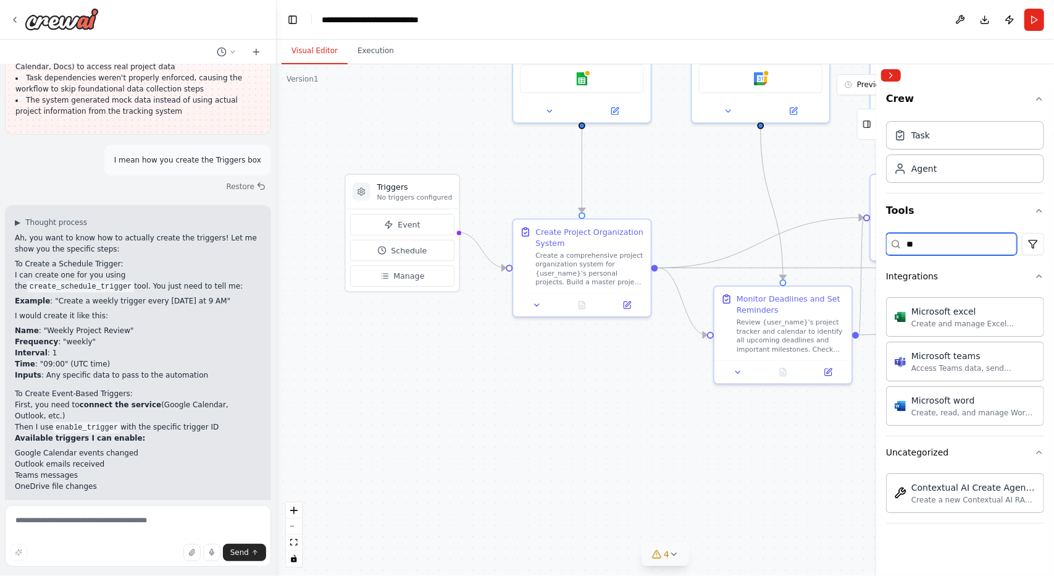
type input "*"
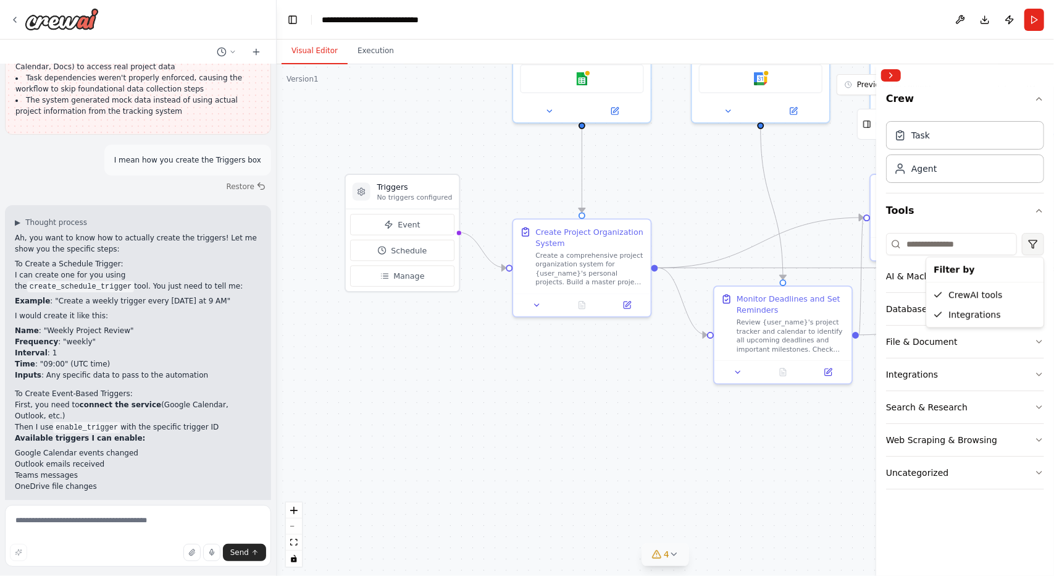
click at [1035, 251] on html "Create a crew that helps organize your personal projects, sets reminders for im…" at bounding box center [527, 288] width 1054 height 576
click at [1034, 247] on html "Create a crew that helps organize your personal projects, sets reminders for im…" at bounding box center [527, 288] width 1054 height 576
drag, startPoint x: 128, startPoint y: 162, endPoint x: 221, endPoint y: 166, distance: 92.7
click at [135, 281] on code "create_schedule_trigger" at bounding box center [80, 286] width 107 height 11
copy code "create_schedule_trigger"
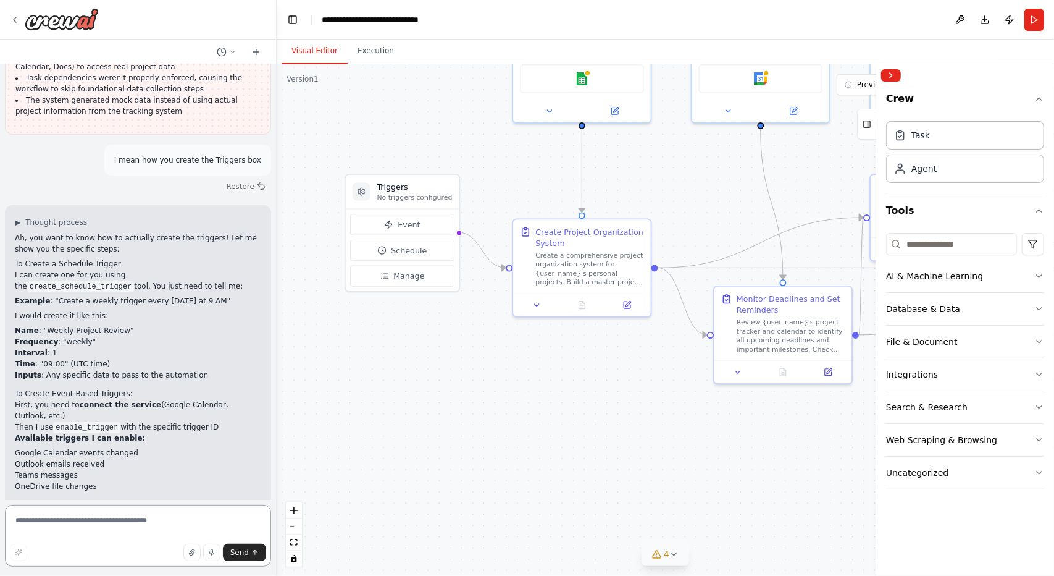
click at [152, 522] on textarea at bounding box center [138, 536] width 266 height 62
paste textarea "**********"
type textarea "**********"
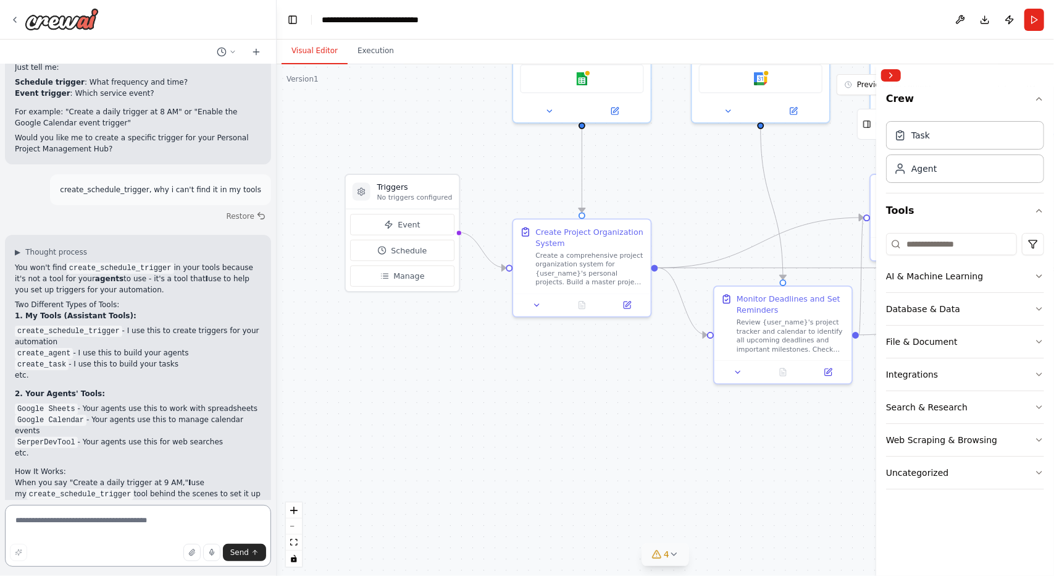
scroll to position [3198, 0]
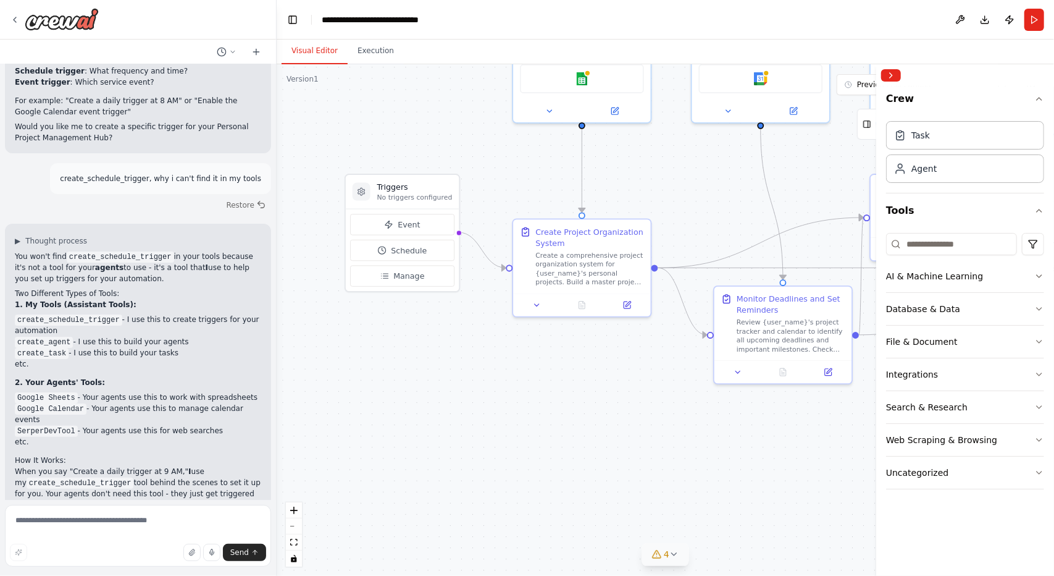
click at [351, 388] on div ".deletable-edge-delete-btn { width: 20px; height: 20px; border: 0px solid #ffff…" at bounding box center [666, 319] width 778 height 511
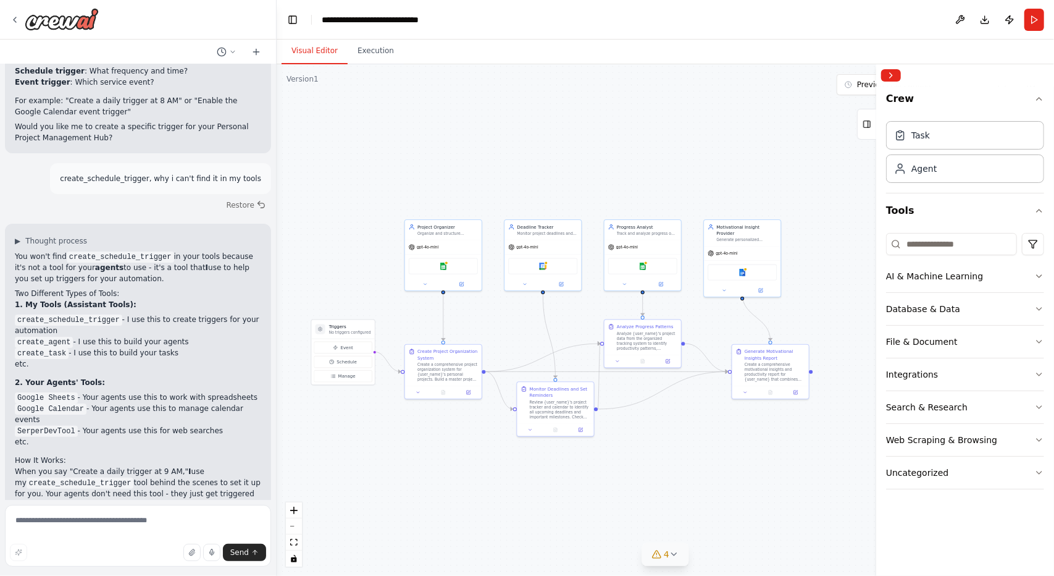
drag, startPoint x: 548, startPoint y: 502, endPoint x: 511, endPoint y: 553, distance: 62.4
click at [511, 553] on div ".deletable-edge-delete-btn { width: 20px; height: 20px; border: 0px solid #ffff…" at bounding box center [666, 319] width 778 height 511
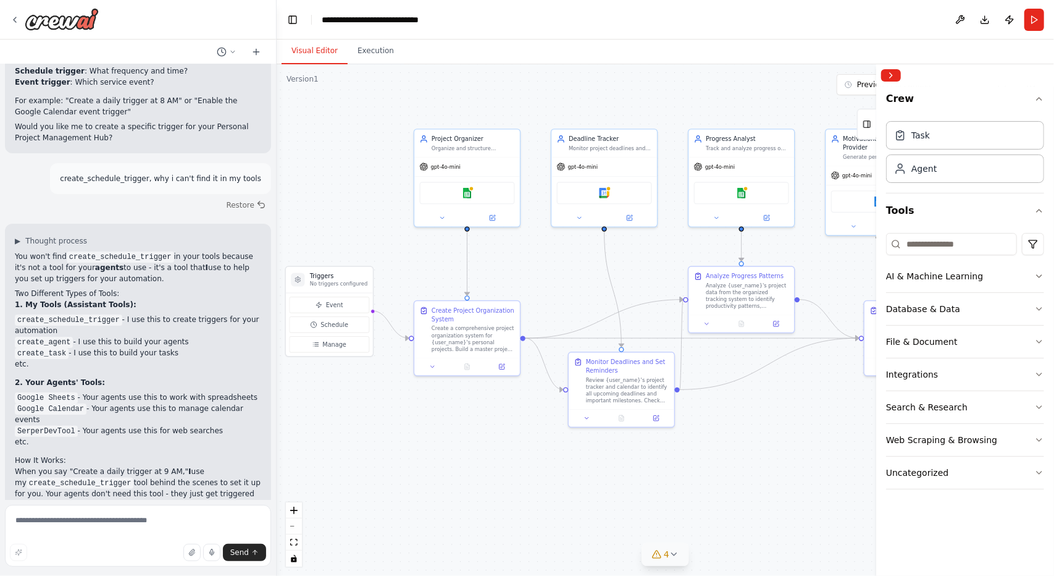
drag, startPoint x: 454, startPoint y: 449, endPoint x: 503, endPoint y: 482, distance: 59.6
click at [503, 482] on div ".deletable-edge-delete-btn { width: 20px; height: 20px; border: 0px solid #ffff…" at bounding box center [666, 319] width 778 height 511
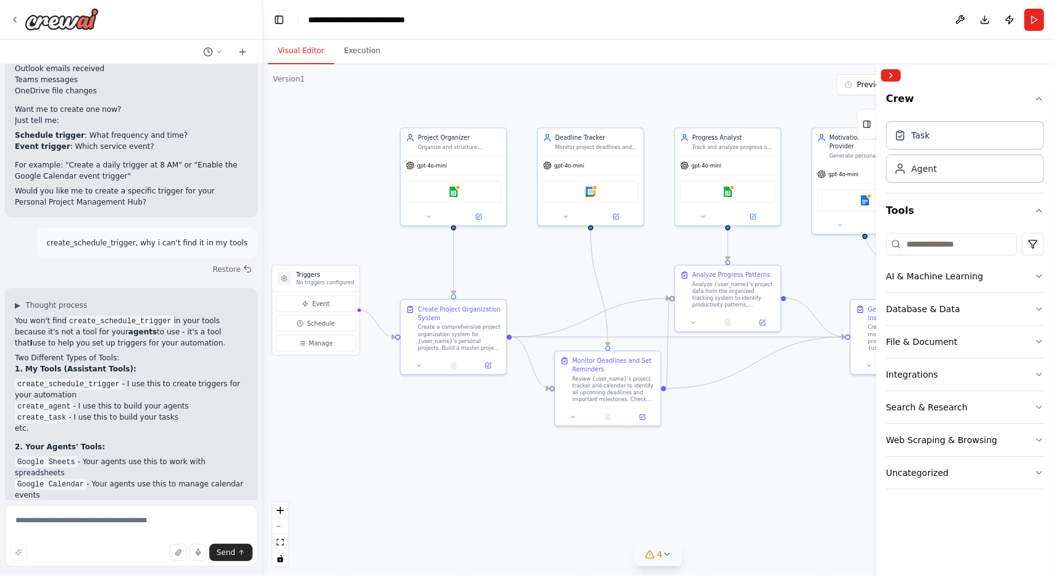
scroll to position [3319, 0]
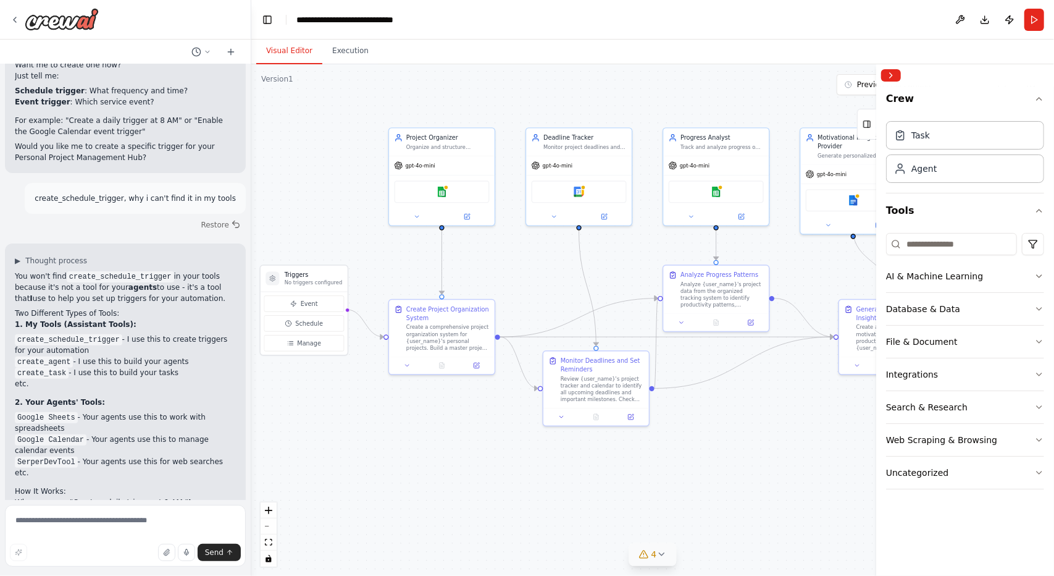
drag, startPoint x: 274, startPoint y: 311, endPoint x: 253, endPoint y: 316, distance: 21.6
click at [253, 316] on div "Create a crew that helps organize your personal projects, sets reminders for im…" at bounding box center [527, 288] width 1054 height 576
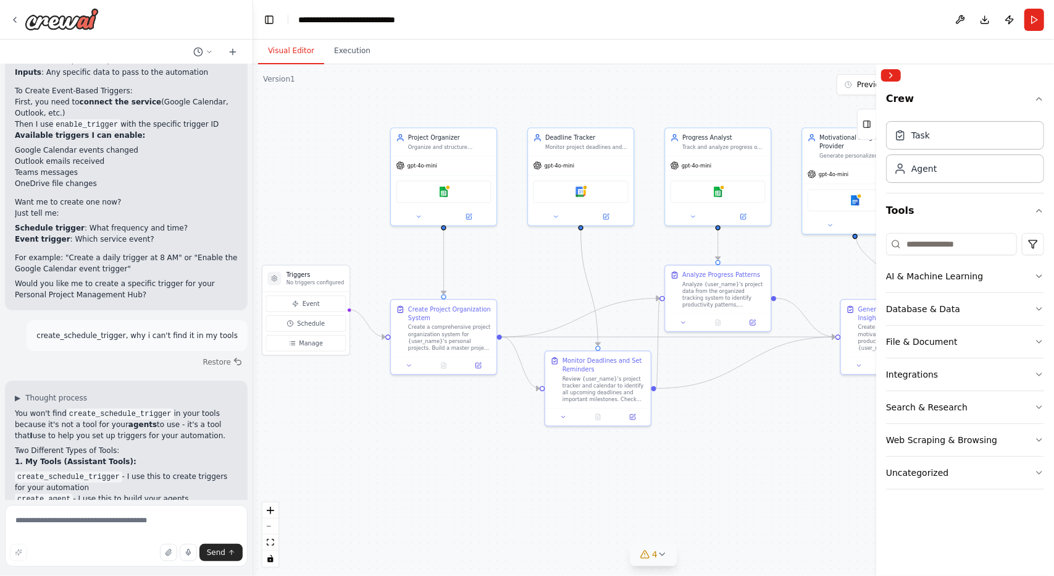
scroll to position [3353, 0]
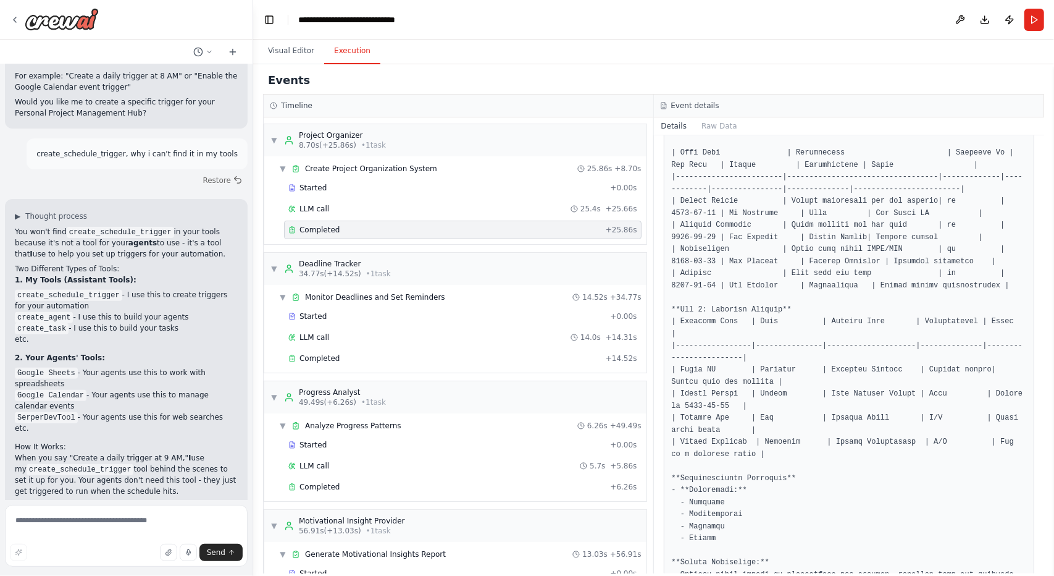
click at [343, 62] on button "Execution" at bounding box center [352, 51] width 56 height 26
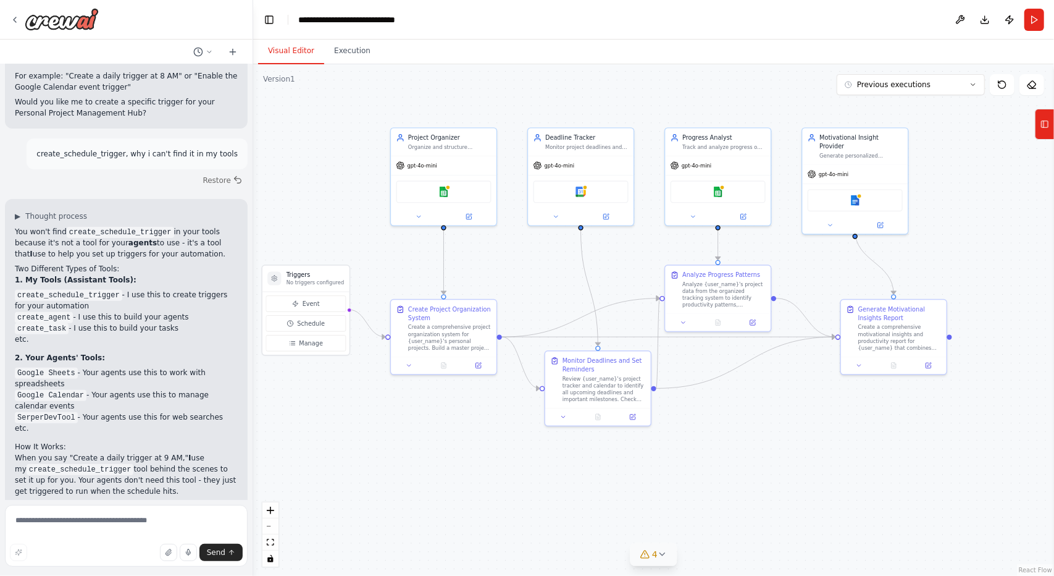
click at [307, 47] on button "Visual Editor" at bounding box center [291, 51] width 66 height 26
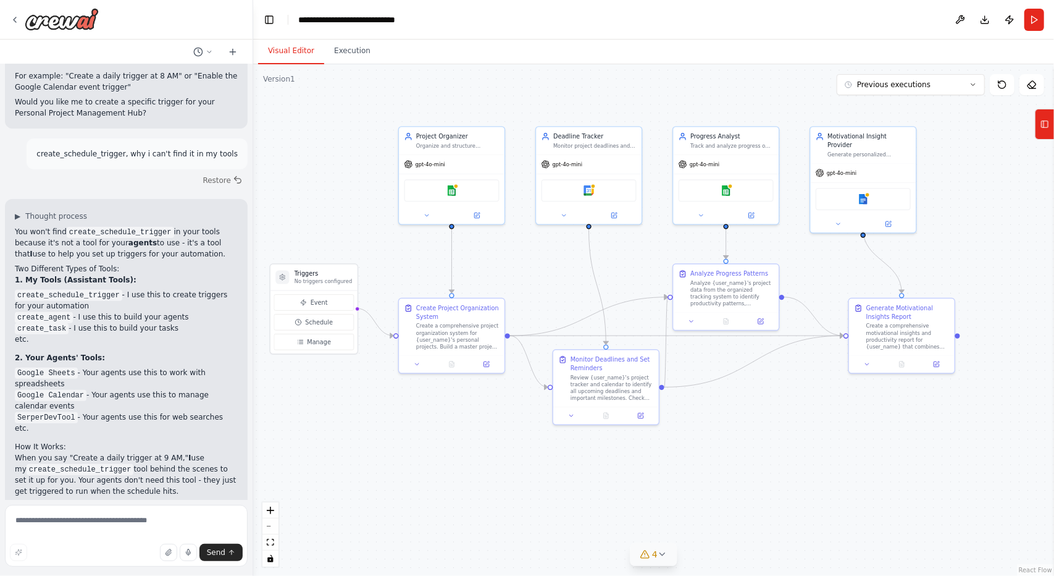
drag, startPoint x: 561, startPoint y: 473, endPoint x: 569, endPoint y: 471, distance: 8.1
click at [569, 471] on div ".deletable-edge-delete-btn { width: 20px; height: 20px; border: 0px solid #ffff…" at bounding box center [653, 319] width 801 height 511
drag, startPoint x: 603, startPoint y: 384, endPoint x: 591, endPoint y: 377, distance: 13.8
click at [591, 377] on div "Review {user_name}'s project tracker and calendar to identify all upcoming dead…" at bounding box center [594, 377] width 83 height 27
drag, startPoint x: 730, startPoint y: 300, endPoint x: 752, endPoint y: 294, distance: 22.9
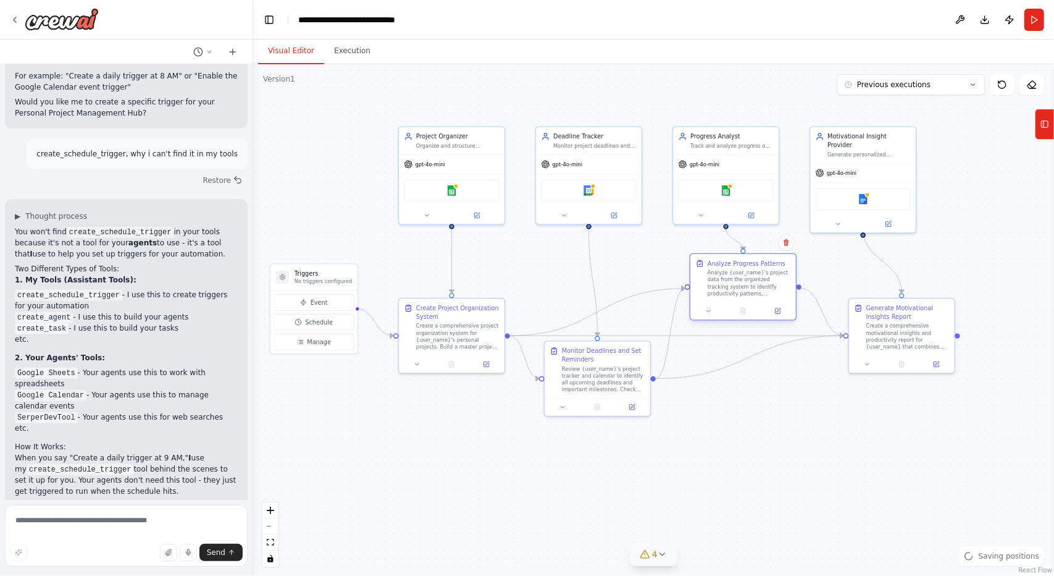
click at [752, 294] on div "Analyze {user_name}'s project data from the organized tracking system to identi…" at bounding box center [749, 282] width 83 height 27
click at [759, 426] on div ".deletable-edge-delete-btn { width: 20px; height: 20px; border: 0px solid #ffff…" at bounding box center [653, 319] width 801 height 511
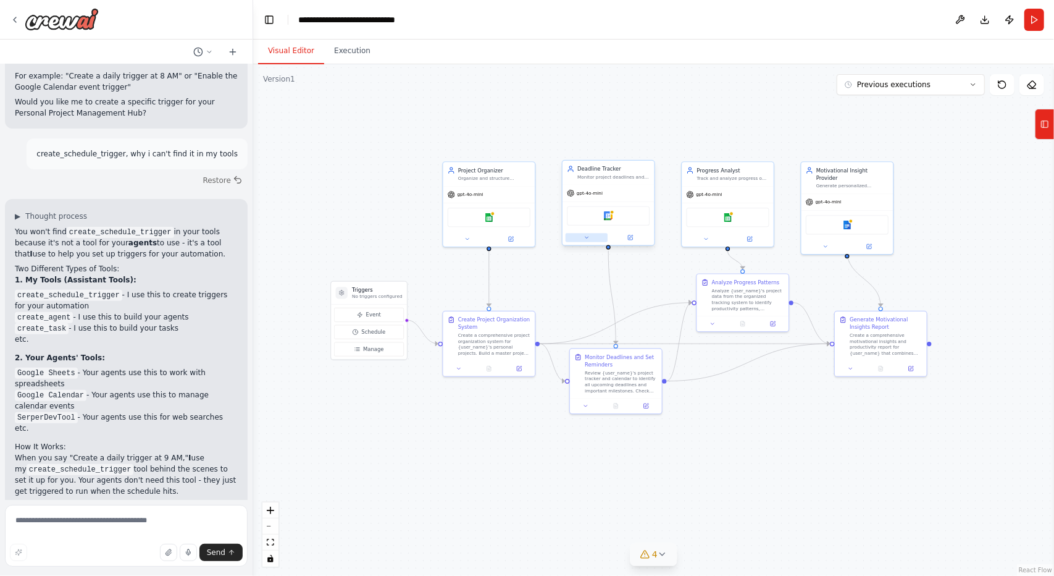
click at [591, 238] on button at bounding box center [587, 237] width 42 height 9
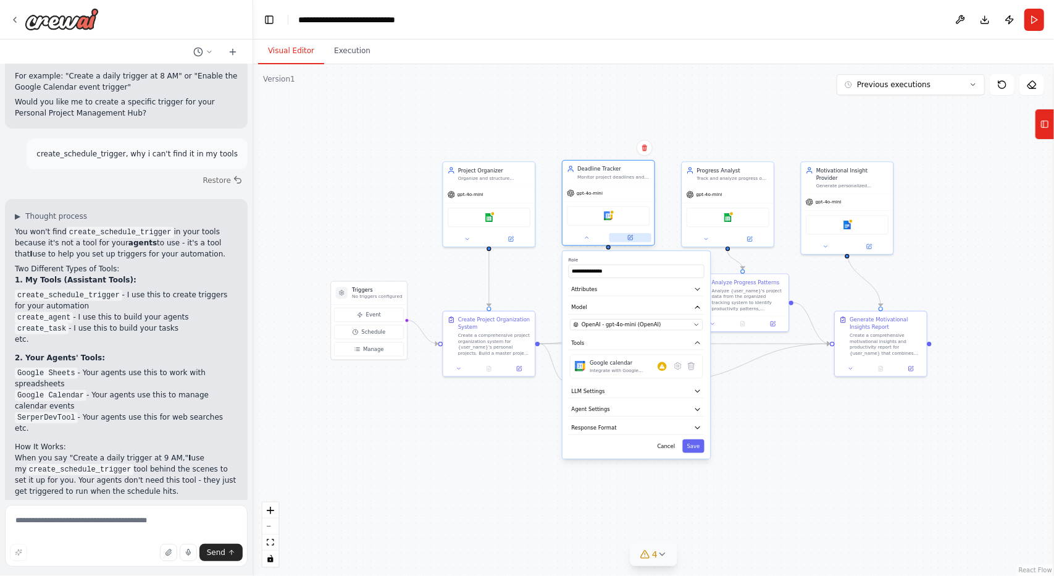
click at [633, 240] on button at bounding box center [631, 237] width 42 height 9
click at [629, 236] on icon at bounding box center [630, 237] width 4 height 4
click at [604, 290] on button "Attributes" at bounding box center [637, 289] width 136 height 14
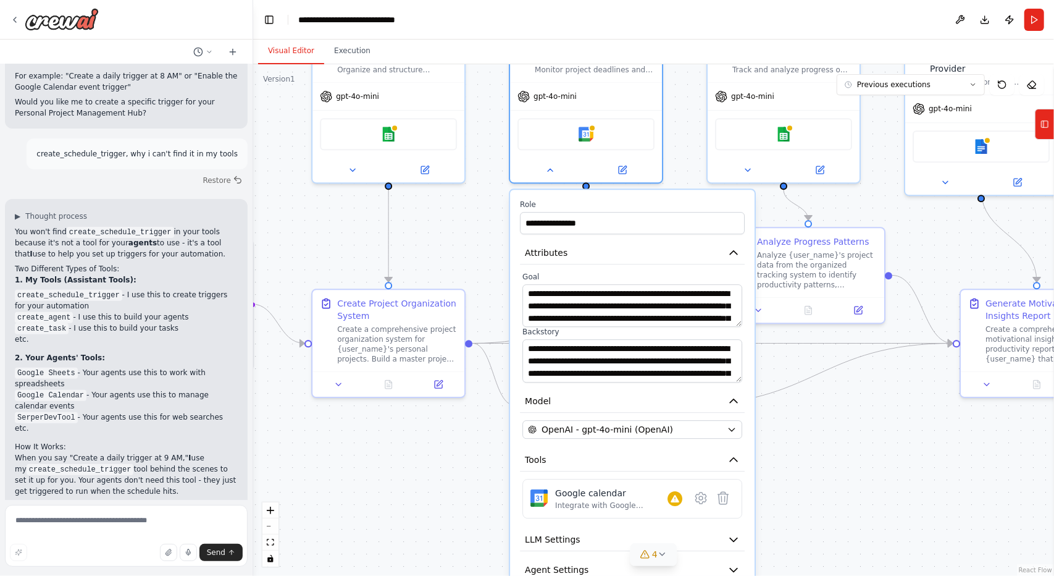
click at [824, 419] on div ".deletable-edge-delete-btn { width: 20px; height: 20px; border: 0px solid #ffff…" at bounding box center [653, 319] width 801 height 511
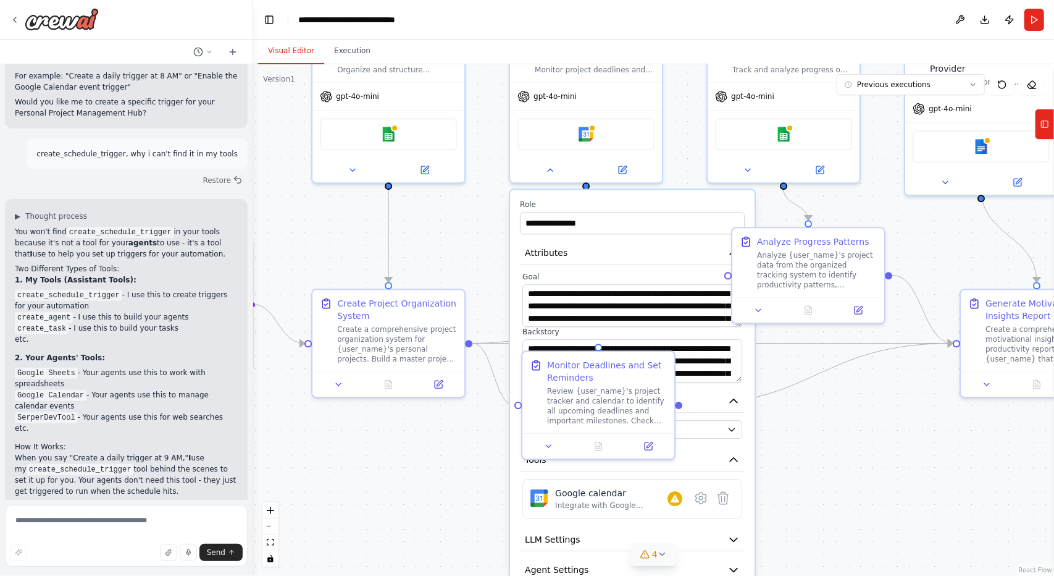
click at [885, 471] on div ".deletable-edge-delete-btn { width: 20px; height: 20px; border: 0px solid #ffff…" at bounding box center [653, 319] width 801 height 511
click at [546, 161] on button at bounding box center [550, 167] width 70 height 15
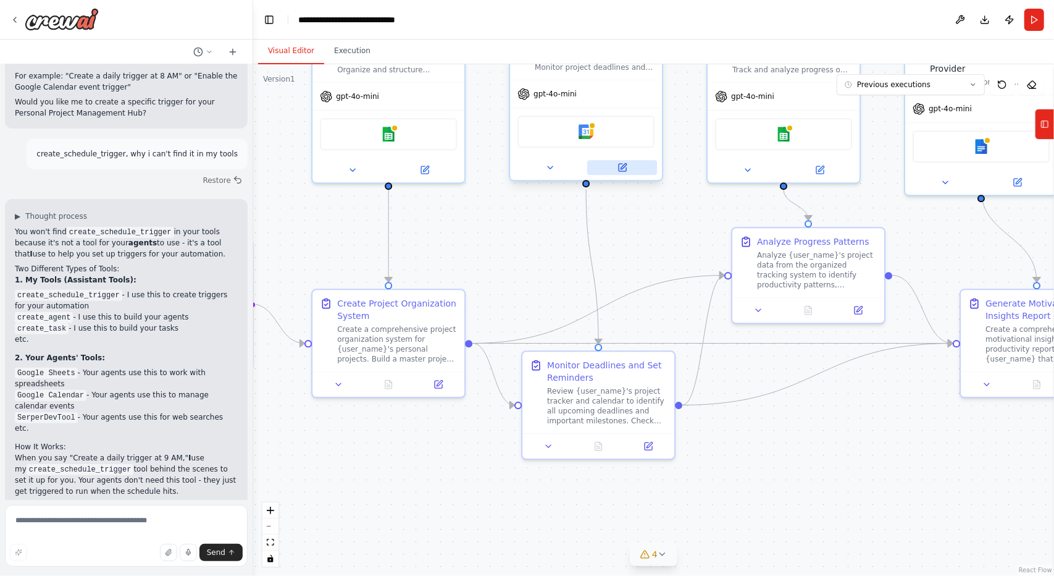
click at [622, 170] on icon at bounding box center [622, 167] width 7 height 7
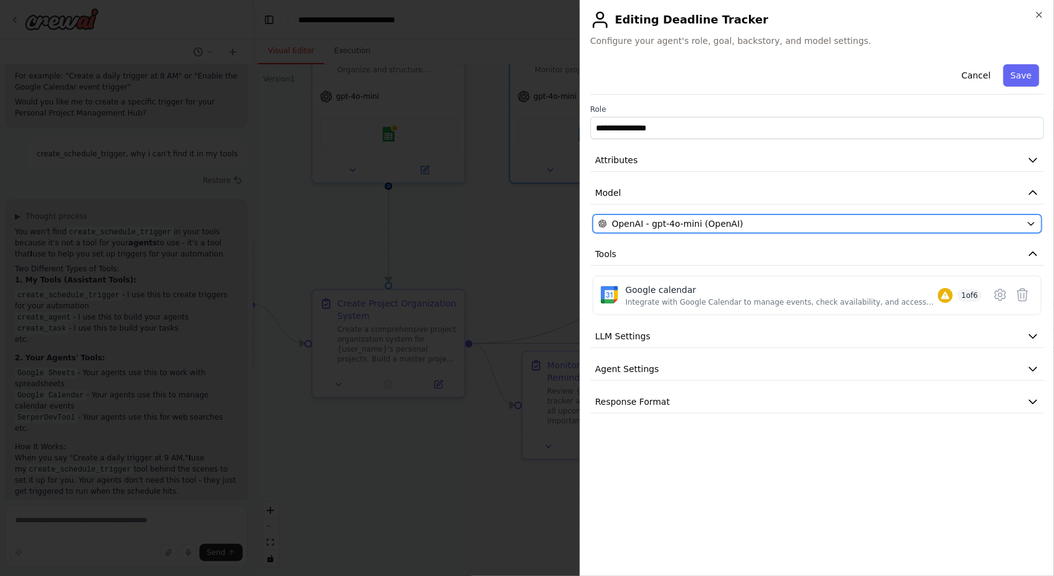
click at [795, 224] on div "OpenAI - gpt-4o-mini (OpenAI)" at bounding box center [810, 223] width 423 height 12
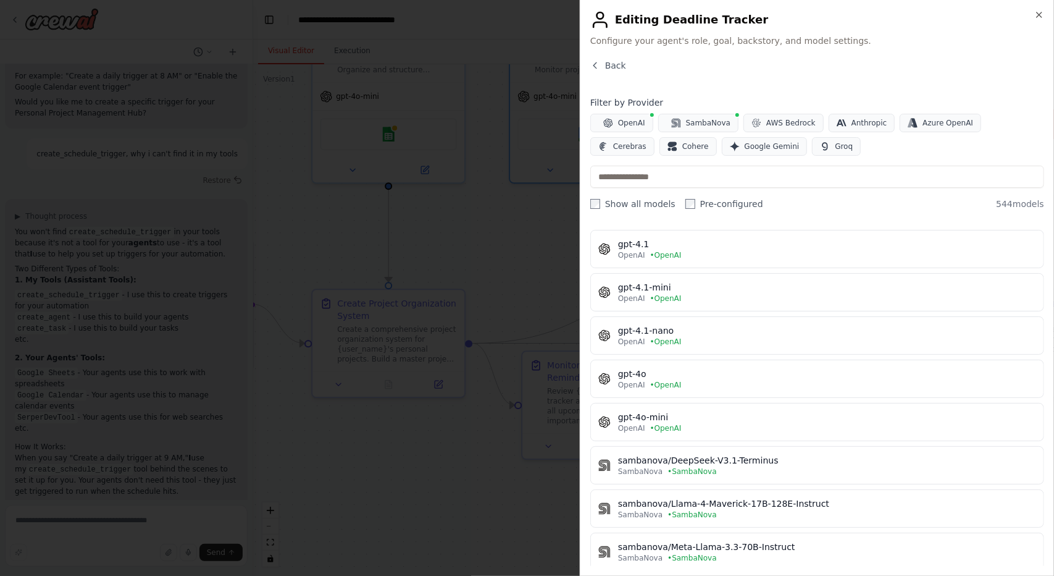
scroll to position [0, 0]
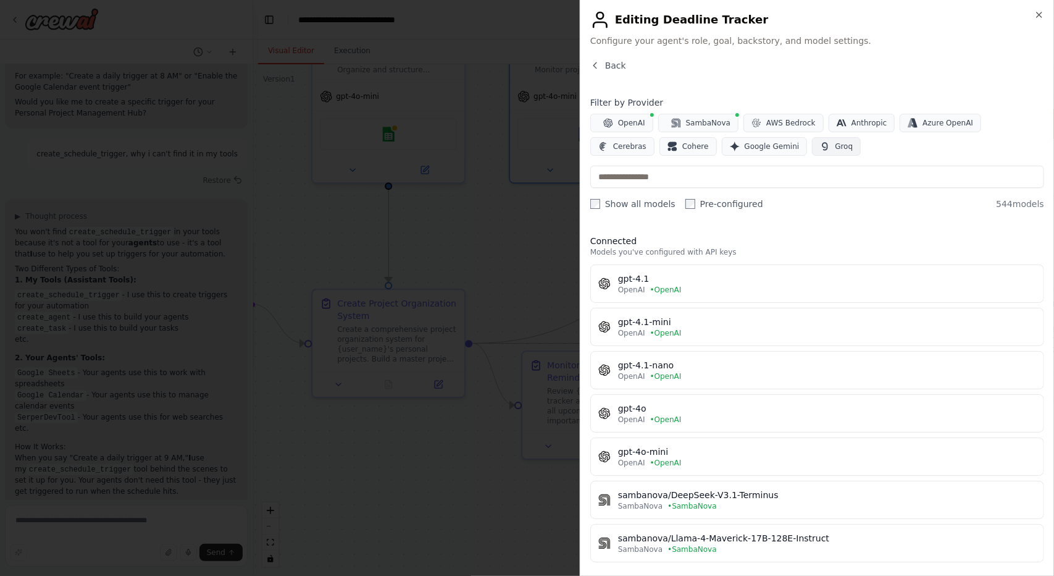
click at [835, 143] on span "Groq" at bounding box center [844, 146] width 18 height 10
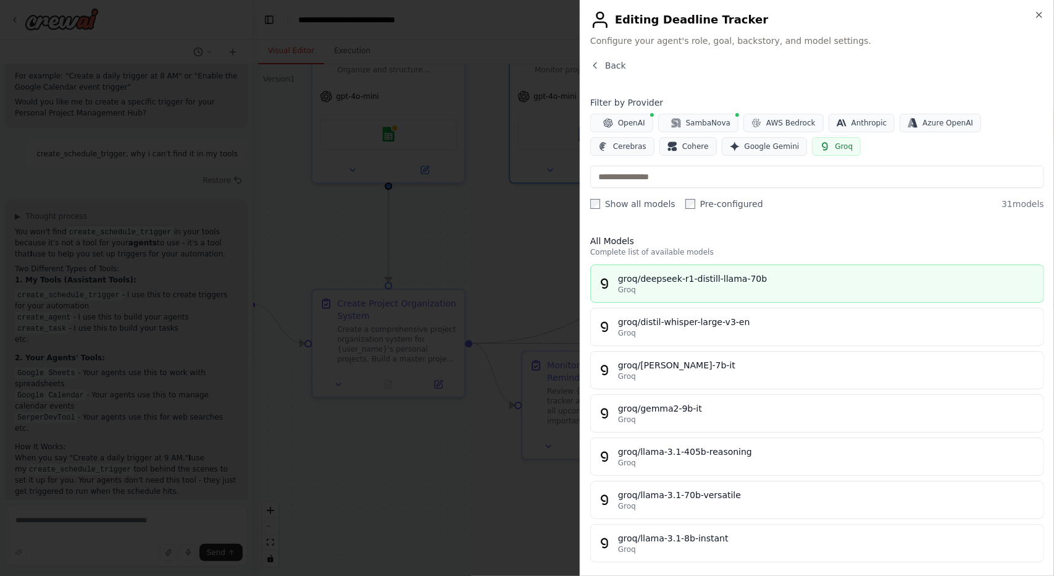
click at [705, 290] on div "Groq" at bounding box center [827, 290] width 418 height 10
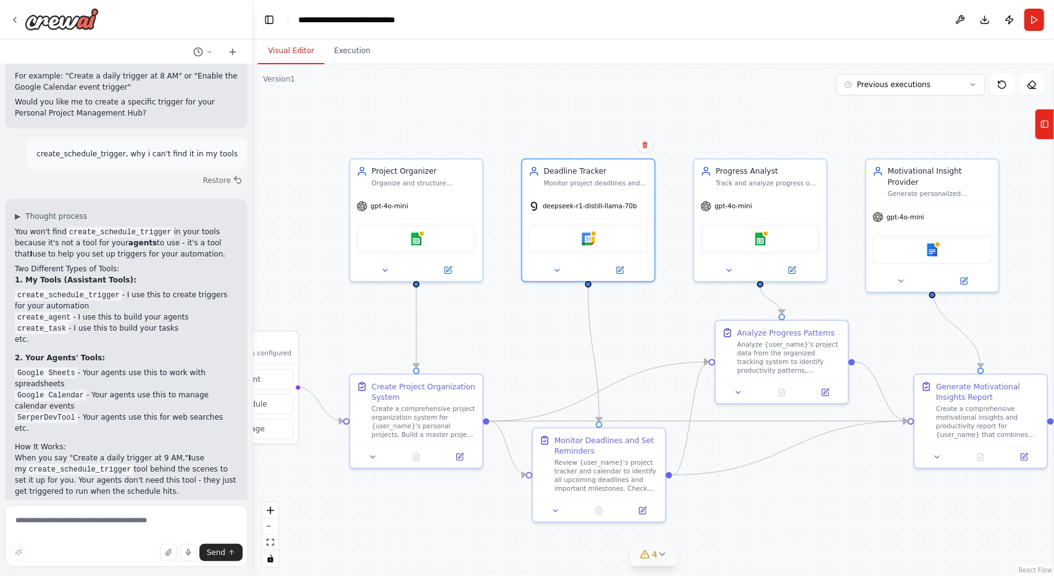
drag, startPoint x: 539, startPoint y: 258, endPoint x: 541, endPoint y: 348, distance: 90.8
click at [541, 348] on div ".deletable-edge-delete-btn { width: 20px; height: 20px; border: 0px solid #ffff…" at bounding box center [653, 319] width 801 height 511
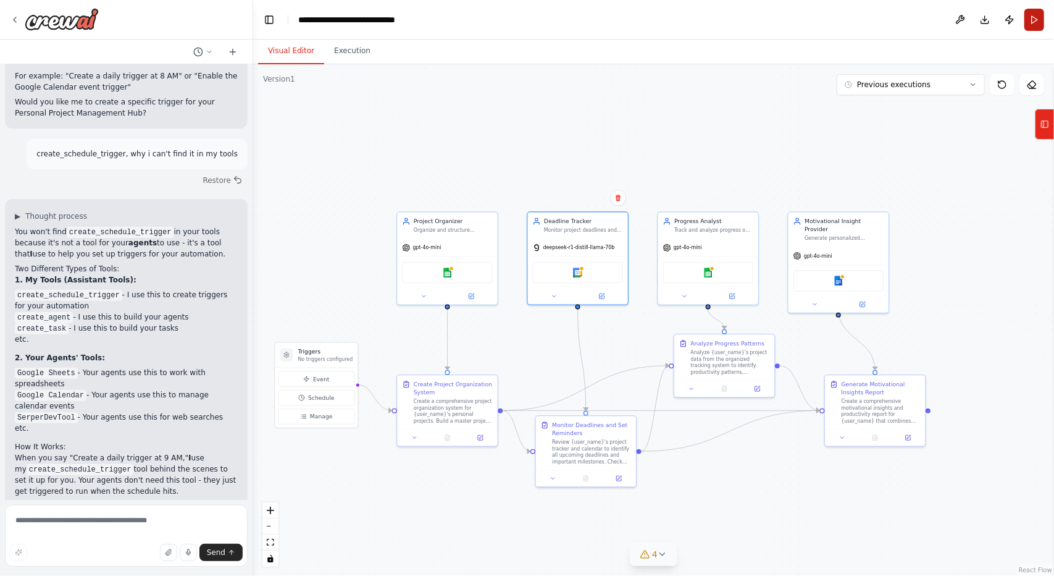
click at [1041, 28] on button "Run" at bounding box center [1035, 20] width 20 height 22
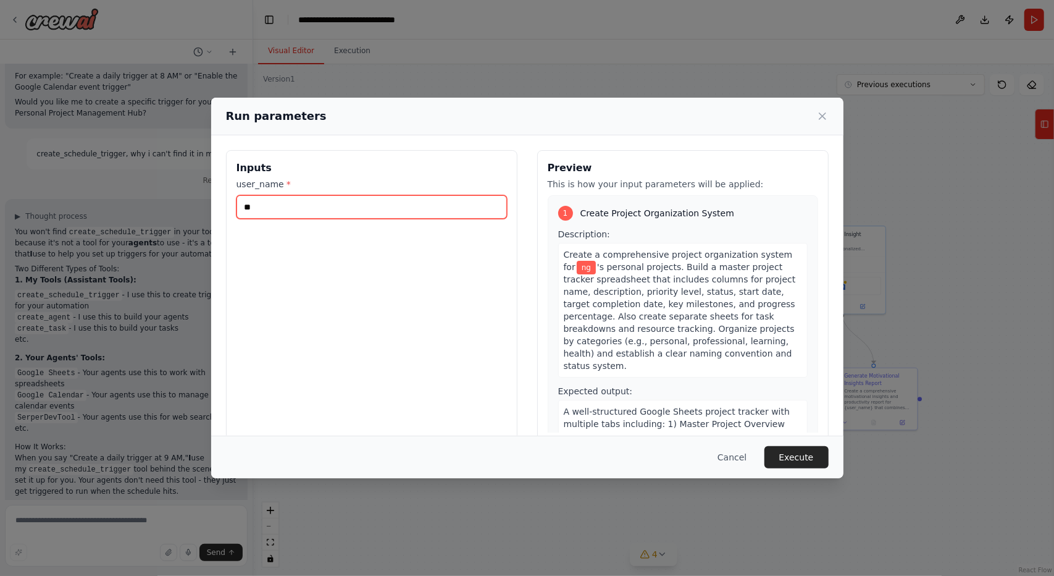
drag, startPoint x: 305, startPoint y: 200, endPoint x: 0, endPoint y: 222, distance: 305.3
click at [0, 222] on div "Run parameters Inputs user_name * ** Preview This is how your input parameters …" at bounding box center [527, 288] width 1054 height 576
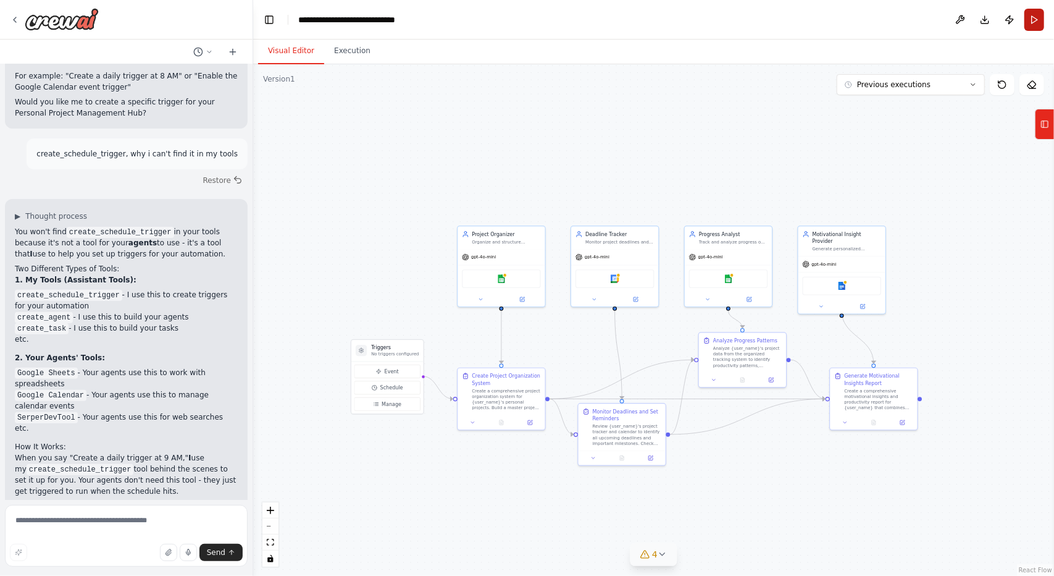
click at [1028, 13] on button "Run" at bounding box center [1035, 20] width 20 height 22
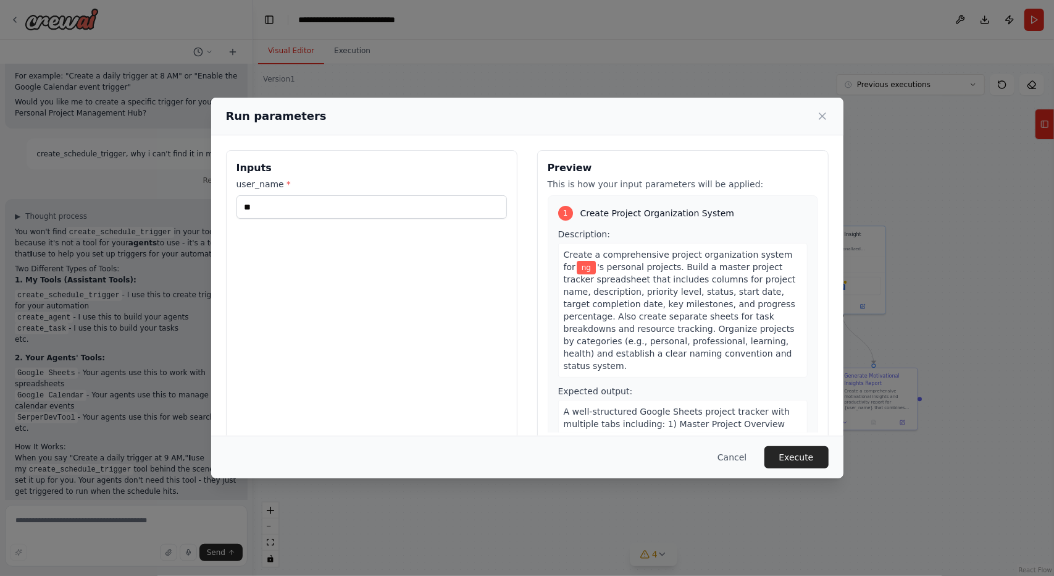
drag, startPoint x: 796, startPoint y: 448, endPoint x: 799, endPoint y: 458, distance: 10.4
click at [796, 448] on button "Execute" at bounding box center [797, 457] width 64 height 22
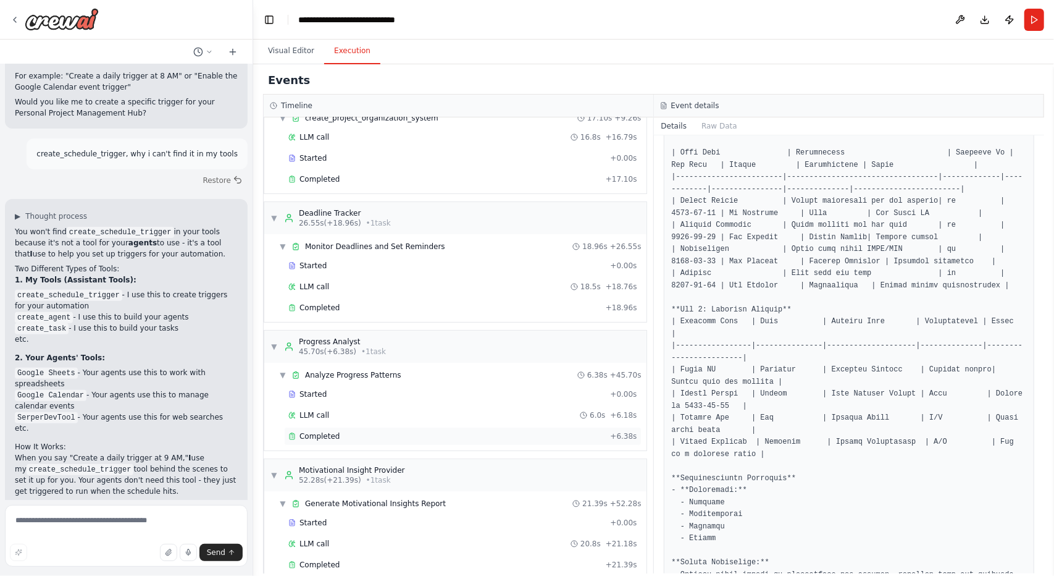
scroll to position [63, 0]
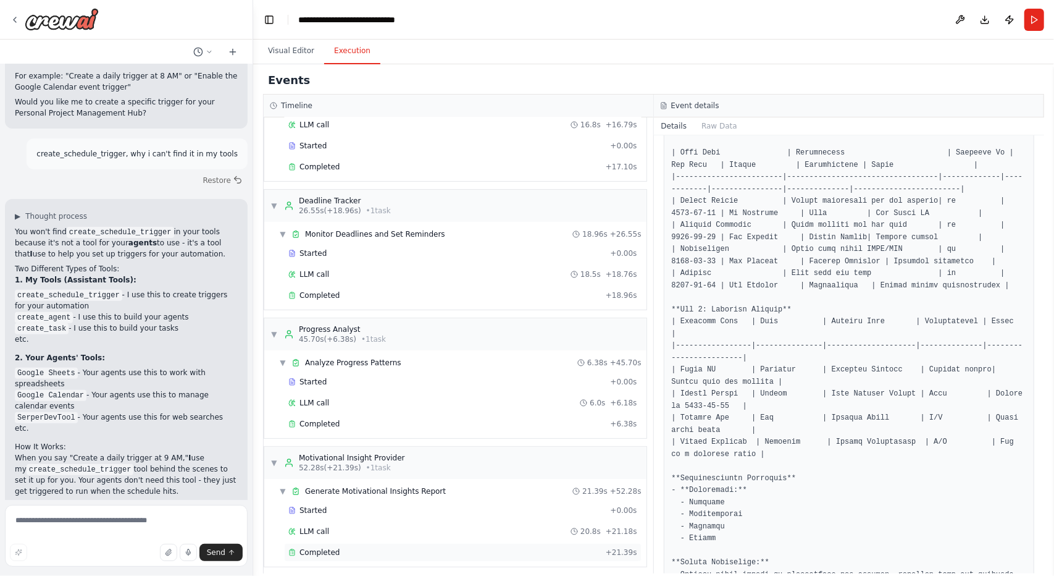
click at [338, 543] on div "Completed + 21.39s" at bounding box center [463, 552] width 358 height 19
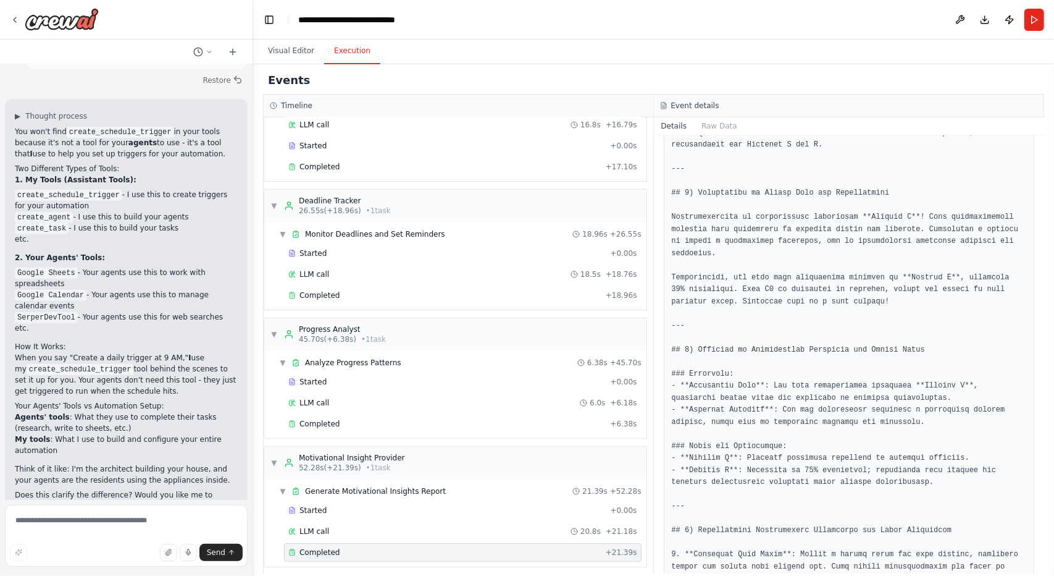
scroll to position [436, 0]
click at [337, 547] on div "Completed" at bounding box center [444, 552] width 313 height 10
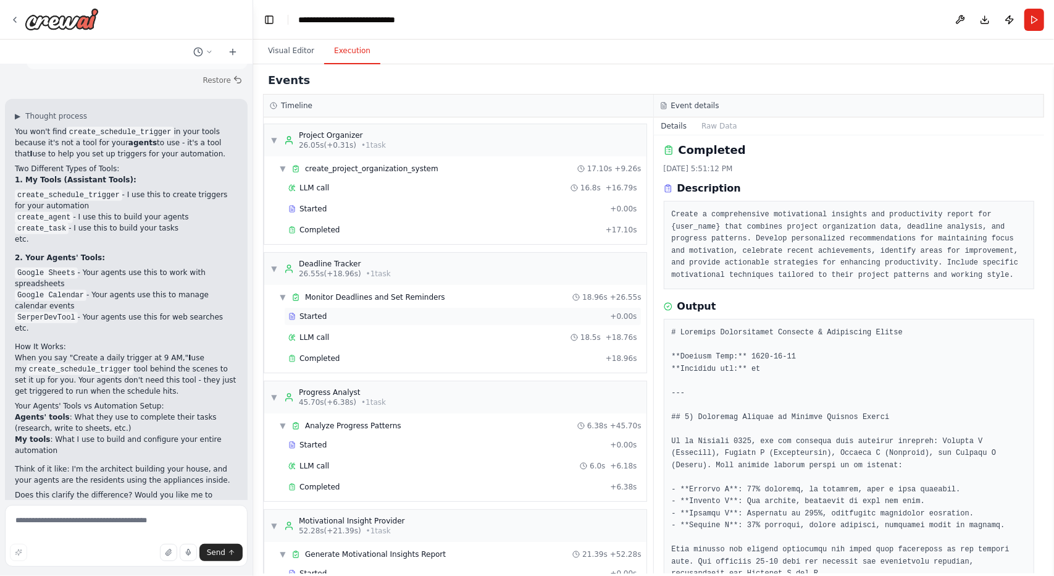
scroll to position [0, 0]
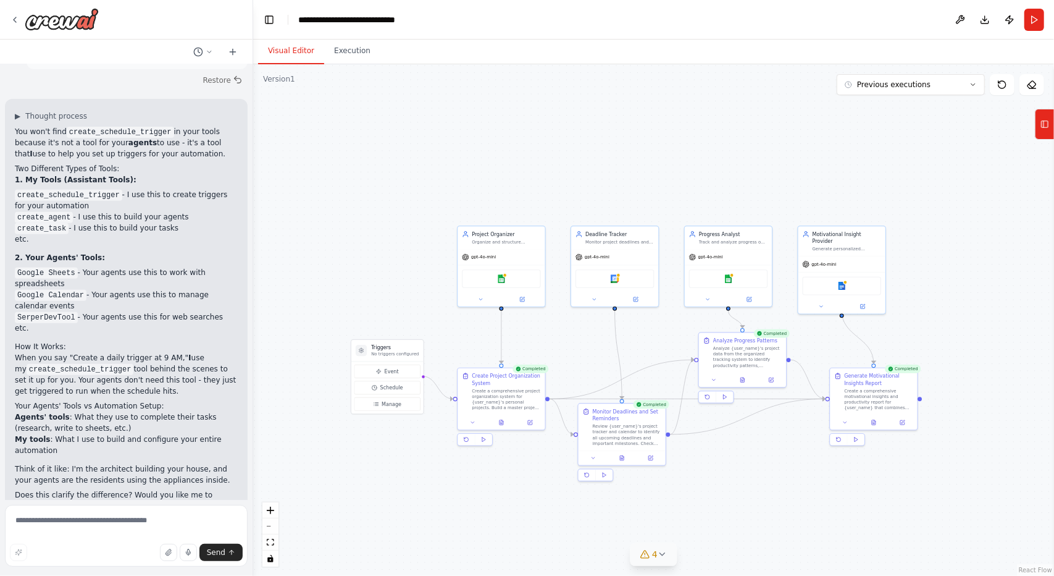
click at [301, 44] on button "Visual Editor" at bounding box center [291, 51] width 66 height 26
click at [347, 57] on button "Execution" at bounding box center [352, 51] width 56 height 26
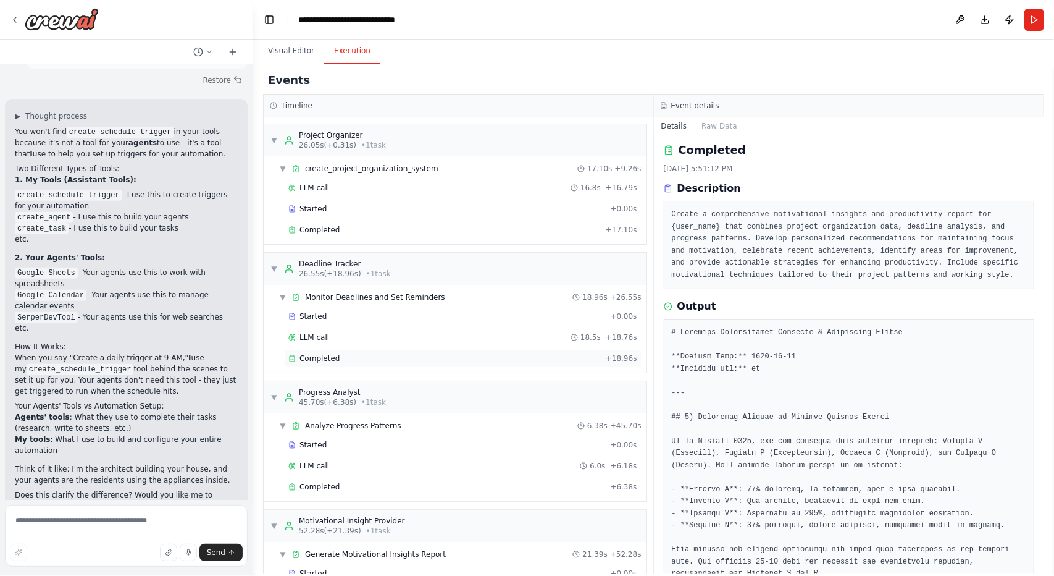
click at [340, 355] on div "Completed" at bounding box center [444, 358] width 313 height 10
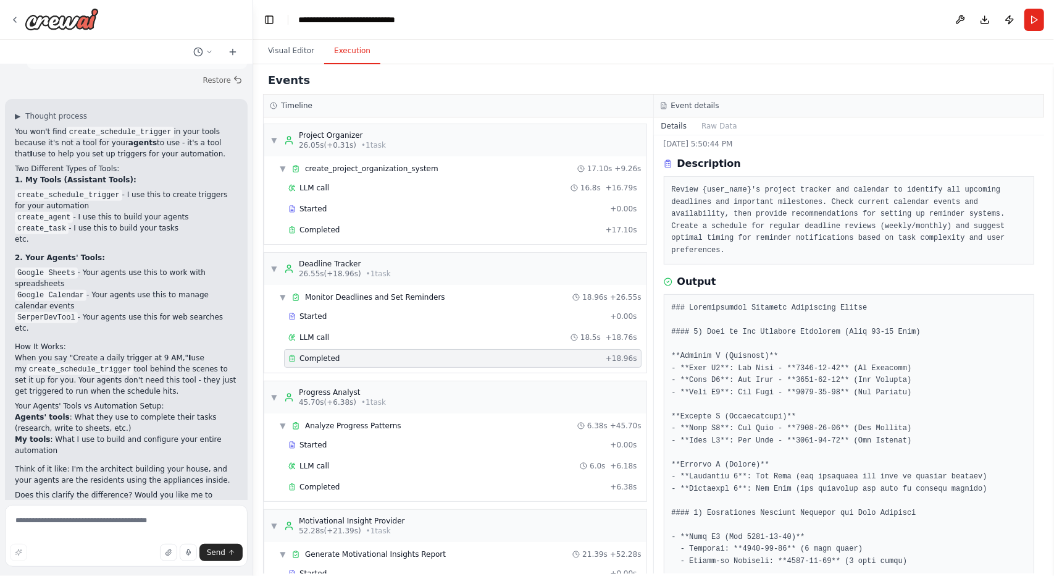
scroll to position [21, 0]
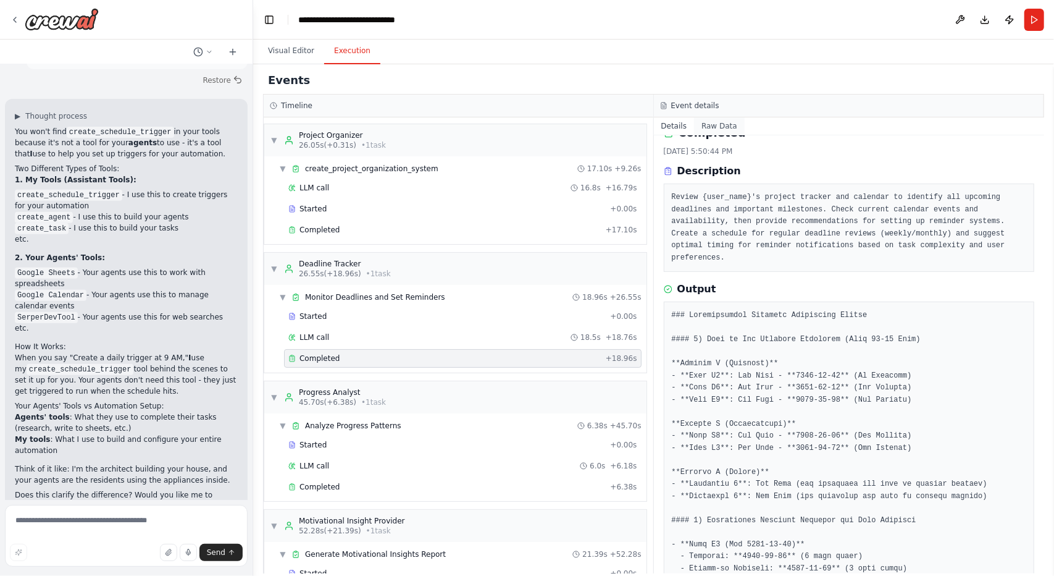
click at [714, 130] on button "Raw Data" at bounding box center [719, 125] width 51 height 17
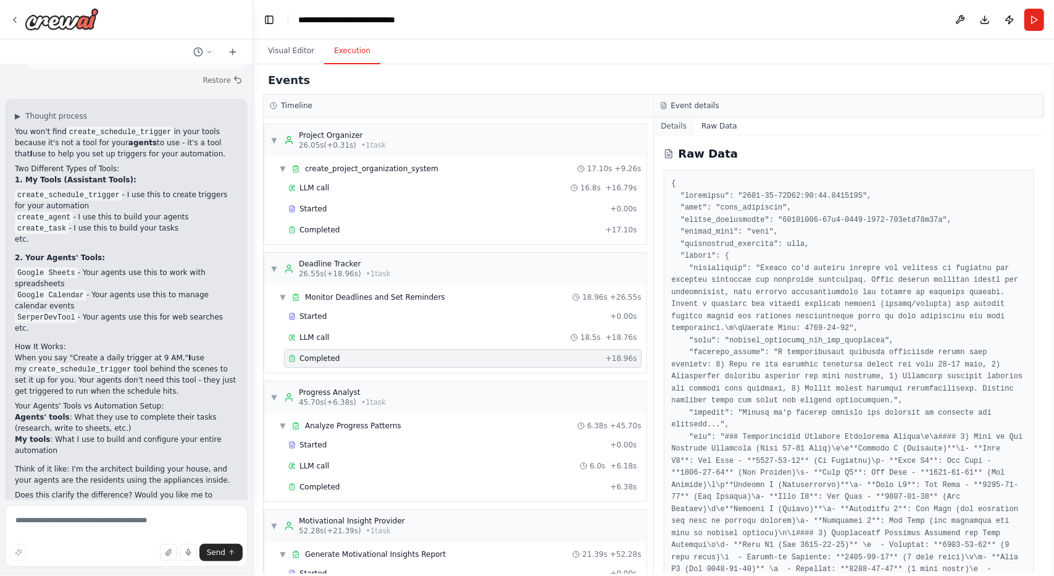
click at [686, 124] on button "Details" at bounding box center [674, 125] width 41 height 17
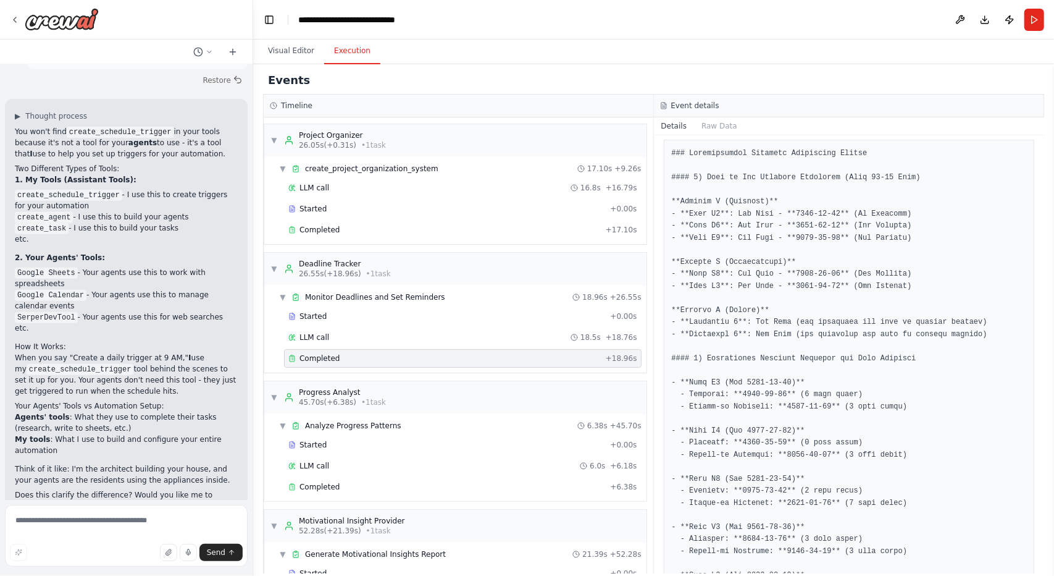
scroll to position [185, 0]
click at [306, 49] on button "Visual Editor" at bounding box center [291, 51] width 66 height 26
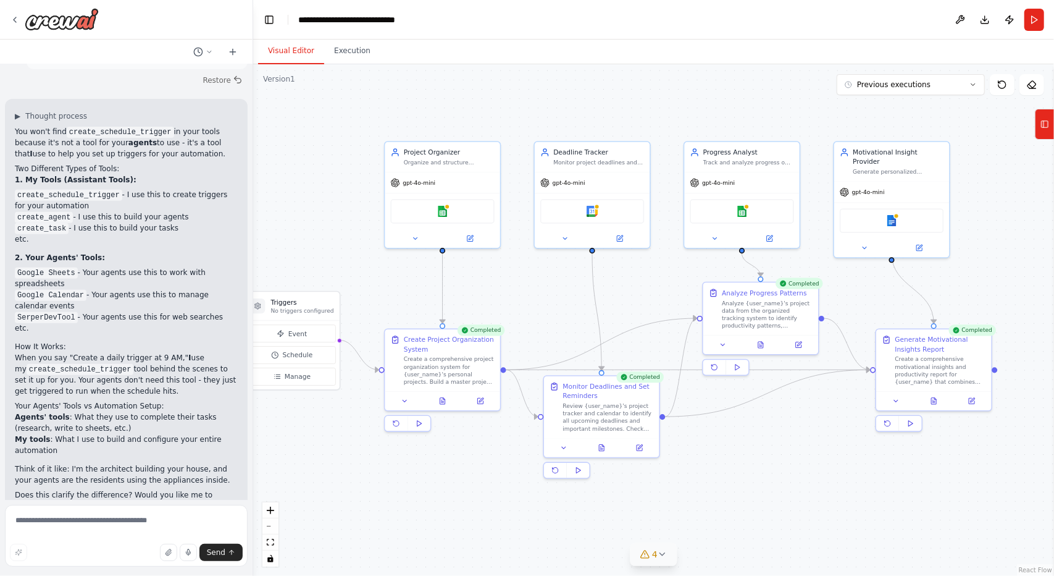
drag, startPoint x: 814, startPoint y: 459, endPoint x: 788, endPoint y: 417, distance: 49.4
click at [788, 417] on div ".deletable-edge-delete-btn { width: 20px; height: 20px; border: 0px solid #ffff…" at bounding box center [653, 319] width 801 height 511
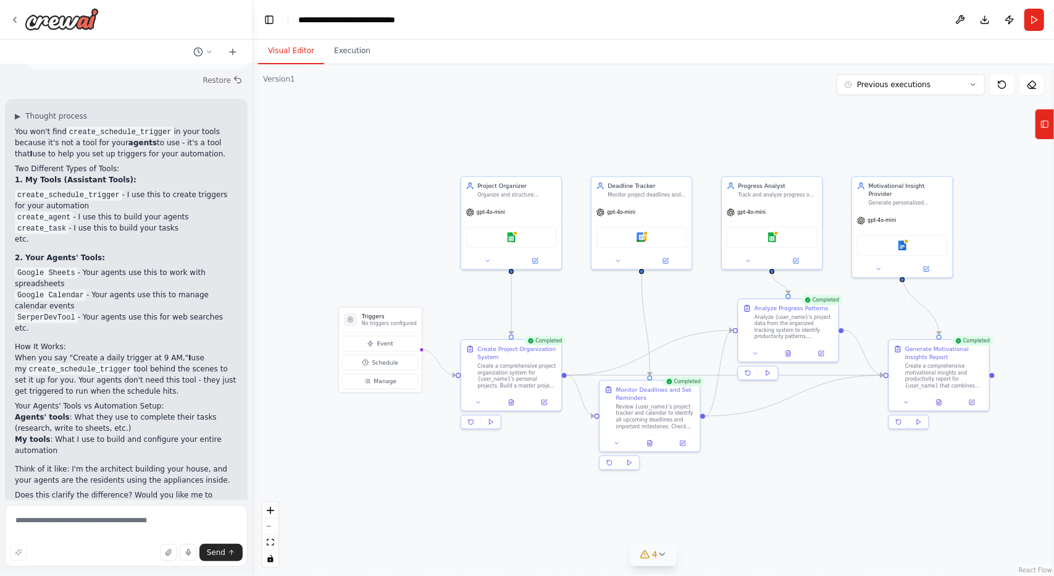
drag, startPoint x: 761, startPoint y: 466, endPoint x: 785, endPoint y: 460, distance: 24.9
click at [785, 460] on div ".deletable-edge-delete-btn { width: 20px; height: 20px; border: 0px solid #ffff…" at bounding box center [653, 319] width 801 height 511
click at [649, 444] on button at bounding box center [650, 442] width 35 height 10
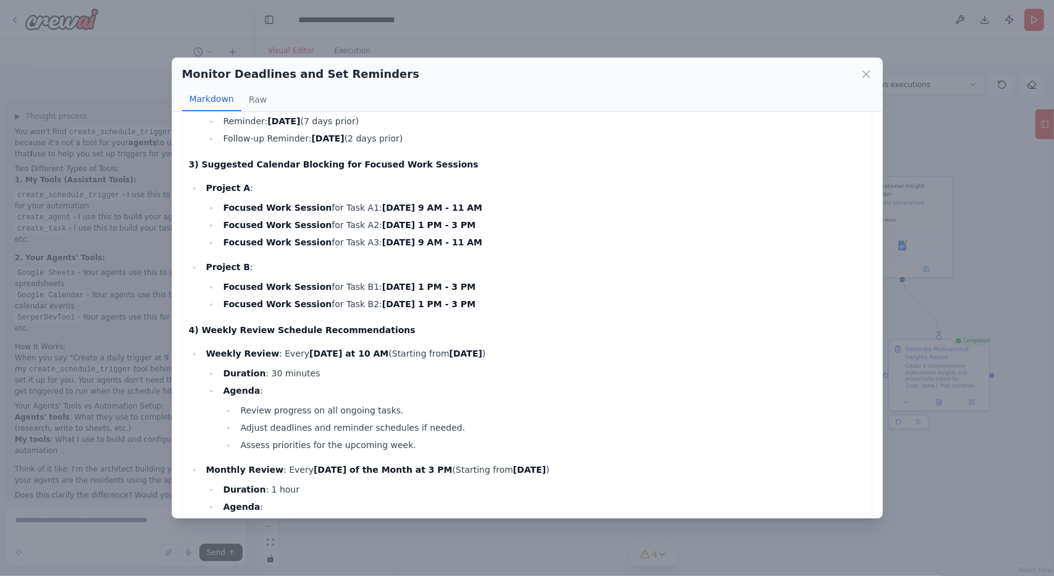
scroll to position [618, 0]
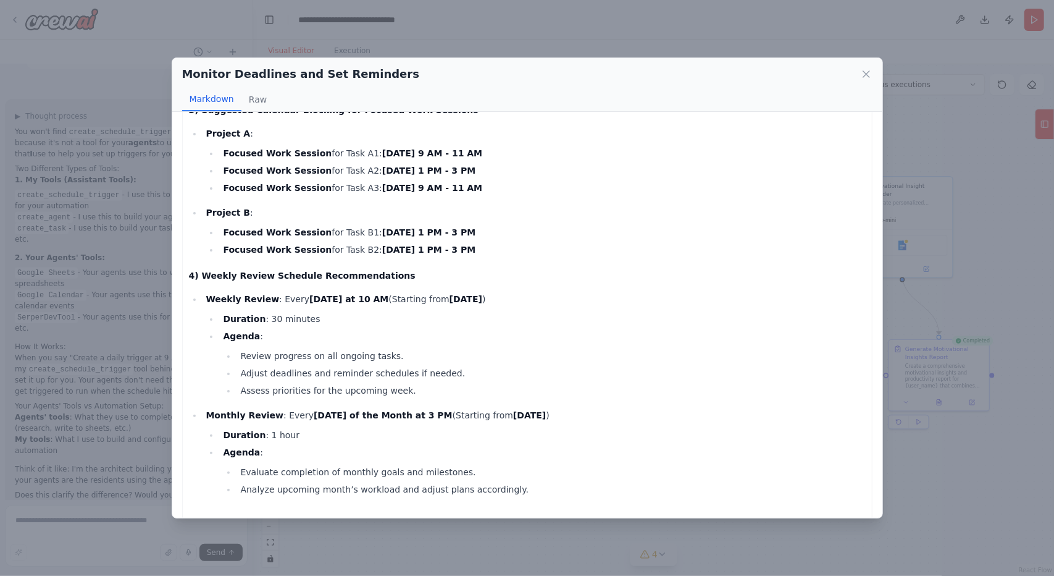
click at [986, 464] on div "Monitor Deadlines and Set Reminders Markdown Raw Comprehensive Deadline Monitor…" at bounding box center [527, 288] width 1054 height 576
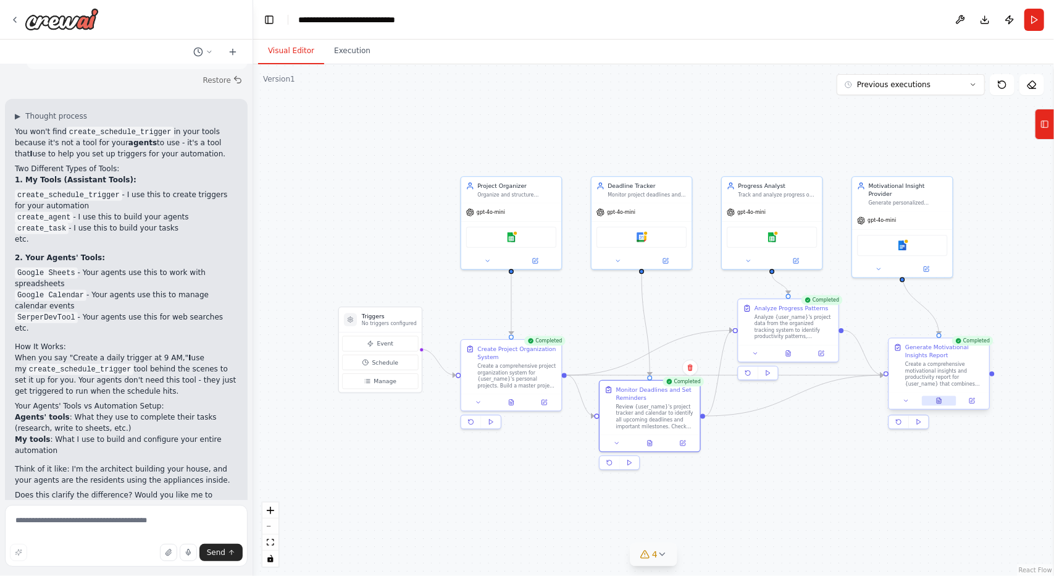
click at [941, 402] on icon at bounding box center [939, 401] width 4 height 6
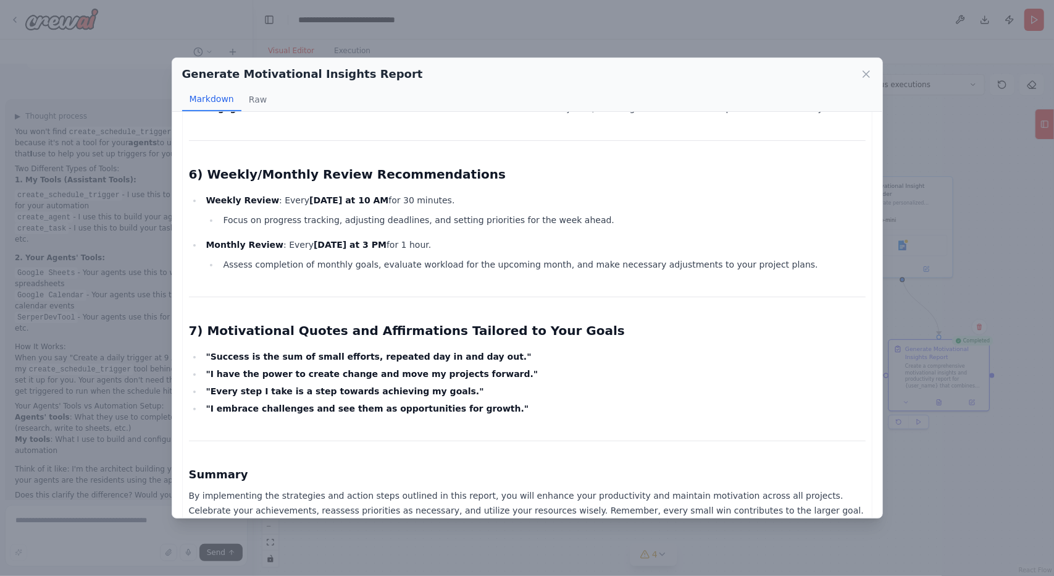
scroll to position [1076, 0]
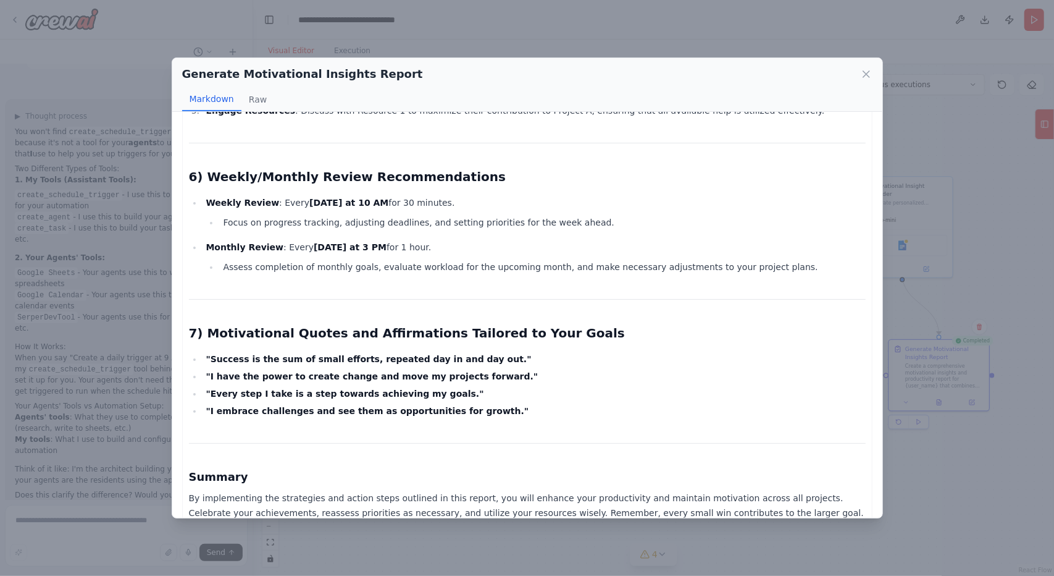
click at [457, 548] on div "Generate Motivational Insights Report Markdown Raw Personal Productivity Insigh…" at bounding box center [527, 288] width 1054 height 576
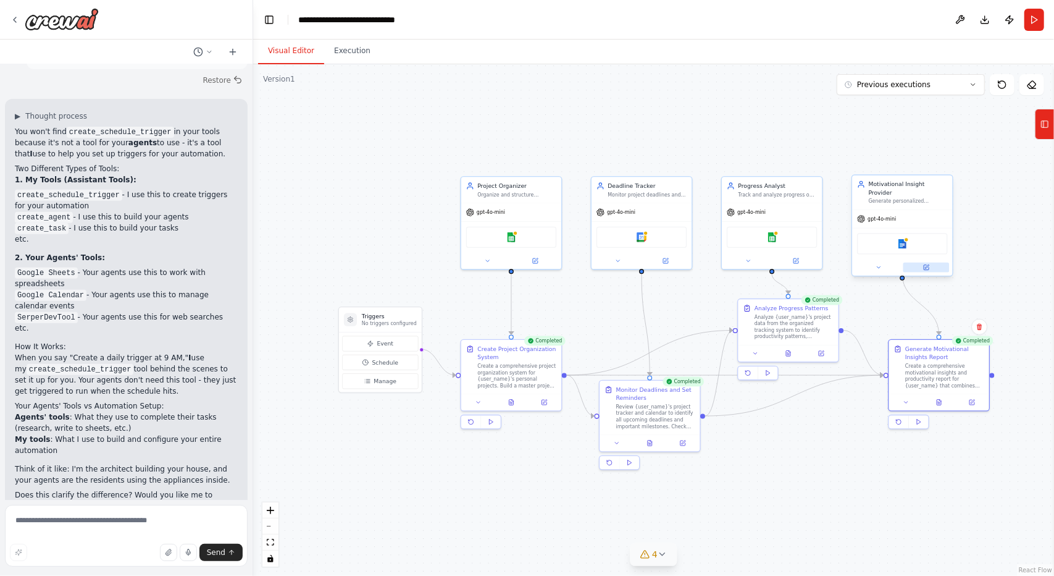
click at [922, 263] on button at bounding box center [927, 268] width 46 height 10
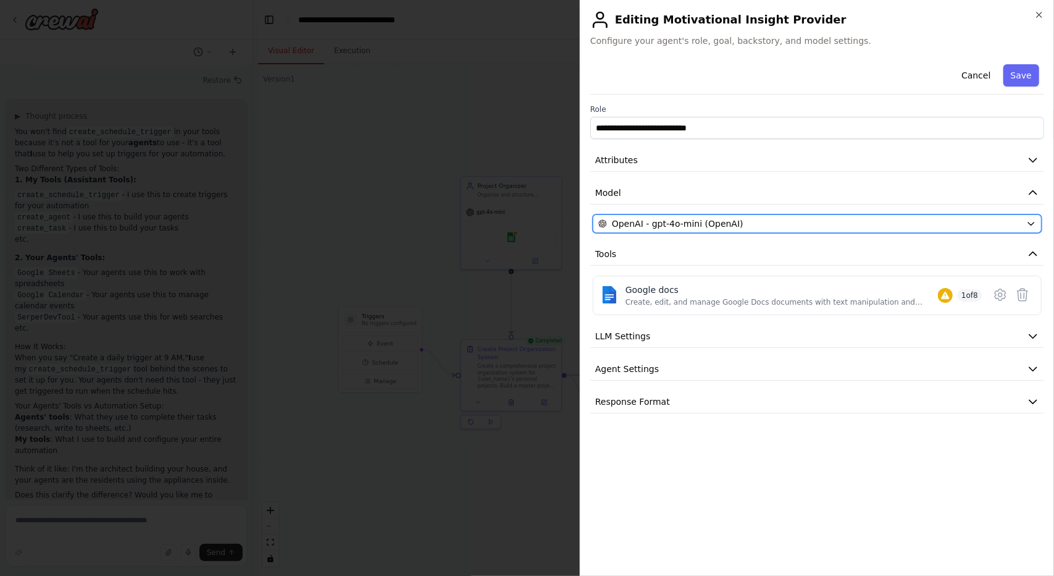
click at [701, 225] on span "OpenAI - gpt-4o-mini (OpenAI)" at bounding box center [678, 223] width 132 height 12
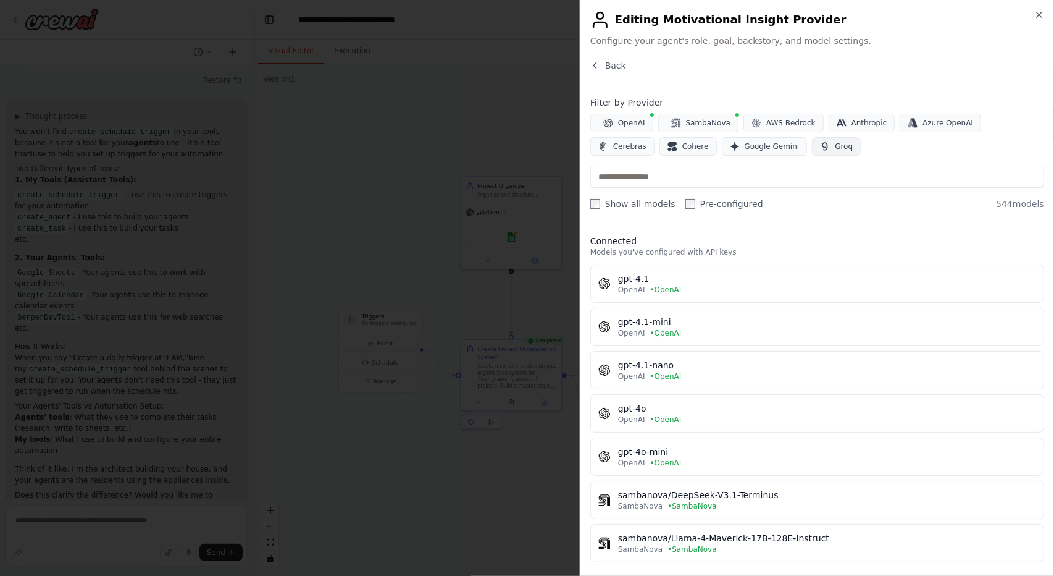
click at [812, 153] on button "Groq" at bounding box center [836, 146] width 49 height 19
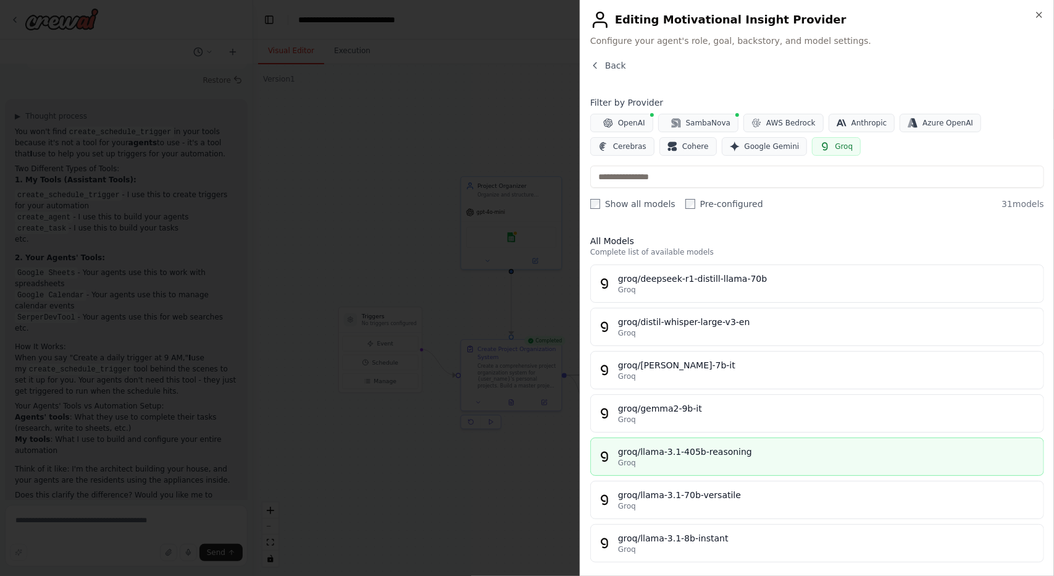
click at [710, 458] on div "Groq" at bounding box center [827, 463] width 418 height 10
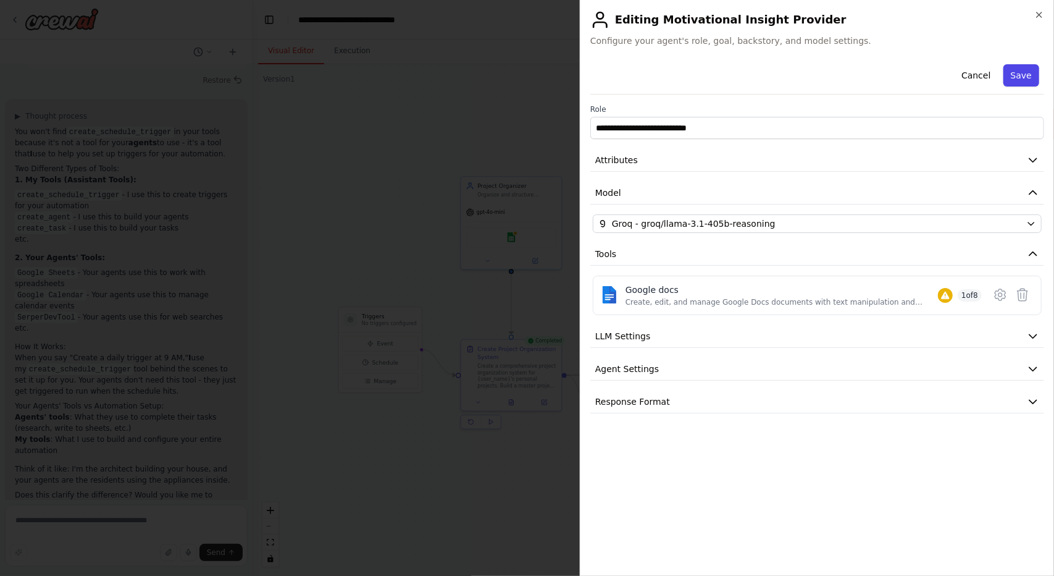
click at [1013, 78] on button "Save" at bounding box center [1022, 75] width 36 height 22
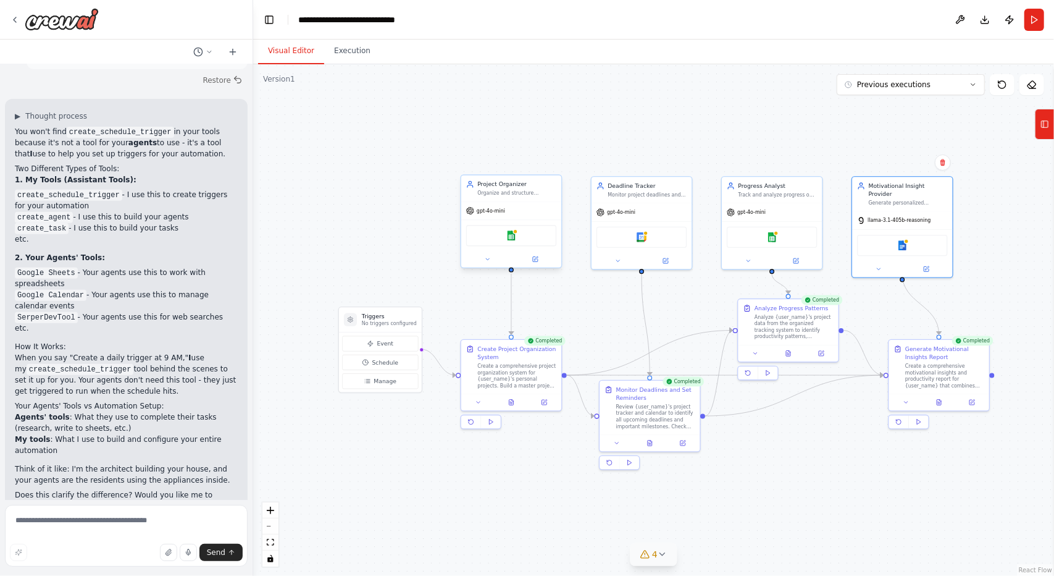
click at [522, 217] on div "gpt-4o-mini" at bounding box center [511, 211] width 100 height 18
click at [539, 266] on div at bounding box center [511, 259] width 100 height 16
click at [536, 258] on icon at bounding box center [536, 258] width 4 height 4
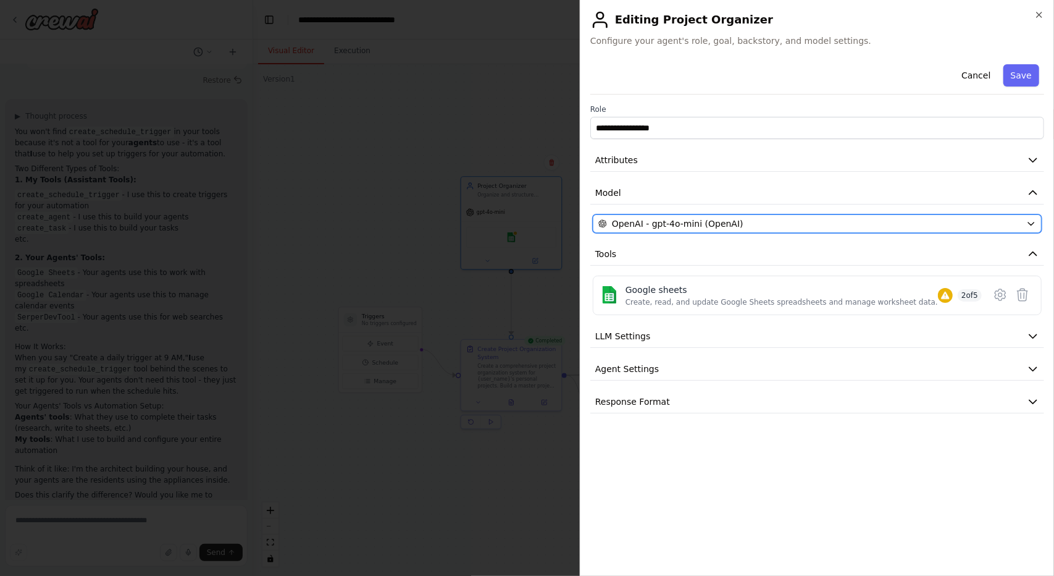
click at [814, 221] on div "OpenAI - gpt-4o-mini (OpenAI)" at bounding box center [810, 223] width 423 height 12
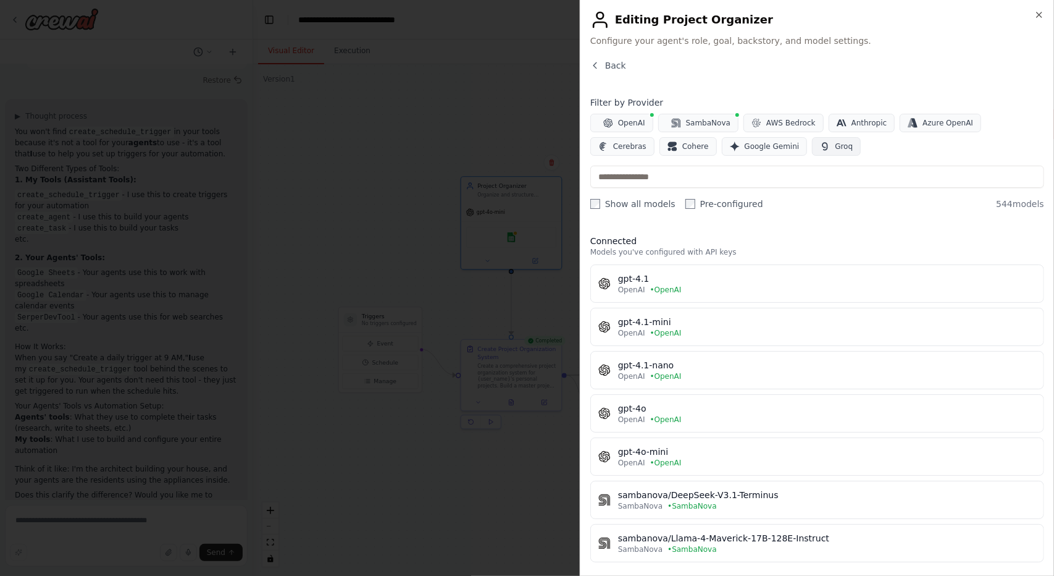
click at [820, 146] on icon "button" at bounding box center [825, 146] width 10 height 10
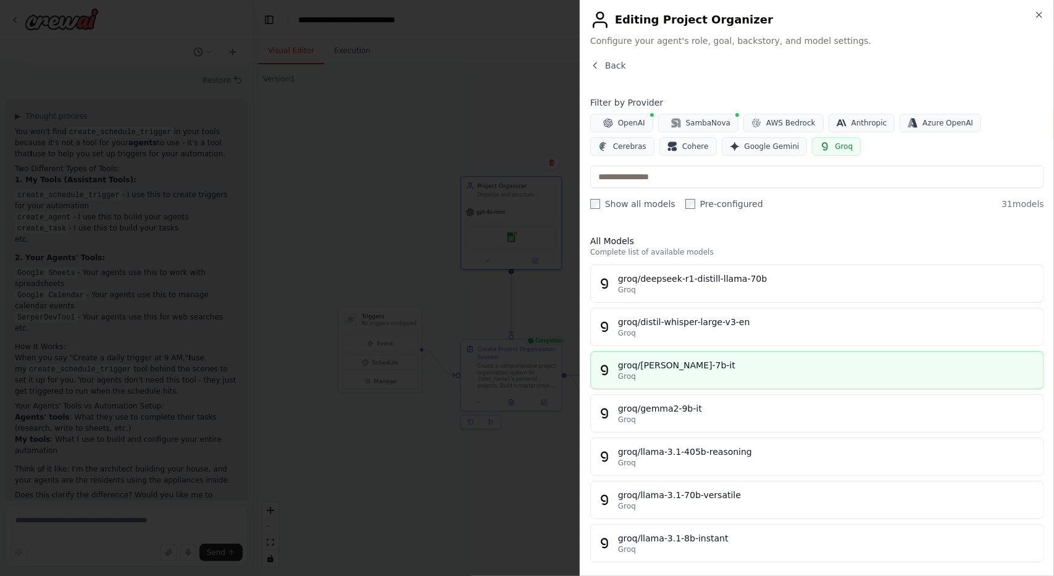
click at [730, 375] on div "Groq" at bounding box center [827, 376] width 418 height 10
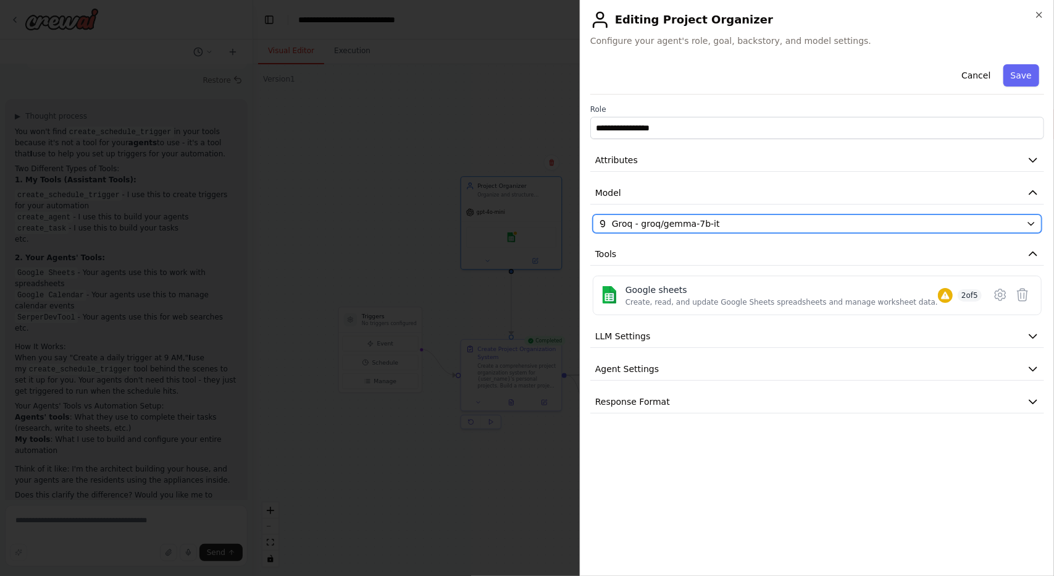
click at [700, 224] on span "Groq - groq/gemma-7b-it" at bounding box center [666, 223] width 108 height 12
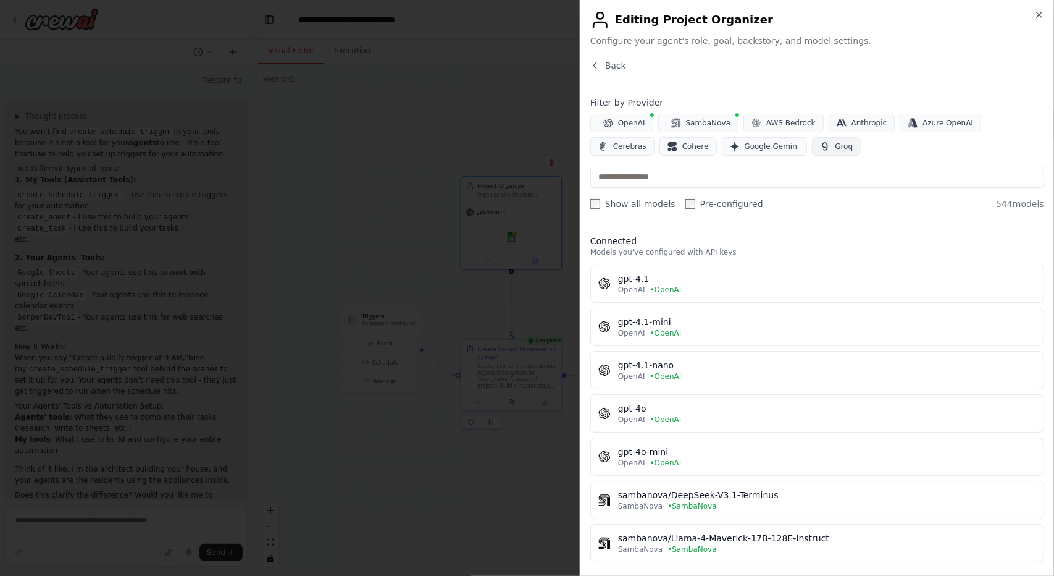
click at [812, 138] on button "Groq" at bounding box center [836, 146] width 49 height 19
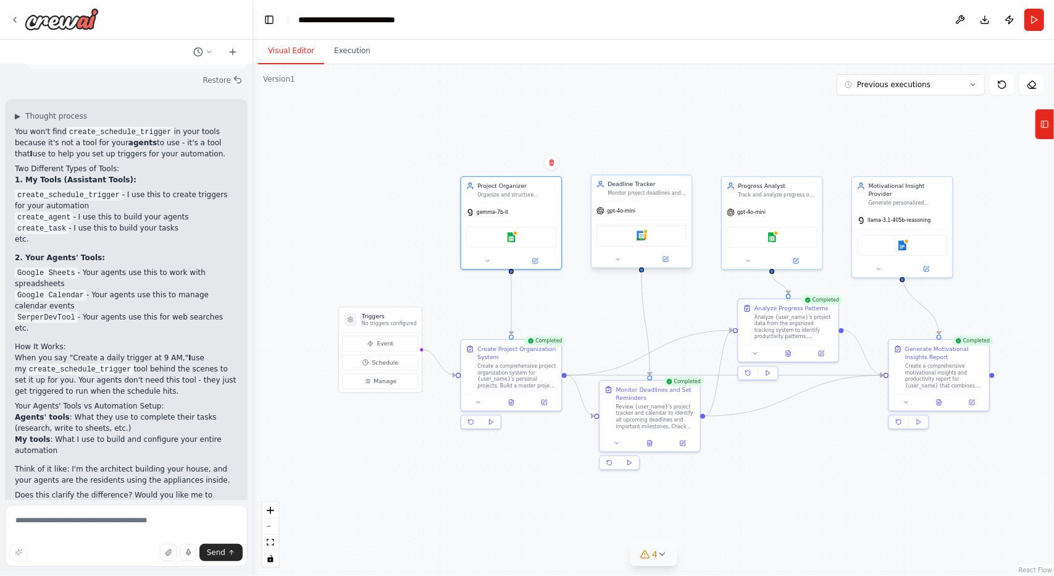
click at [642, 212] on div "gpt-4o-mini" at bounding box center [642, 211] width 100 height 18
click at [672, 260] on button at bounding box center [666, 259] width 46 height 10
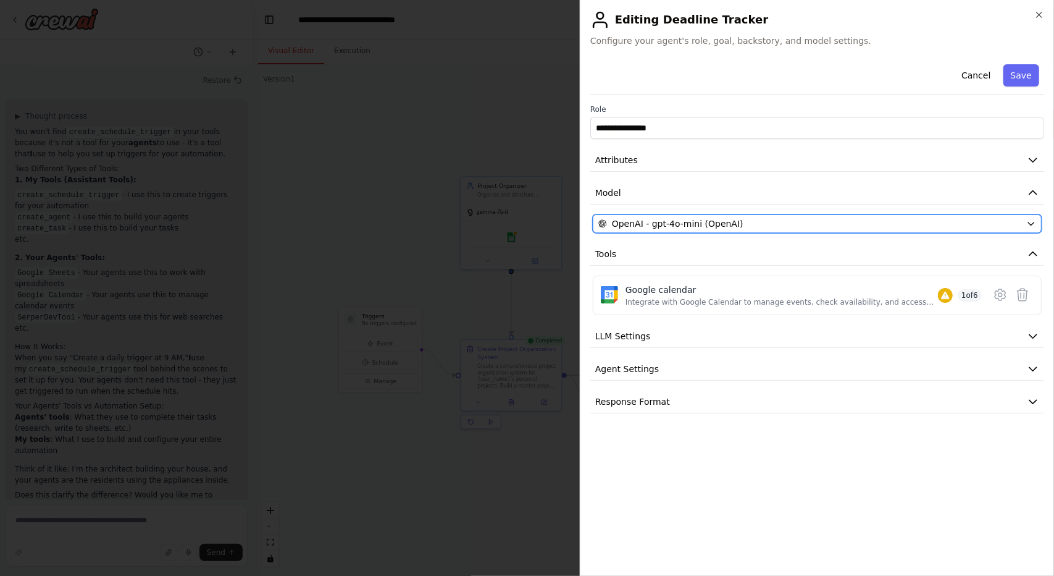
click at [736, 229] on button "OpenAI - gpt-4o-mini (OpenAI)" at bounding box center [817, 223] width 449 height 19
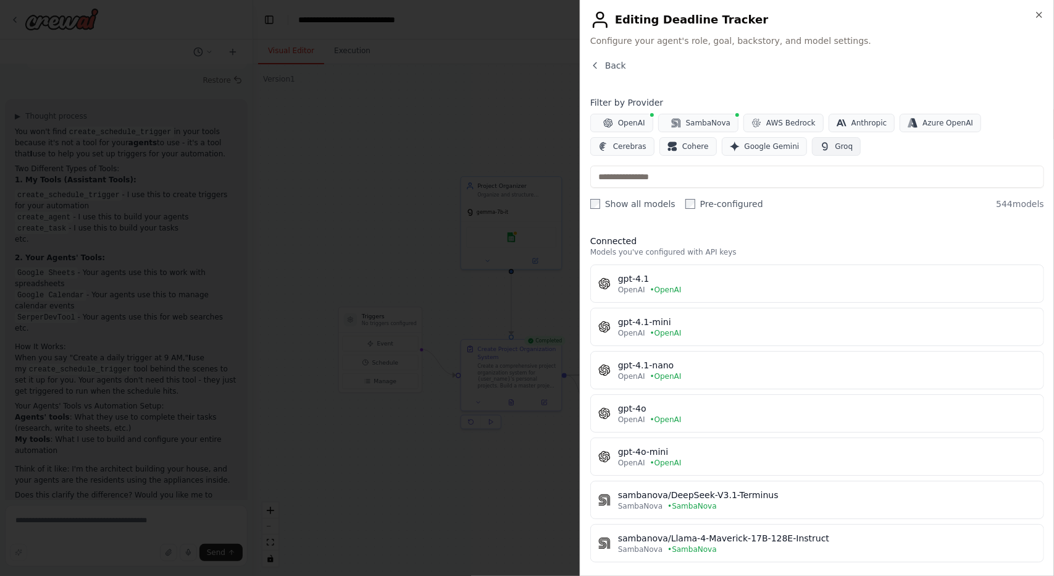
click at [812, 149] on button "Groq" at bounding box center [836, 146] width 49 height 19
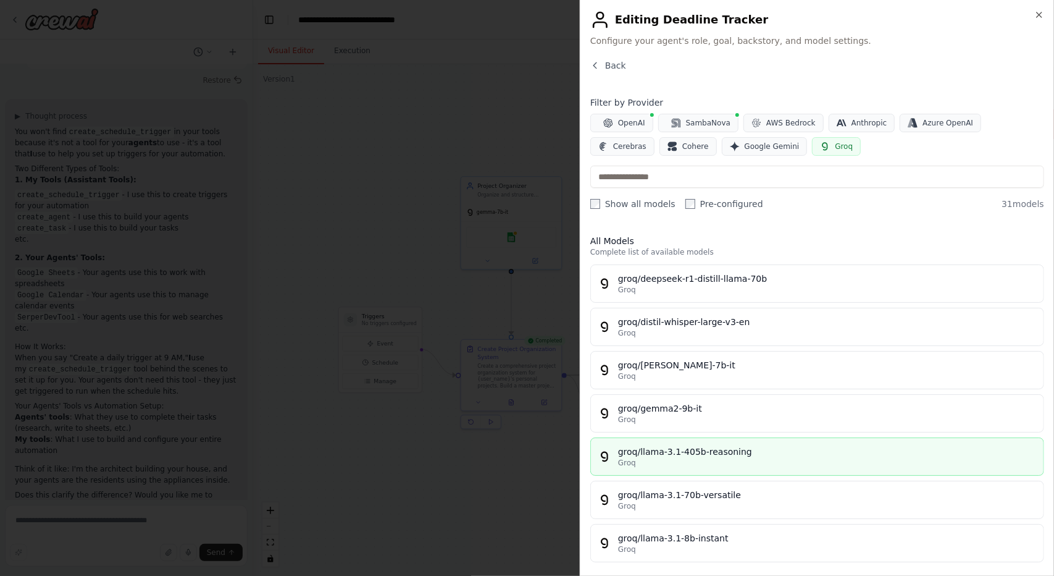
click at [708, 458] on div "Groq" at bounding box center [827, 463] width 418 height 10
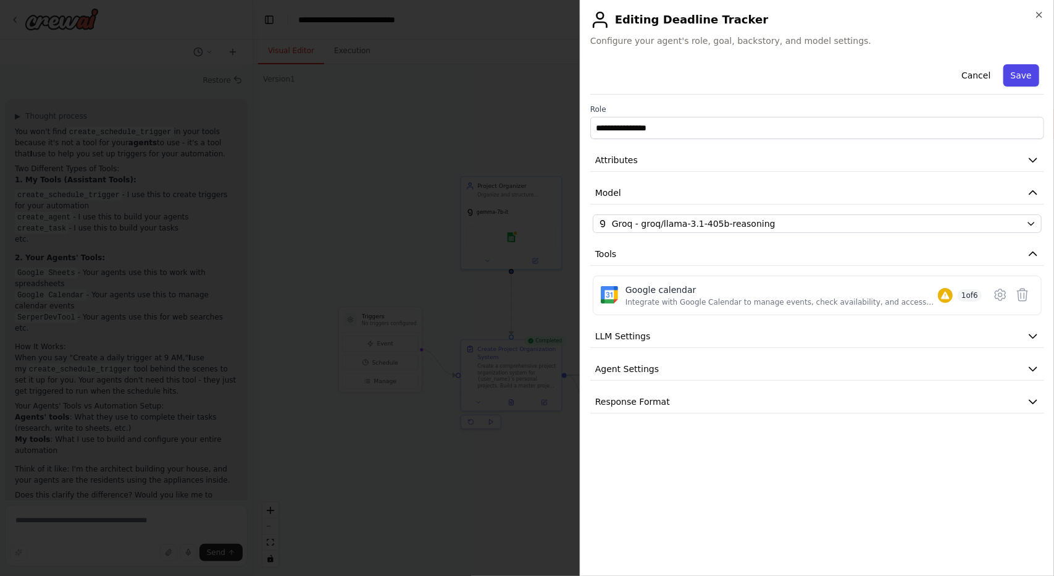
click at [1012, 75] on button "Save" at bounding box center [1022, 75] width 36 height 22
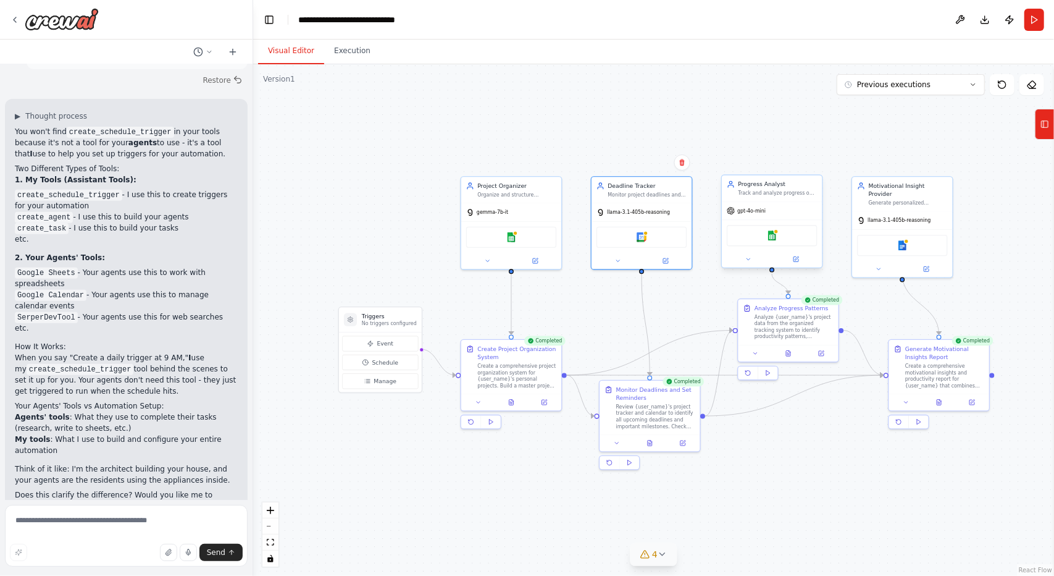
click at [776, 212] on div "gpt-4o-mini" at bounding box center [772, 211] width 100 height 18
click at [802, 258] on button at bounding box center [796, 259] width 46 height 10
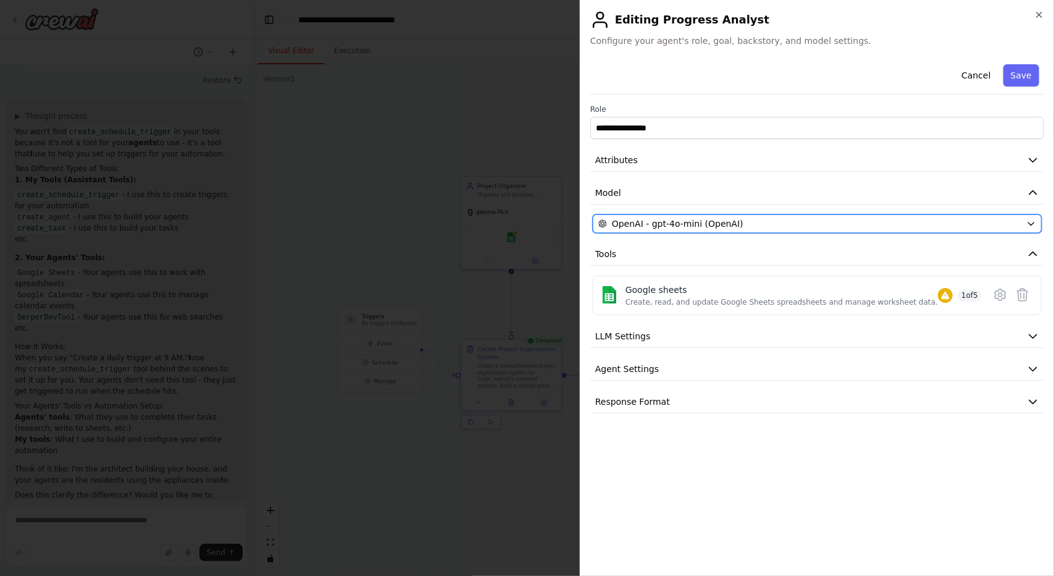
click at [797, 223] on div "OpenAI - gpt-4o-mini (OpenAI)" at bounding box center [810, 223] width 423 height 12
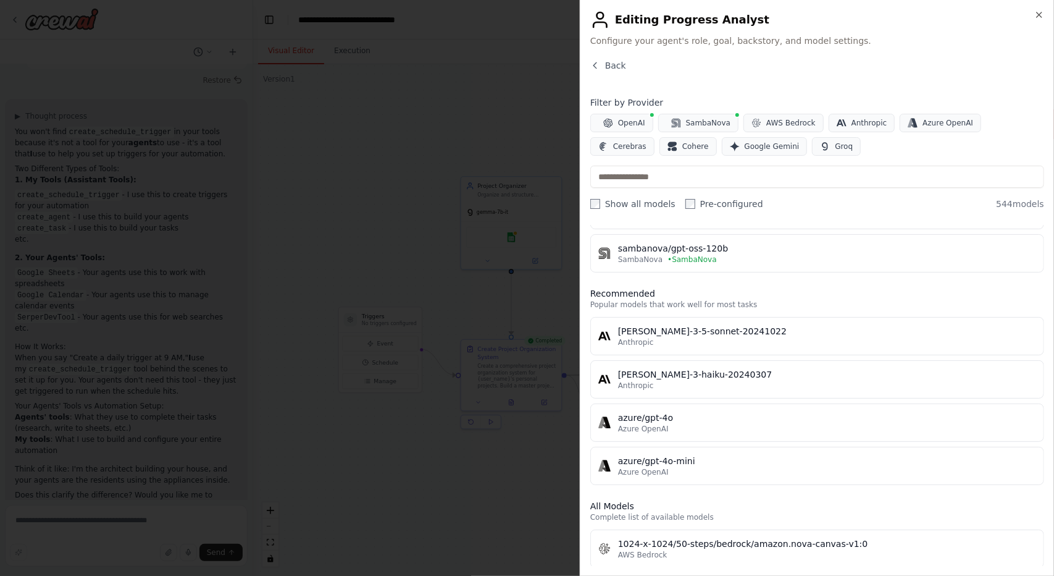
scroll to position [432, 0]
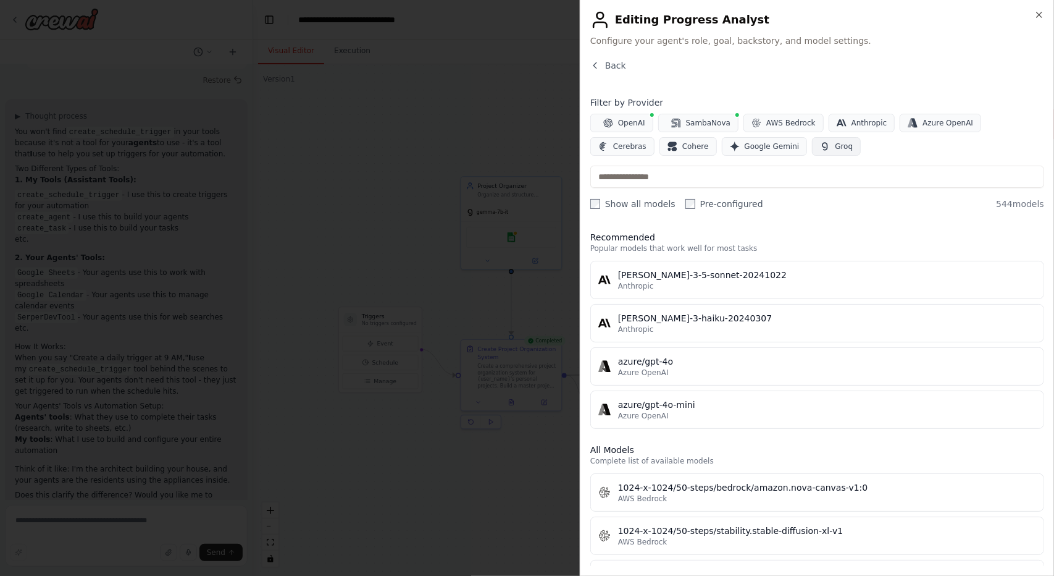
click at [835, 146] on span "Groq" at bounding box center [844, 146] width 18 height 10
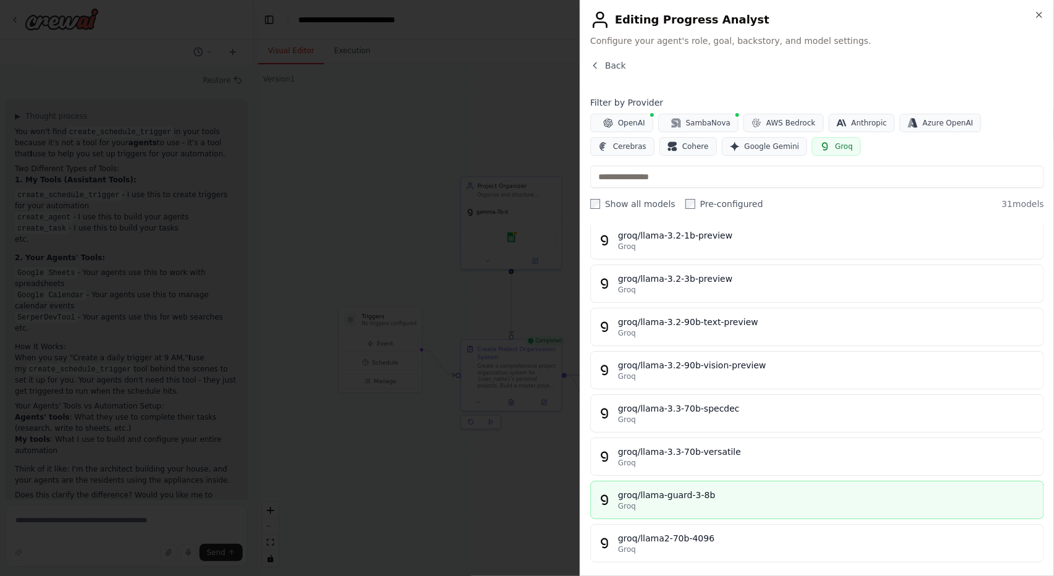
click at [710, 501] on div "Groq" at bounding box center [827, 506] width 418 height 10
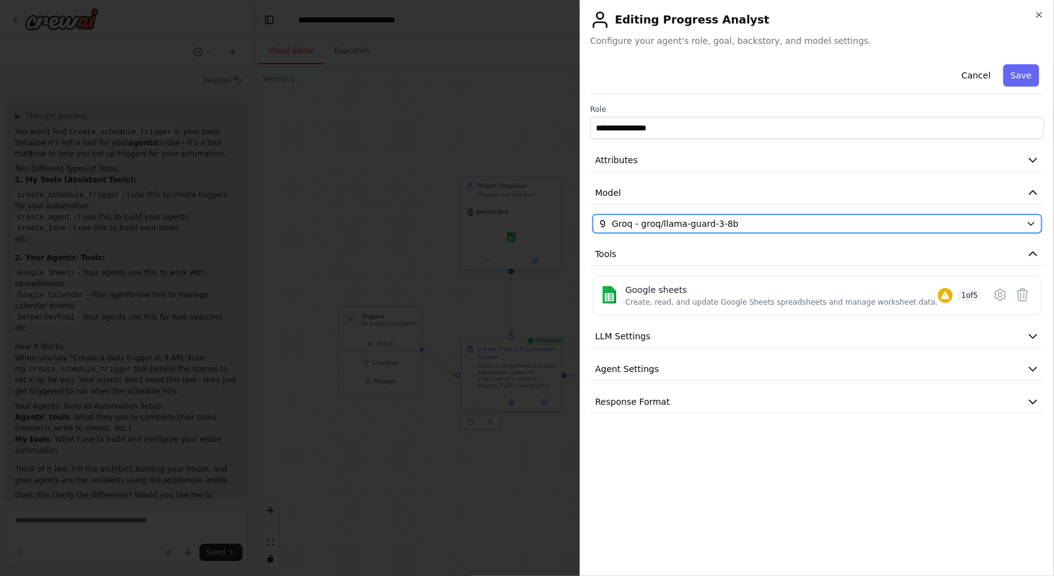
click at [729, 222] on div "Groq - groq/llama-guard-3-8b" at bounding box center [810, 223] width 423 height 12
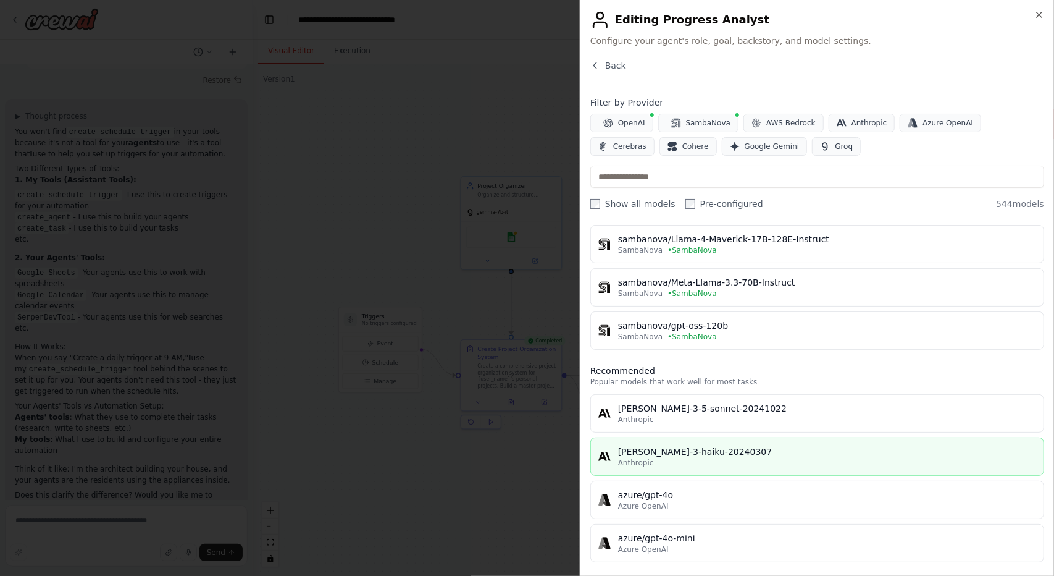
scroll to position [371, 0]
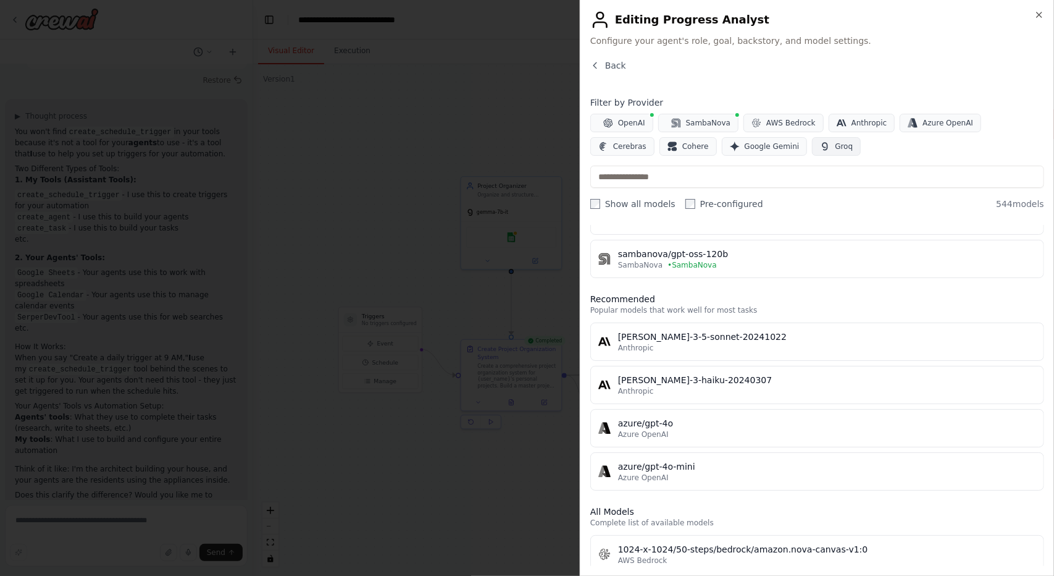
click at [835, 145] on span "Groq" at bounding box center [844, 146] width 18 height 10
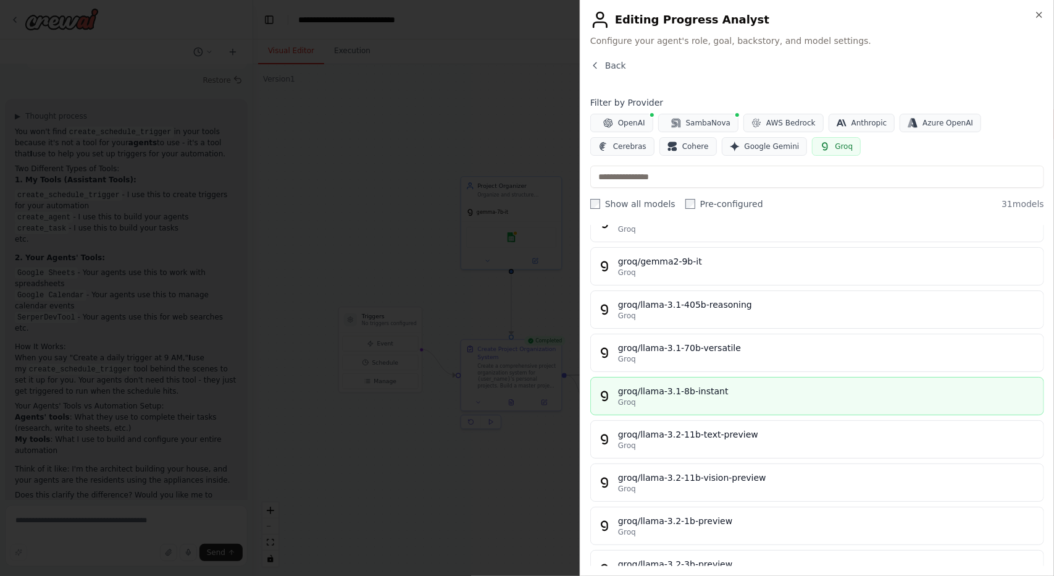
scroll to position [124, 0]
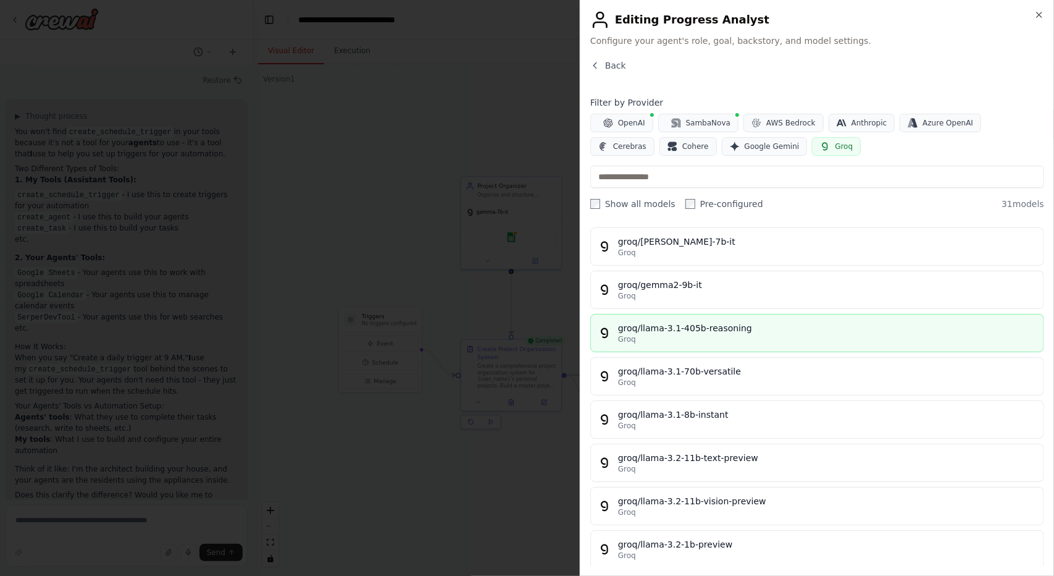
click at [752, 334] on div "Groq" at bounding box center [827, 339] width 418 height 10
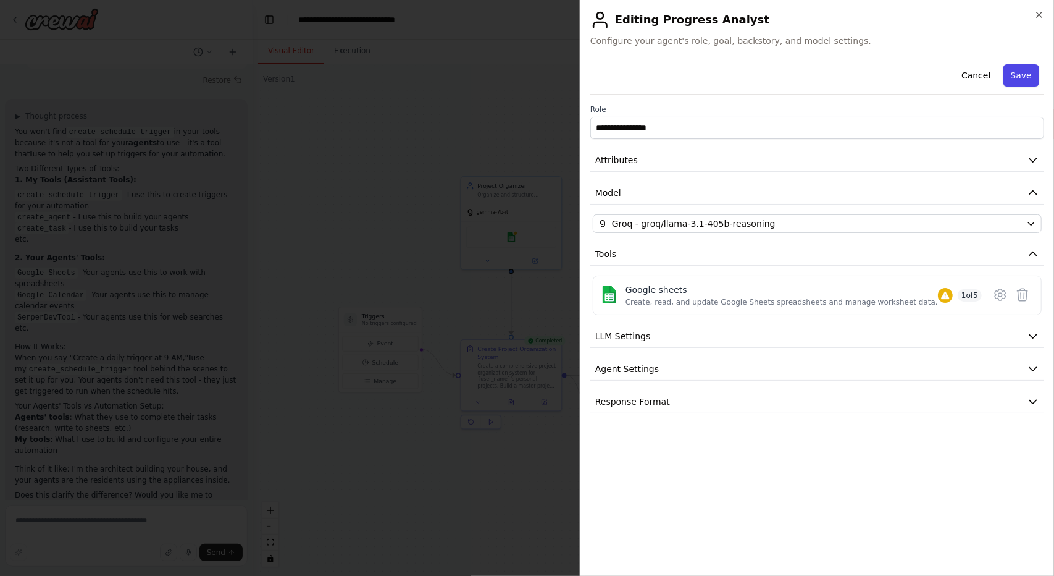
click at [1022, 65] on button "Save" at bounding box center [1022, 75] width 36 height 22
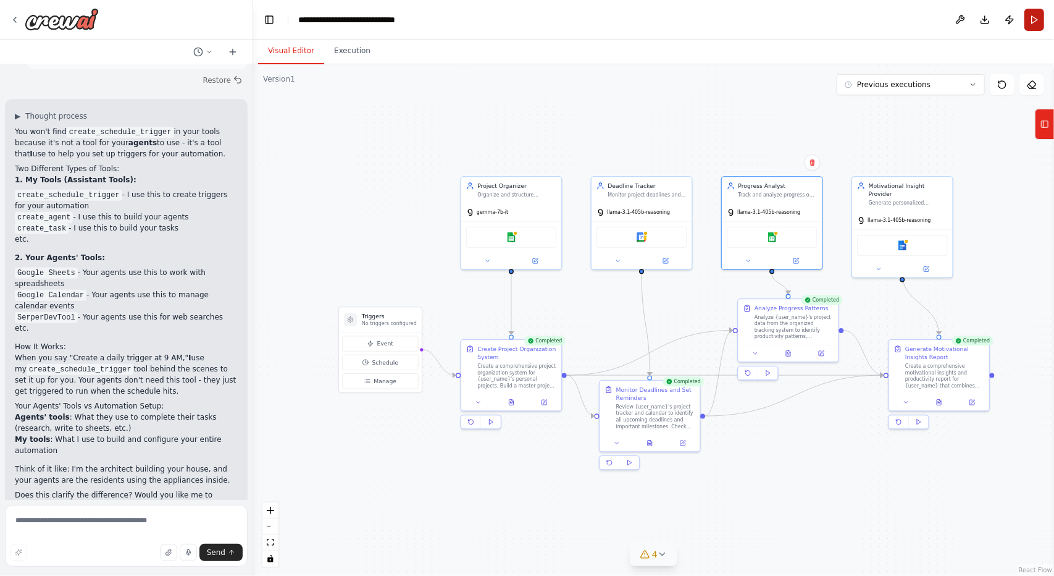
click at [1035, 14] on button "Run" at bounding box center [1035, 20] width 20 height 22
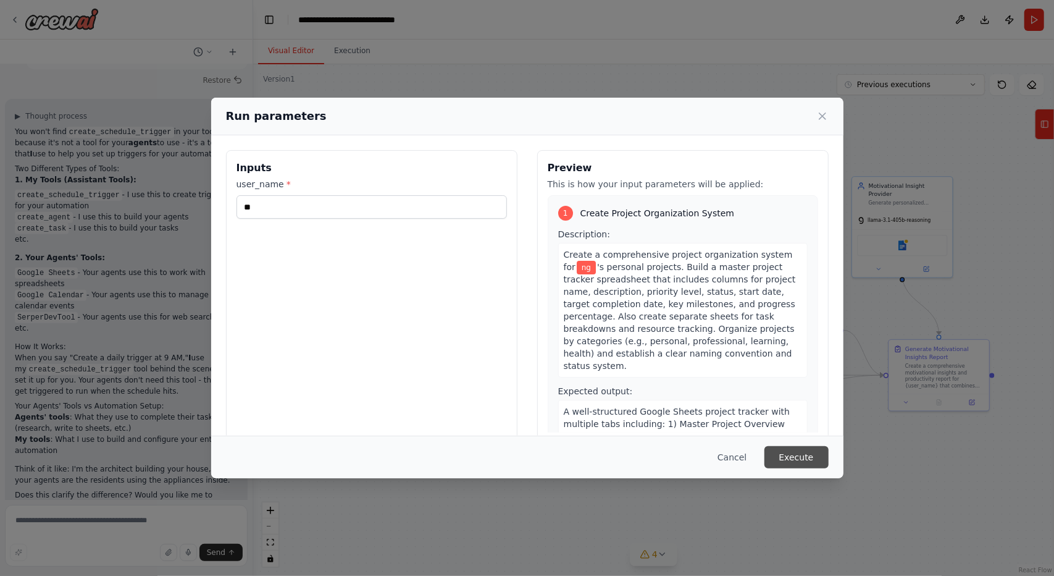
click at [807, 448] on button "Execute" at bounding box center [797, 457] width 64 height 22
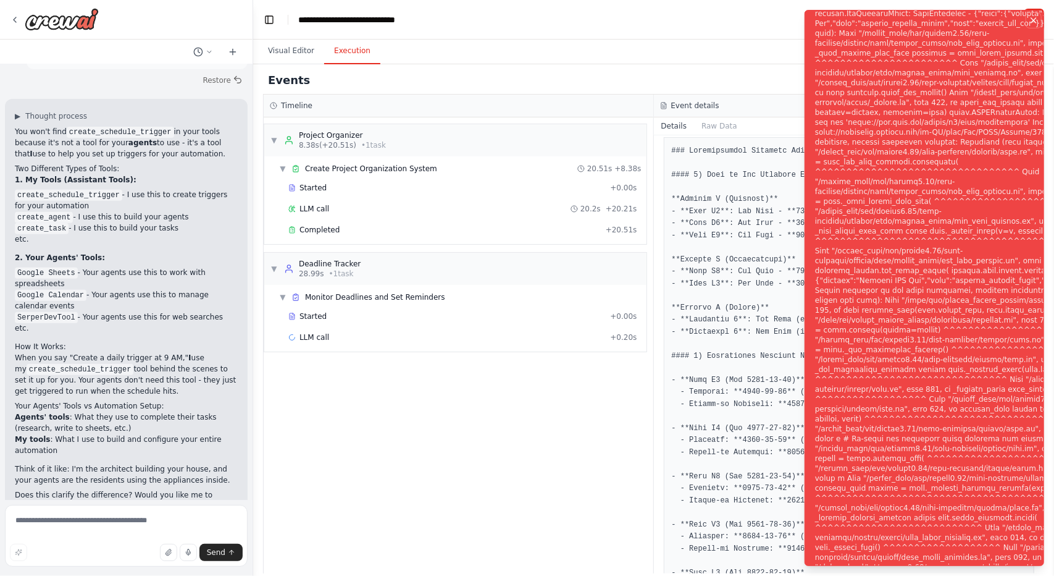
click at [1040, 21] on button "Notifications (F8)" at bounding box center [1034, 20] width 15 height 15
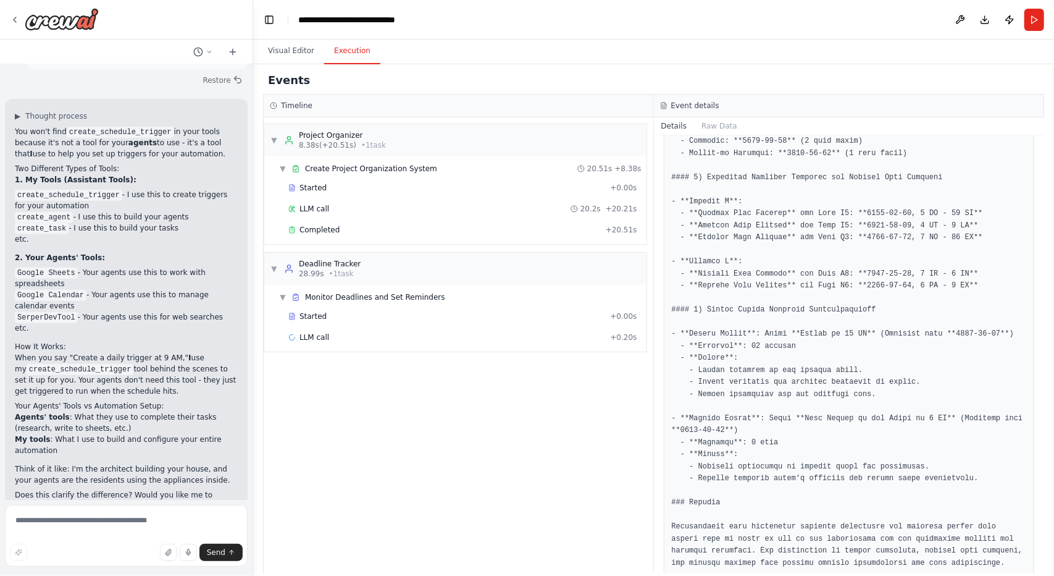
scroll to position [639, 0]
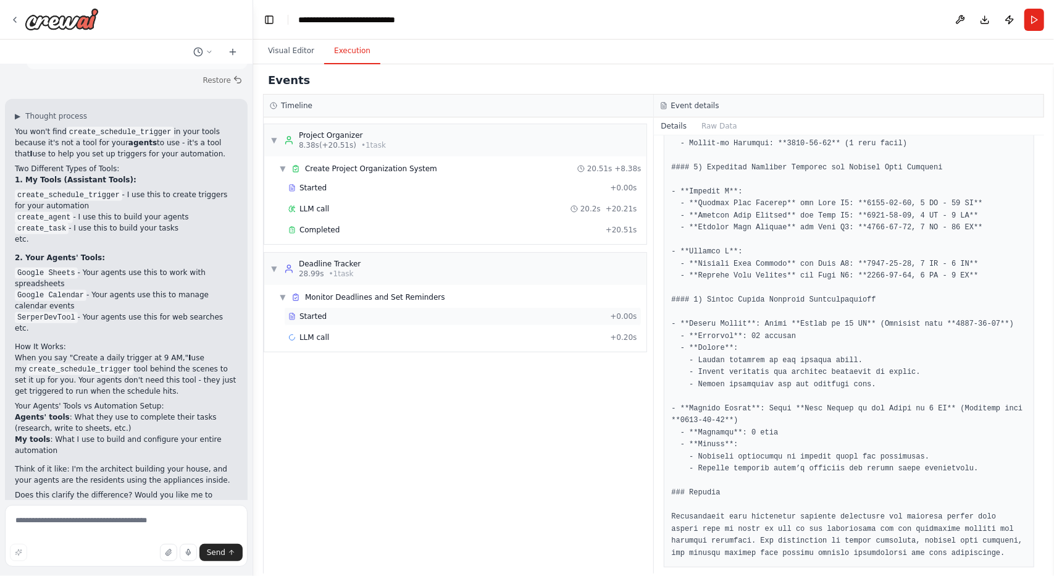
click at [323, 318] on div "Started" at bounding box center [446, 316] width 317 height 10
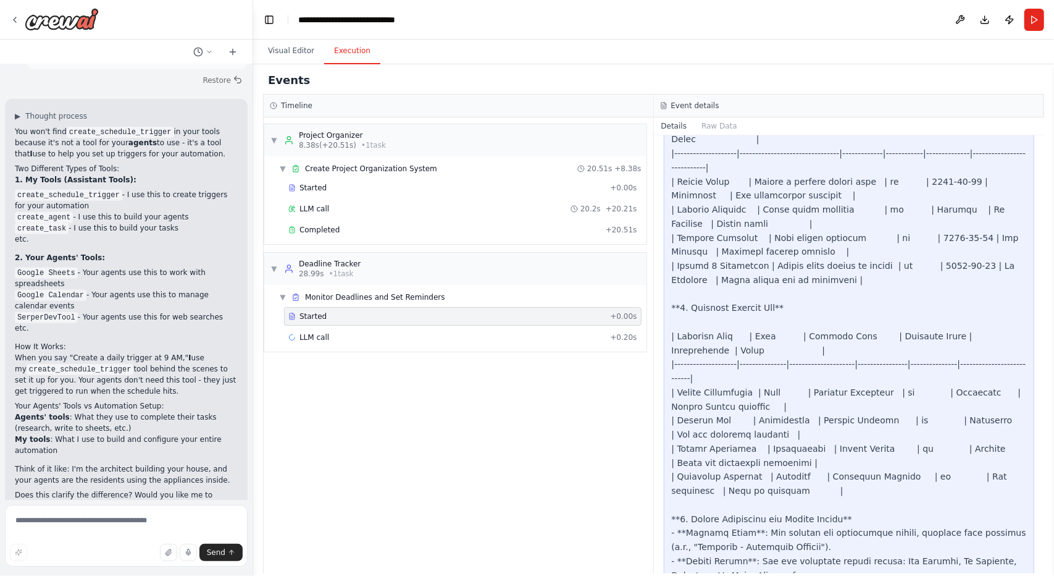
scroll to position [789, 0]
click at [332, 336] on div "LLM call + 0.20s" at bounding box center [462, 337] width 349 height 10
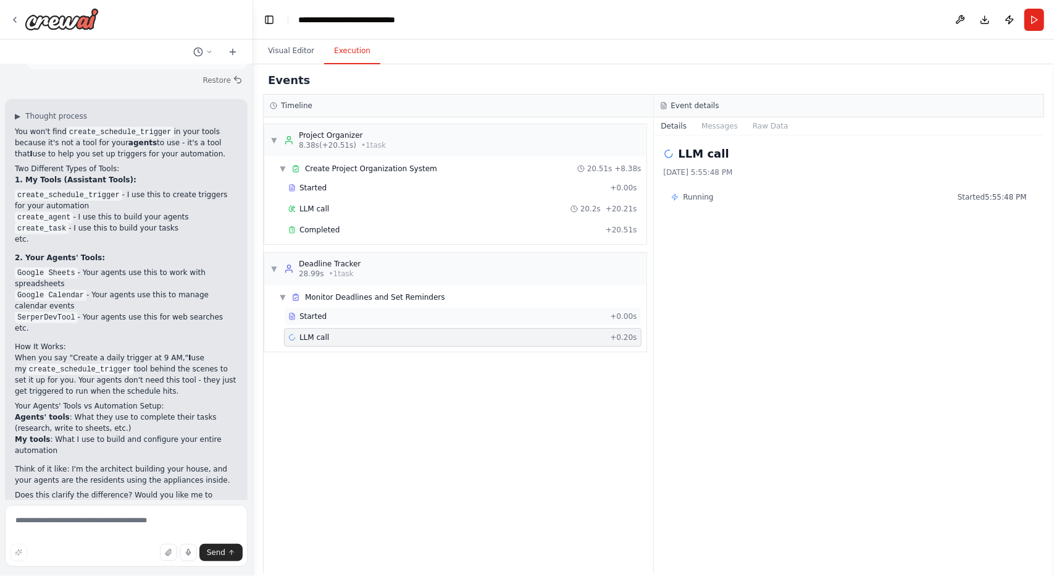
click at [416, 311] on div "Started" at bounding box center [446, 316] width 317 height 10
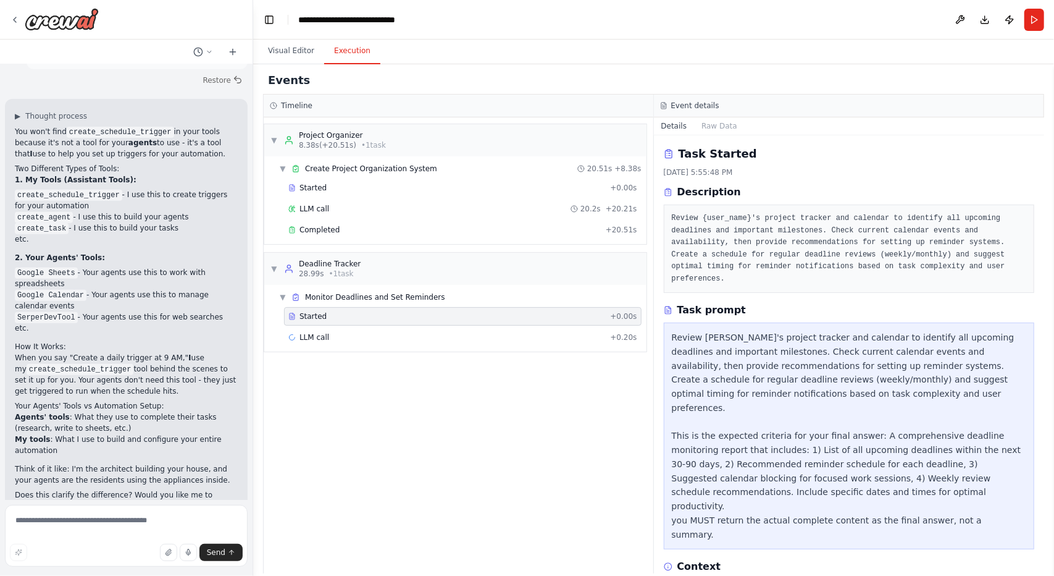
click at [417, 324] on div "Started + 0.00s LLM call + 0.20s" at bounding box center [460, 328] width 372 height 42
click at [444, 230] on div "Completed" at bounding box center [444, 230] width 313 height 10
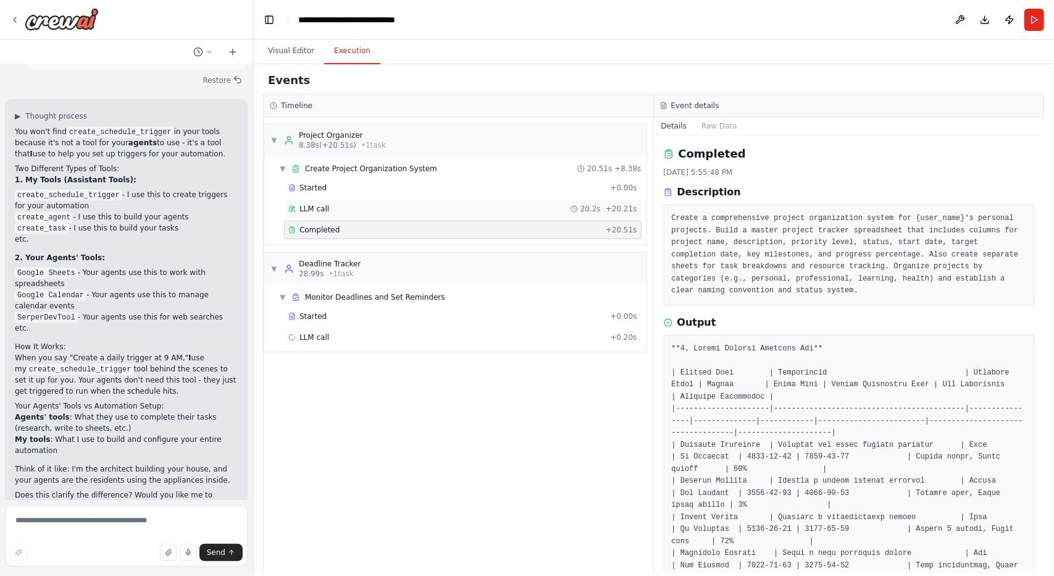
click at [456, 206] on div "LLM call 20.2s + 20.21s" at bounding box center [462, 209] width 349 height 10
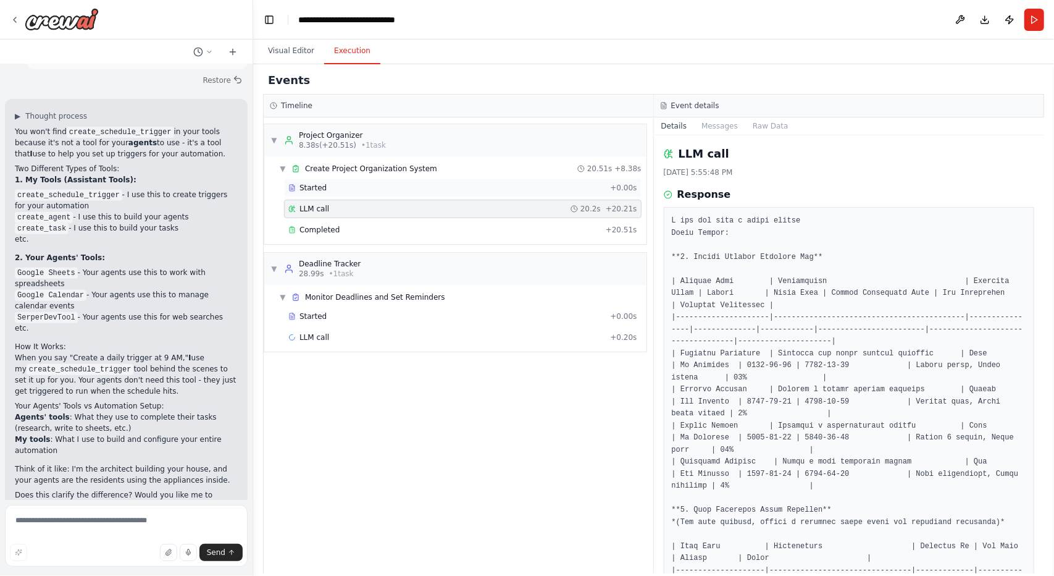
click at [463, 188] on div "Started" at bounding box center [446, 188] width 317 height 10
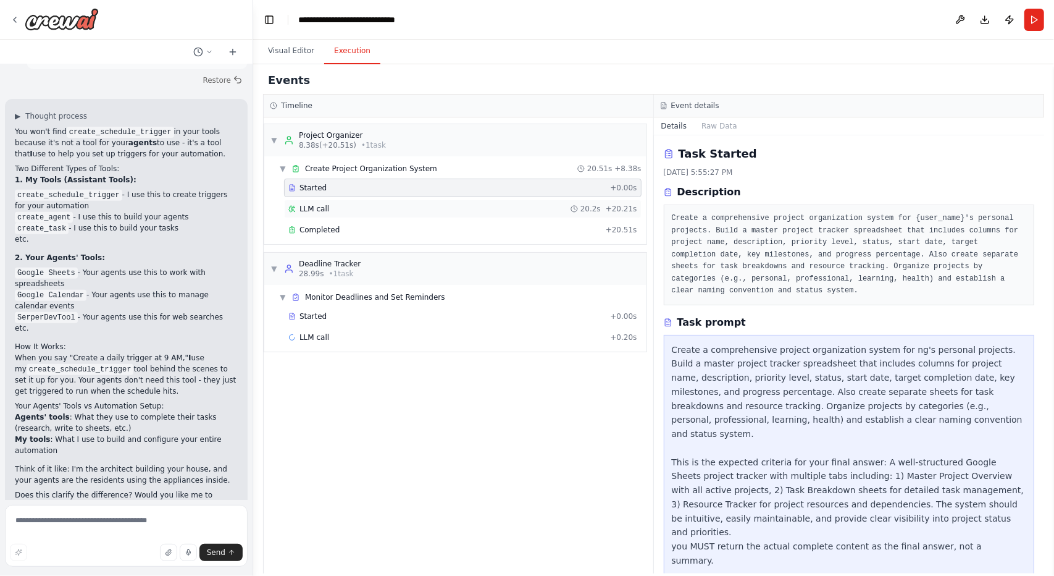
click at [445, 211] on div "LLM call 20.2s + 20.21s" at bounding box center [462, 209] width 349 height 10
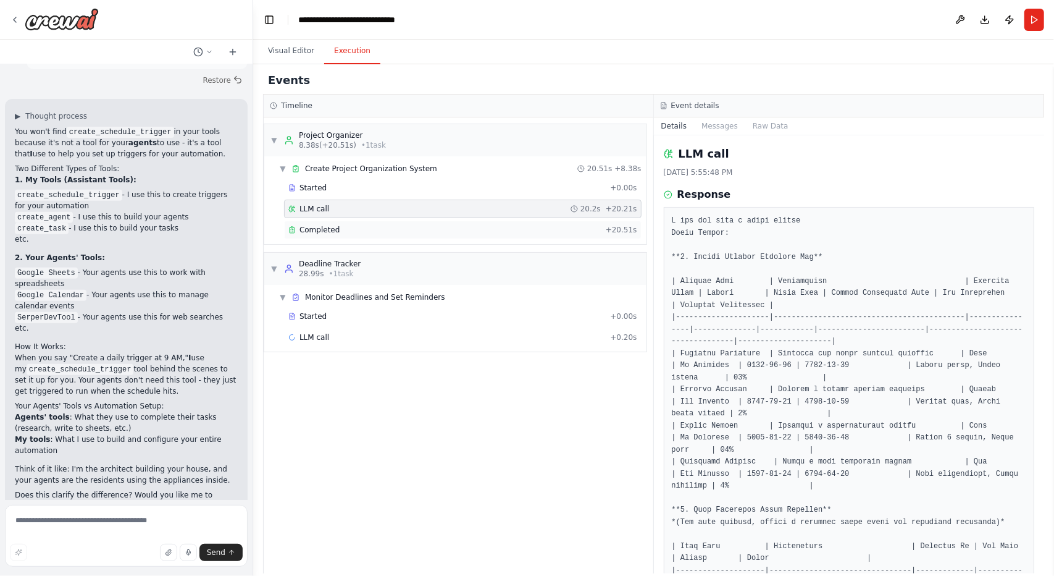
click at [443, 226] on div "Completed" at bounding box center [444, 230] width 313 height 10
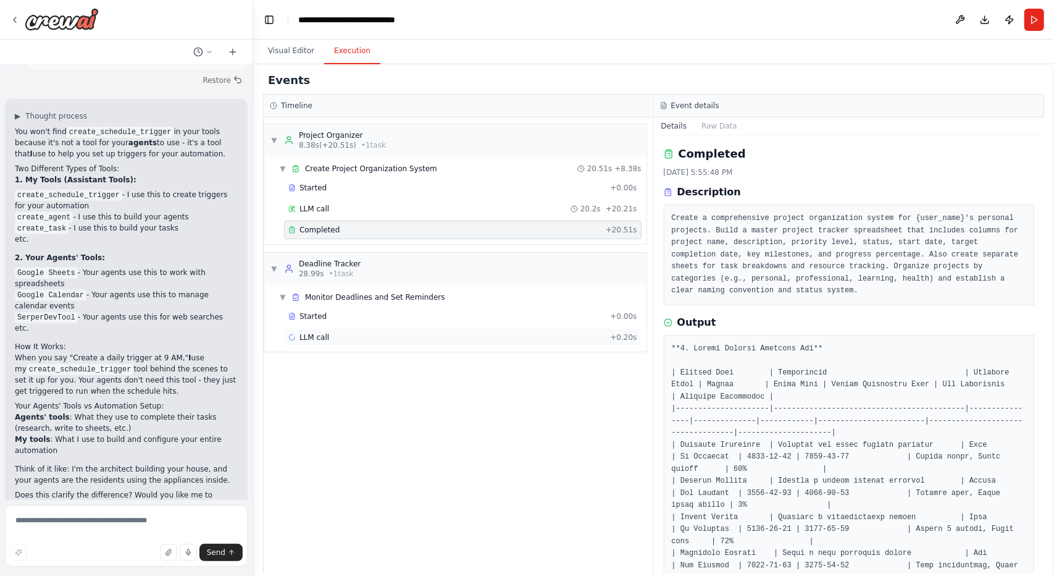
click at [435, 332] on div "LLM call + 0.20s" at bounding box center [462, 337] width 349 height 10
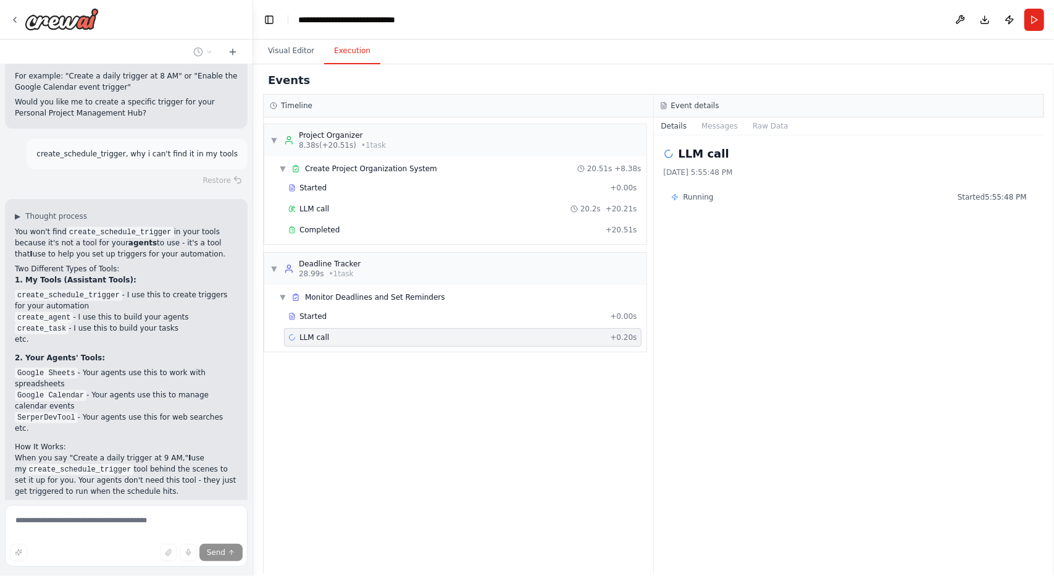
scroll to position [3401, 0]
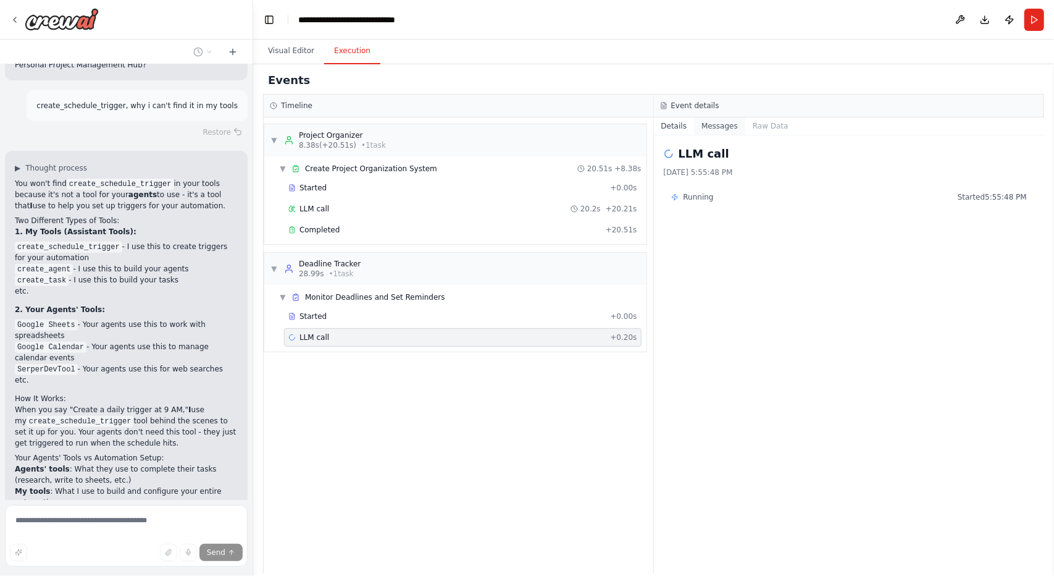
click at [723, 128] on button "Messages" at bounding box center [719, 125] width 51 height 17
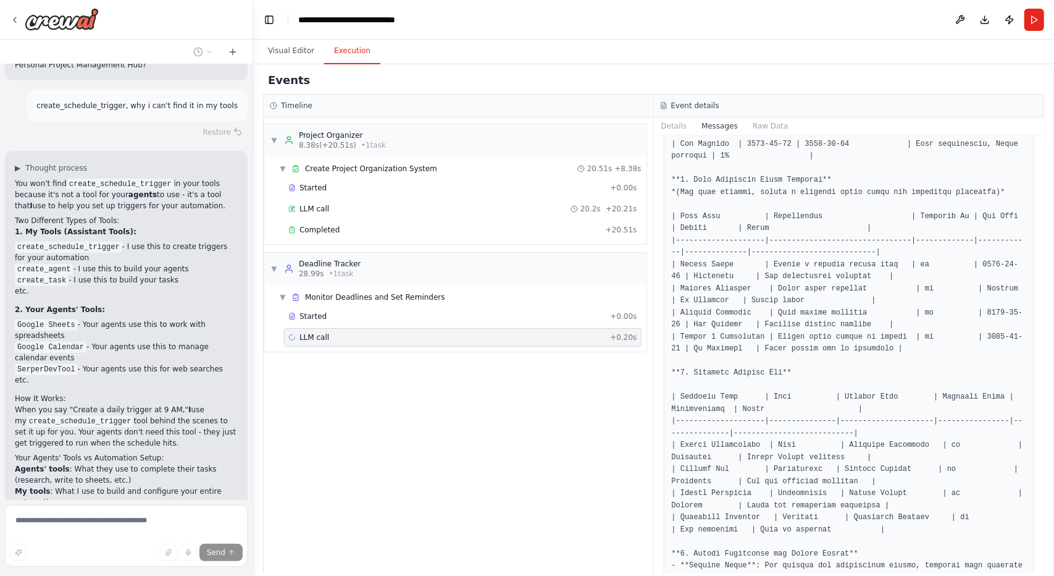
scroll to position [1033, 0]
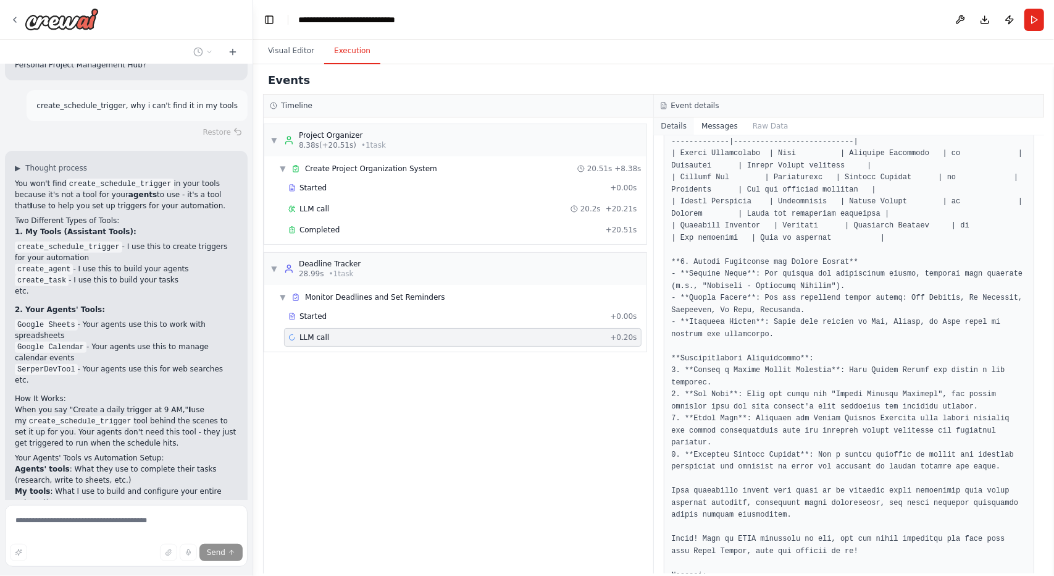
click at [668, 120] on button "Details" at bounding box center [674, 125] width 41 height 17
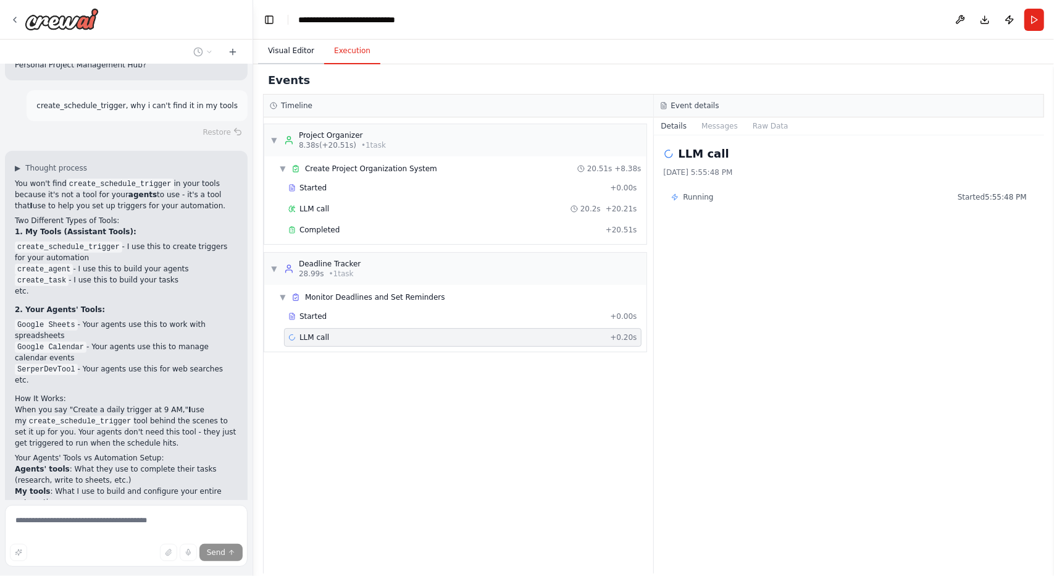
click at [300, 51] on button "Visual Editor" at bounding box center [291, 51] width 66 height 26
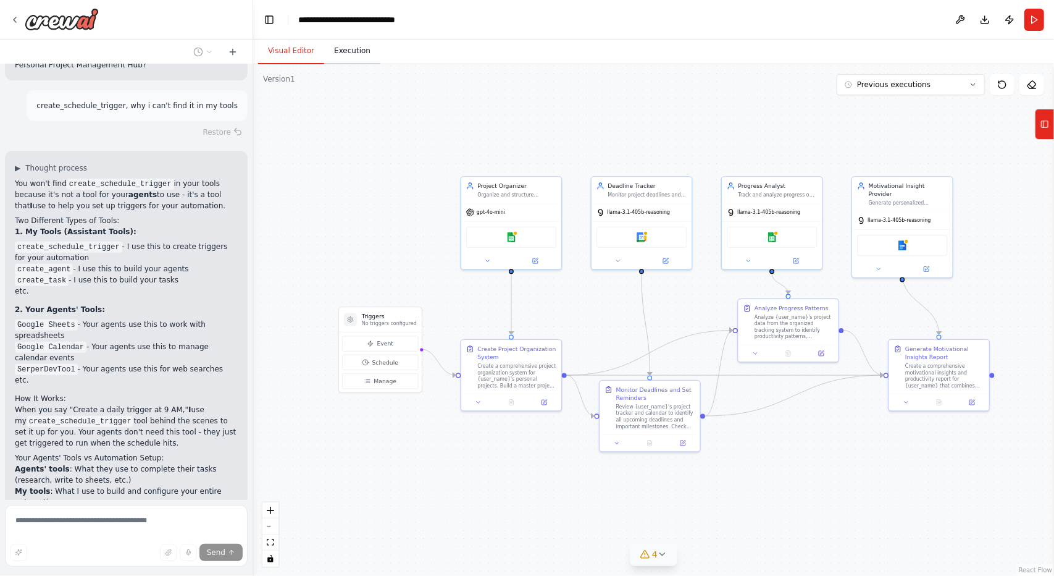
click at [361, 46] on button "Execution" at bounding box center [352, 51] width 56 height 26
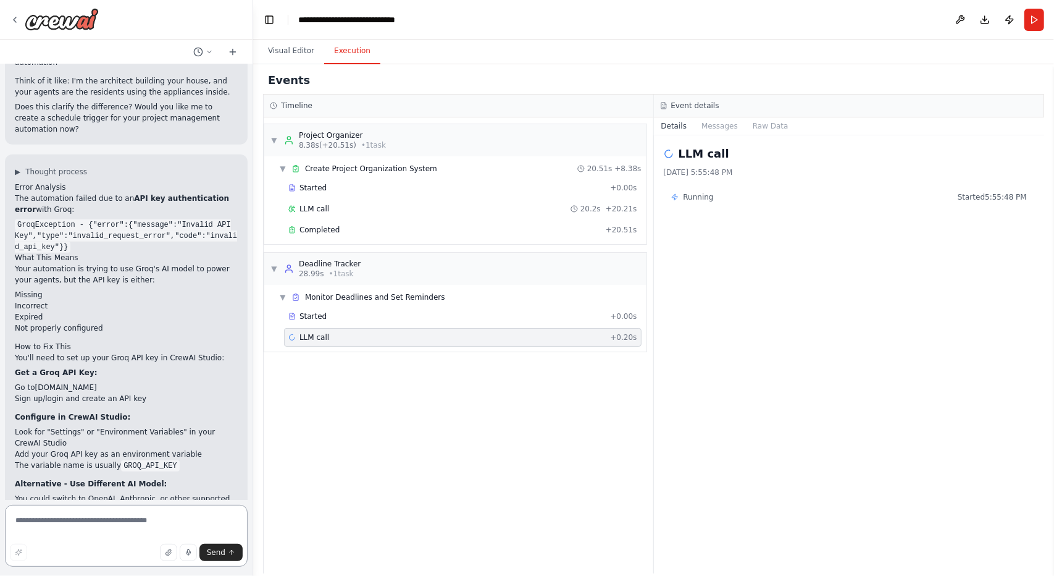
scroll to position [3852, 0]
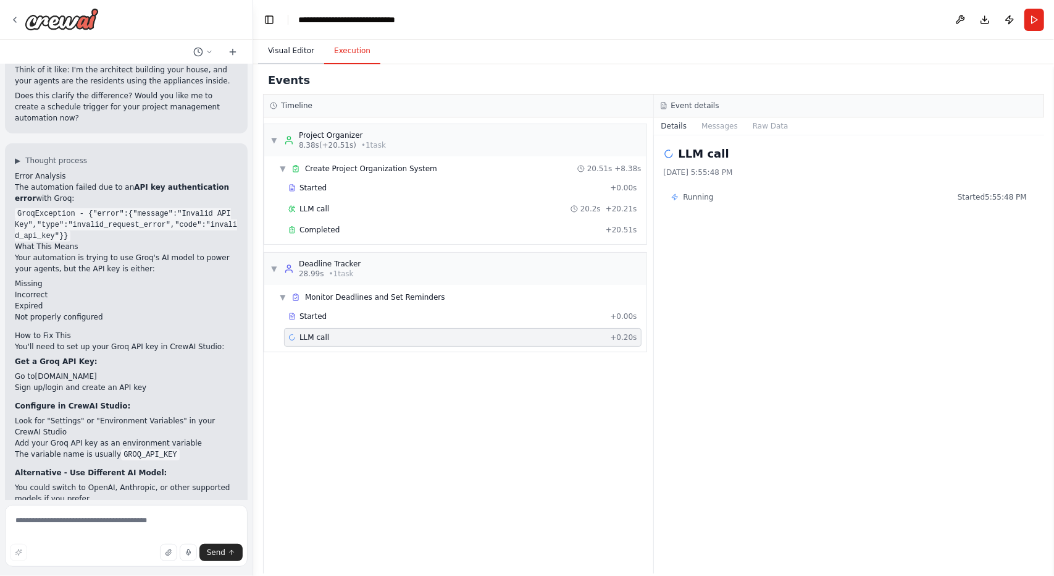
click at [284, 50] on button "Visual Editor" at bounding box center [291, 51] width 66 height 26
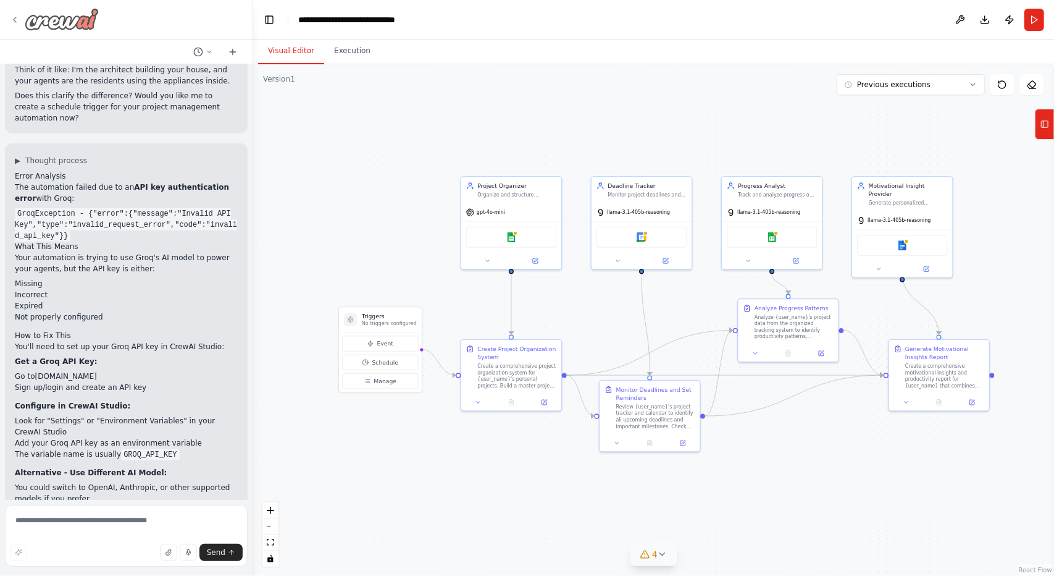
click at [10, 18] on icon at bounding box center [15, 20] width 10 height 10
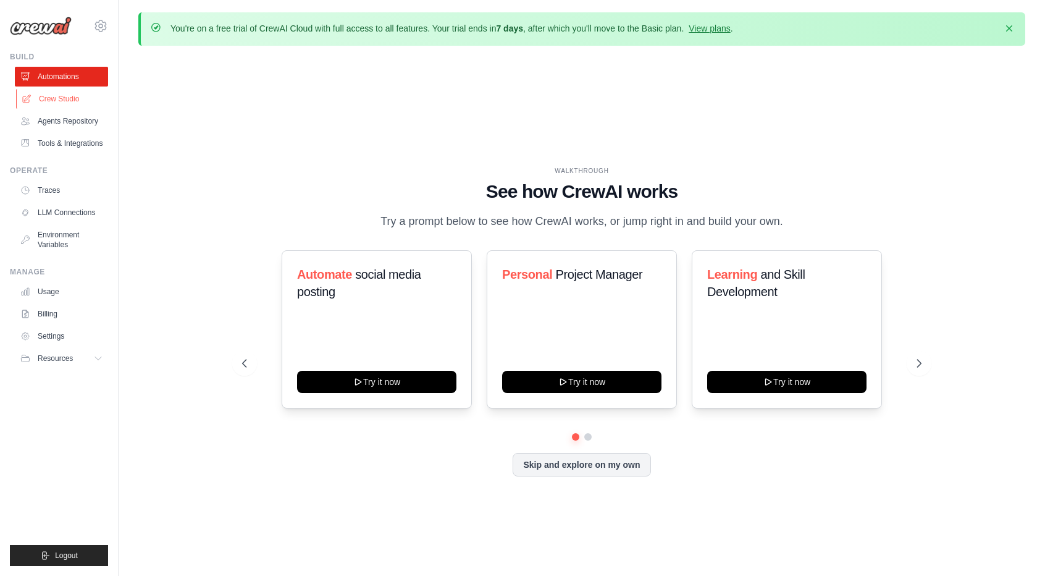
click at [44, 98] on link "Crew Studio" at bounding box center [62, 99] width 93 height 20
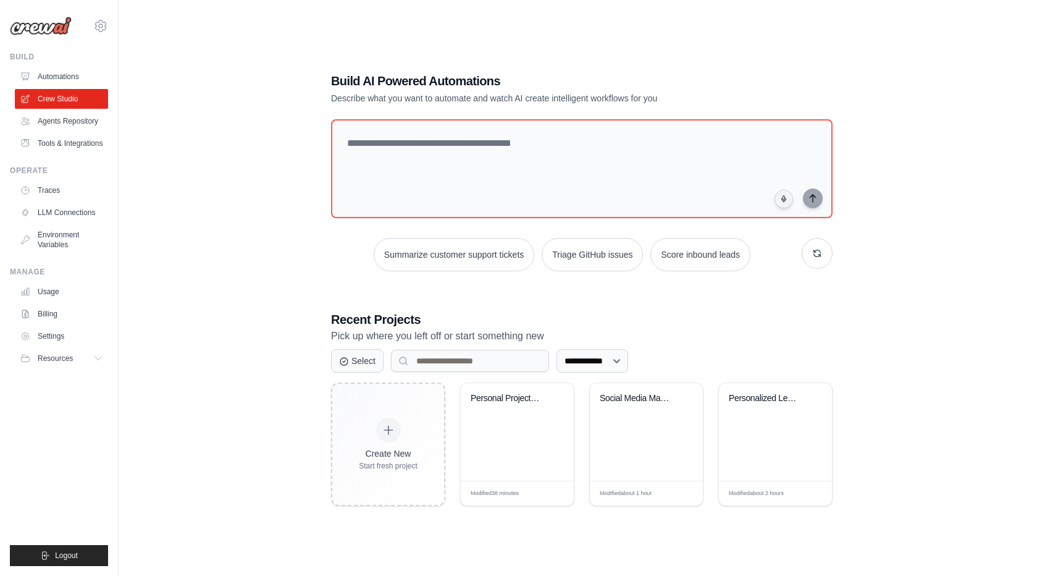
scroll to position [68, 0]
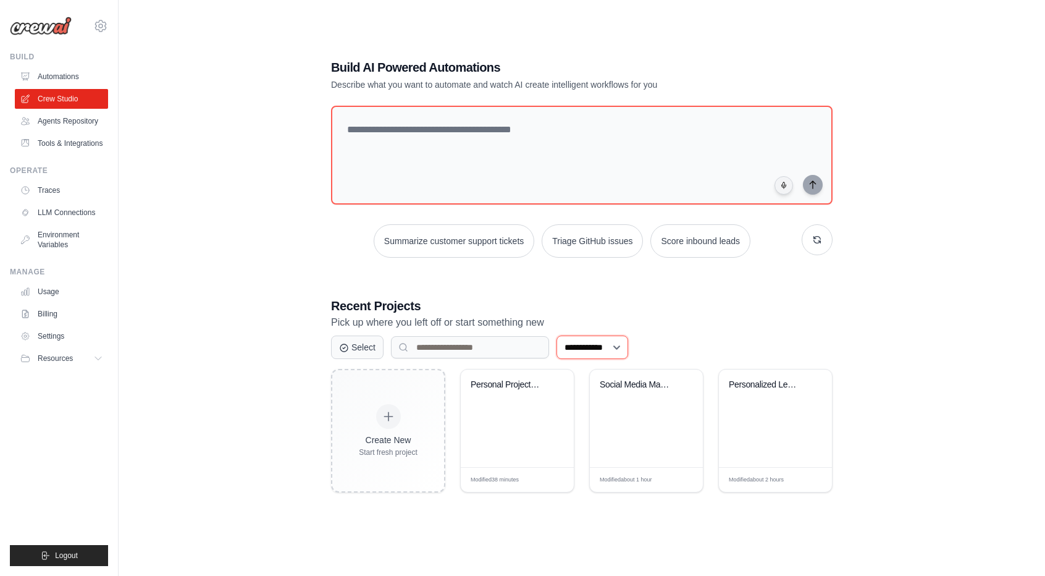
click at [616, 342] on select "**********" at bounding box center [593, 346] width 72 height 23
click at [510, 348] on input at bounding box center [470, 347] width 158 height 22
click at [662, 309] on h3 "Recent Projects" at bounding box center [582, 305] width 502 height 17
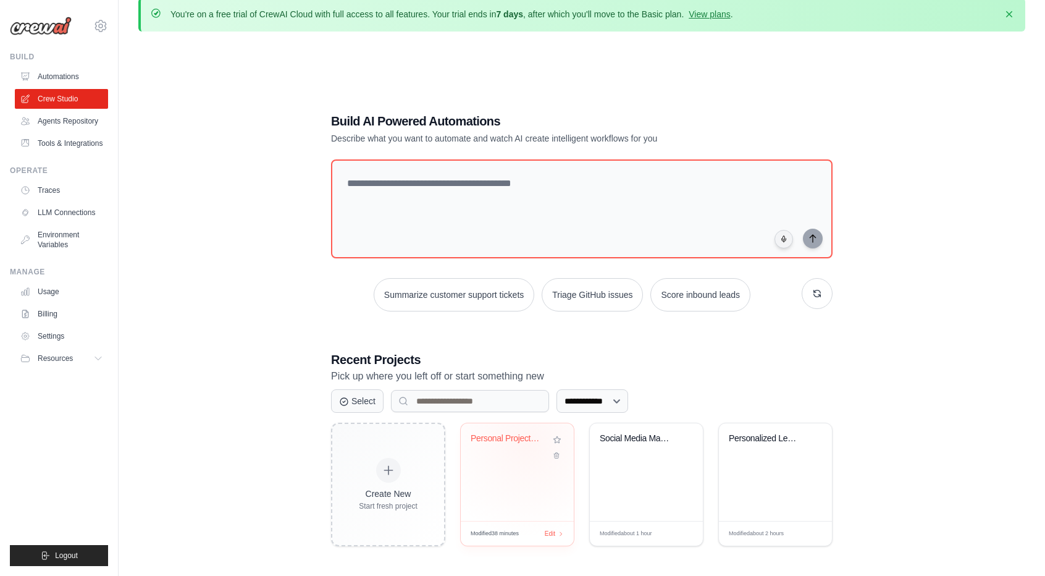
scroll to position [0, 0]
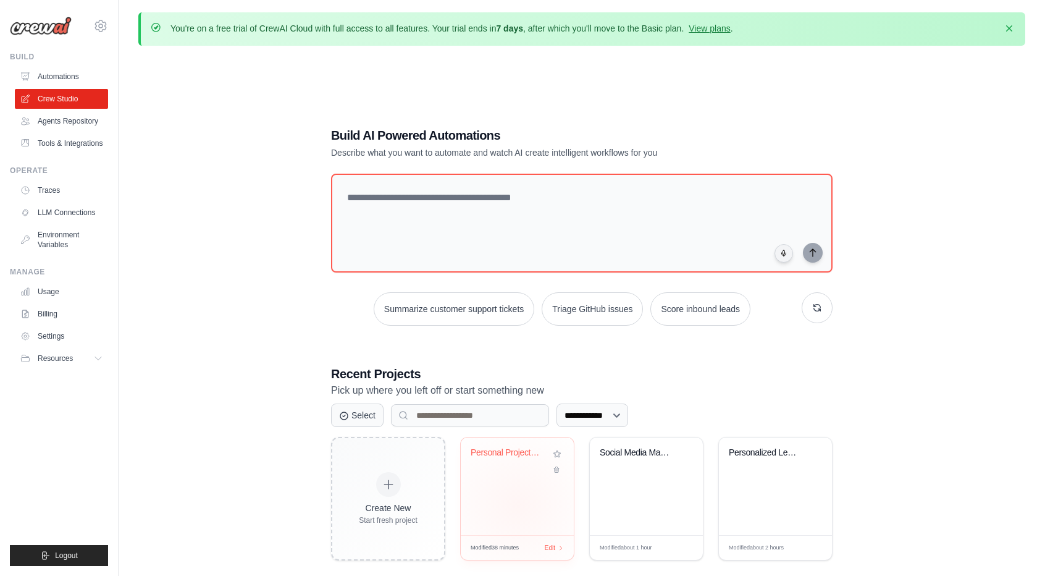
click at [518, 505] on div "Personal Project Management Hub" at bounding box center [517, 486] width 113 height 98
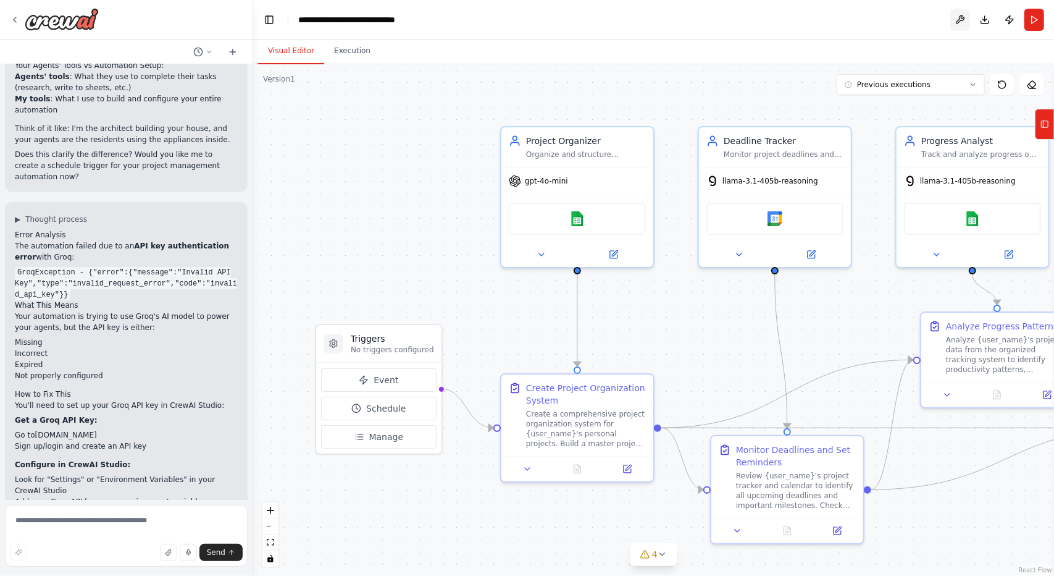
click at [957, 21] on button at bounding box center [961, 20] width 20 height 22
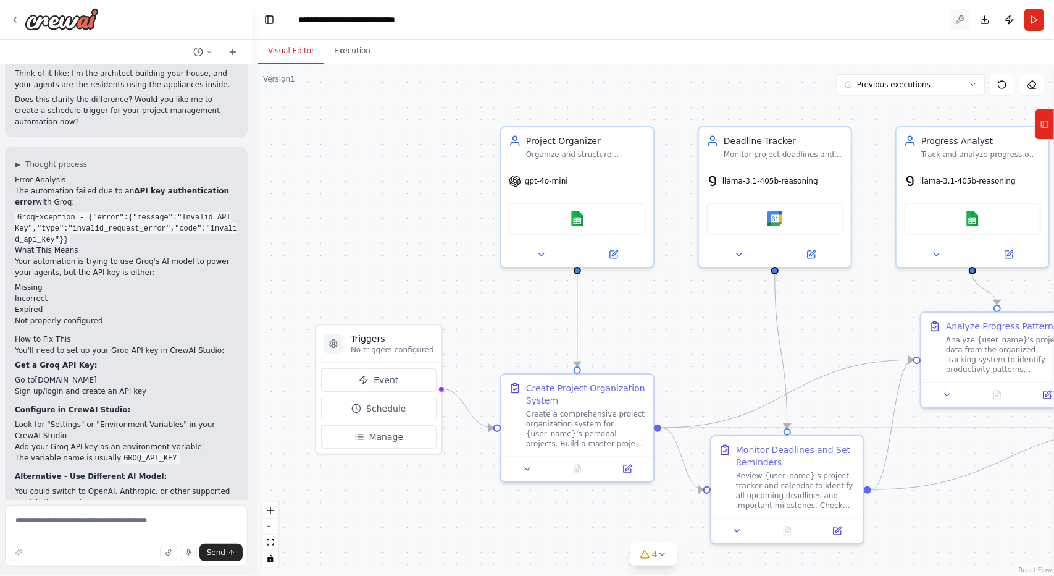
scroll to position [3852, 0]
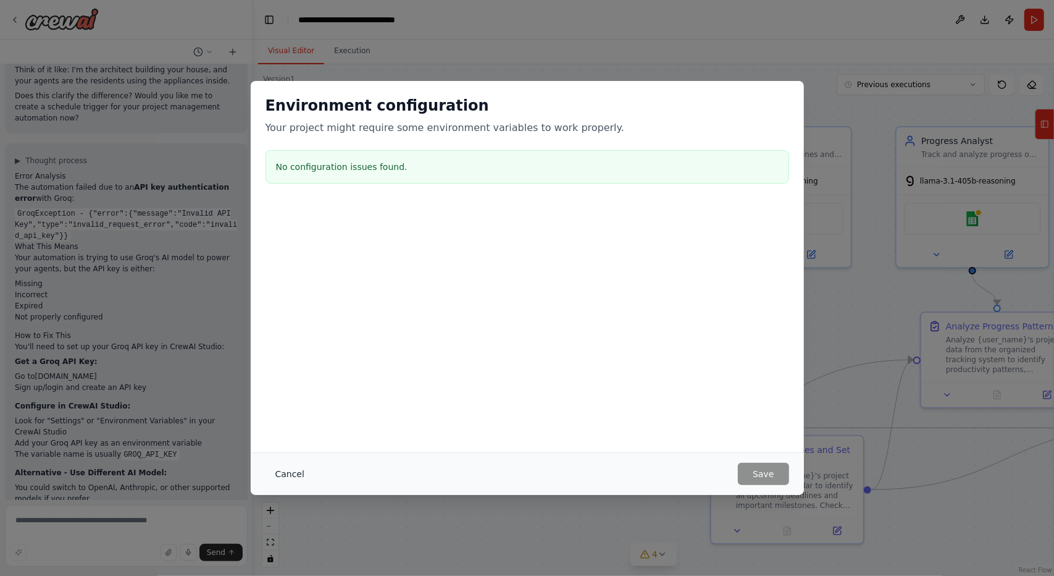
click at [284, 481] on button "Cancel" at bounding box center [290, 474] width 49 height 22
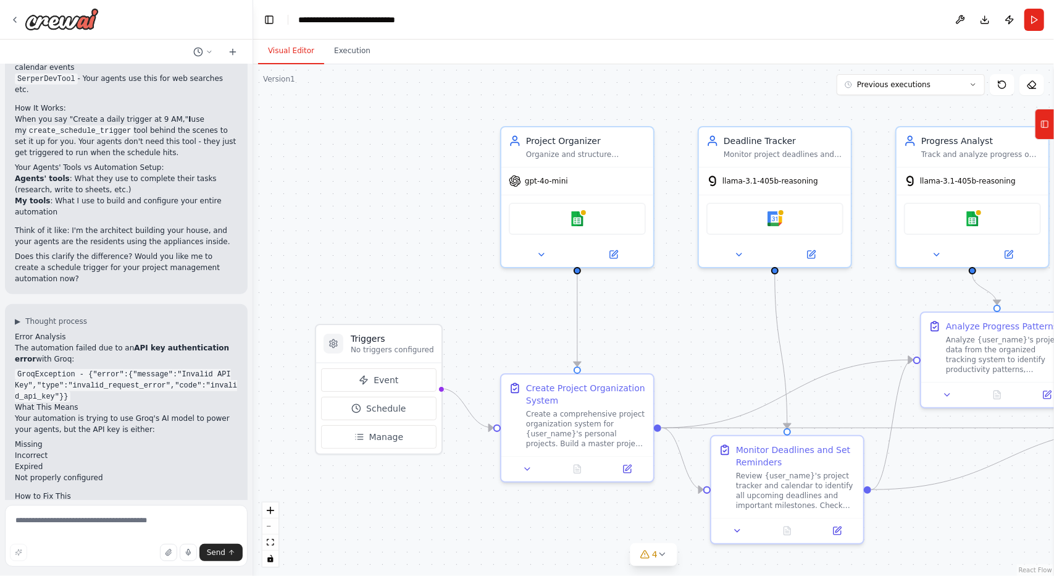
scroll to position [3728, 0]
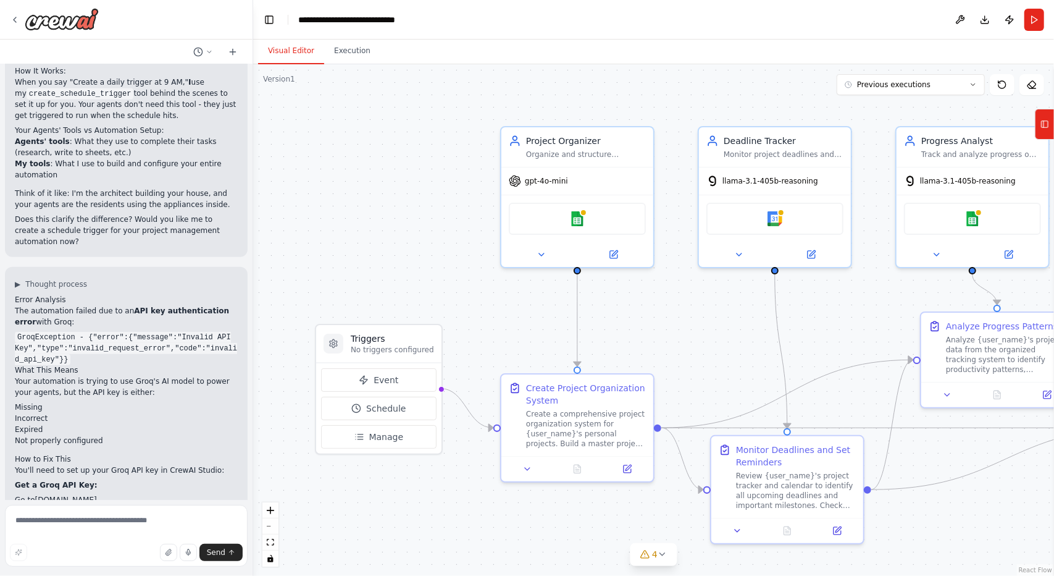
drag, startPoint x: 110, startPoint y: 437, endPoint x: 176, endPoint y: 437, distance: 66.1
click at [176, 572] on li "The variable name is usually GROQ_API_KEY" at bounding box center [126, 577] width 223 height 11
click at [934, 88] on button "Previous executions" at bounding box center [911, 84] width 148 height 21
click at [933, 116] on button "7m ago" at bounding box center [911, 108] width 148 height 20
click at [910, 127] on div "38m ago" at bounding box center [919, 128] width 124 height 10
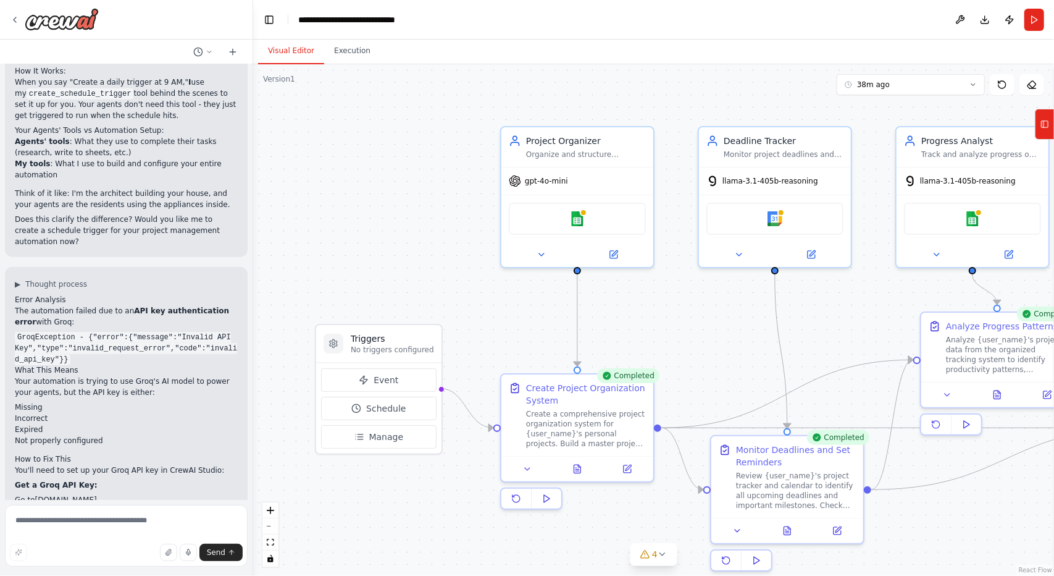
drag, startPoint x: 625, startPoint y: 309, endPoint x: 489, endPoint y: 256, distance: 145.7
click at [414, 275] on div ".deletable-edge-delete-btn { width: 20px; height: 20px; border: 0px solid #ffff…" at bounding box center [653, 319] width 801 height 511
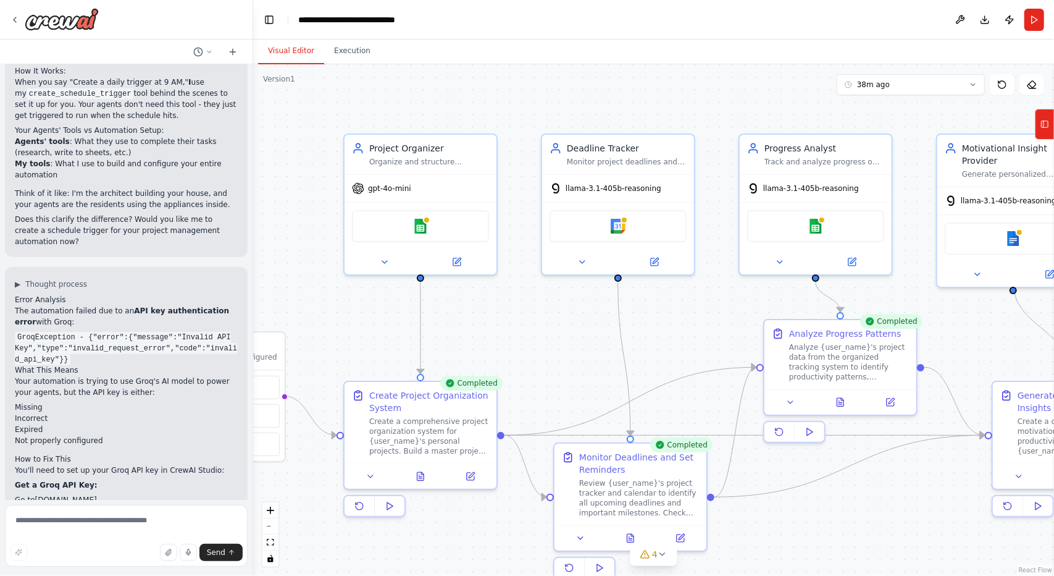
drag, startPoint x: 550, startPoint y: 330, endPoint x: 563, endPoint y: 345, distance: 19.7
click at [563, 345] on div ".deletable-edge-delete-btn { width: 20px; height: 20px; border: 0px solid #ffff…" at bounding box center [653, 319] width 801 height 511
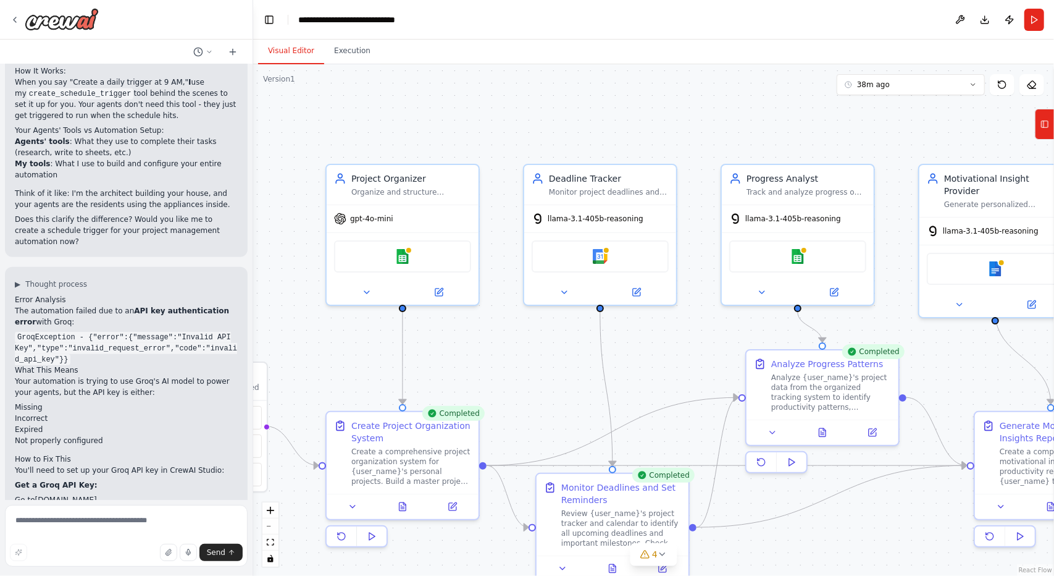
drag, startPoint x: 642, startPoint y: 351, endPoint x: 629, endPoint y: 379, distance: 30.4
click at [629, 379] on div ".deletable-edge-delete-btn { width: 20px; height: 20px; border: 0px solid #ffff…" at bounding box center [653, 319] width 801 height 511
click at [587, 216] on span "llama-3.1-405b-reasoning" at bounding box center [596, 216] width 96 height 10
click at [644, 290] on button at bounding box center [637, 289] width 70 height 15
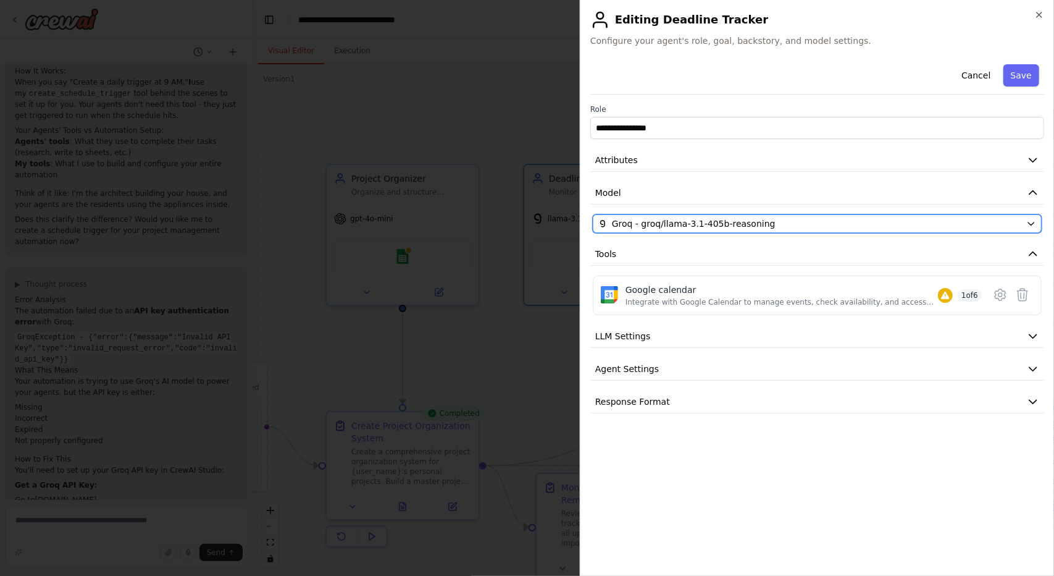
click at [663, 219] on span "Groq - groq/llama-3.1-405b-reasoning" at bounding box center [694, 223] width 164 height 12
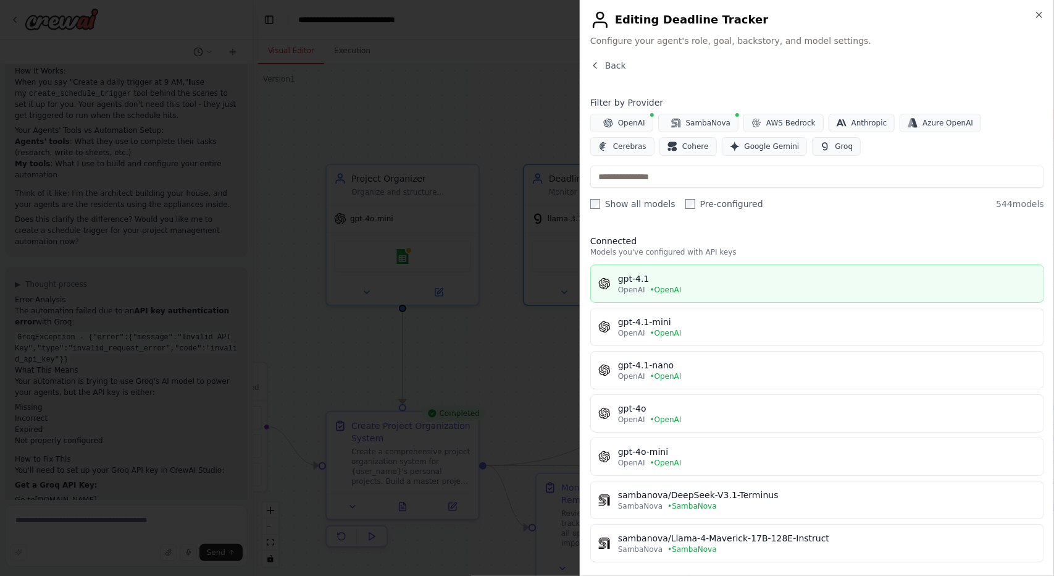
click at [676, 297] on button "gpt-4.1 OpenAI • OpenAI" at bounding box center [818, 283] width 454 height 38
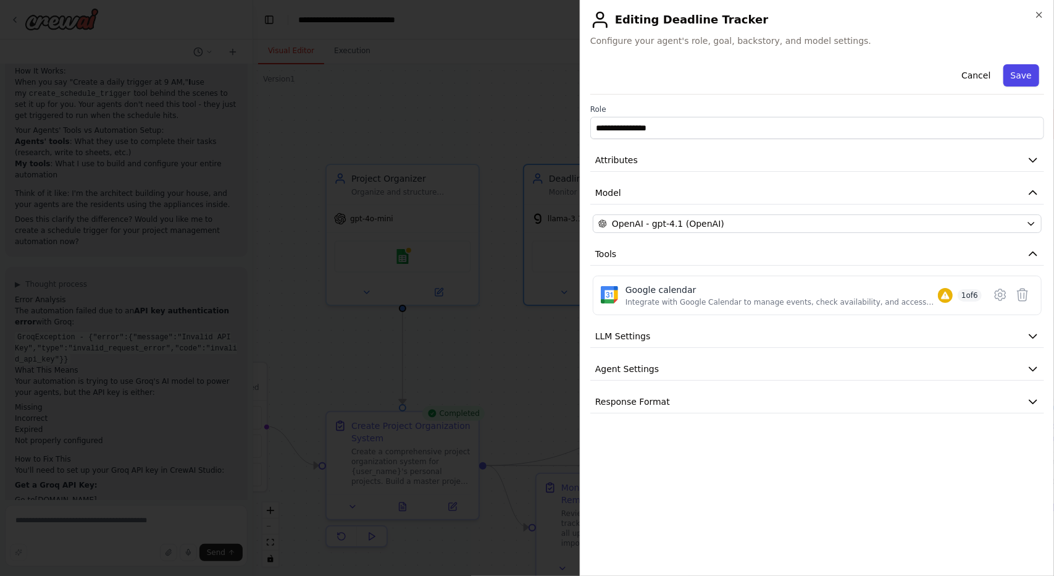
click at [1022, 64] on button "Save" at bounding box center [1022, 75] width 36 height 22
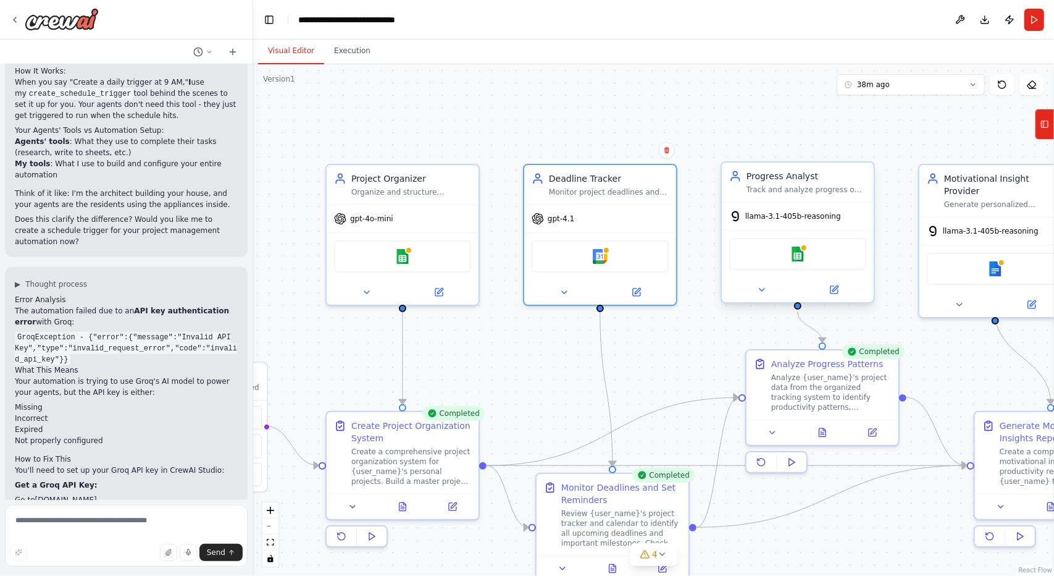
click at [804, 212] on span "llama-3.1-405b-reasoning" at bounding box center [794, 216] width 96 height 10
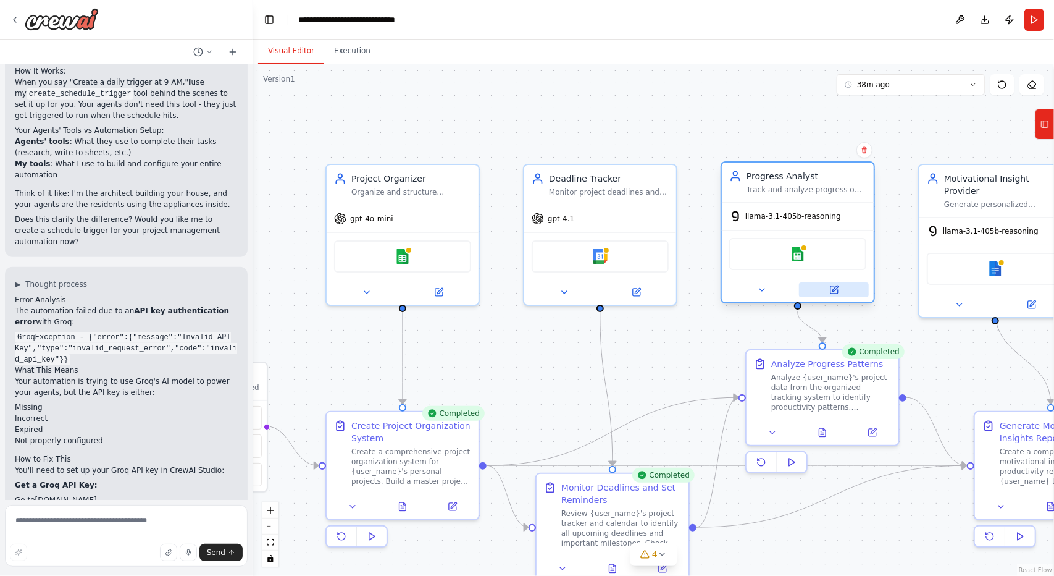
click at [852, 297] on div at bounding box center [798, 289] width 152 height 25
click at [835, 290] on icon at bounding box center [834, 289] width 7 height 7
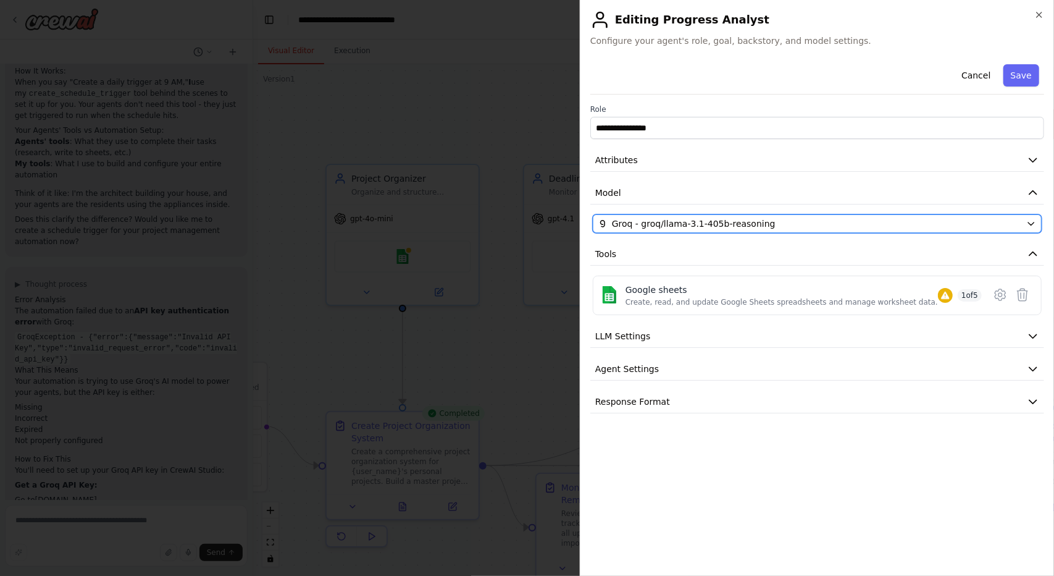
click at [758, 228] on span "Groq - groq/llama-3.1-405b-reasoning" at bounding box center [694, 223] width 164 height 12
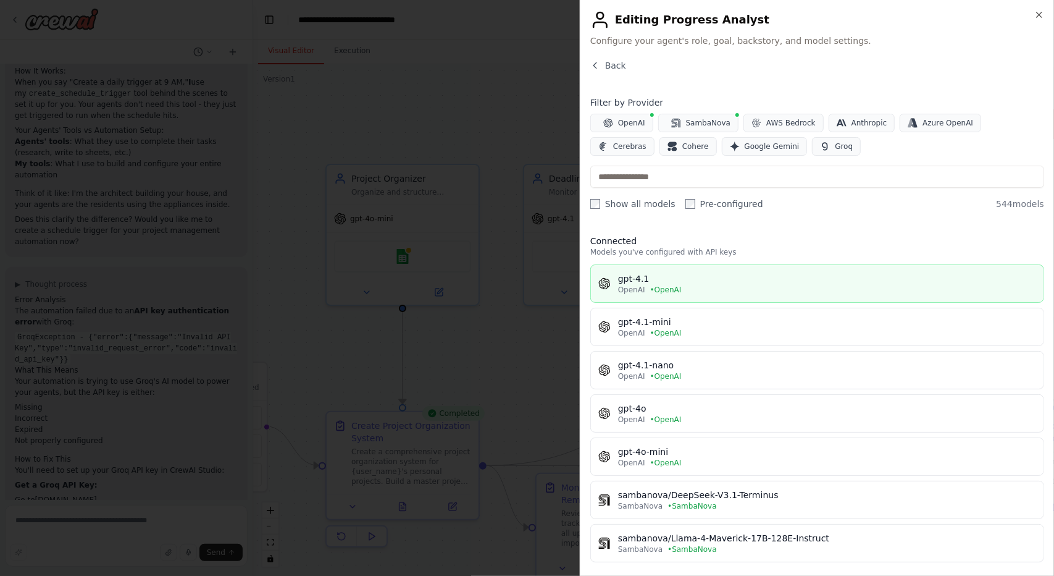
click at [656, 277] on div "gpt-4.1" at bounding box center [827, 278] width 418 height 12
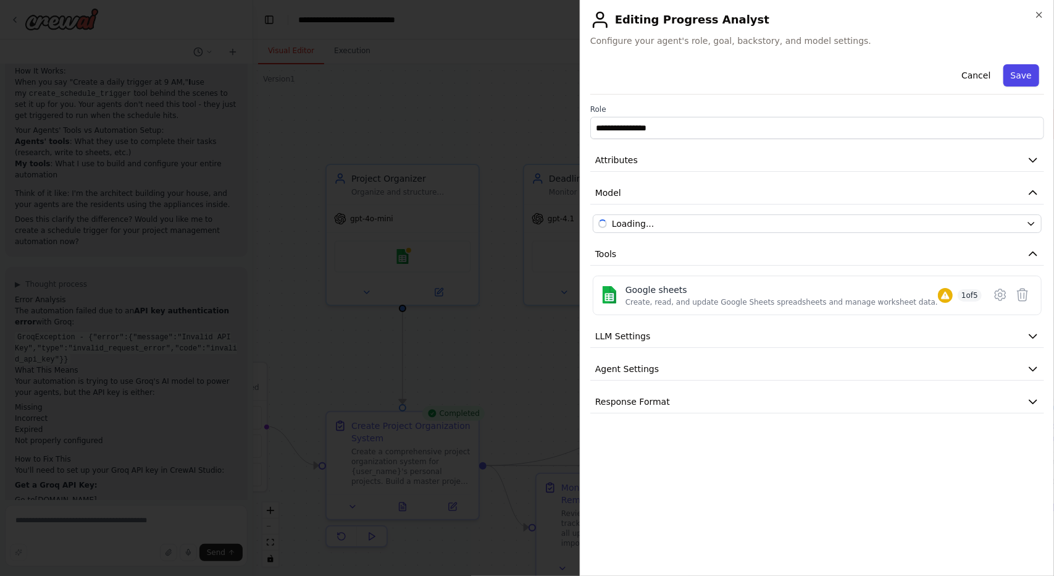
click at [1015, 70] on button "Save" at bounding box center [1022, 75] width 36 height 22
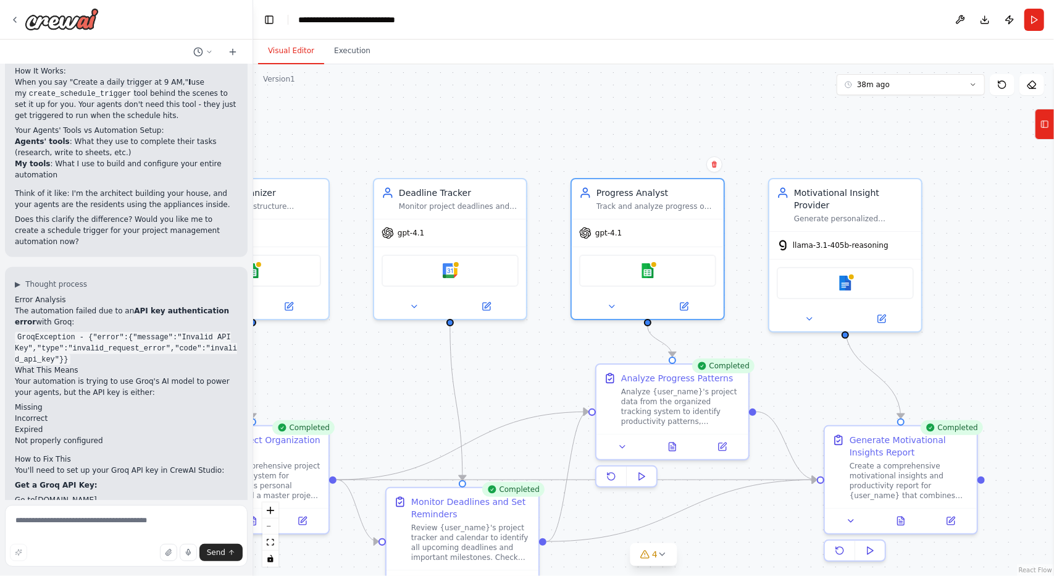
drag, startPoint x: 947, startPoint y: 348, endPoint x: 797, endPoint y: 326, distance: 151.0
click at [794, 366] on div ".deletable-edge-delete-btn { width: 20px; height: 20px; border: 0px solid #ffff…" at bounding box center [653, 319] width 801 height 511
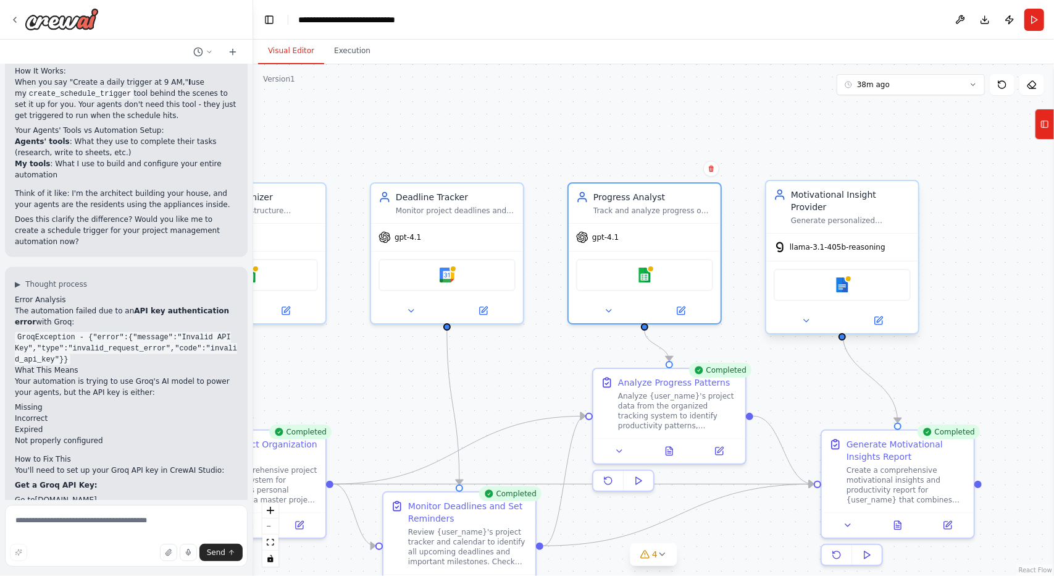
click at [854, 241] on div "llama-3.1-405b-reasoning" at bounding box center [830, 247] width 112 height 12
click at [888, 316] on div at bounding box center [843, 320] width 152 height 25
click at [885, 313] on button at bounding box center [879, 320] width 70 height 15
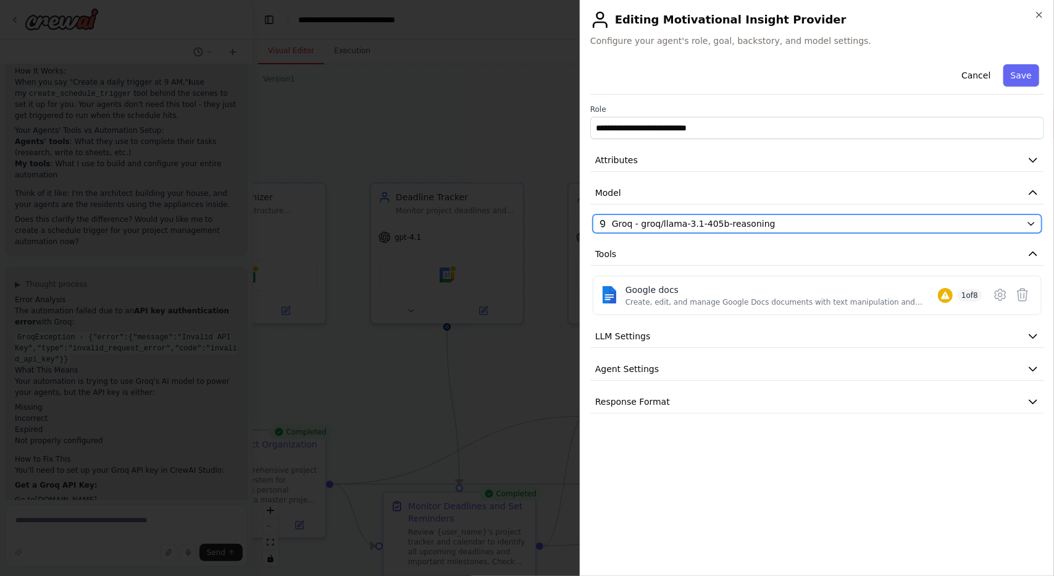
click at [788, 223] on div "Groq - groq/llama-3.1-405b-reasoning" at bounding box center [810, 223] width 423 height 12
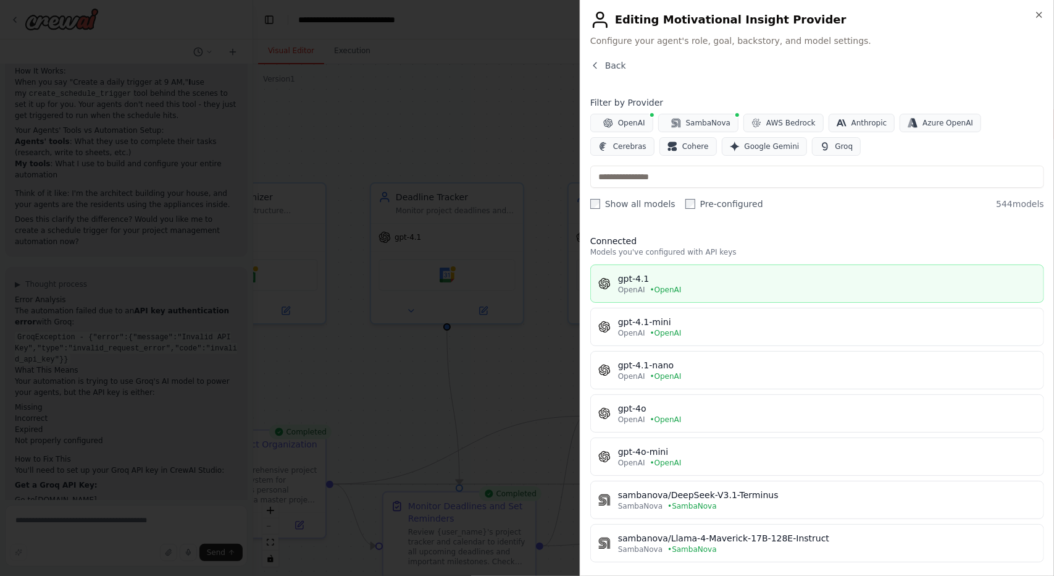
click at [635, 280] on div "gpt-4.1" at bounding box center [827, 278] width 418 height 12
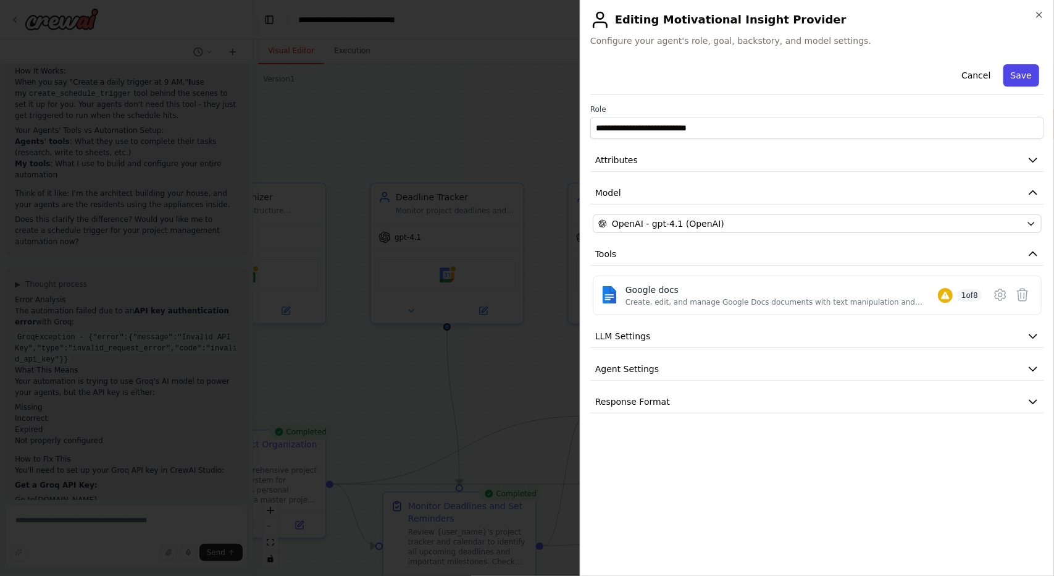
click at [1022, 71] on button "Save" at bounding box center [1022, 75] width 36 height 22
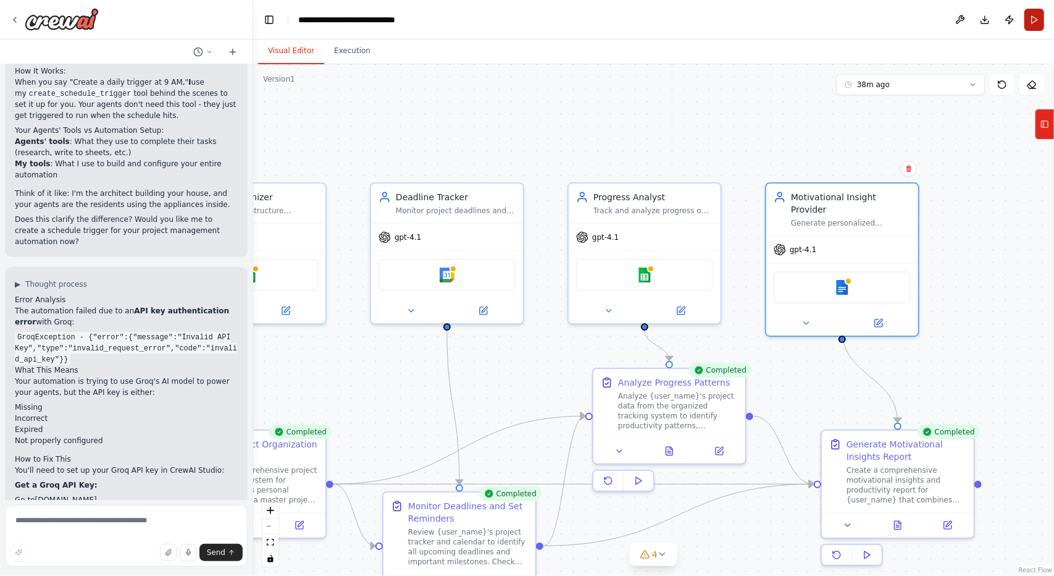
click at [1039, 20] on button "Run" at bounding box center [1035, 20] width 20 height 22
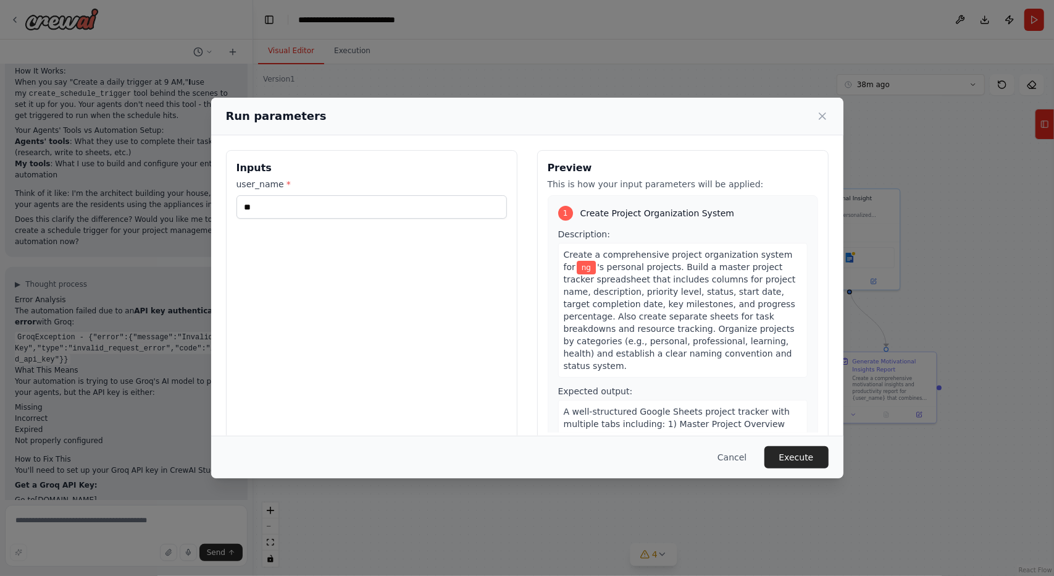
drag, startPoint x: 572, startPoint y: 347, endPoint x: 635, endPoint y: 316, distance: 70.4
click at [635, 316] on body "Create a crew that helps organize your personal projects, sets reminders for im…" at bounding box center [527, 288] width 1054 height 576
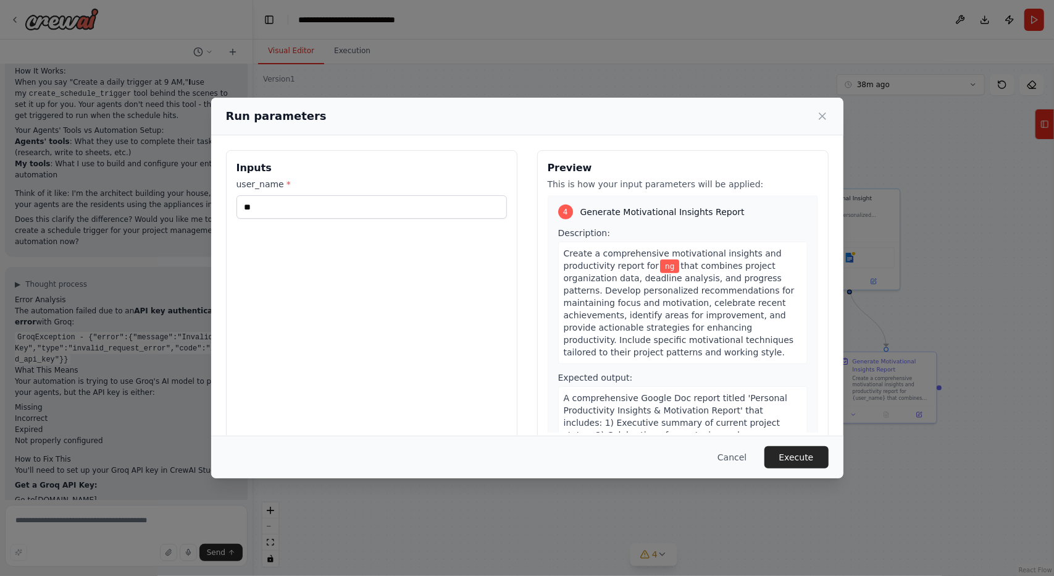
scroll to position [927, 0]
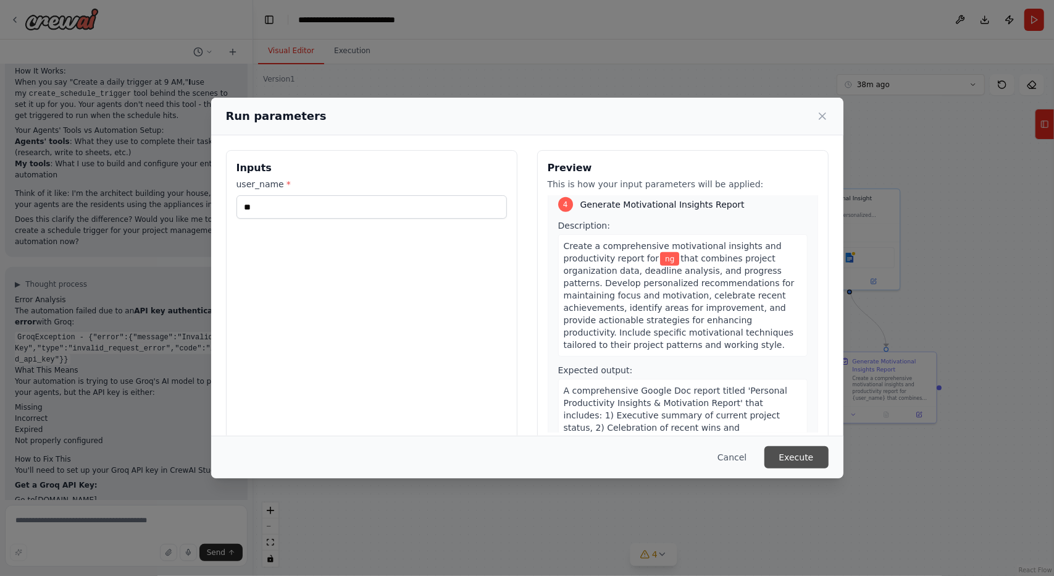
click at [792, 450] on button "Execute" at bounding box center [797, 457] width 64 height 22
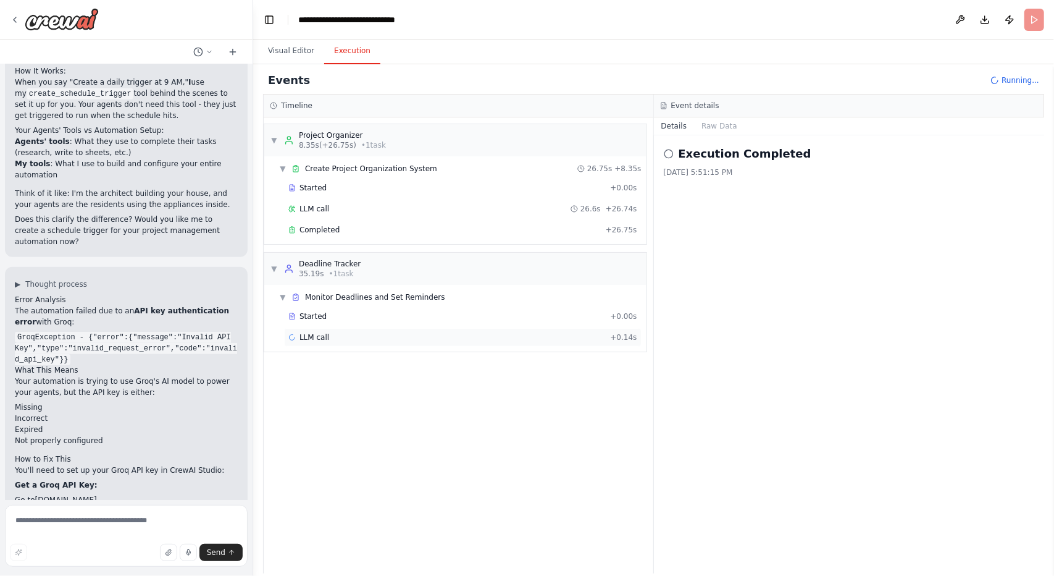
click at [510, 332] on div "LLM call + 0.14s" at bounding box center [462, 337] width 349 height 10
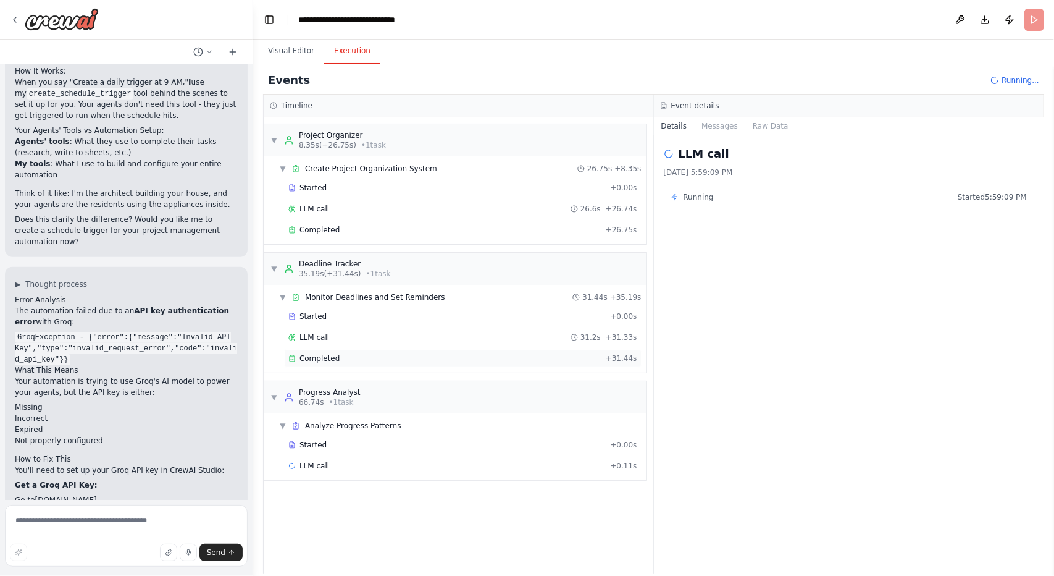
click at [435, 361] on div "Completed + 31.44s" at bounding box center [463, 358] width 358 height 19
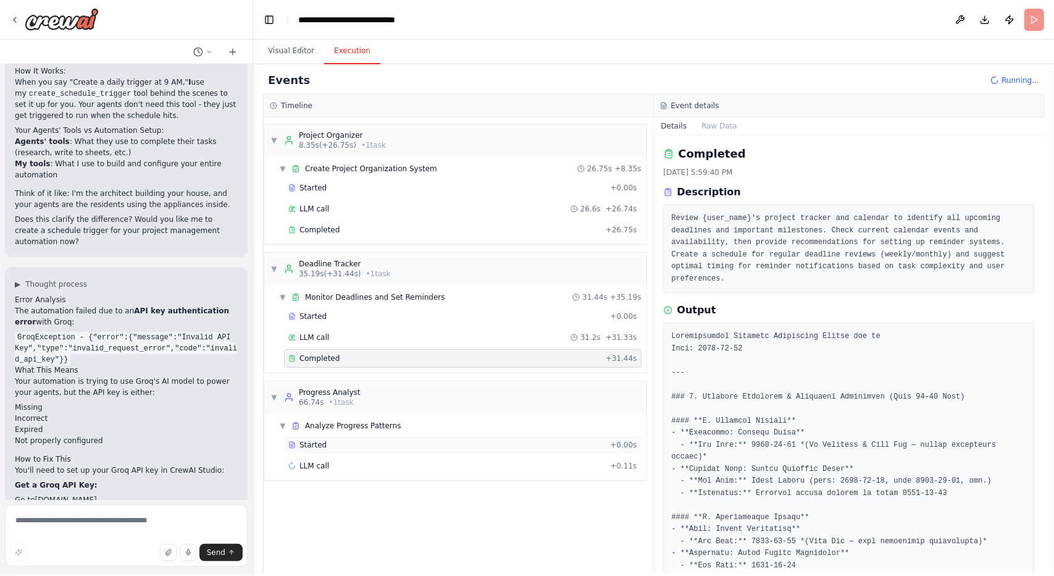
click at [568, 442] on div "Started" at bounding box center [446, 445] width 317 height 10
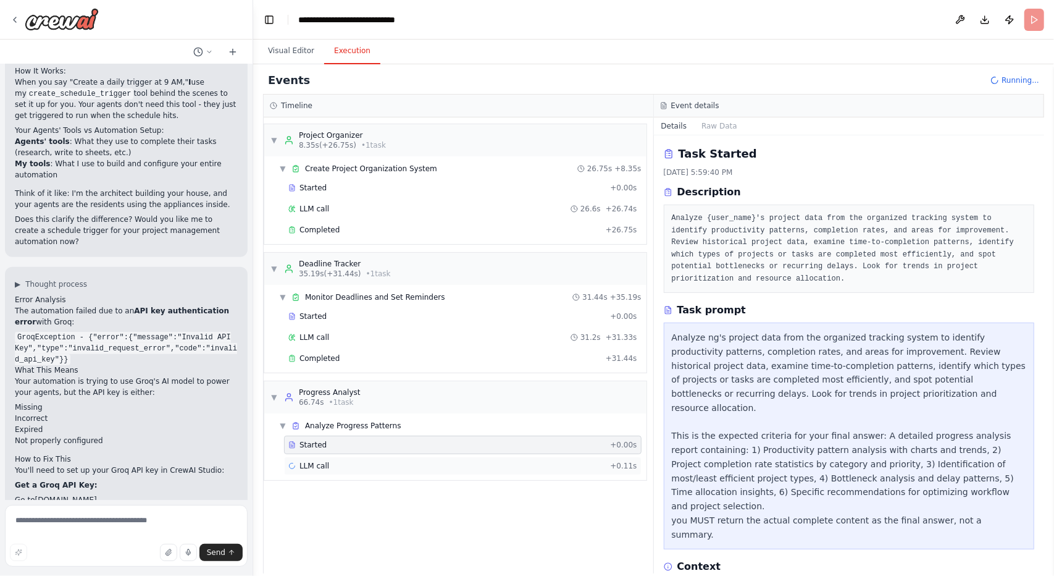
click at [595, 461] on div "LLM call + 0.11s" at bounding box center [462, 466] width 349 height 10
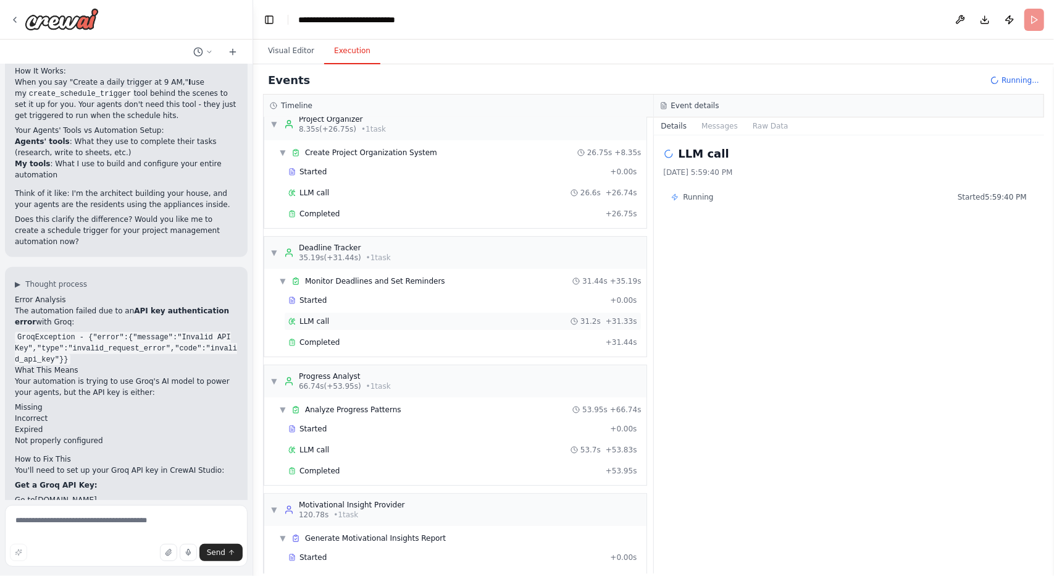
scroll to position [43, 0]
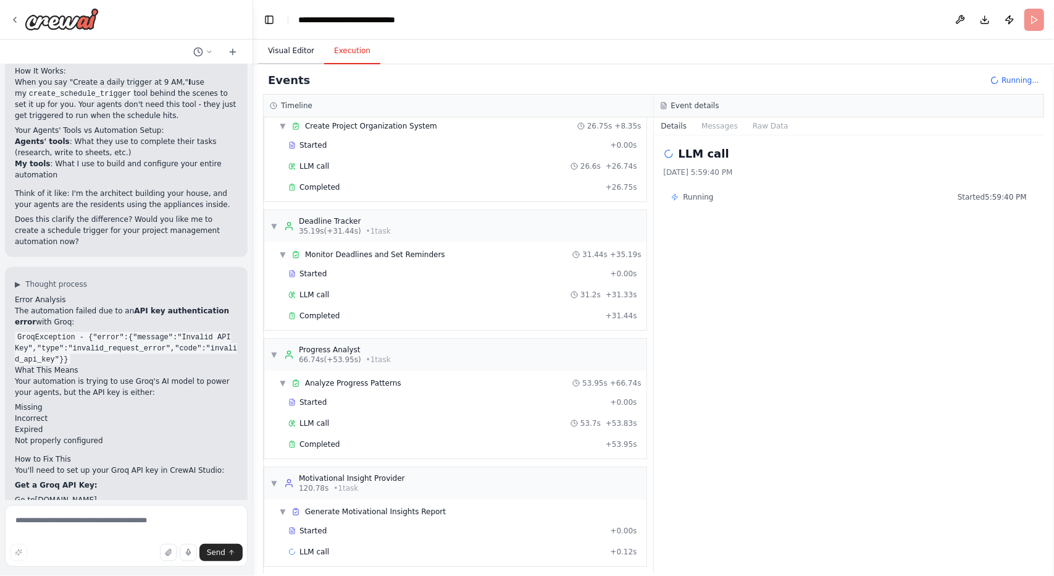
click at [301, 53] on button "Visual Editor" at bounding box center [291, 51] width 66 height 26
click at [340, 45] on button "Execution" at bounding box center [352, 51] width 56 height 26
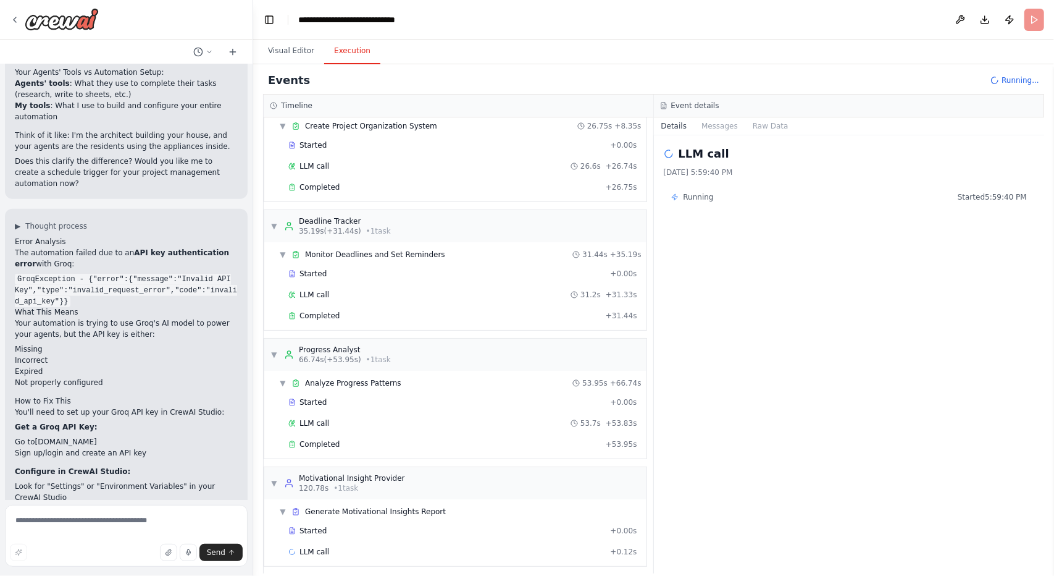
scroll to position [3790, 0]
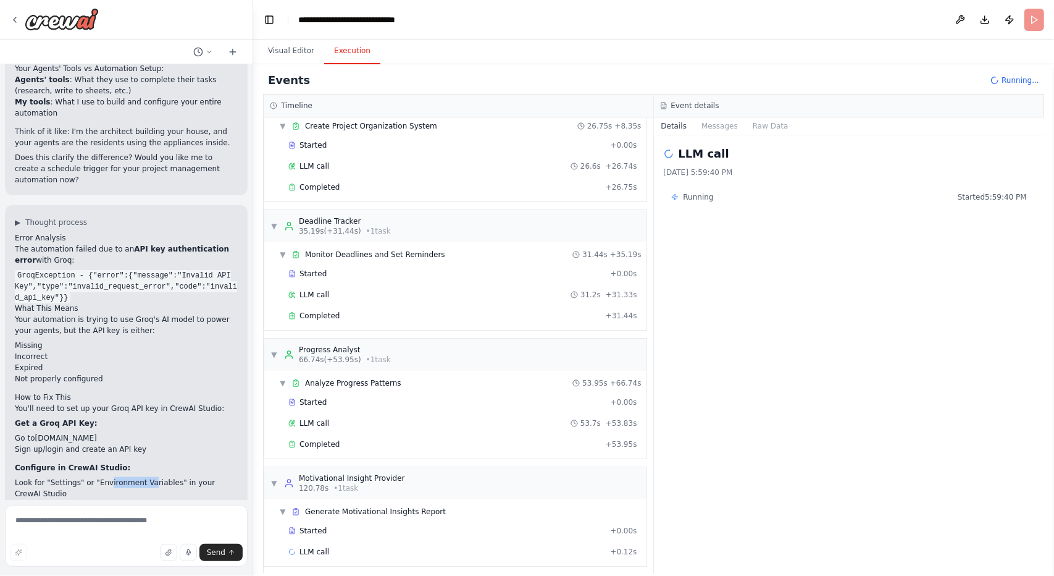
drag, startPoint x: 140, startPoint y: 340, endPoint x: 103, endPoint y: 344, distance: 37.9
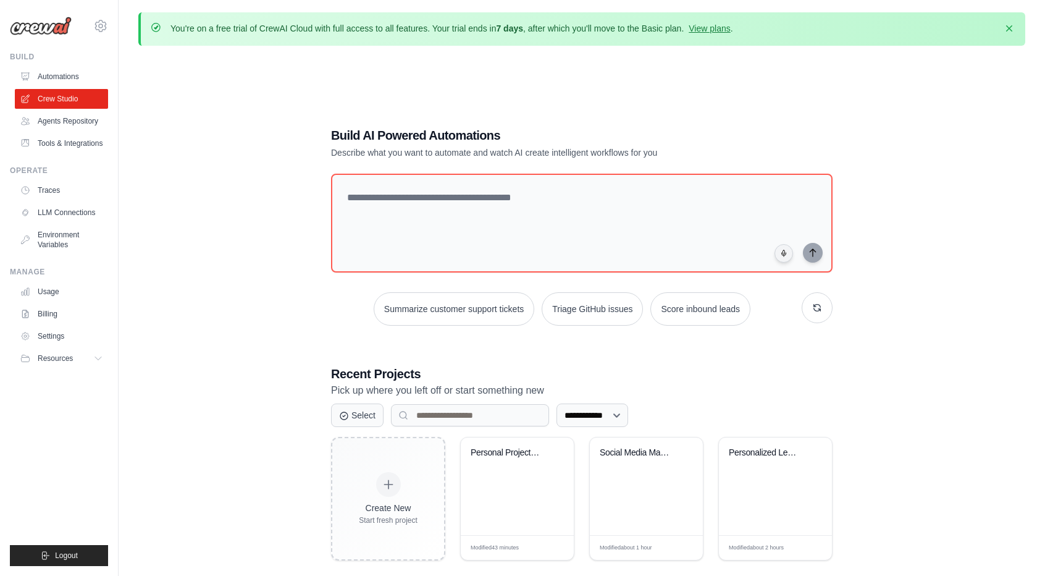
click at [46, 346] on ul "Usage Billing Settings Resources GitHub" at bounding box center [61, 325] width 93 height 86
click at [46, 339] on link "Settings" at bounding box center [62, 336] width 93 height 20
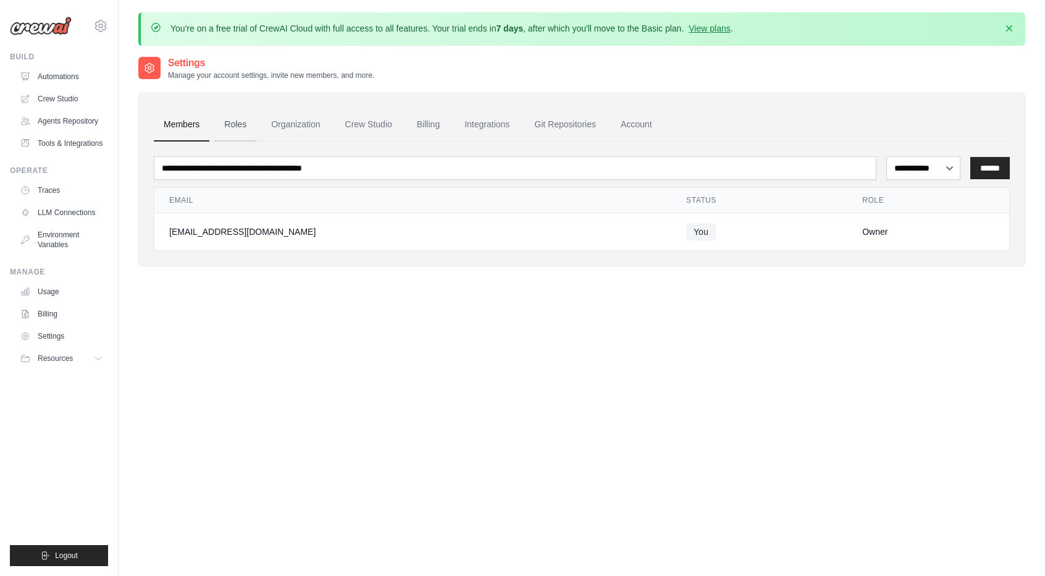
click at [233, 124] on link "Roles" at bounding box center [235, 124] width 42 height 33
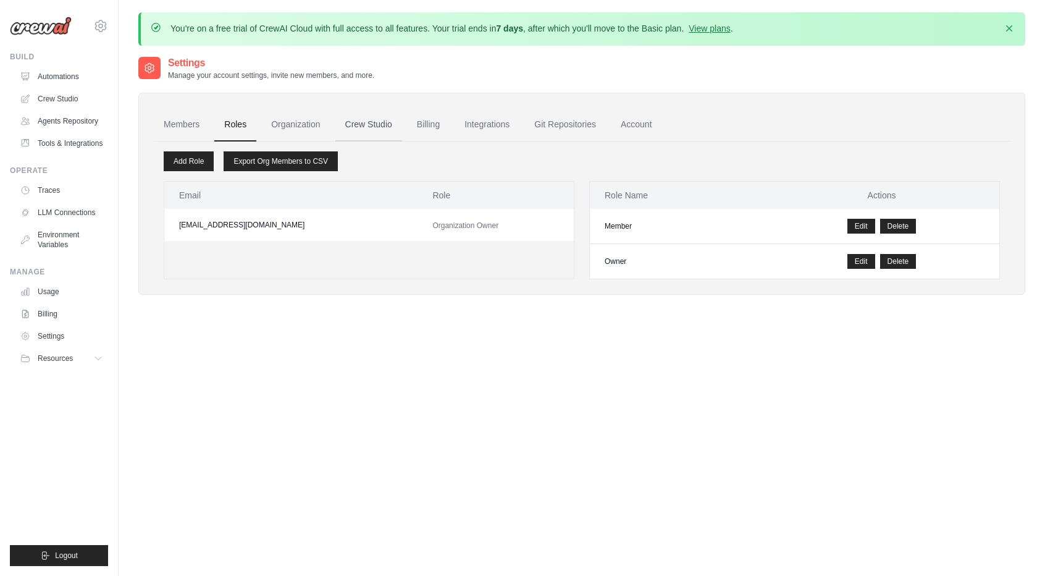
click at [373, 122] on link "Crew Studio" at bounding box center [368, 124] width 67 height 33
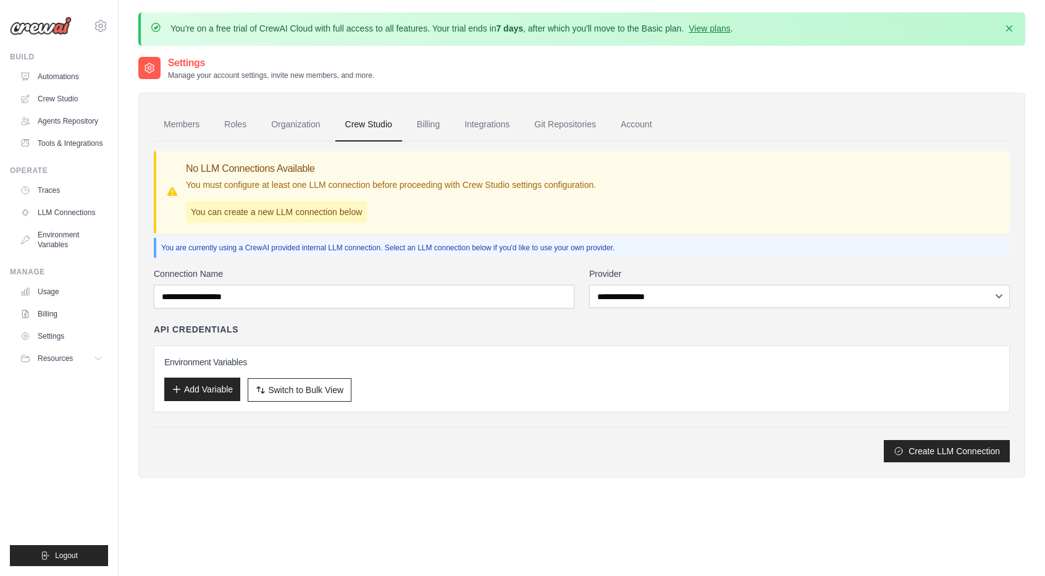
click at [229, 386] on button "Add Variable" at bounding box center [202, 388] width 76 height 23
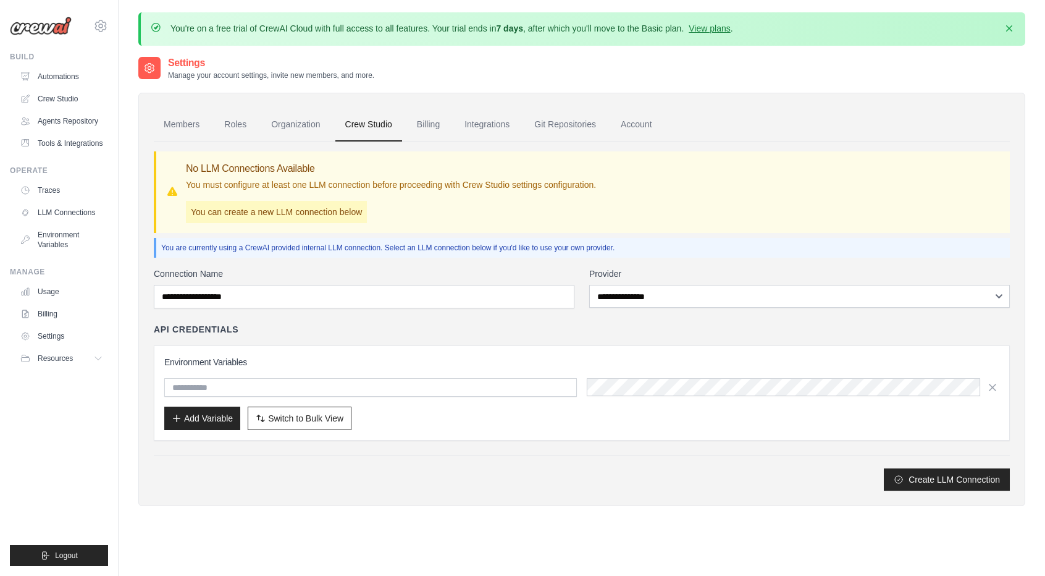
click at [292, 386] on input "text" at bounding box center [370, 387] width 413 height 19
type input "**********"
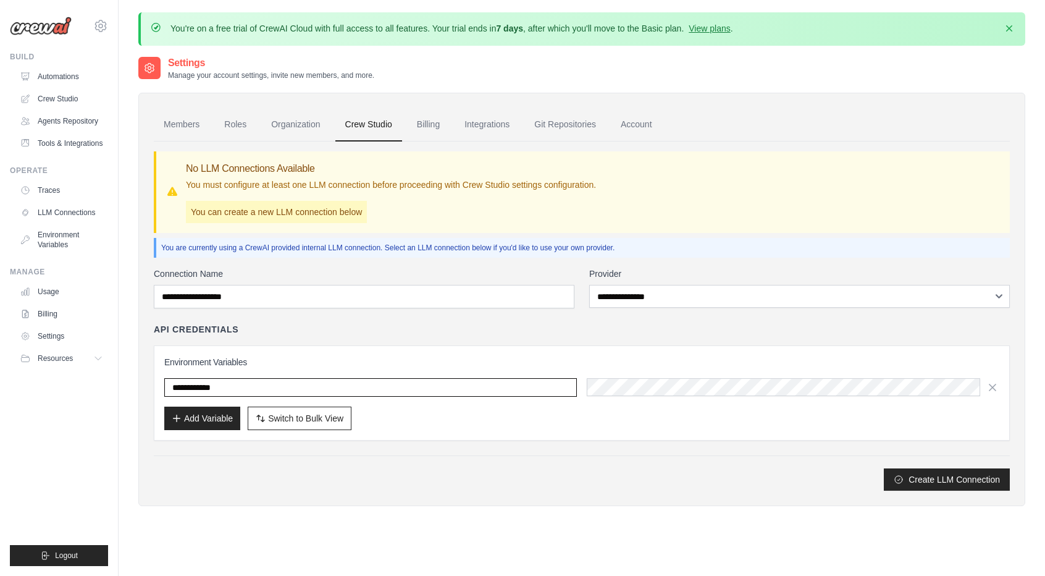
drag, startPoint x: 334, startPoint y: 378, endPoint x: 0, endPoint y: 389, distance: 334.3
click at [0, 389] on body "[EMAIL_ADDRESS][DOMAIN_NAME] Settings Build Automations" at bounding box center [522, 322] width 1045 height 644
click at [294, 384] on input "text" at bounding box center [370, 387] width 413 height 19
paste input "**********"
type input "**********"
